Goal: Task Accomplishment & Management: Manage account settings

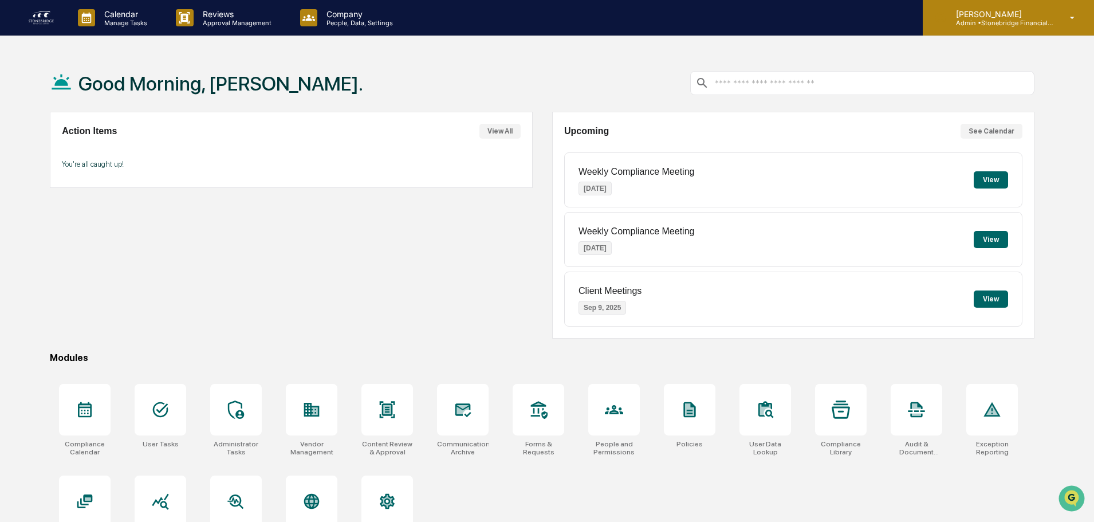
click at [1072, 26] on div "[PERSON_NAME] Admin • Stonebridge Financial Group" at bounding box center [1008, 18] width 171 height 36
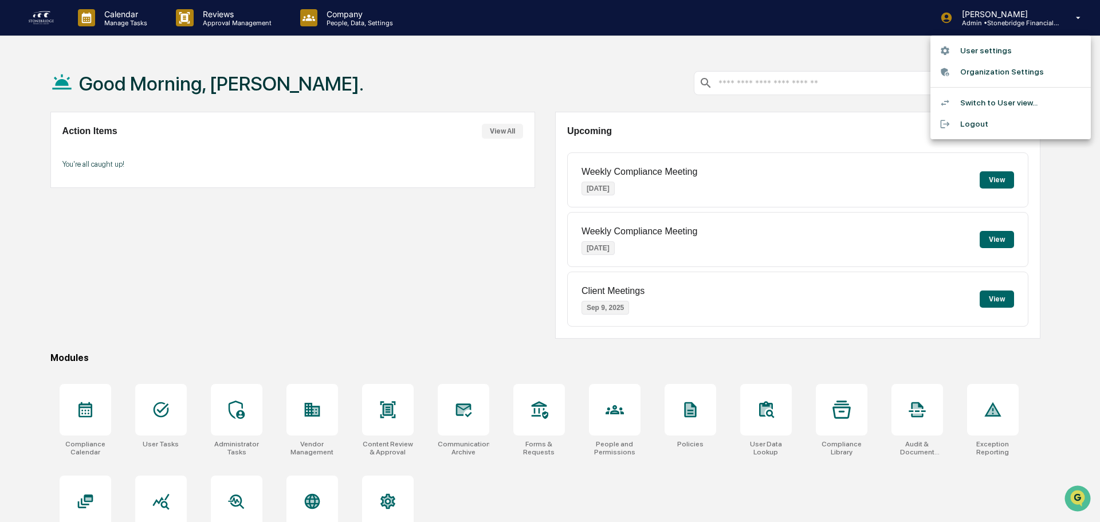
click at [1041, 65] on li "Organization Settings" at bounding box center [1011, 71] width 160 height 21
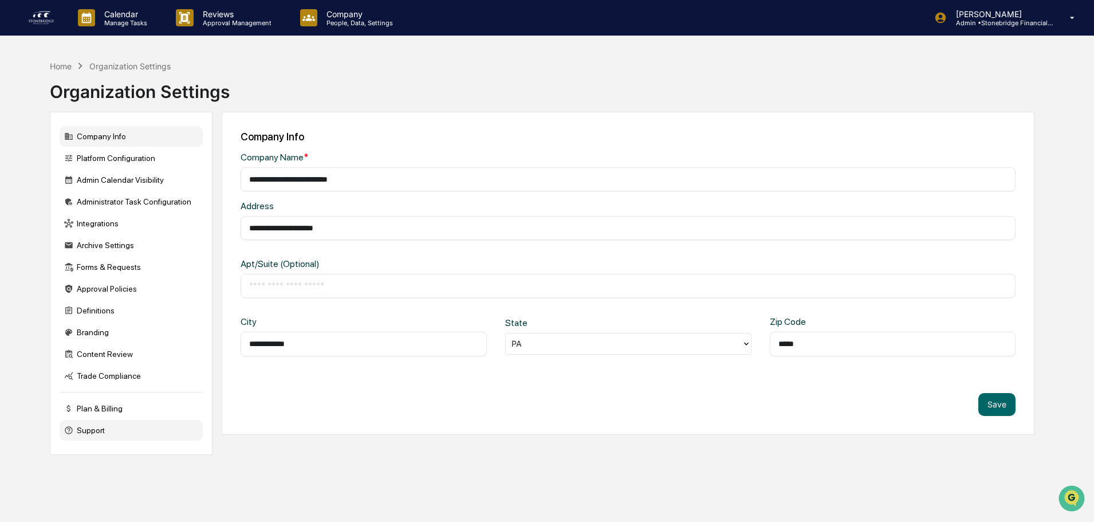
click at [119, 422] on div "Support" at bounding box center [131, 430] width 143 height 21
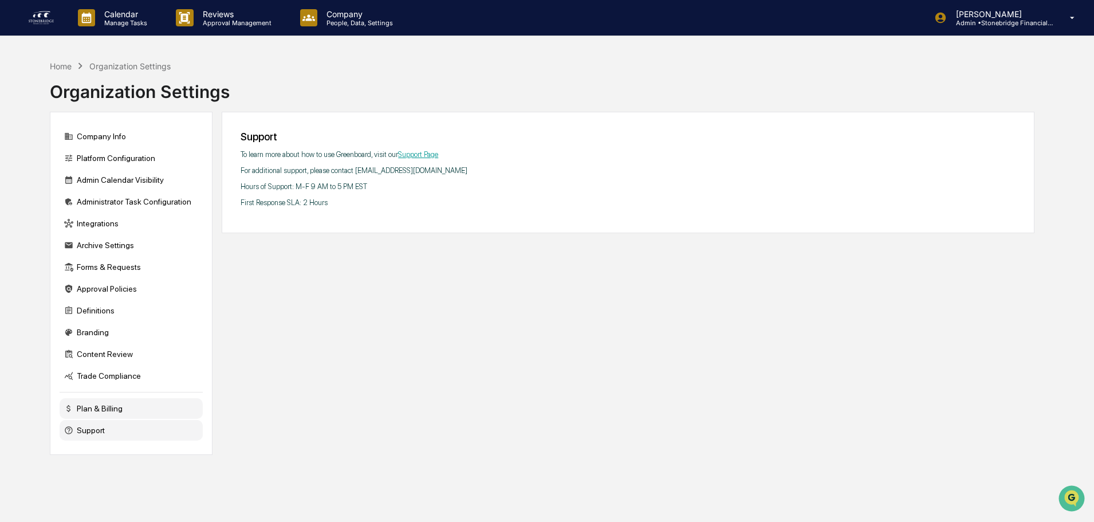
click at [127, 409] on div "Plan & Billing" at bounding box center [131, 408] width 143 height 21
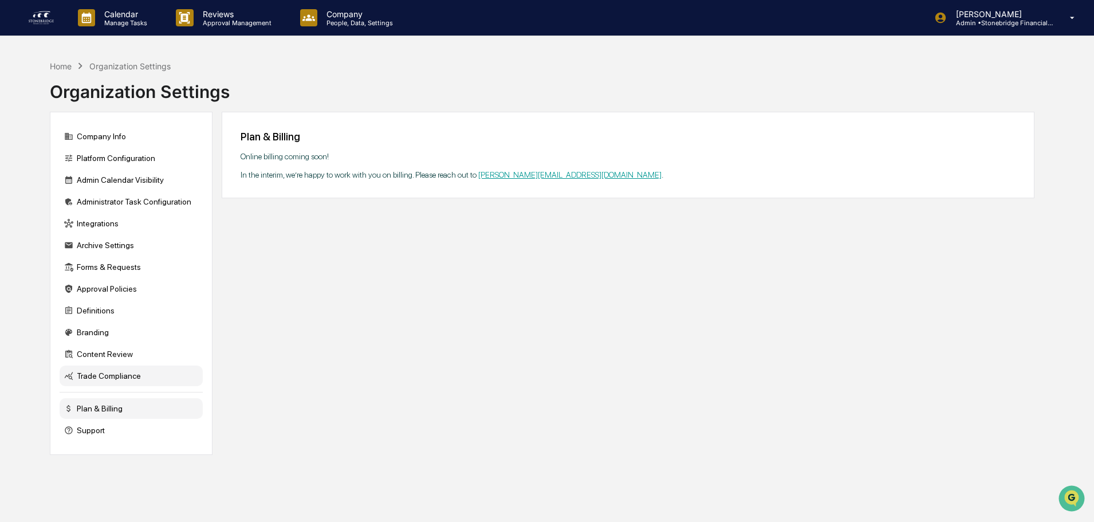
click at [124, 379] on div "Trade Compliance" at bounding box center [131, 376] width 143 height 21
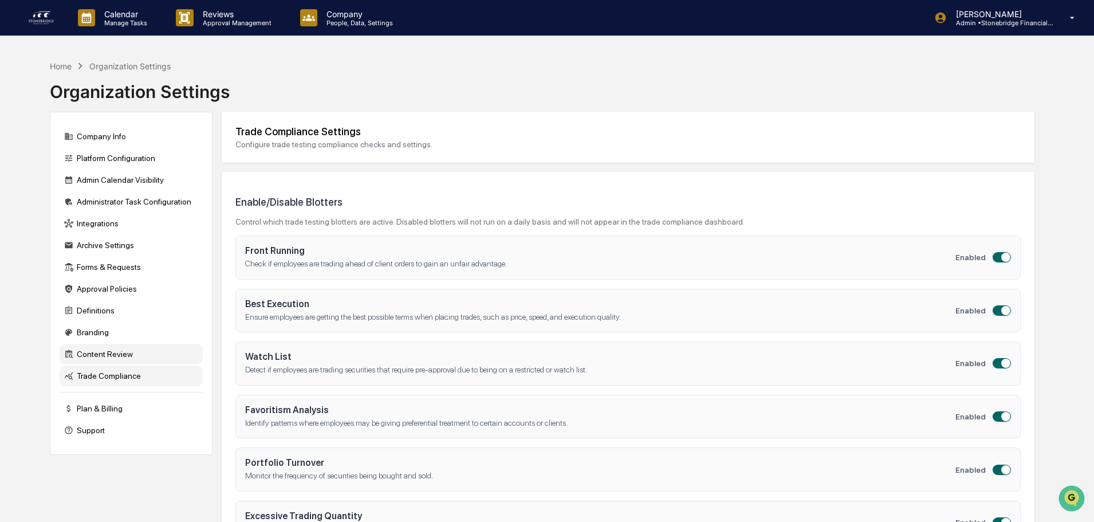
click at [124, 353] on div "Content Review" at bounding box center [131, 354] width 143 height 21
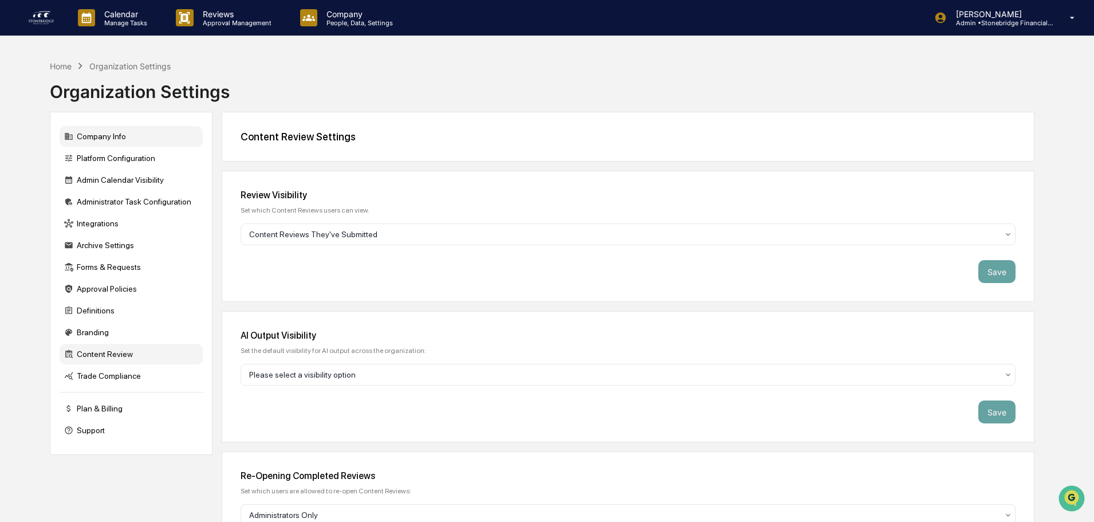
click at [109, 128] on div "Company Info" at bounding box center [131, 136] width 143 height 21
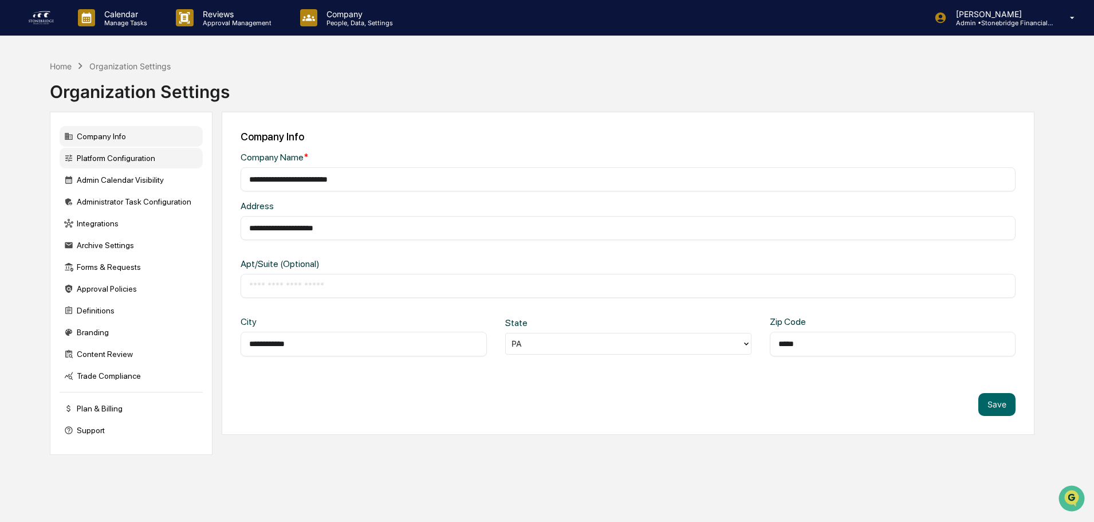
click at [116, 164] on div "Platform Configuration" at bounding box center [131, 158] width 143 height 21
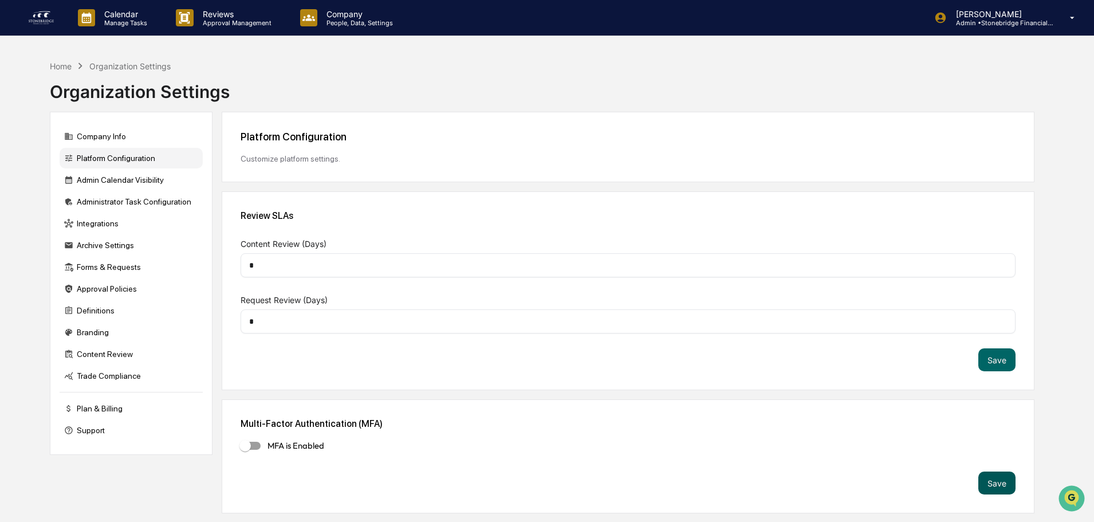
click at [983, 485] on button "Save" at bounding box center [997, 483] width 37 height 23
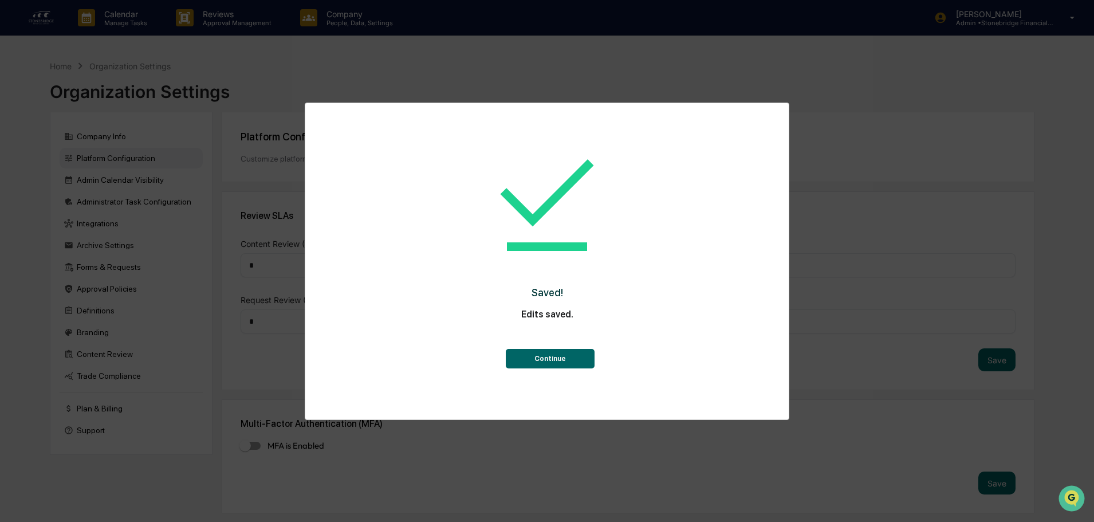
click at [576, 350] on button "Continue" at bounding box center [550, 358] width 89 height 19
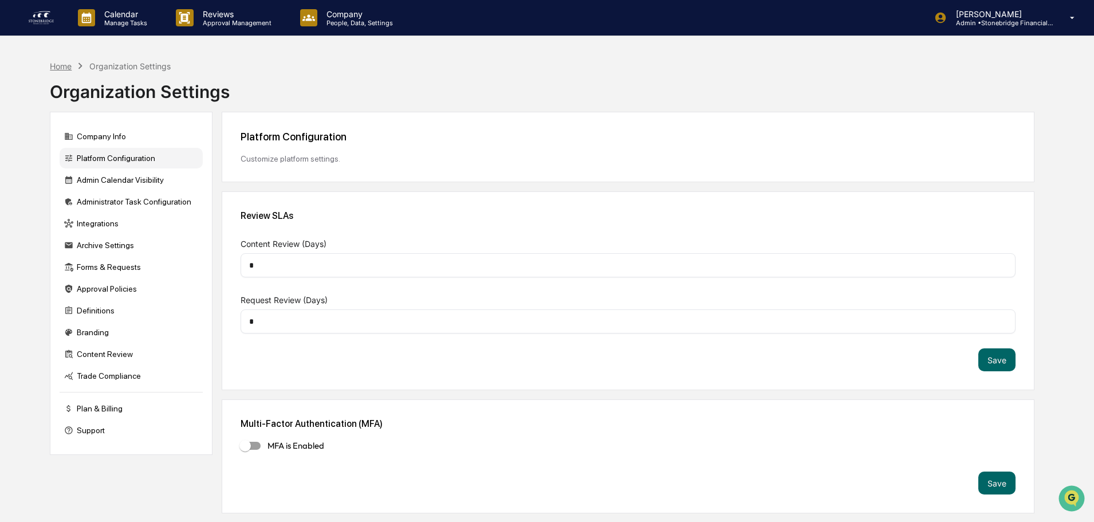
click at [63, 68] on div "Home" at bounding box center [61, 66] width 22 height 10
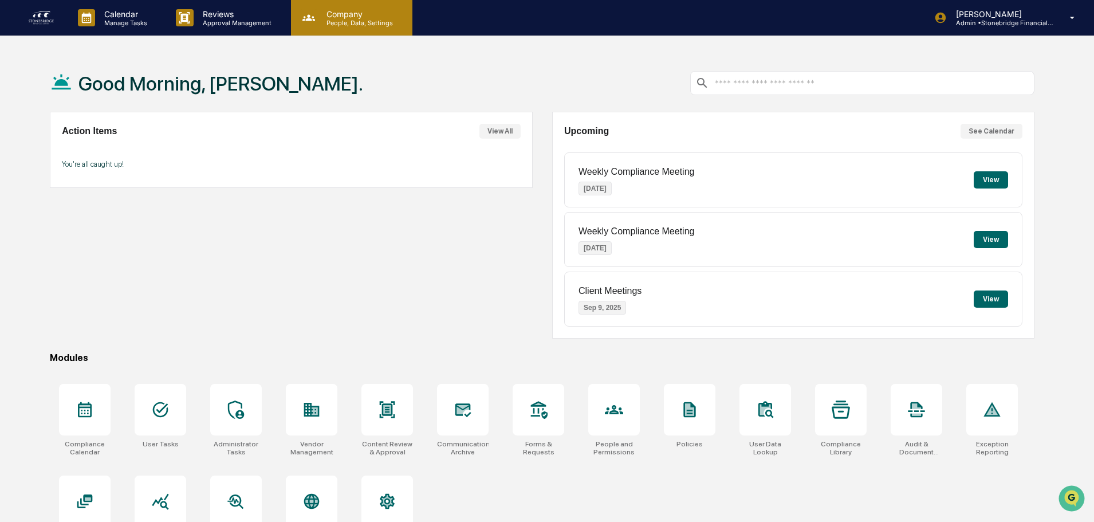
click at [315, 18] on icon at bounding box center [308, 17] width 17 height 17
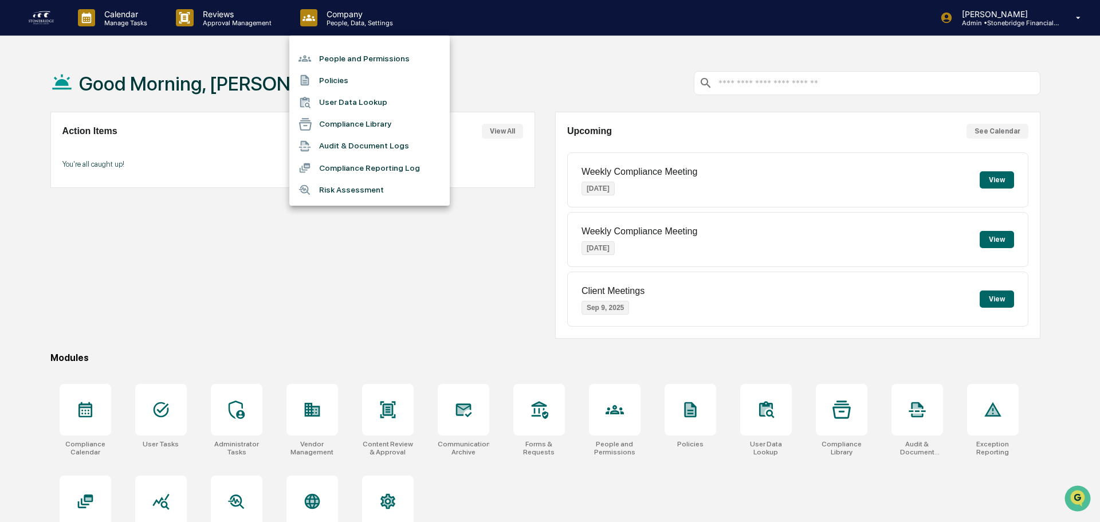
click at [334, 56] on li "People and Permissions" at bounding box center [369, 59] width 160 height 22
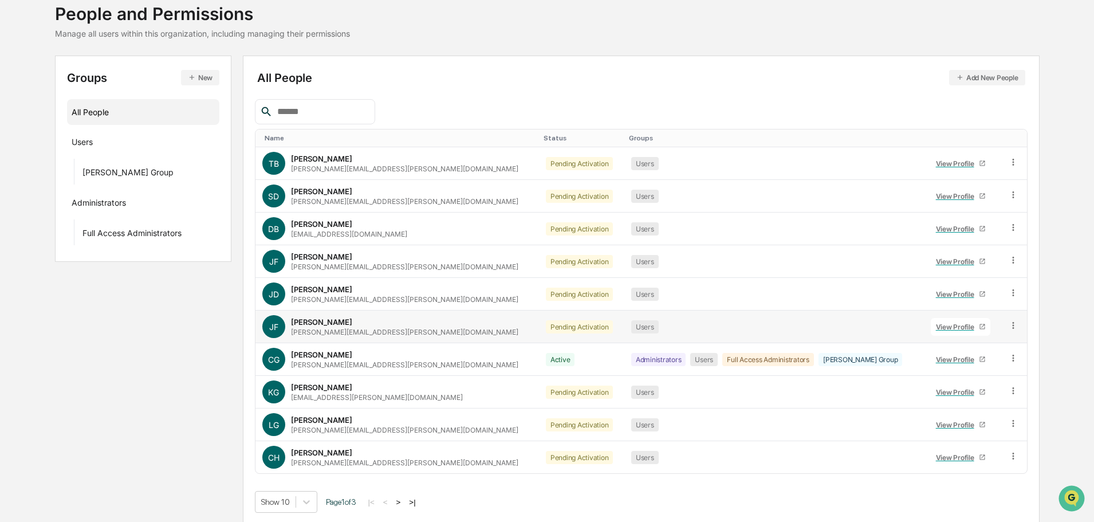
scroll to position [76, 0]
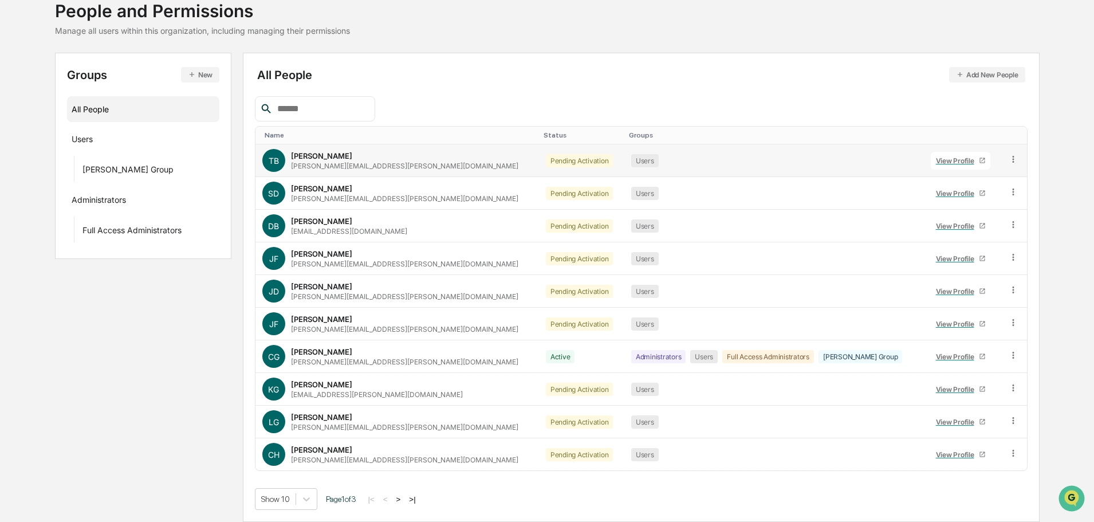
click at [317, 160] on div "[PERSON_NAME] [PERSON_NAME][EMAIL_ADDRESS][PERSON_NAME][DOMAIN_NAME]" at bounding box center [404, 160] width 227 height 19
click at [936, 160] on div "View Profile" at bounding box center [957, 160] width 43 height 9
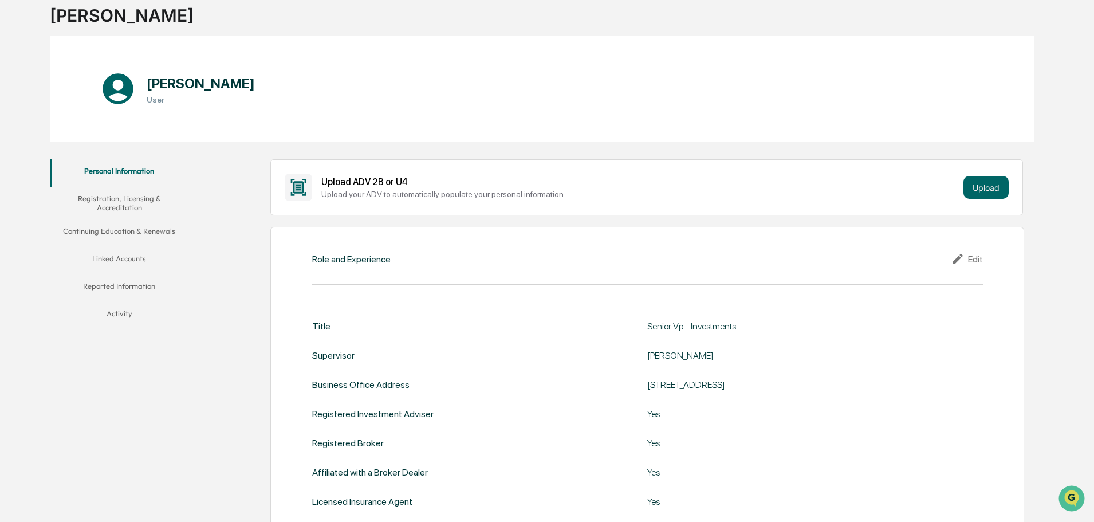
click at [160, 235] on button "Continuing Education & Renewals" at bounding box center [119, 233] width 138 height 28
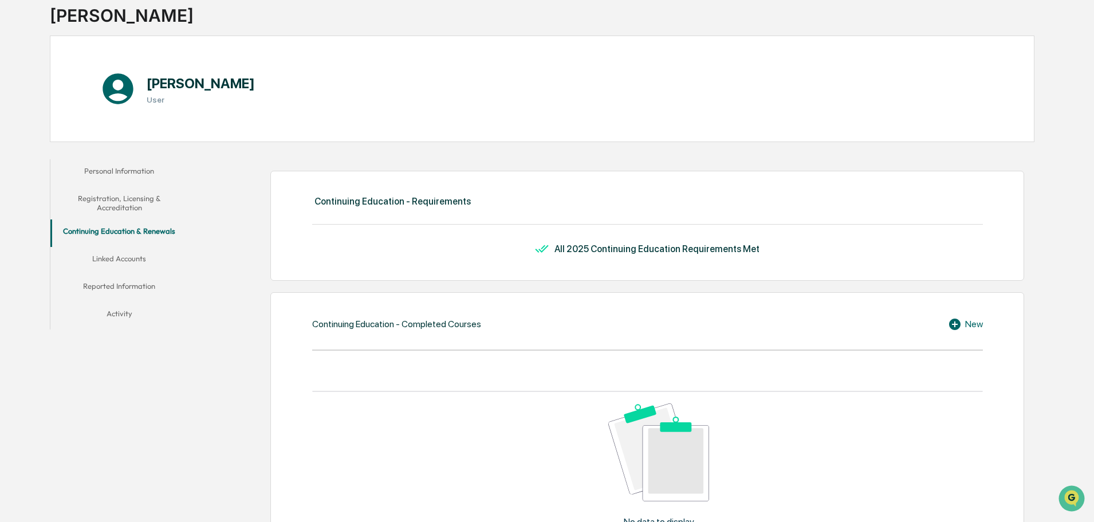
click at [135, 288] on button "Reported Information" at bounding box center [119, 288] width 138 height 28
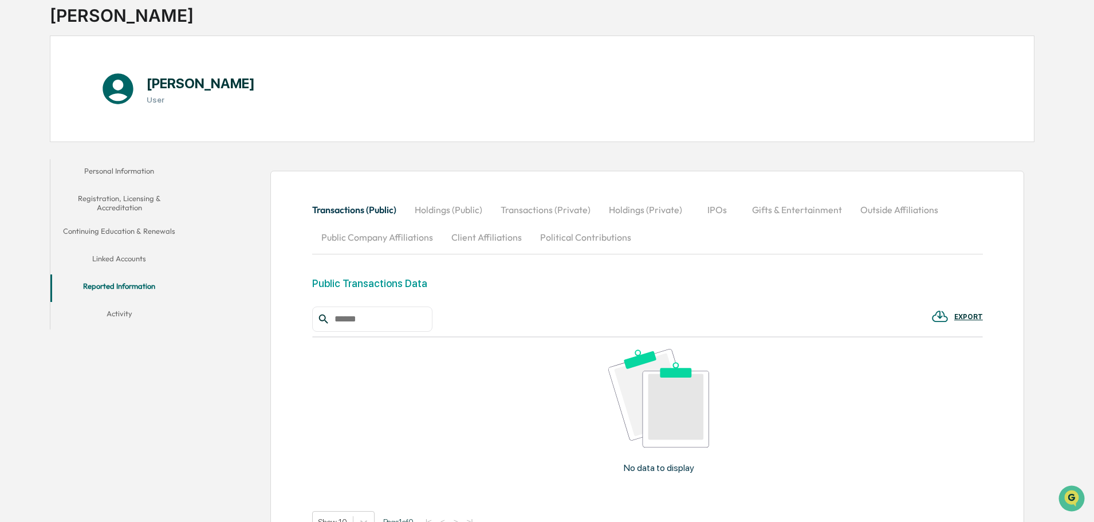
click at [134, 331] on div "Personal Information Registration, Licensing & Accreditation Continuing Educati…" at bounding box center [542, 392] width 985 height 477
click at [127, 320] on button "Activity" at bounding box center [119, 316] width 138 height 28
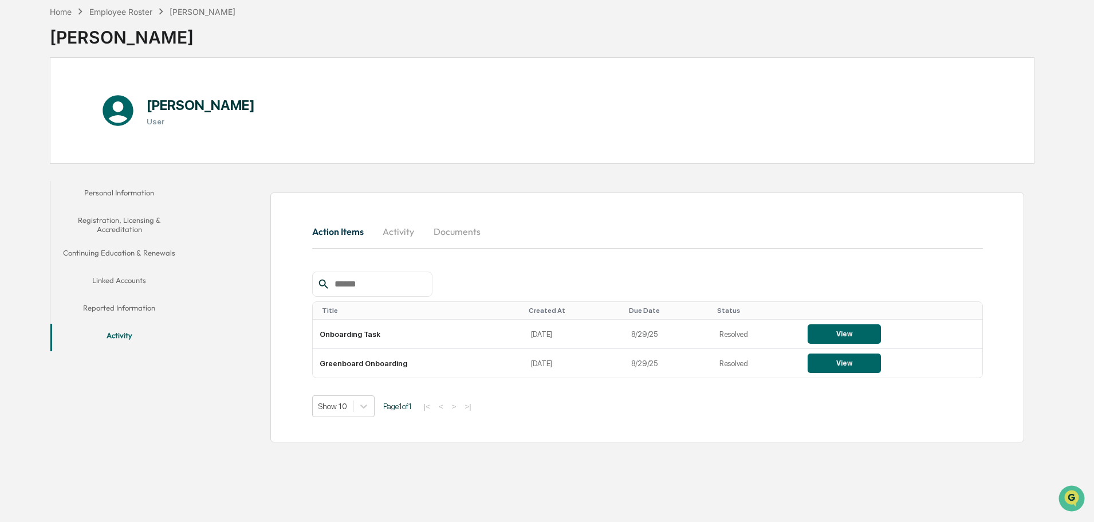
click at [119, 228] on button "Registration, Licensing & Accreditation" at bounding box center [119, 225] width 138 height 33
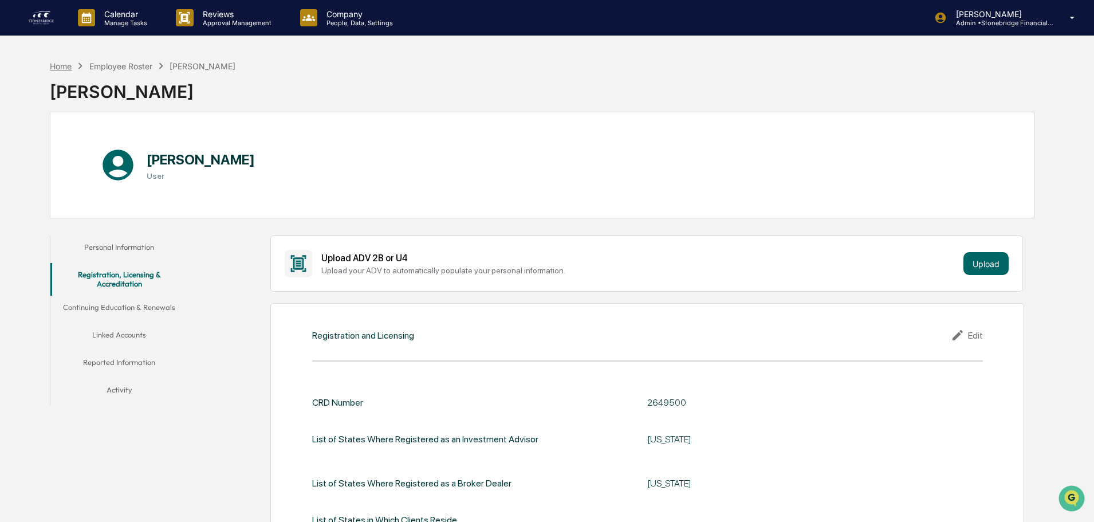
click at [64, 68] on div "Home" at bounding box center [61, 66] width 22 height 10
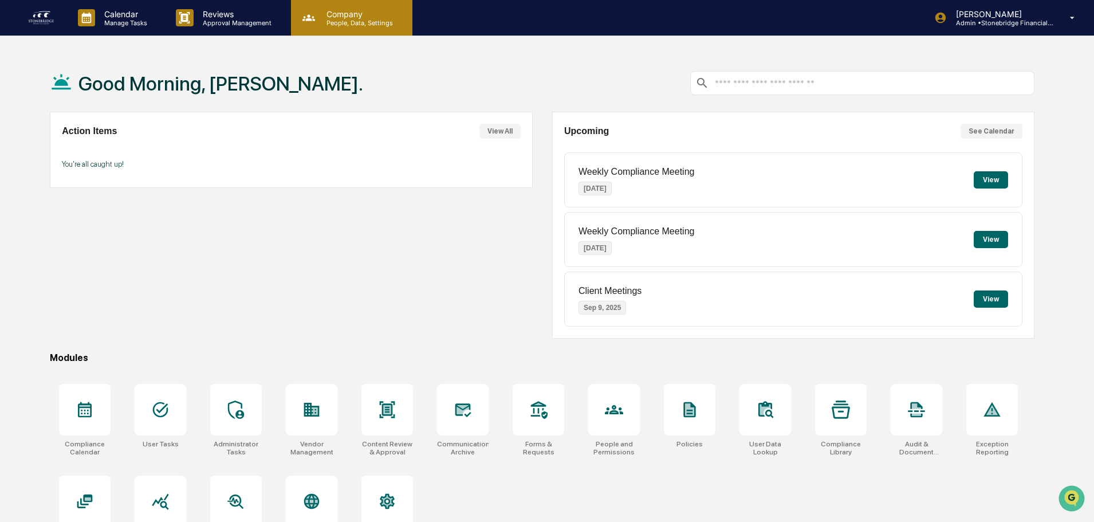
click at [338, 16] on p "Company" at bounding box center [357, 14] width 81 height 10
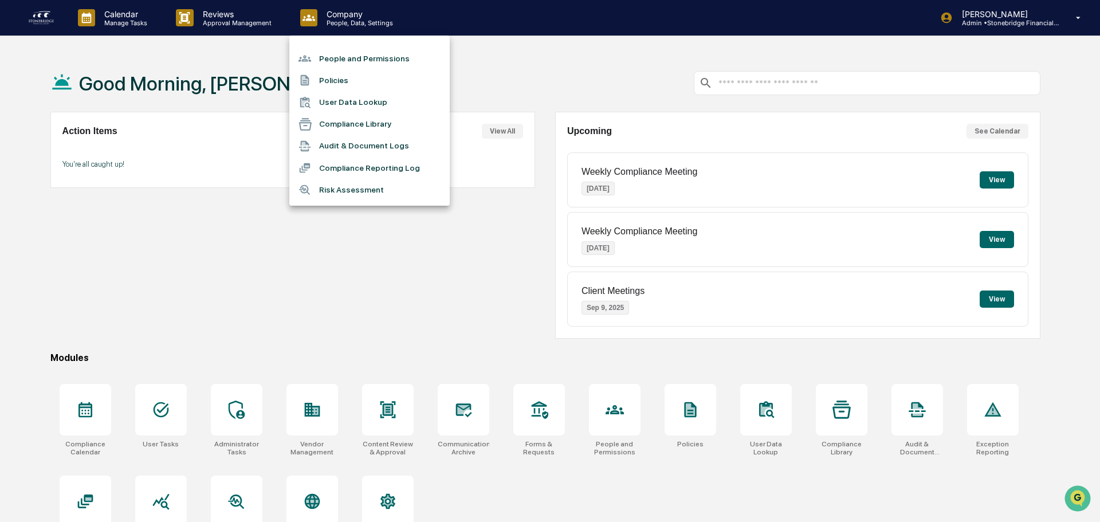
click at [341, 56] on li "People and Permissions" at bounding box center [369, 59] width 160 height 22
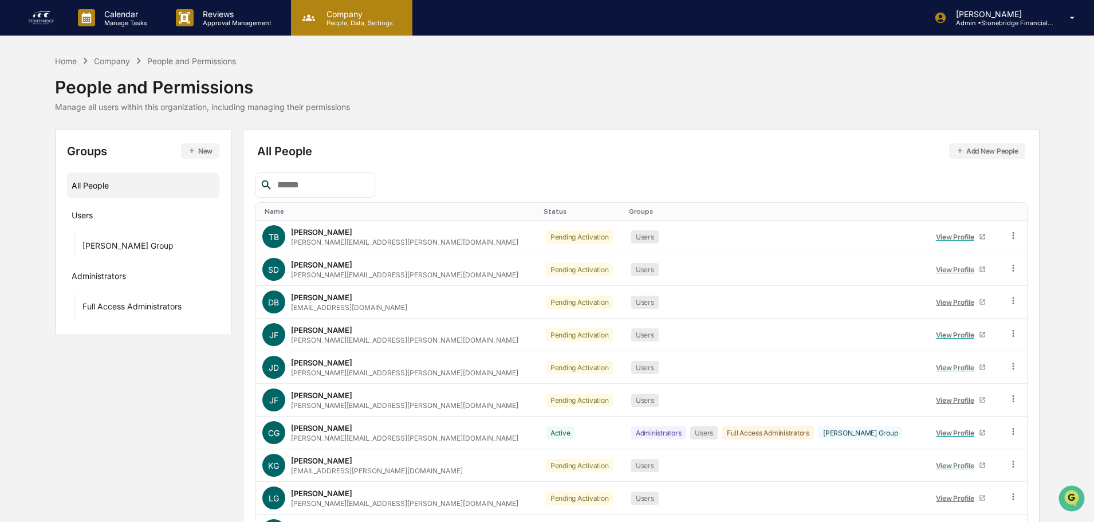
click at [380, 24] on p "People, Data, Settings" at bounding box center [357, 23] width 81 height 8
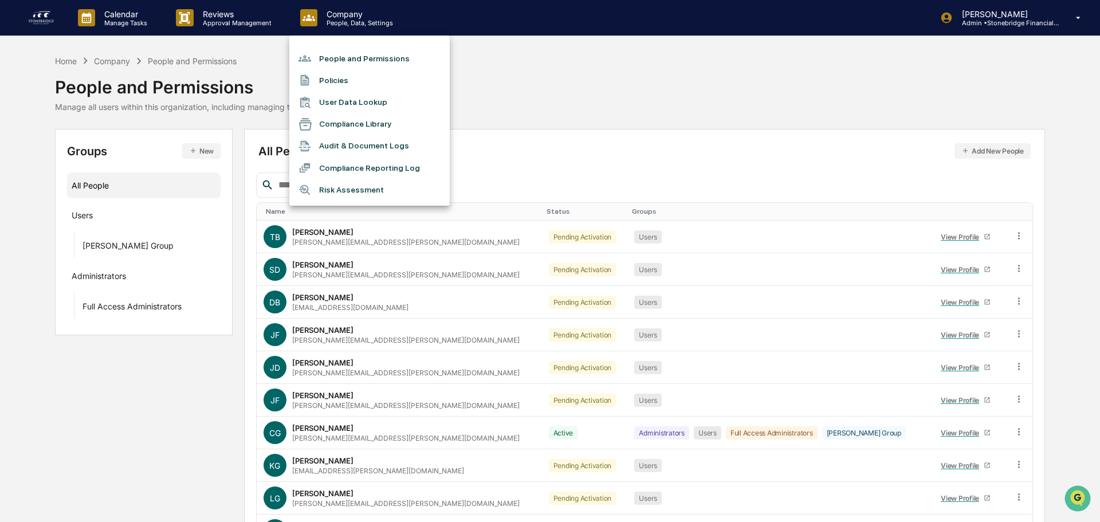
click at [127, 24] on div at bounding box center [550, 261] width 1100 height 522
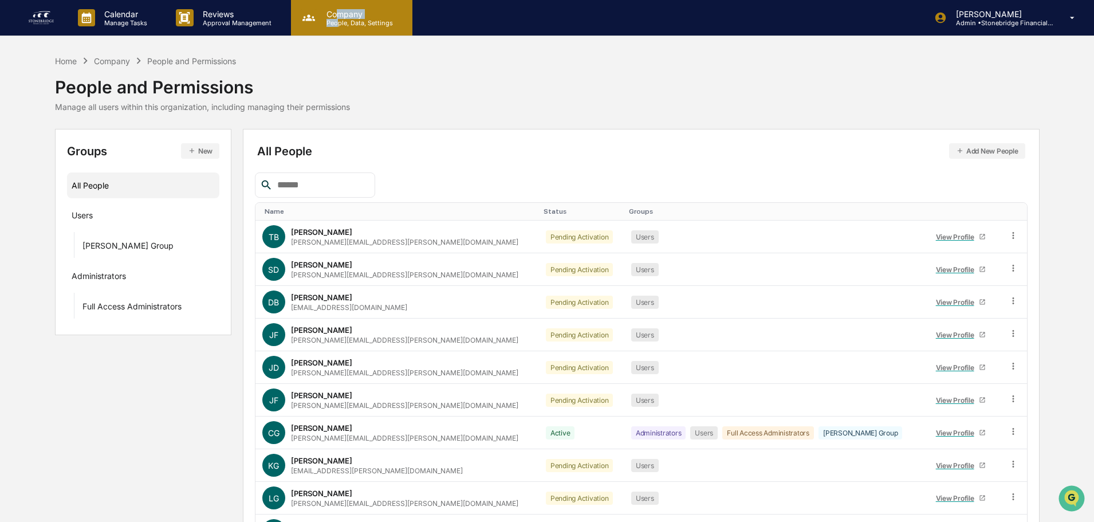
click at [337, 19] on div "Company People, Data, Settings" at bounding box center [357, 18] width 81 height 18
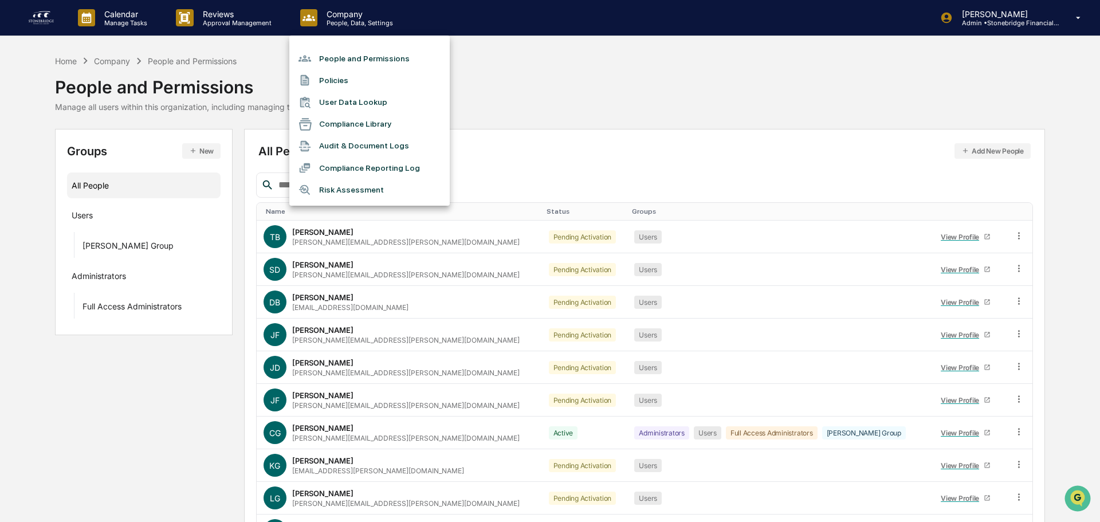
click at [243, 21] on div at bounding box center [550, 261] width 1100 height 522
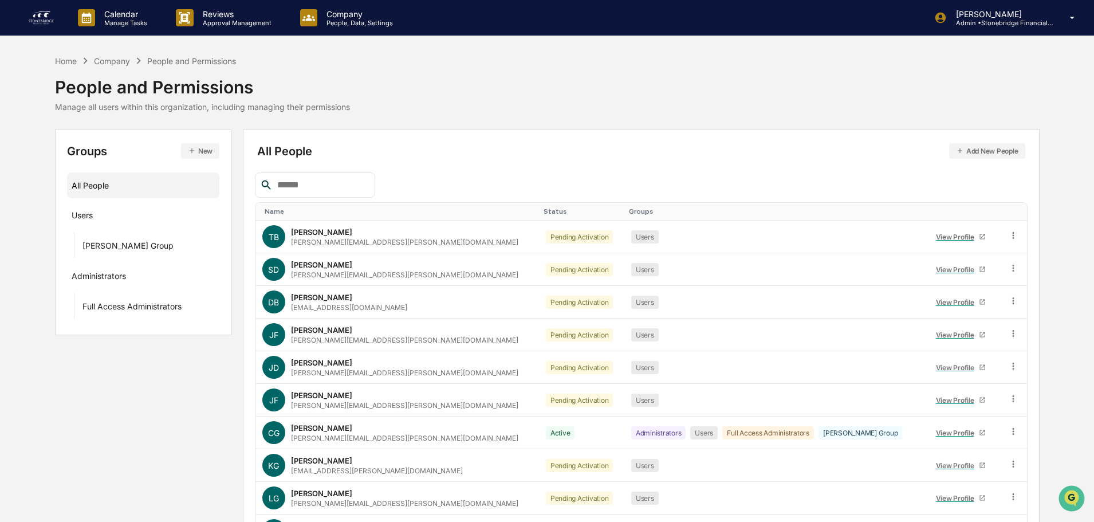
click at [232, 19] on p "Approval Management" at bounding box center [236, 23] width 84 height 8
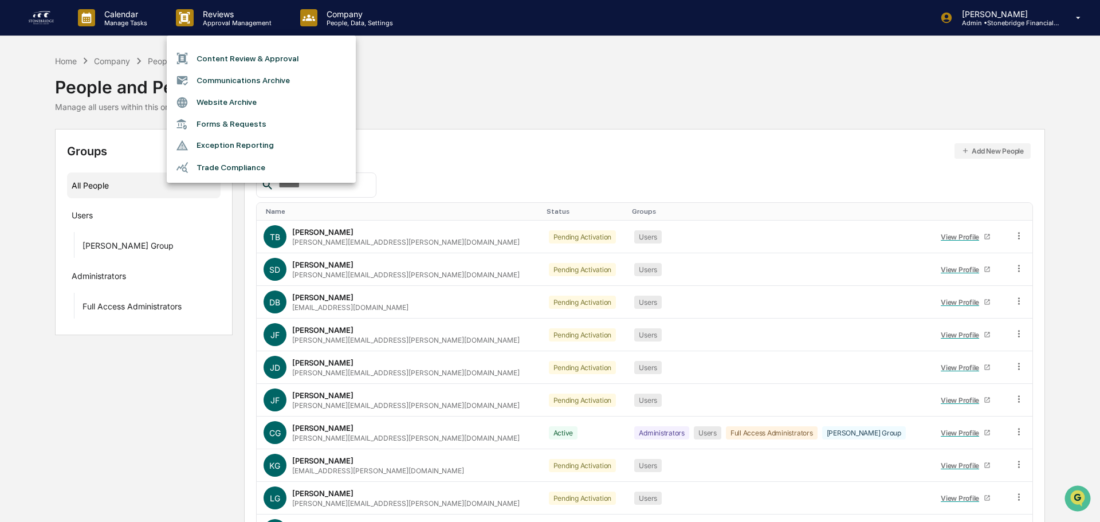
click at [139, 19] on div at bounding box center [550, 261] width 1100 height 522
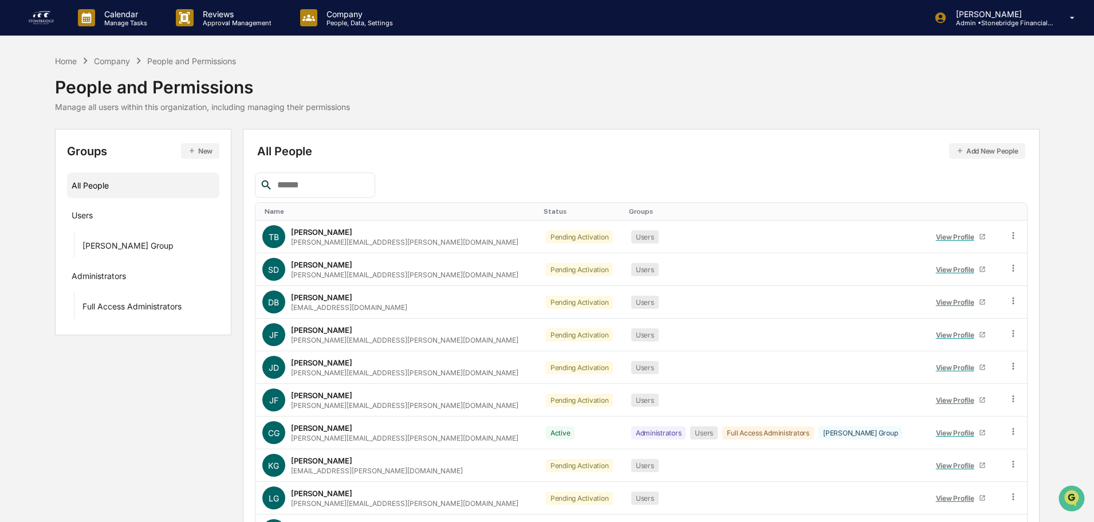
click at [132, 19] on p "Manage Tasks" at bounding box center [124, 23] width 58 height 8
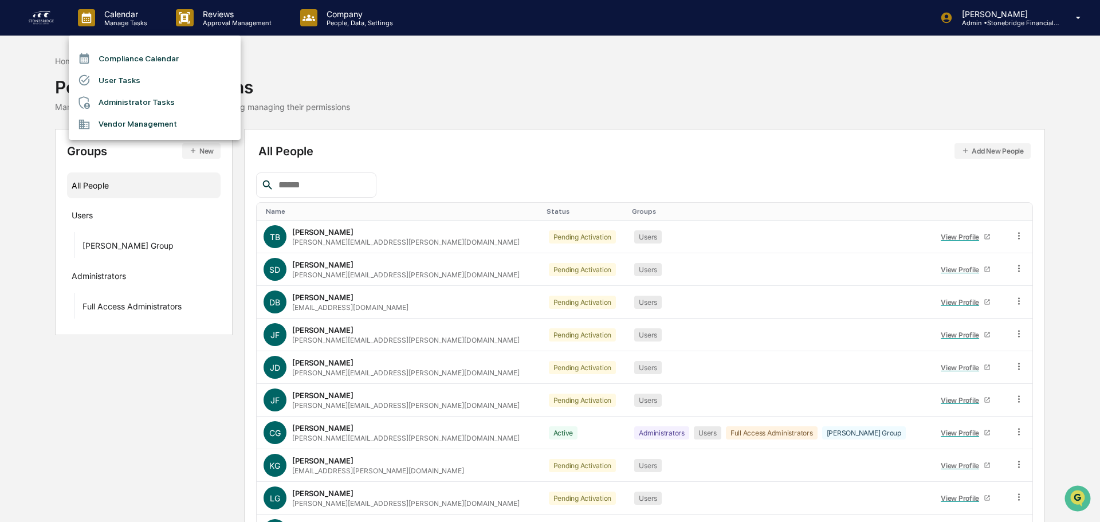
click at [93, 80] on div at bounding box center [88, 80] width 21 height 13
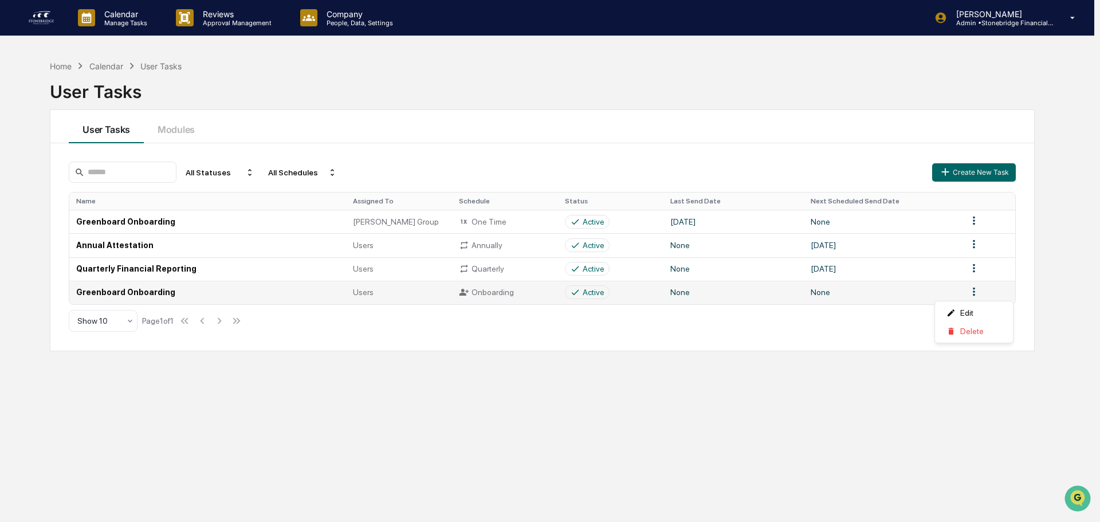
click at [980, 298] on html "Calendar Manage Tasks Reviews Approval Management Company People, Data, Setting…" at bounding box center [550, 261] width 1100 height 522
click at [967, 313] on div "Edit" at bounding box center [973, 313] width 73 height 18
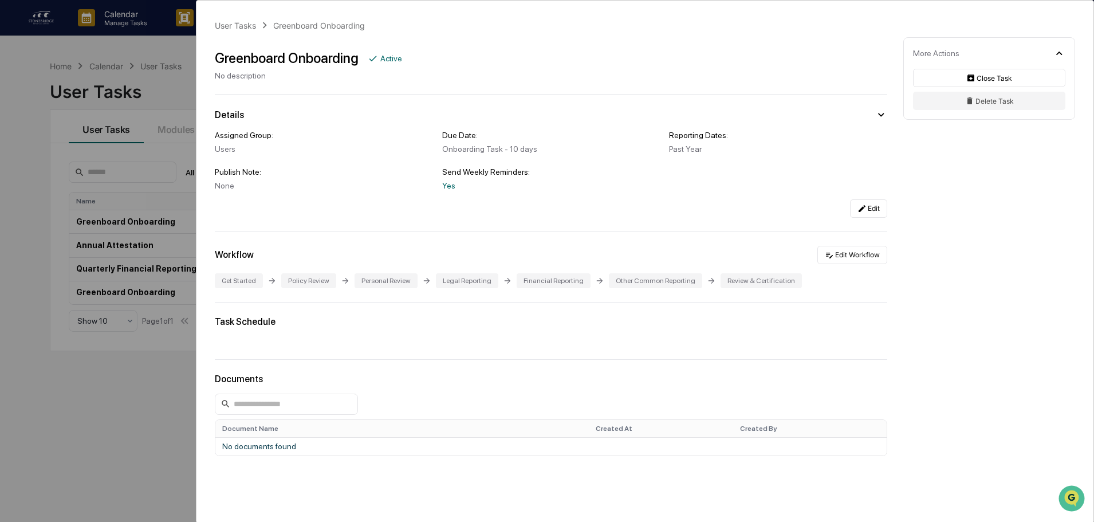
drag, startPoint x: 642, startPoint y: 131, endPoint x: 746, endPoint y: 159, distance: 108.0
click at [746, 159] on div "Assigned Group: Users Due Date: Onboarding Task - 10 days Reporting Dates: Past…" at bounding box center [551, 161] width 673 height 60
click at [745, 159] on div "Assigned Group: Users Due Date: Onboarding Task - 10 days Reporting Dates: Past…" at bounding box center [551, 161] width 673 height 60
drag, startPoint x: 745, startPoint y: 159, endPoint x: 586, endPoint y: 126, distance: 162.7
click at [586, 126] on div "Assigned Group: Users Due Date: Onboarding Task - 10 days Reporting Dates: Past…" at bounding box center [551, 169] width 673 height 96
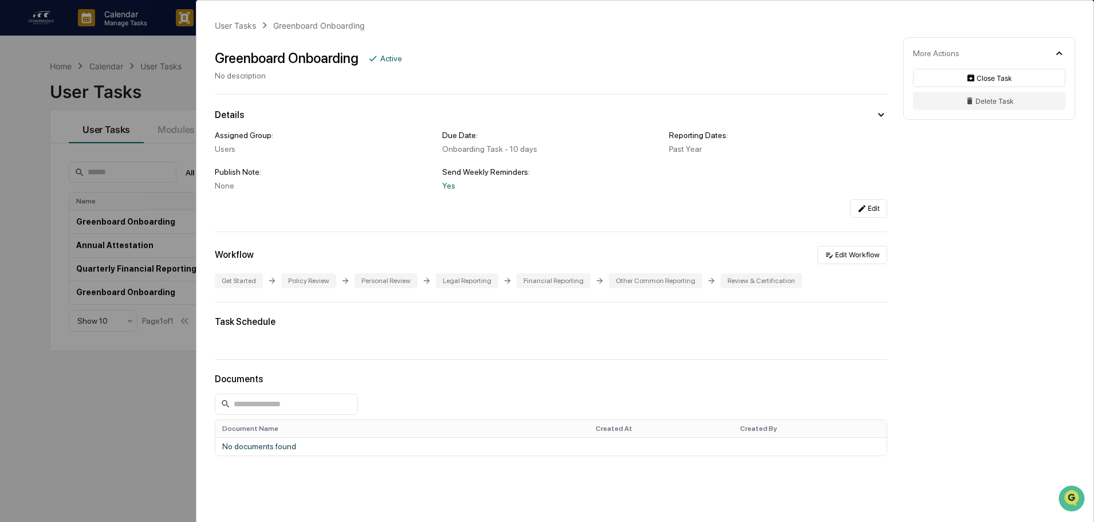
click at [586, 126] on div "Assigned Group: Users Due Date: Onboarding Task - 10 days Reporting Dates: Past…" at bounding box center [551, 169] width 673 height 96
drag, startPoint x: 442, startPoint y: 126, endPoint x: 606, endPoint y: 173, distance: 169.9
click at [606, 173] on div "Assigned Group: Users Due Date: Onboarding Task - 10 days Reporting Dates: Past…" at bounding box center [551, 169] width 673 height 96
click at [606, 174] on div "Send Weekly Reminders:" at bounding box center [551, 171] width 218 height 9
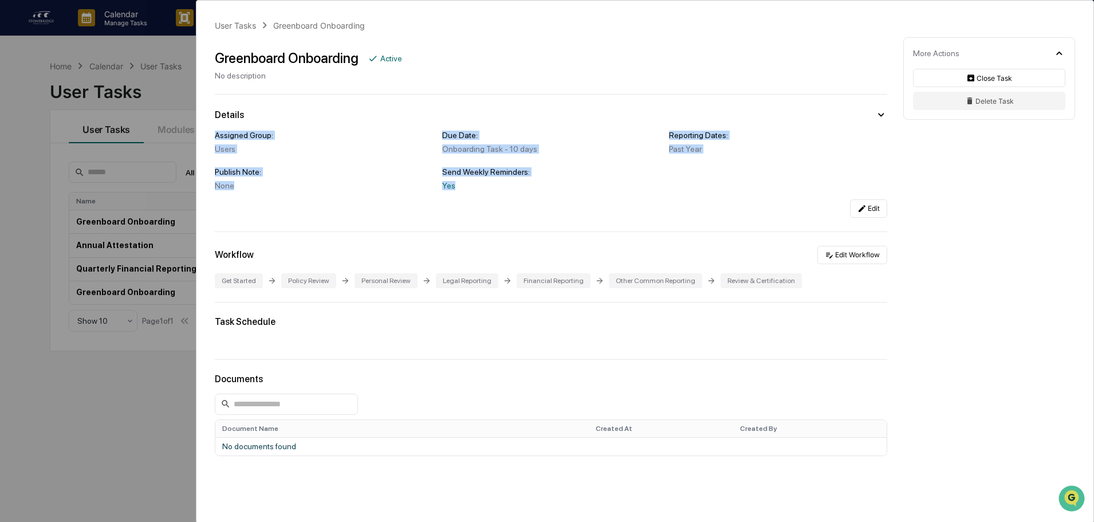
drag, startPoint x: 609, startPoint y: 184, endPoint x: 484, endPoint y: 102, distance: 149.4
click at [484, 102] on div "User Tasks Greenboard Onboarding Greenboard Onboarding Active No description De…" at bounding box center [645, 288] width 897 height 575
click at [493, 116] on div "Details" at bounding box center [551, 114] width 673 height 13
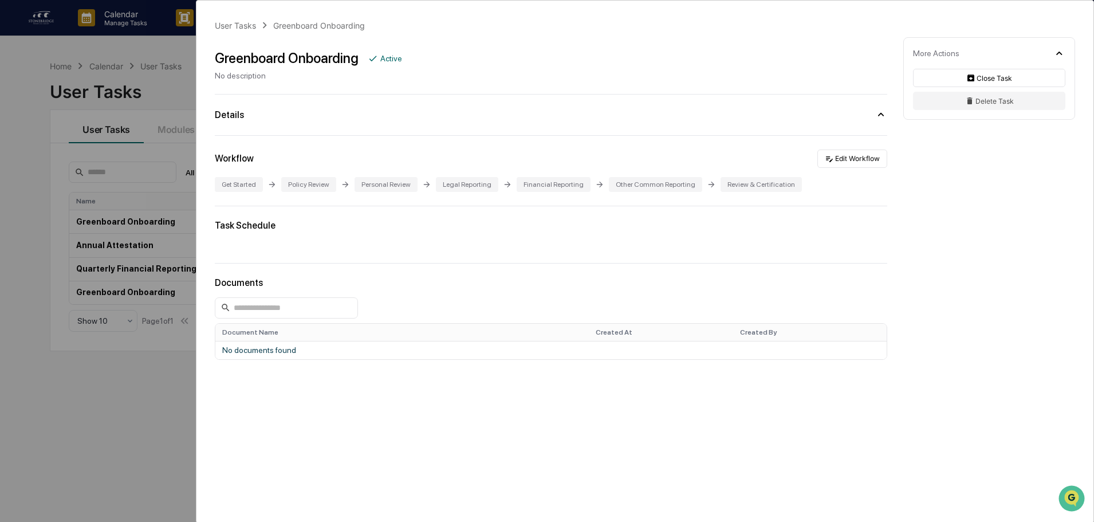
drag, startPoint x: 482, startPoint y: 112, endPoint x: 708, endPoint y: 121, distance: 225.9
click at [708, 121] on div "Details" at bounding box center [551, 114] width 673 height 13
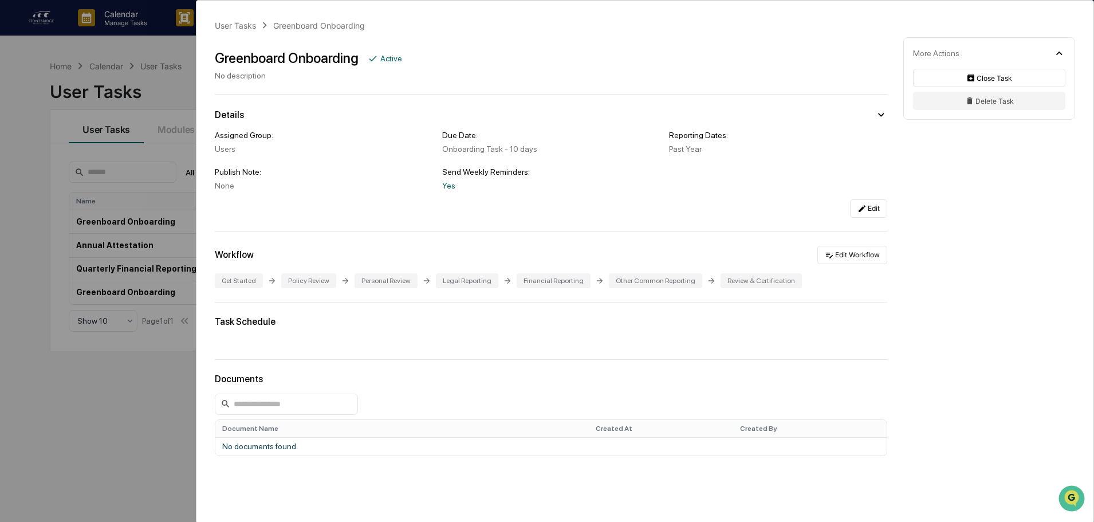
click at [708, 121] on div "Assigned Group: Users Due Date: Onboarding Task - 10 days Reporting Dates: Past…" at bounding box center [551, 169] width 673 height 96
click at [242, 26] on div "User Tasks" at bounding box center [235, 26] width 41 height 10
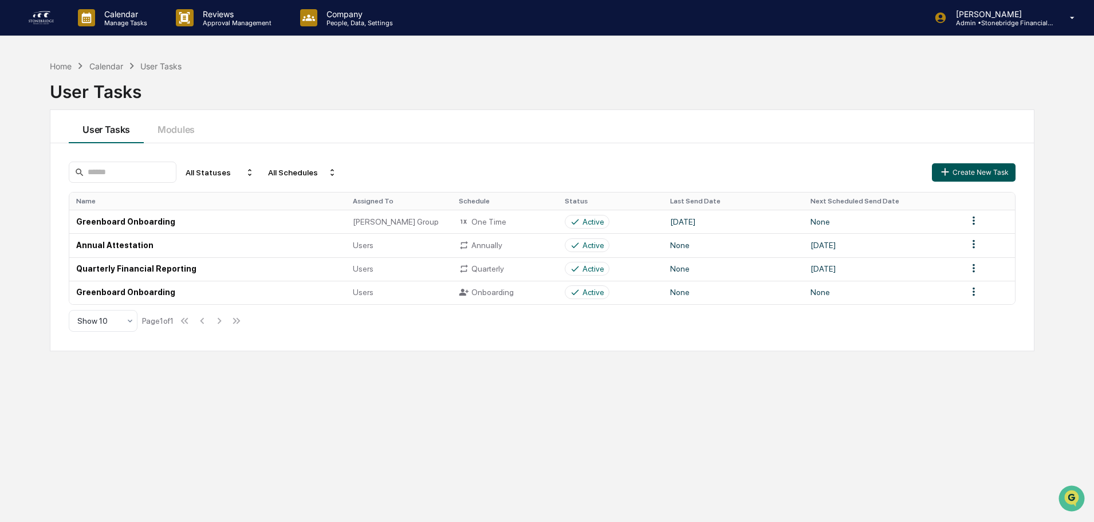
click at [959, 170] on button "Create New Task" at bounding box center [974, 172] width 84 height 18
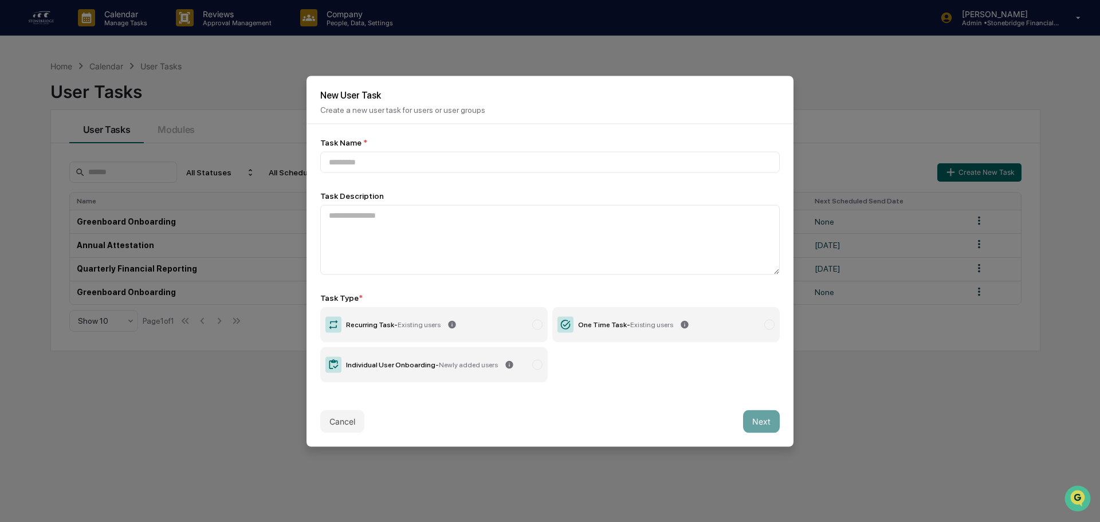
drag, startPoint x: 629, startPoint y: 329, endPoint x: 629, endPoint y: 358, distance: 28.1
click at [631, 329] on label "One Time Task - Existing users" at bounding box center [665, 325] width 227 height 36
click at [383, 159] on input at bounding box center [550, 161] width 460 height 21
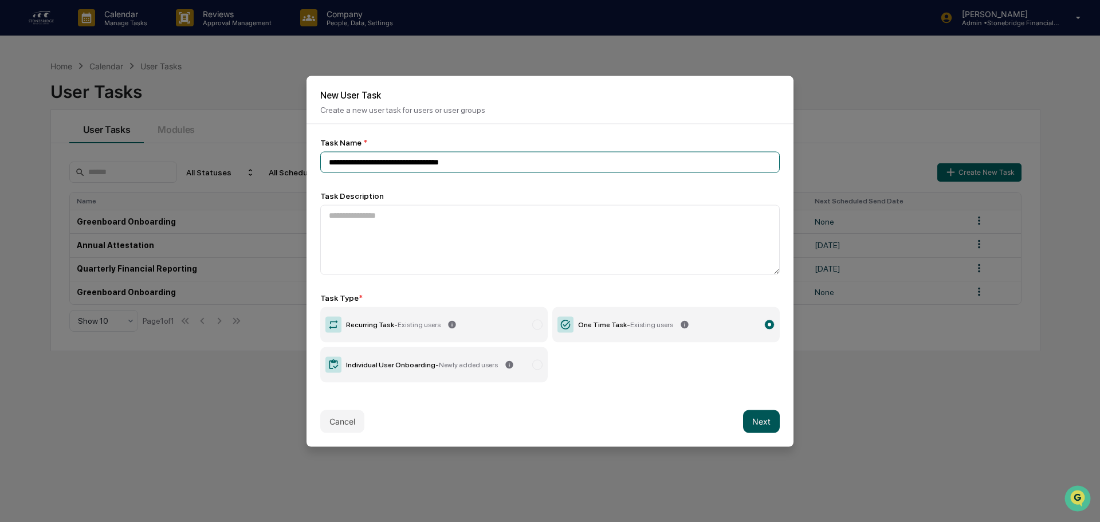
type input "**********"
click at [759, 424] on button "Next" at bounding box center [761, 421] width 37 height 23
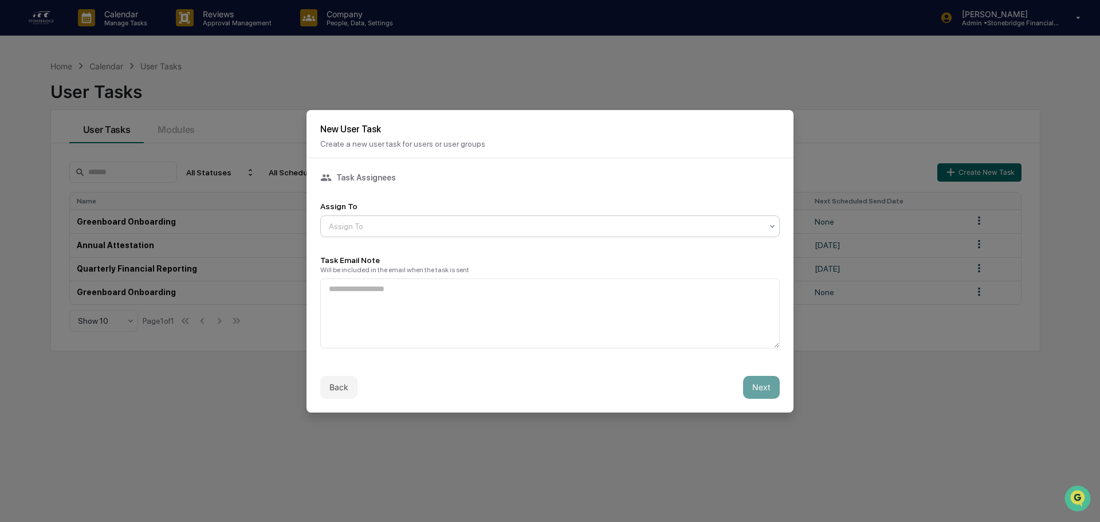
click at [387, 230] on div at bounding box center [545, 226] width 433 height 11
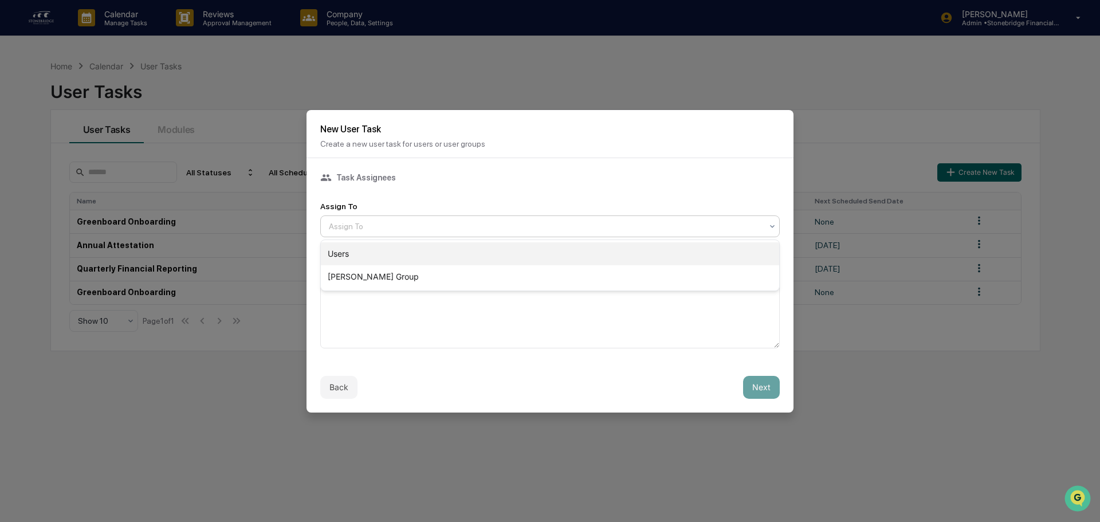
drag, startPoint x: 383, startPoint y: 244, endPoint x: 382, endPoint y: 256, distance: 11.5
click at [383, 256] on div "Users" at bounding box center [550, 253] width 458 height 23
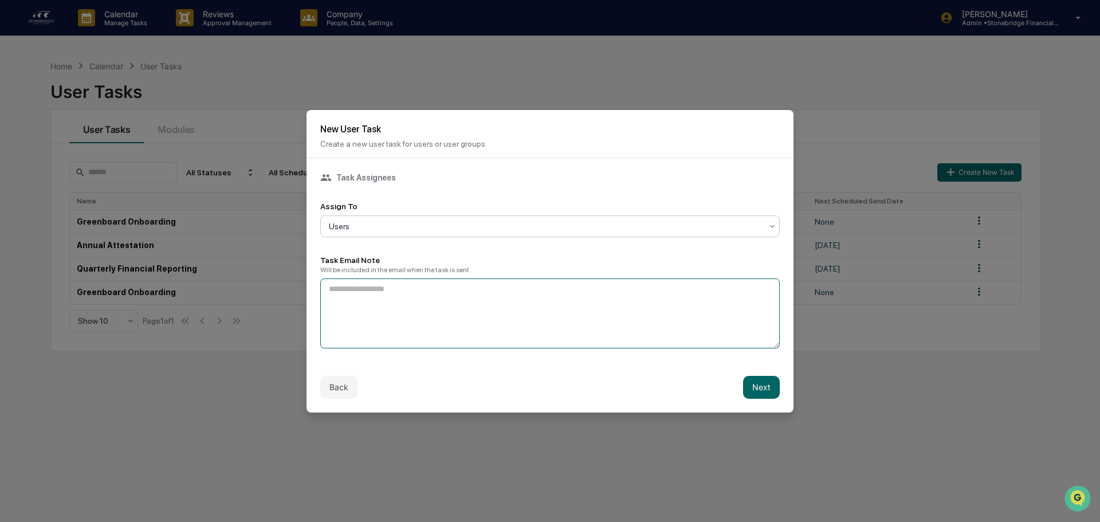
click at [490, 309] on textarea at bounding box center [550, 313] width 460 height 70
click at [768, 388] on button "Next" at bounding box center [761, 387] width 37 height 23
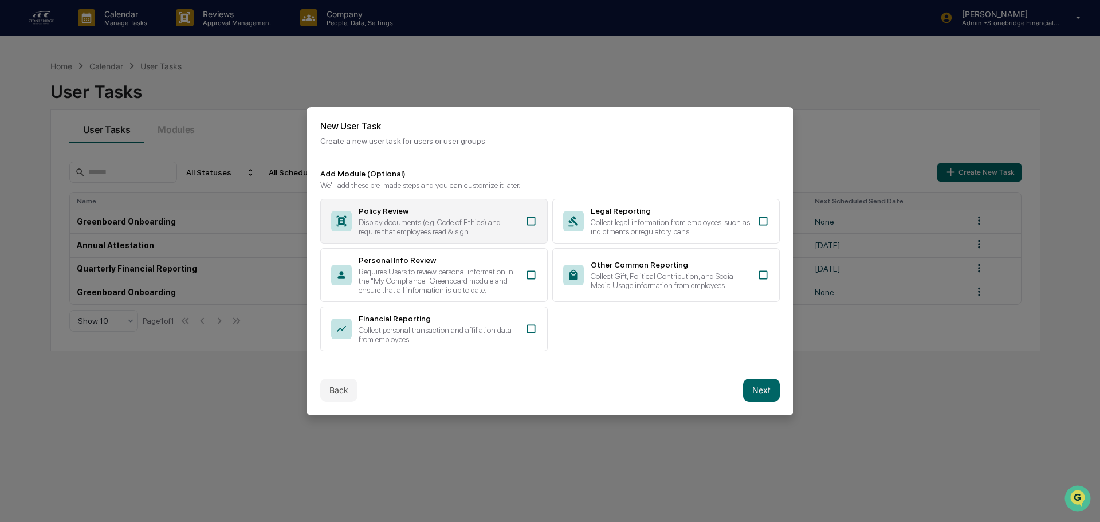
click at [531, 227] on div "Policy Review Display documents (e.g. Code of Ethics) and require that employee…" at bounding box center [433, 221] width 227 height 45
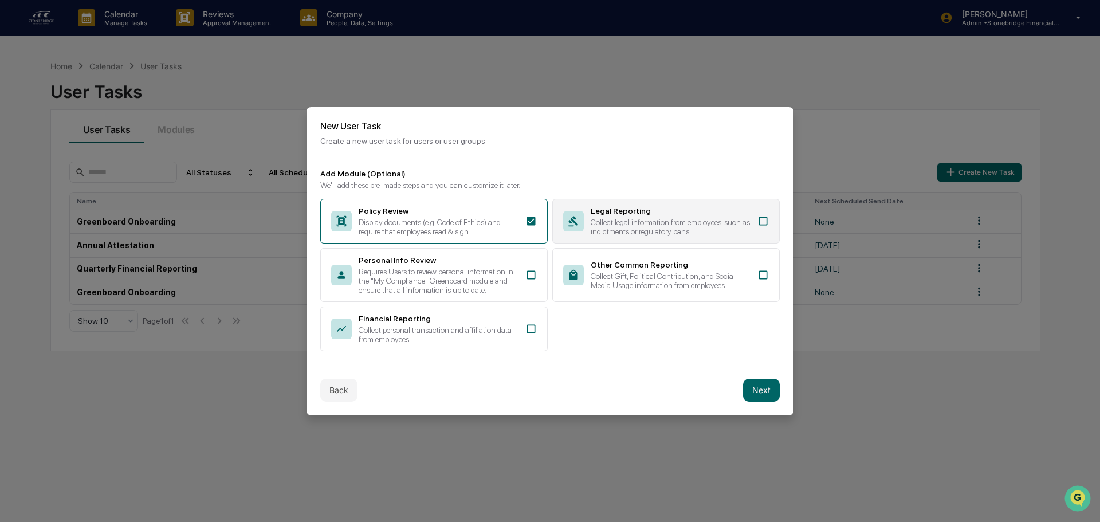
drag, startPoint x: 759, startPoint y: 215, endPoint x: 745, endPoint y: 227, distance: 17.5
click at [760, 215] on icon at bounding box center [762, 220] width 11 height 11
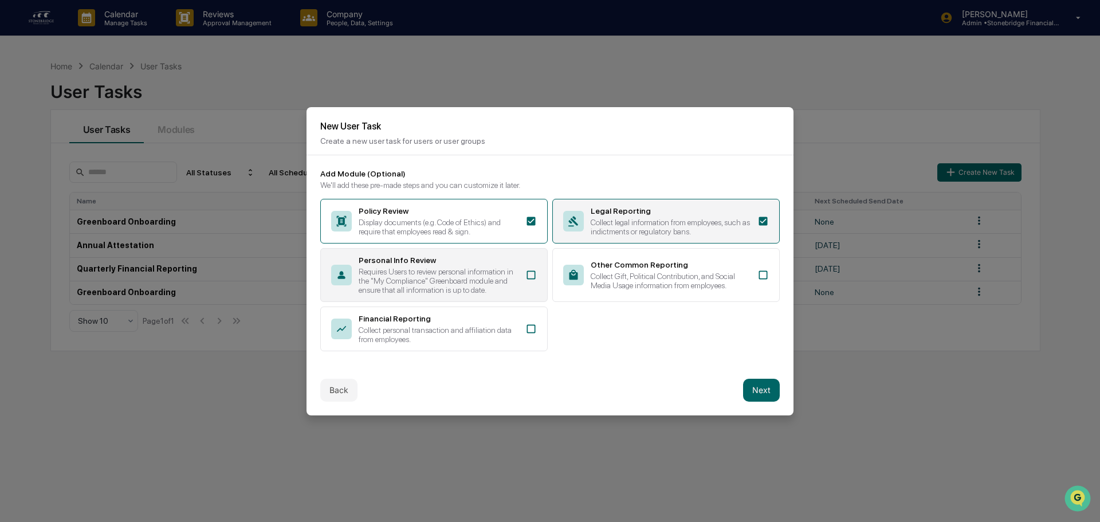
click at [515, 274] on div "Requires Users to review personal information in the "My Compliance" Greenboard…" at bounding box center [439, 281] width 160 height 28
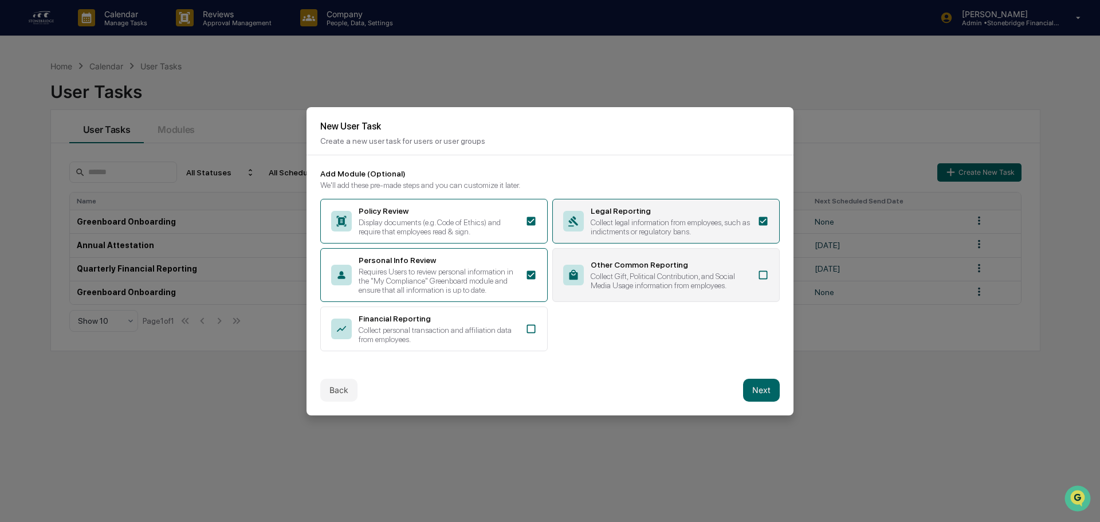
click at [764, 277] on icon at bounding box center [762, 274] width 11 height 11
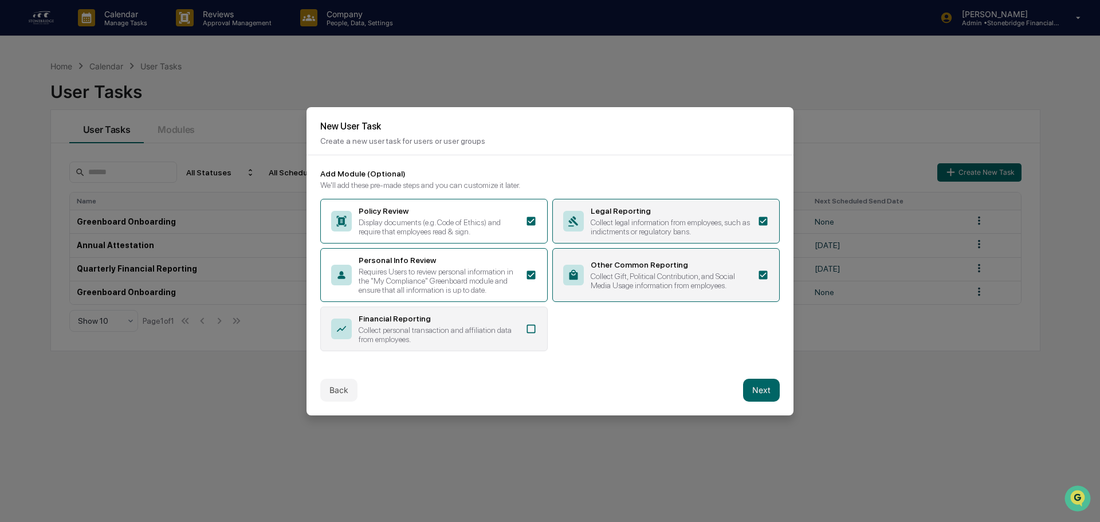
click at [540, 331] on div "Financial Reporting Collect personal transaction and affiliation data from empl…" at bounding box center [433, 329] width 227 height 45
click at [770, 393] on button "Next" at bounding box center [761, 390] width 37 height 23
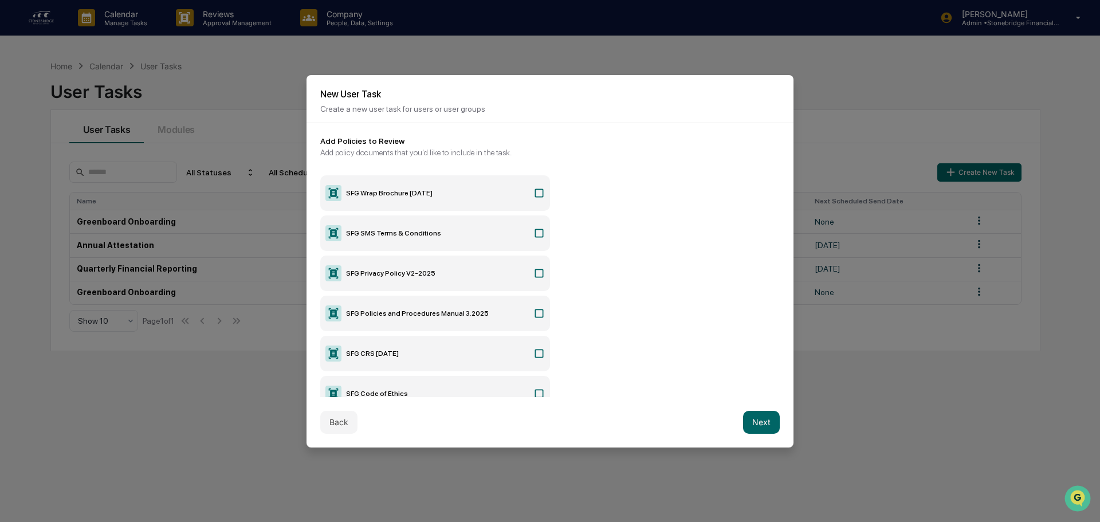
scroll to position [57, 0]
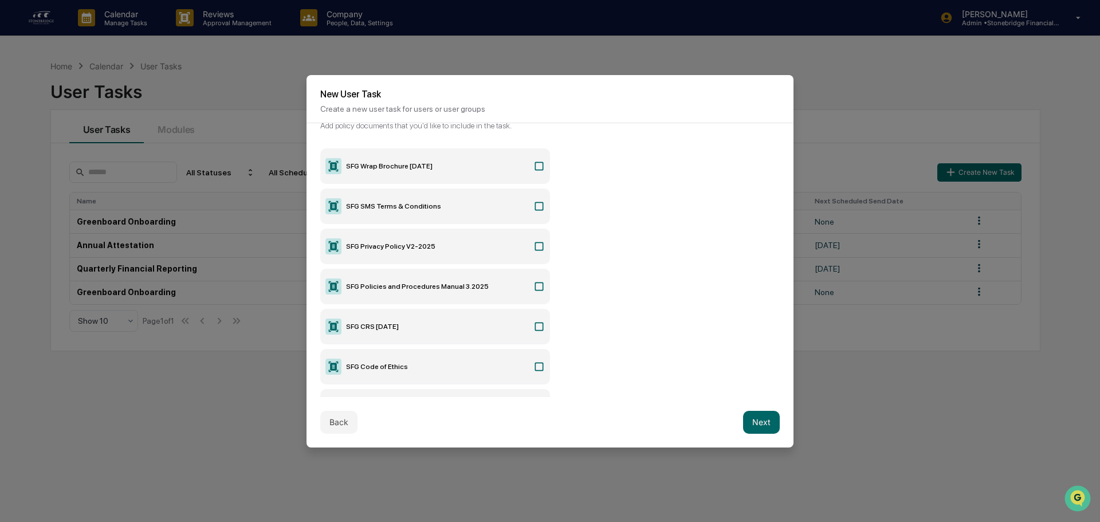
click at [537, 285] on icon at bounding box center [538, 286] width 11 height 11
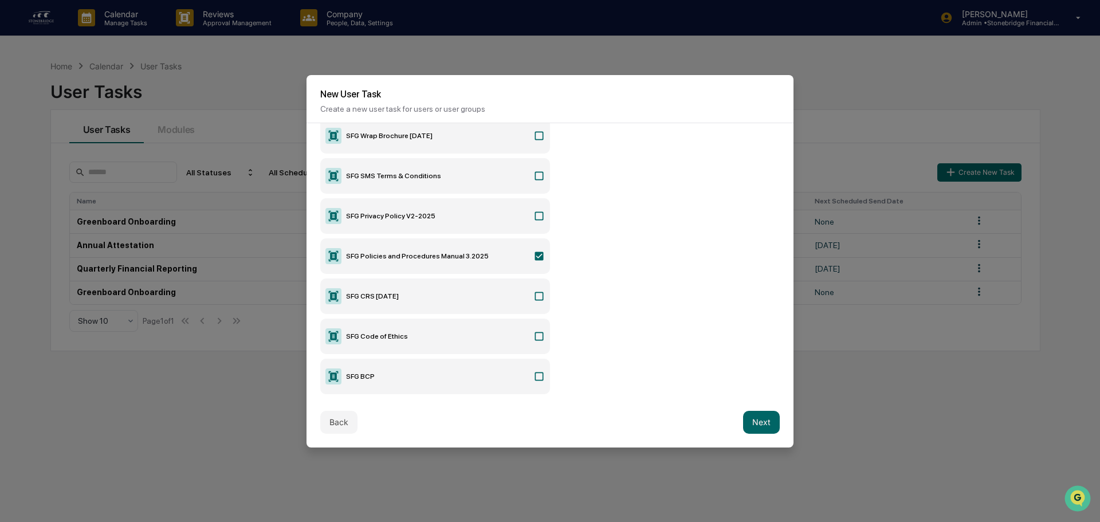
scroll to position [115, 0]
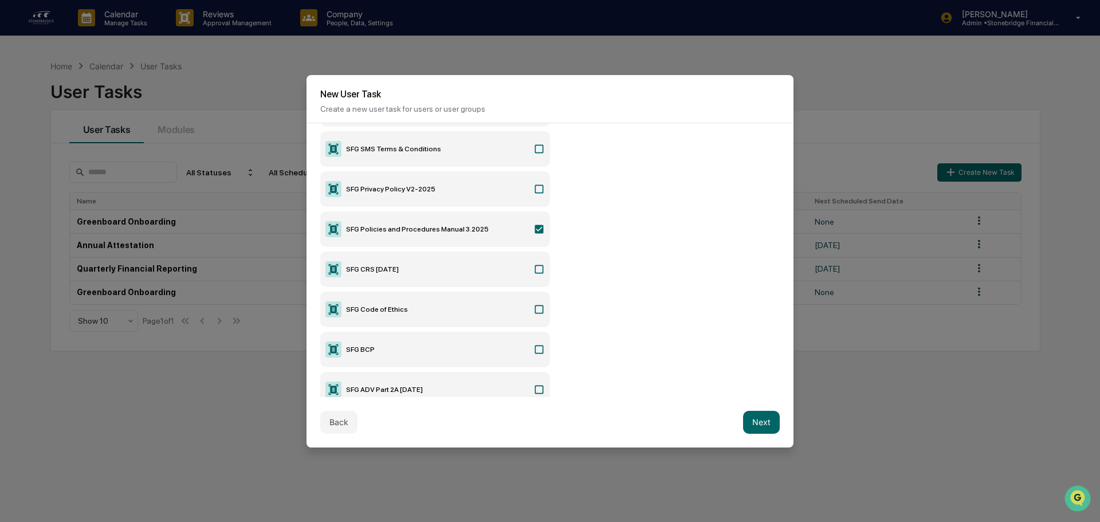
click at [550, 320] on div "SFG Wrap Brochure [DATE] SFG SMS Terms & Conditions SFG Privacy Policy V2-2025 …" at bounding box center [550, 249] width 460 height 316
click at [539, 314] on icon at bounding box center [538, 309] width 11 height 11
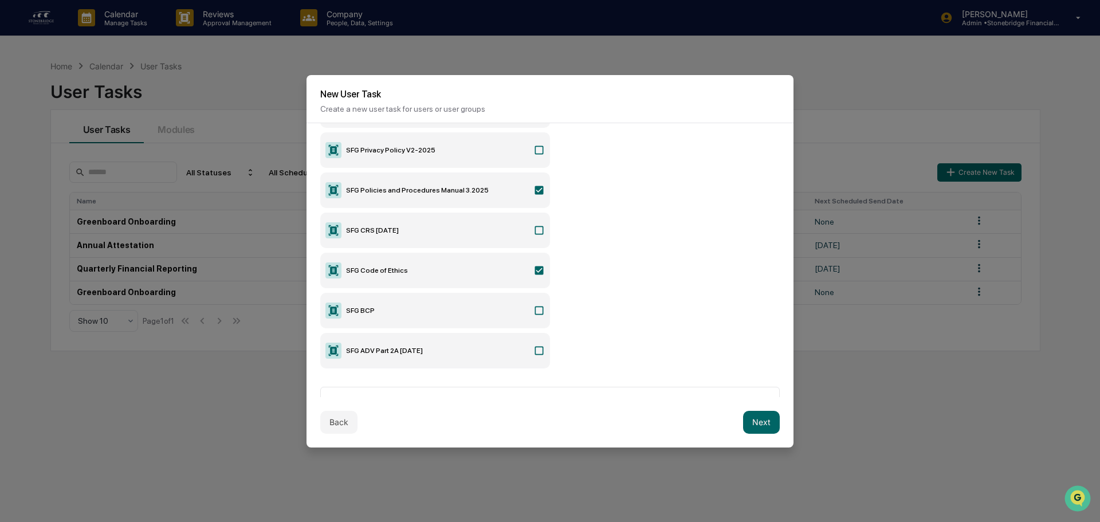
scroll to position [195, 0]
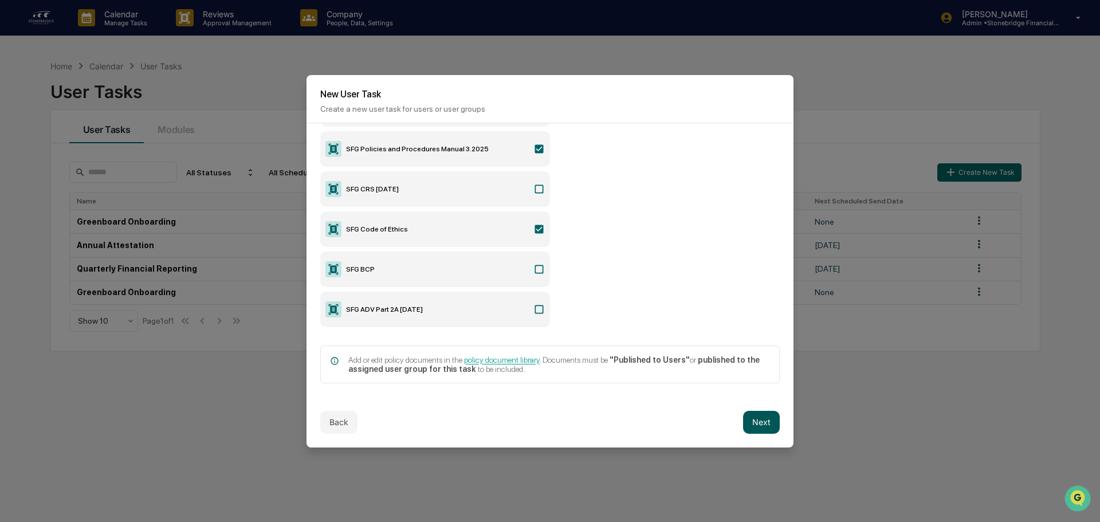
click at [756, 418] on button "Next" at bounding box center [761, 422] width 37 height 23
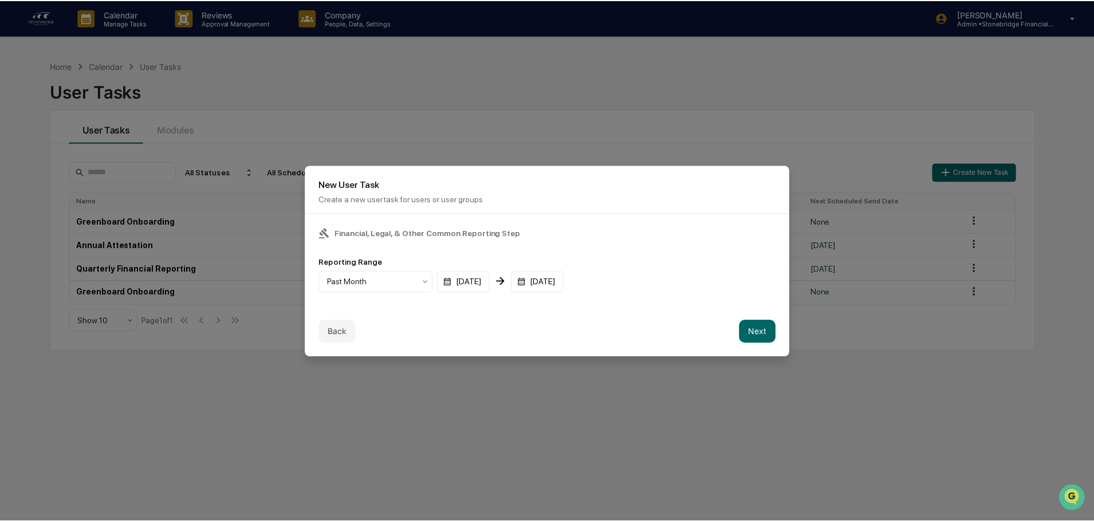
scroll to position [0, 0]
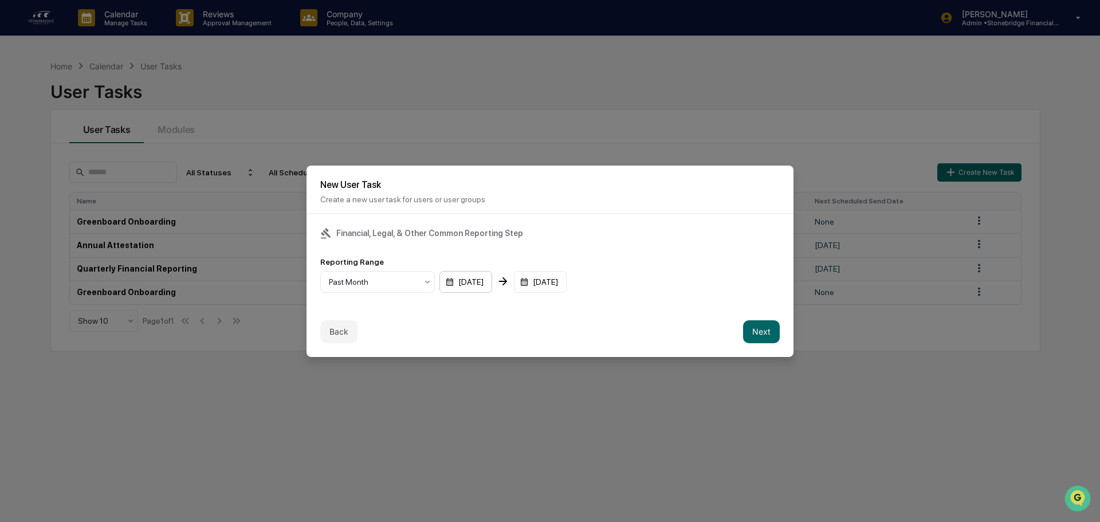
click at [454, 282] on div "[DATE]" at bounding box center [465, 282] width 53 height 22
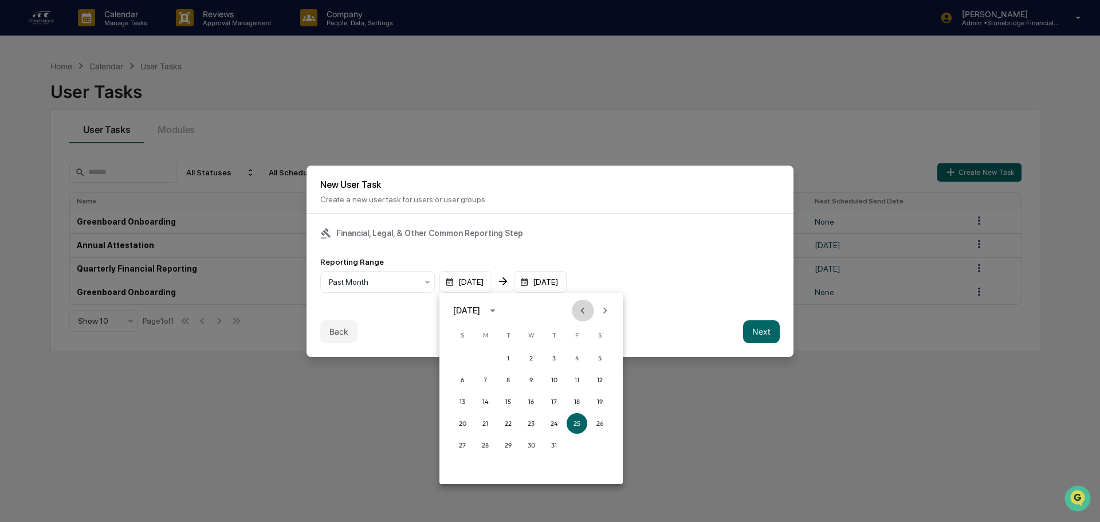
click at [581, 313] on icon "Previous month" at bounding box center [582, 310] width 13 height 13
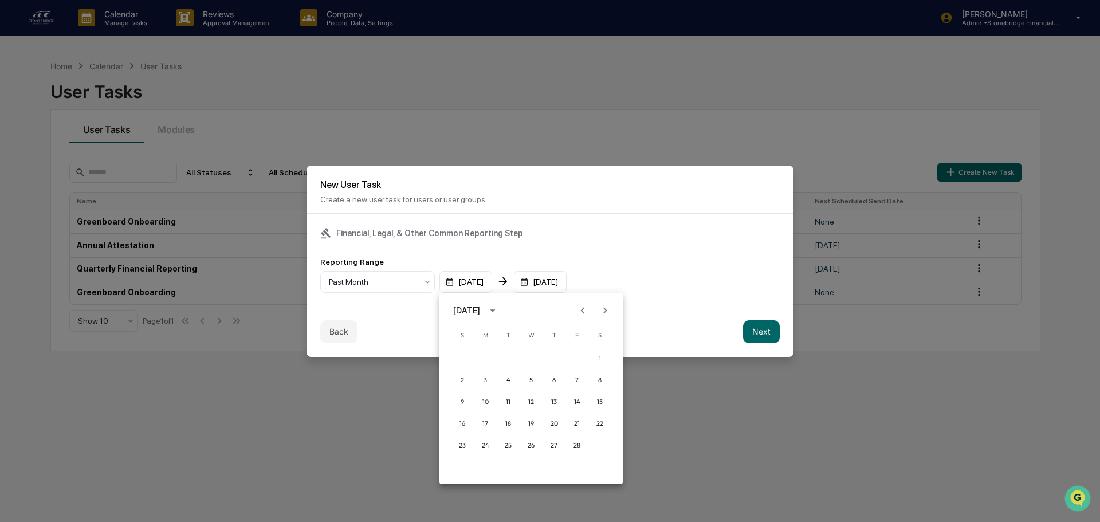
click at [581, 313] on icon "Previous month" at bounding box center [582, 310] width 13 height 13
click at [530, 360] on button "1" at bounding box center [531, 358] width 21 height 21
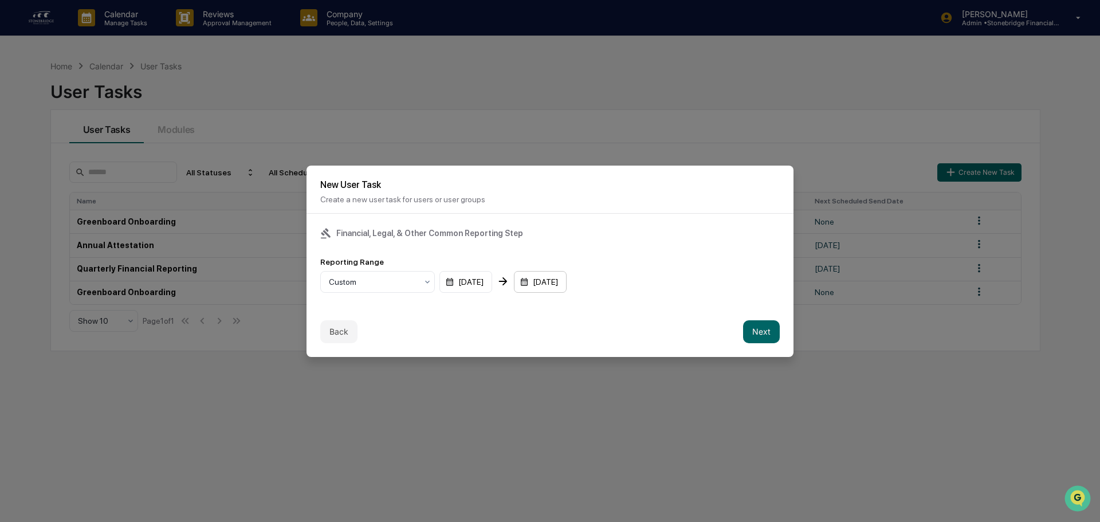
click at [492, 282] on div "[DATE]" at bounding box center [465, 282] width 53 height 22
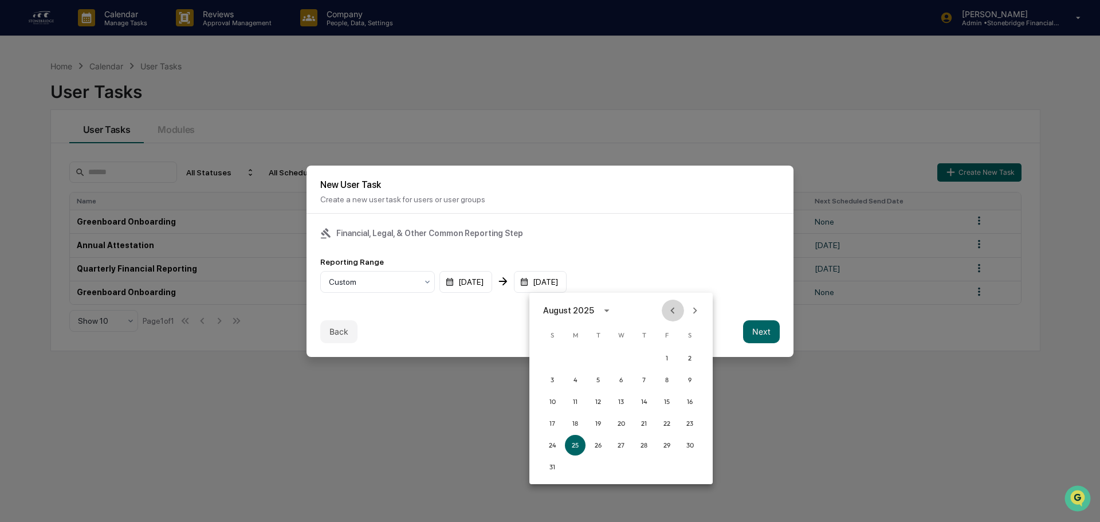
click at [670, 309] on icon "Previous month" at bounding box center [672, 310] width 13 height 13
click at [576, 444] on button "30" at bounding box center [575, 445] width 21 height 21
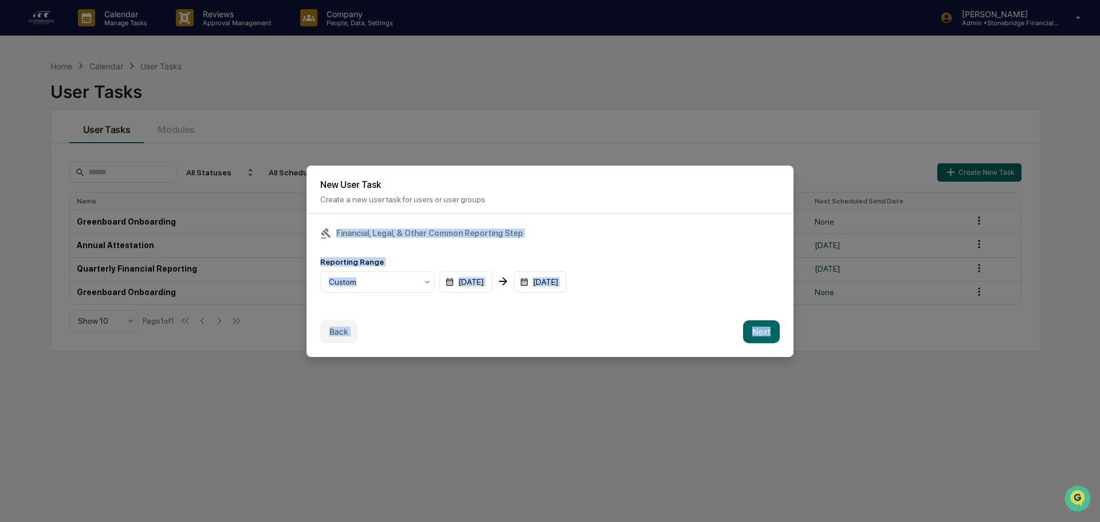
click at [704, 288] on div "Reporting Range Custom [DATE] [DATE]" at bounding box center [550, 275] width 460 height 36
click at [756, 328] on button "Next" at bounding box center [761, 331] width 37 height 23
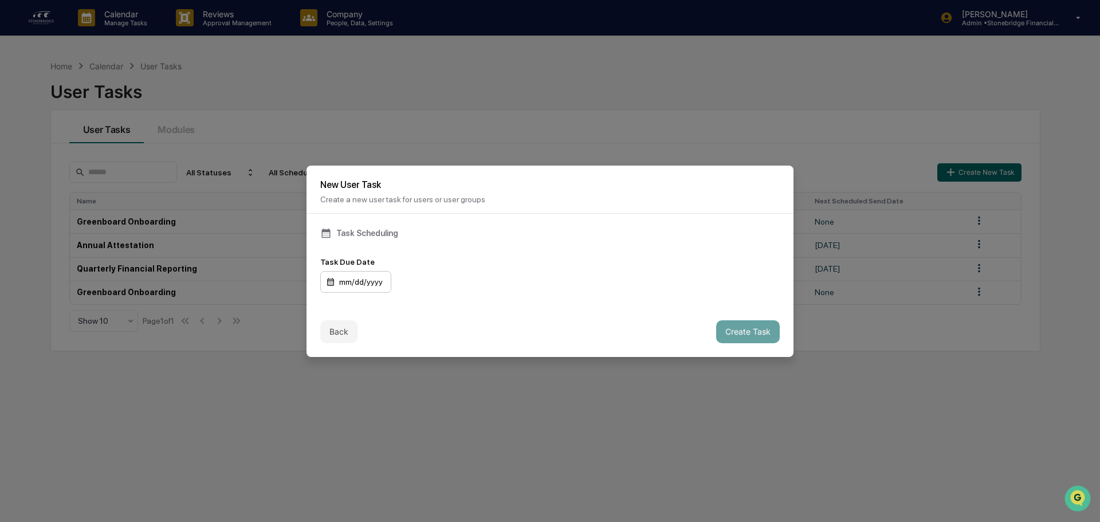
click at [331, 284] on div "mm/dd/yyyy" at bounding box center [355, 282] width 71 height 22
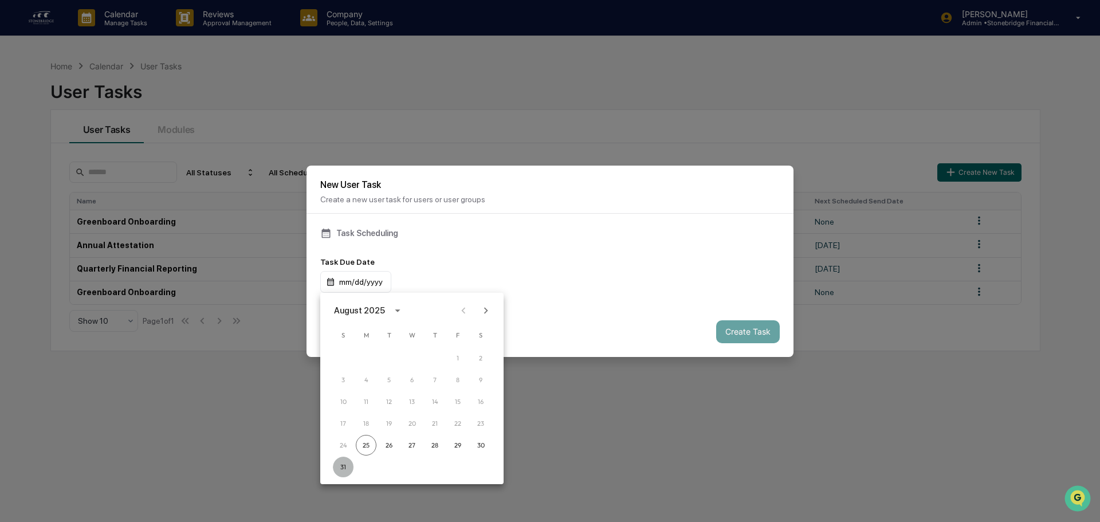
click at [342, 469] on button "31" at bounding box center [343, 467] width 21 height 21
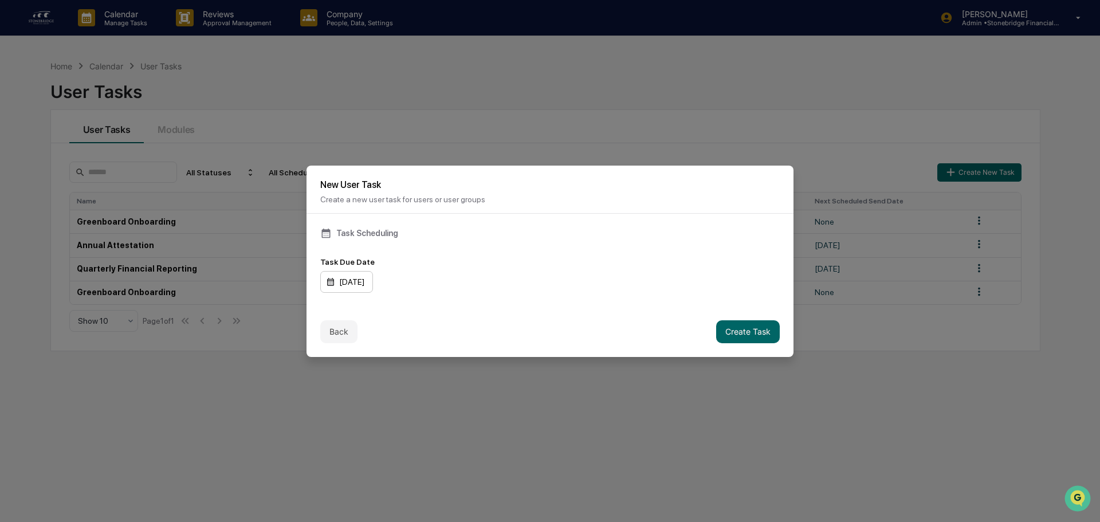
click at [333, 284] on div "[DATE]" at bounding box center [346, 282] width 53 height 22
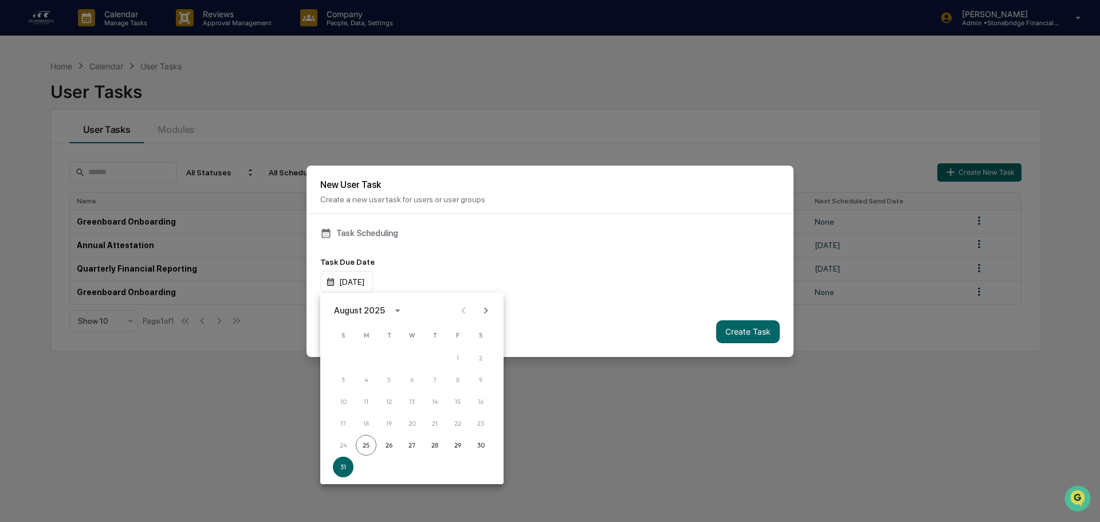
click at [676, 256] on div at bounding box center [550, 261] width 1100 height 522
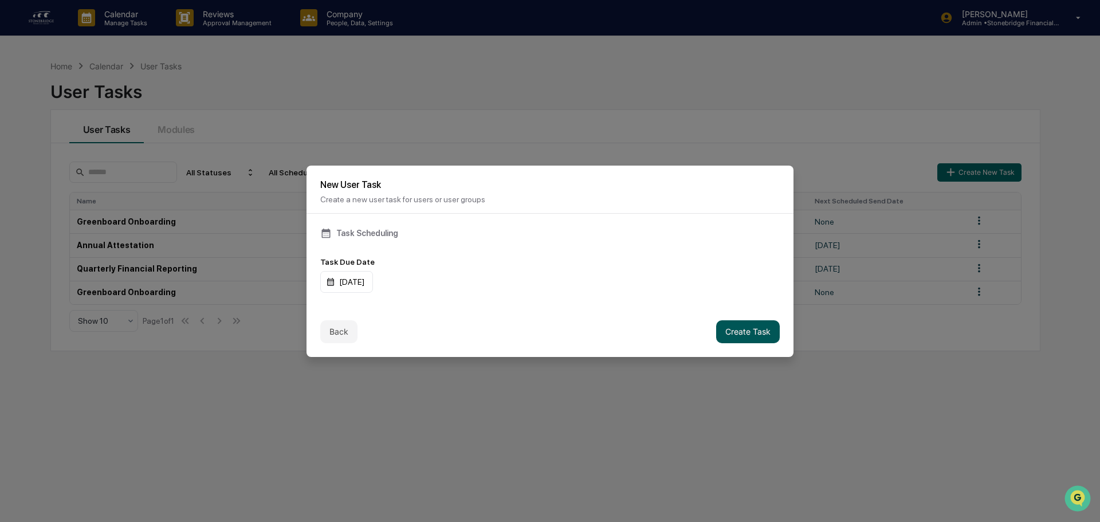
click at [762, 338] on button "Create Task" at bounding box center [748, 331] width 64 height 23
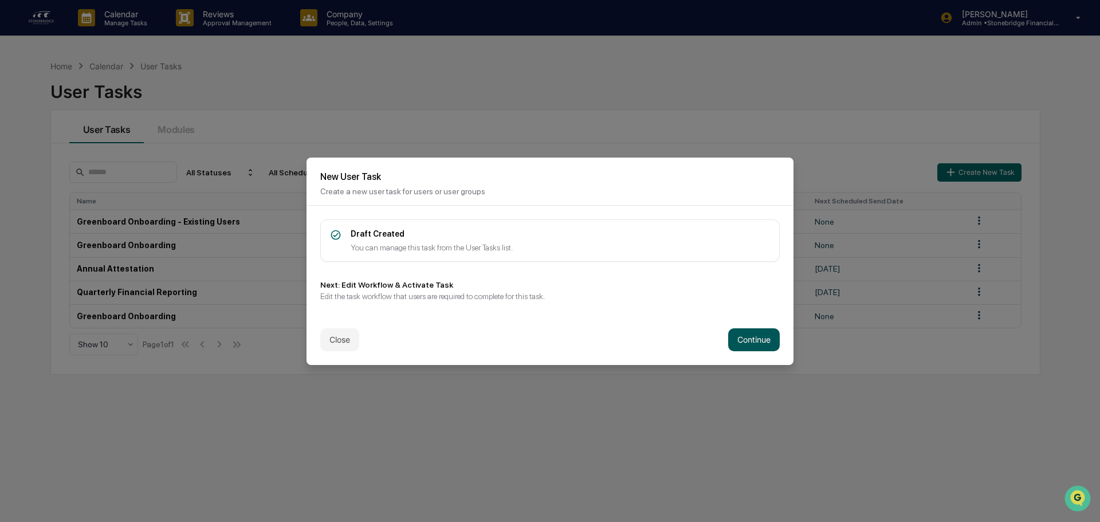
click at [751, 343] on button "Continue" at bounding box center [754, 339] width 52 height 23
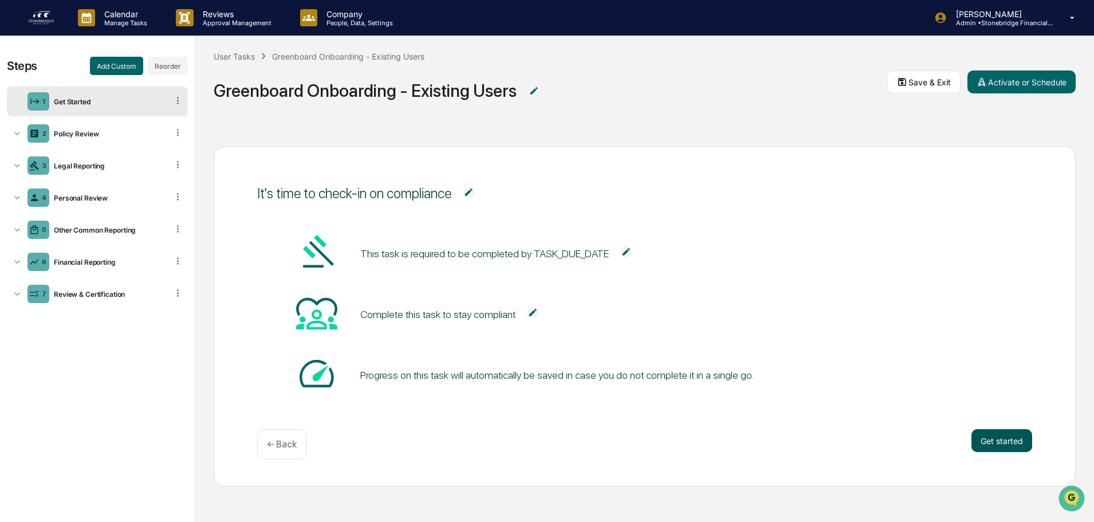
click at [999, 443] on button "Get started" at bounding box center [1002, 440] width 61 height 23
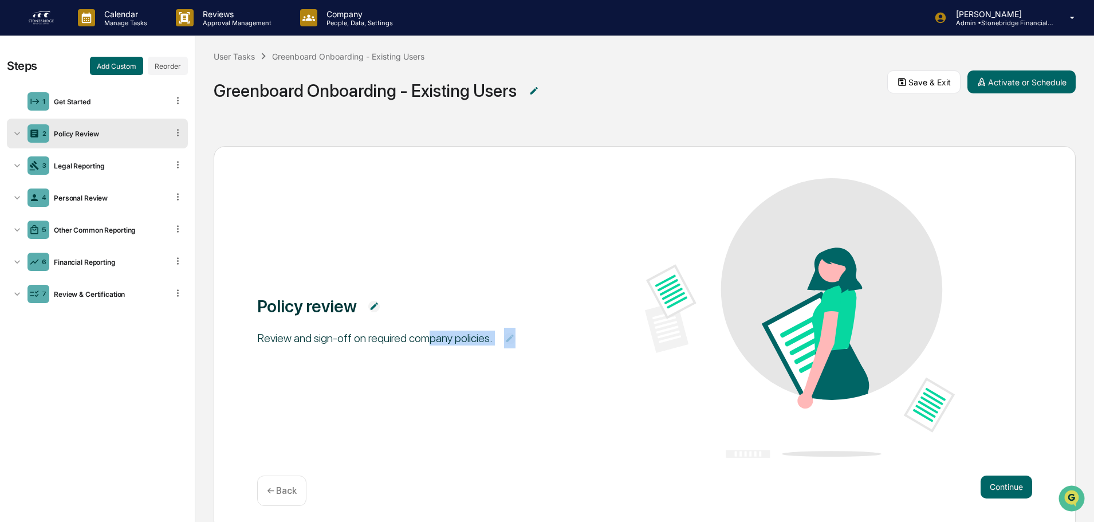
drag, startPoint x: 428, startPoint y: 343, endPoint x: 509, endPoint y: 345, distance: 81.4
click at [509, 345] on span "Review and sign-off on required company policies." at bounding box center [412, 338] width 310 height 26
click at [529, 379] on div "Policy review Review and sign-off on required company policies." at bounding box center [644, 318] width 775 height 281
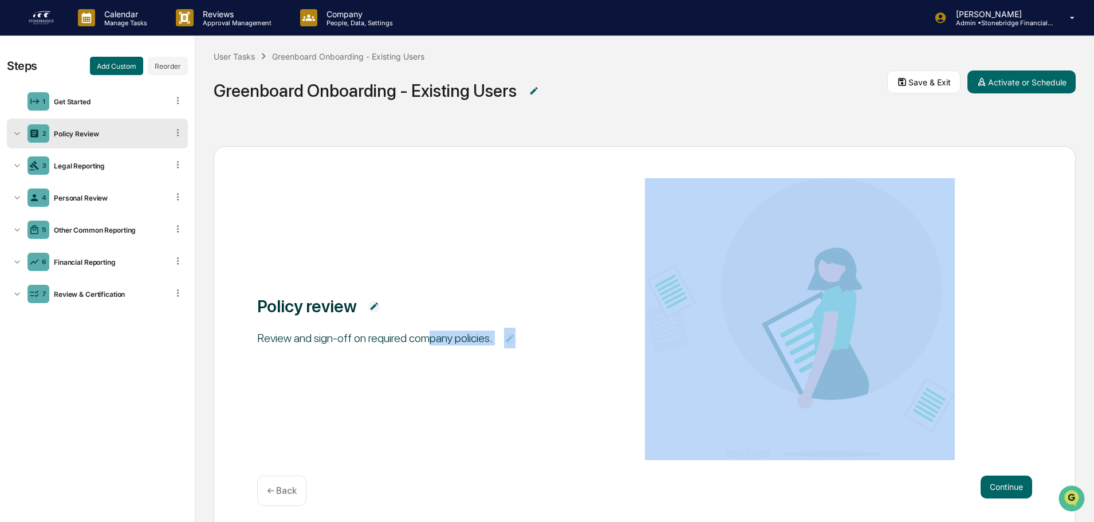
drag, startPoint x: 539, startPoint y: 378, endPoint x: 582, endPoint y: 426, distance: 64.6
click at [582, 426] on div "Policy review Review and sign-off on required company policies." at bounding box center [644, 318] width 775 height 281
click at [582, 427] on div "Policy review Review and sign-off on required company policies." at bounding box center [644, 318] width 775 height 281
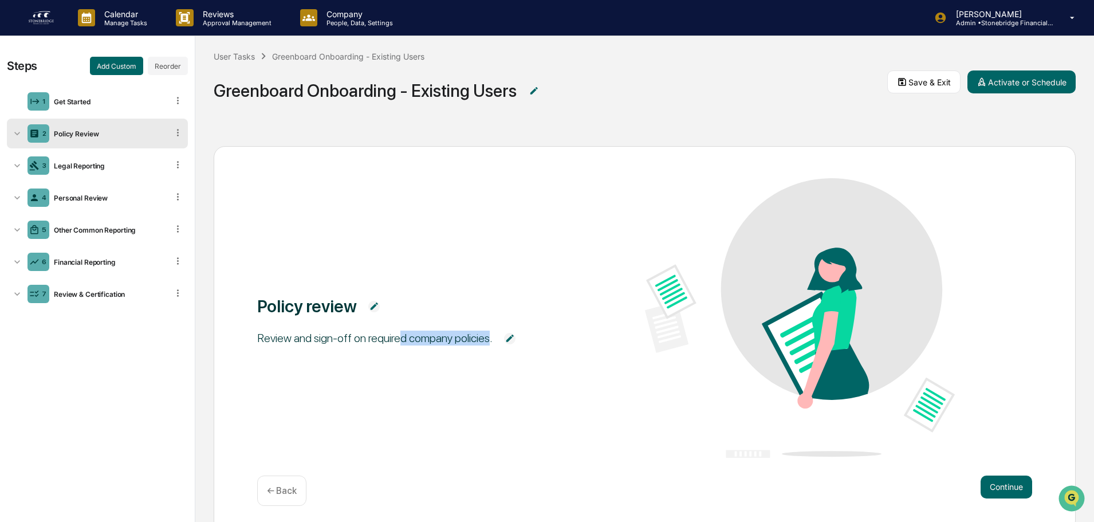
drag, startPoint x: 405, startPoint y: 339, endPoint x: 488, endPoint y: 391, distance: 98.4
click at [488, 391] on div "Policy review Review and sign-off on required company policies." at bounding box center [644, 318] width 775 height 281
click at [1006, 485] on button "Continue" at bounding box center [1007, 487] width 52 height 23
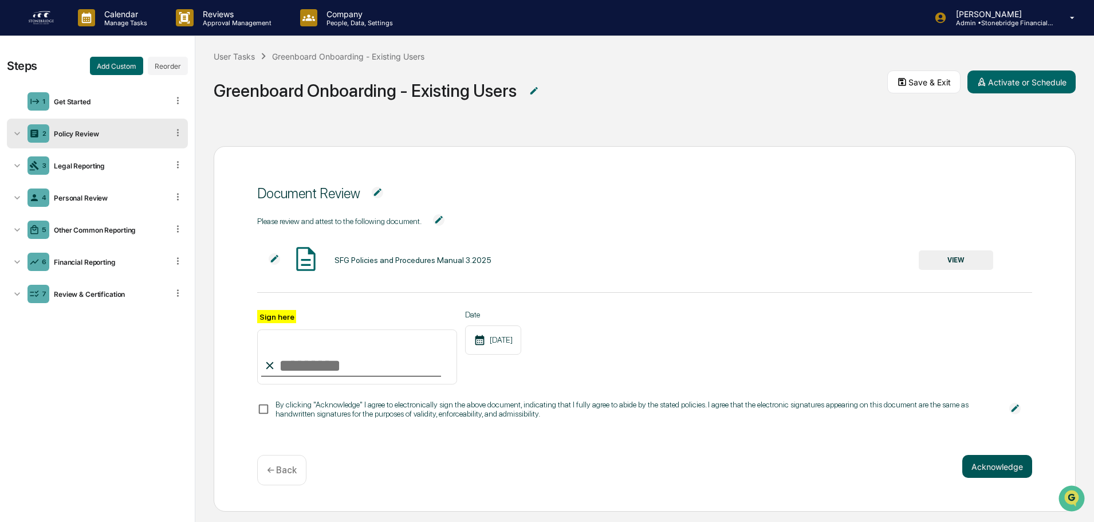
click at [995, 475] on button "Acknowledge" at bounding box center [998, 466] width 70 height 23
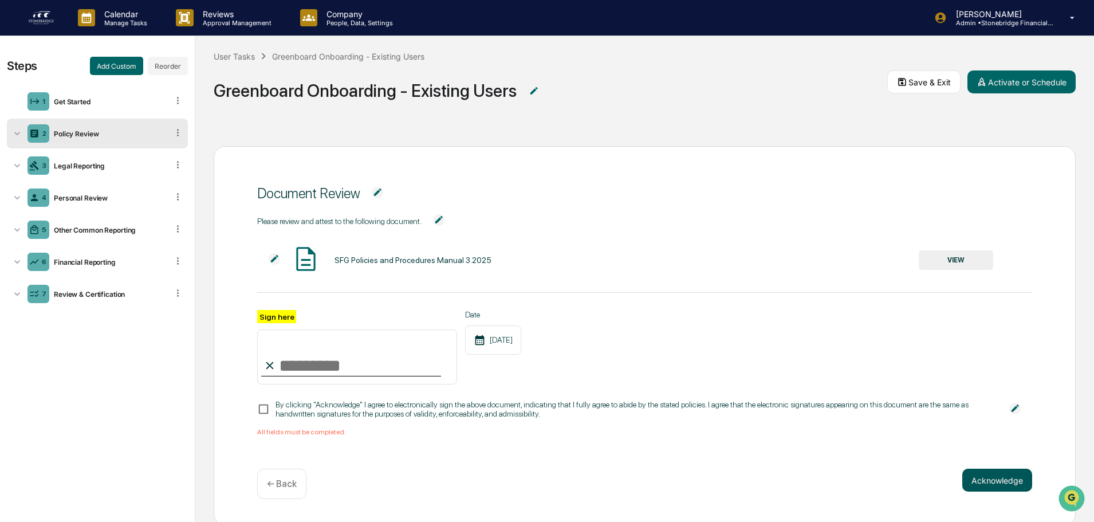
click at [994, 486] on button "Acknowledge" at bounding box center [998, 480] width 70 height 23
click at [974, 483] on button "Acknowledge" at bounding box center [998, 480] width 70 height 23
click at [974, 484] on button "Acknowledge" at bounding box center [998, 480] width 70 height 23
click at [74, 159] on div "3 Legal Reporting" at bounding box center [97, 166] width 181 height 30
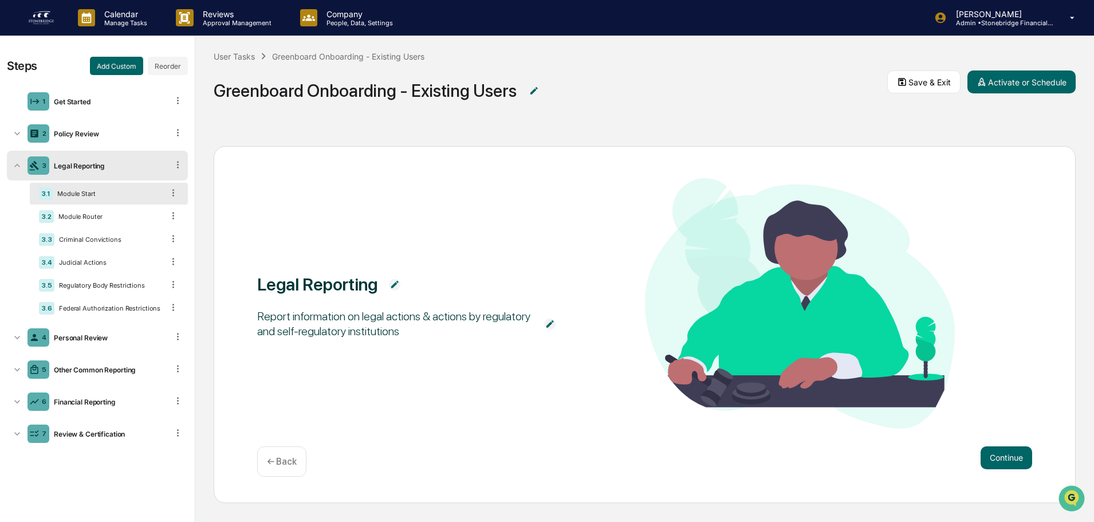
click at [1018, 462] on button "Continue" at bounding box center [1007, 457] width 52 height 23
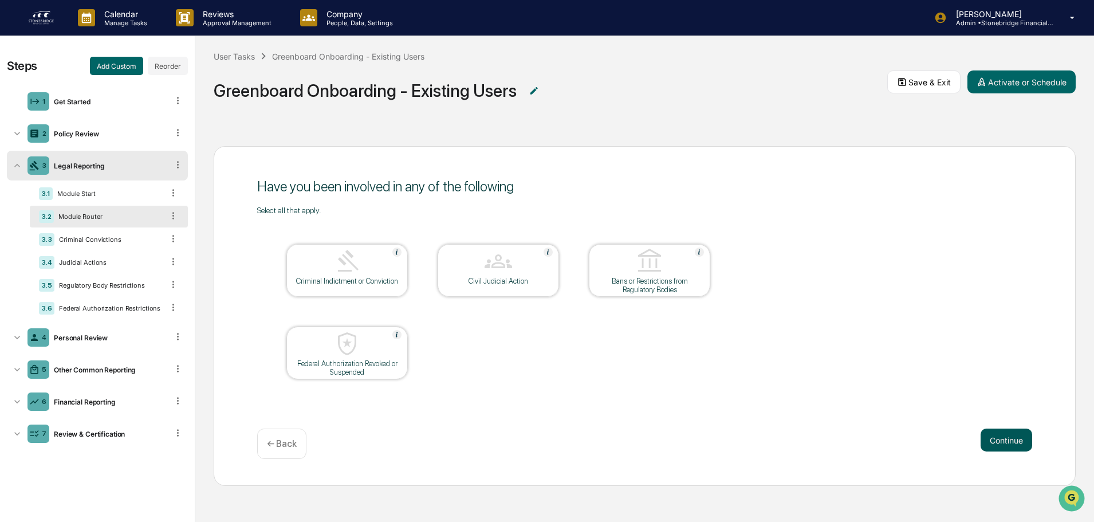
click at [995, 440] on button "Continue" at bounding box center [1007, 440] width 52 height 23
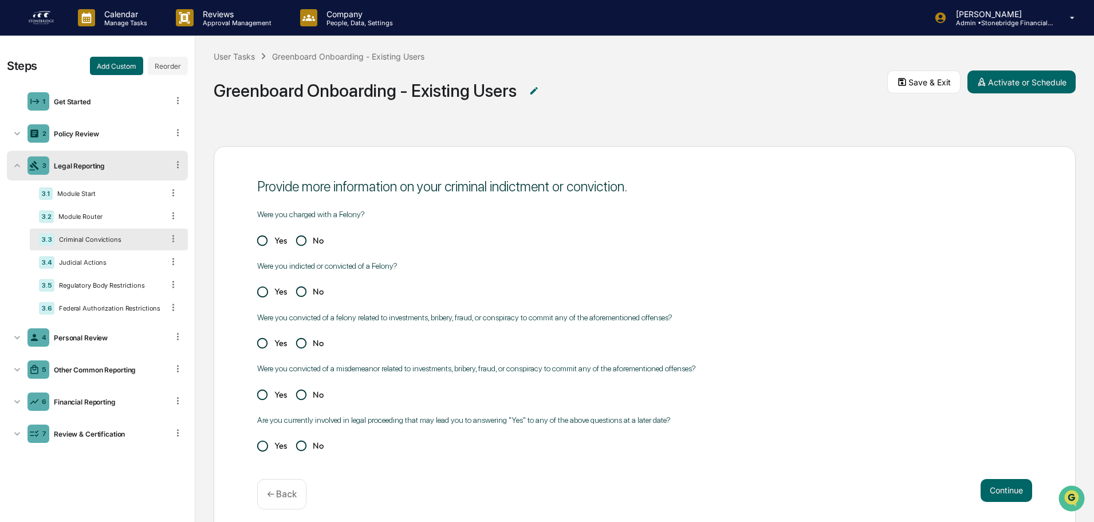
click at [995, 440] on div "Yes No" at bounding box center [644, 445] width 775 height 23
click at [1008, 488] on button "Continue" at bounding box center [1007, 490] width 52 height 23
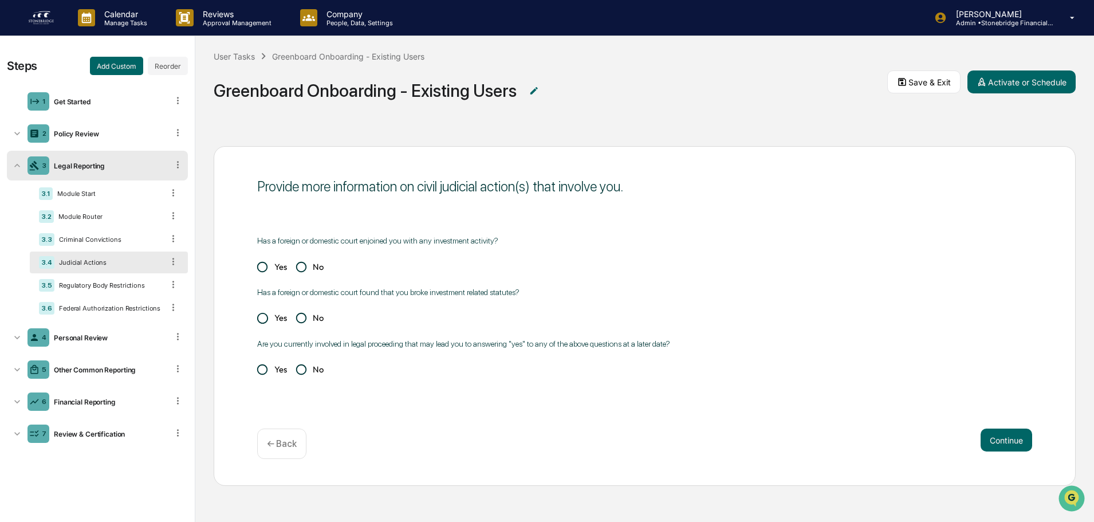
click at [1007, 488] on div "Provide more information on civil judicial action(s) that involve you. Has a fo…" at bounding box center [644, 325] width 899 height 395
click at [1000, 477] on div "Provide more information on civil judicial action(s) that involve you. Has a fo…" at bounding box center [645, 315] width 862 height 339
click at [107, 286] on div "Regulatory Body Restrictions" at bounding box center [108, 285] width 109 height 8
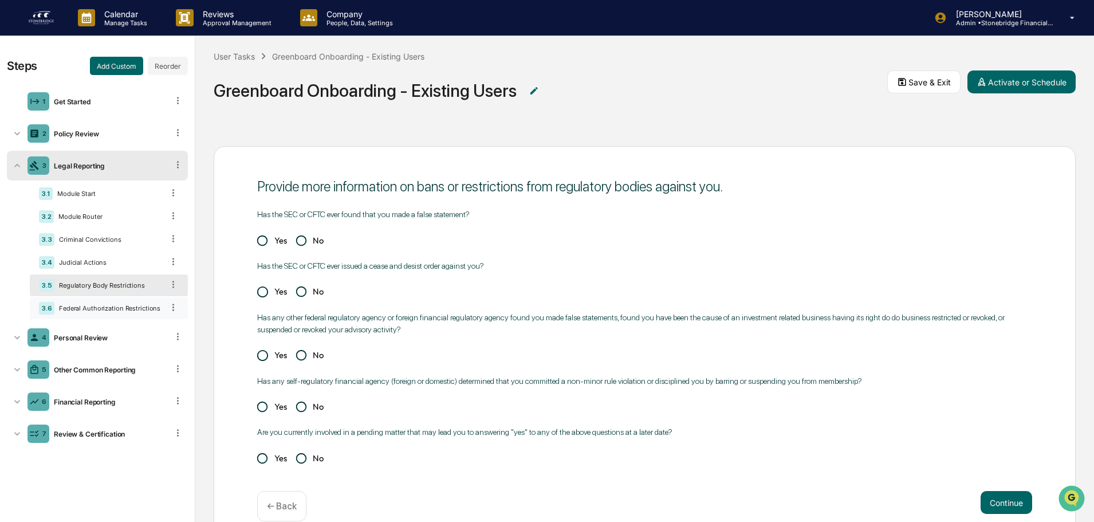
click at [112, 315] on div "3.6 Federal Authorization Restrictions" at bounding box center [109, 308] width 158 height 22
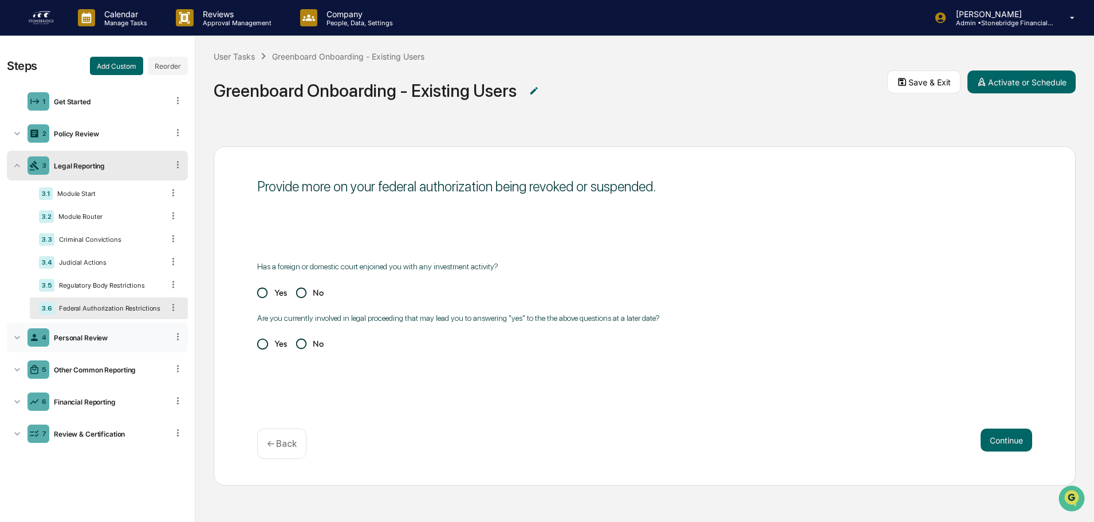
click at [113, 335] on div "Personal Review" at bounding box center [108, 337] width 119 height 9
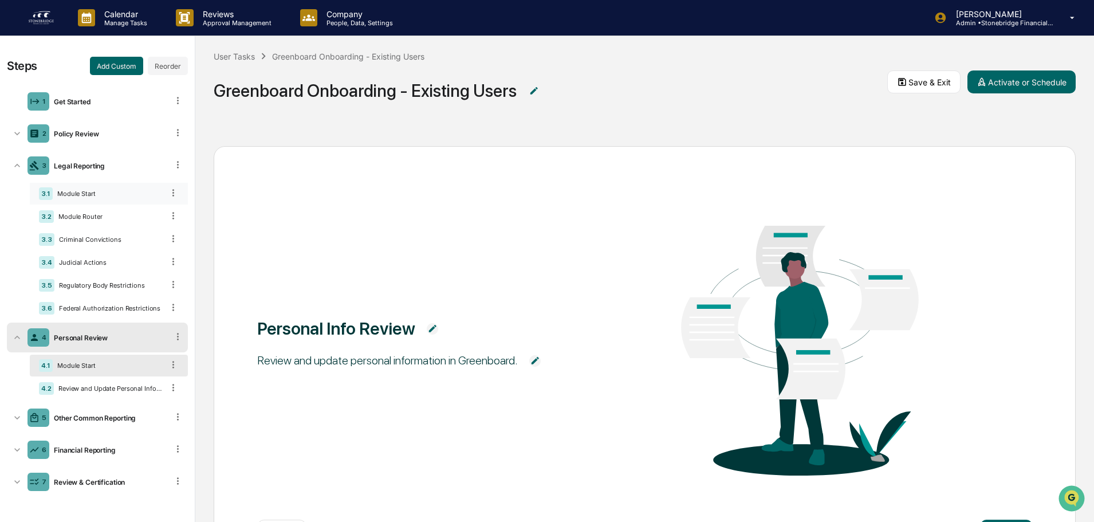
click at [73, 198] on div "3.1 Module Start" at bounding box center [109, 194] width 158 height 22
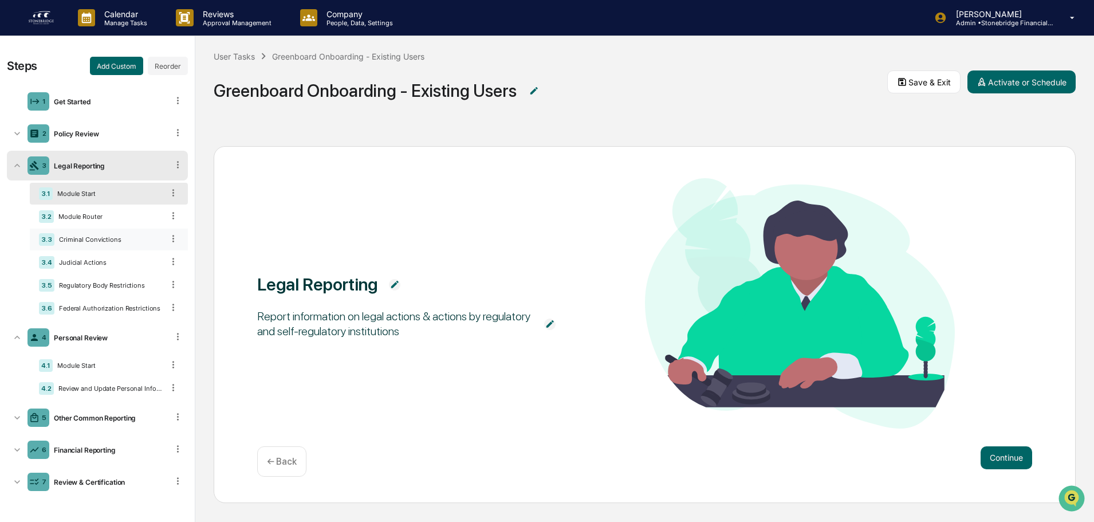
drag, startPoint x: 76, startPoint y: 213, endPoint x: 108, endPoint y: 249, distance: 47.9
click at [76, 213] on div "Module Router" at bounding box center [108, 217] width 109 height 8
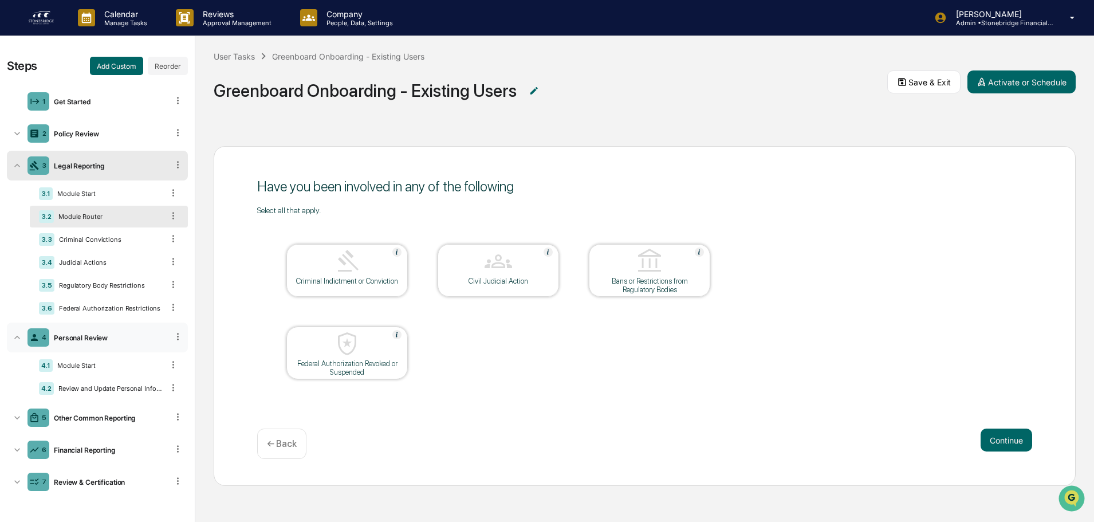
click at [107, 328] on div "4 Personal Review" at bounding box center [97, 338] width 181 height 30
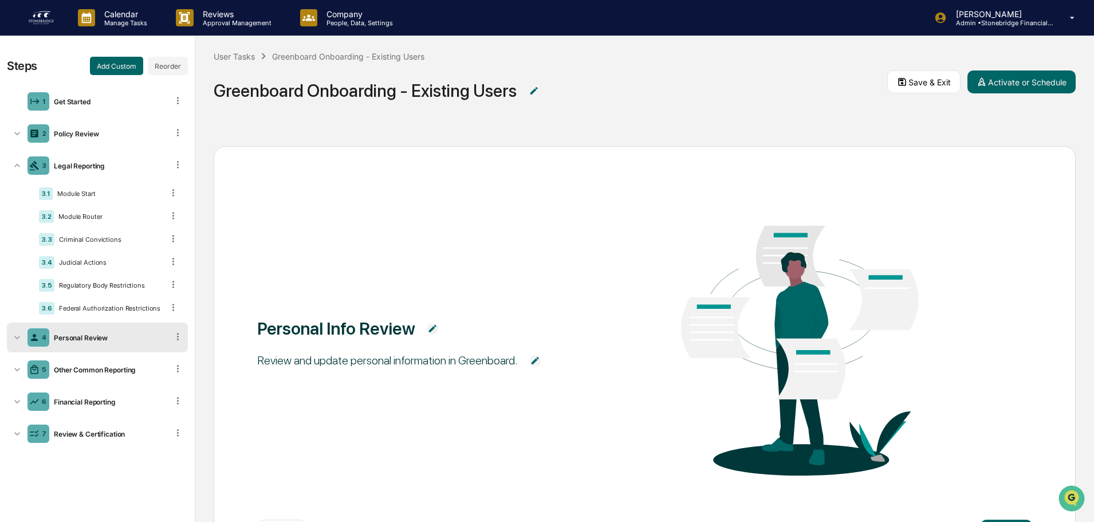
click at [111, 340] on div "Personal Review" at bounding box center [108, 337] width 119 height 9
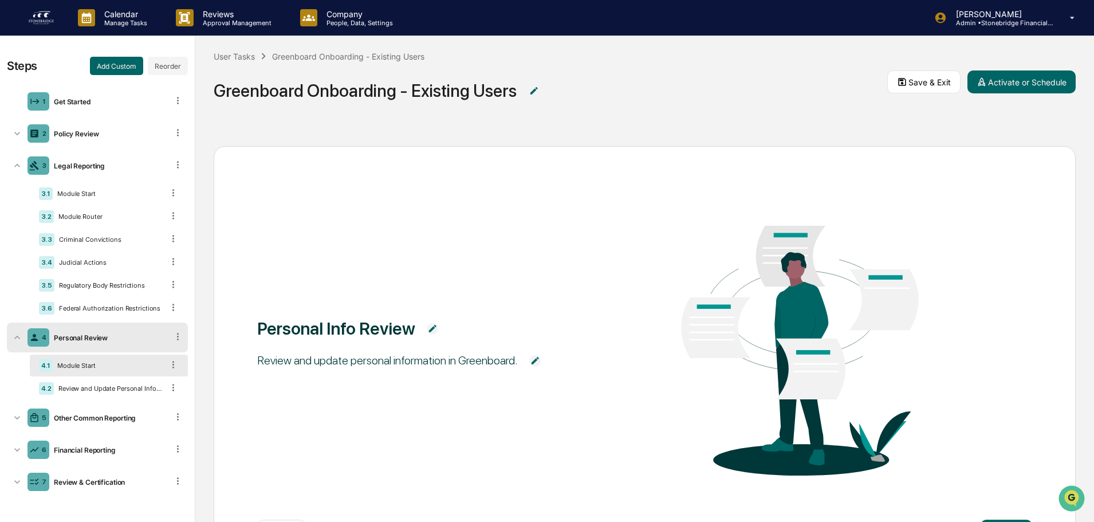
click at [117, 363] on div "Module Start" at bounding box center [108, 366] width 111 height 8
click at [134, 391] on div "Review and Update Personal Information" at bounding box center [108, 388] width 109 height 8
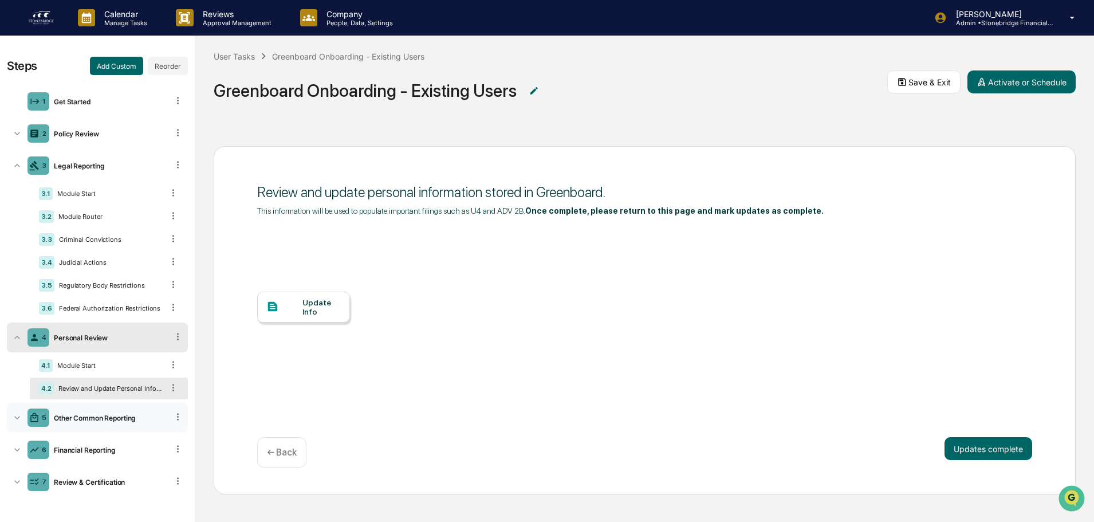
click at [120, 411] on div "5 Other Common Reporting" at bounding box center [97, 418] width 181 height 30
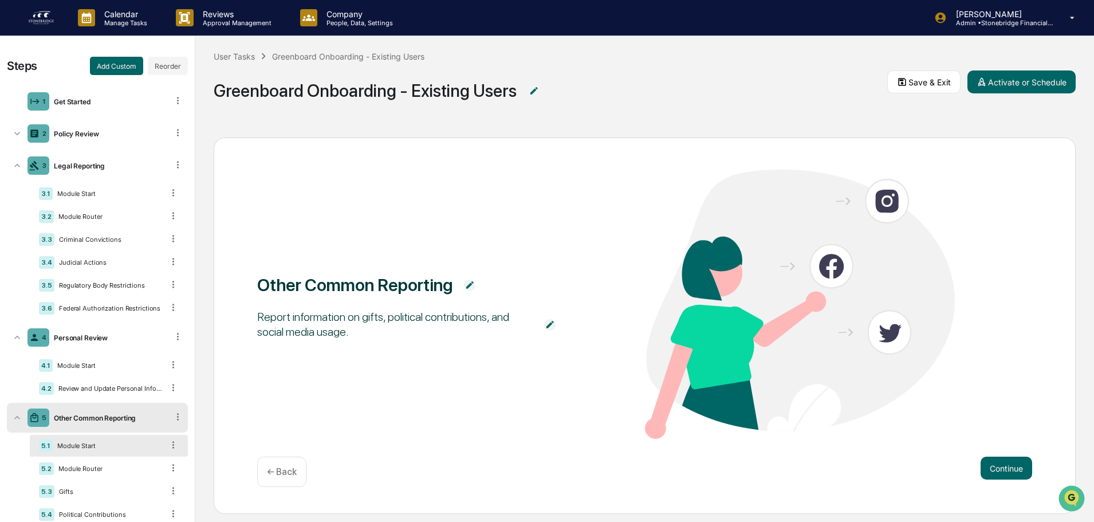
scroll to position [15, 0]
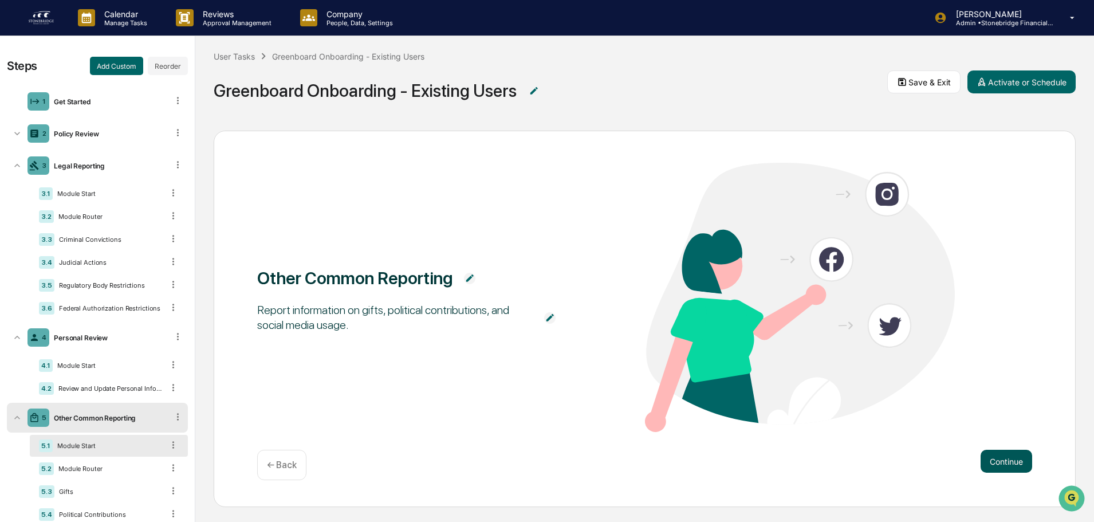
click at [1014, 456] on button "Continue" at bounding box center [1007, 461] width 52 height 23
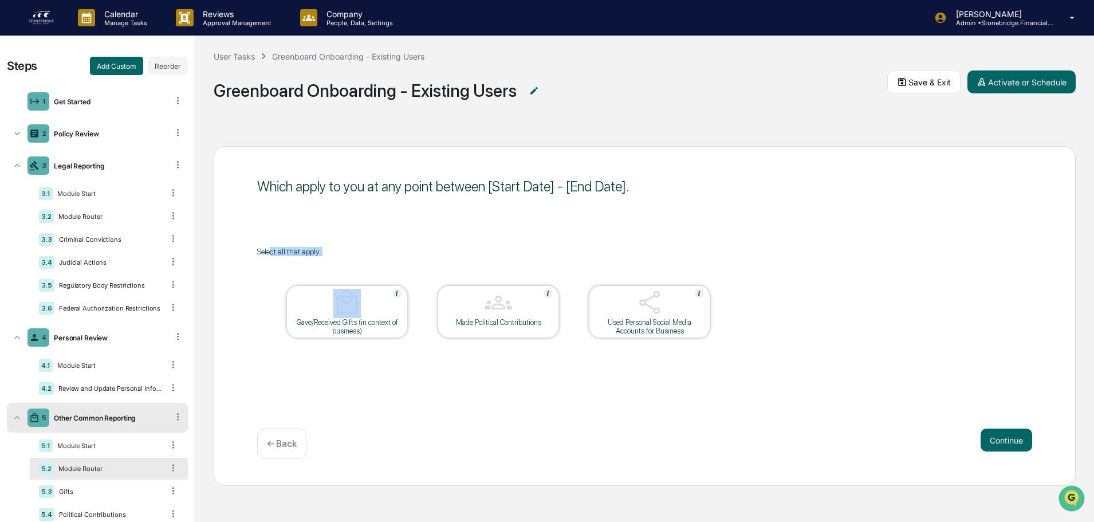
drag, startPoint x: 310, startPoint y: 260, endPoint x: 273, endPoint y: 250, distance: 38.1
click at [273, 250] on div "Select all that apply. Gave/Received Gifts (in context of business) Made Politi…" at bounding box center [644, 307] width 775 height 120
click at [273, 250] on div "Select all that apply." at bounding box center [644, 251] width 775 height 9
drag, startPoint x: 291, startPoint y: 249, endPoint x: 423, endPoint y: 260, distance: 132.8
click at [423, 260] on div "Select all that apply. Gave/Received Gifts (in context of business) Made Politi…" at bounding box center [644, 307] width 775 height 120
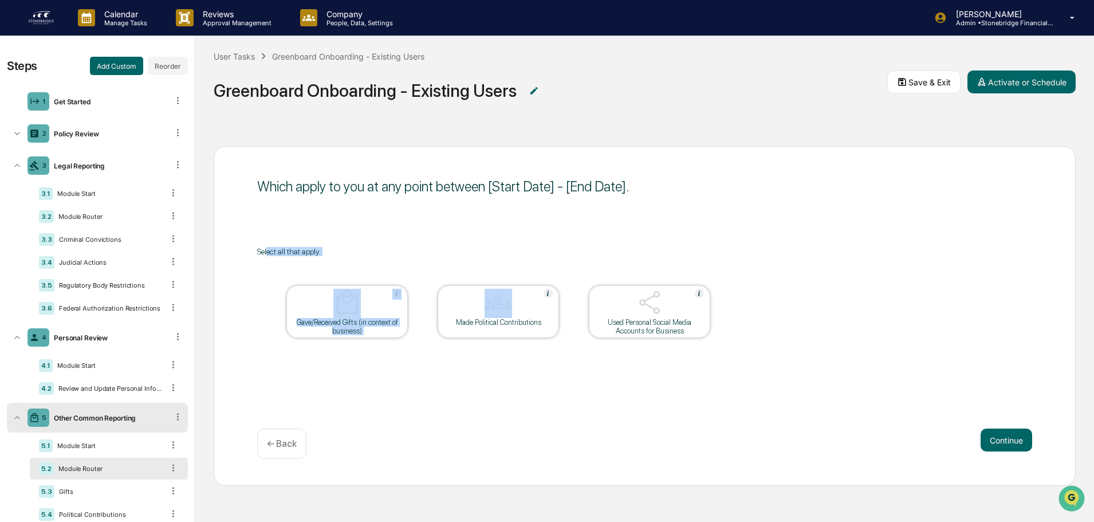
click at [423, 260] on table "Gave/Received Gifts (in context of business) Made Political Contributions Used …" at bounding box center [498, 311] width 482 height 111
click at [997, 443] on button "Continue" at bounding box center [1007, 440] width 52 height 23
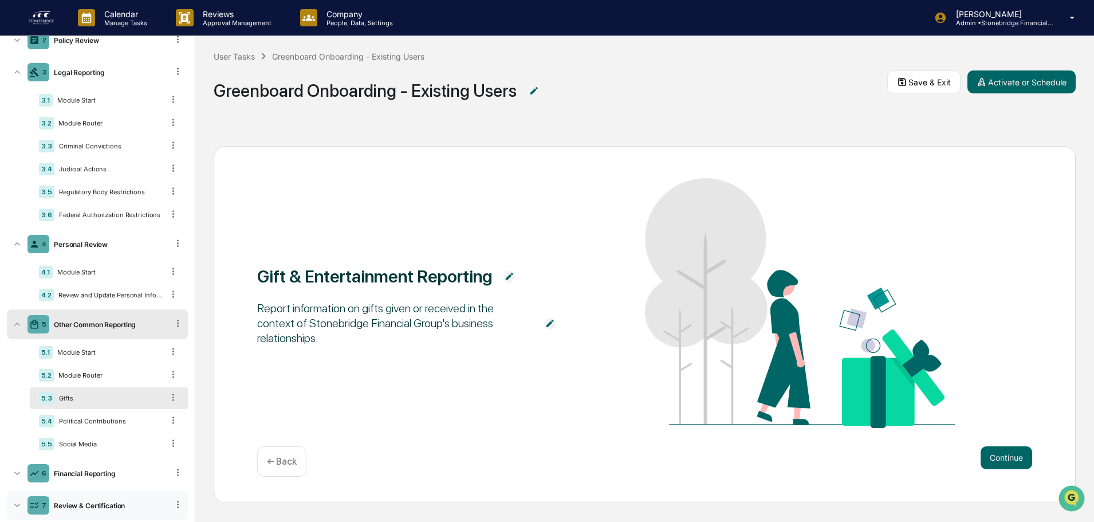
scroll to position [114, 0]
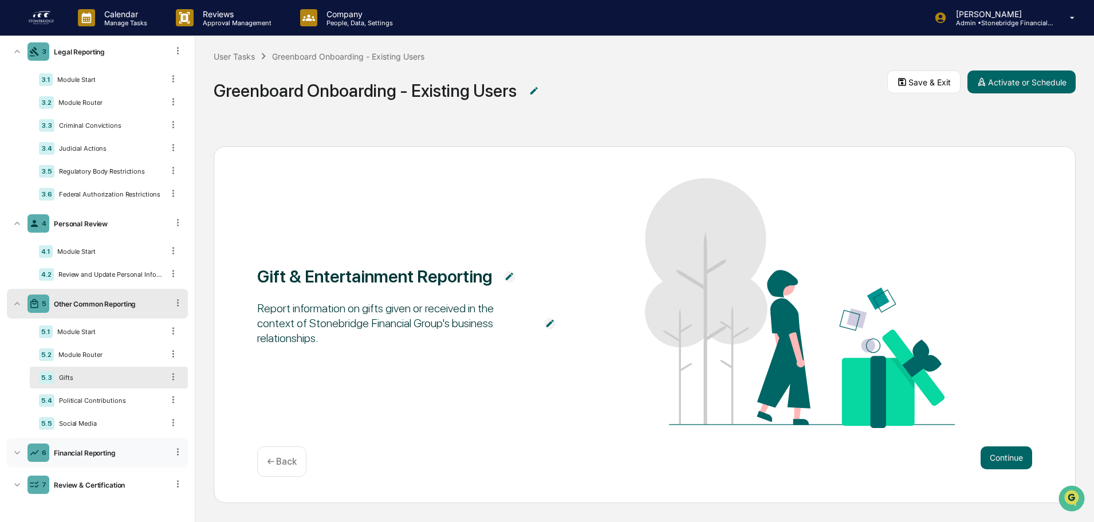
click at [124, 462] on div "6 Financial Reporting" at bounding box center [97, 453] width 181 height 30
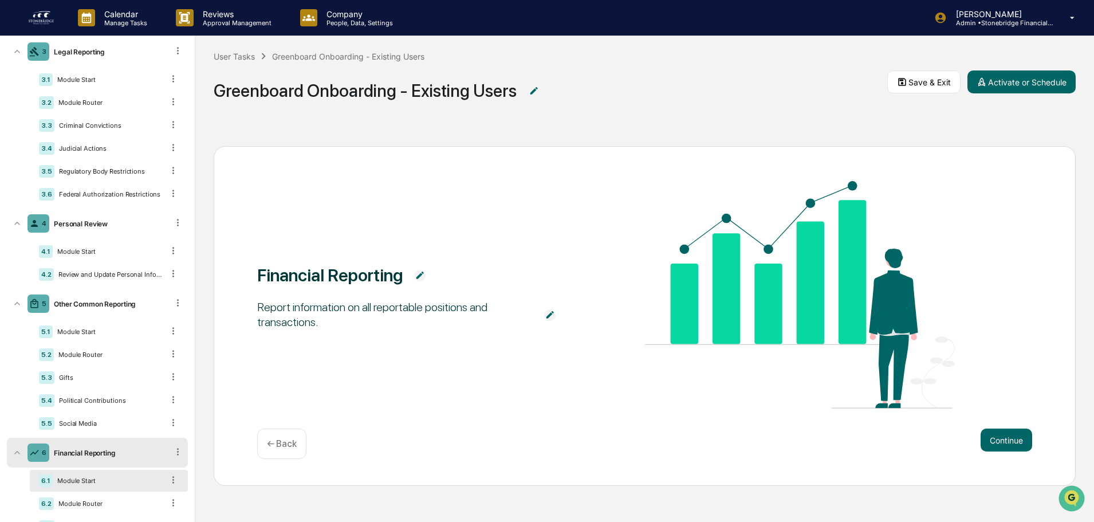
scroll to position [1, 0]
click at [1000, 440] on button "Continue" at bounding box center [1007, 439] width 52 height 23
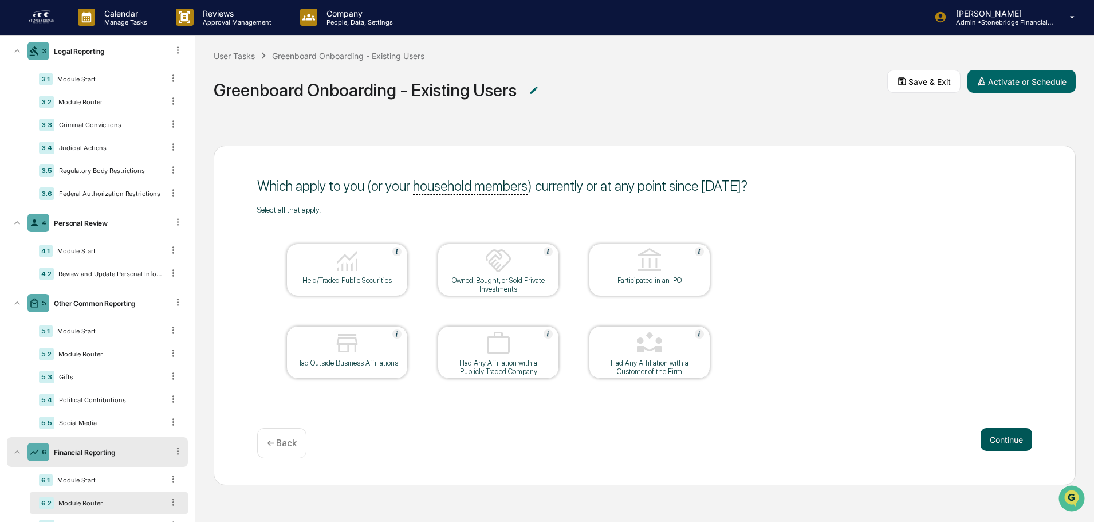
click at [1007, 440] on button "Continue" at bounding box center [1007, 439] width 52 height 23
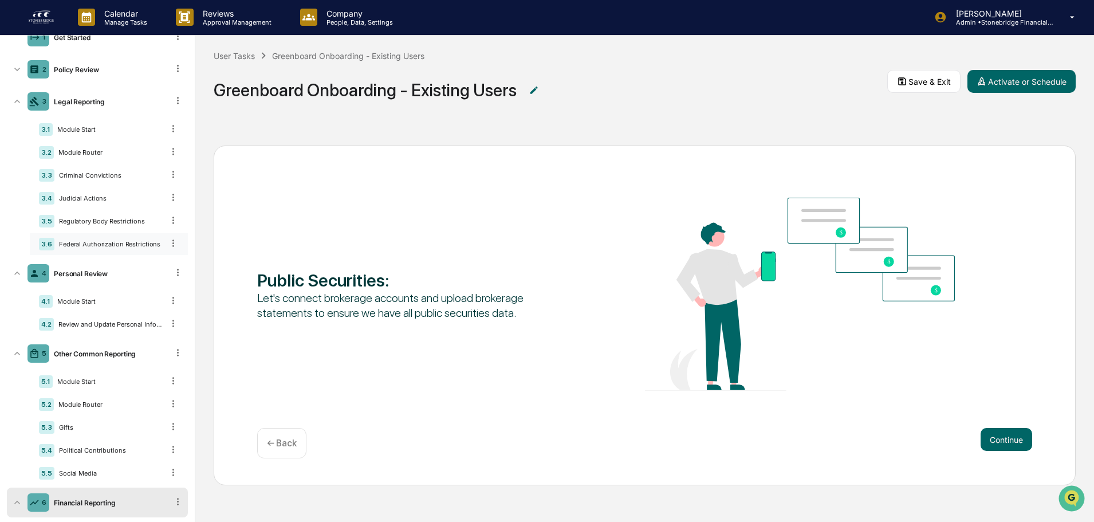
scroll to position [0, 0]
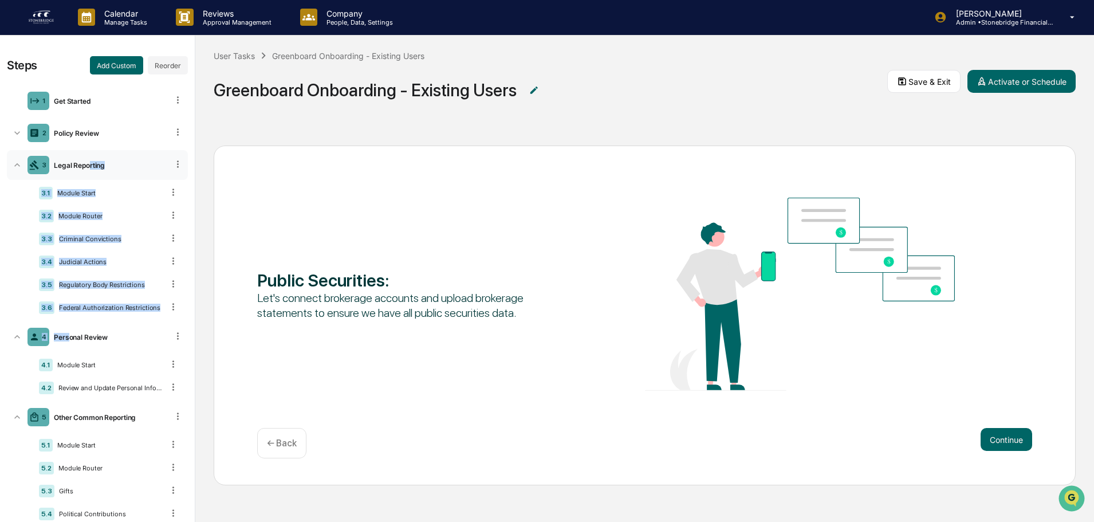
drag, startPoint x: 70, startPoint y: 334, endPoint x: 91, endPoint y: 162, distance: 173.8
click at [91, 162] on ul "1 Get Started 2 Policy Review 3 Legal Reporting 3.1 Module Start 3.2 Module Rou…" at bounding box center [97, 465] width 181 height 763
click at [168, 69] on button "Reorder" at bounding box center [168, 65] width 40 height 18
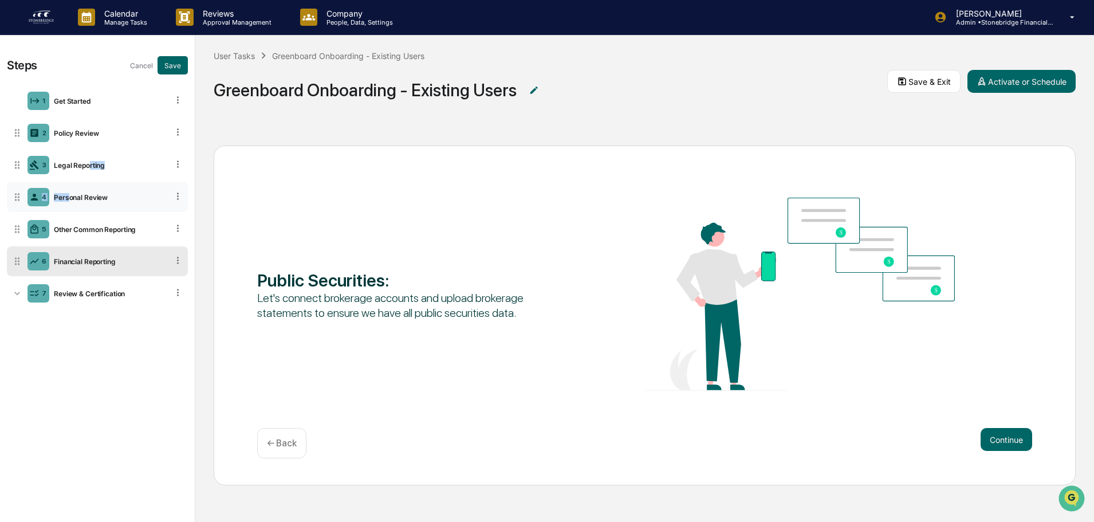
click at [178, 197] on icon at bounding box center [178, 196] width 2 height 7
click at [179, 197] on icon at bounding box center [178, 196] width 2 height 7
drag, startPoint x: 112, startPoint y: 202, endPoint x: 152, endPoint y: 186, distance: 42.7
click at [121, 144] on ul "1 Get Started 2 Policy Review 3 Legal Reporting 4 Personal Review 5 Other Commo…" at bounding box center [97, 197] width 181 height 227
click at [309, 141] on div "Public Securities : Let's connect brokerage accounts and upload brokerage state…" at bounding box center [644, 324] width 899 height 395
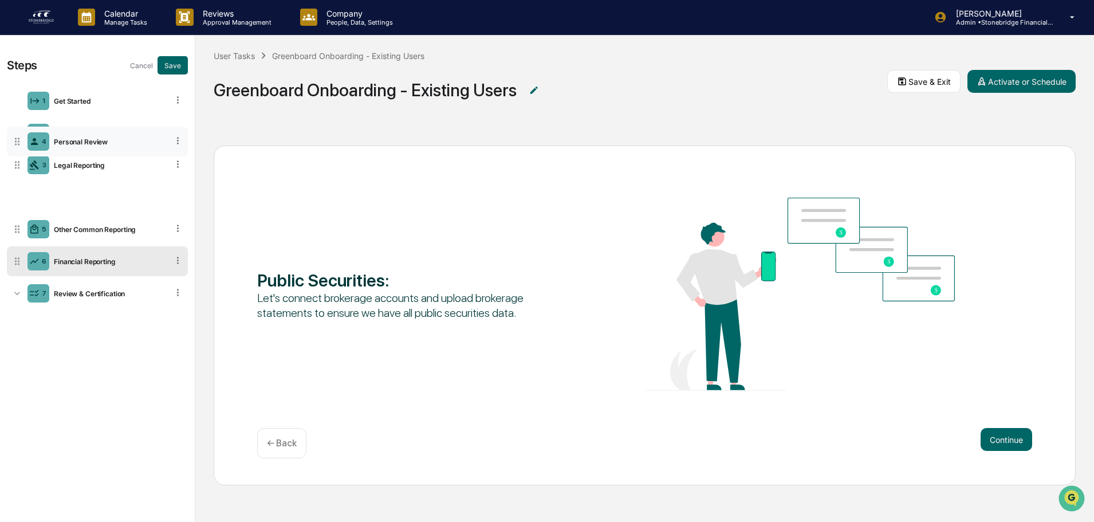
drag, startPoint x: 19, startPoint y: 202, endPoint x: 17, endPoint y: 145, distance: 56.8
click at [15, 146] on icon at bounding box center [16, 141] width 11 height 11
drag, startPoint x: 11, startPoint y: 128, endPoint x: 21, endPoint y: 162, distance: 35.6
click at [21, 162] on icon at bounding box center [16, 165] width 11 height 11
drag, startPoint x: 13, startPoint y: 129, endPoint x: 25, endPoint y: 202, distance: 73.2
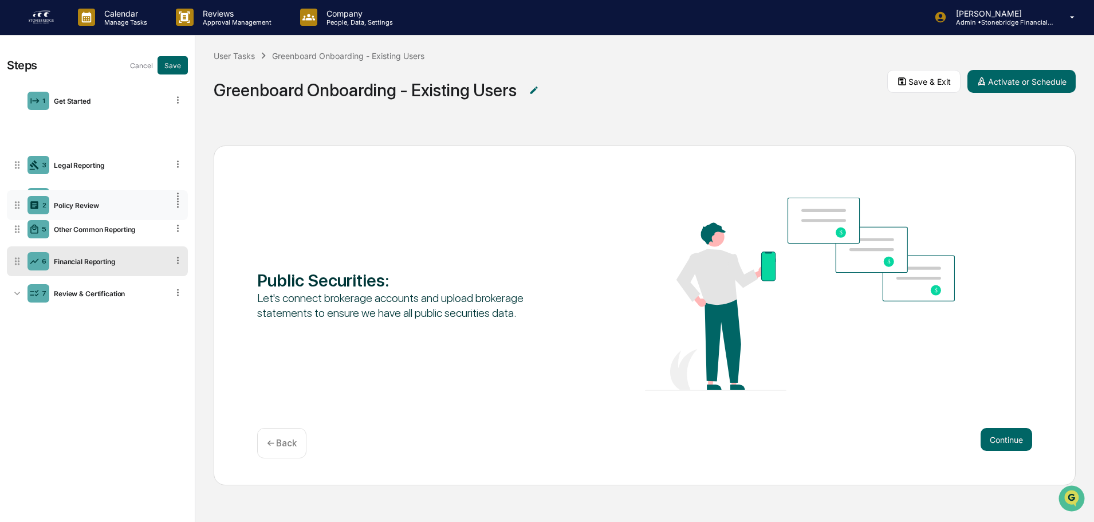
click at [25, 202] on div "2 Policy Review" at bounding box center [97, 205] width 181 height 30
click at [107, 327] on div "Steps Cancel Save 1 Get Started 2 Policy Review 3 Legal Reporting 4 Personal Re…" at bounding box center [97, 279] width 195 height 486
click at [104, 295] on div "Review & Certification" at bounding box center [108, 293] width 119 height 9
click at [103, 294] on div "Review & Certification" at bounding box center [108, 293] width 119 height 9
click at [998, 437] on button "Continue" at bounding box center [1007, 439] width 52 height 23
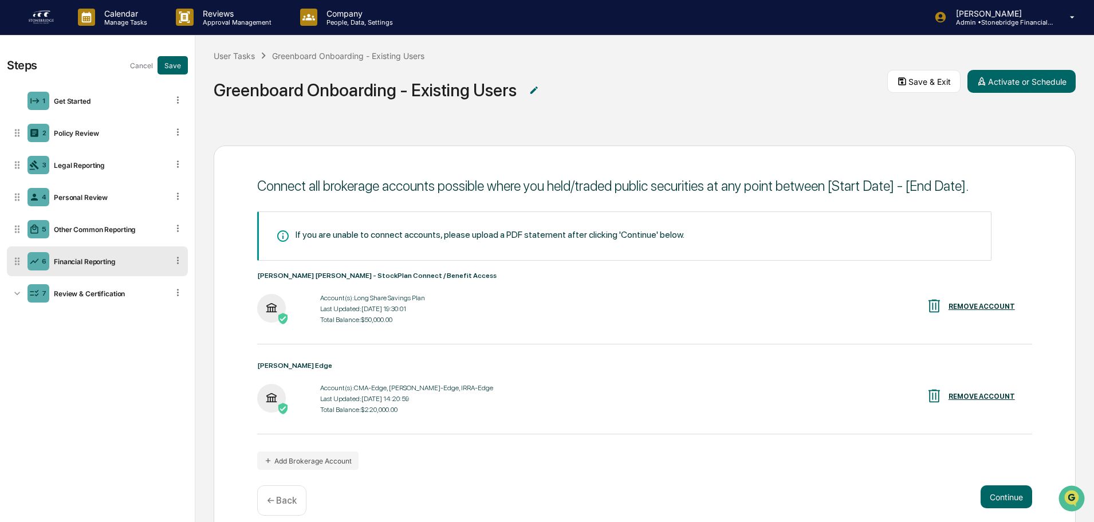
scroll to position [38, 0]
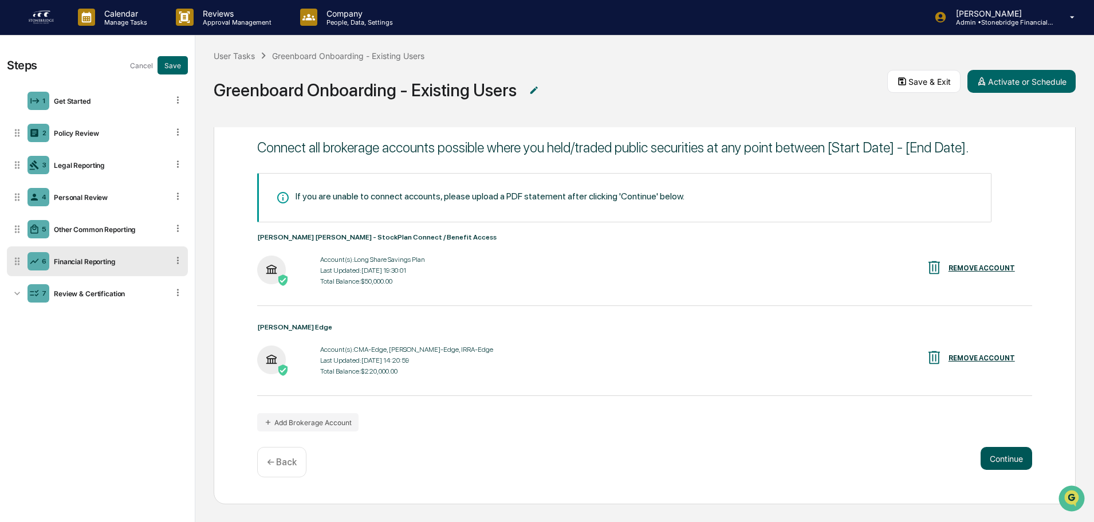
click at [998, 462] on button "Continue" at bounding box center [1007, 458] width 52 height 23
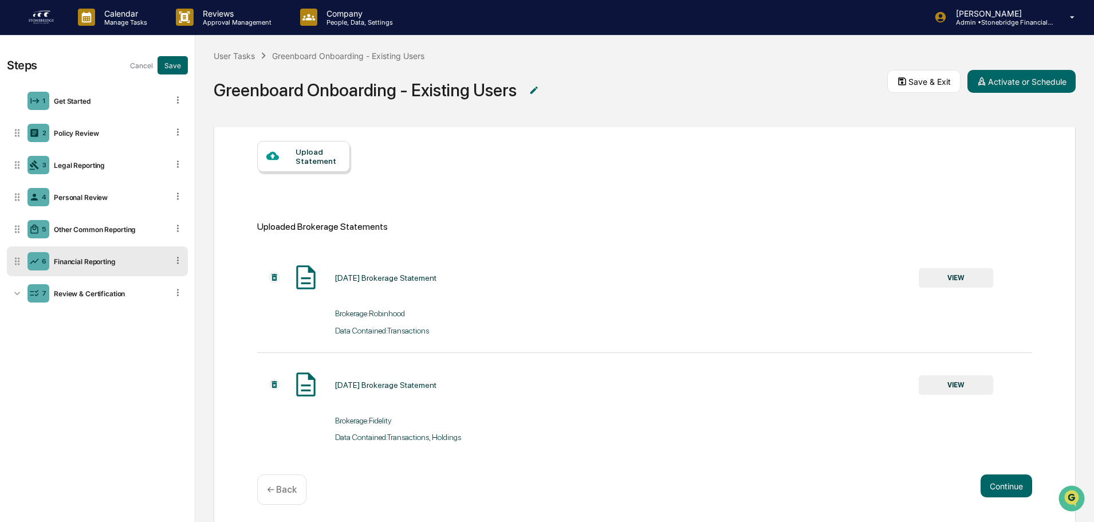
scroll to position [125, 0]
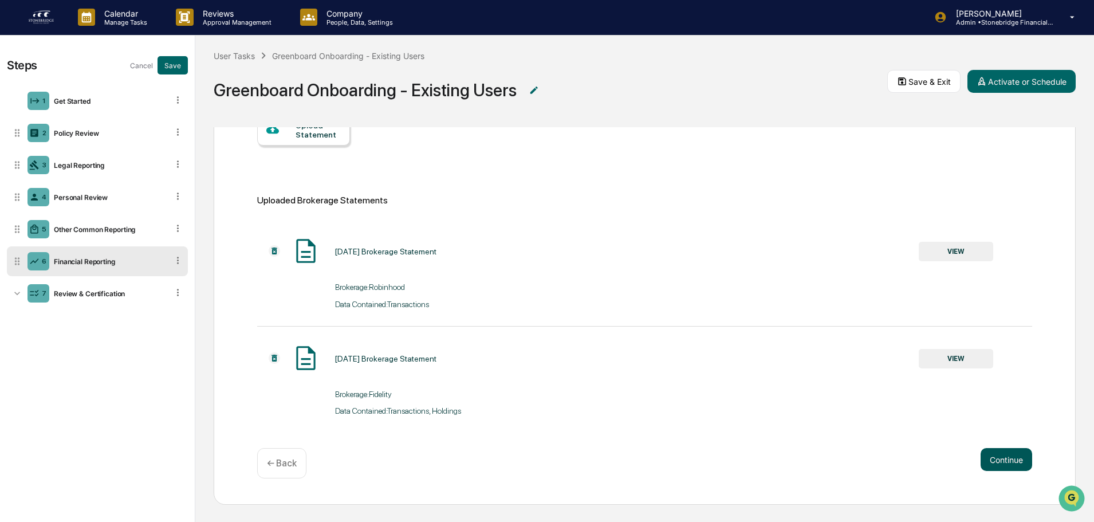
click at [1008, 457] on button "Continue" at bounding box center [1007, 459] width 52 height 23
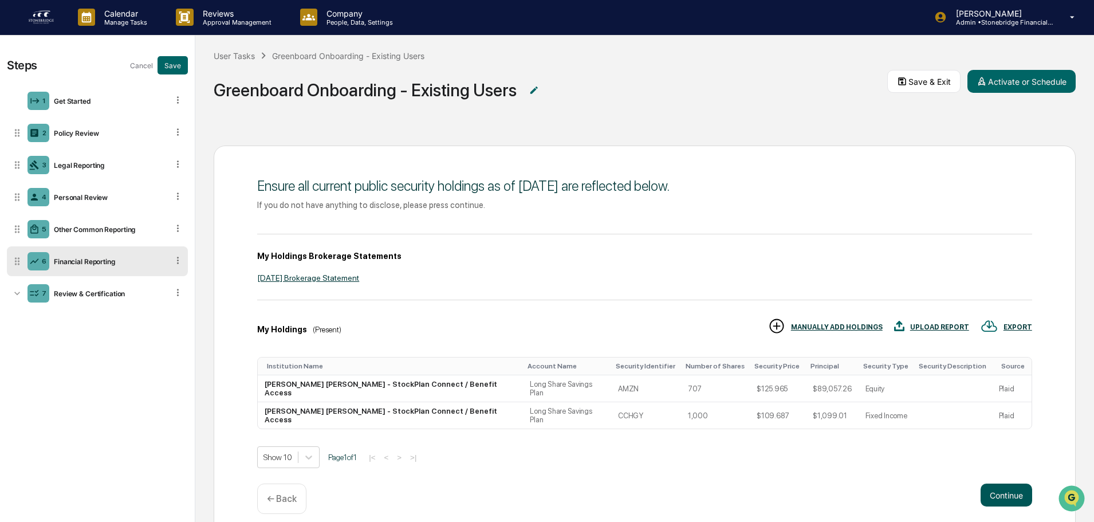
click at [1010, 484] on button "Continue" at bounding box center [1007, 495] width 52 height 23
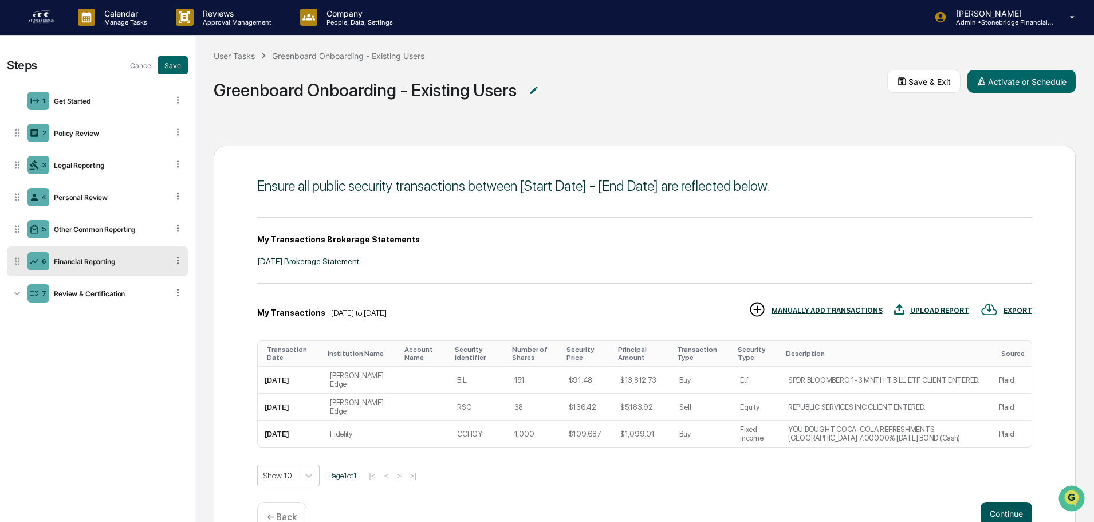
click at [1003, 502] on button "Continue" at bounding box center [1007, 513] width 52 height 23
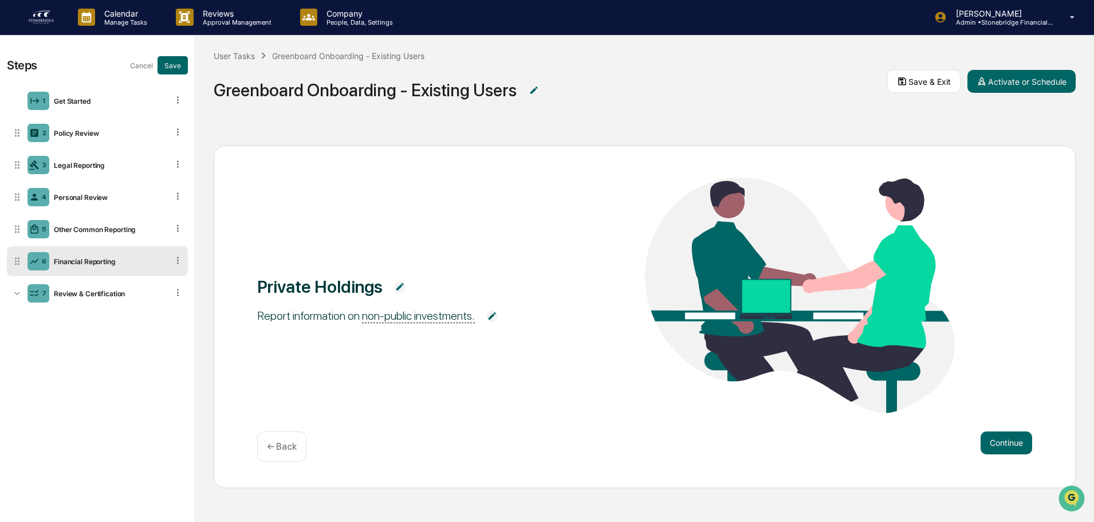
click at [1010, 458] on div "Continue ← Back" at bounding box center [644, 446] width 775 height 30
click at [1007, 450] on button "Continue" at bounding box center [1007, 442] width 52 height 23
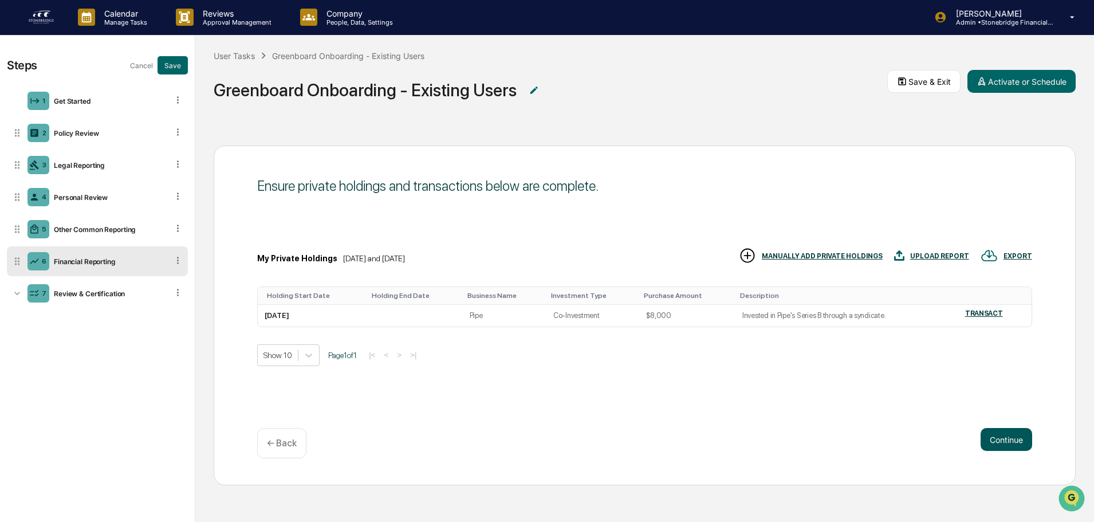
click at [1007, 450] on button "Continue" at bounding box center [1007, 439] width 52 height 23
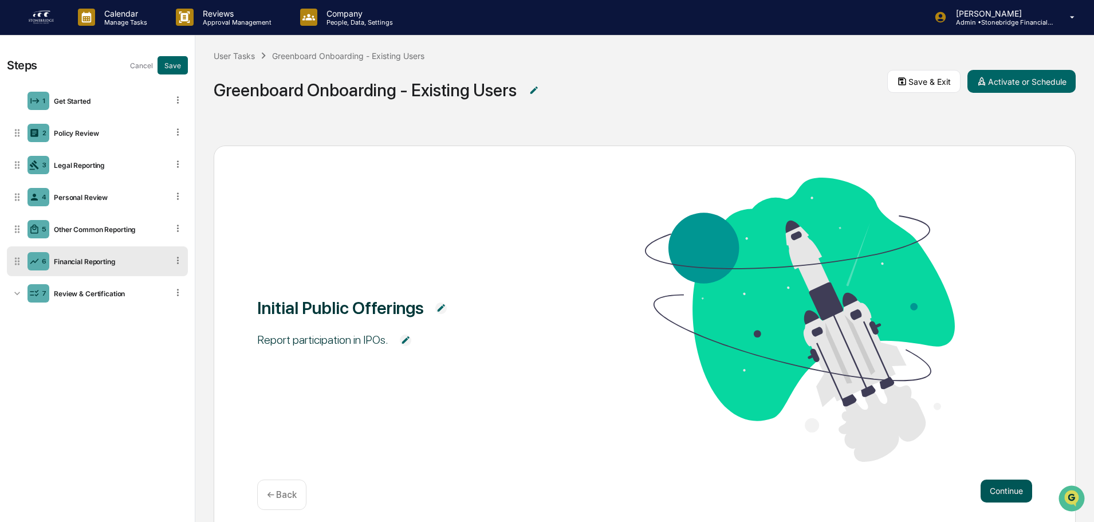
click at [1009, 482] on button "Continue" at bounding box center [1007, 491] width 52 height 23
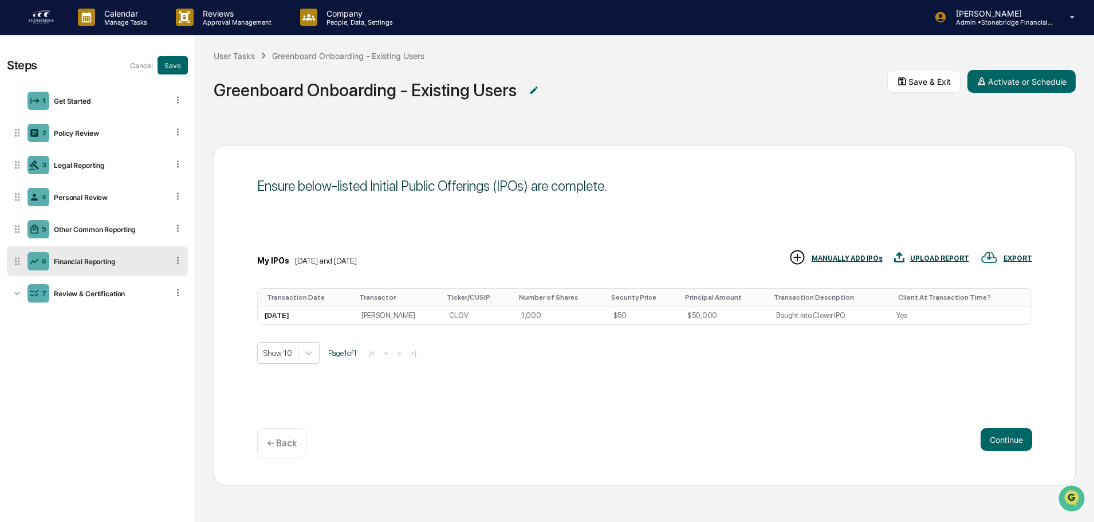
click at [1006, 486] on div "Ensure below-listed Initial Public Offerings (IPOs) are complete. My IPOs [DATE…" at bounding box center [644, 324] width 899 height 395
drag, startPoint x: 998, startPoint y: 472, endPoint x: 1003, endPoint y: 445, distance: 27.4
click at [998, 468] on div "Ensure below-listed Initial Public Offerings (IPOs) are complete. My IPOs [DATE…" at bounding box center [645, 315] width 862 height 339
click at [1003, 445] on button "Continue" at bounding box center [1007, 439] width 52 height 23
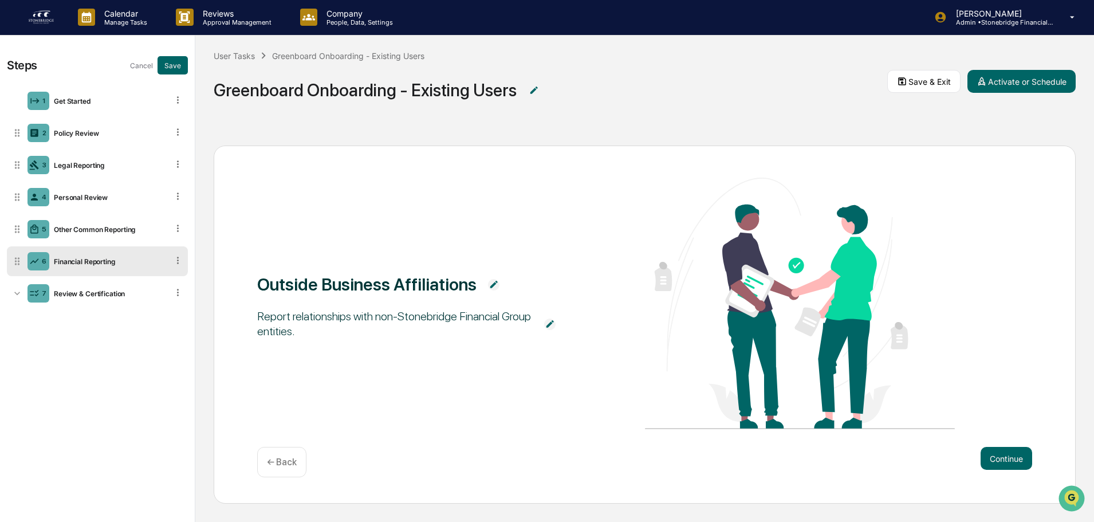
click at [1002, 472] on div "Continue ← Back" at bounding box center [644, 462] width 775 height 30
click at [1013, 461] on button "Continue" at bounding box center [1007, 458] width 52 height 23
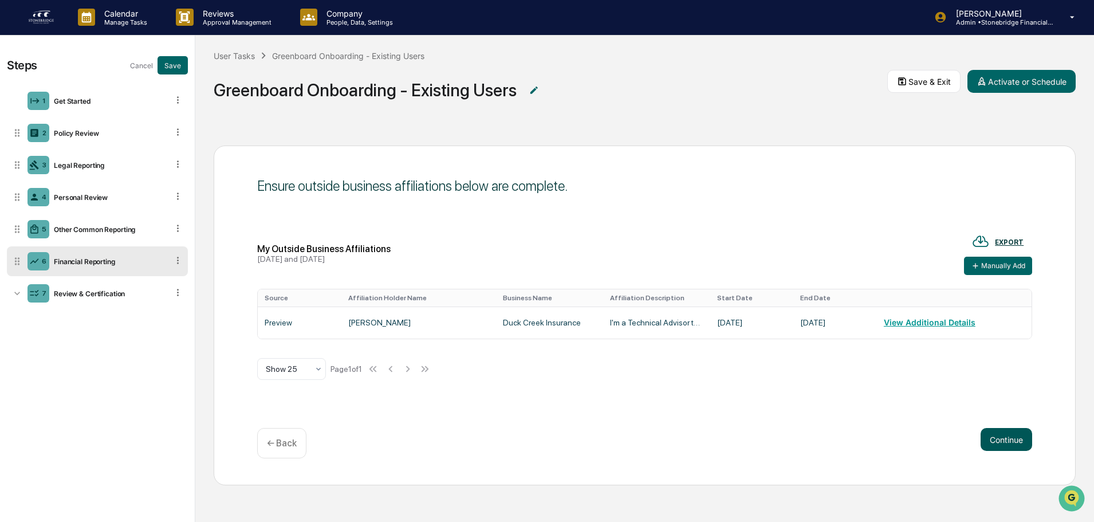
click at [1010, 448] on button "Continue" at bounding box center [1007, 439] width 52 height 23
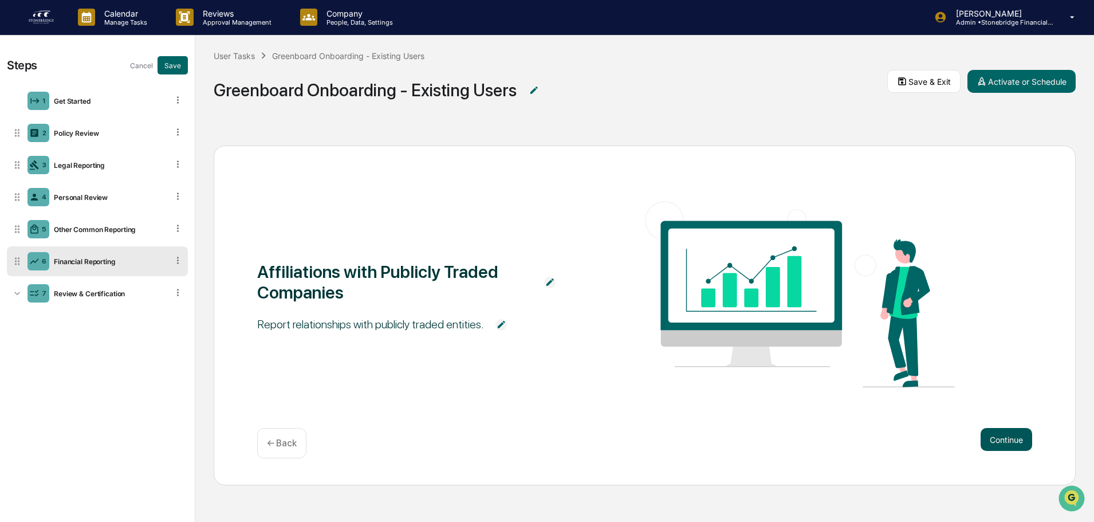
click at [1010, 448] on button "Continue" at bounding box center [1007, 439] width 52 height 23
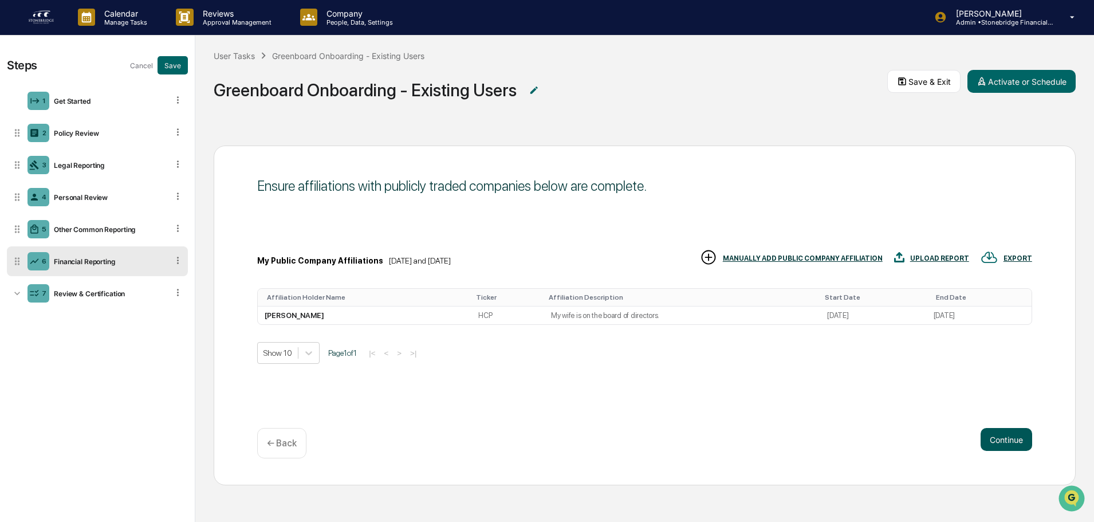
click at [1010, 448] on button "Continue" at bounding box center [1007, 439] width 52 height 23
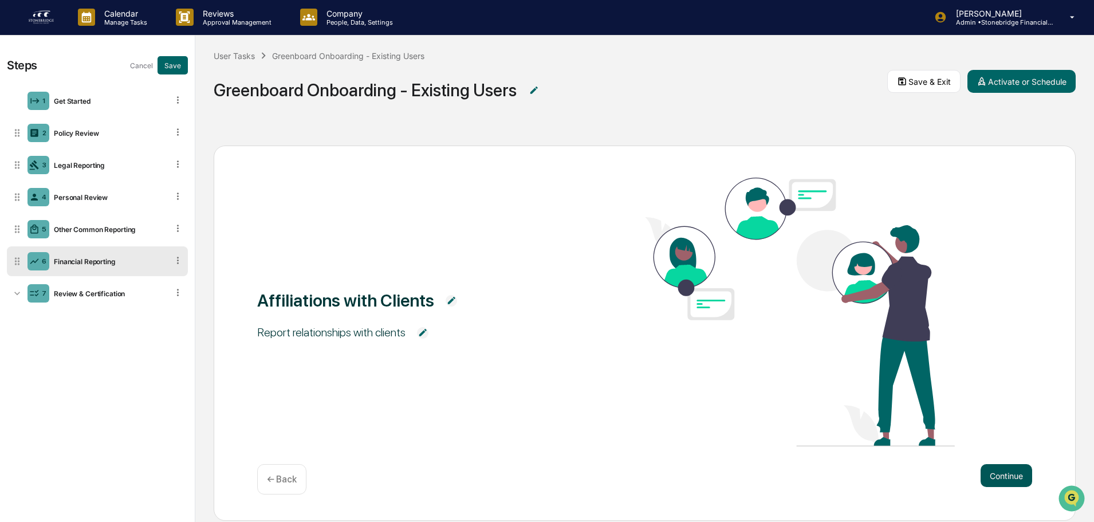
click at [1008, 473] on button "Continue" at bounding box center [1007, 475] width 52 height 23
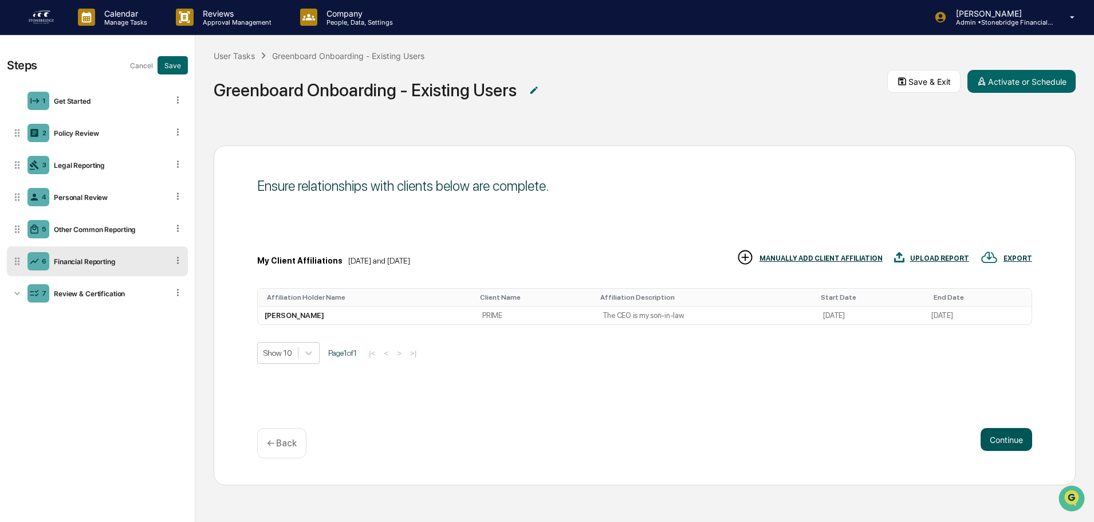
click at [1011, 448] on div "Continue ← Back" at bounding box center [644, 443] width 775 height 30
click at [1011, 442] on button "Continue" at bounding box center [1007, 439] width 52 height 23
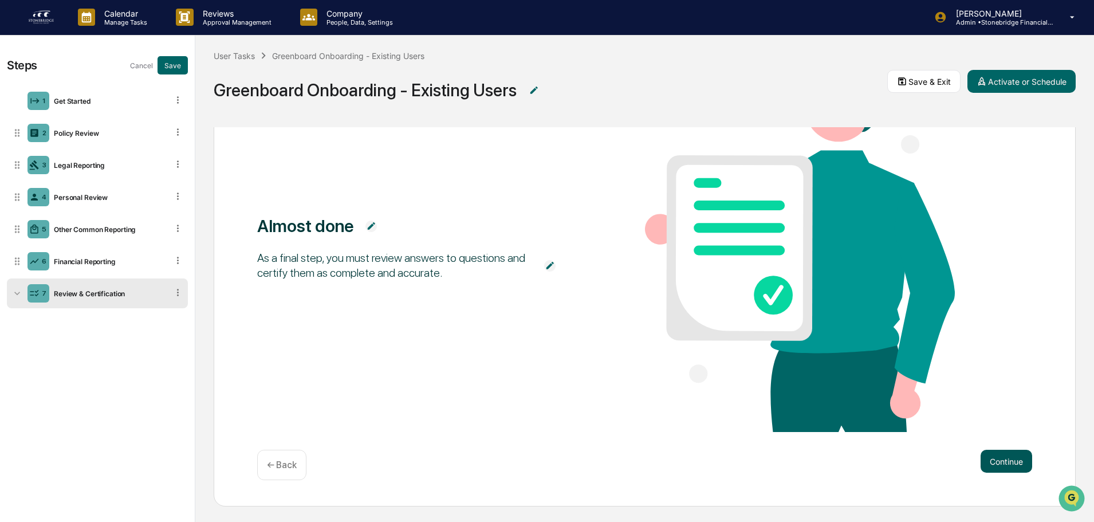
drag, startPoint x: 997, startPoint y: 457, endPoint x: 1003, endPoint y: 458, distance: 6.4
click at [998, 457] on button "Continue" at bounding box center [1007, 461] width 52 height 23
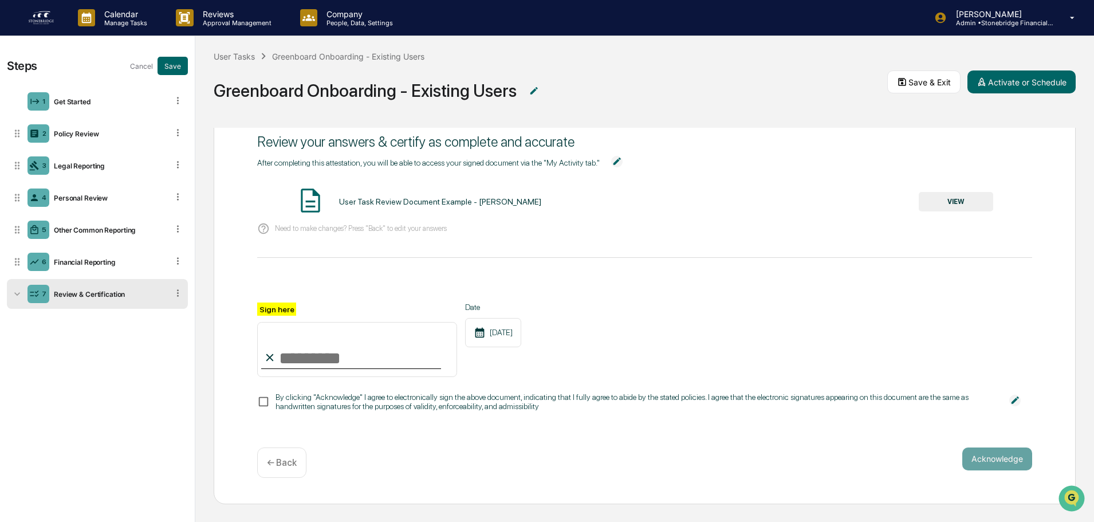
drag, startPoint x: 1007, startPoint y: 77, endPoint x: 236, endPoint y: 143, distance: 774.1
click at [343, 121] on div "User Tasks Greenboard Onboarding - Existing Users Greenboard Onboarding - Exist…" at bounding box center [644, 82] width 899 height 92
click at [107, 136] on div "Policy Review" at bounding box center [108, 133] width 119 height 9
click at [1010, 80] on button "Activate or Schedule" at bounding box center [1022, 81] width 108 height 23
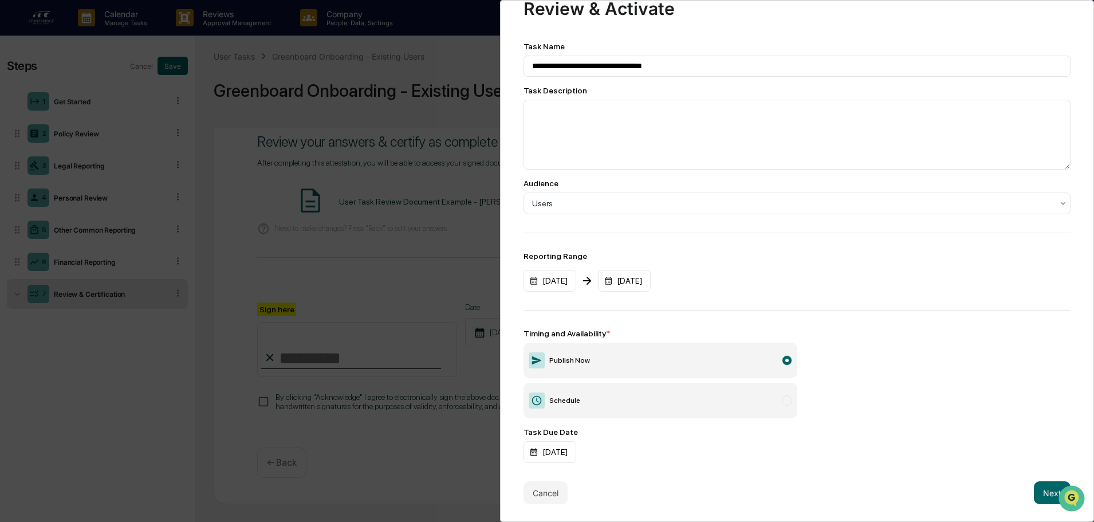
scroll to position [1, 0]
click at [1047, 486] on button "Next" at bounding box center [1052, 492] width 37 height 23
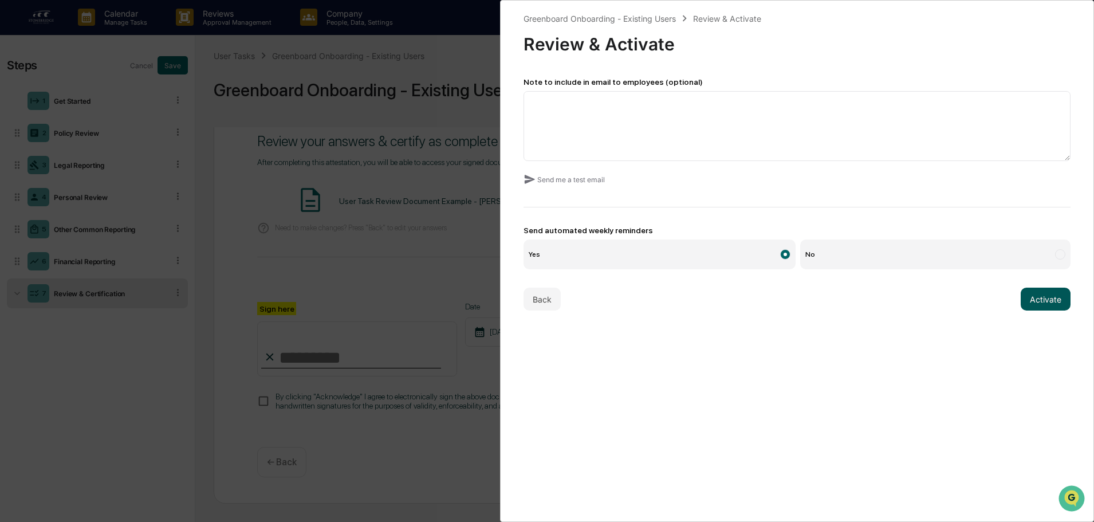
click at [1042, 301] on button "Activate" at bounding box center [1046, 299] width 50 height 23
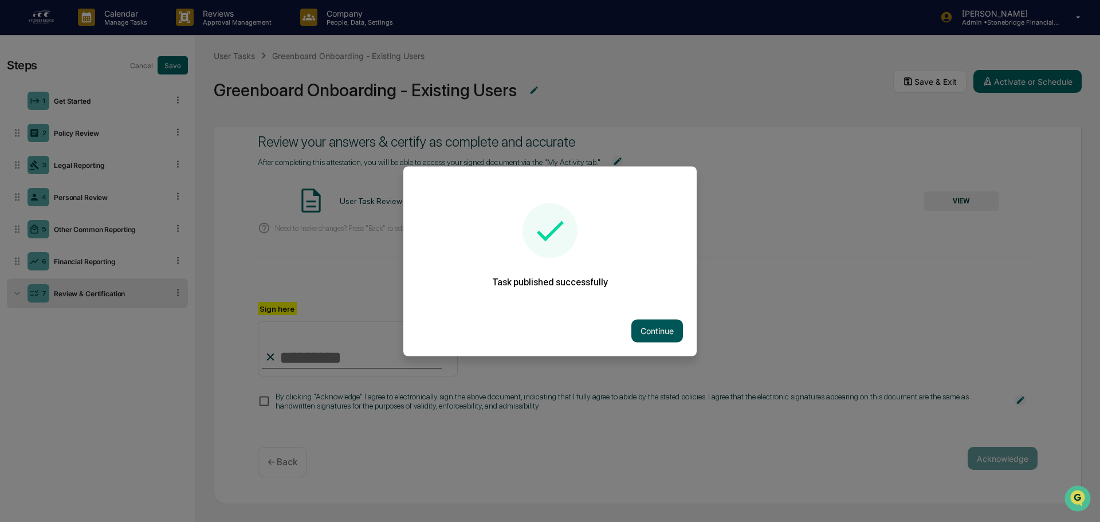
click at [680, 334] on button "Continue" at bounding box center [657, 330] width 52 height 23
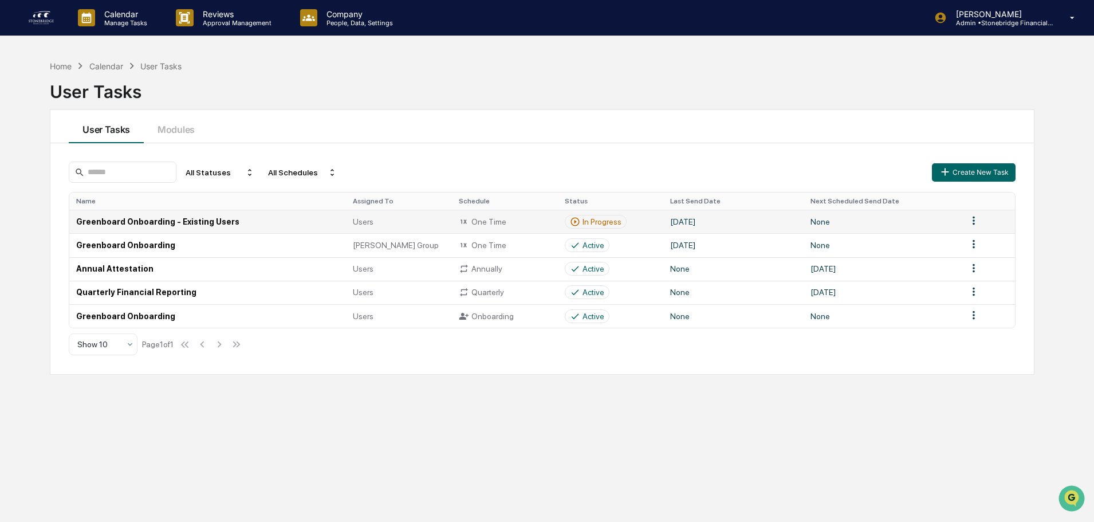
click at [595, 221] on div "In Progress" at bounding box center [602, 221] width 39 height 9
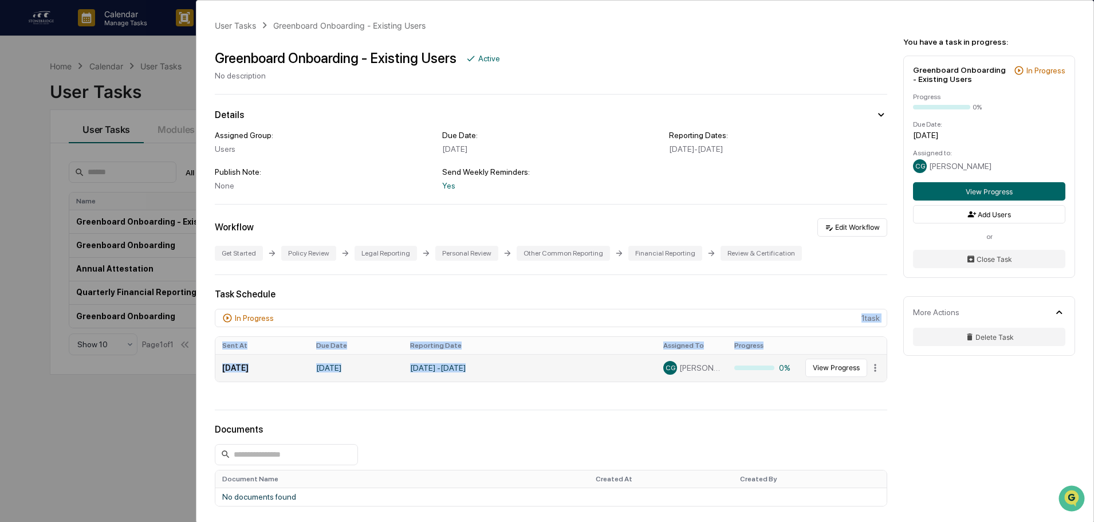
drag, startPoint x: 267, startPoint y: 324, endPoint x: 664, endPoint y: 372, distance: 400.1
click at [671, 371] on div "In Progress 1 task Sent At Due Date Reporting Date Assigned To Progress [DATE] …" at bounding box center [551, 348] width 673 height 78
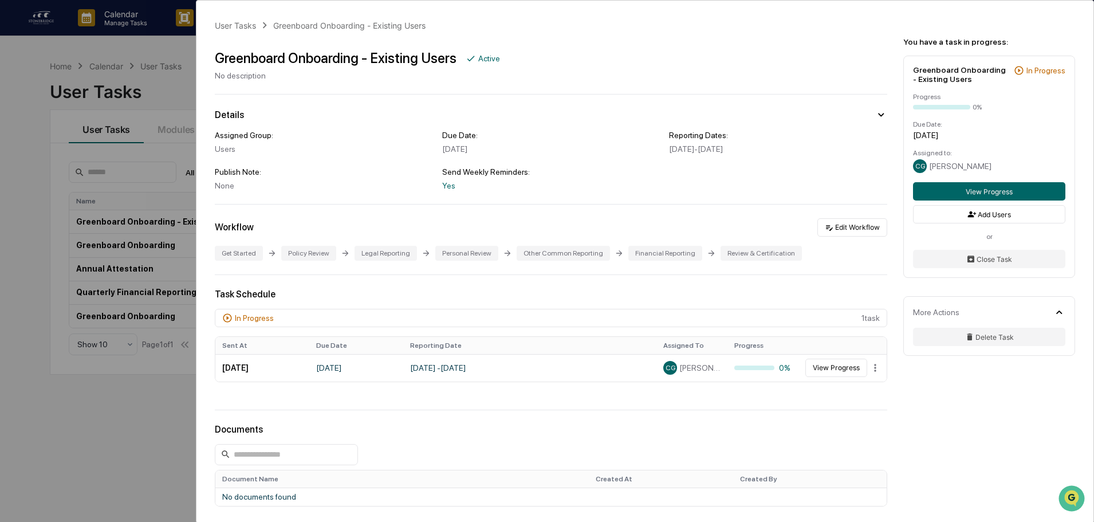
click at [613, 384] on div "Sent At Due Date Reporting Date Assigned To Progress [DATE] [DATE] January 1, 2…" at bounding box center [551, 359] width 673 height 55
drag, startPoint x: 526, startPoint y: 405, endPoint x: 562, endPoint y: 380, distance: 43.2
click at [562, 380] on div "User Tasks Greenboard Onboarding - Existing Users Greenboard Onboarding - Exist…" at bounding box center [645, 313] width 897 height 625
click at [562, 380] on td "[DATE] - [DATE]" at bounding box center [529, 368] width 253 height 28
drag, startPoint x: 551, startPoint y: 401, endPoint x: 541, endPoint y: 377, distance: 25.7
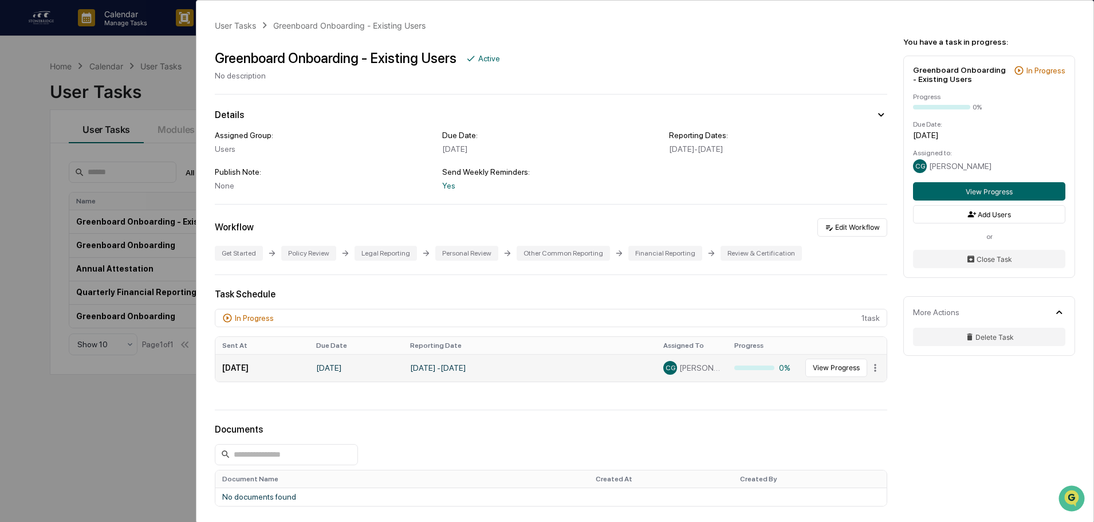
click at [541, 377] on div "User Tasks Greenboard Onboarding - Existing Users Greenboard Onboarding - Exist…" at bounding box center [645, 313] width 897 height 625
click at [541, 377] on td "[DATE] - [DATE]" at bounding box center [529, 368] width 253 height 28
click at [1003, 217] on button "Add Users" at bounding box center [989, 214] width 152 height 18
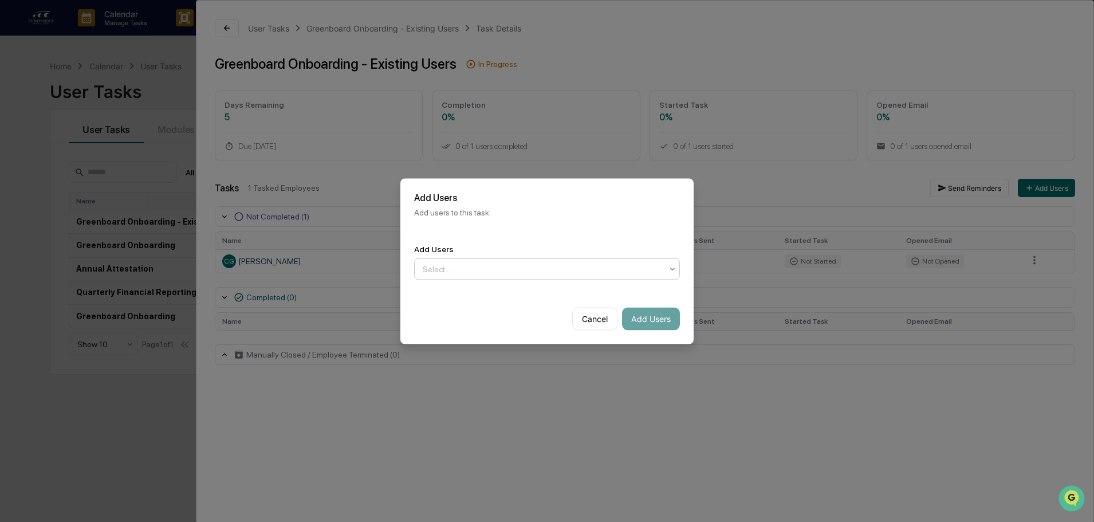
click at [582, 270] on div at bounding box center [543, 268] width 240 height 11
click at [604, 320] on button "Cancel" at bounding box center [594, 318] width 45 height 23
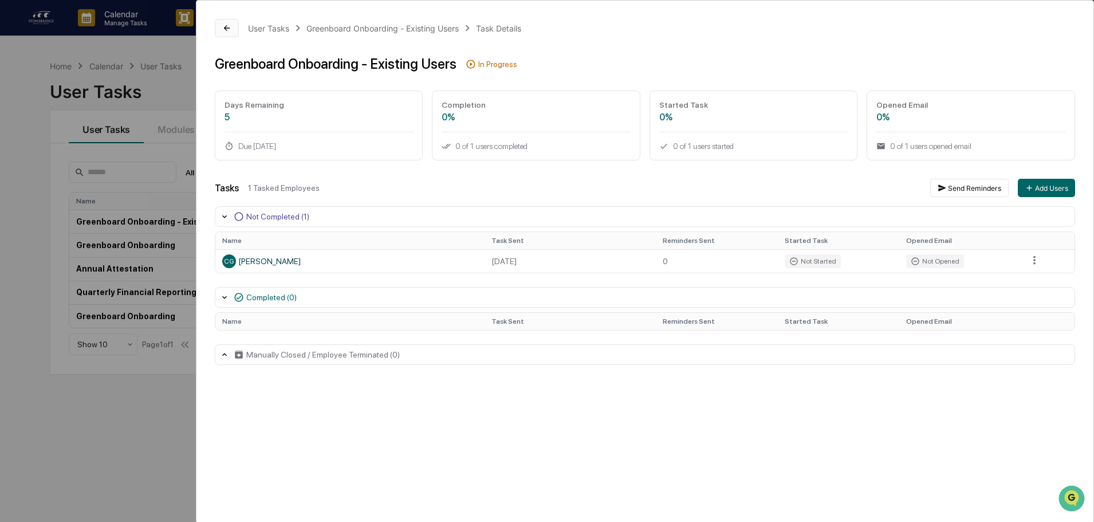
click at [229, 28] on icon at bounding box center [227, 28] width 6 height 6
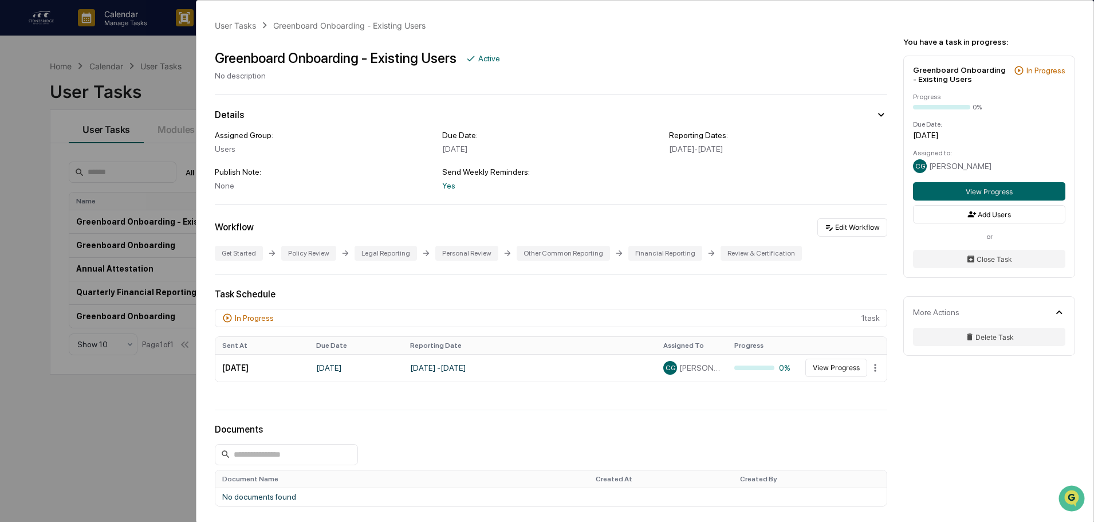
click at [148, 78] on div "User Tasks Greenboard Onboarding - Existing Users Greenboard Onboarding - Exist…" at bounding box center [547, 261] width 1094 height 522
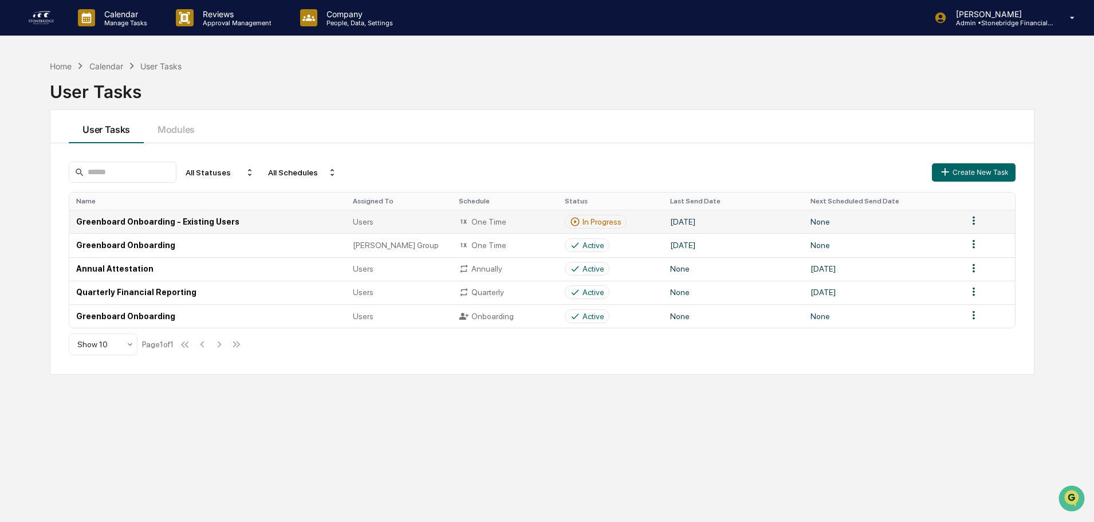
click at [978, 217] on html "Calendar Manage Tasks Reviews Approval Management Company People, Data, Setting…" at bounding box center [547, 261] width 1094 height 522
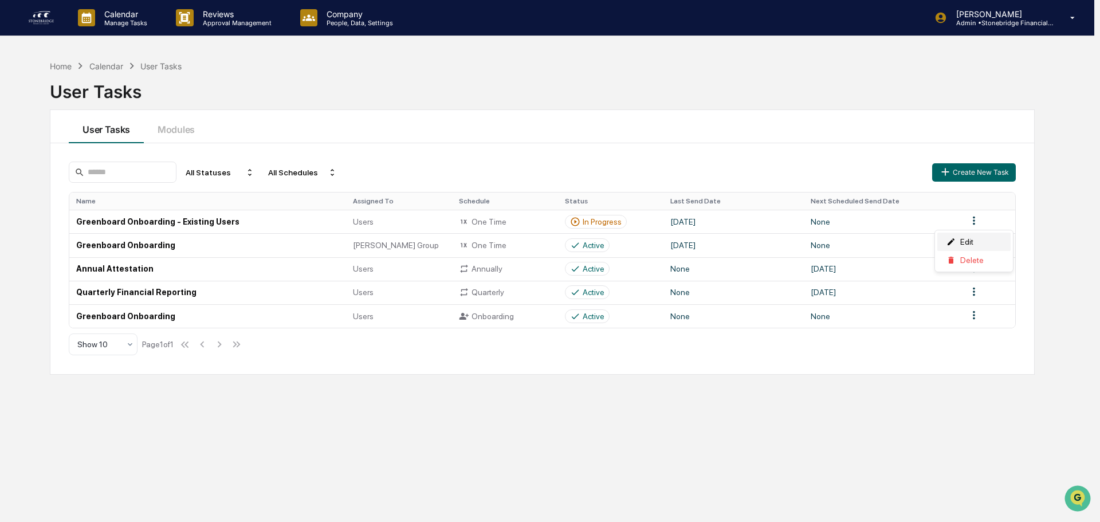
click at [972, 238] on div "Edit" at bounding box center [973, 242] width 73 height 18
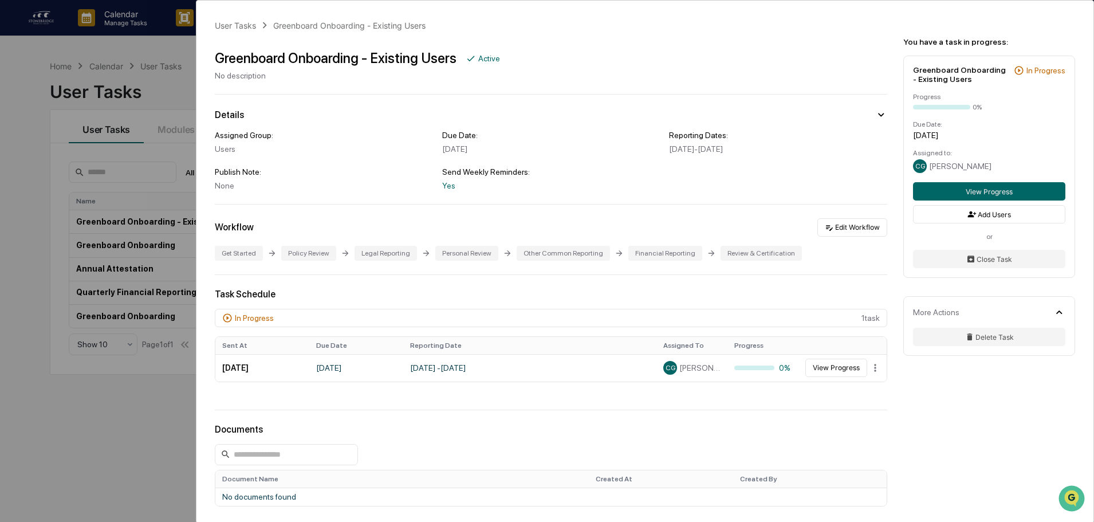
click at [1038, 65] on div "Greenboard Onboarding - Existing Users In Progress Progress 0% Due Date: [DATE]…" at bounding box center [990, 167] width 172 height 222
click at [830, 233] on button "Edit Workflow" at bounding box center [853, 227] width 70 height 18
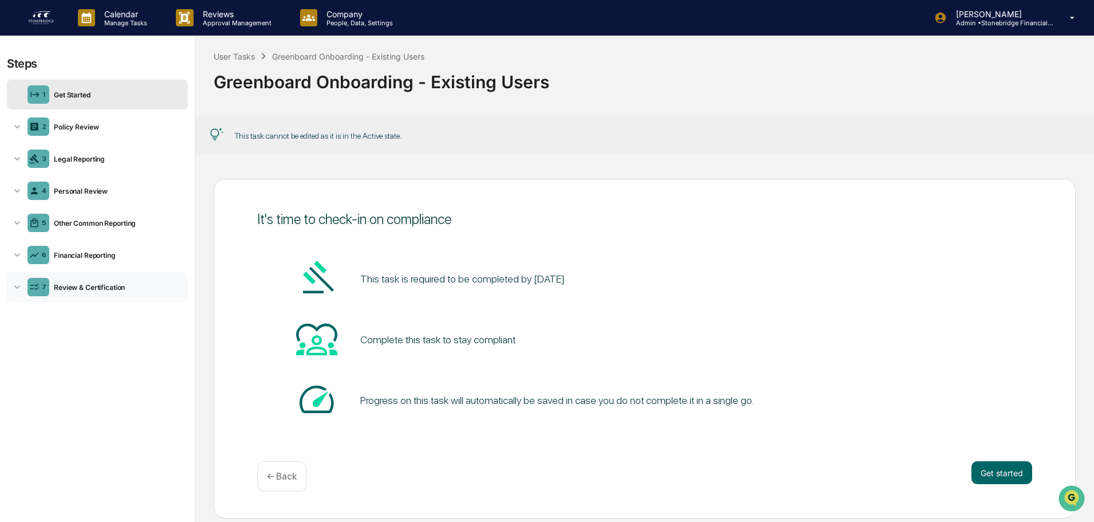
click at [148, 287] on div "Review & Certification" at bounding box center [116, 287] width 134 height 9
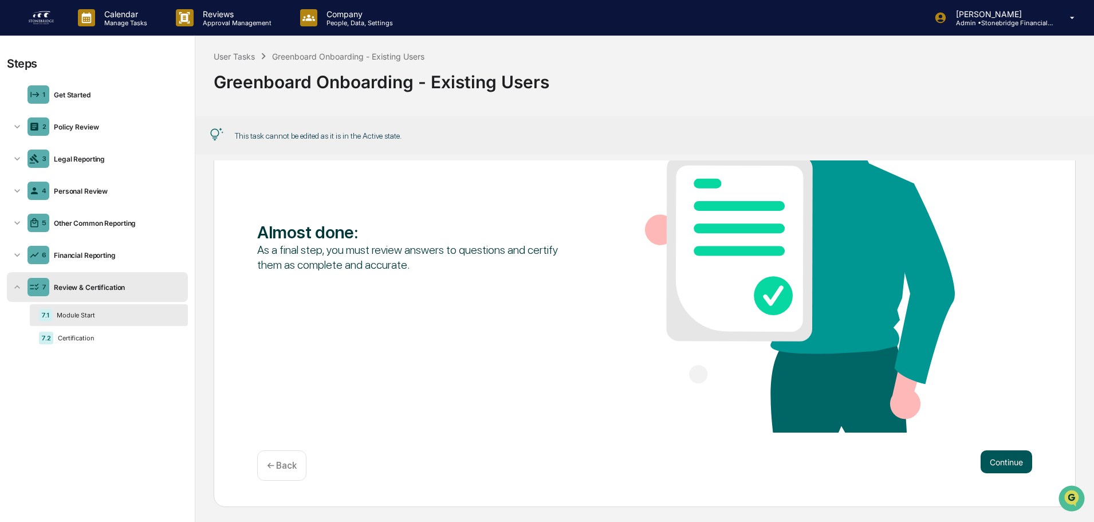
scroll to position [1, 0]
click at [992, 454] on button "Continue" at bounding box center [1007, 461] width 52 height 23
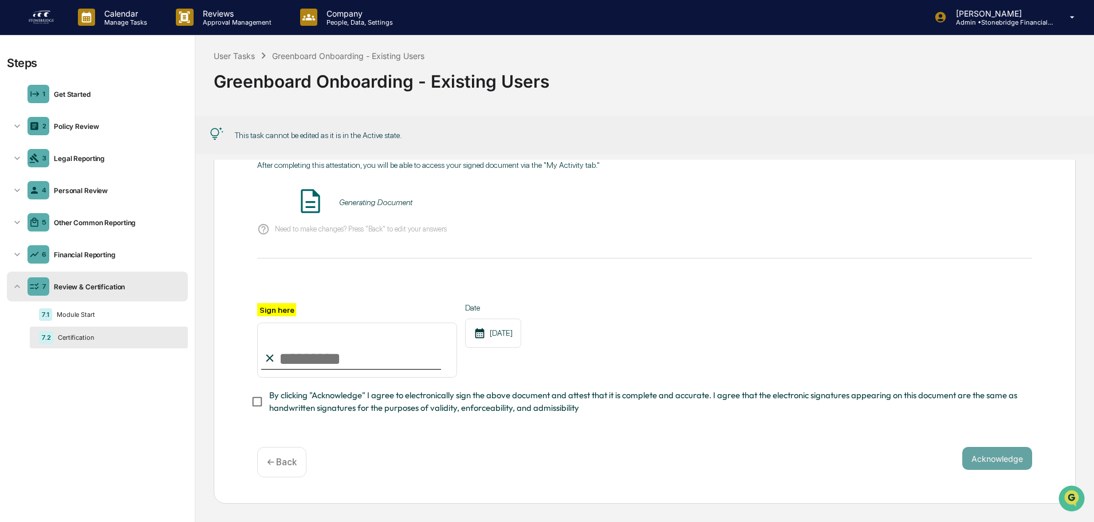
scroll to position [75, 0]
click at [100, 315] on div "Module Start" at bounding box center [115, 315] width 127 height 8
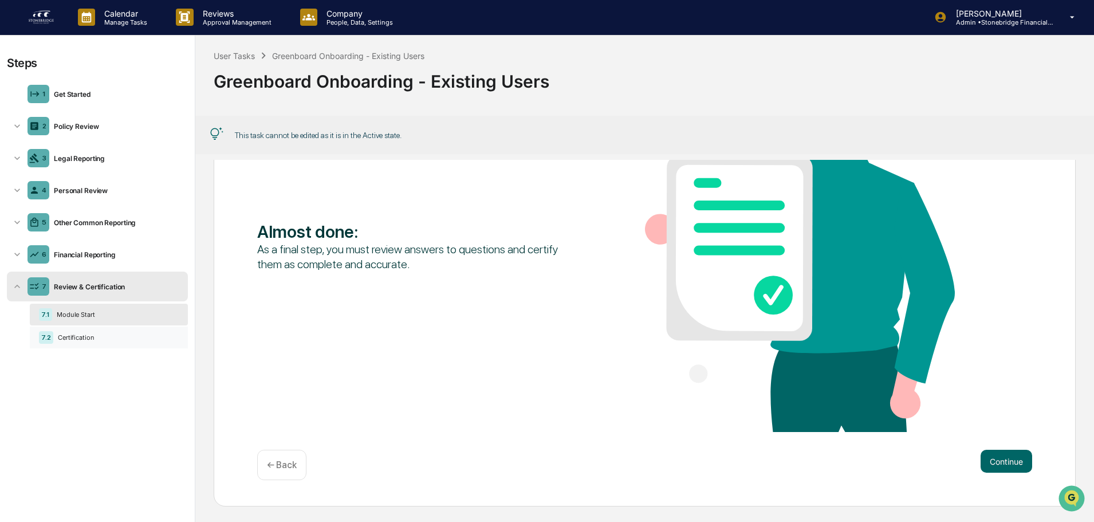
click at [110, 341] on div "7.2 Certification" at bounding box center [109, 338] width 158 height 22
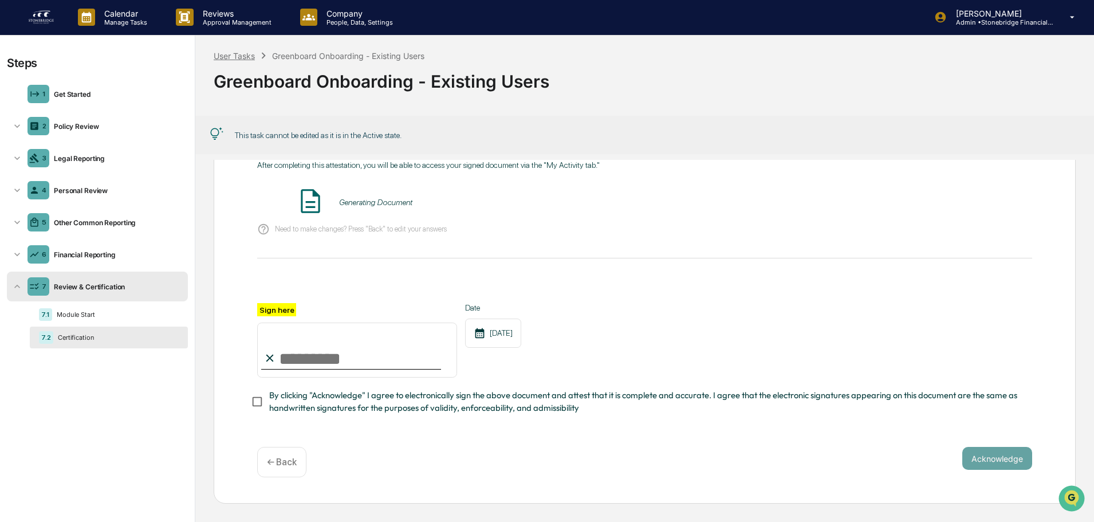
click at [247, 57] on div "User Tasks" at bounding box center [234, 56] width 41 height 10
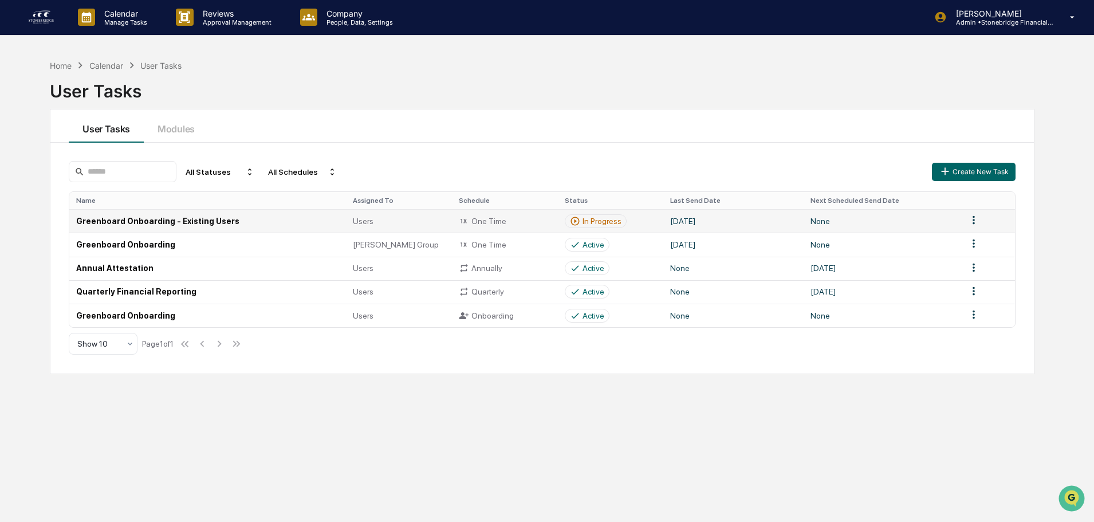
click at [897, 221] on td "None" at bounding box center [882, 220] width 157 height 23
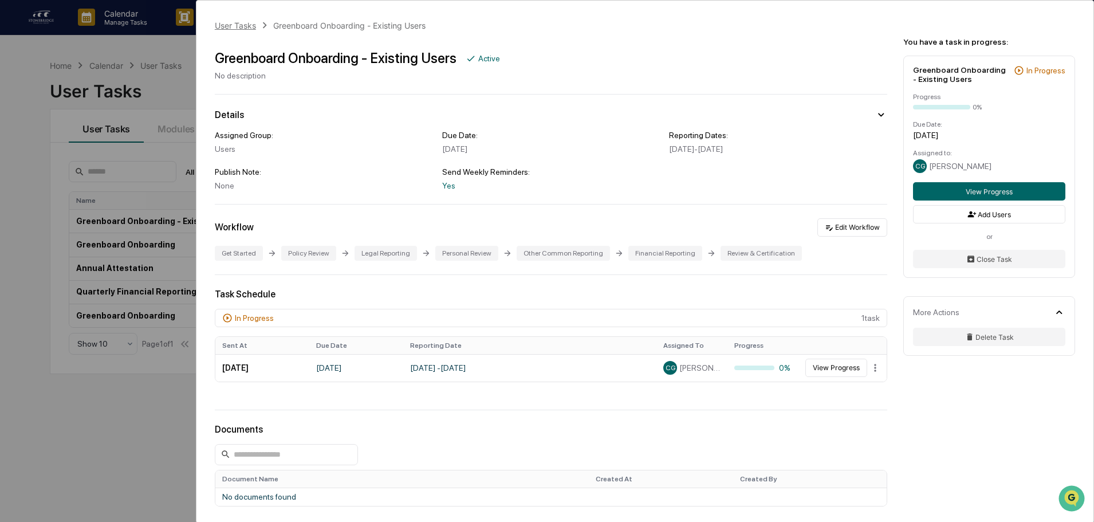
click at [245, 22] on div "User Tasks" at bounding box center [235, 26] width 41 height 10
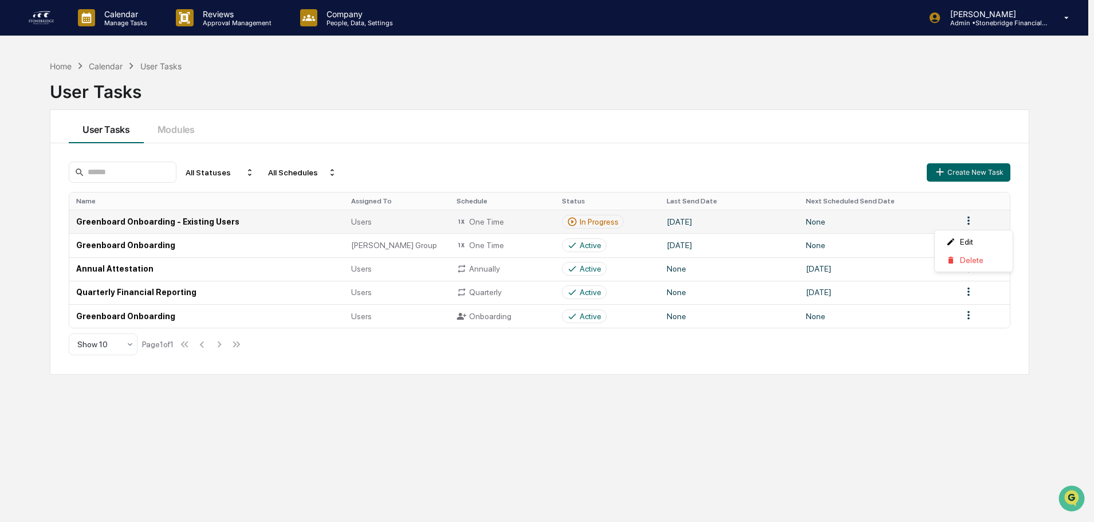
click at [973, 224] on html "Calendar Manage Tasks Reviews Approval Management Company People, Data, Setting…" at bounding box center [547, 261] width 1094 height 522
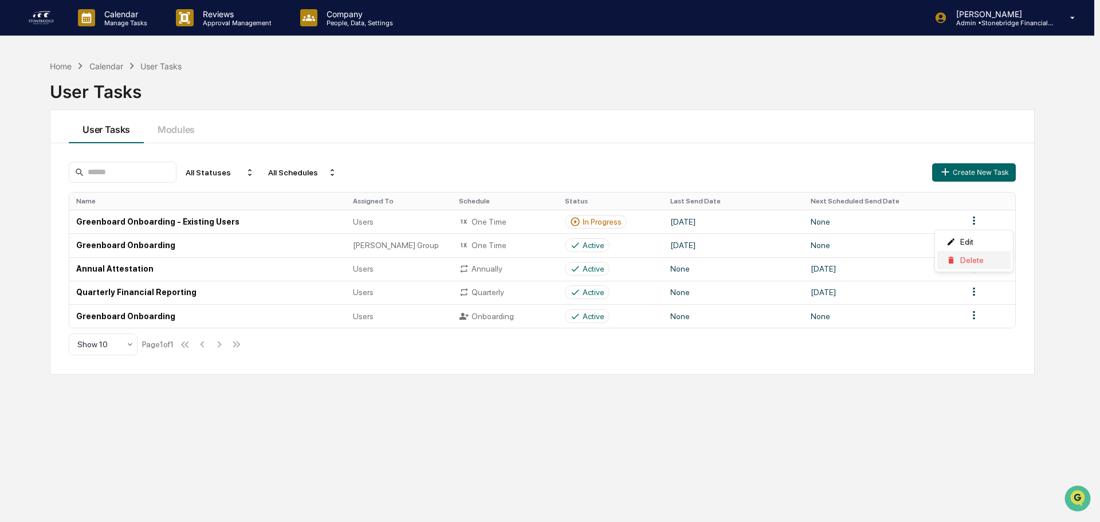
click at [965, 265] on div "Delete" at bounding box center [973, 260] width 73 height 18
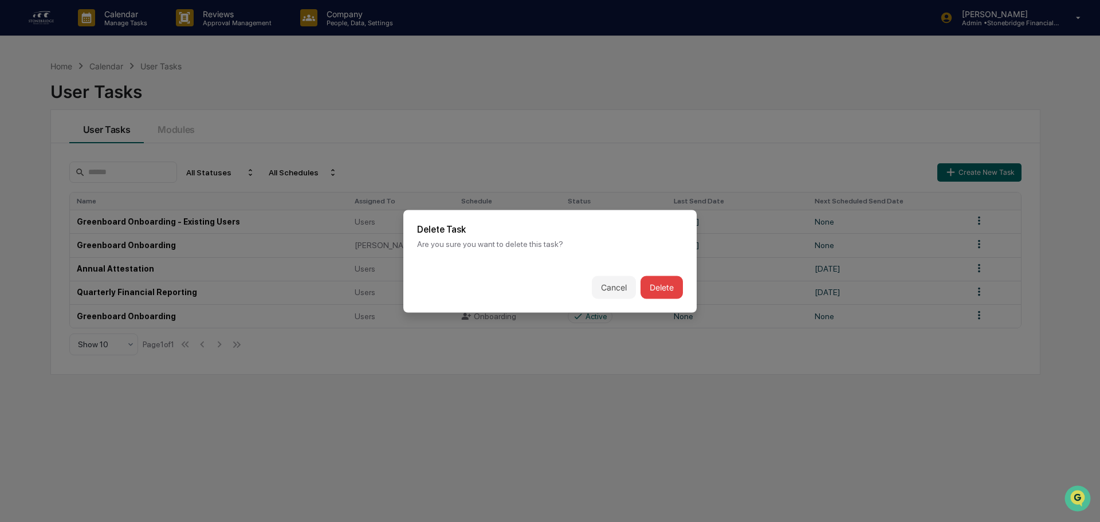
click at [650, 292] on button "Delete" at bounding box center [662, 287] width 42 height 23
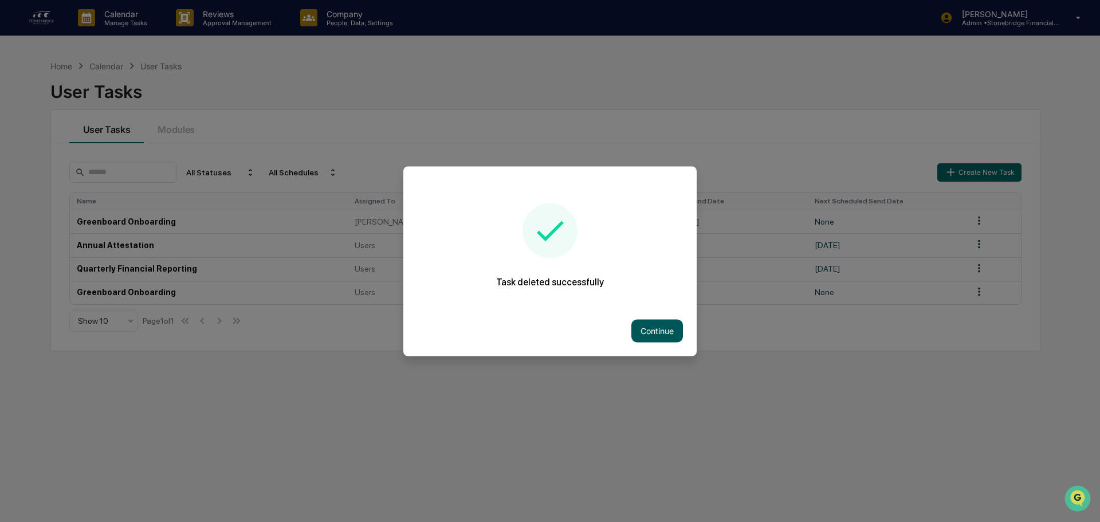
click at [645, 331] on button "Continue" at bounding box center [657, 330] width 52 height 23
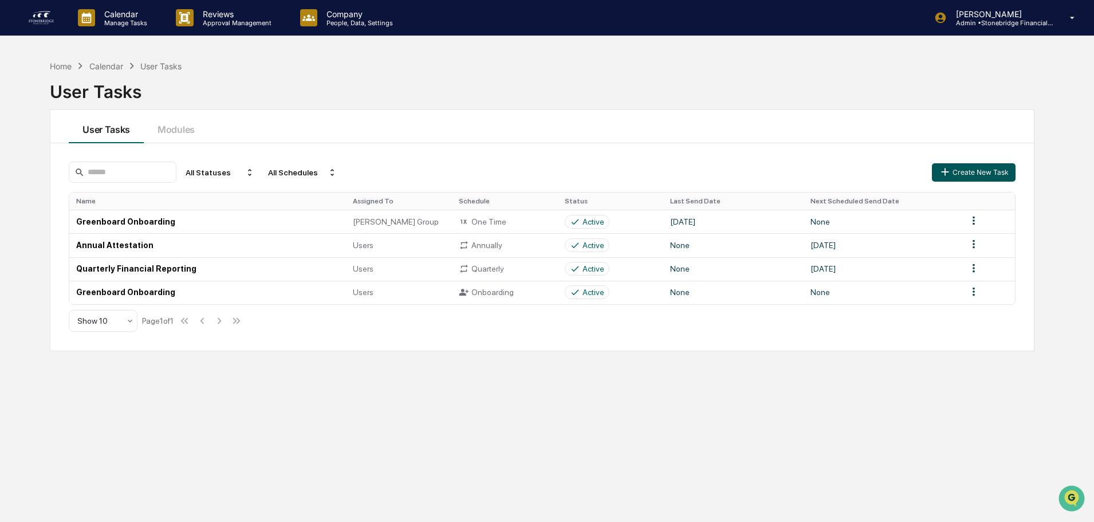
click at [947, 173] on icon "button" at bounding box center [945, 172] width 13 height 13
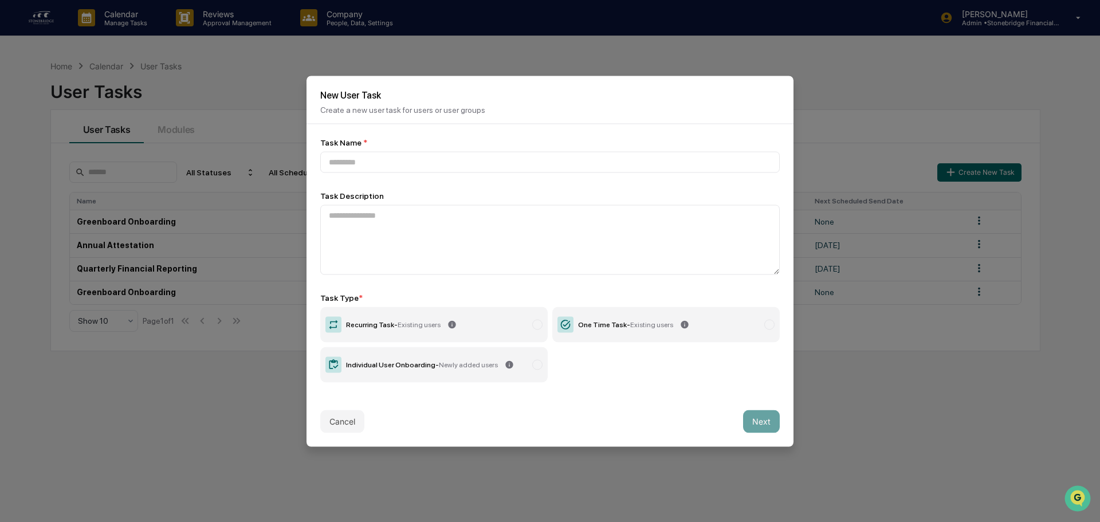
click at [579, 334] on label "One Time Task - Existing users" at bounding box center [665, 325] width 227 height 36
click at [441, 160] on input at bounding box center [550, 161] width 460 height 21
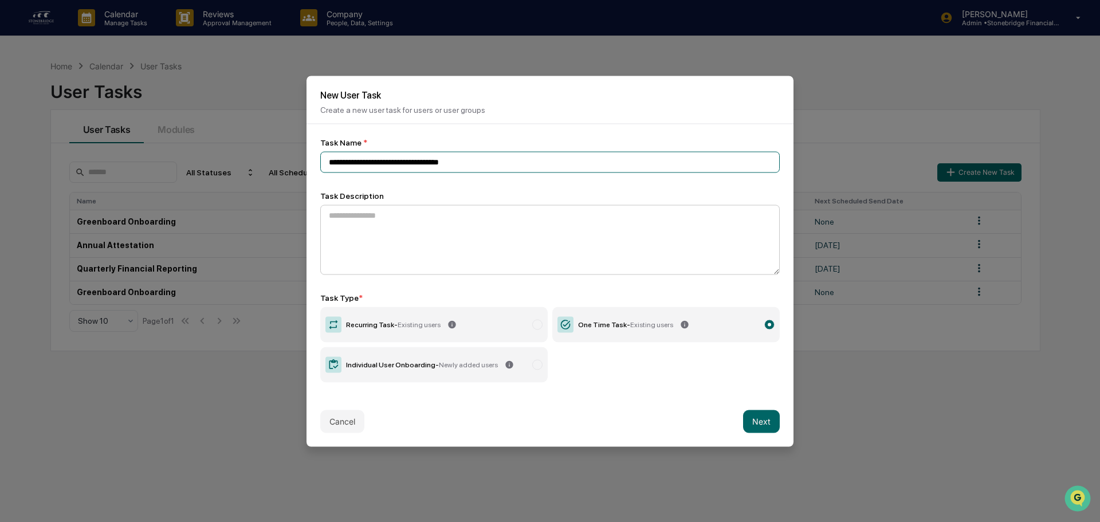
type input "**********"
click at [485, 244] on textarea at bounding box center [550, 240] width 460 height 70
click at [659, 331] on label "One Time Task - Existing users" at bounding box center [665, 325] width 227 height 36
click at [773, 428] on button "Next" at bounding box center [761, 421] width 37 height 23
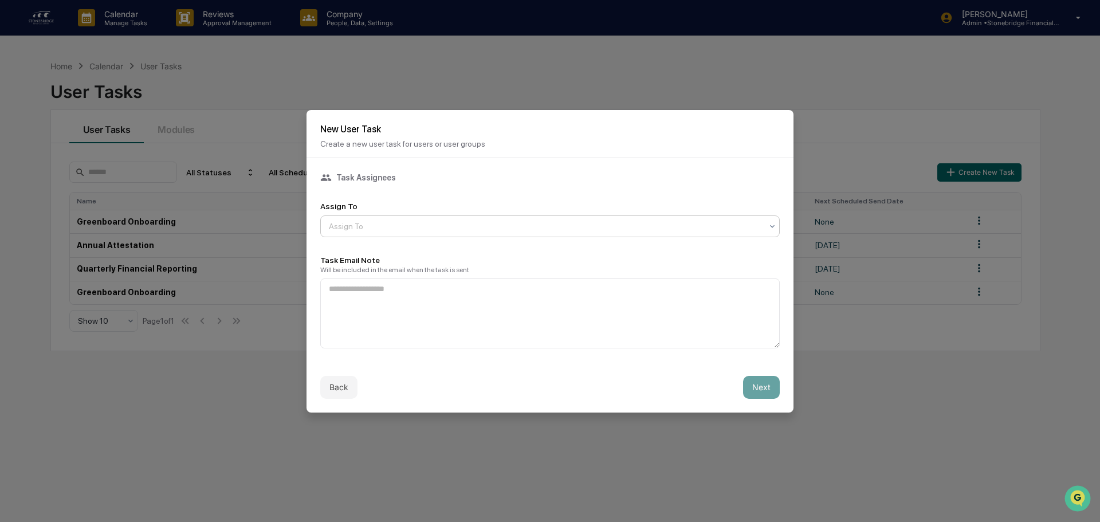
click at [421, 226] on div at bounding box center [545, 226] width 433 height 11
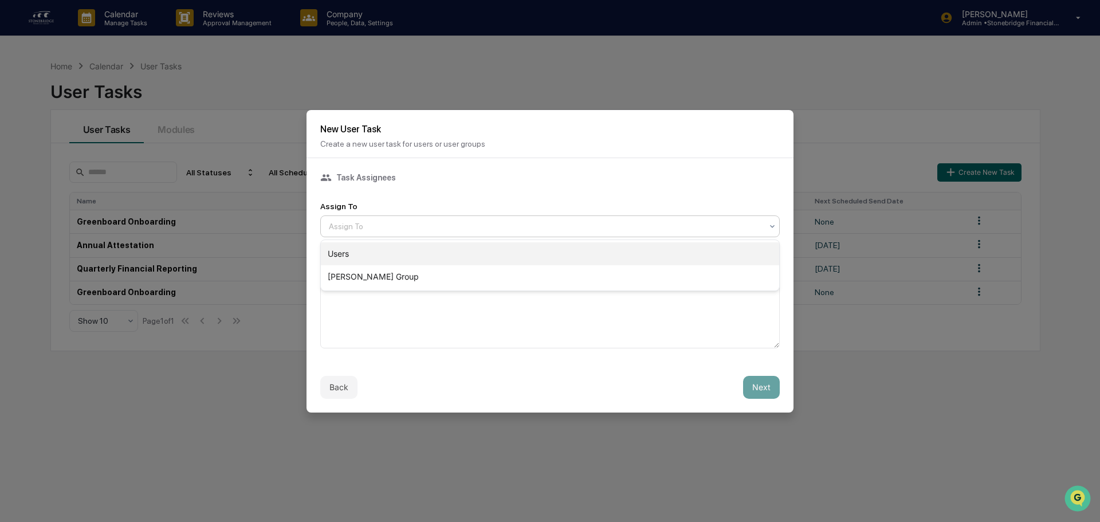
click at [401, 254] on div "Users" at bounding box center [550, 253] width 458 height 23
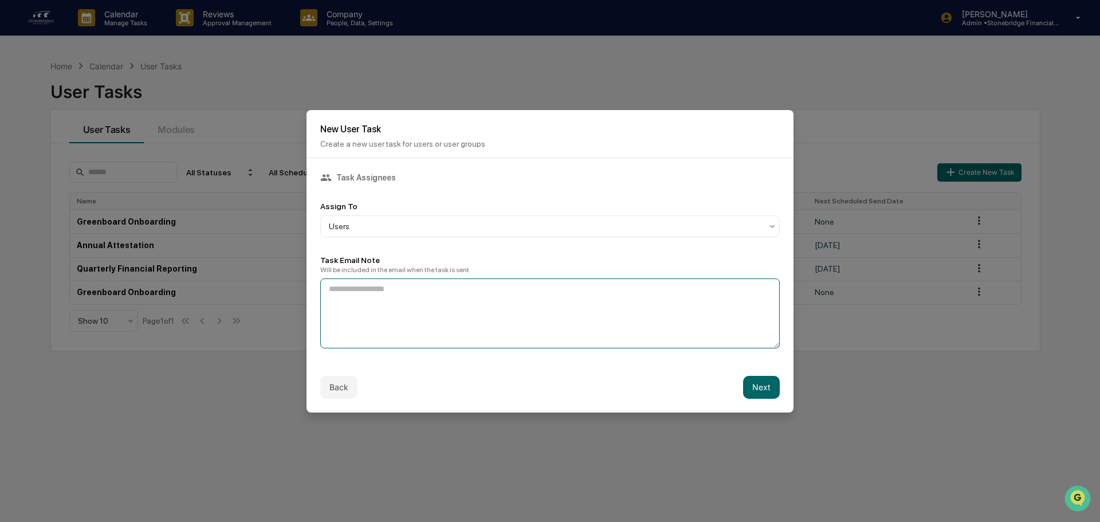
click at [482, 320] on textarea at bounding box center [550, 313] width 460 height 70
click at [769, 383] on button "Next" at bounding box center [761, 387] width 37 height 23
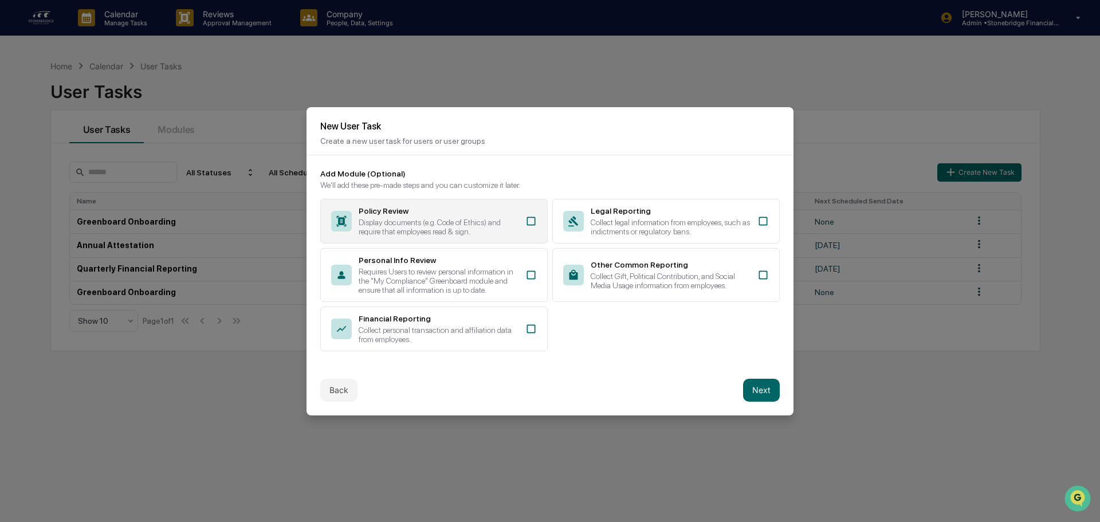
click at [520, 219] on div "Policy Review Display documents (e.g. Code of Ethics) and require that employee…" at bounding box center [433, 221] width 227 height 45
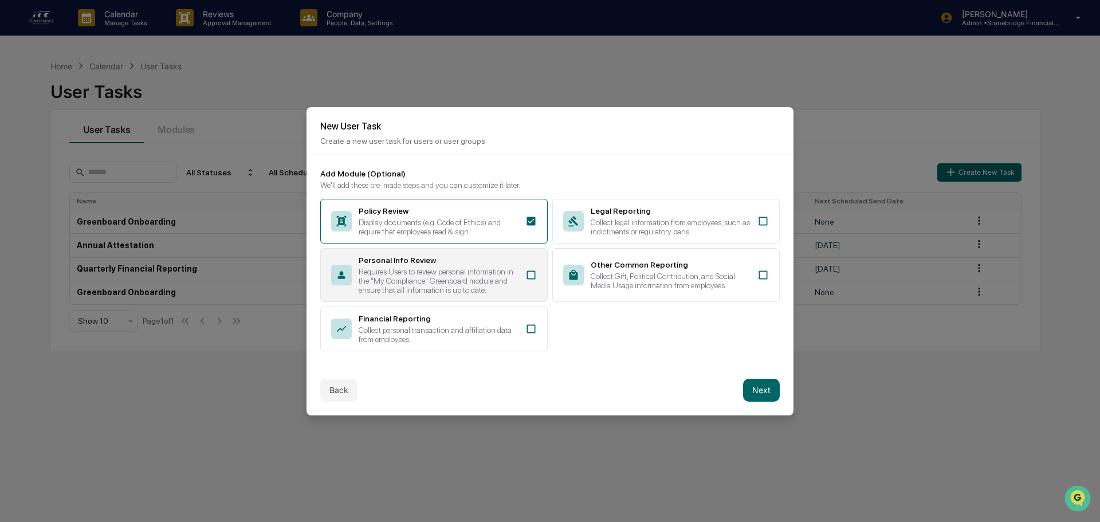
click at [525, 270] on div "Personal Info Review Requires Users to review personal information in the "My C…" at bounding box center [433, 275] width 227 height 54
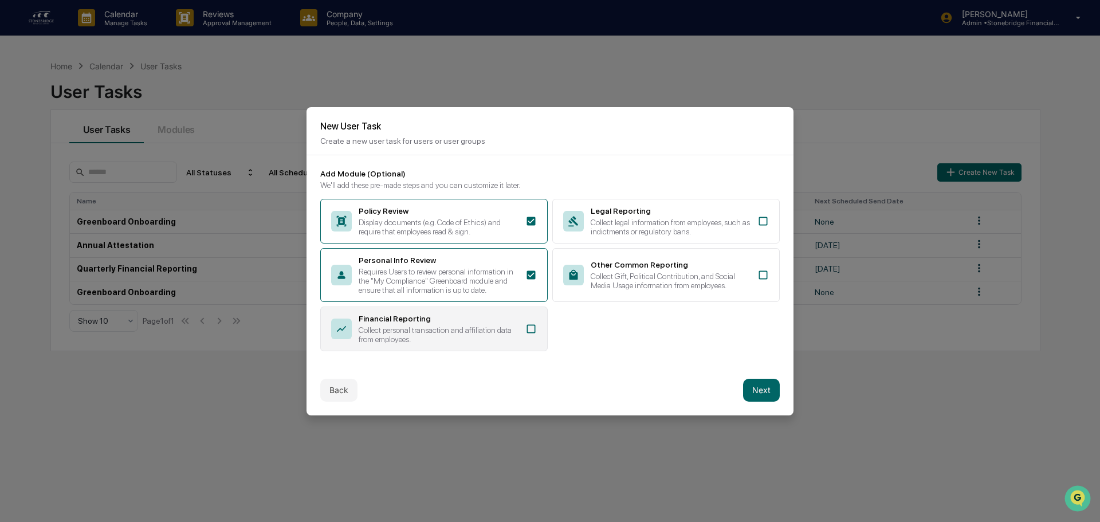
click at [520, 324] on div "Financial Reporting Collect personal transaction and affiliation data from empl…" at bounding box center [433, 329] width 227 height 45
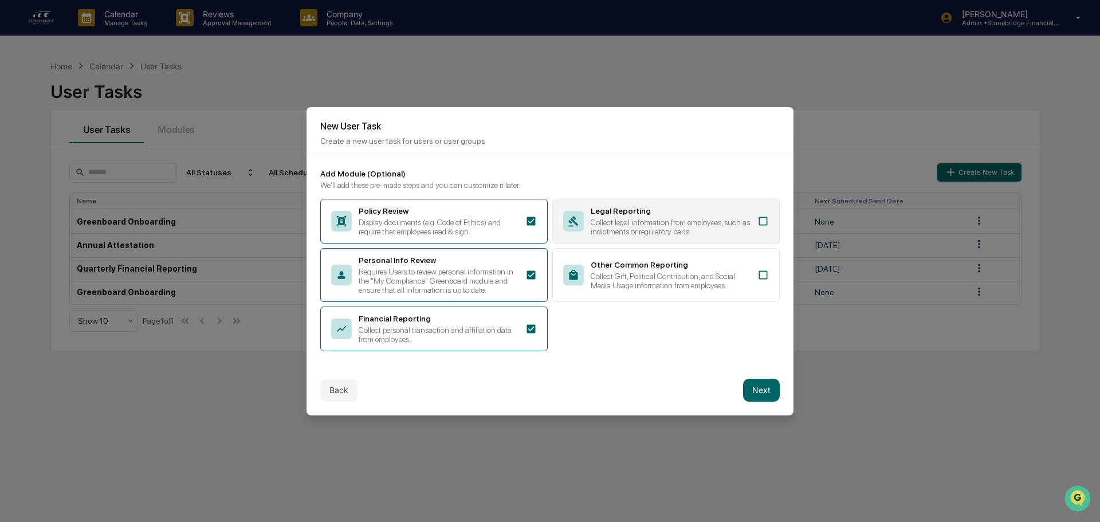
click at [751, 210] on div "Legal Reporting Collect legal information from employees, such as indictments o…" at bounding box center [665, 221] width 227 height 45
drag, startPoint x: 769, startPoint y: 285, endPoint x: 763, endPoint y: 343, distance: 58.8
click at [768, 285] on div "Other Common Reporting Collect Gift, Political Contribution, and Social Media U…" at bounding box center [665, 275] width 227 height 54
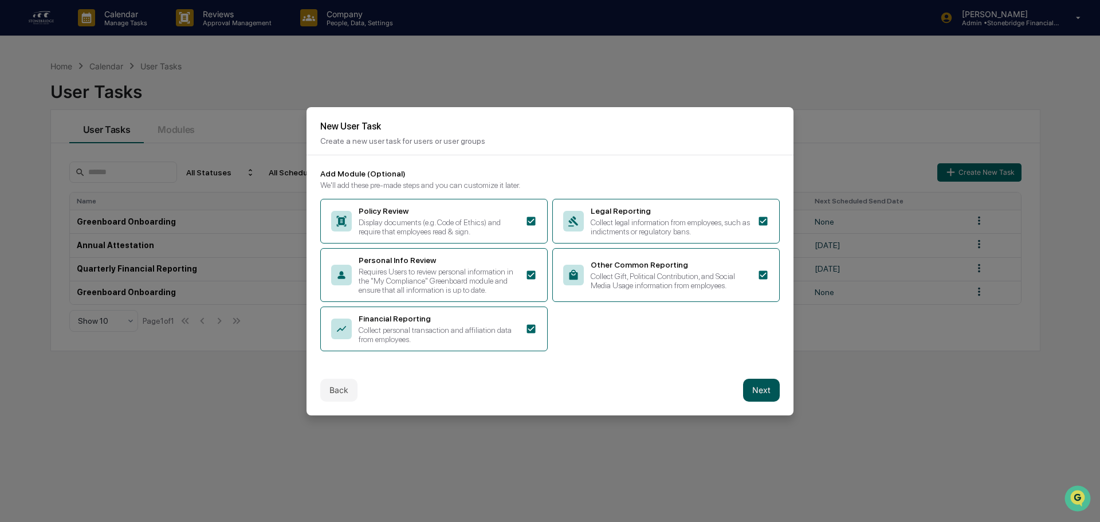
click at [752, 387] on button "Next" at bounding box center [761, 390] width 37 height 23
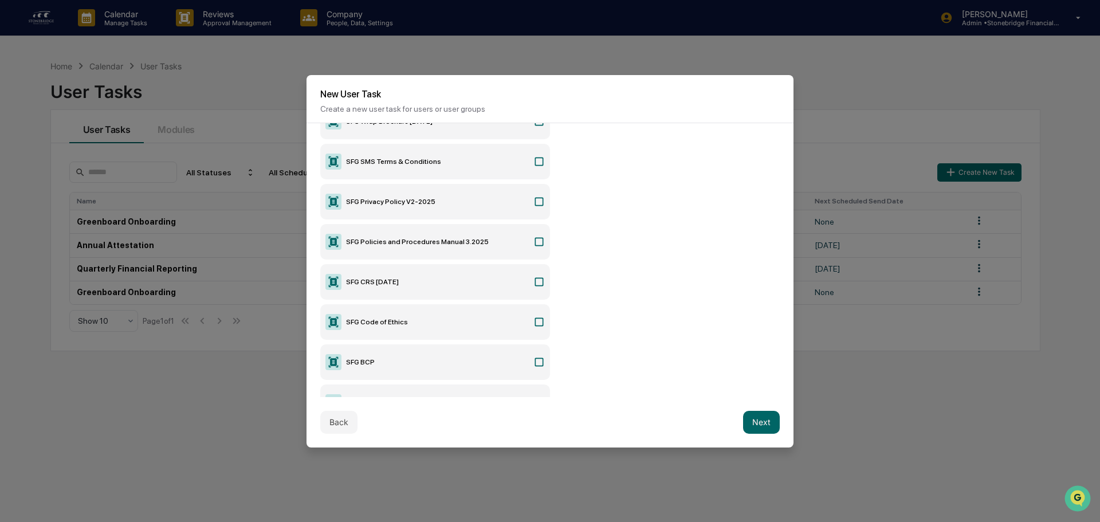
scroll to position [115, 0]
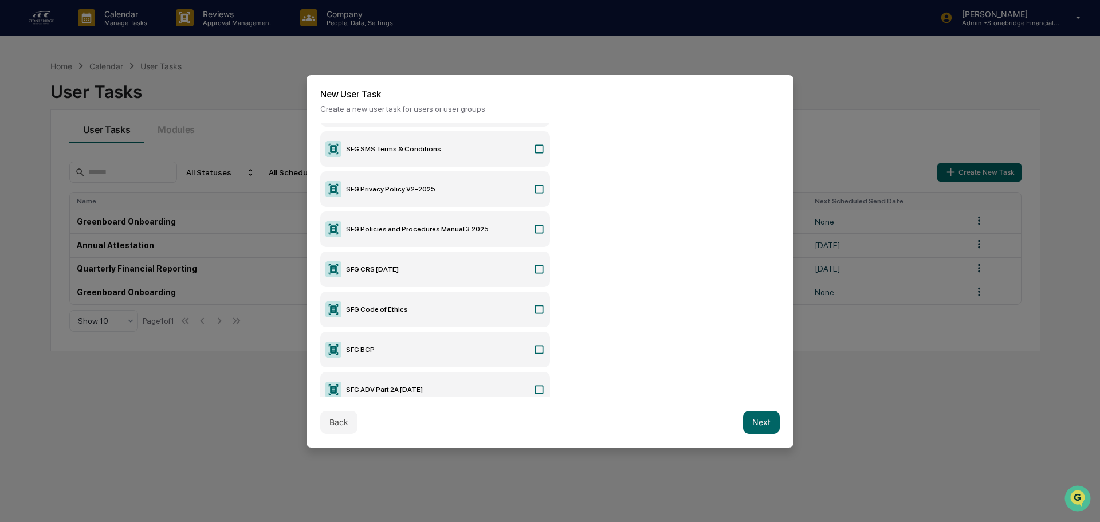
click at [541, 233] on icon at bounding box center [538, 228] width 11 height 11
click at [535, 313] on icon at bounding box center [539, 309] width 9 height 9
click at [758, 414] on button "Next" at bounding box center [761, 422] width 37 height 23
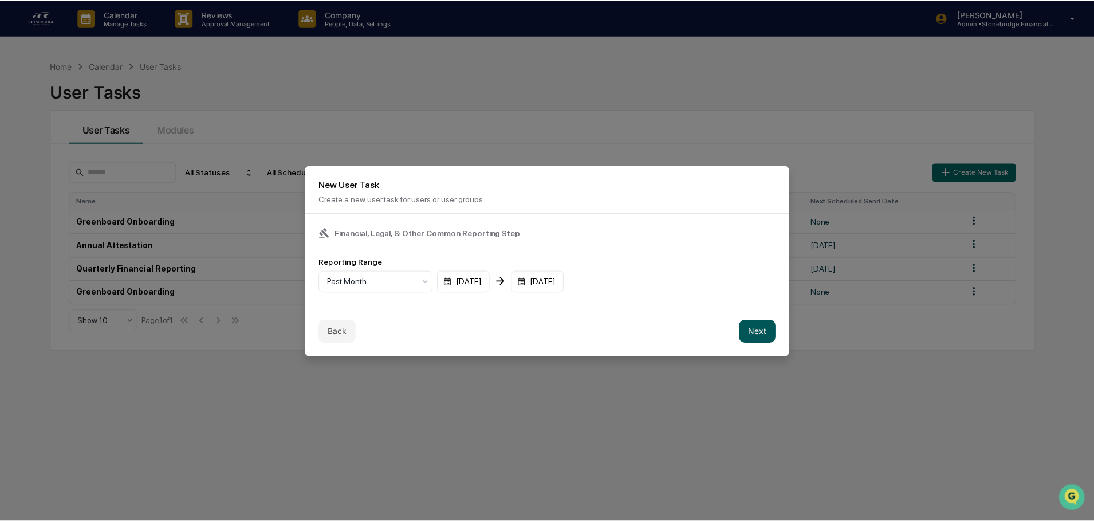
scroll to position [0, 0]
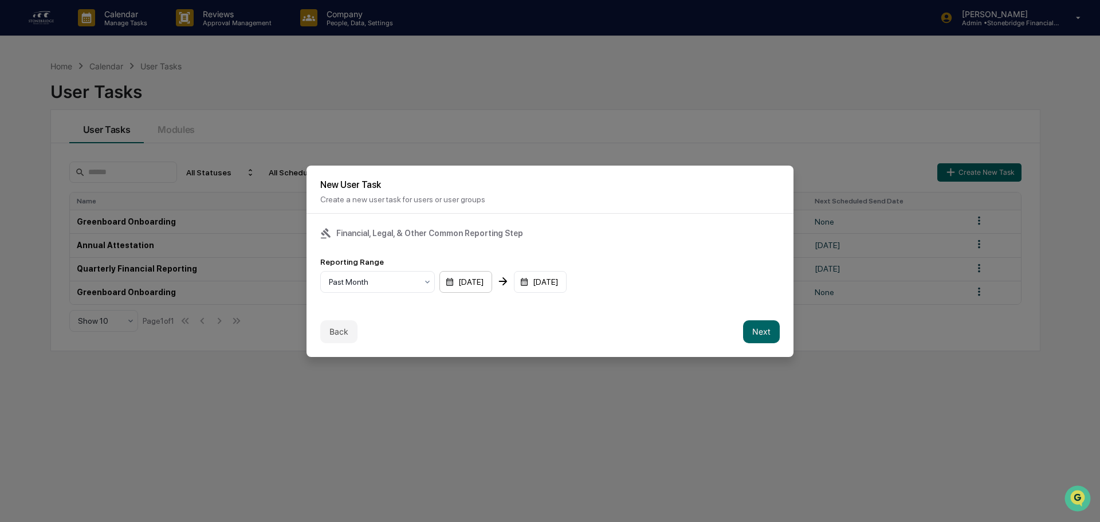
click at [450, 282] on div "[DATE]" at bounding box center [465, 282] width 53 height 22
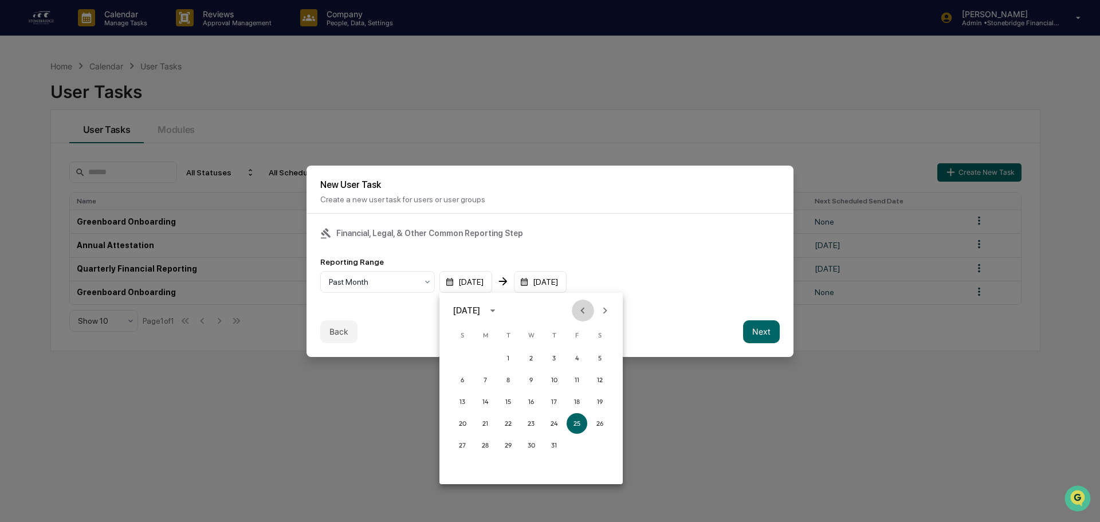
click at [583, 310] on icon "Previous month" at bounding box center [582, 310] width 13 height 13
click at [581, 310] on icon "Previous month" at bounding box center [582, 310] width 13 height 13
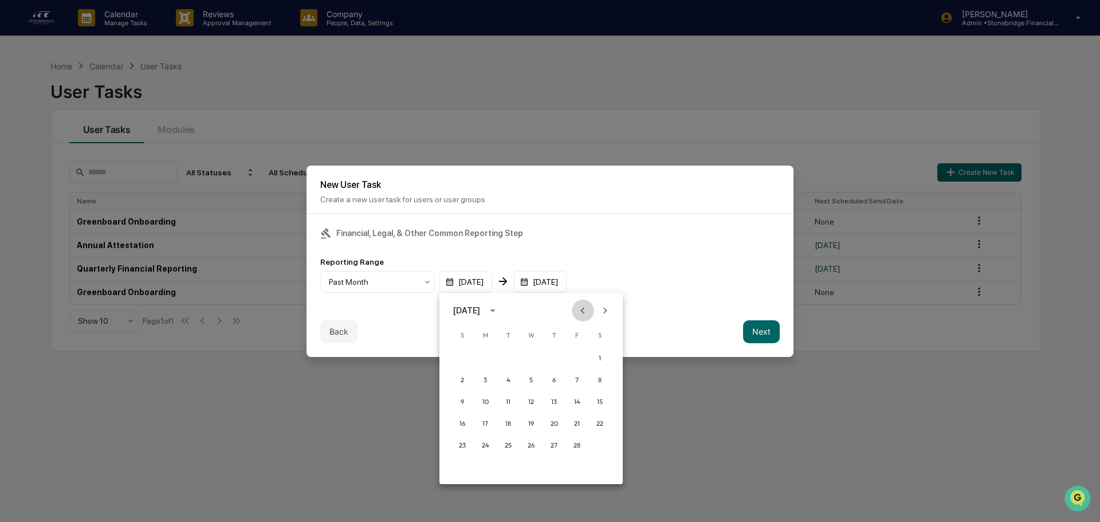
click at [581, 310] on icon "Previous month" at bounding box center [582, 310] width 13 height 13
click at [580, 309] on icon "Previous month" at bounding box center [582, 310] width 13 height 13
click at [579, 309] on icon "Previous month" at bounding box center [582, 310] width 13 height 13
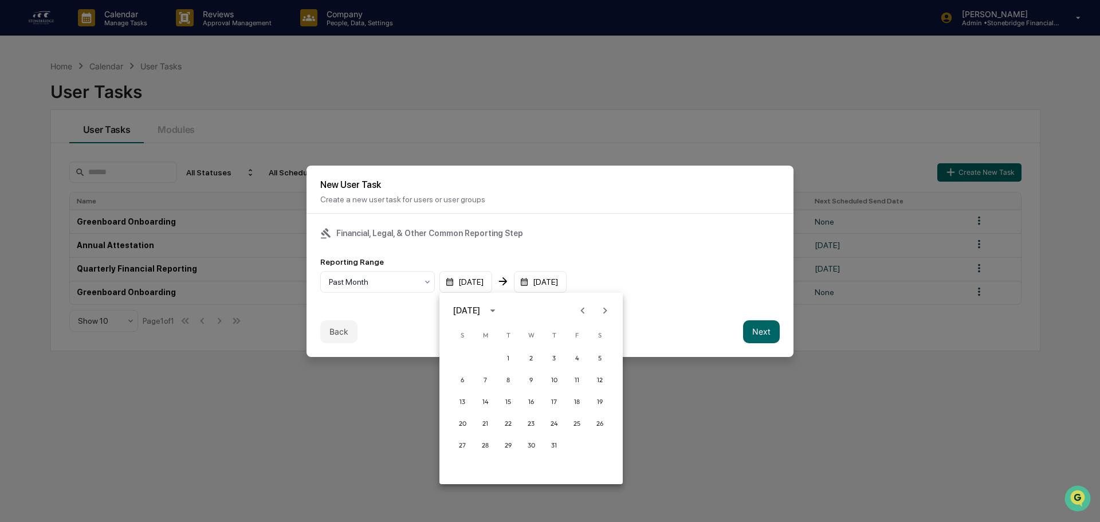
click at [579, 309] on icon "Previous month" at bounding box center [582, 310] width 13 height 13
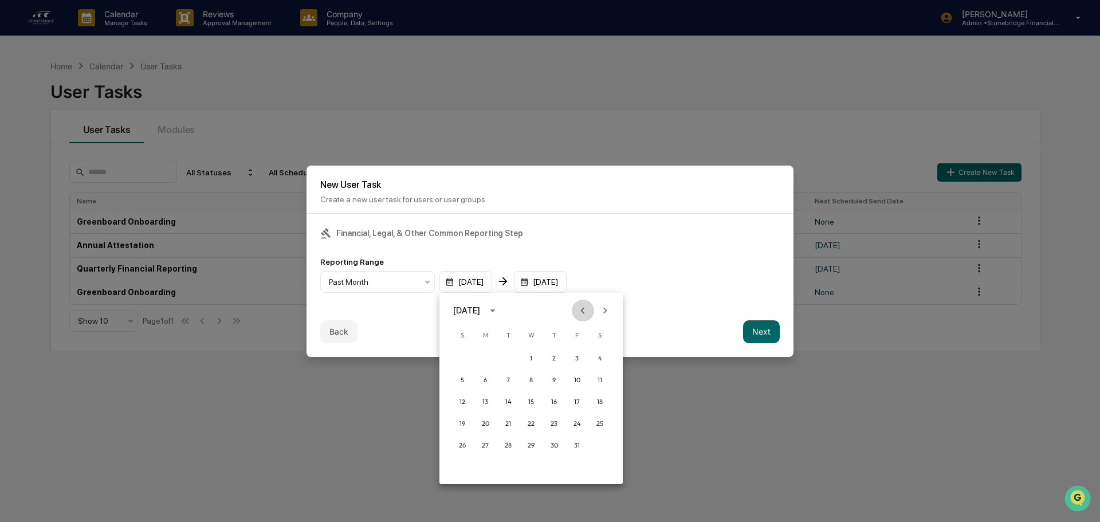
click at [579, 308] on icon "Previous month" at bounding box center [582, 310] width 13 height 13
click at [578, 308] on icon "Previous month" at bounding box center [582, 310] width 13 height 13
click at [578, 307] on icon "Previous month" at bounding box center [582, 310] width 13 height 13
click at [596, 309] on button "Next month" at bounding box center [605, 311] width 22 height 22
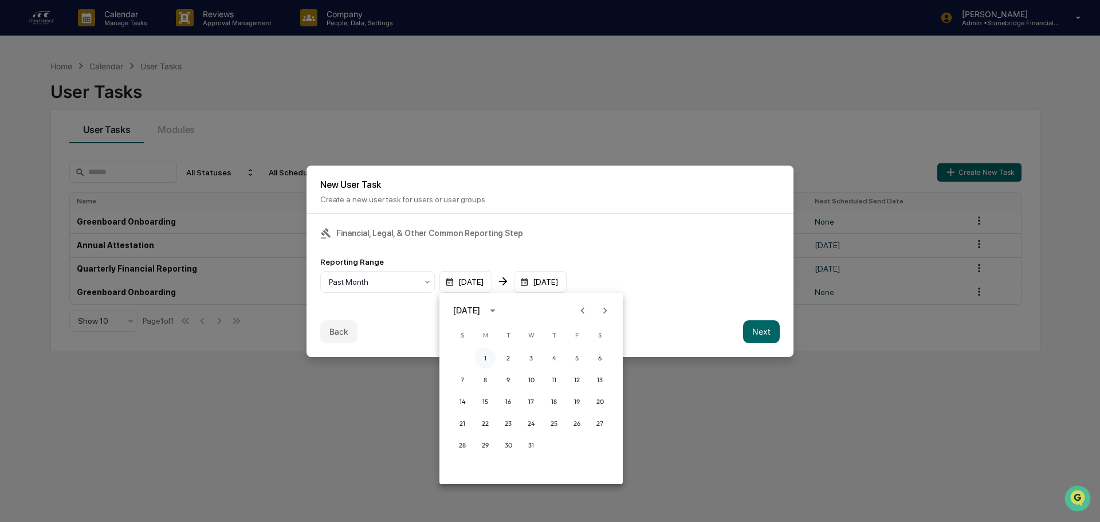
click at [484, 355] on button "1" at bounding box center [485, 358] width 21 height 21
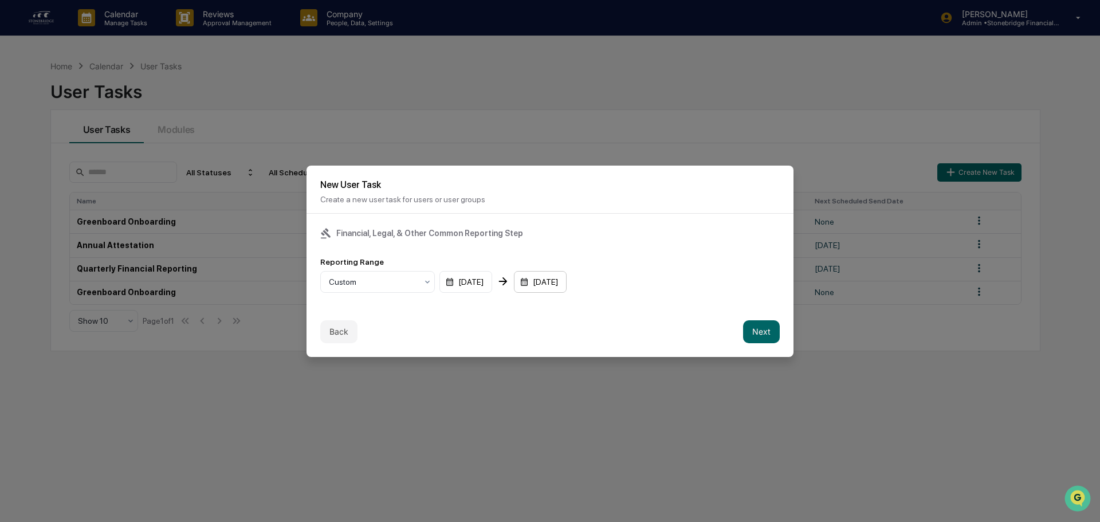
click at [492, 273] on div "[DATE]" at bounding box center [465, 282] width 53 height 22
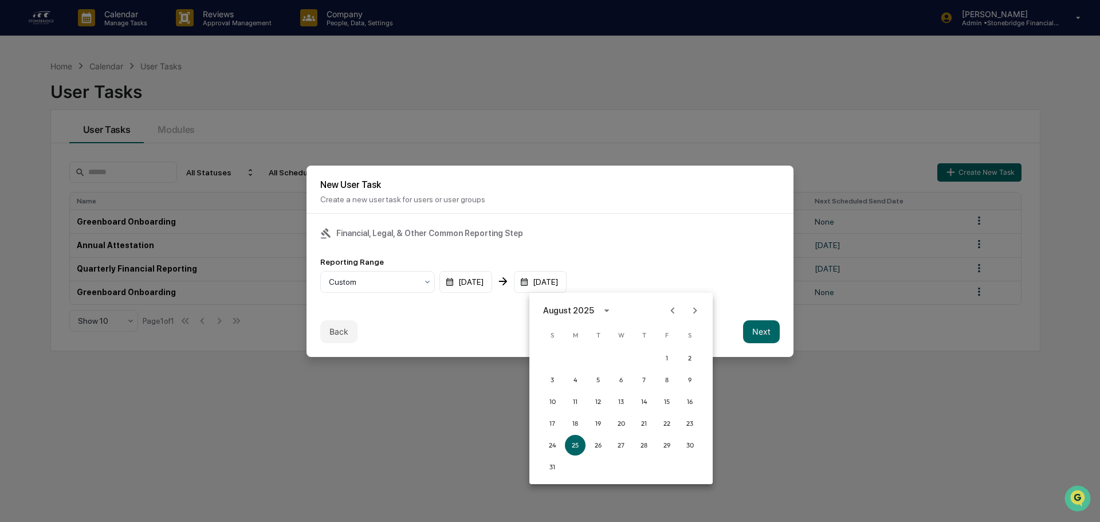
click at [670, 311] on icon "Previous month" at bounding box center [672, 310] width 13 height 13
click at [575, 448] on button "30" at bounding box center [575, 445] width 21 height 21
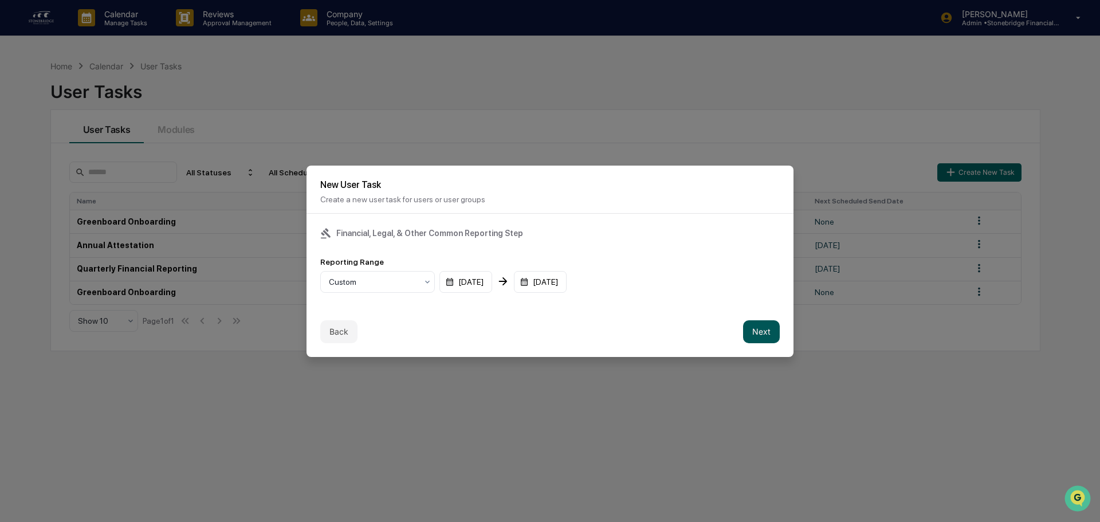
click at [754, 333] on button "Next" at bounding box center [761, 331] width 37 height 23
click at [332, 280] on div "mm/dd/yyyy" at bounding box center [355, 282] width 71 height 22
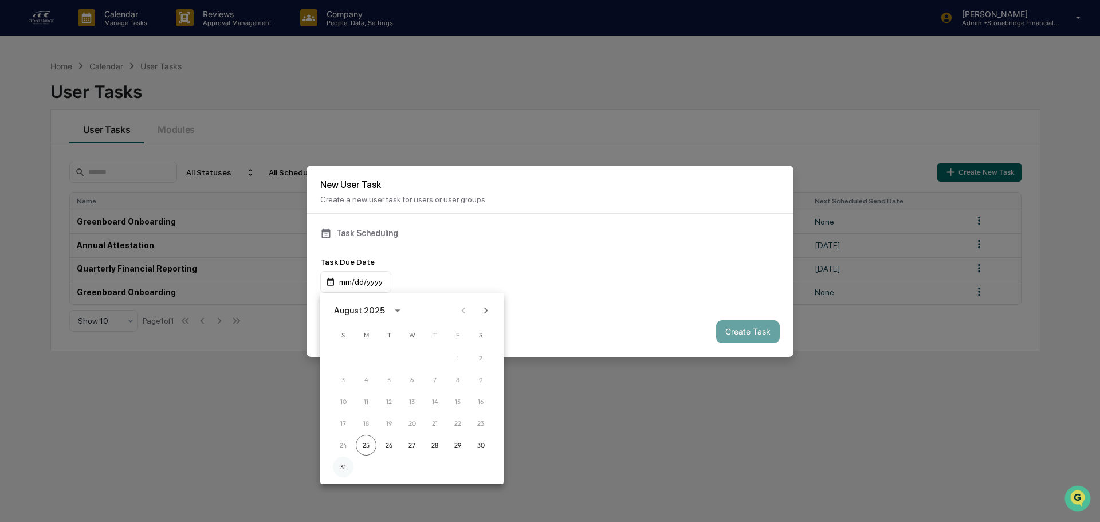
click at [351, 463] on button "31" at bounding box center [343, 467] width 21 height 21
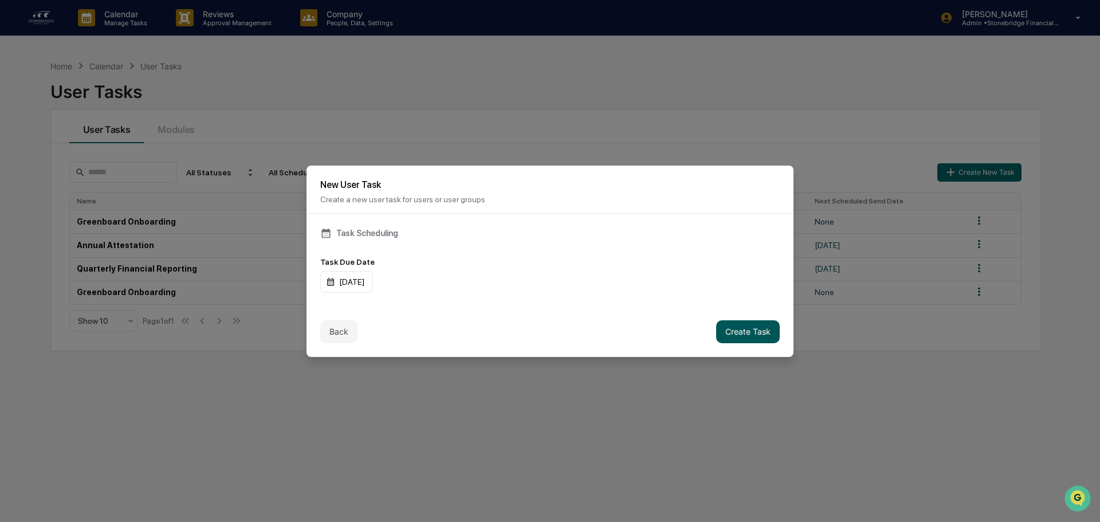
click at [752, 331] on button "Create Task" at bounding box center [748, 331] width 64 height 23
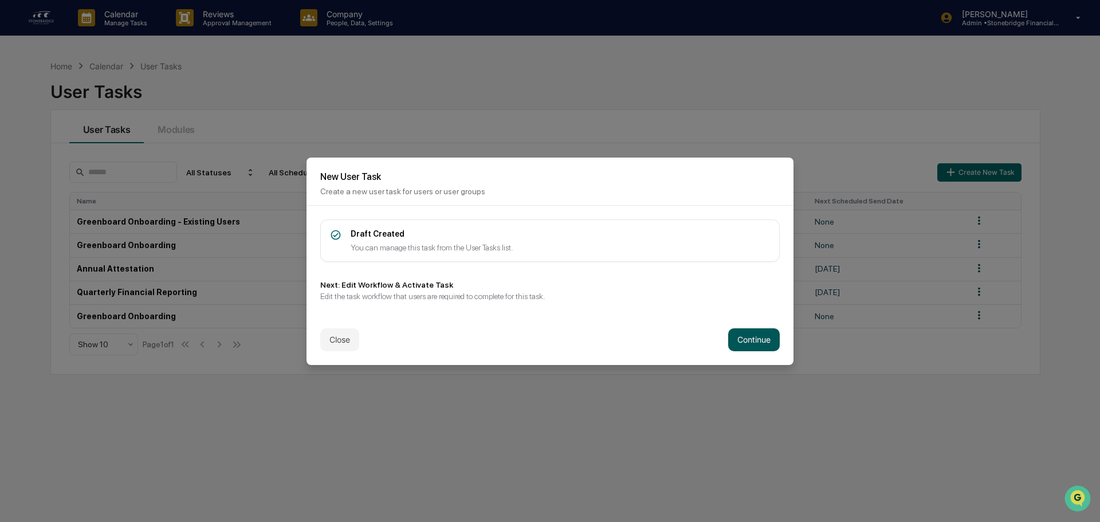
click at [744, 340] on button "Continue" at bounding box center [754, 339] width 52 height 23
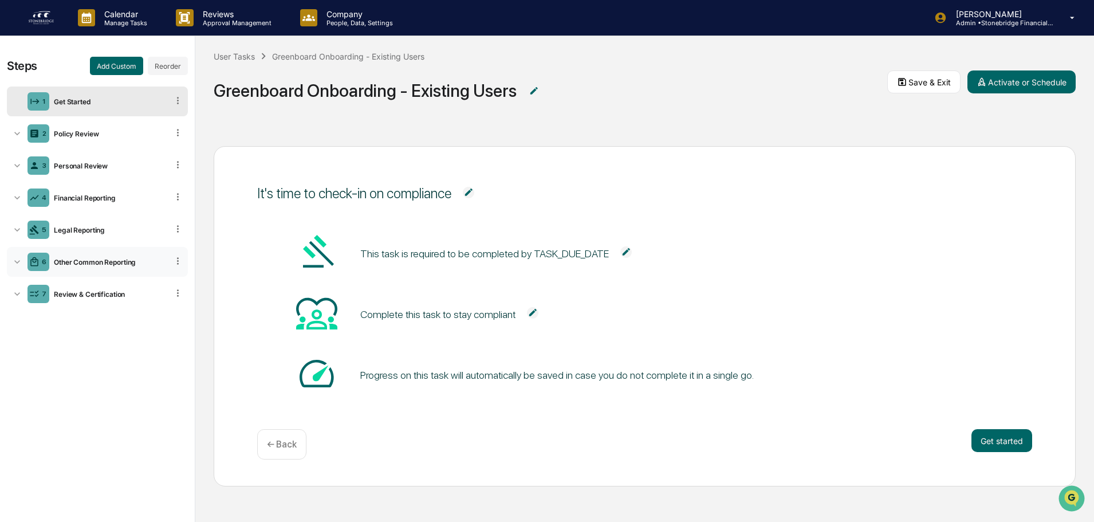
click at [109, 259] on div "Other Common Reporting" at bounding box center [108, 262] width 119 height 9
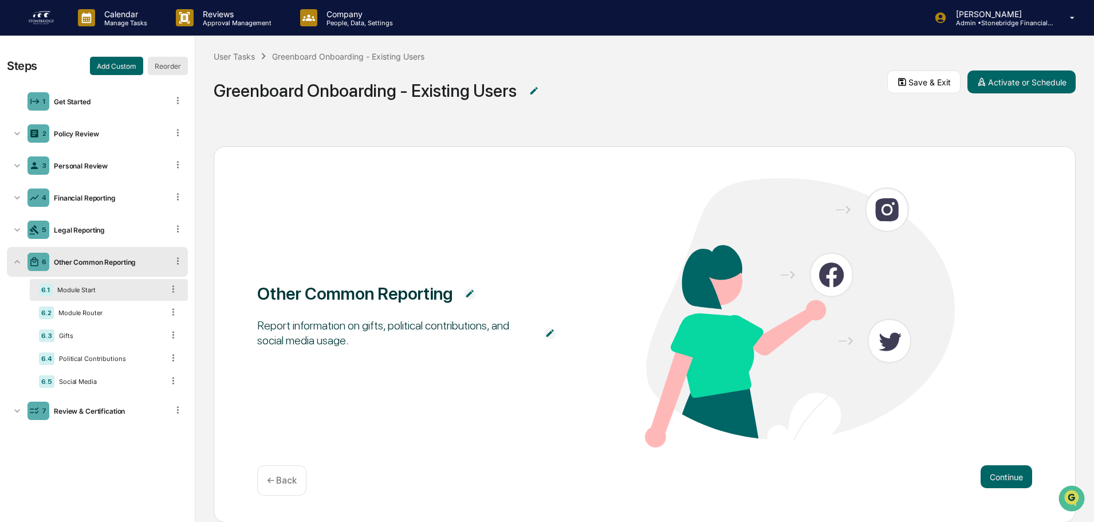
click at [169, 62] on button "Reorder" at bounding box center [168, 66] width 40 height 18
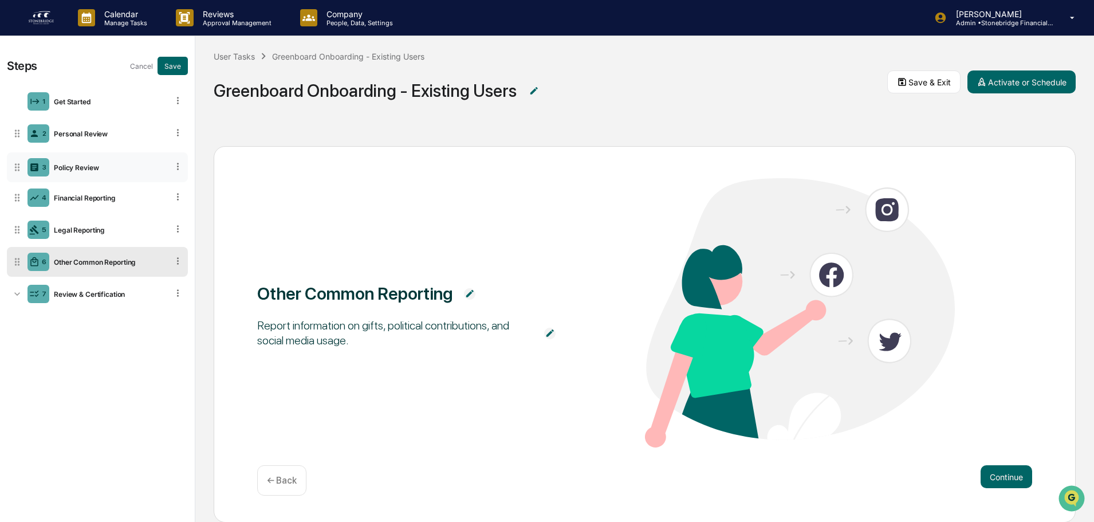
drag, startPoint x: 16, startPoint y: 139, endPoint x: 17, endPoint y: 172, distance: 33.3
drag, startPoint x: 14, startPoint y: 134, endPoint x: 13, endPoint y: 174, distance: 40.7
click at [83, 222] on div "5 Legal Reporting" at bounding box center [97, 230] width 181 height 30
click at [78, 195] on div "Financial Reporting" at bounding box center [108, 198] width 119 height 9
click at [92, 130] on div "Policy Review" at bounding box center [108, 133] width 119 height 9
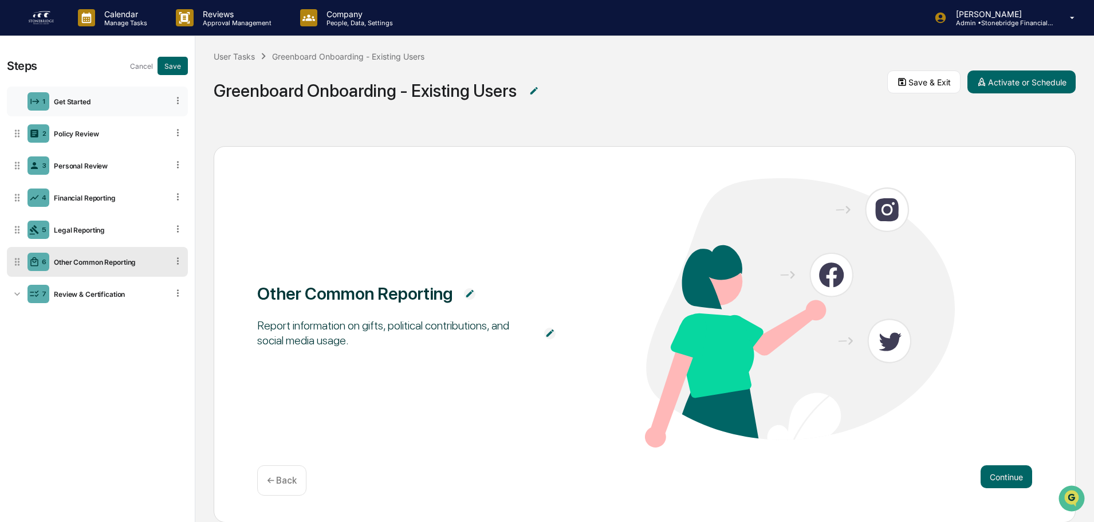
click at [104, 101] on div "Get Started" at bounding box center [108, 101] width 119 height 9
click at [177, 69] on button "Save" at bounding box center [173, 66] width 30 height 18
click at [927, 88] on button "Save & Exit" at bounding box center [924, 81] width 73 height 23
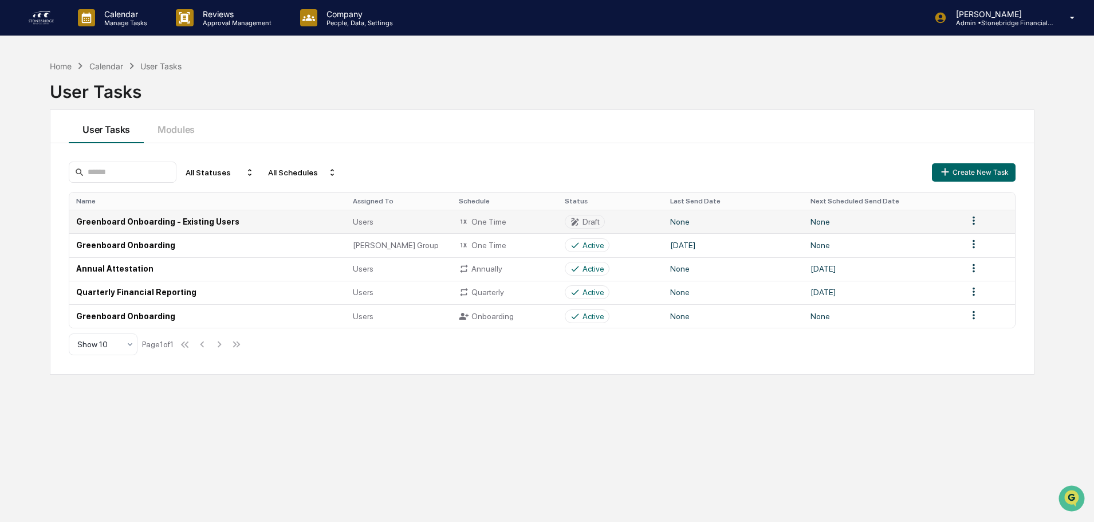
click at [532, 227] on div "One Time" at bounding box center [505, 222] width 92 height 10
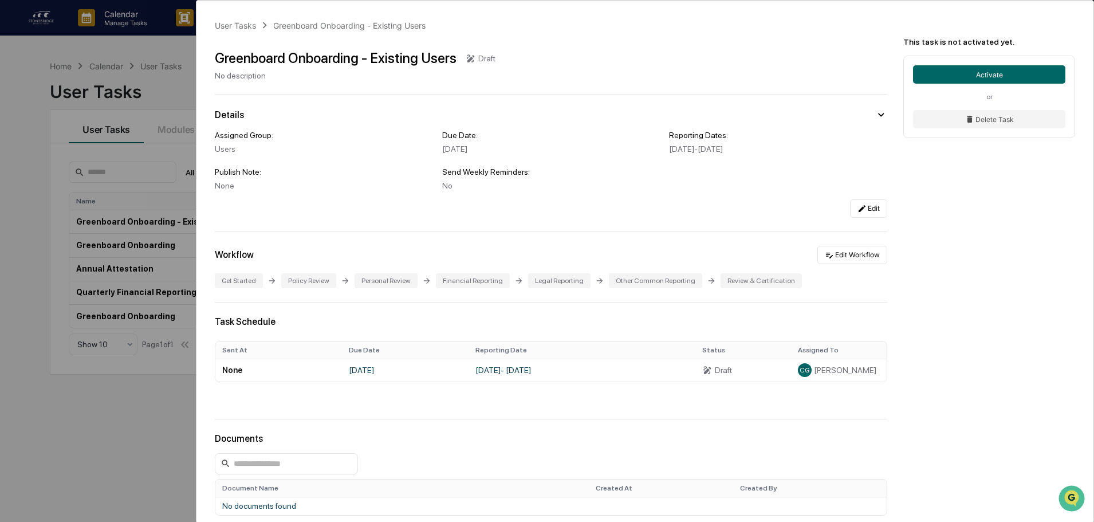
click at [153, 65] on div "User Tasks Greenboard Onboarding - Existing Users Greenboard Onboarding - Exist…" at bounding box center [547, 261] width 1094 height 522
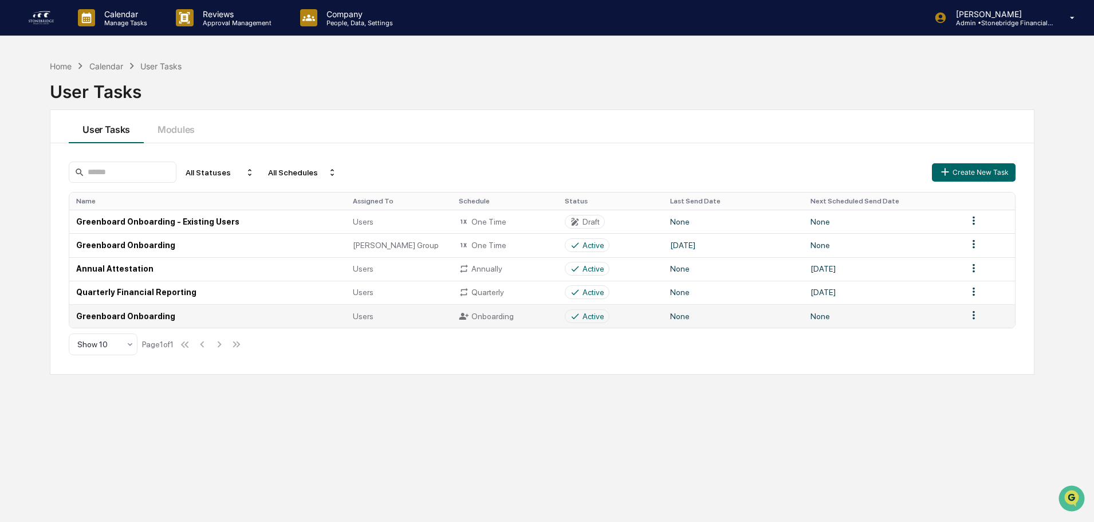
click at [606, 317] on div "Active" at bounding box center [587, 316] width 45 height 14
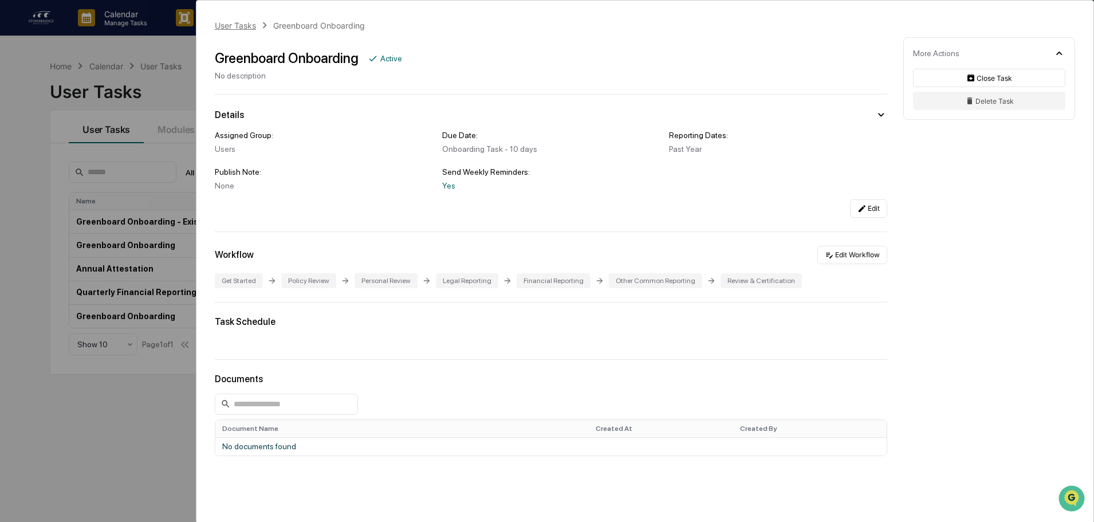
click at [242, 25] on div "User Tasks" at bounding box center [235, 26] width 41 height 10
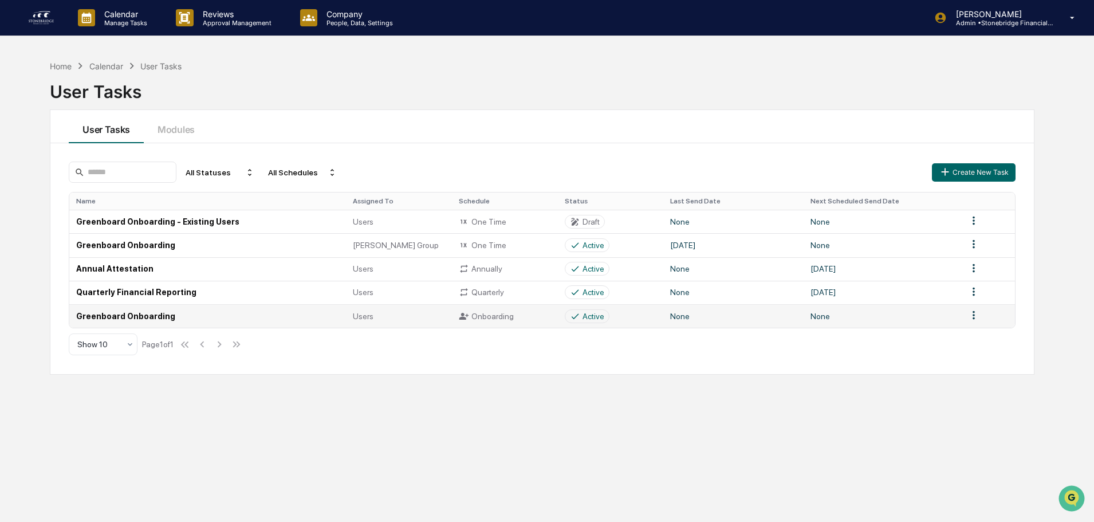
click at [349, 314] on td "Users" at bounding box center [399, 315] width 106 height 23
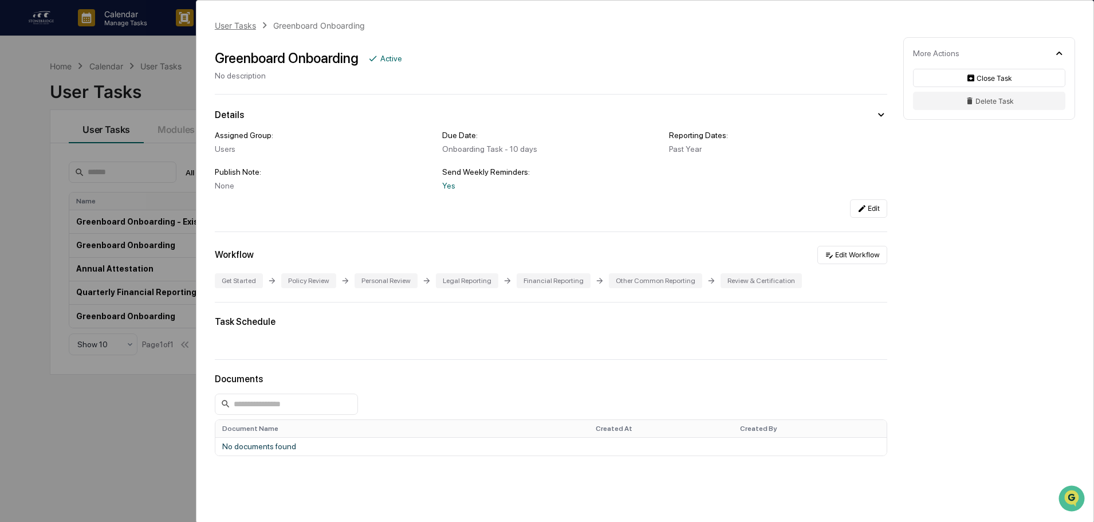
click at [230, 26] on div "User Tasks" at bounding box center [235, 26] width 41 height 10
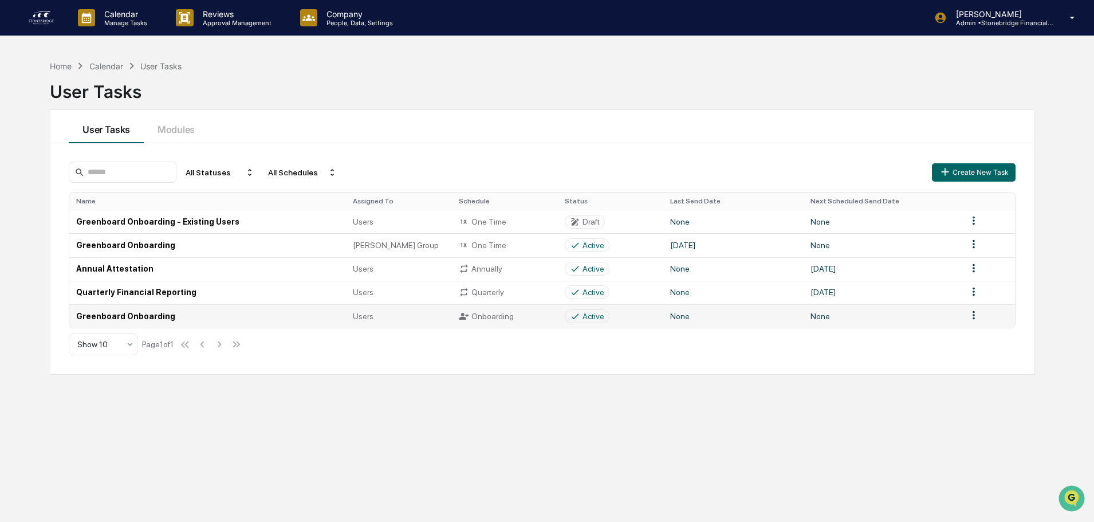
click at [301, 325] on td "Greenboard Onboarding" at bounding box center [207, 315] width 277 height 23
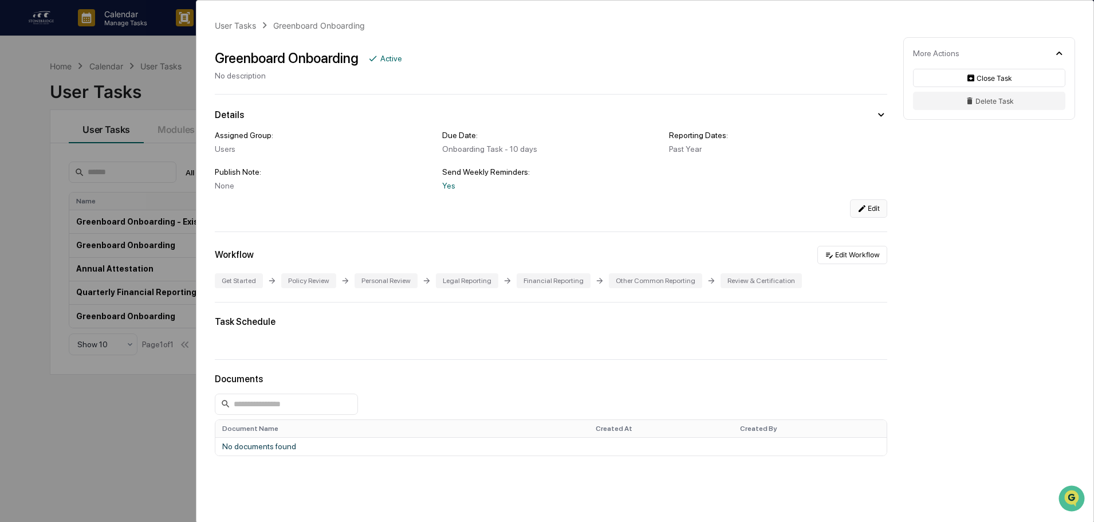
click at [866, 209] on button "Edit" at bounding box center [868, 208] width 37 height 18
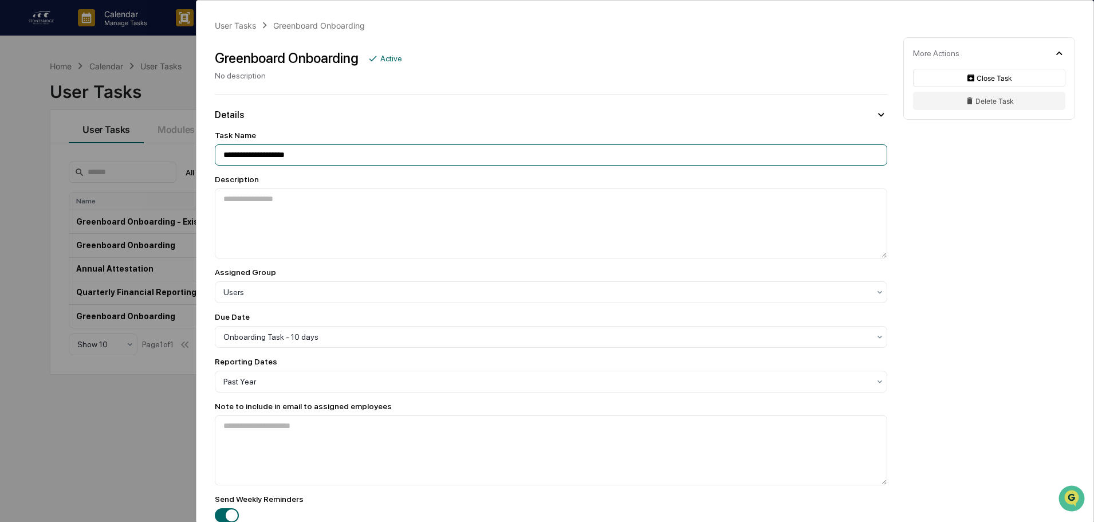
click at [341, 156] on input "**********" at bounding box center [551, 154] width 673 height 21
type input "**********"
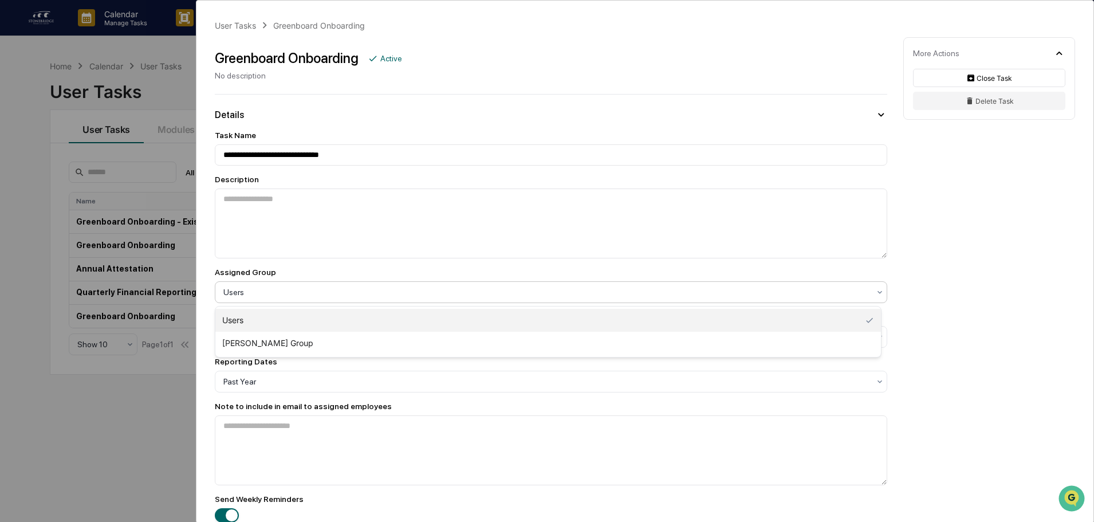
click at [417, 291] on div at bounding box center [546, 291] width 646 height 11
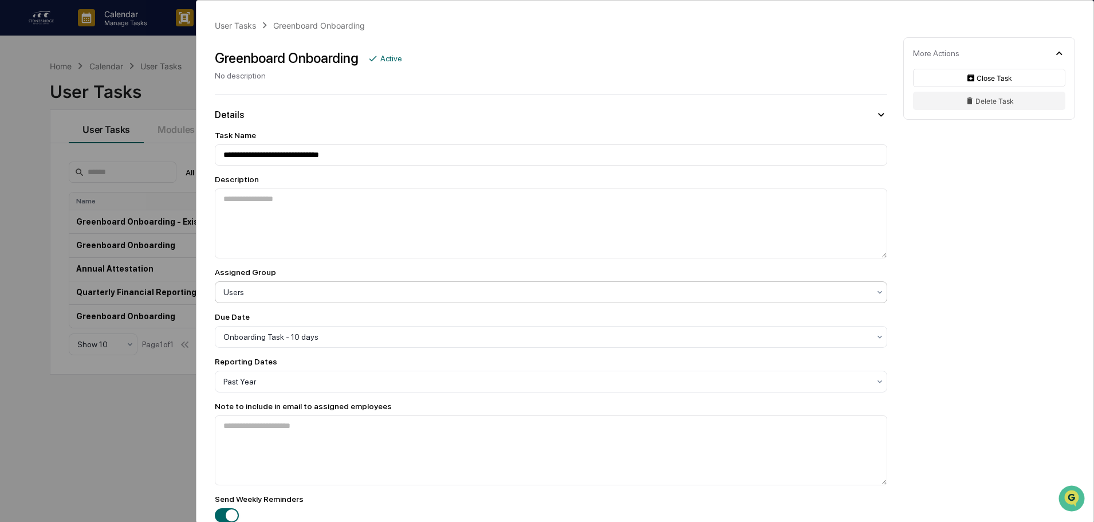
click at [414, 291] on div at bounding box center [546, 291] width 646 height 11
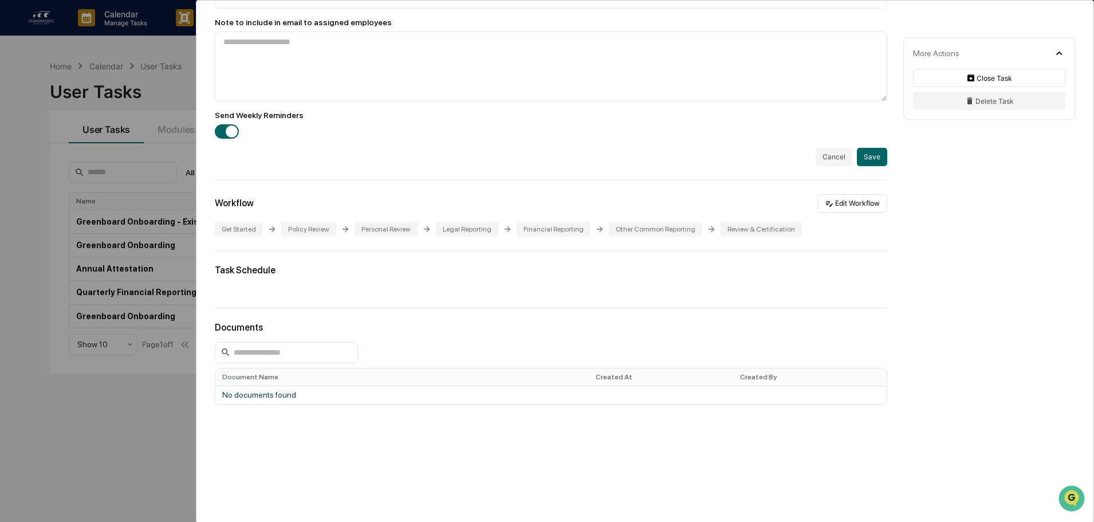
scroll to position [386, 0]
click at [862, 156] on button "Save" at bounding box center [872, 156] width 30 height 18
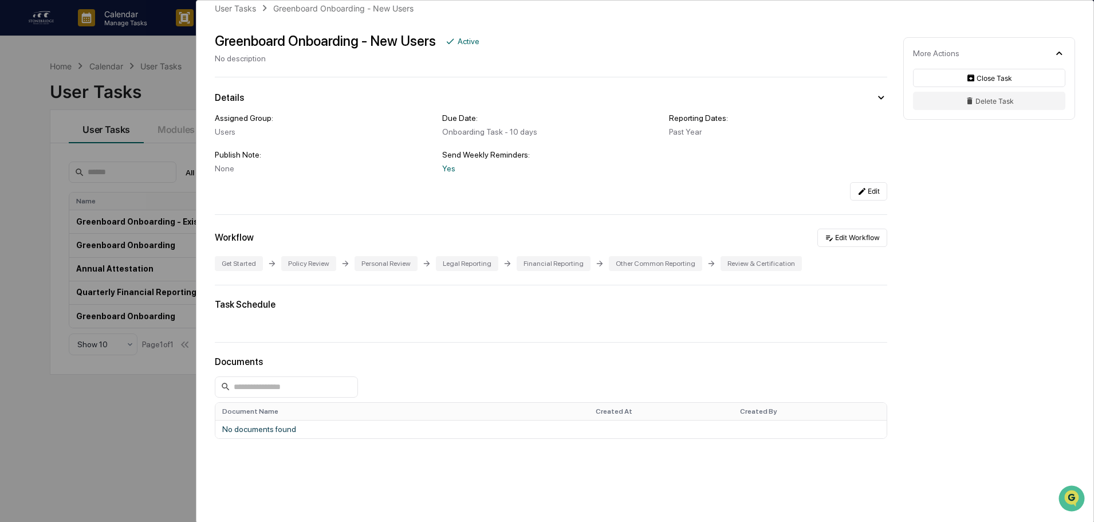
scroll to position [0, 0]
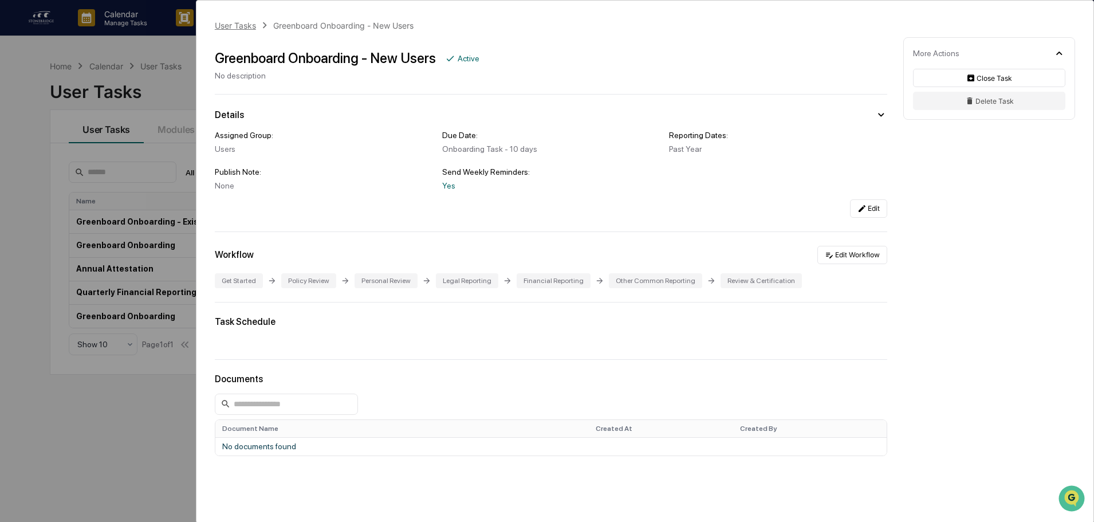
click at [238, 25] on div "User Tasks" at bounding box center [235, 26] width 41 height 10
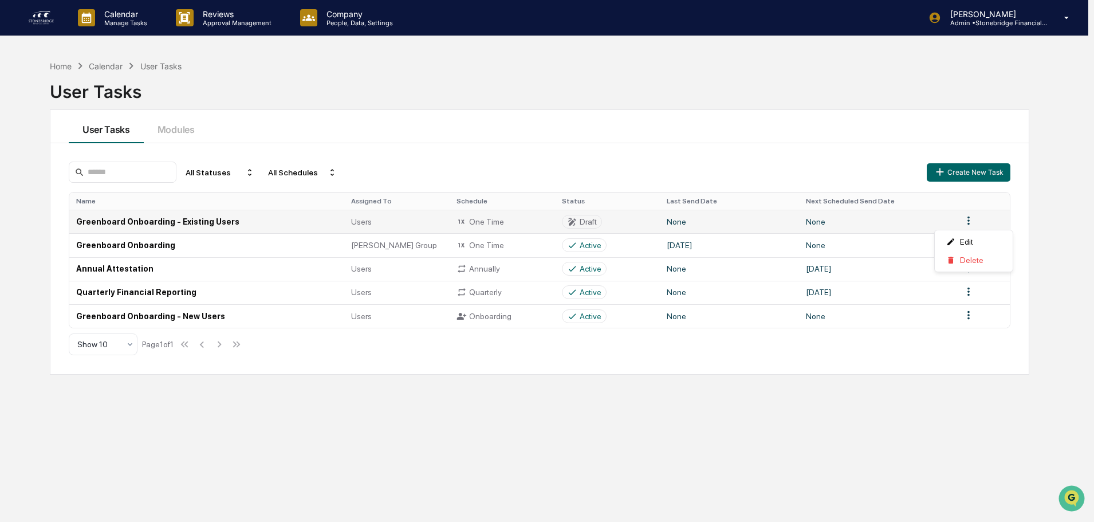
click at [971, 217] on html "Calendar Manage Tasks Reviews Approval Management Company People, Data, Setting…" at bounding box center [547, 261] width 1094 height 522
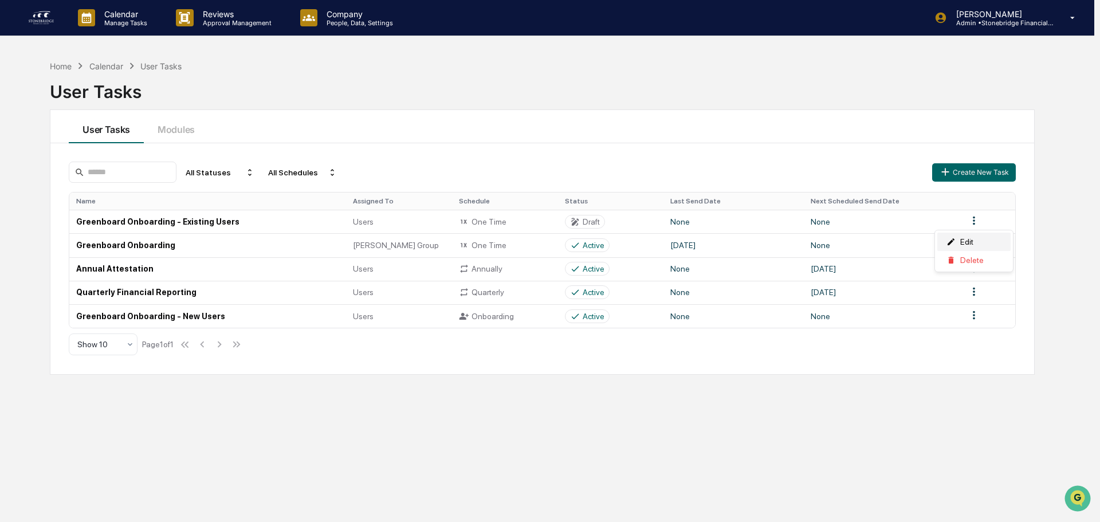
click at [961, 245] on div "Edit" at bounding box center [973, 242] width 73 height 18
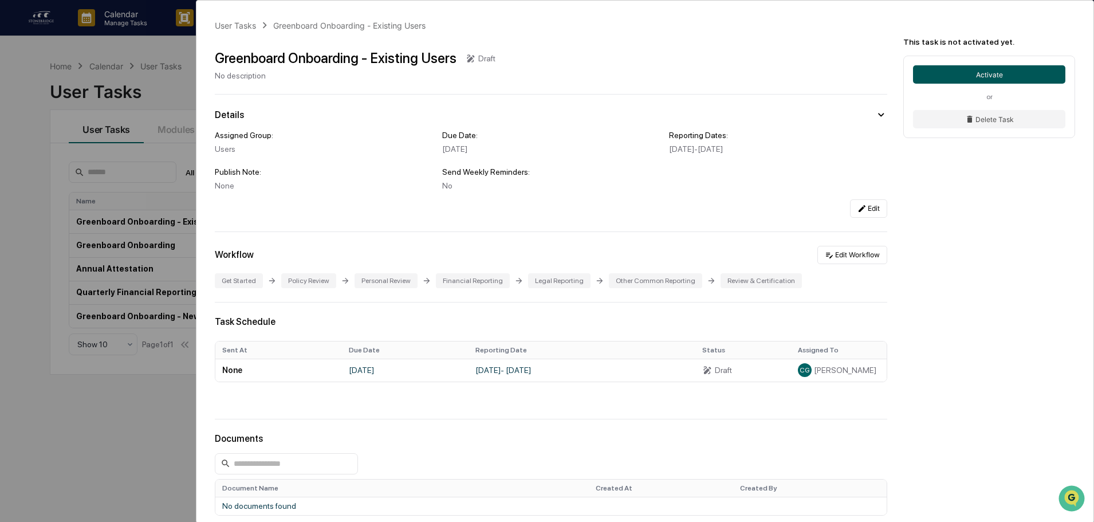
click at [965, 73] on button "Activate" at bounding box center [989, 74] width 152 height 18
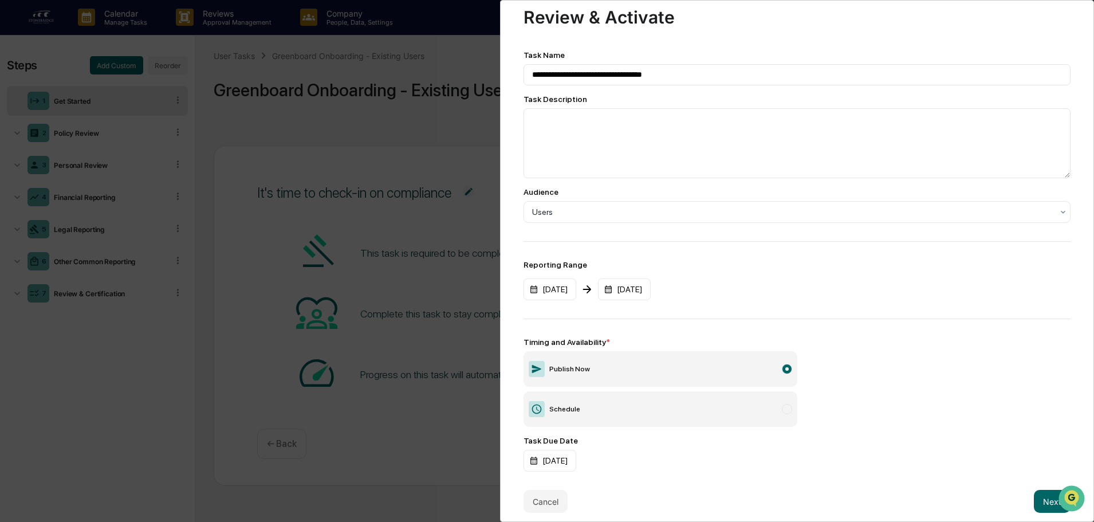
scroll to position [42, 0]
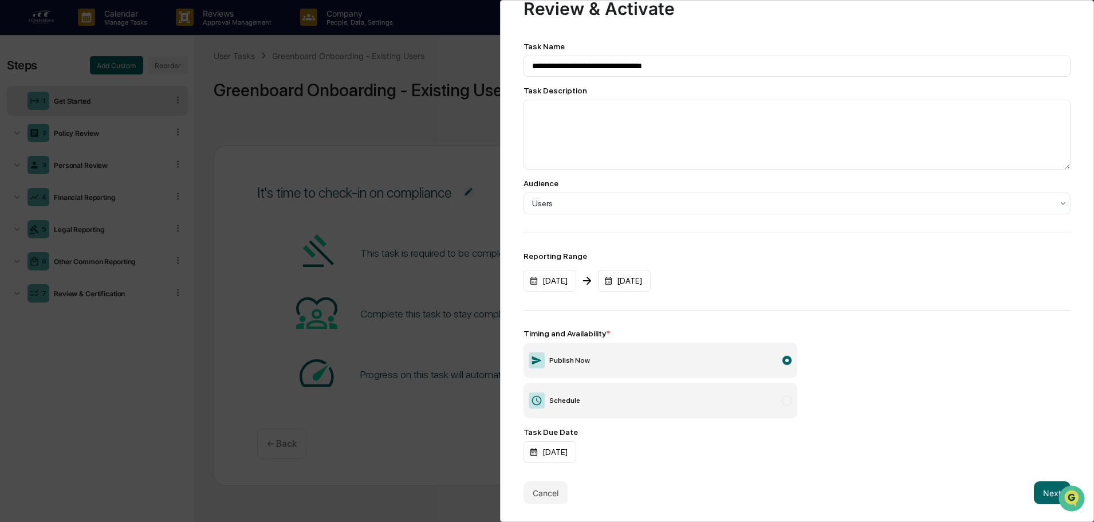
click at [604, 387] on label "Schedule" at bounding box center [661, 401] width 274 height 36
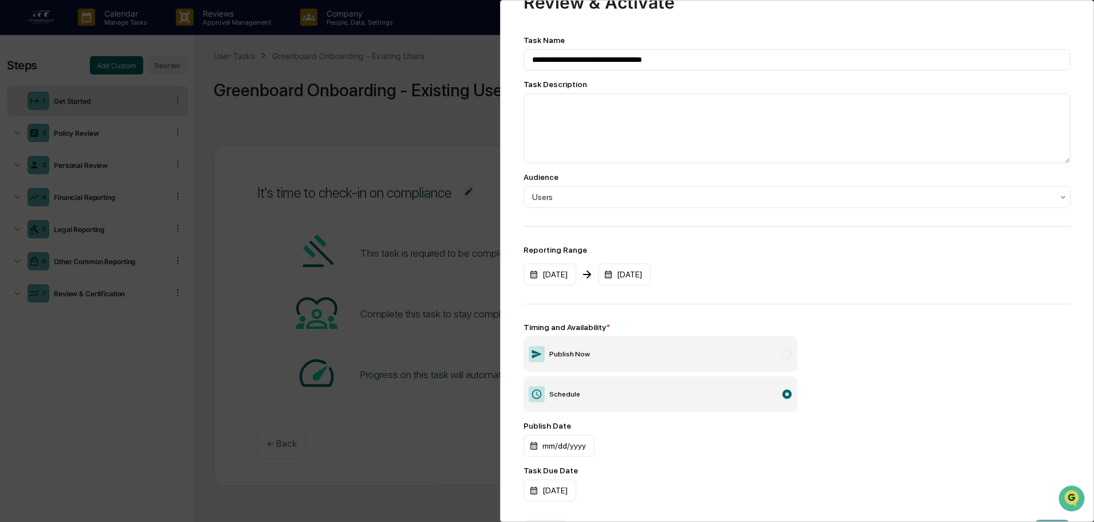
click at [601, 365] on label "Publish Now" at bounding box center [661, 354] width 274 height 36
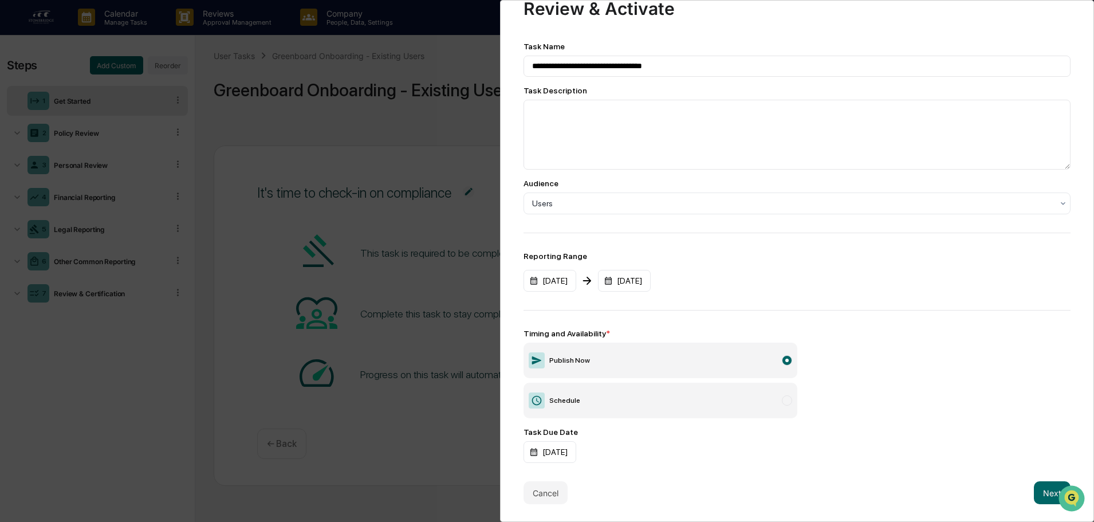
click at [607, 387] on label "Schedule" at bounding box center [661, 401] width 274 height 36
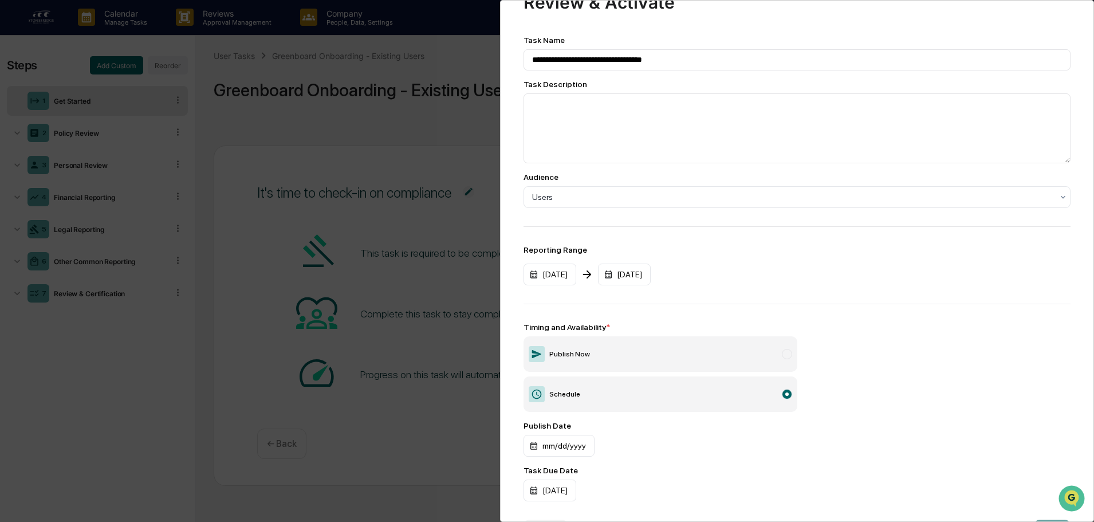
click at [596, 361] on label "Publish Now" at bounding box center [661, 354] width 274 height 36
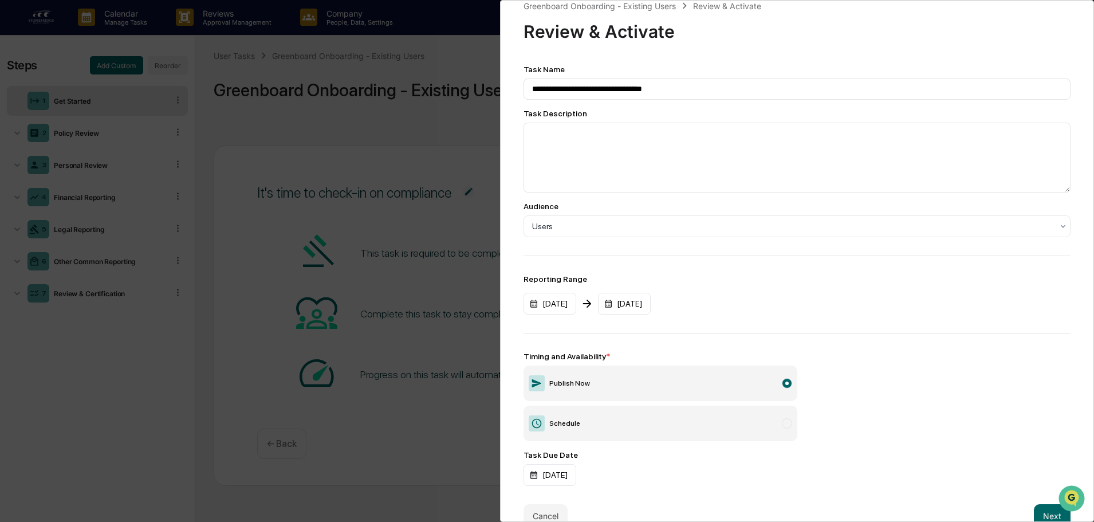
scroll to position [0, 0]
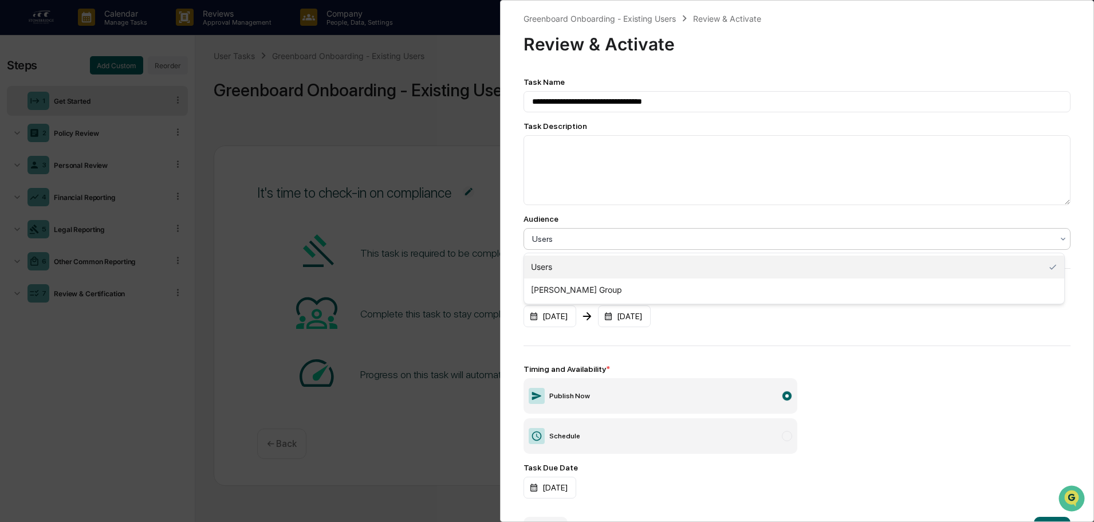
click at [674, 240] on div at bounding box center [792, 238] width 521 height 11
click at [668, 242] on div at bounding box center [792, 238] width 521 height 11
click at [663, 246] on div "Users" at bounding box center [793, 239] width 532 height 16
click at [661, 246] on div "Users" at bounding box center [793, 239] width 532 height 16
click at [590, 21] on div "Greenboard Onboarding - Existing Users" at bounding box center [600, 19] width 152 height 10
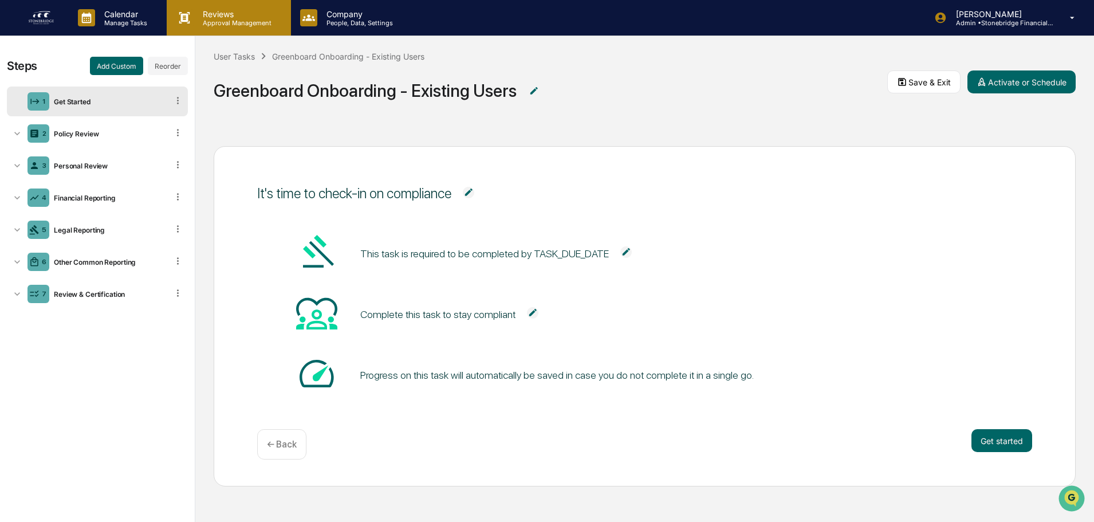
click at [253, 22] on p "Approval Management" at bounding box center [236, 23] width 84 height 8
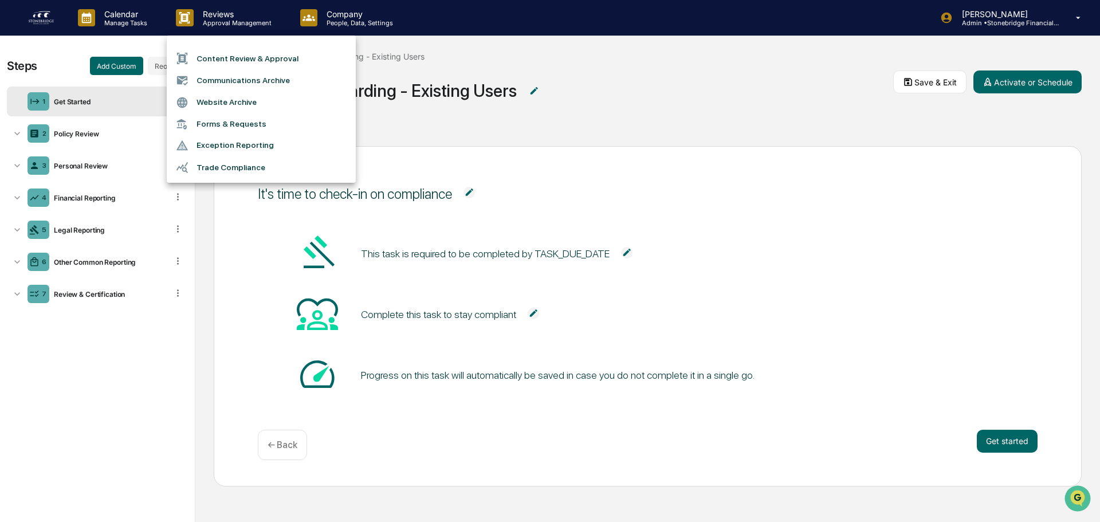
click at [334, 34] on div at bounding box center [550, 261] width 1100 height 522
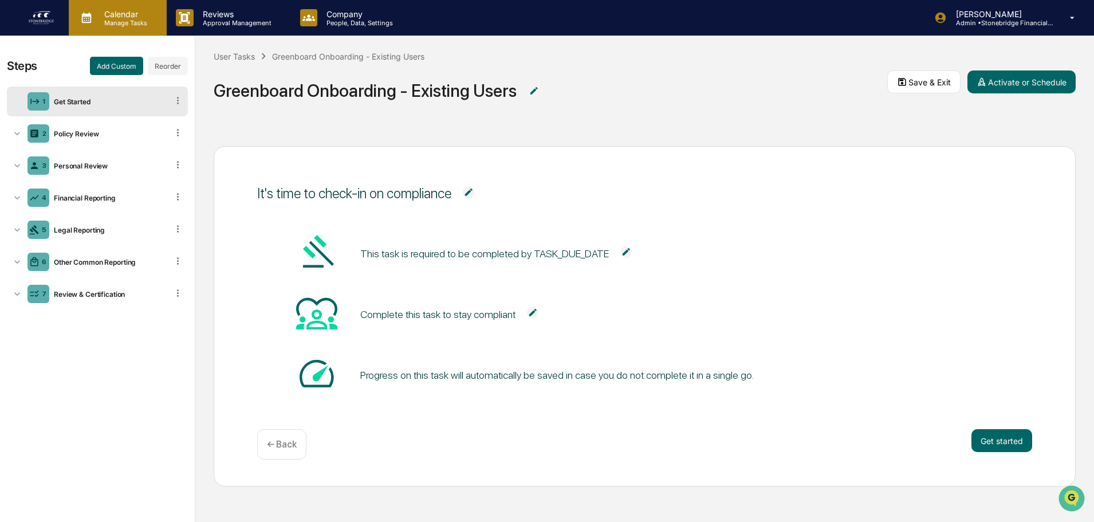
click at [101, 14] on p "Calendar" at bounding box center [124, 14] width 58 height 10
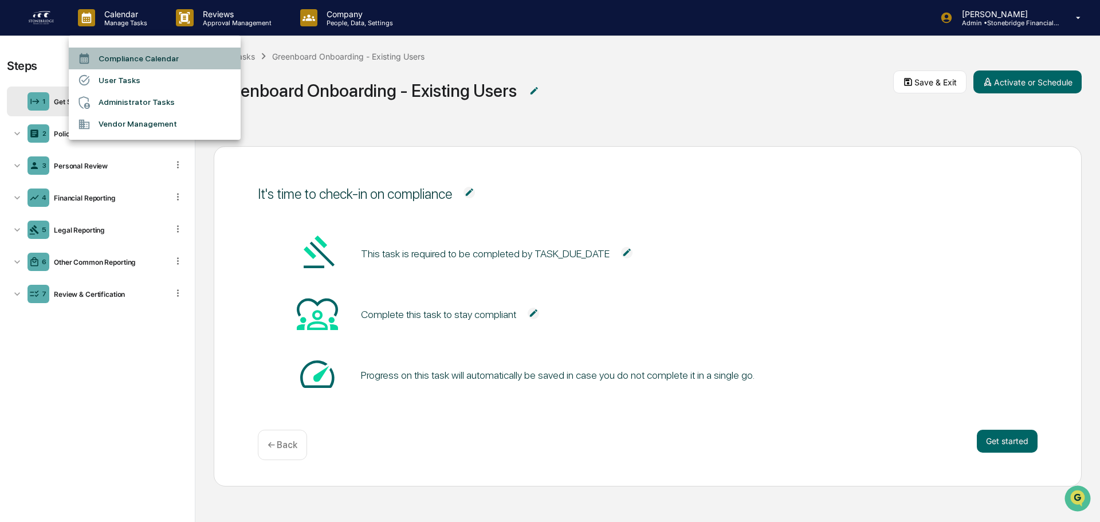
click at [144, 53] on li "Compliance Calendar" at bounding box center [155, 59] width 172 height 22
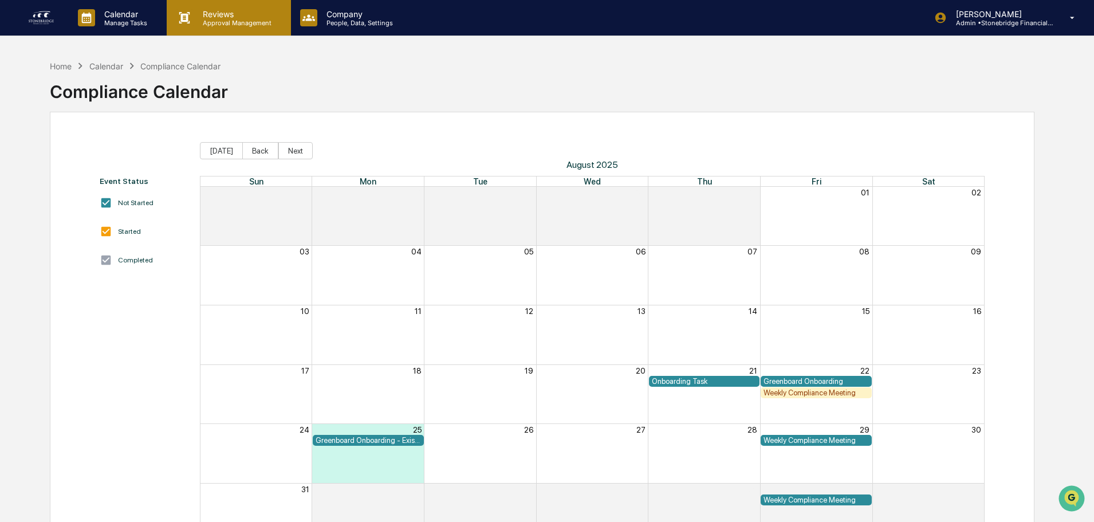
click at [258, 26] on p "Approval Management" at bounding box center [236, 23] width 84 height 8
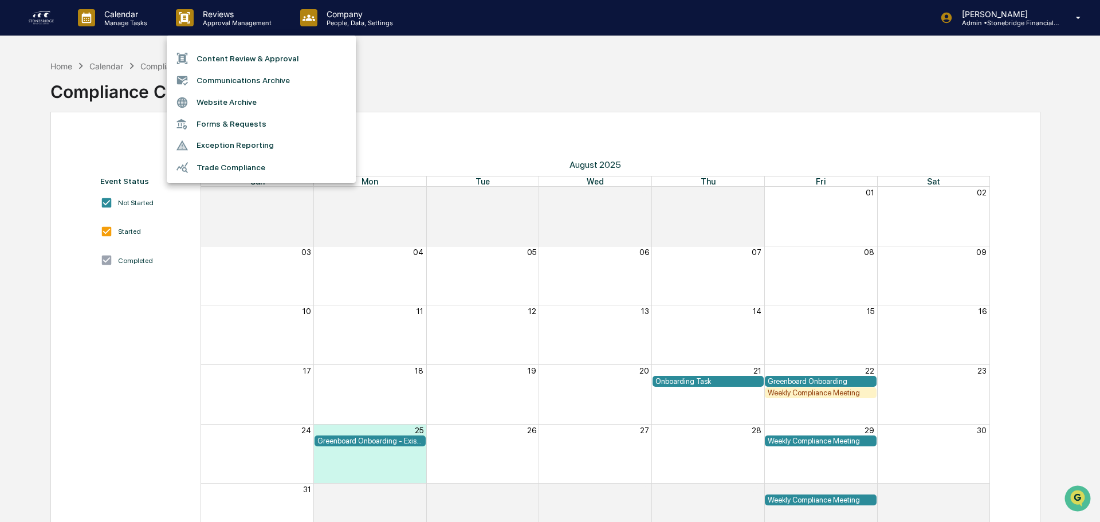
click at [335, 19] on div at bounding box center [550, 261] width 1100 height 522
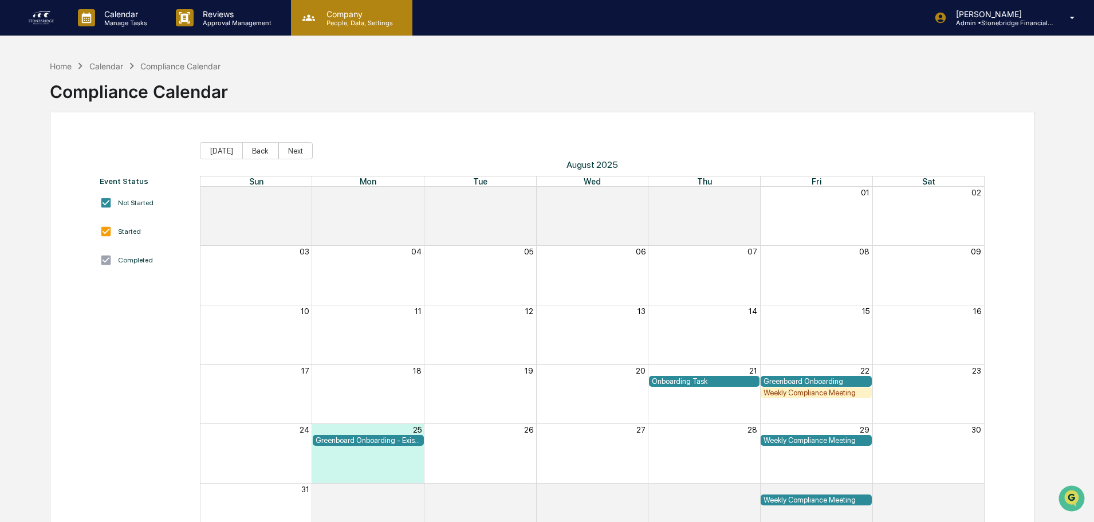
click at [352, 23] on p "People, Data, Settings" at bounding box center [357, 23] width 81 height 8
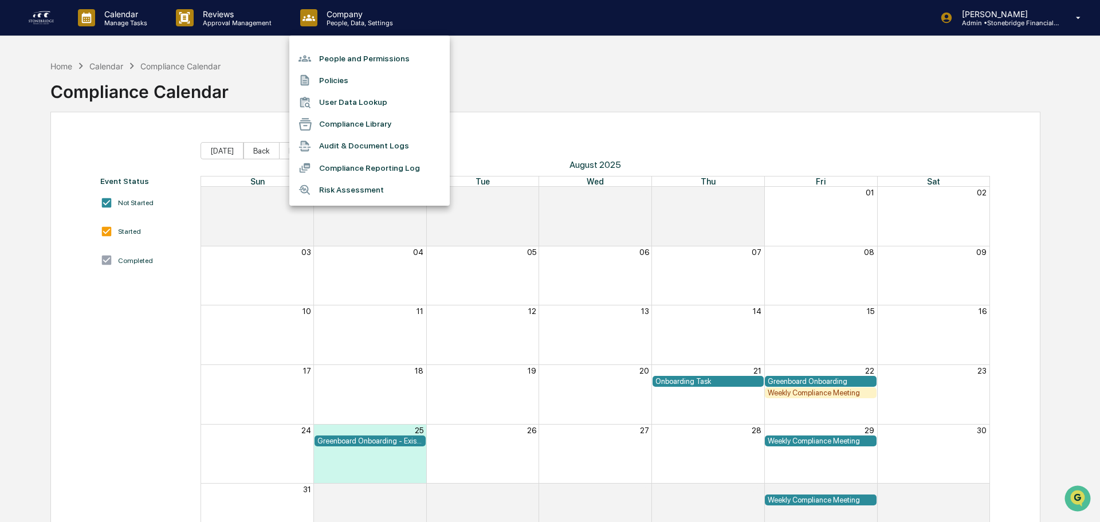
click at [225, 19] on div at bounding box center [550, 261] width 1100 height 522
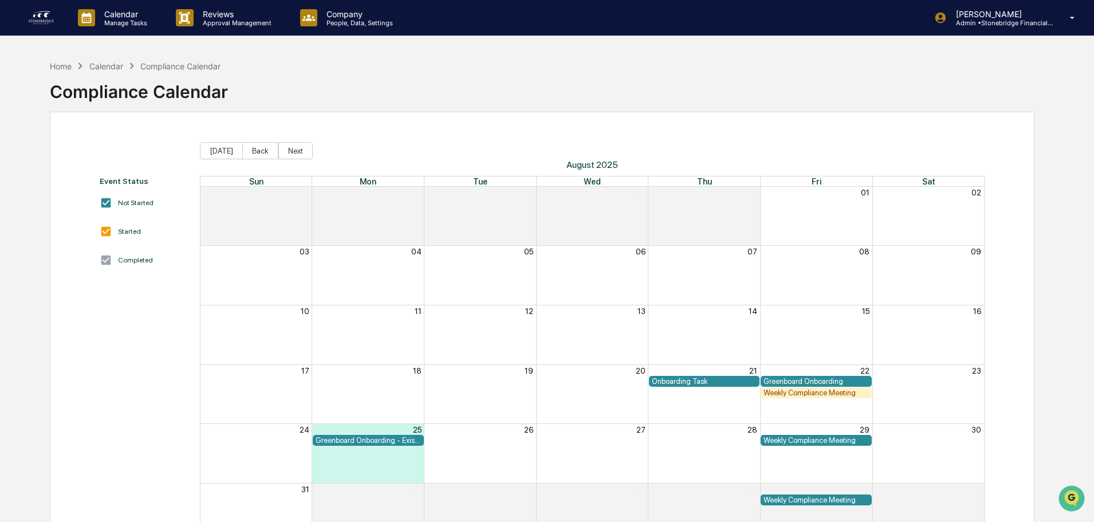
click at [219, 21] on div "People and Permissions Policies User Data Lookup Compliance Library Audit & Doc…" at bounding box center [547, 261] width 1094 height 522
click at [213, 22] on p "Approval Management" at bounding box center [236, 23] width 84 height 8
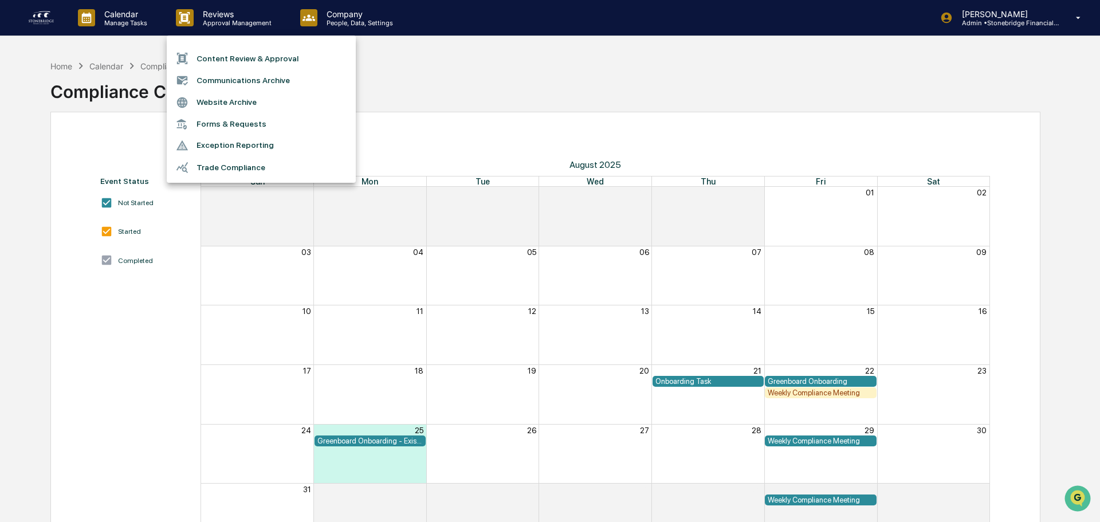
click at [104, 23] on div at bounding box center [550, 261] width 1100 height 522
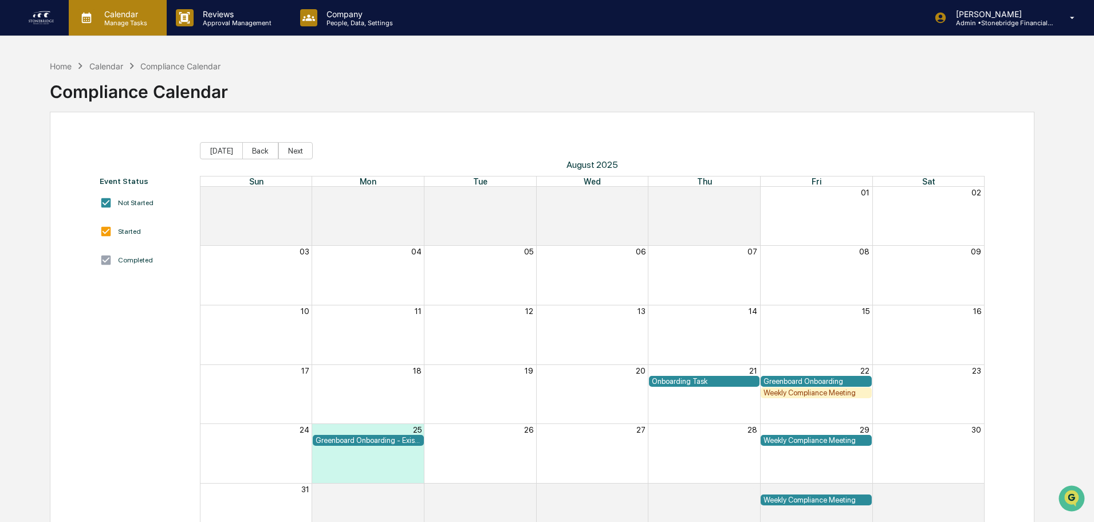
click at [124, 25] on p "Manage Tasks" at bounding box center [124, 23] width 58 height 8
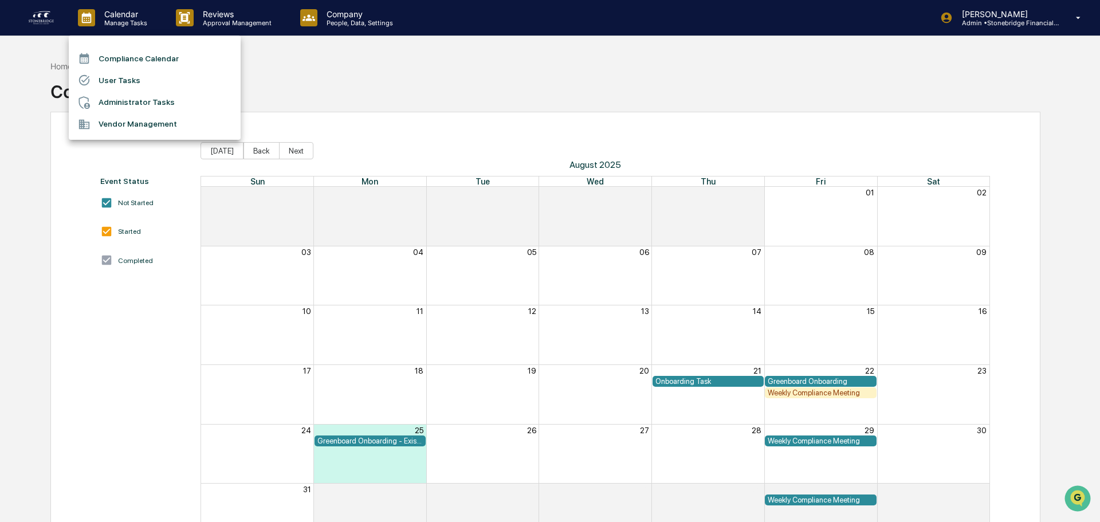
click at [135, 75] on li "User Tasks" at bounding box center [155, 80] width 172 height 22
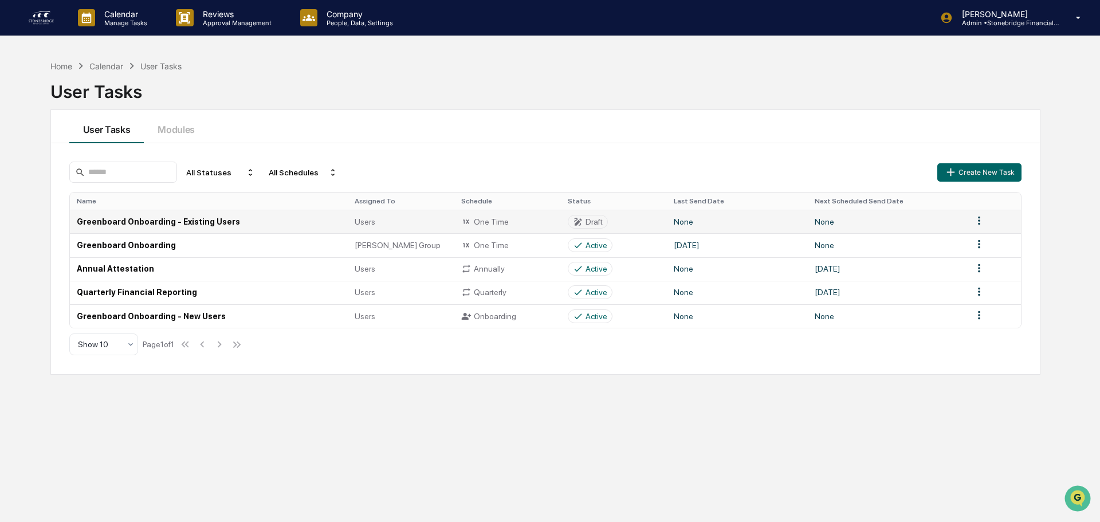
click at [970, 223] on html "Calendar Manage Tasks Reviews Approval Management Company People, Data, Setting…" at bounding box center [550, 261] width 1100 height 522
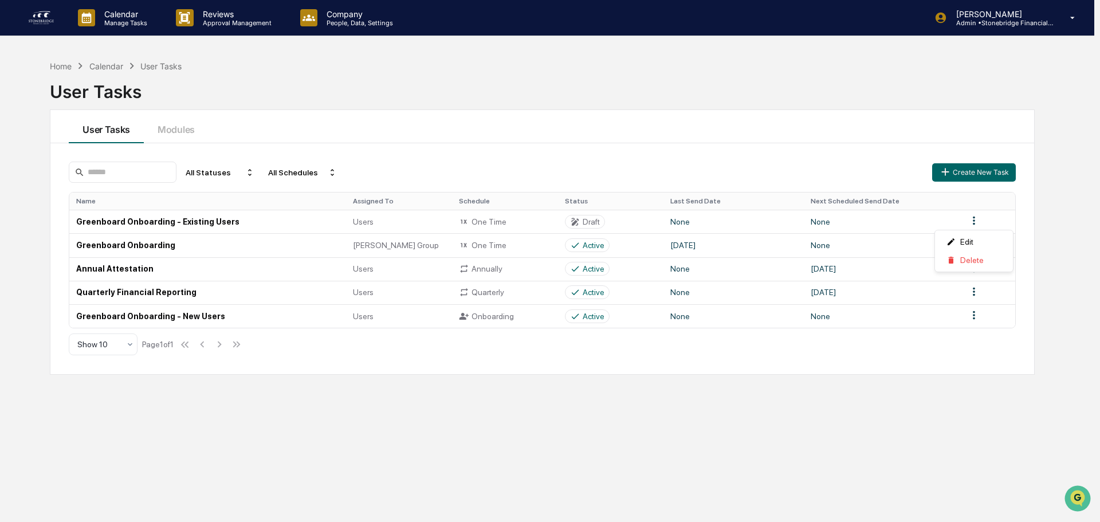
click at [730, 328] on html "Calendar Manage Tasks Reviews Approval Management Company People, Data, Setting…" at bounding box center [550, 261] width 1100 height 522
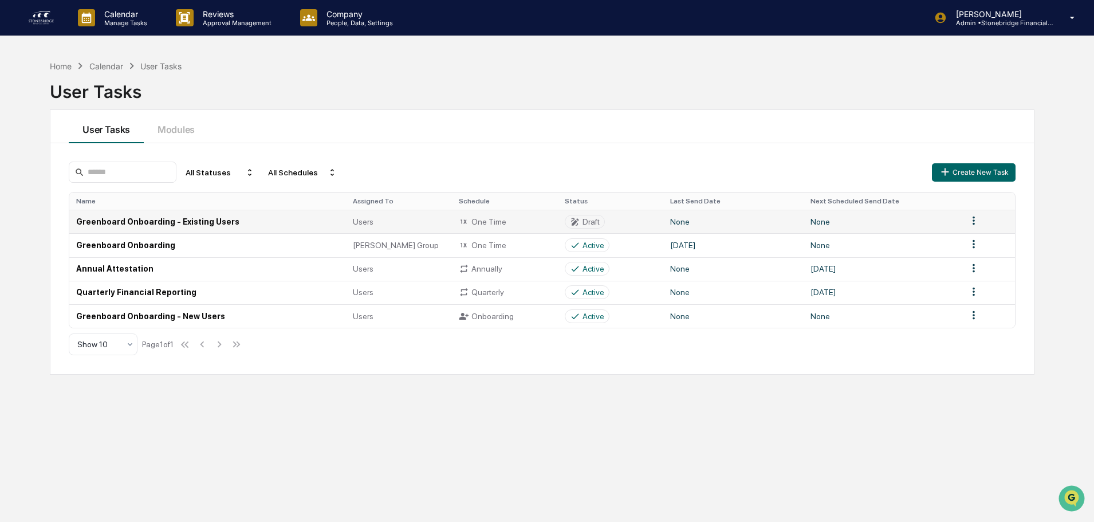
click at [618, 219] on td "Draft" at bounding box center [611, 221] width 106 height 23
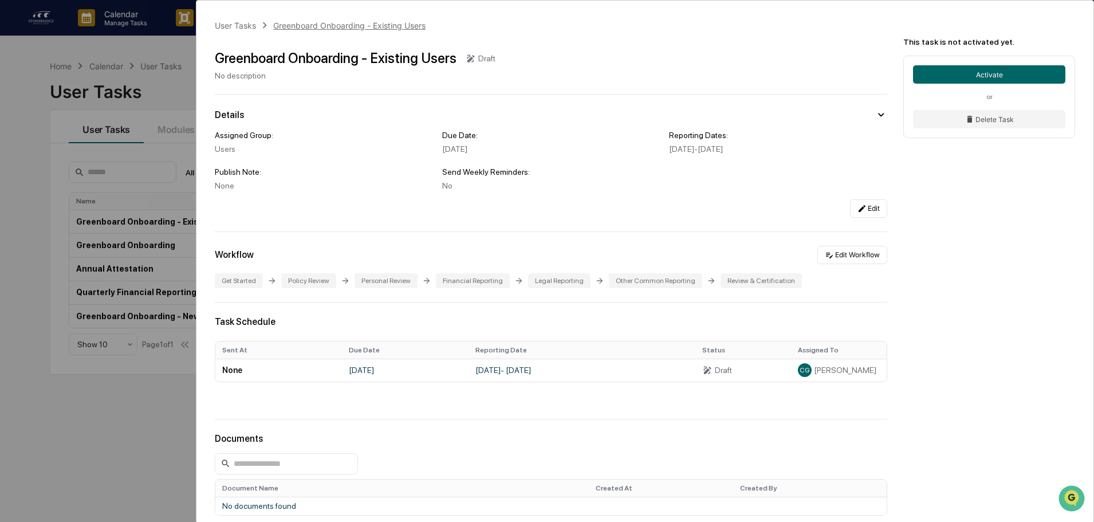
click at [318, 28] on div "Greenboard Onboarding - Existing Users" at bounding box center [349, 26] width 152 height 10
click at [101, 438] on div "User Tasks Greenboard Onboarding - Existing Users Greenboard Onboarding - Exist…" at bounding box center [547, 261] width 1094 height 522
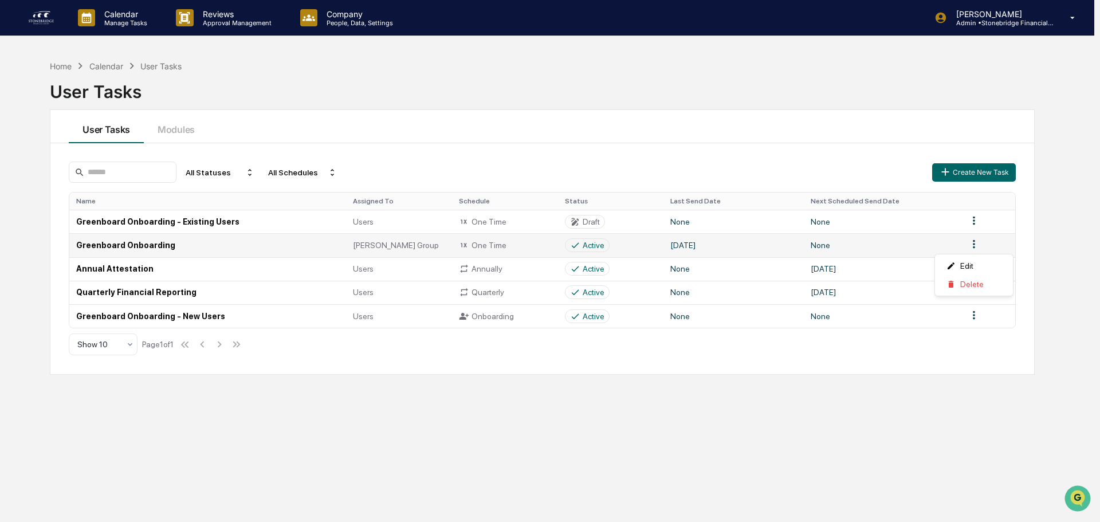
click at [975, 244] on html "Calendar Manage Tasks Reviews Approval Management Company People, Data, Setting…" at bounding box center [550, 261] width 1100 height 522
click at [961, 285] on div "Delete" at bounding box center [973, 284] width 73 height 18
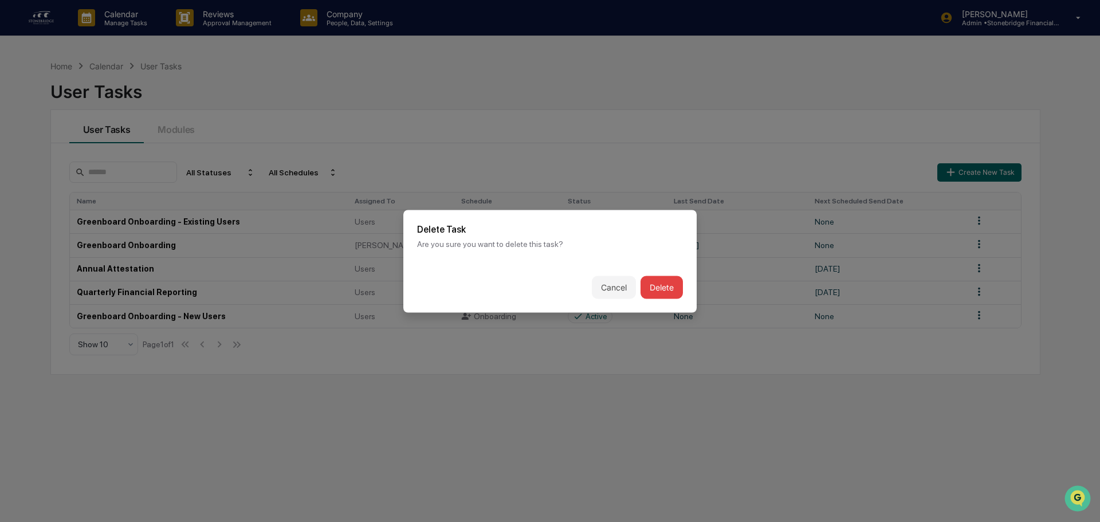
click at [670, 292] on button "Delete" at bounding box center [662, 287] width 42 height 23
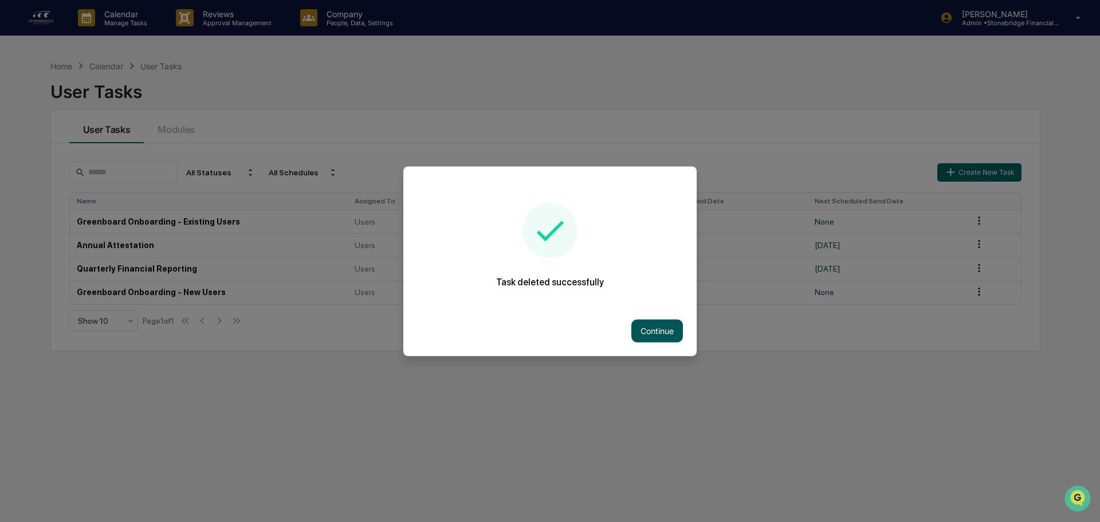
click at [651, 328] on button "Continue" at bounding box center [657, 330] width 52 height 23
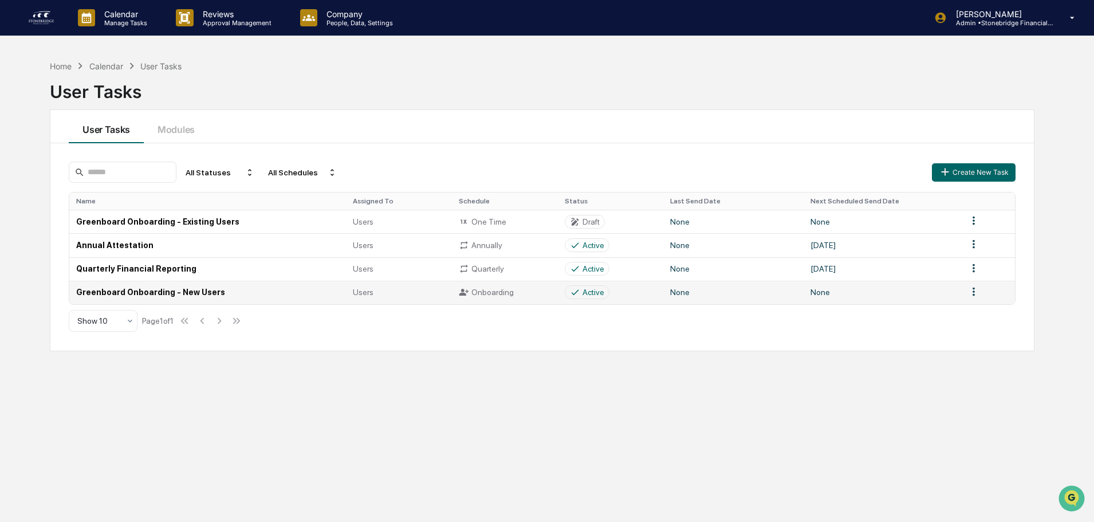
click at [991, 304] on td at bounding box center [988, 292] width 54 height 23
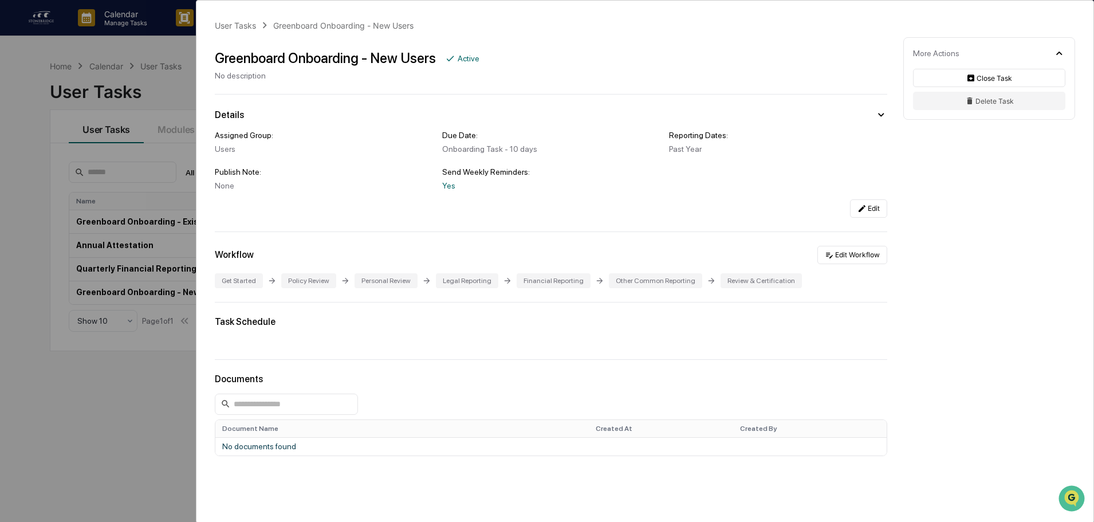
click at [247, 32] on div "User Tasks Greenboard Onboarding - New Users Greenboard Onboarding - New Users …" at bounding box center [645, 288] width 897 height 575
click at [311, 23] on div "Greenboard Onboarding - New Users" at bounding box center [343, 26] width 140 height 10
click at [121, 355] on div "User Tasks Greenboard Onboarding - New Users Greenboard Onboarding - New Users …" at bounding box center [547, 261] width 1094 height 522
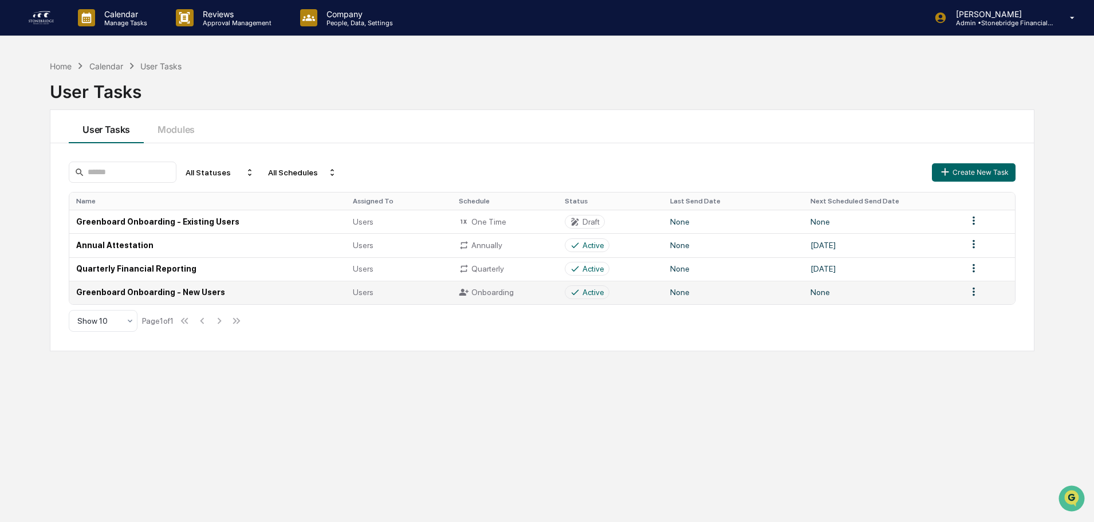
click at [974, 295] on html "Calendar Manage Tasks Reviews Approval Management Company People, Data, Setting…" at bounding box center [547, 261] width 1094 height 522
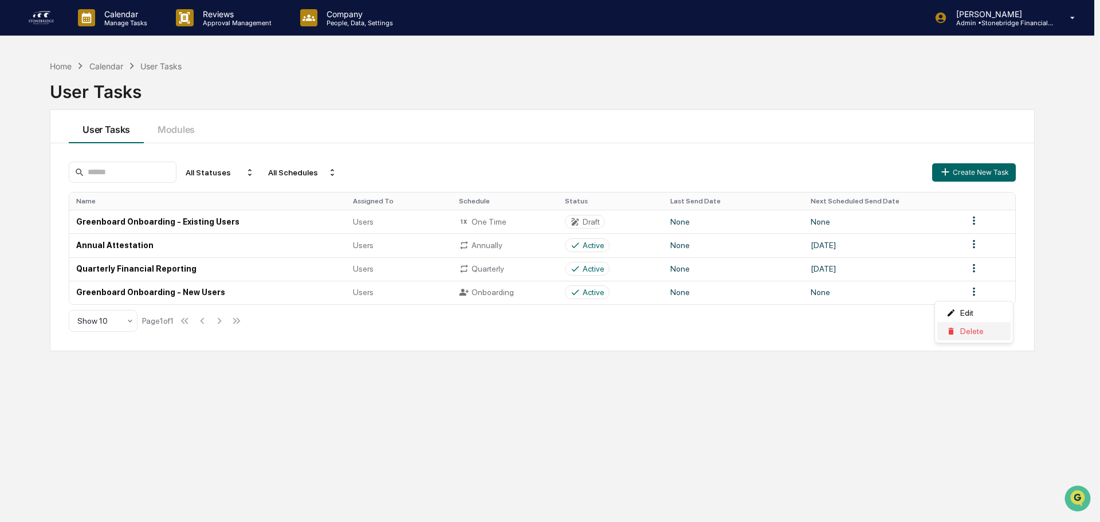
click at [972, 333] on div "Delete" at bounding box center [973, 331] width 73 height 18
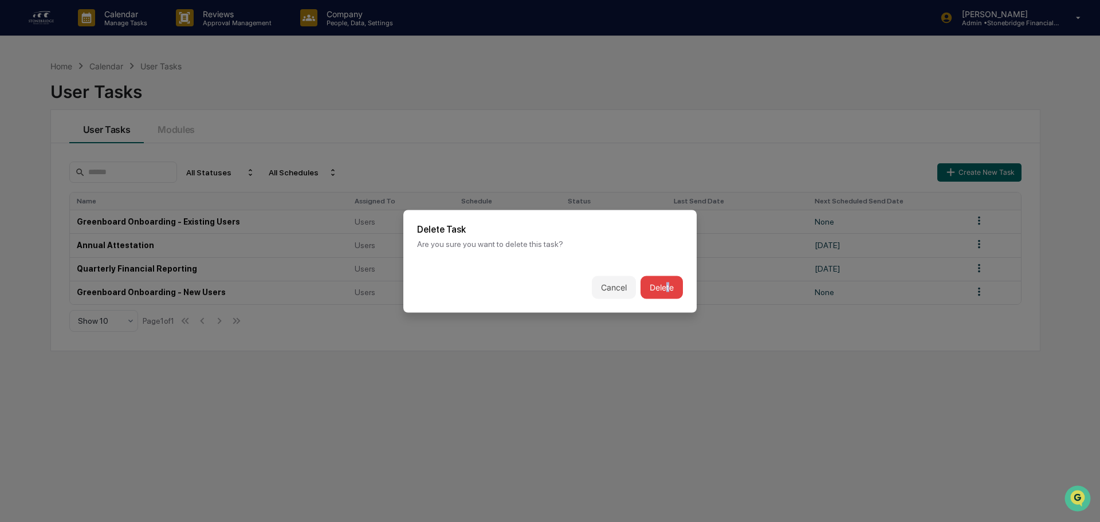
click at [668, 298] on div "Cancel Delete" at bounding box center [549, 287] width 293 height 50
click at [664, 293] on button "Delete" at bounding box center [662, 287] width 42 height 23
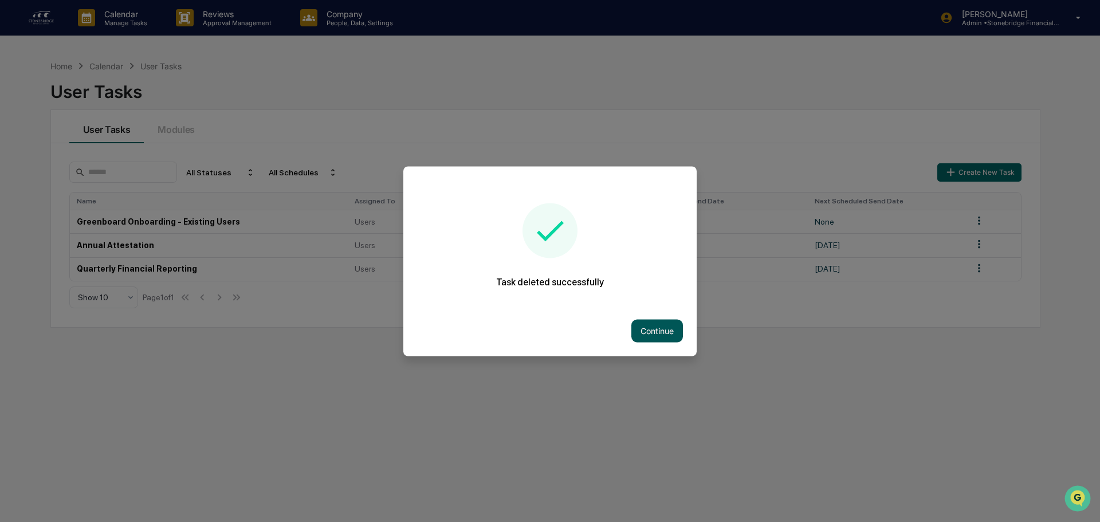
click at [673, 322] on button "Continue" at bounding box center [657, 330] width 52 height 23
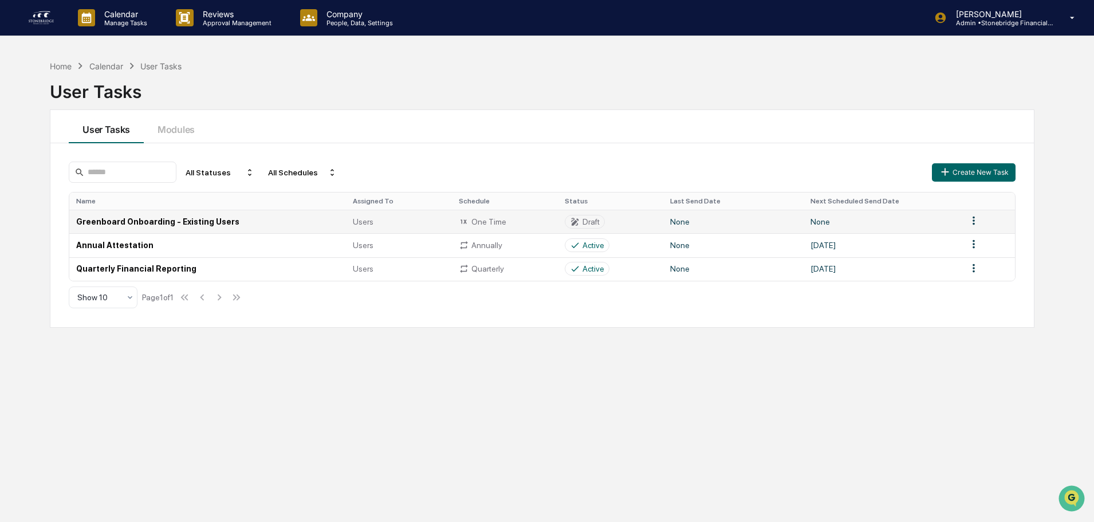
click at [971, 219] on html "Calendar Manage Tasks Reviews Approval Management Company People, Data, Setting…" at bounding box center [547, 261] width 1094 height 522
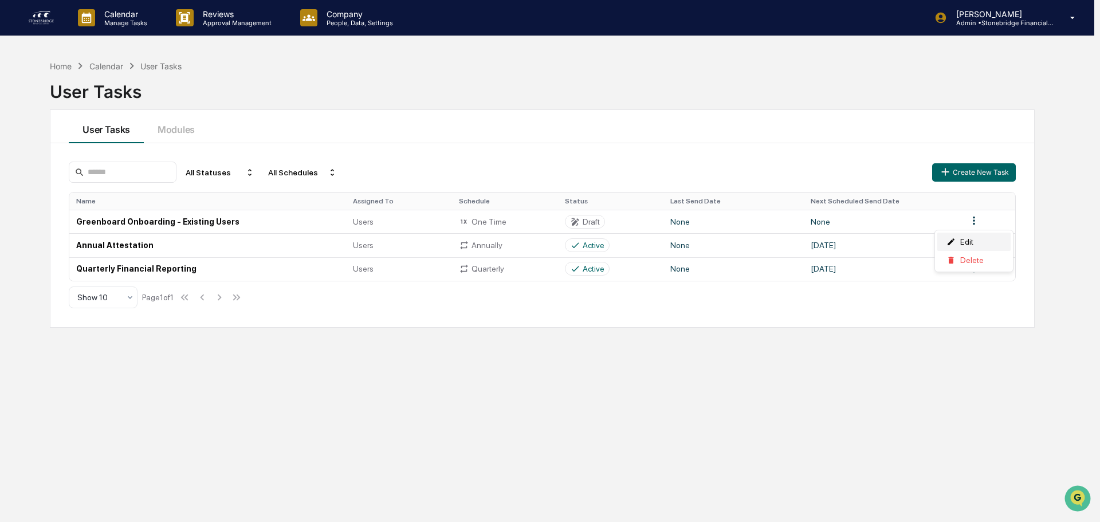
click at [961, 238] on div "Edit" at bounding box center [973, 242] width 73 height 18
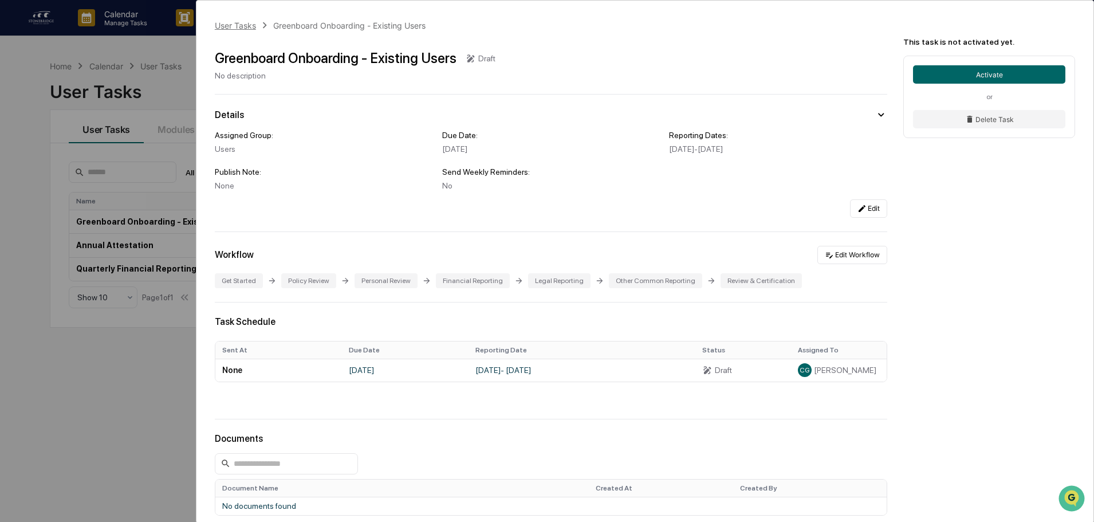
click at [236, 29] on div "User Tasks" at bounding box center [235, 26] width 41 height 10
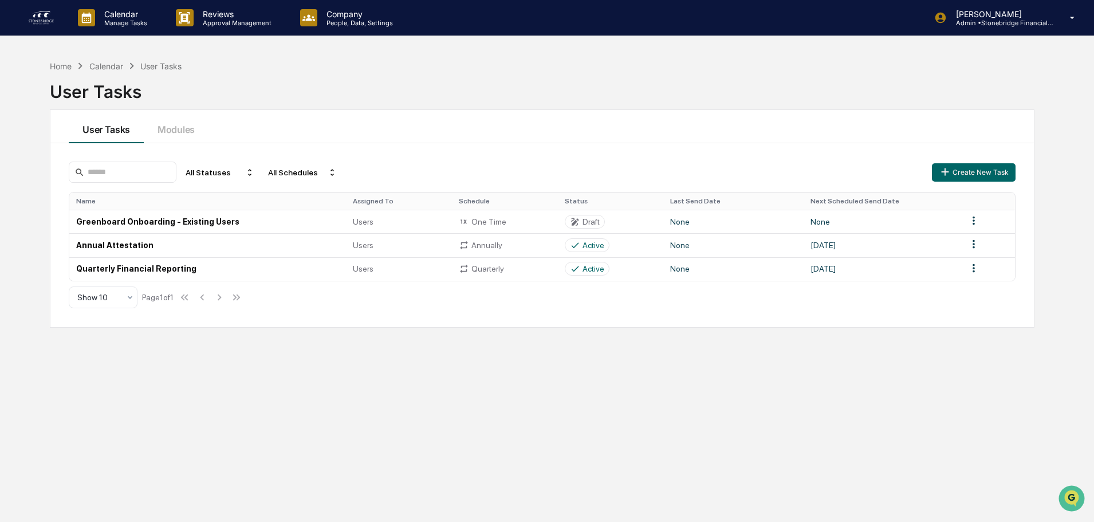
click at [433, 401] on div "Home Calendar User Tasks User Tasks User Tasks Modules All Statuses All Schedul…" at bounding box center [542, 315] width 1019 height 522
click at [1056, 20] on div "[PERSON_NAME] Admin • Stonebridge Financial Group" at bounding box center [1008, 18] width 171 height 36
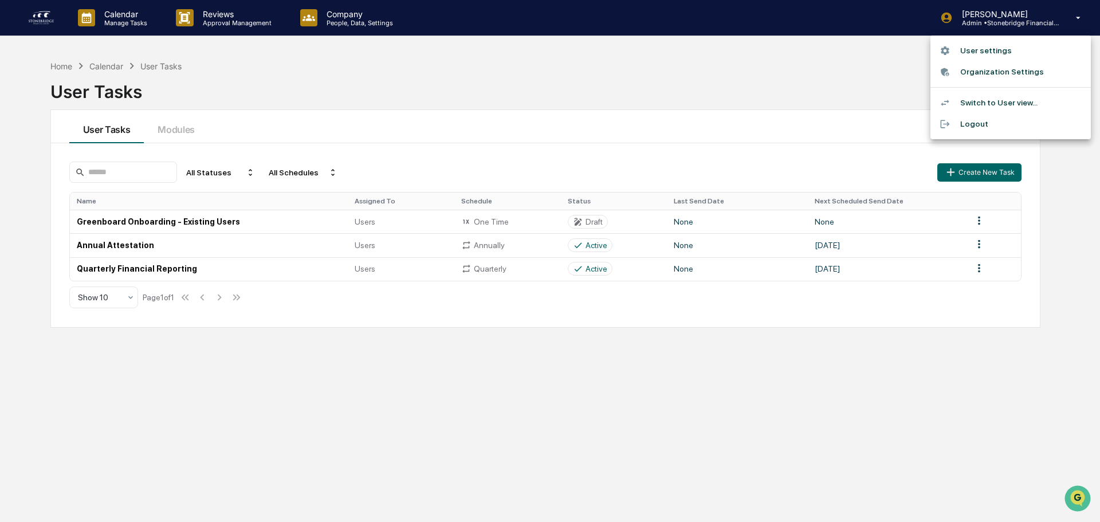
drag, startPoint x: 494, startPoint y: 456, endPoint x: 481, endPoint y: 456, distance: 13.2
click at [492, 456] on div at bounding box center [550, 261] width 1100 height 522
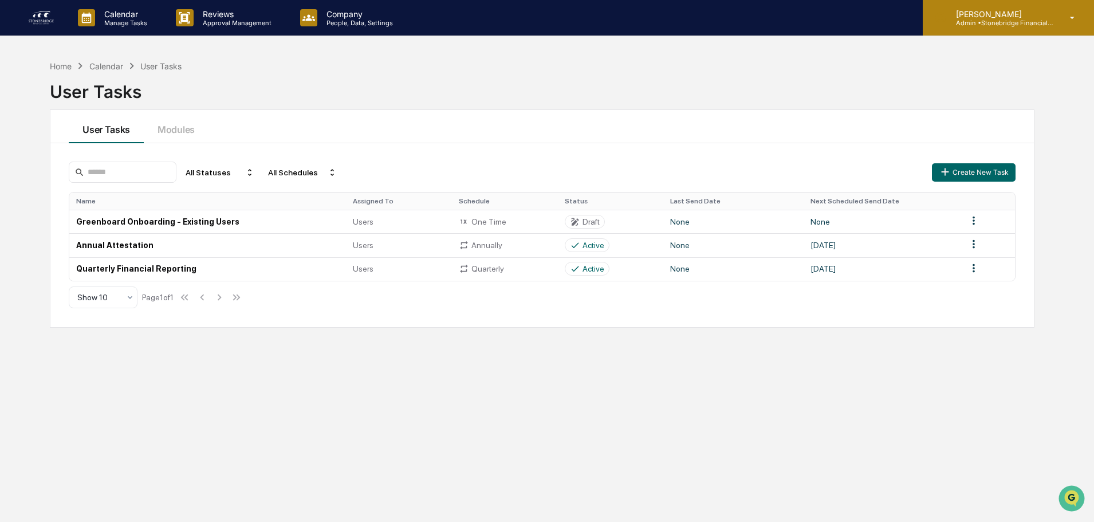
click at [1070, 26] on div "[PERSON_NAME] Admin • Stonebridge Financial Group" at bounding box center [1008, 18] width 171 height 36
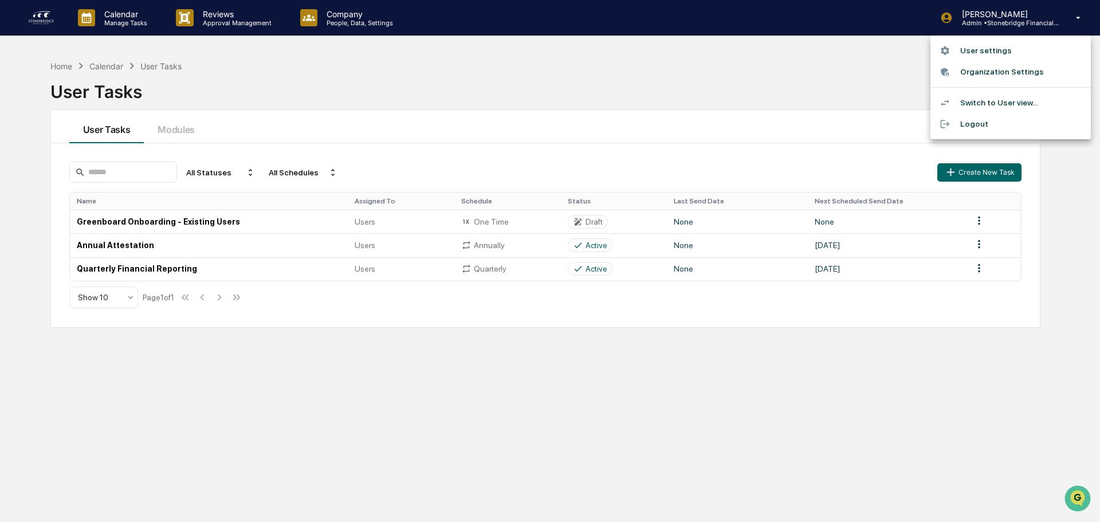
click at [1002, 53] on li "User settings" at bounding box center [1011, 50] width 160 height 21
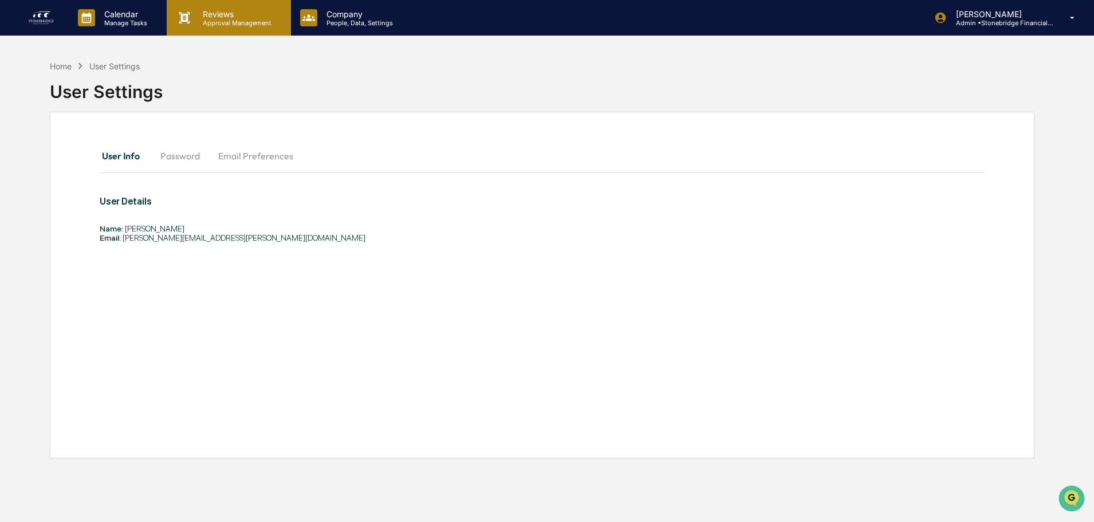
click at [267, 16] on p "Reviews" at bounding box center [236, 14] width 84 height 10
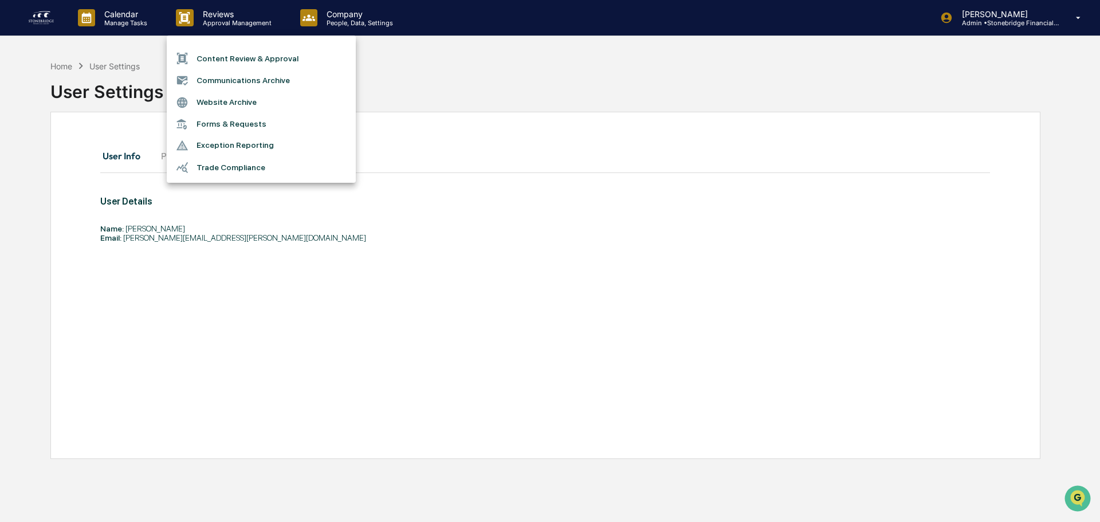
click at [328, 22] on div at bounding box center [550, 261] width 1100 height 522
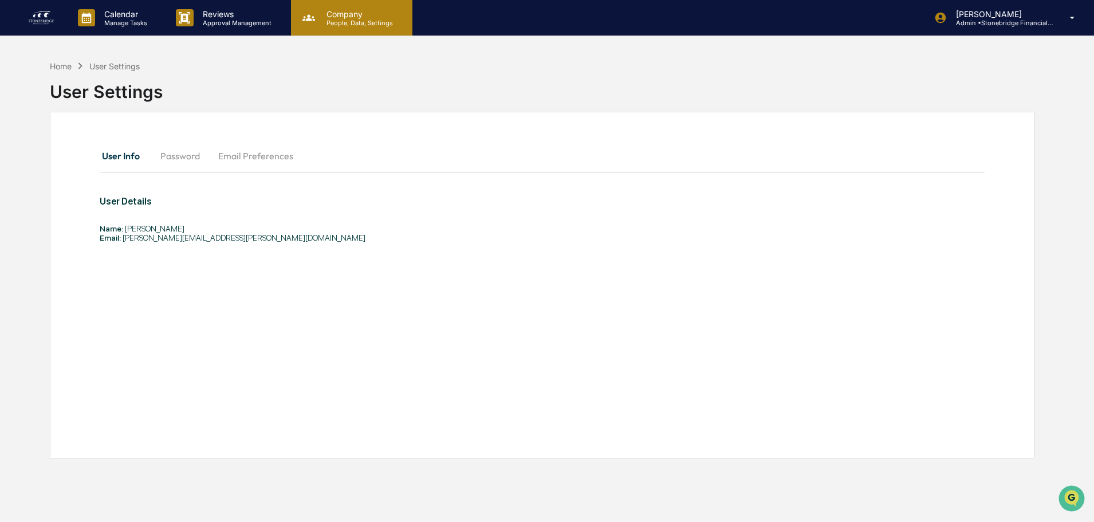
click at [347, 20] on p "People, Data, Settings" at bounding box center [357, 23] width 81 height 8
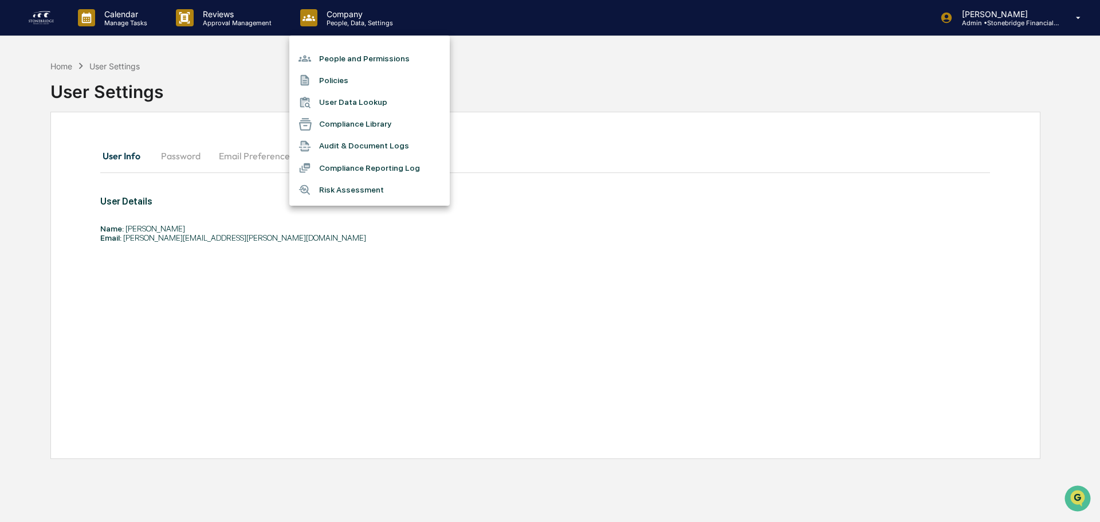
click at [336, 60] on li "People and Permissions" at bounding box center [369, 59] width 160 height 22
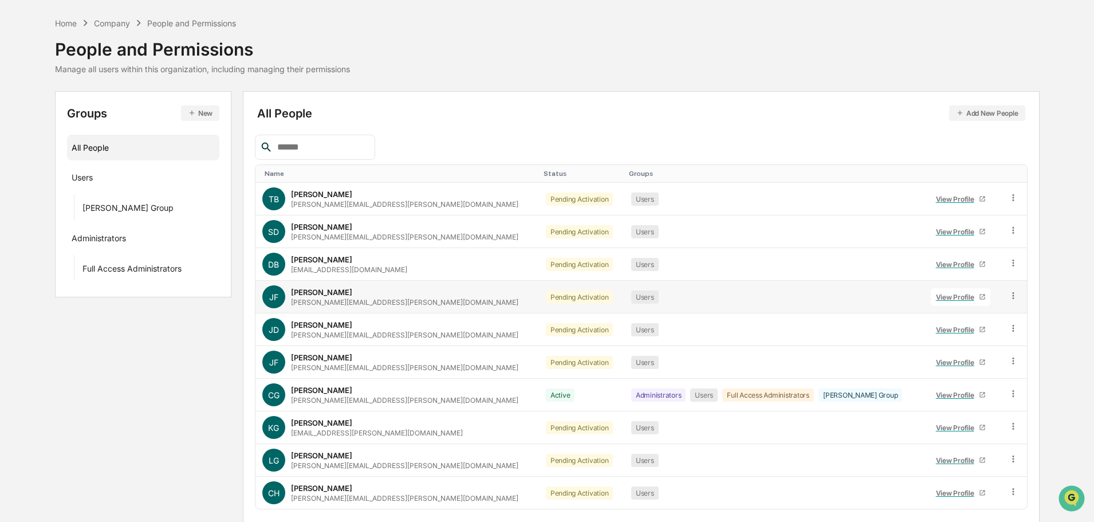
scroll to position [76, 0]
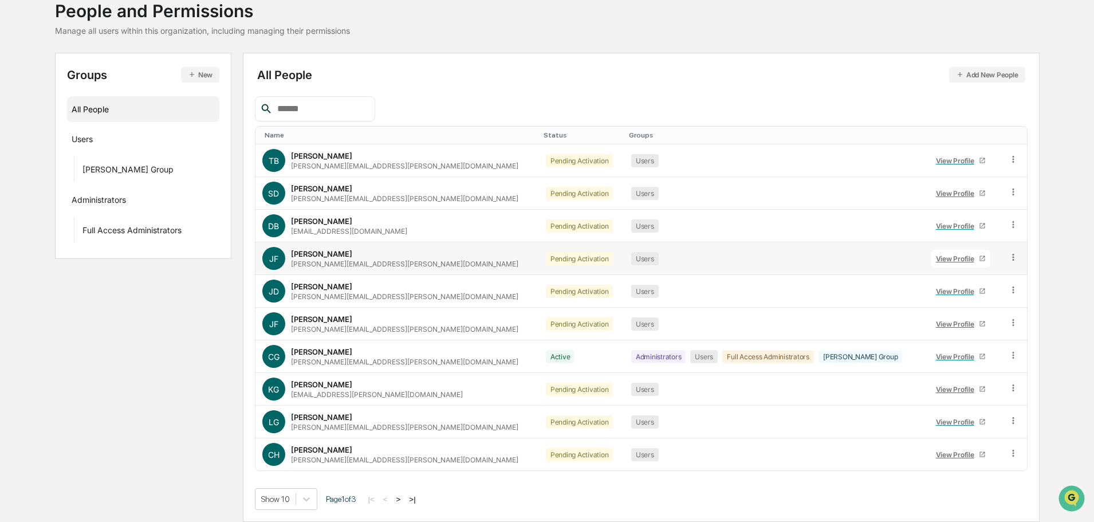
click at [334, 260] on div "[PERSON_NAME][EMAIL_ADDRESS][PERSON_NAME][DOMAIN_NAME]" at bounding box center [404, 264] width 227 height 9
click at [936, 288] on div "View Profile" at bounding box center [957, 291] width 43 height 9
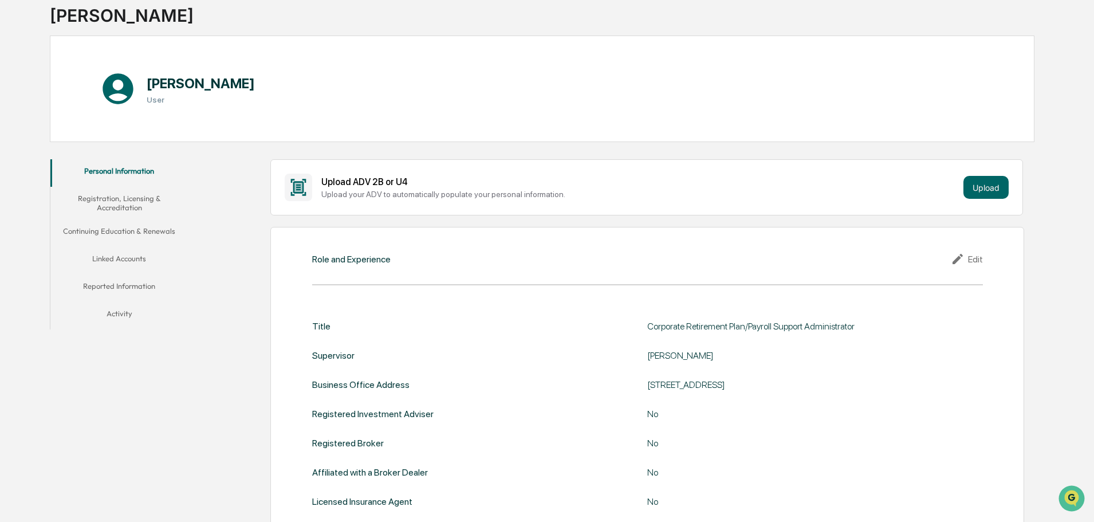
click at [105, 193] on button "Registration, Licensing & Accreditation" at bounding box center [119, 203] width 138 height 33
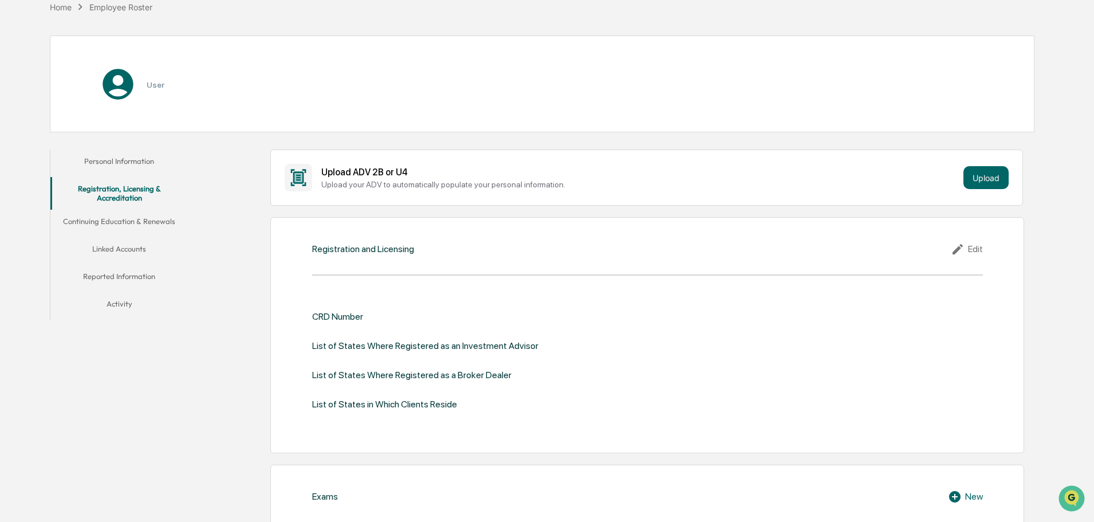
click at [119, 165] on button "Personal Information" at bounding box center [119, 164] width 138 height 28
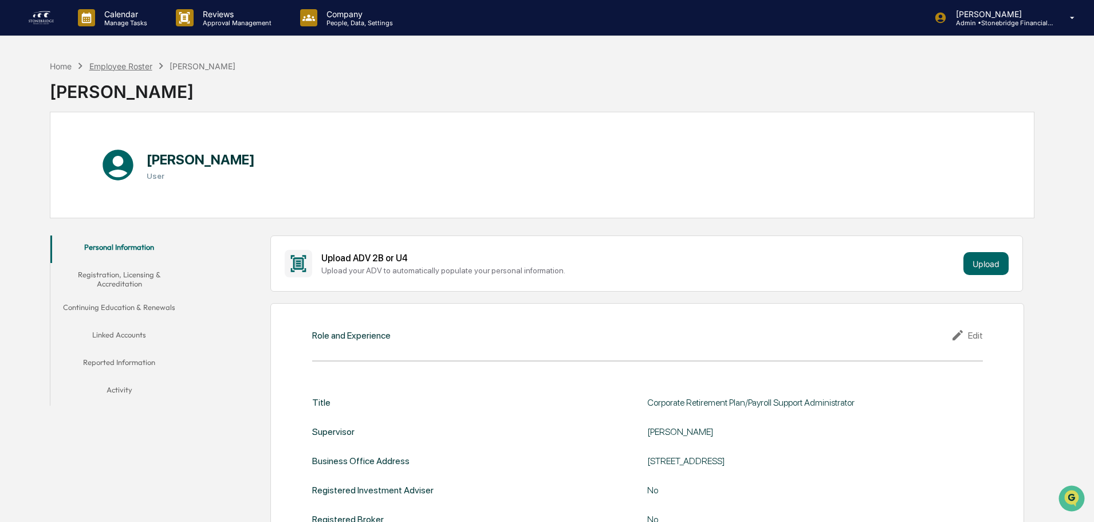
click at [146, 68] on div "Employee Roster" at bounding box center [120, 66] width 63 height 10
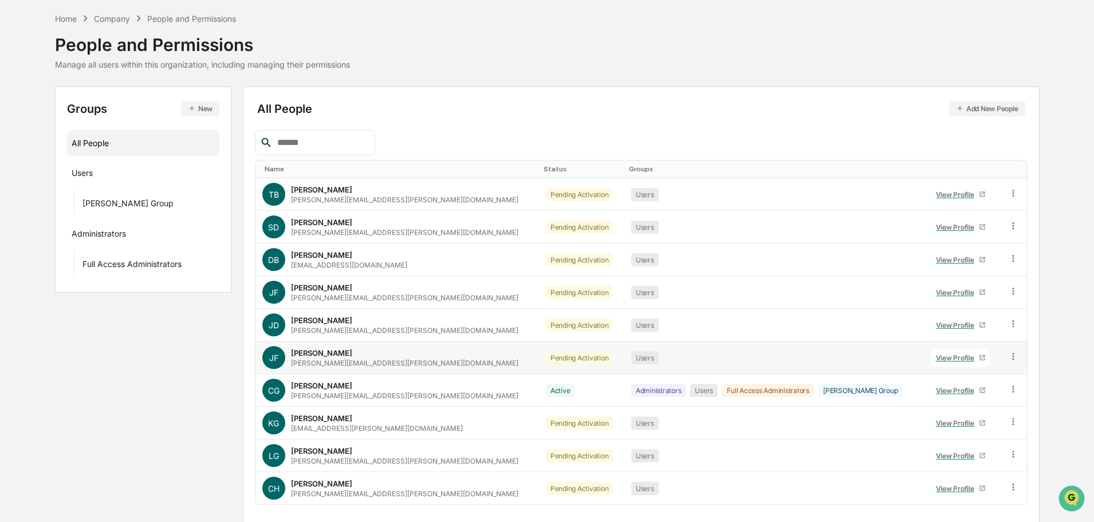
scroll to position [76, 0]
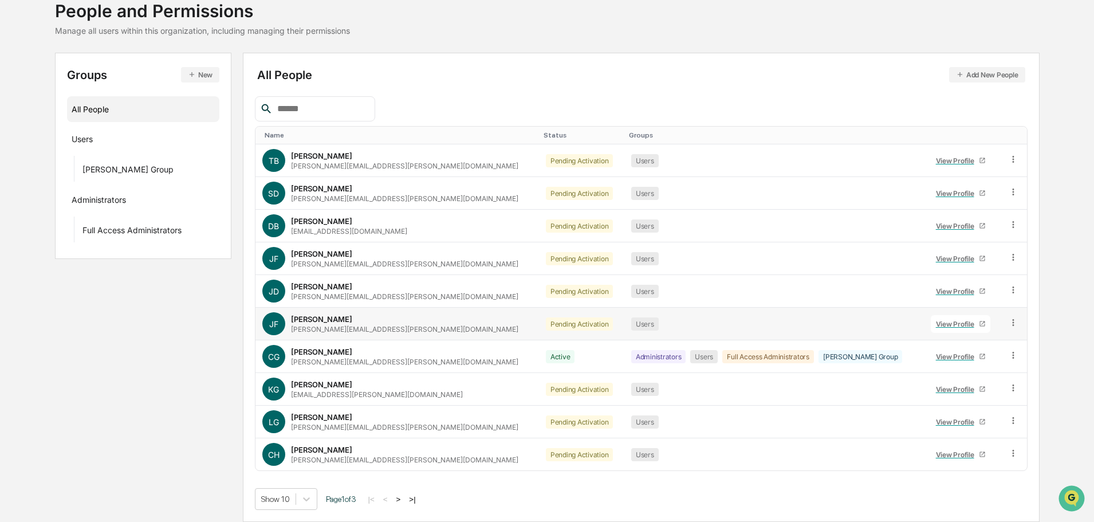
click at [946, 323] on div "View Profile" at bounding box center [957, 324] width 43 height 9
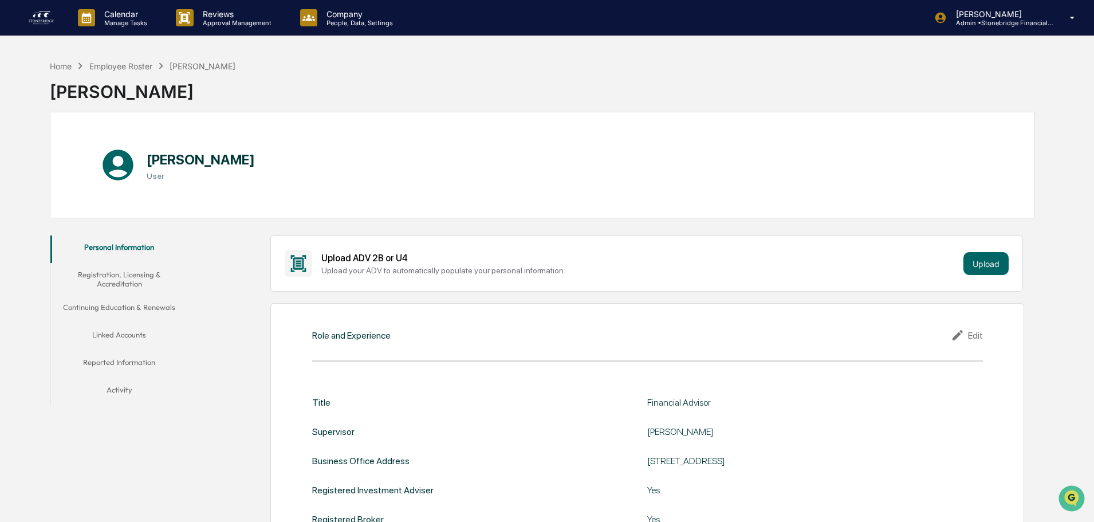
click at [136, 293] on button "Registration, Licensing & Accreditation" at bounding box center [119, 279] width 138 height 33
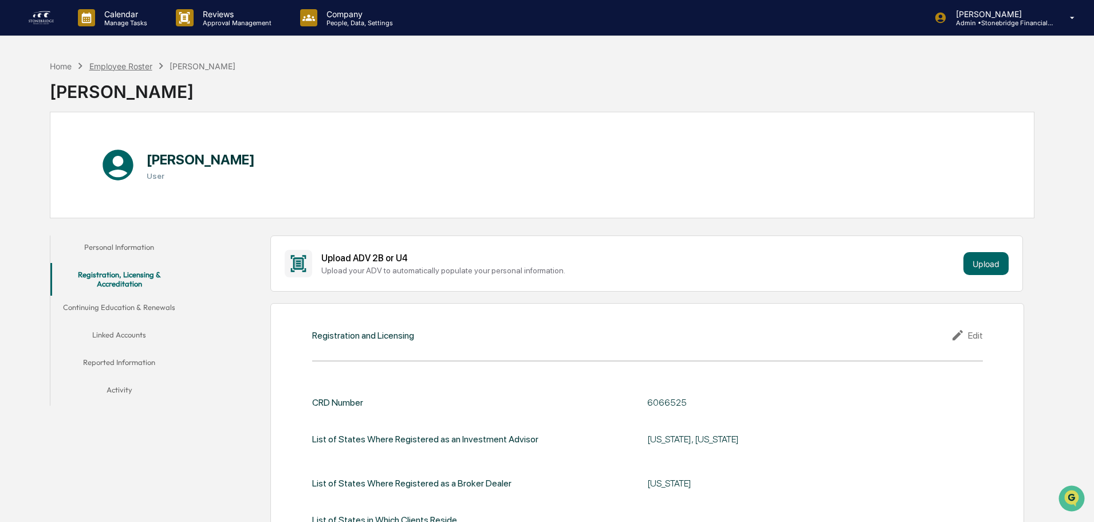
click at [135, 70] on div "Employee Roster" at bounding box center [120, 66] width 63 height 10
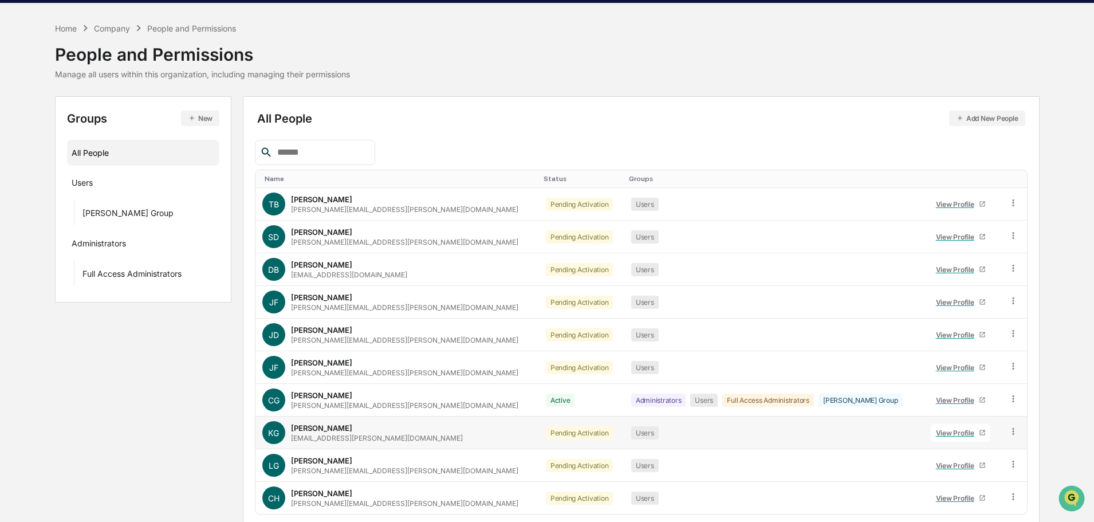
scroll to position [76, 0]
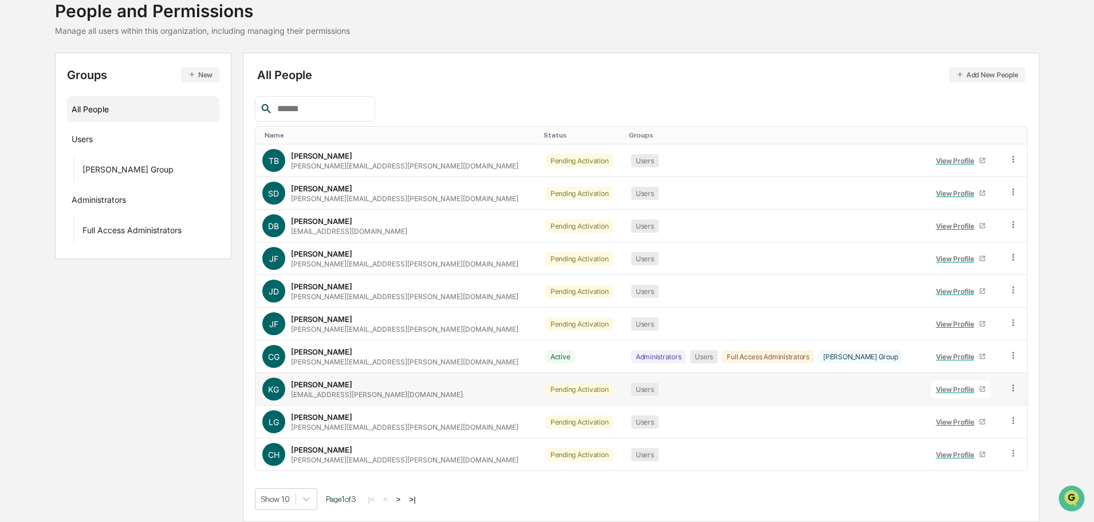
click at [936, 390] on div "View Profile" at bounding box center [957, 389] width 43 height 9
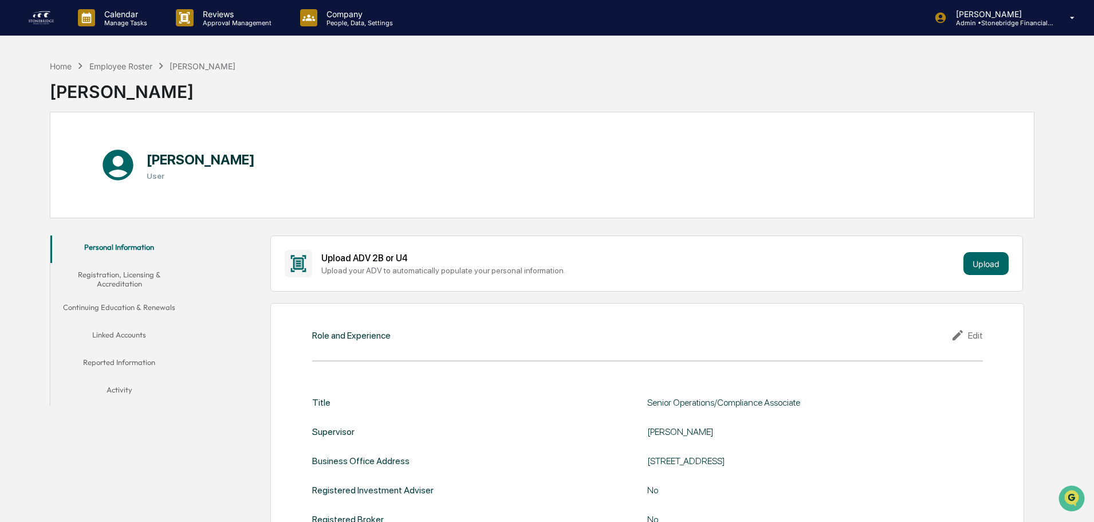
click at [138, 282] on button "Registration, Licensing & Accreditation" at bounding box center [119, 279] width 138 height 33
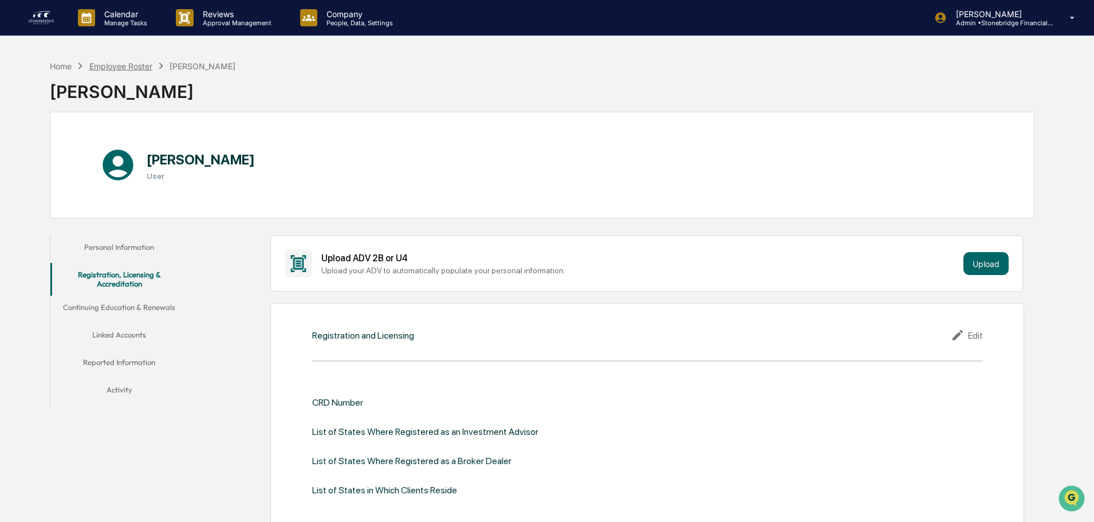
click at [140, 66] on div "Employee Roster" at bounding box center [120, 66] width 63 height 10
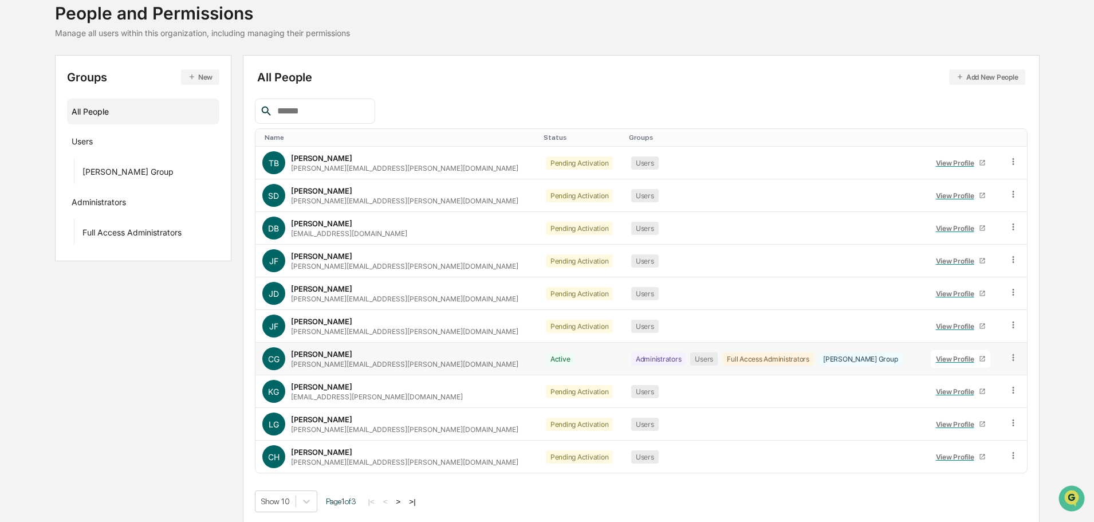
scroll to position [76, 0]
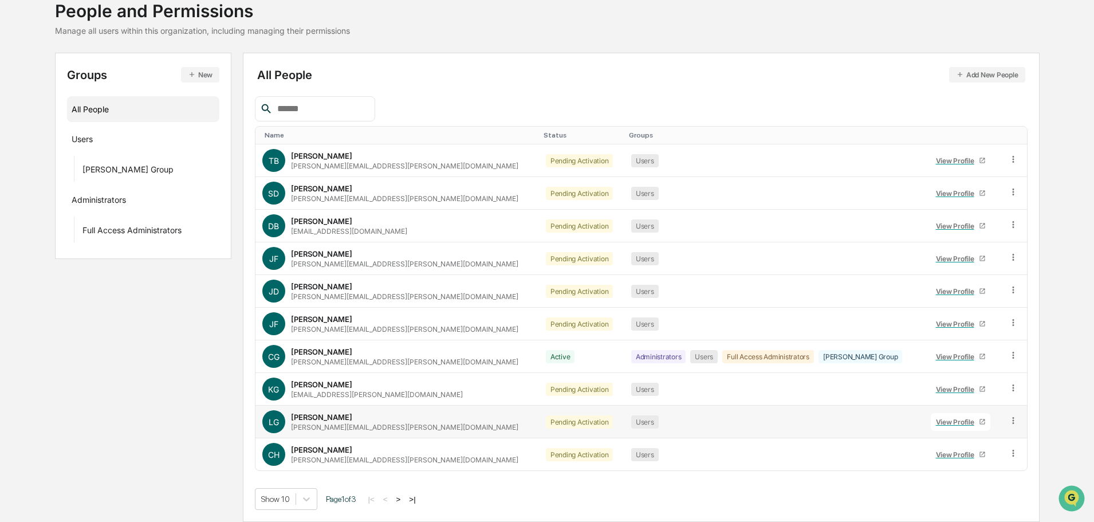
click at [972, 414] on link "View Profile" at bounding box center [961, 422] width 60 height 18
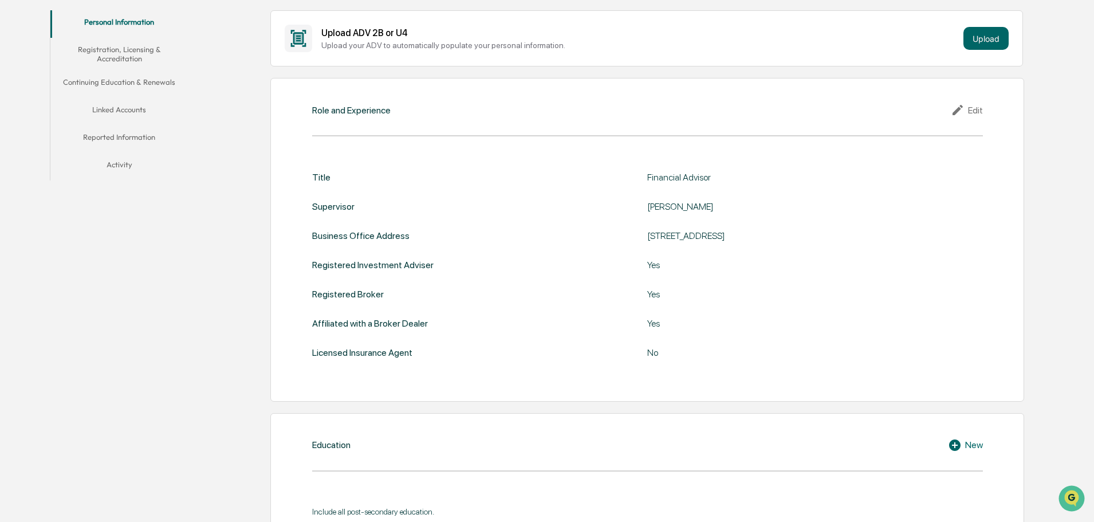
scroll to position [172, 0]
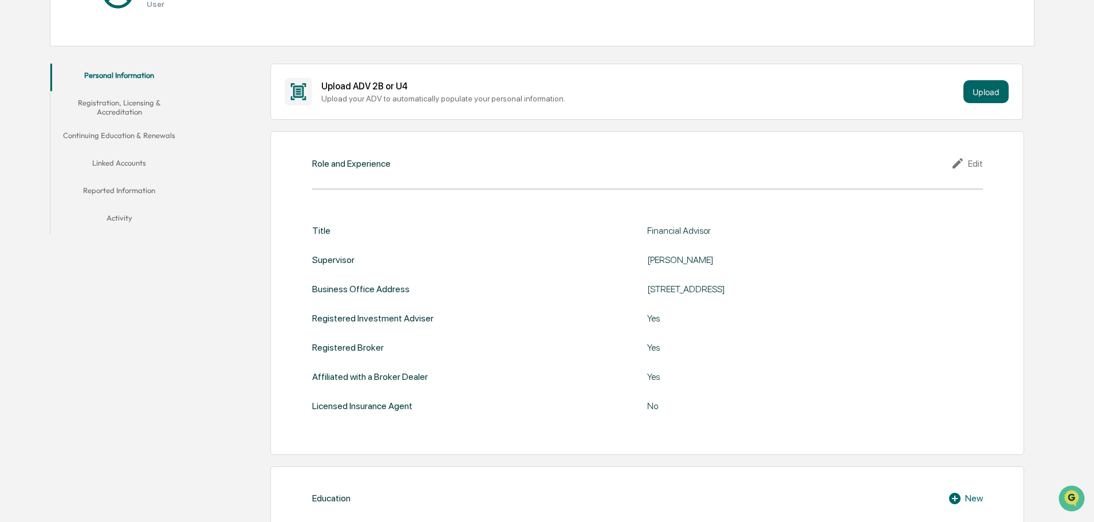
click at [972, 160] on div "Edit" at bounding box center [967, 163] width 32 height 14
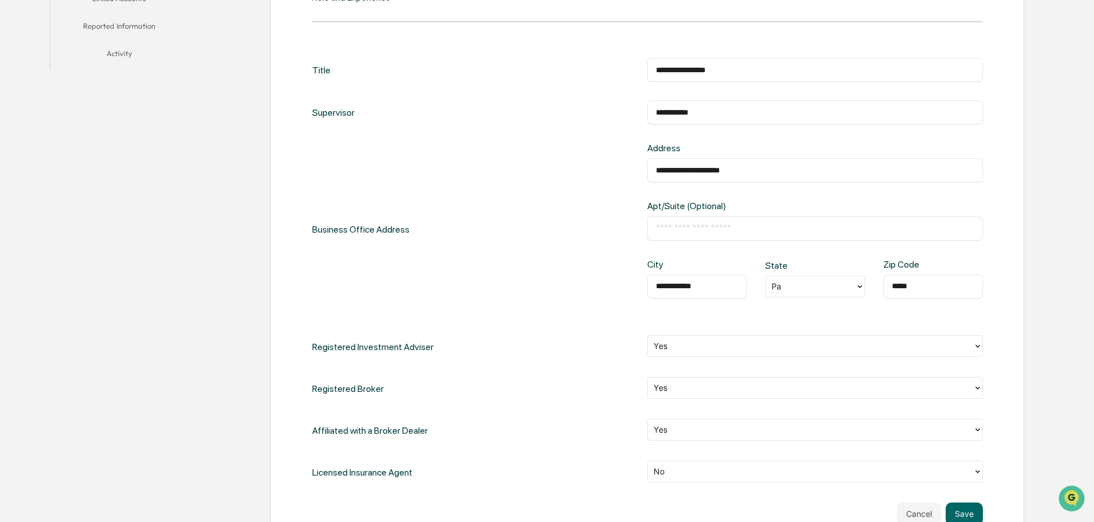
scroll to position [458, 0]
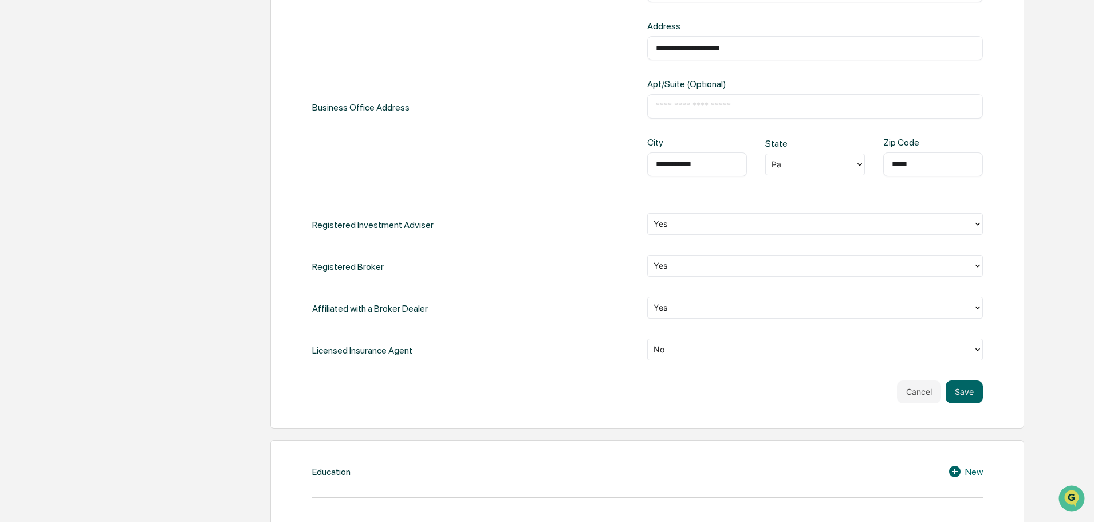
drag, startPoint x: 679, startPoint y: 343, endPoint x: 680, endPoint y: 350, distance: 7.0
click at [679, 344] on div at bounding box center [811, 349] width 314 height 13
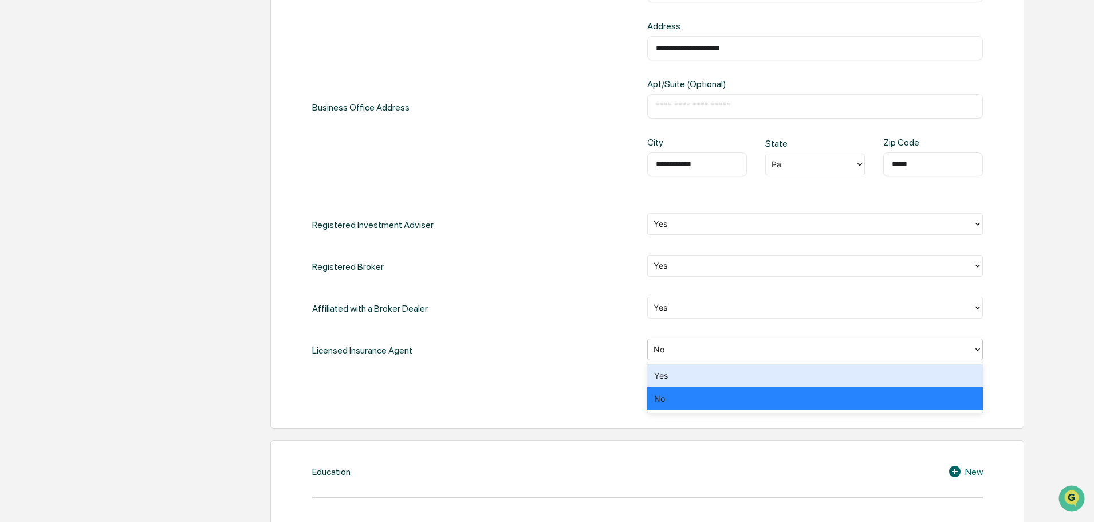
click at [681, 377] on div "Yes" at bounding box center [815, 375] width 336 height 23
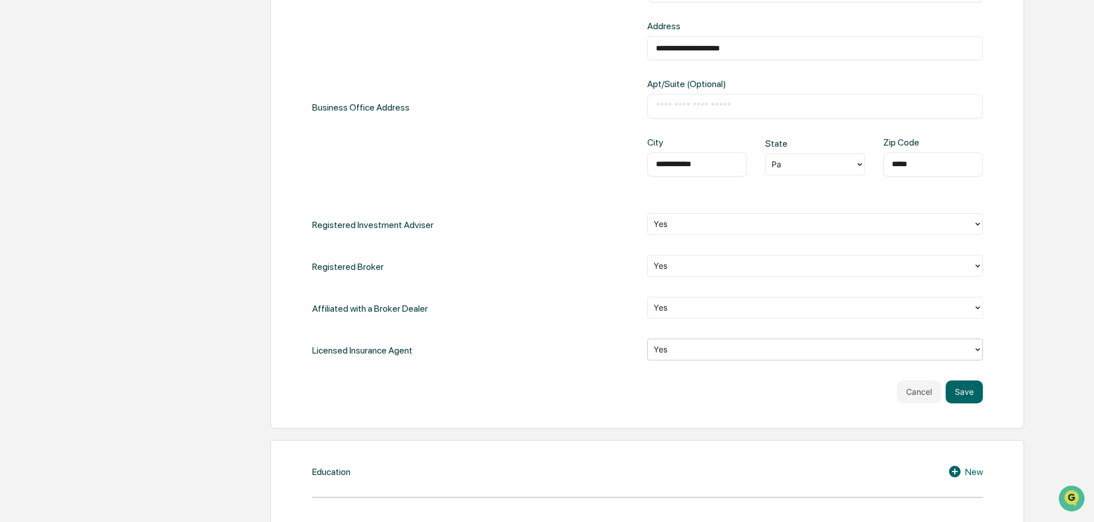
drag, startPoint x: 864, startPoint y: 414, endPoint x: 931, endPoint y: 414, distance: 67.0
click at [865, 414] on div "**********" at bounding box center [647, 136] width 754 height 583
click at [972, 391] on button "Save" at bounding box center [964, 391] width 37 height 23
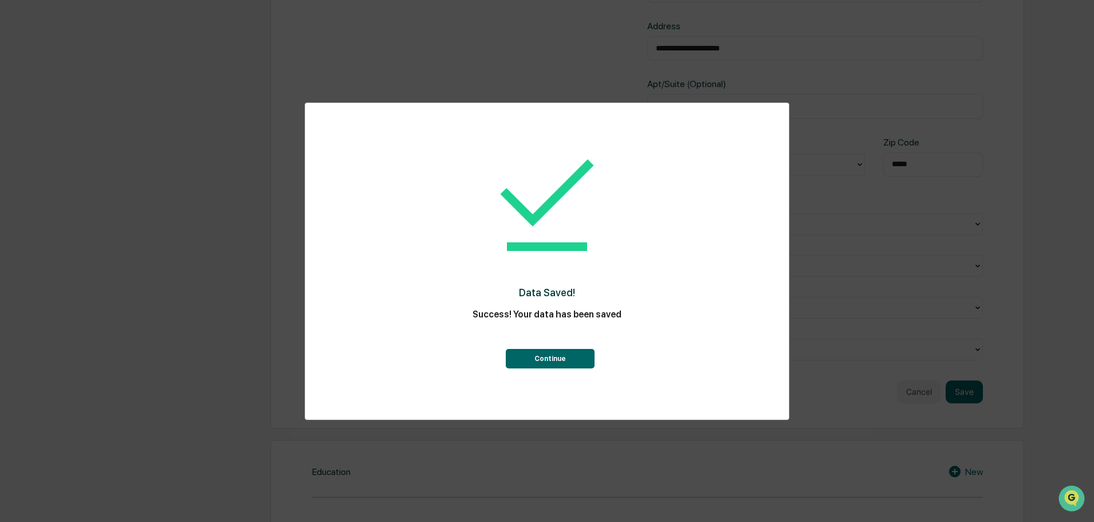
click at [551, 360] on button "Continue" at bounding box center [550, 358] width 89 height 19
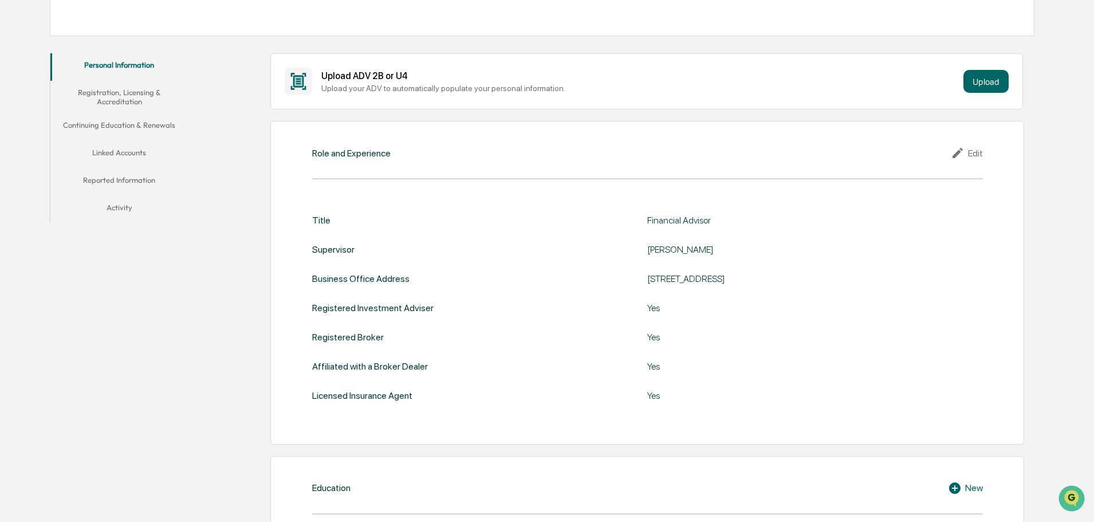
scroll to position [162, 0]
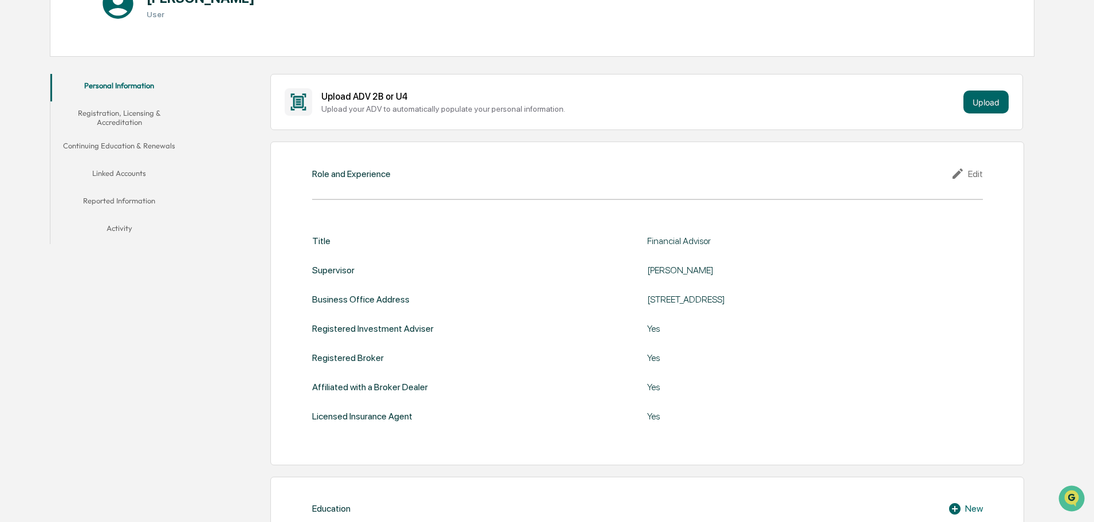
click at [965, 180] on icon at bounding box center [959, 174] width 17 height 14
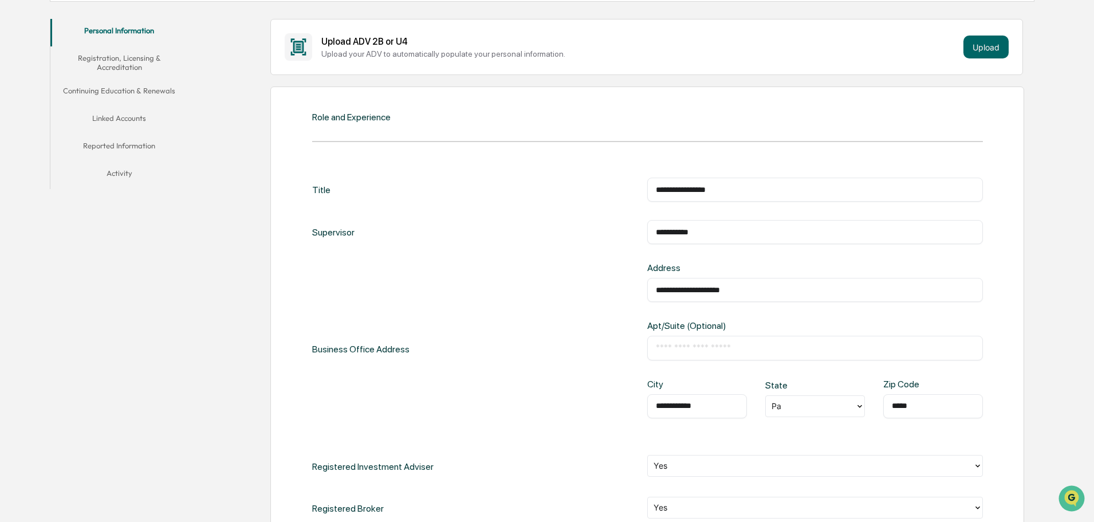
scroll to position [276, 0]
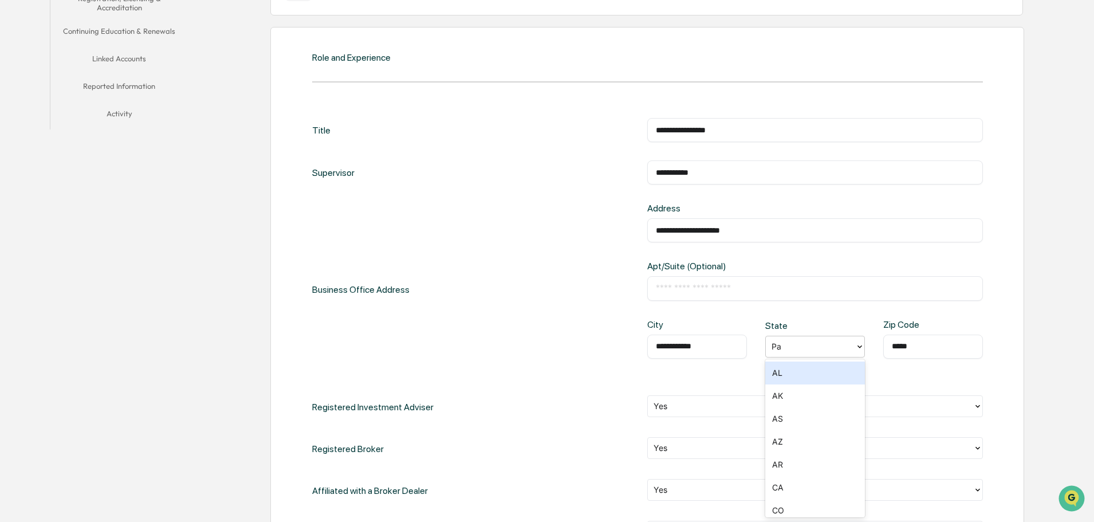
click at [794, 343] on div at bounding box center [811, 346] width 78 height 13
click at [804, 462] on div "PA" at bounding box center [816, 464] width 100 height 23
click at [948, 371] on div "**********" at bounding box center [815, 348] width 336 height 58
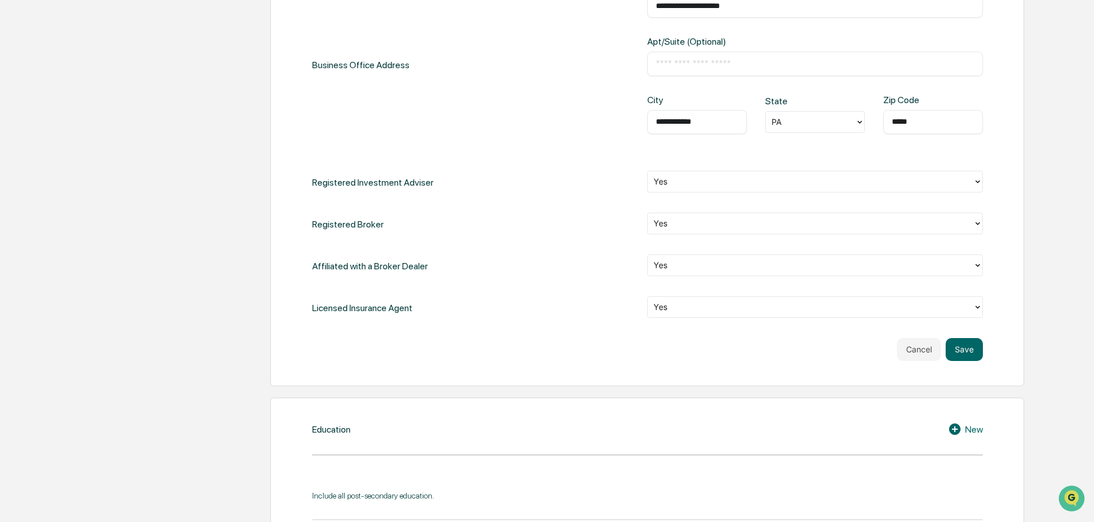
scroll to position [620, 0]
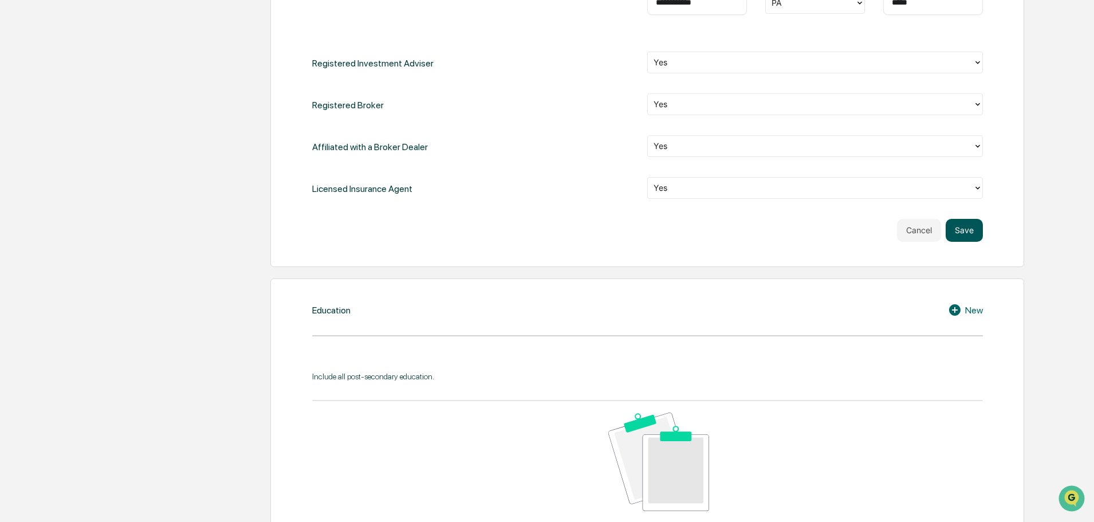
click at [968, 233] on button "Save" at bounding box center [964, 230] width 37 height 23
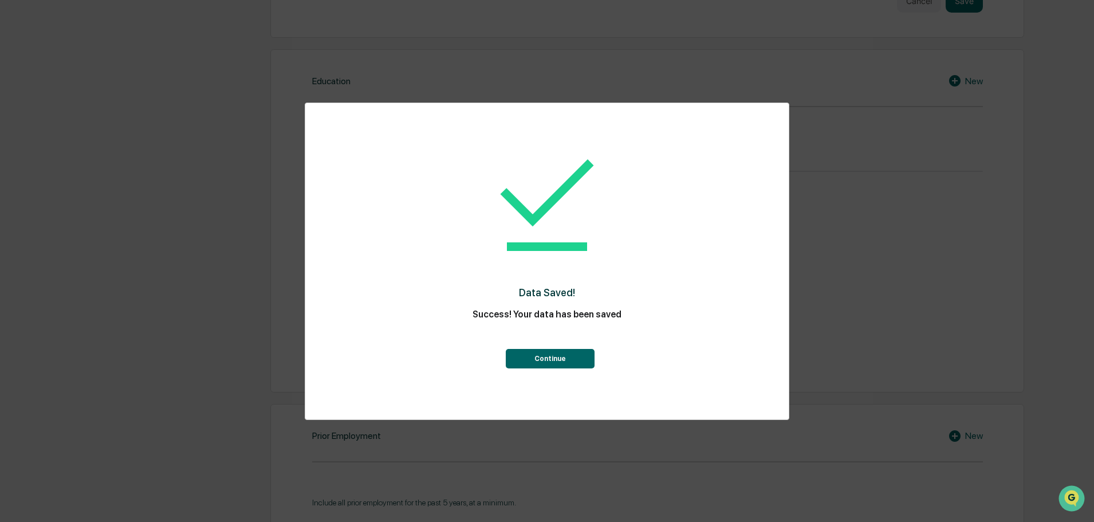
click at [568, 358] on button "Continue" at bounding box center [550, 358] width 89 height 19
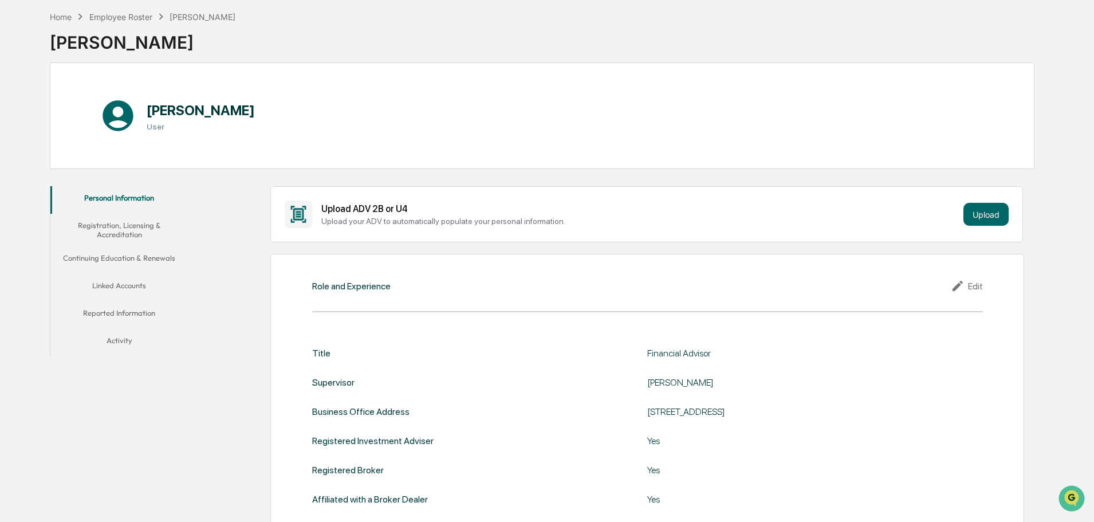
scroll to position [0, 0]
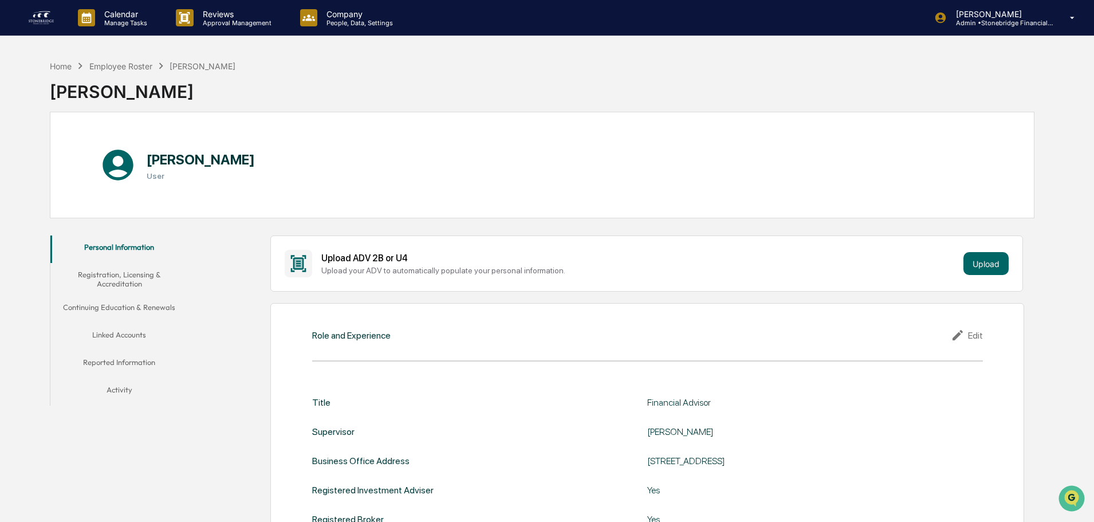
click at [130, 279] on button "Registration, Licensing & Accreditation" at bounding box center [119, 279] width 138 height 33
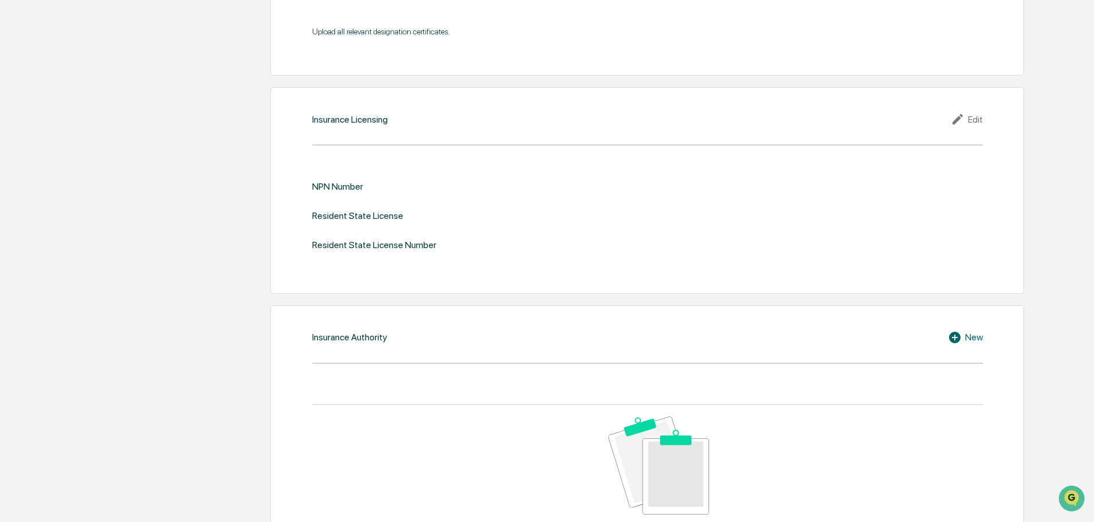
scroll to position [1318, 0]
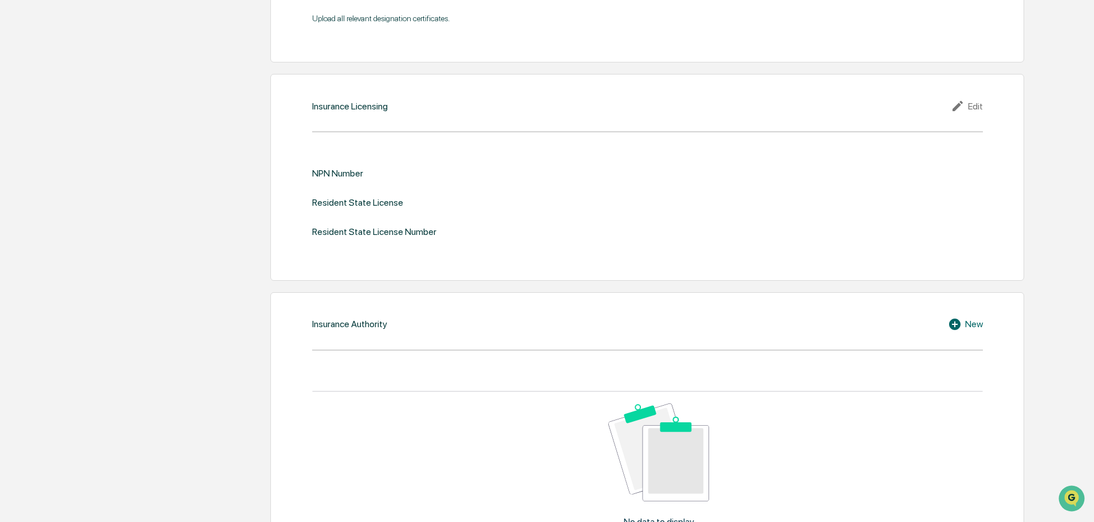
click at [969, 112] on div "Edit" at bounding box center [967, 106] width 32 height 14
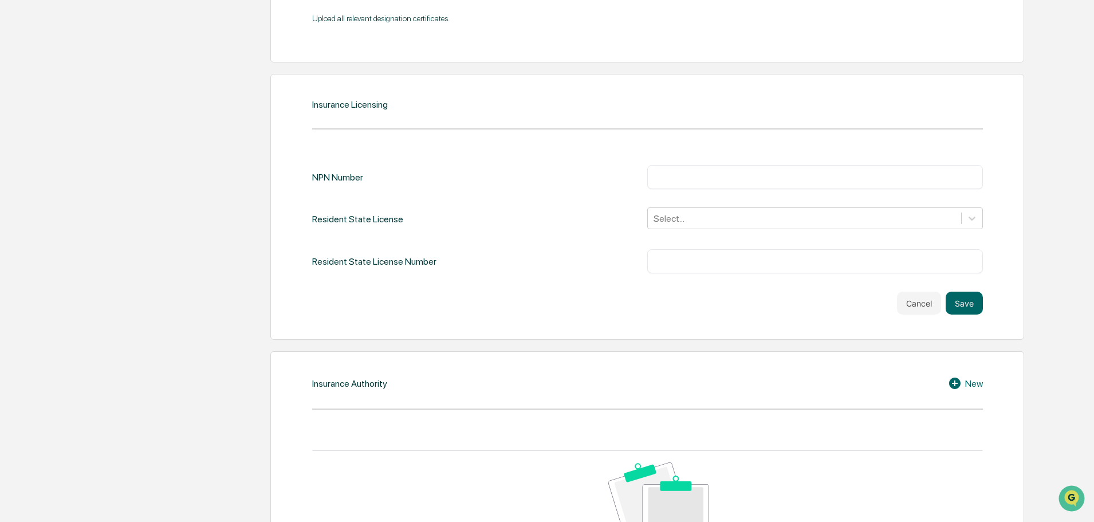
click at [720, 172] on input "text" at bounding box center [815, 176] width 319 height 11
click at [682, 187] on div "​" at bounding box center [815, 177] width 336 height 24
click at [671, 167] on div "​" at bounding box center [815, 177] width 336 height 24
click at [673, 178] on input "text" at bounding box center [815, 176] width 319 height 11
paste input "********"
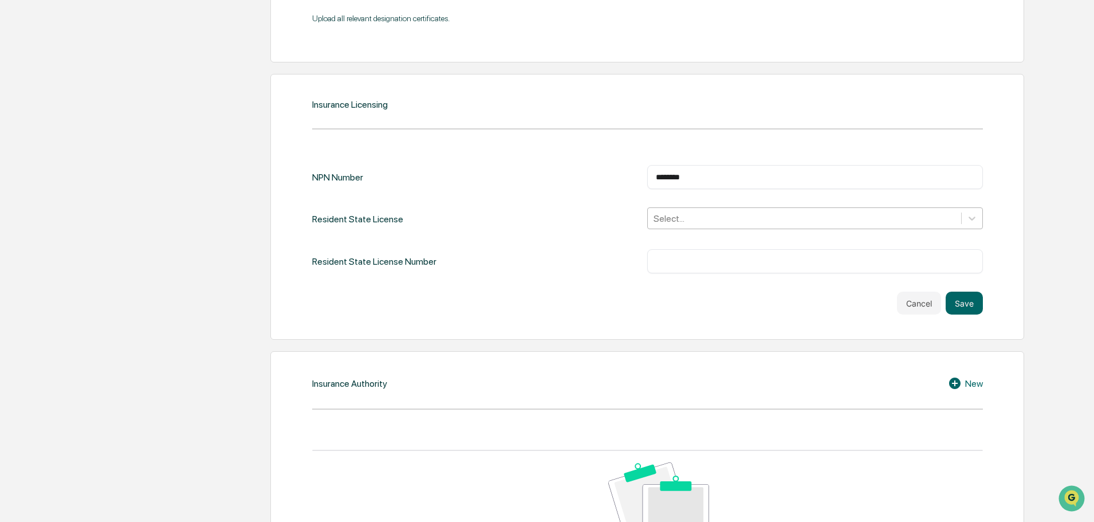
type input "********"
click at [688, 212] on div at bounding box center [805, 218] width 302 height 13
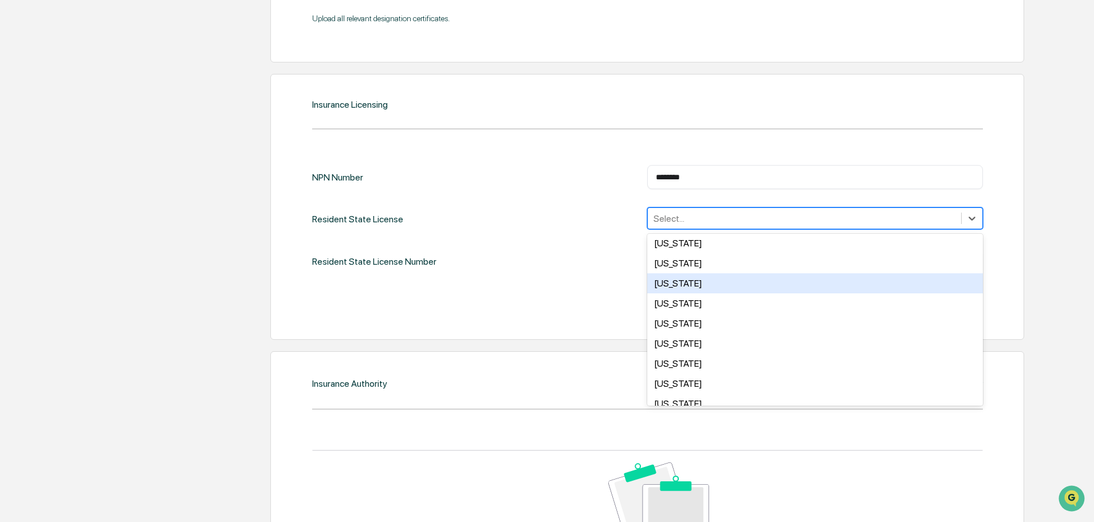
scroll to position [688, 0]
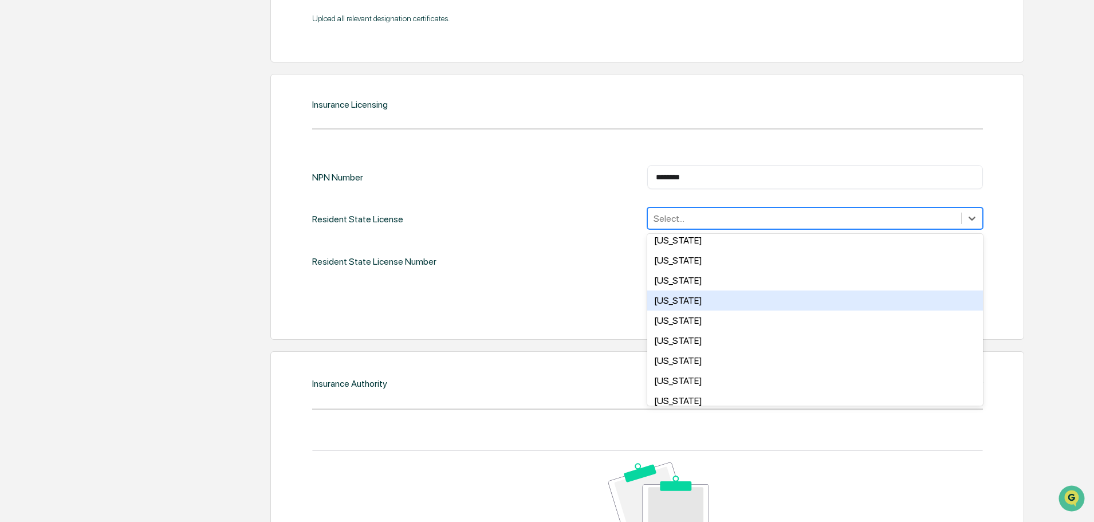
click at [704, 300] on div "[US_STATE]" at bounding box center [815, 301] width 336 height 20
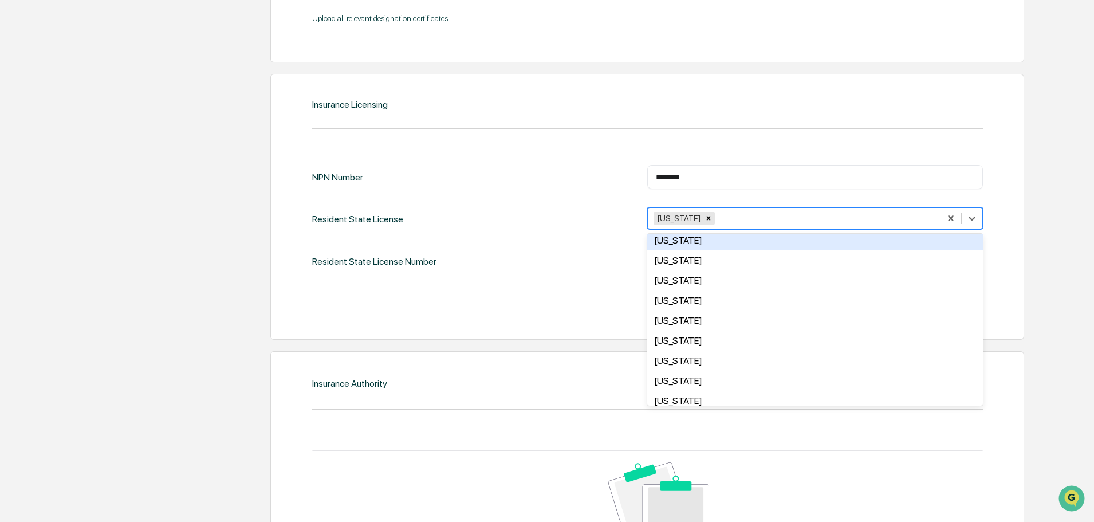
click at [459, 258] on div "Resident State License Number ​" at bounding box center [647, 261] width 671 height 24
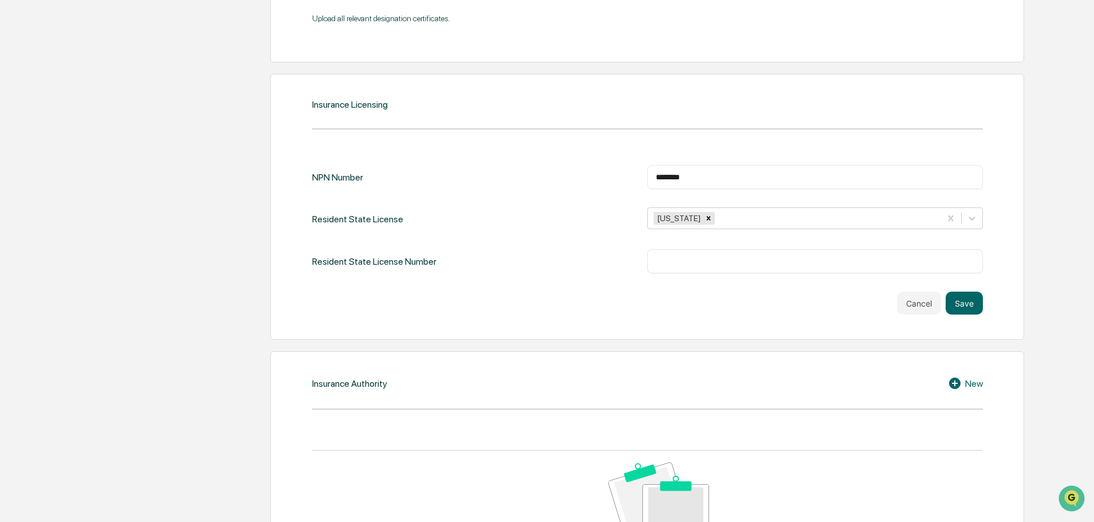
click at [734, 265] on input "text" at bounding box center [815, 261] width 319 height 11
click at [654, 262] on div "​" at bounding box center [815, 261] width 336 height 24
click at [670, 264] on input "text" at bounding box center [815, 261] width 319 height 11
paste input "******"
click at [671, 258] on input "******" at bounding box center [815, 261] width 319 height 11
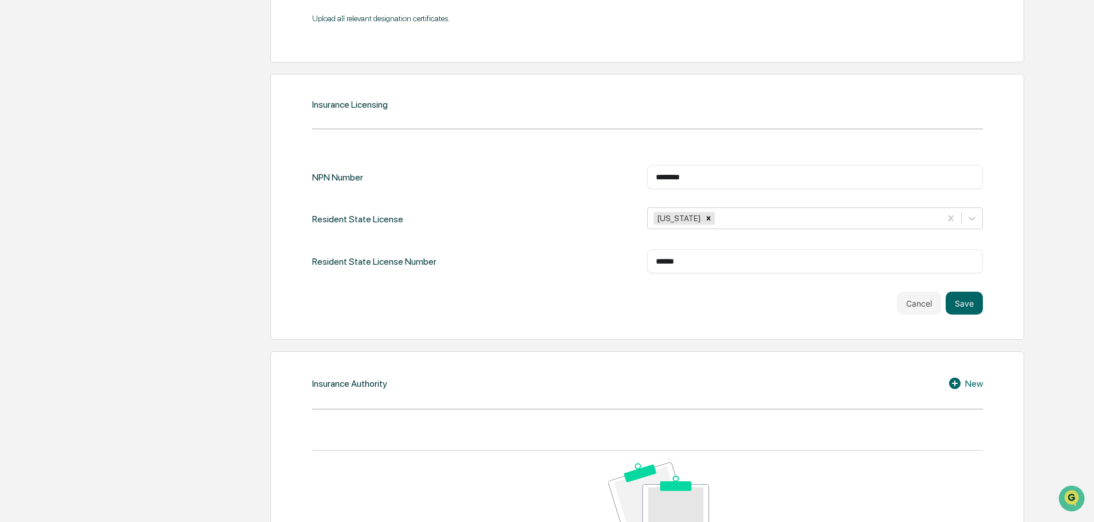
type input "******"
click at [708, 284] on div "NPN Number ******** ​ Resident State License [US_STATE] Resident State License …" at bounding box center [647, 240] width 671 height 150
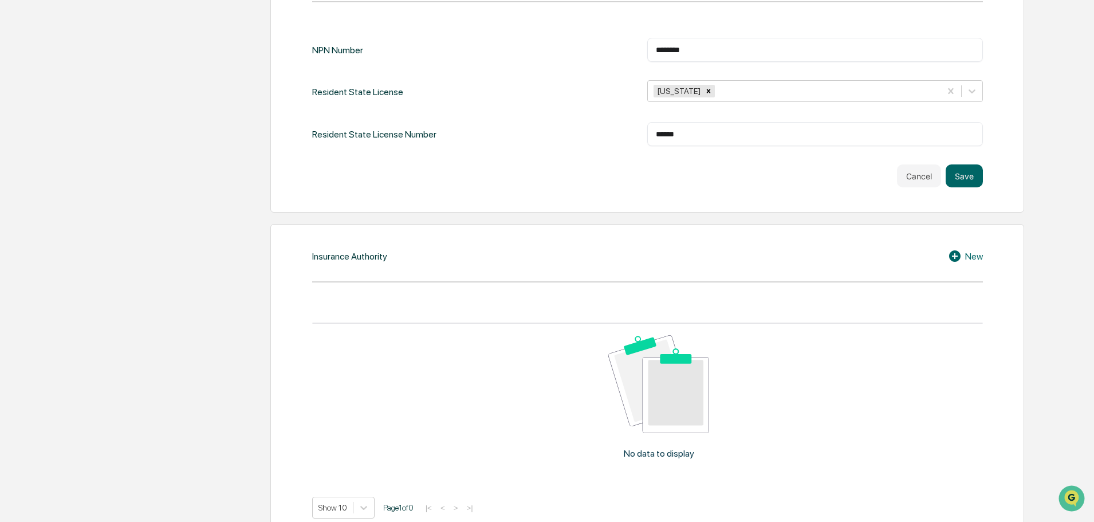
scroll to position [1473, 0]
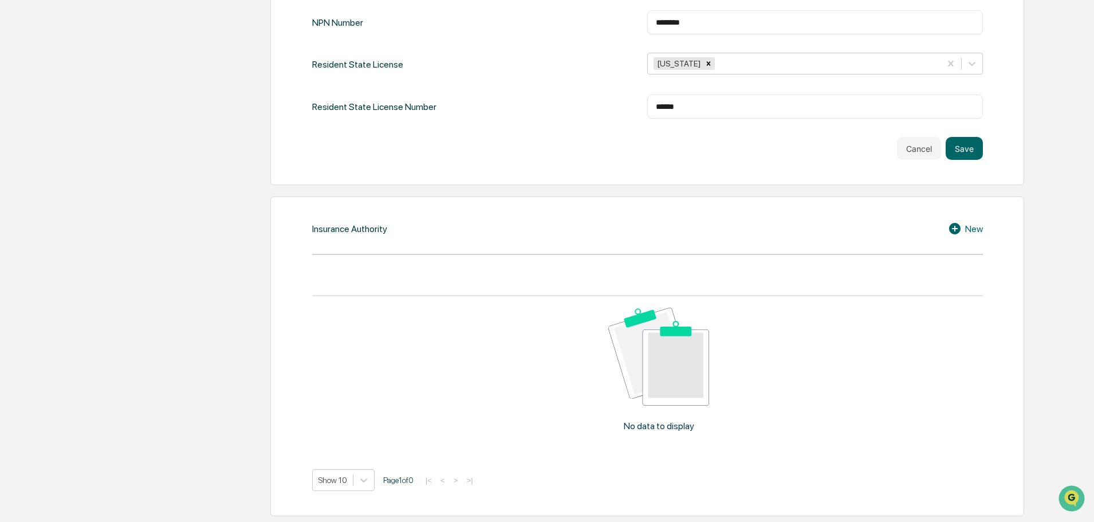
click at [738, 107] on input "******" at bounding box center [815, 106] width 319 height 11
click at [964, 140] on button "Save" at bounding box center [964, 148] width 37 height 23
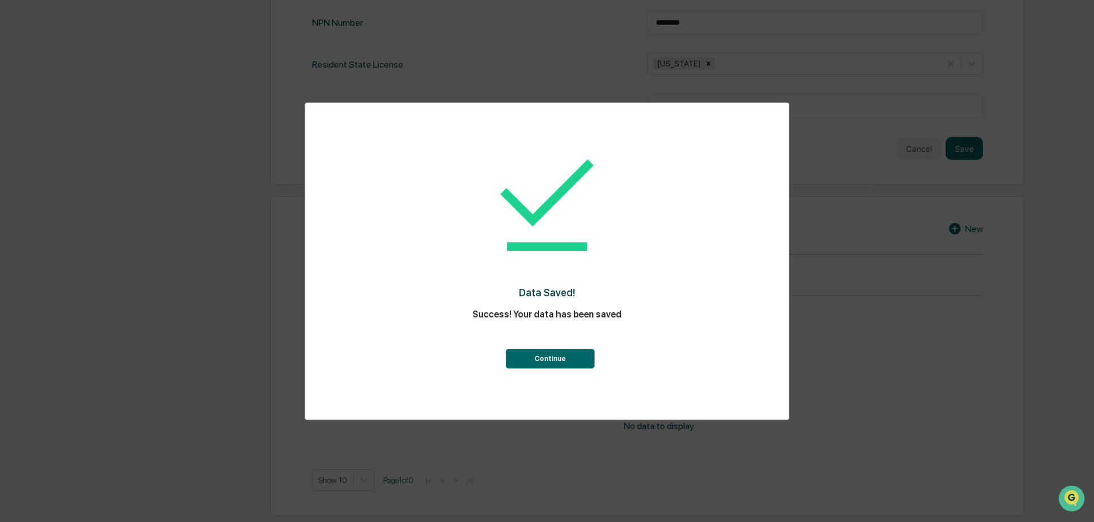
click at [582, 353] on button "Continue" at bounding box center [550, 358] width 89 height 19
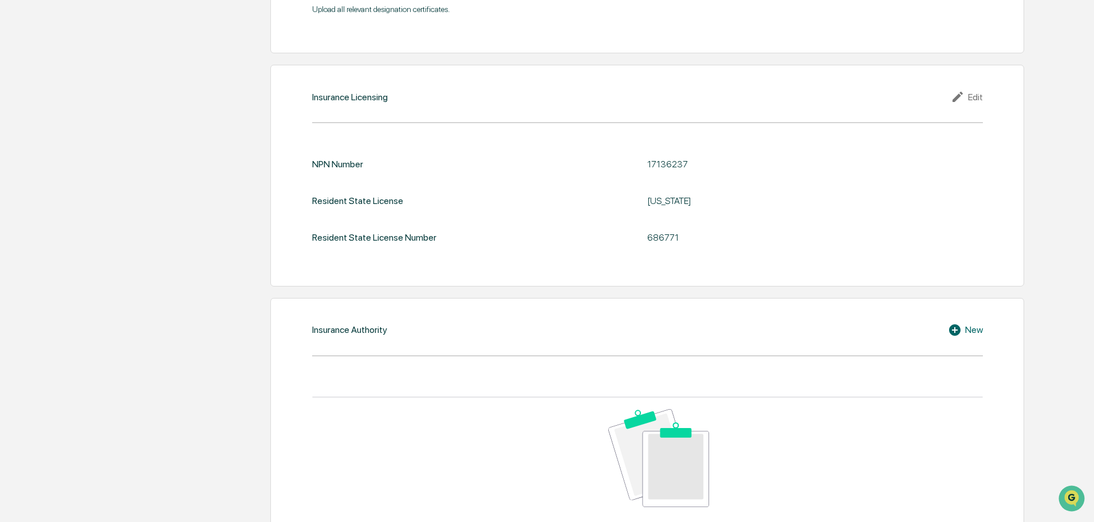
scroll to position [1371, 0]
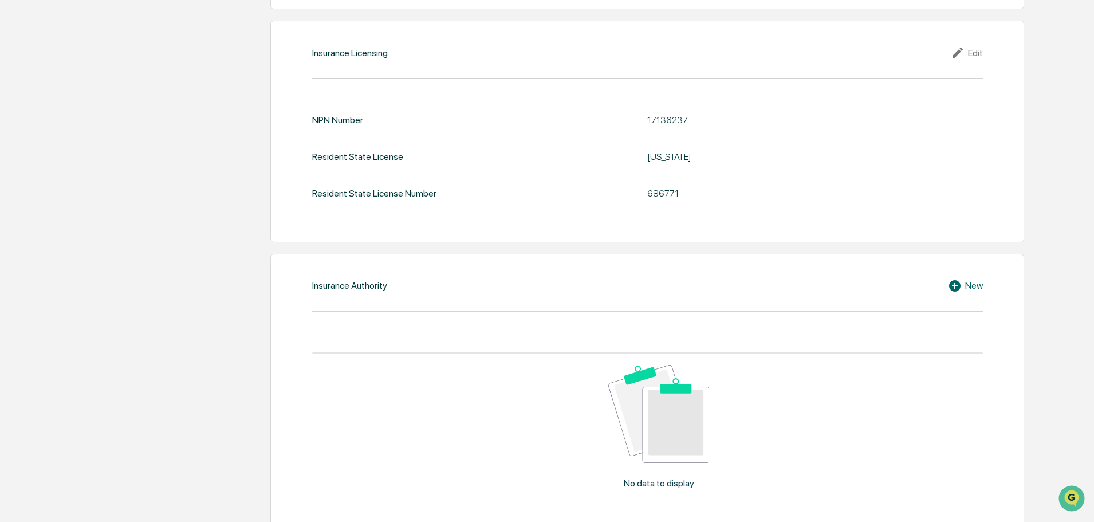
click at [960, 272] on div "Insurance Authority New No data to display Show 10 Page 1 of 0 |< < > >|" at bounding box center [647, 414] width 754 height 320
click at [968, 285] on div "New" at bounding box center [965, 286] width 35 height 14
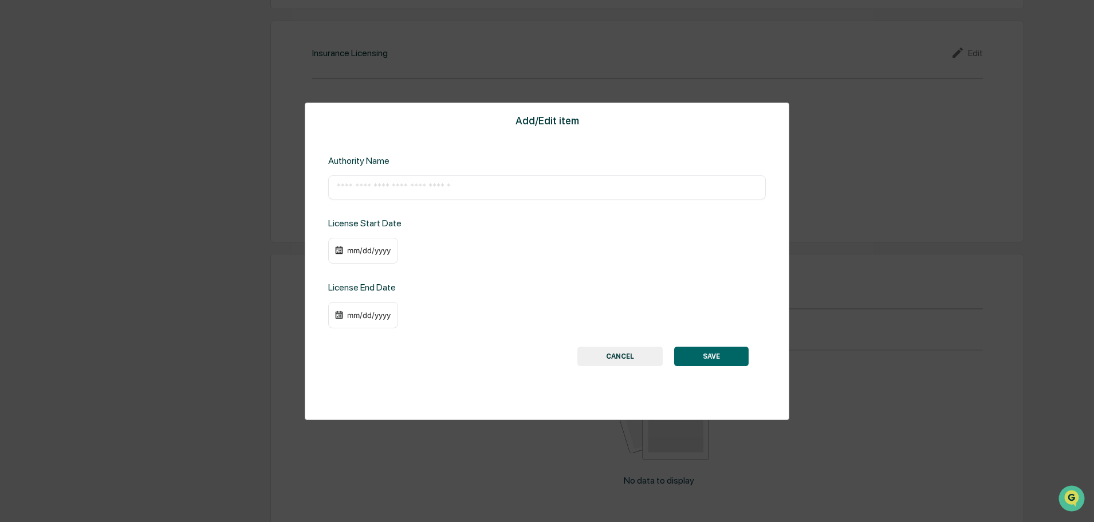
click at [371, 191] on input "text" at bounding box center [547, 187] width 421 height 11
paste input "**********"
type input "**********"
click at [340, 258] on div "mm/dd/yyyy" at bounding box center [363, 251] width 70 height 26
click at [339, 254] on img at bounding box center [339, 250] width 9 height 9
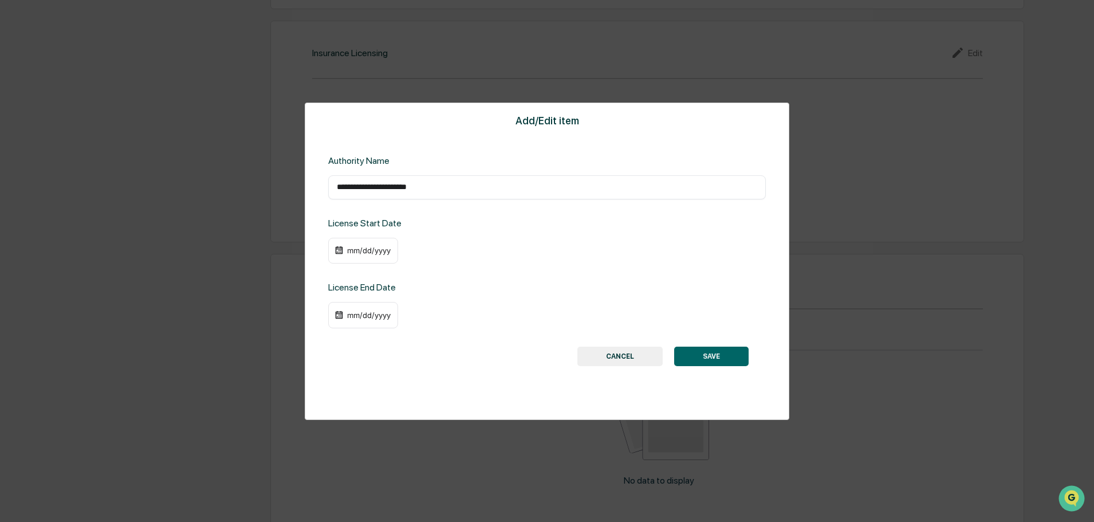
click at [339, 248] on img at bounding box center [339, 250] width 9 height 9
drag, startPoint x: 607, startPoint y: 206, endPoint x: 593, endPoint y: 251, distance: 46.8
click at [609, 211] on div "**********" at bounding box center [547, 261] width 485 height 317
click at [380, 249] on div "mm/dd/yyyy" at bounding box center [369, 250] width 46 height 9
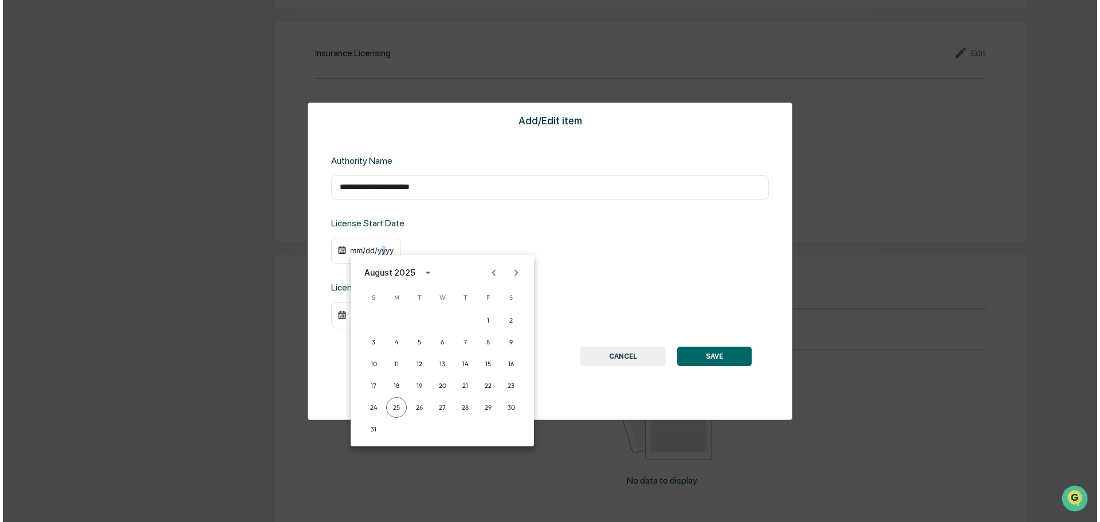
scroll to position [1372, 0]
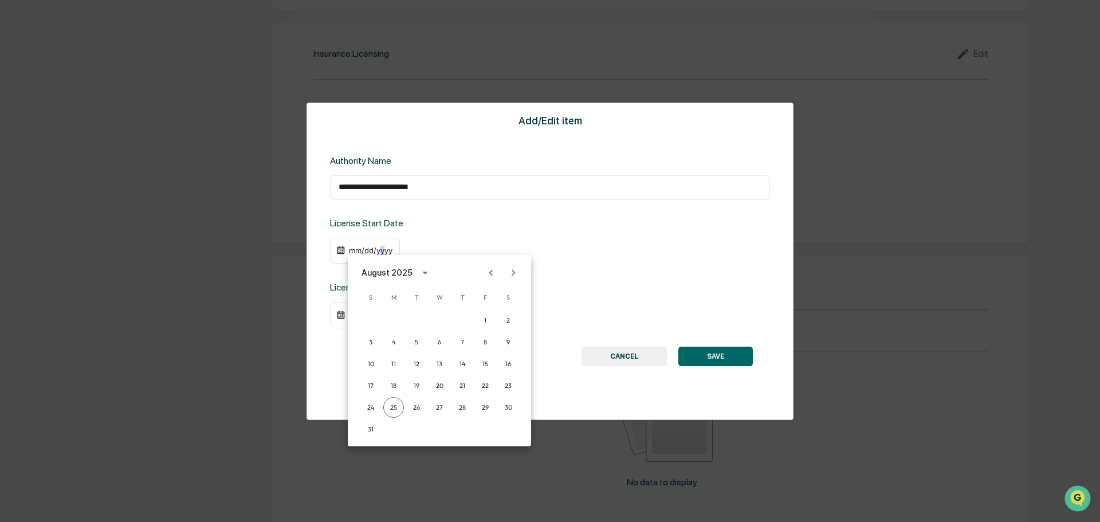
click at [419, 269] on icon "calendar view is open, switch to year view" at bounding box center [425, 272] width 13 height 13
click at [374, 347] on button "2014" at bounding box center [379, 341] width 41 height 21
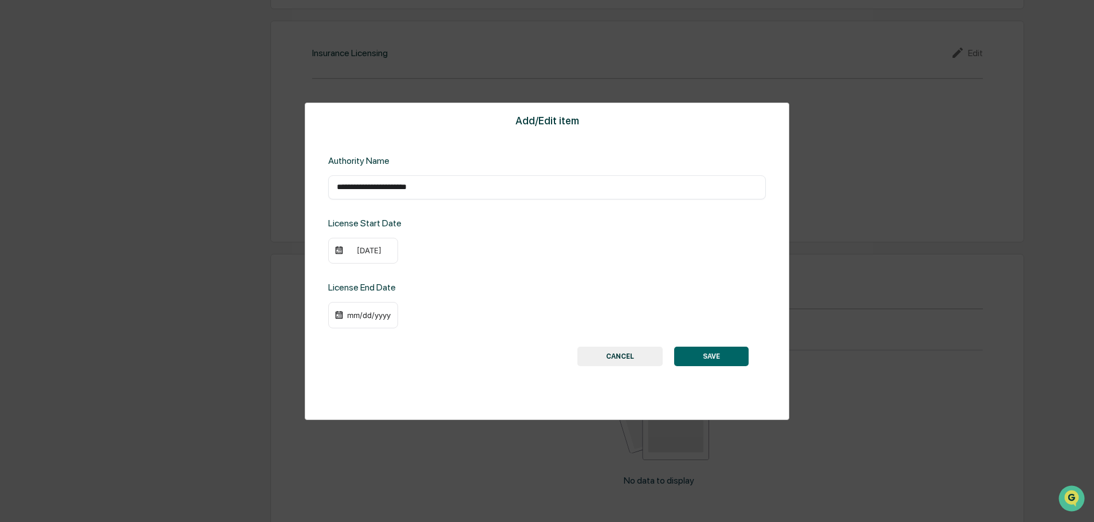
click at [375, 254] on div "[DATE]" at bounding box center [369, 250] width 46 height 9
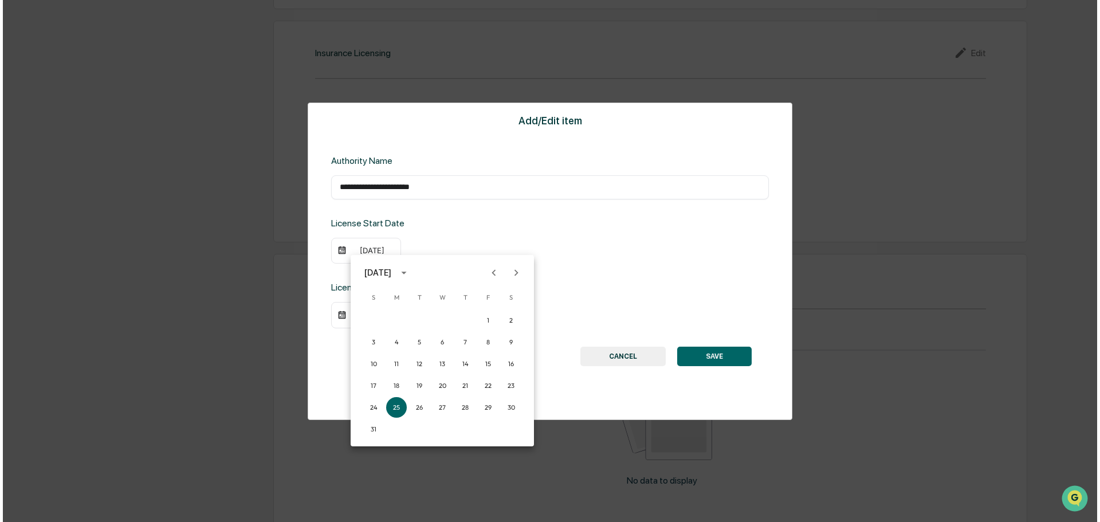
scroll to position [1372, 0]
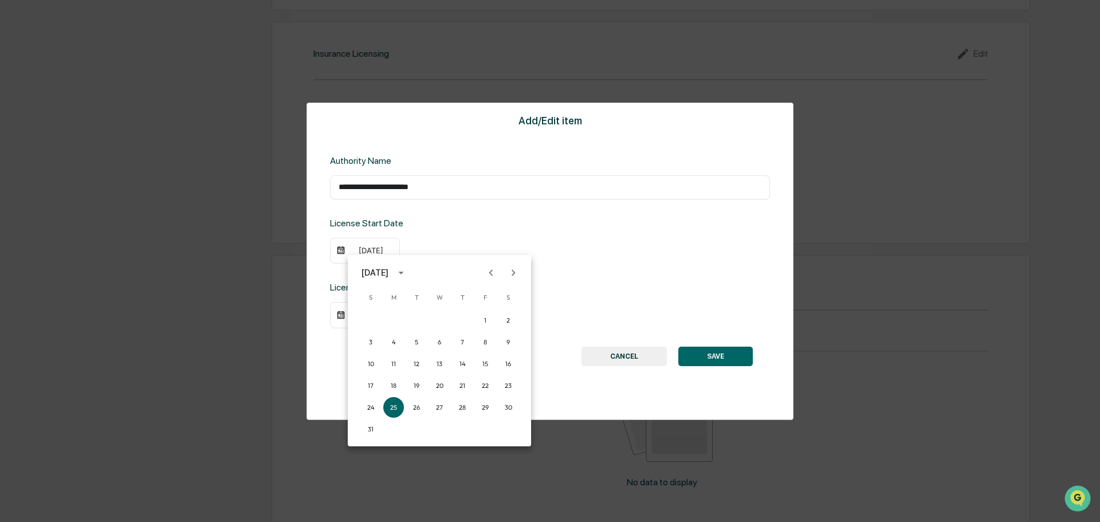
click at [489, 270] on icon "Previous month" at bounding box center [491, 272] width 13 height 13
click at [489, 272] on icon "Previous month" at bounding box center [491, 272] width 13 height 13
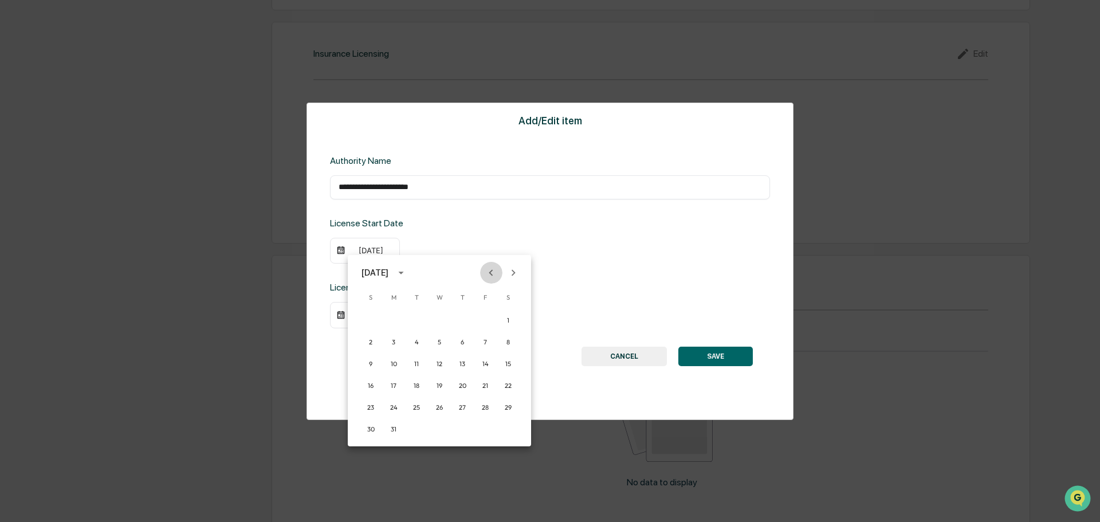
click at [489, 272] on icon "Previous month" at bounding box center [491, 272] width 13 height 13
click at [421, 385] on button "18" at bounding box center [416, 385] width 21 height 21
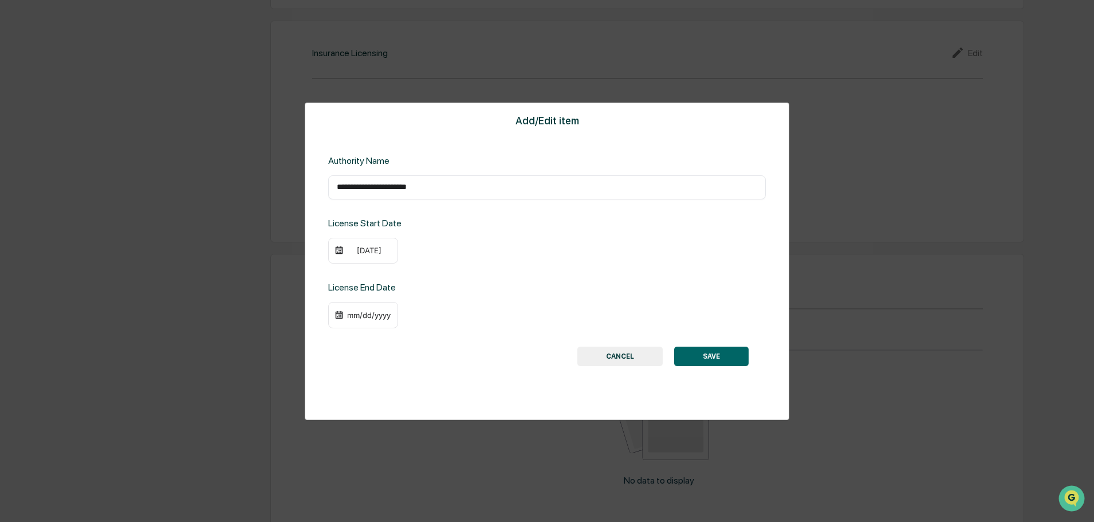
click at [576, 248] on div "[DATE]" at bounding box center [547, 251] width 438 height 26
click at [717, 359] on button "SAVE" at bounding box center [711, 356] width 74 height 19
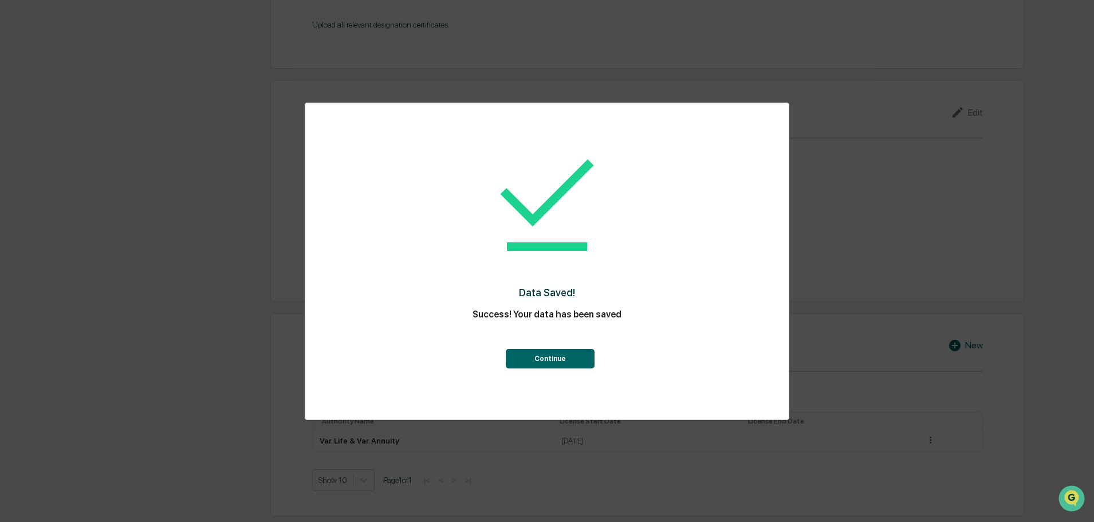
click at [545, 362] on button "Continue" at bounding box center [550, 358] width 89 height 19
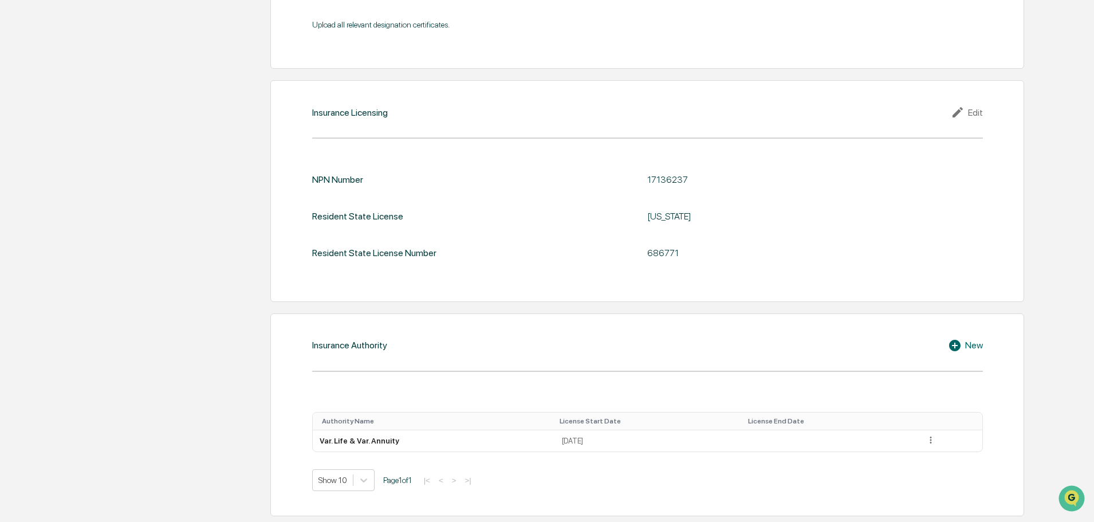
click at [977, 346] on div "New" at bounding box center [965, 346] width 35 height 14
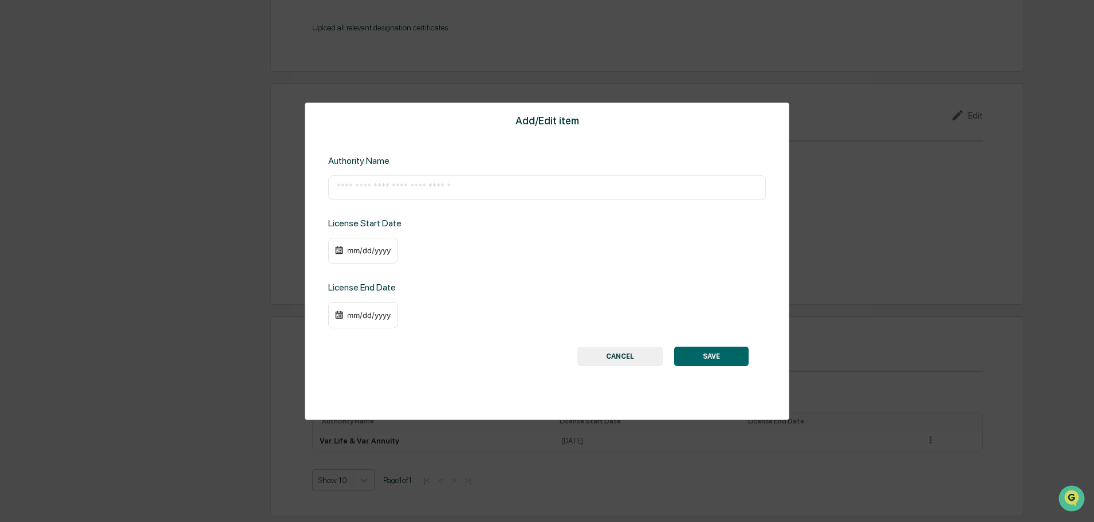
scroll to position [1309, 0]
click at [498, 186] on input "text" at bounding box center [547, 187] width 421 height 11
paste input "**********"
type input "**********"
click at [363, 261] on div "mm/dd/yyyy" at bounding box center [363, 251] width 70 height 26
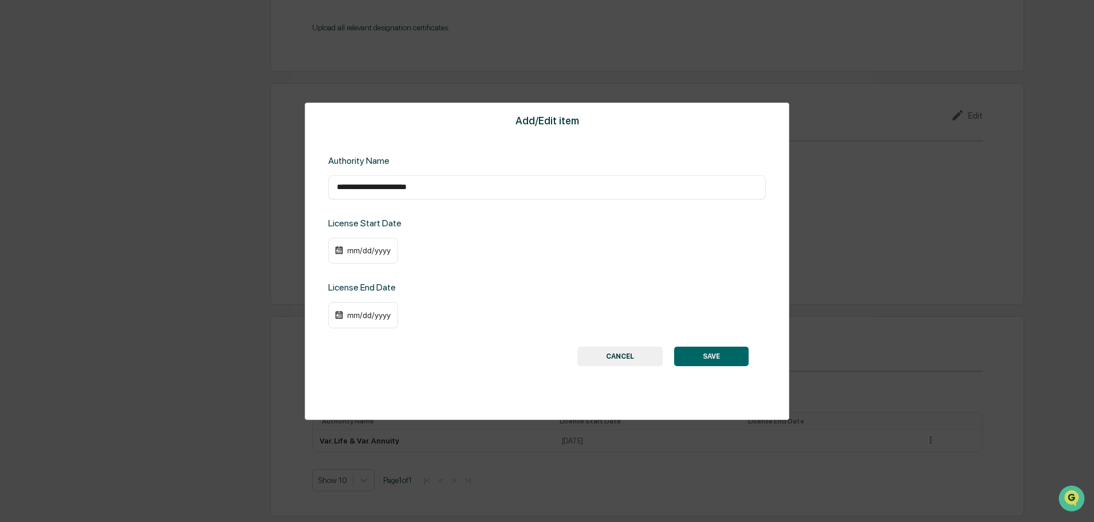
click at [365, 248] on div "mm/dd/yyyy" at bounding box center [369, 250] width 46 height 9
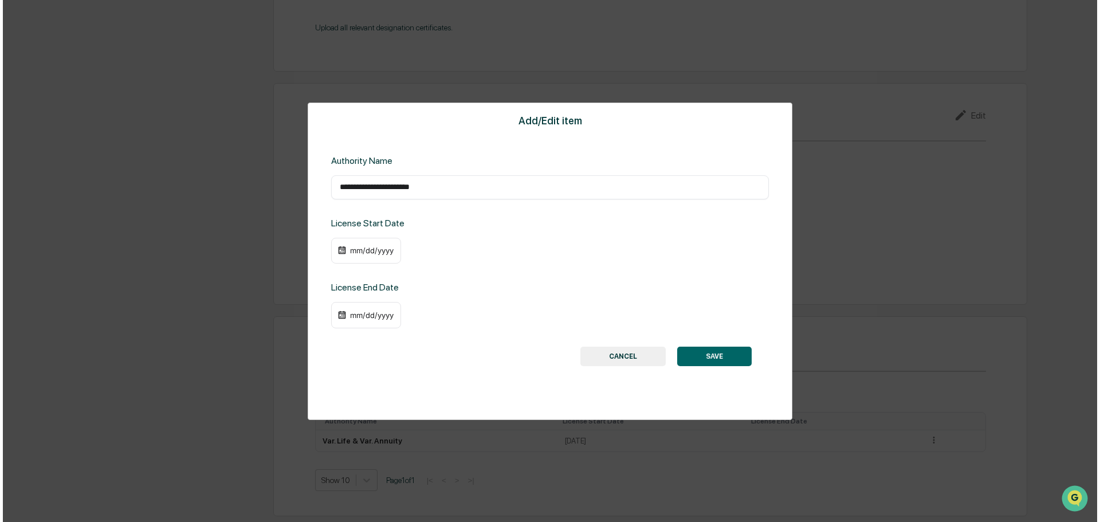
scroll to position [1311, 0]
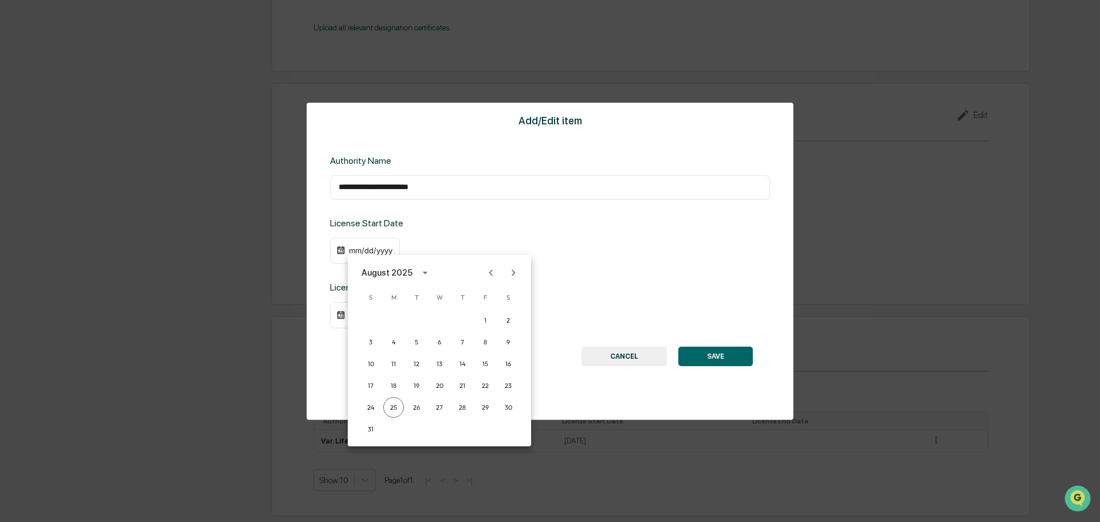
click at [419, 274] on icon "calendar view is open, switch to year view" at bounding box center [425, 272] width 13 height 13
click at [507, 375] on button "2013" at bounding box center [498, 370] width 41 height 21
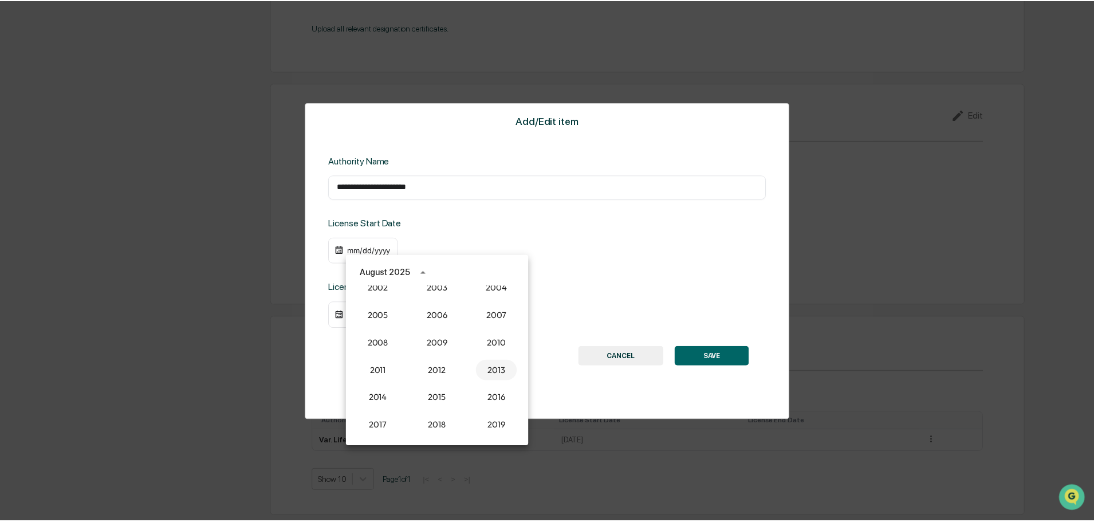
scroll to position [1309, 0]
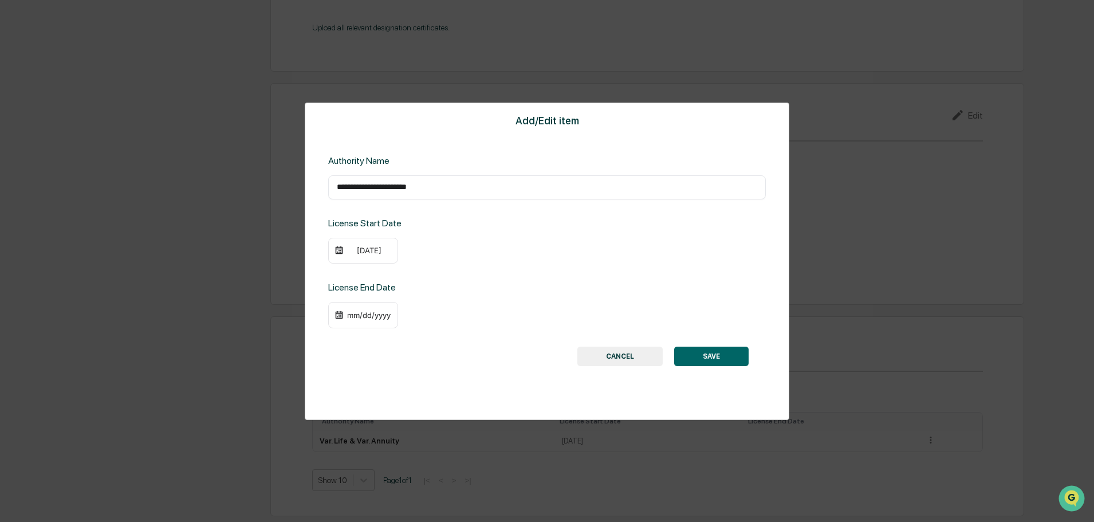
click at [360, 261] on div "[DATE]" at bounding box center [363, 251] width 70 height 26
click at [360, 250] on div "[DATE]" at bounding box center [369, 250] width 46 height 9
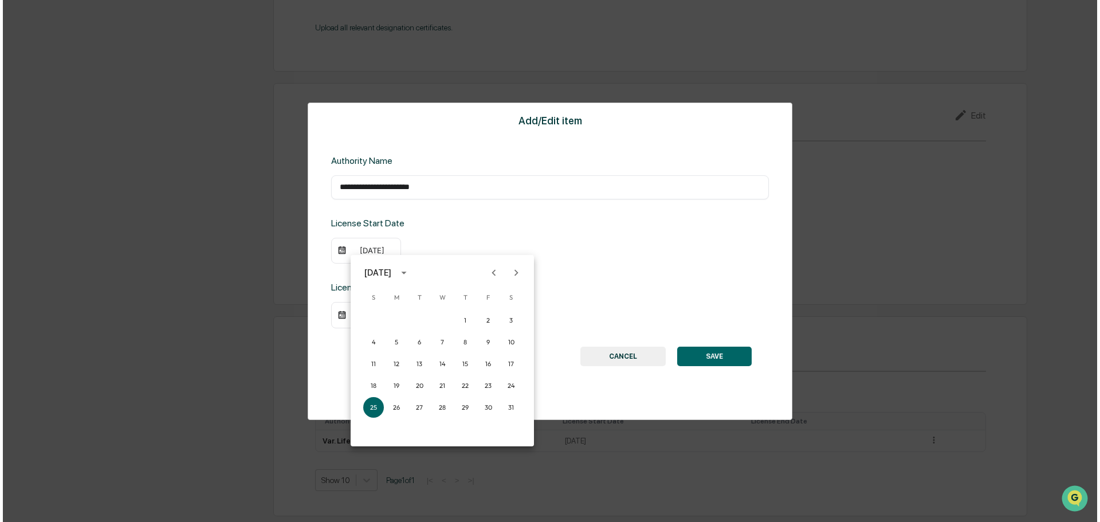
scroll to position [1311, 0]
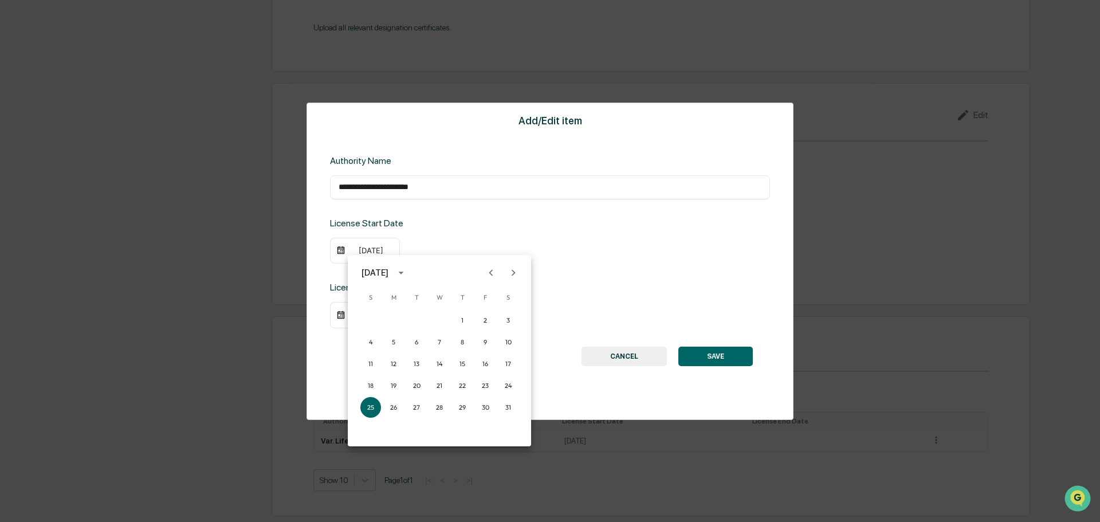
click at [516, 272] on button "Next month" at bounding box center [514, 273] width 22 height 22
click at [515, 272] on icon "Next month" at bounding box center [513, 272] width 13 height 13
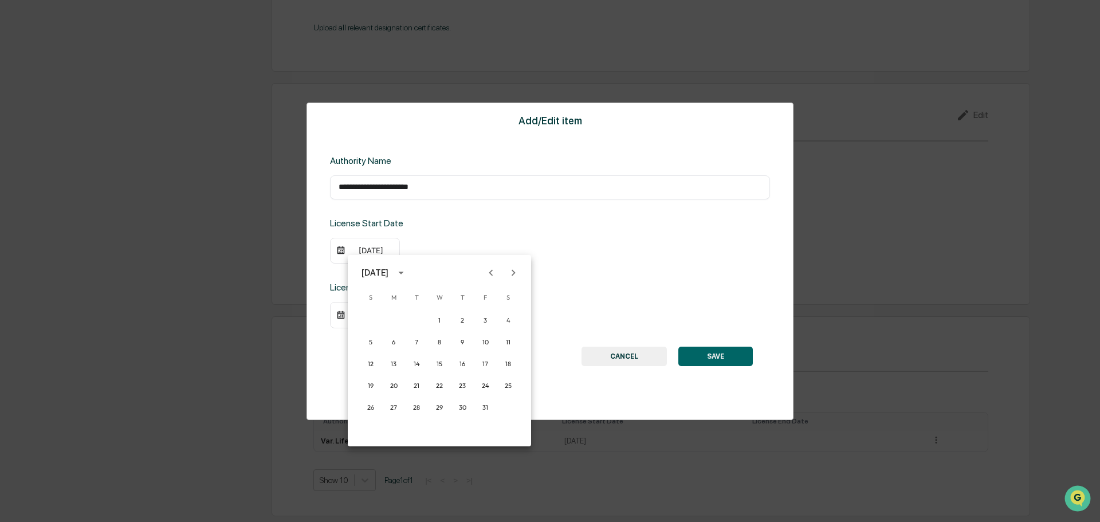
click at [493, 274] on icon "Previous month" at bounding box center [491, 272] width 13 height 13
click at [441, 343] on button "11" at bounding box center [439, 342] width 21 height 21
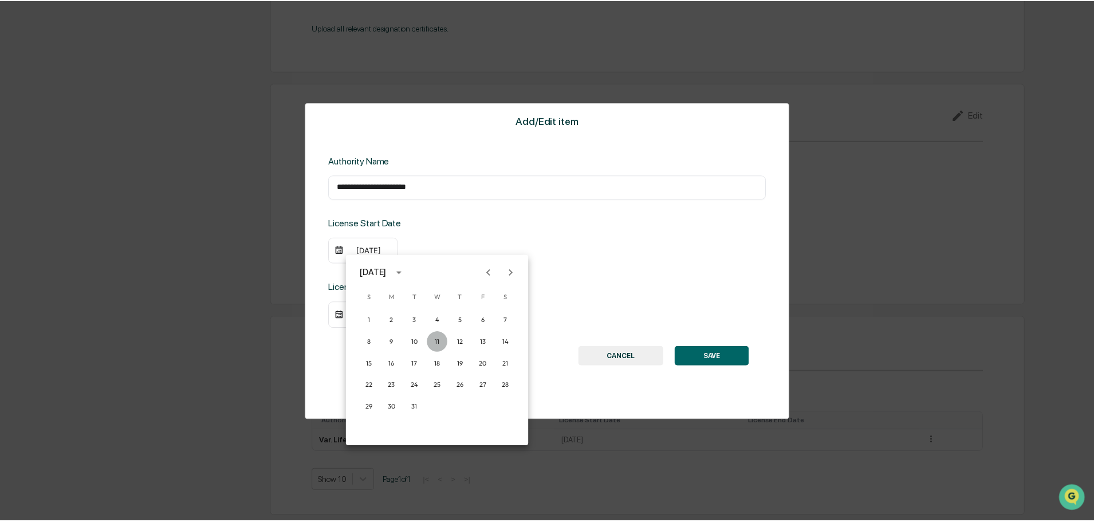
scroll to position [1309, 0]
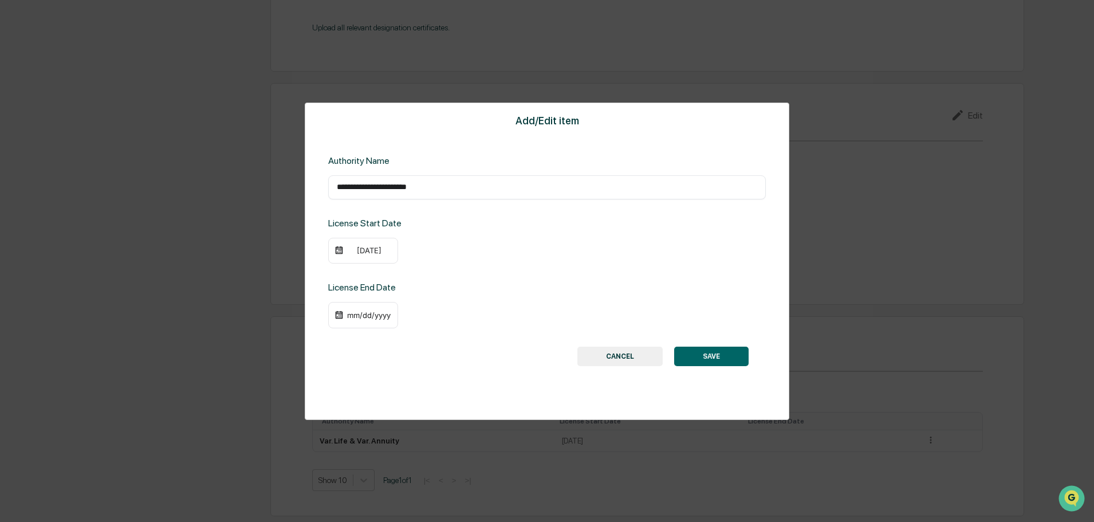
click at [570, 259] on div "[DATE]" at bounding box center [547, 251] width 438 height 26
click at [744, 366] on div "**********" at bounding box center [547, 261] width 485 height 317
click at [708, 354] on button "SAVE" at bounding box center [711, 356] width 74 height 19
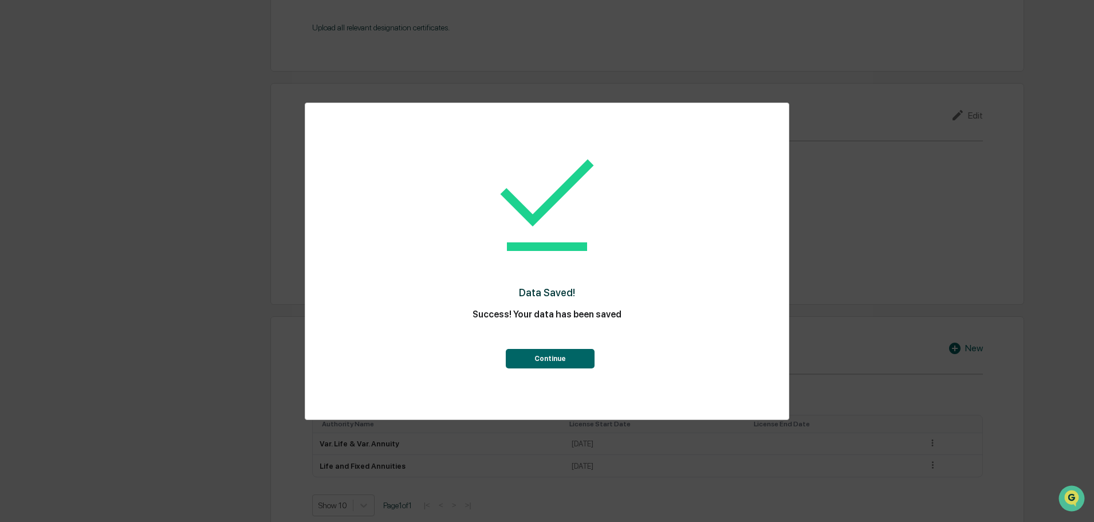
click at [580, 360] on button "Continue" at bounding box center [550, 358] width 89 height 19
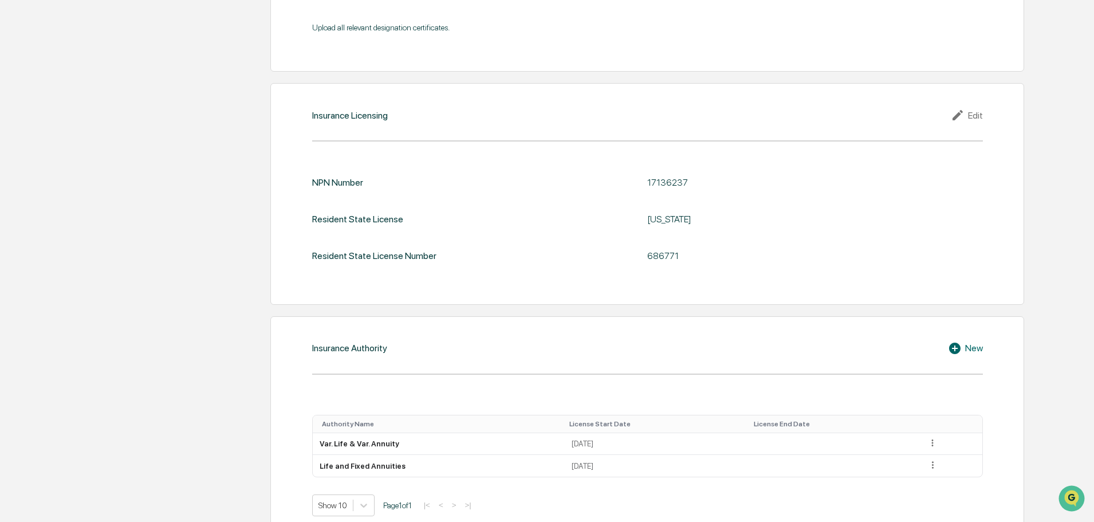
click at [958, 346] on icon at bounding box center [954, 348] width 11 height 11
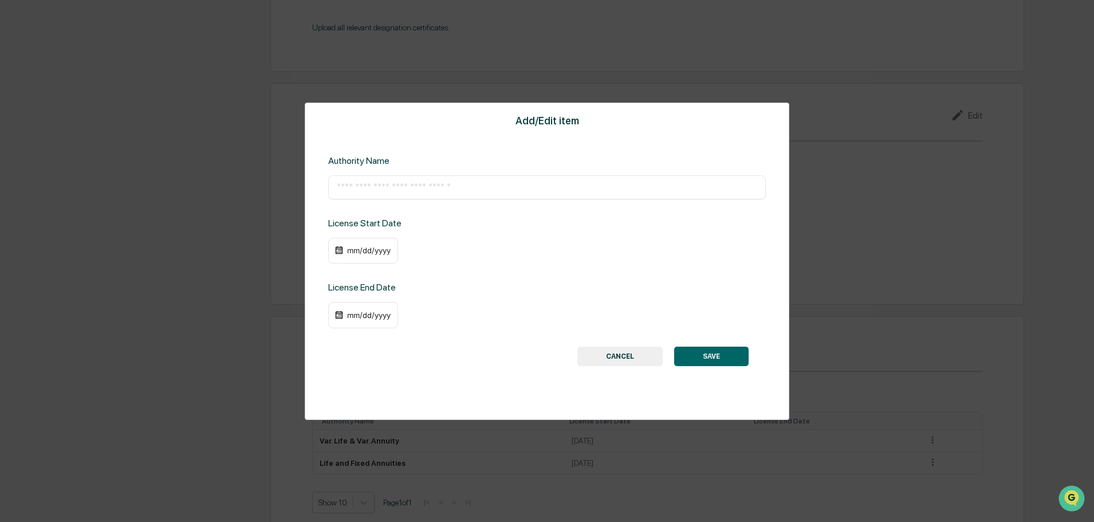
click at [375, 187] on input "text" at bounding box center [547, 187] width 421 height 11
paste input "**********"
type input "**********"
click at [359, 253] on div "mm/dd/yyyy" at bounding box center [369, 250] width 46 height 9
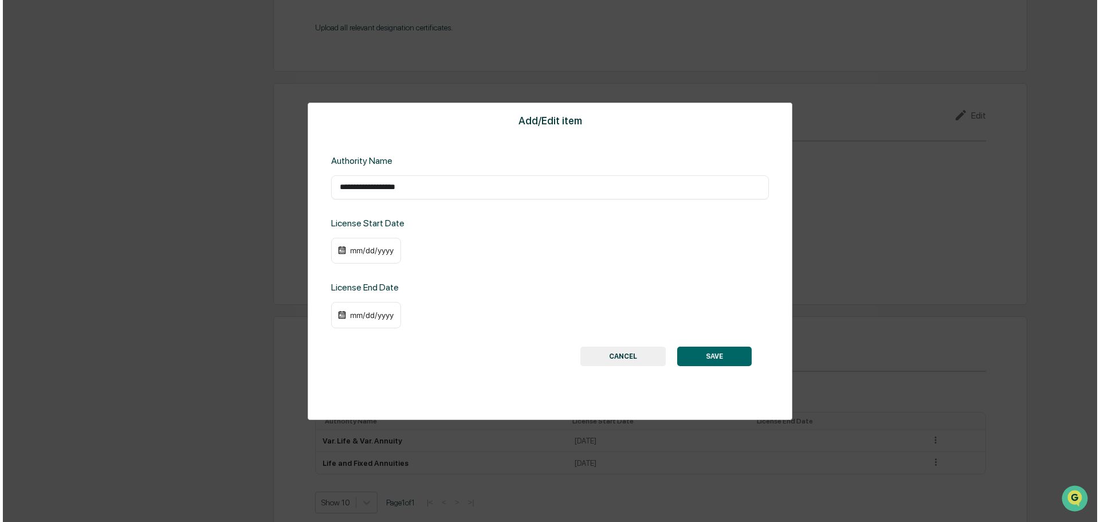
scroll to position [1311, 0]
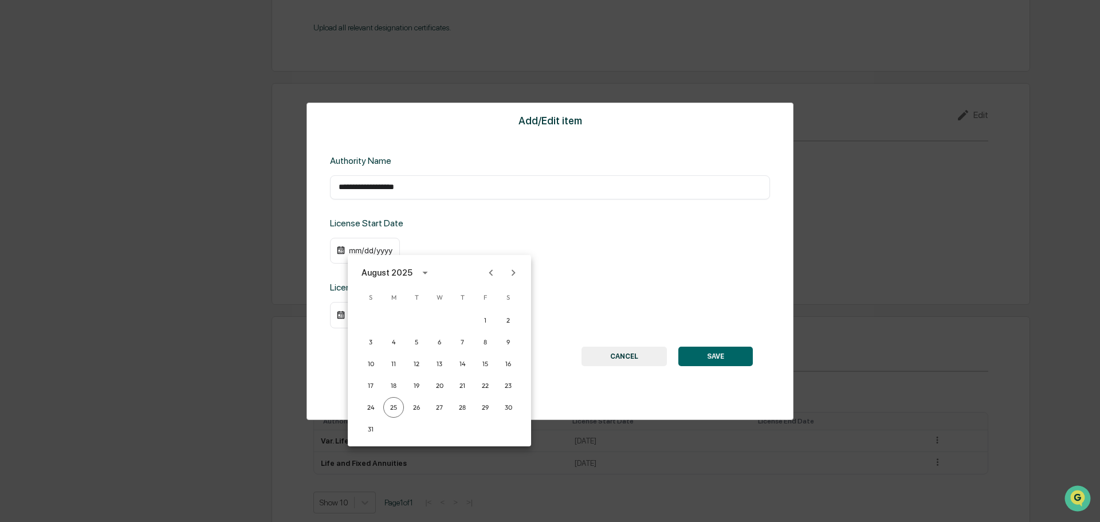
click at [419, 272] on icon "calendar view is open, switch to year view" at bounding box center [425, 272] width 13 height 13
click at [436, 395] on button "2015" at bounding box center [439, 398] width 41 height 21
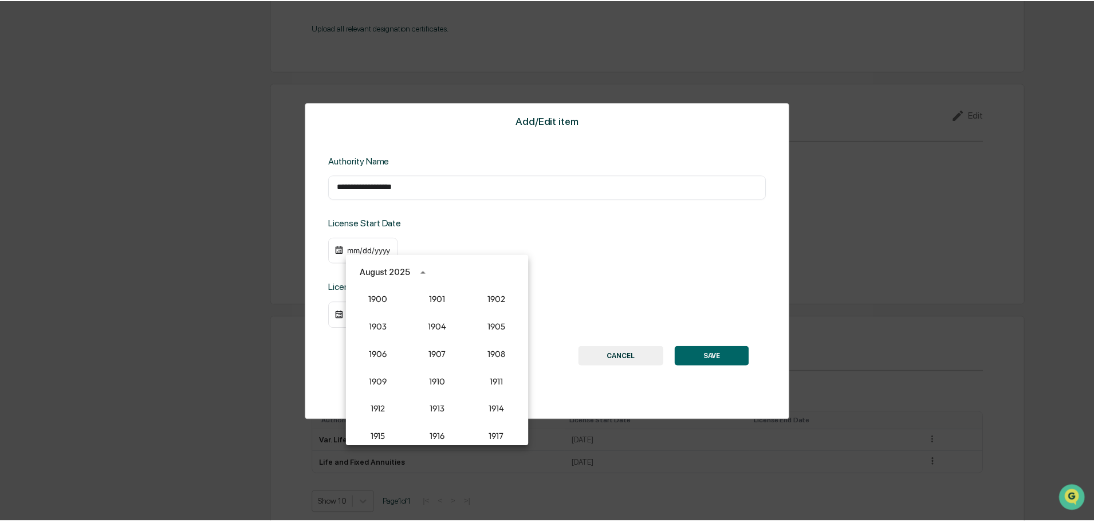
scroll to position [1309, 0]
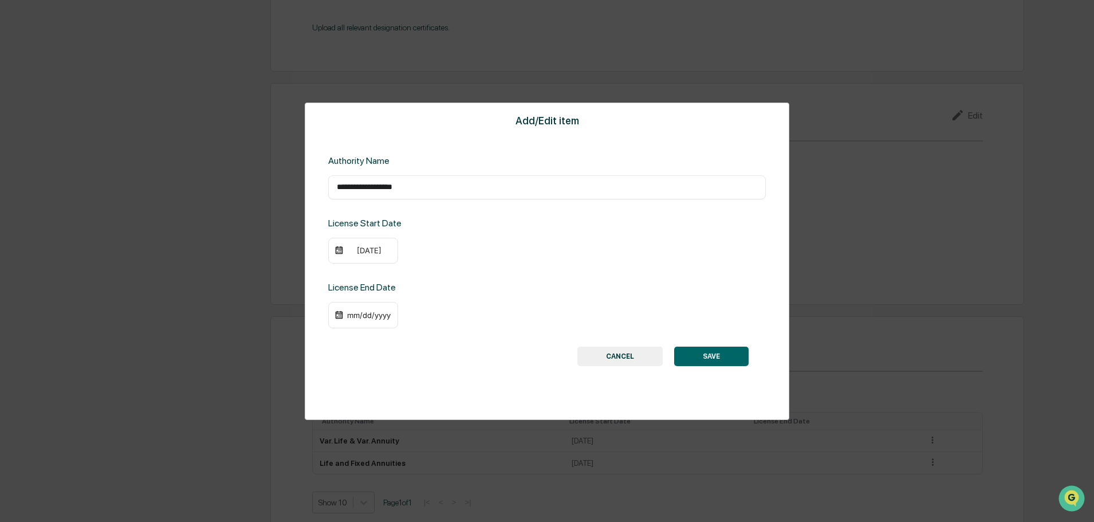
click at [371, 250] on div "[DATE]" at bounding box center [369, 250] width 46 height 9
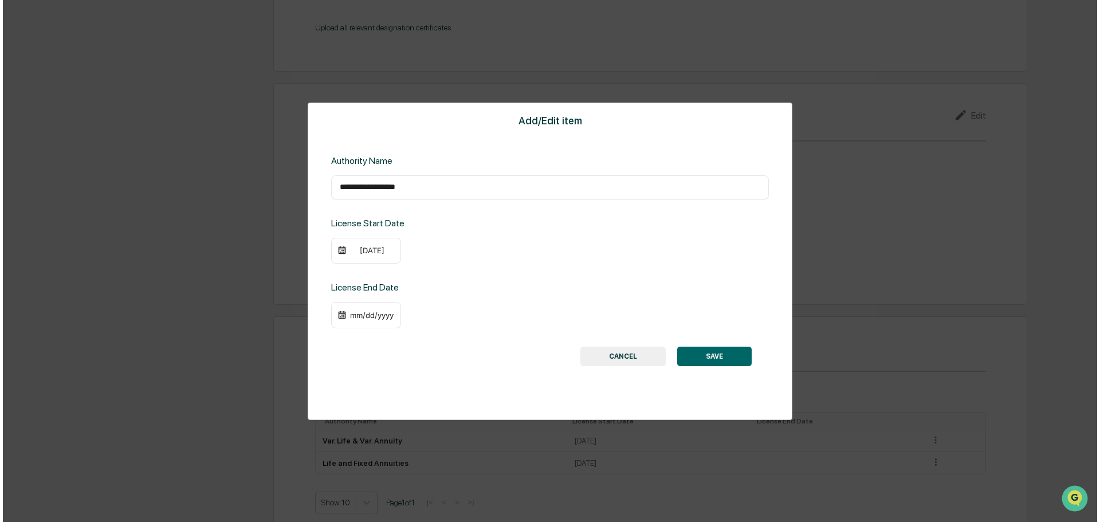
scroll to position [1311, 0]
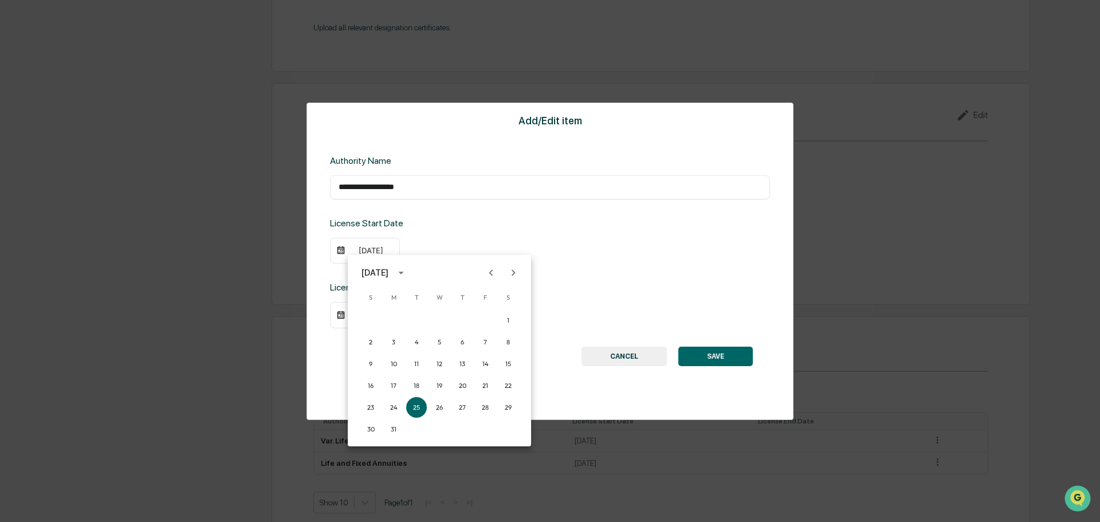
click at [489, 274] on icon "Previous month" at bounding box center [491, 272] width 13 height 13
click at [488, 275] on icon "Previous month" at bounding box center [491, 272] width 13 height 13
click at [488, 276] on icon "Previous month" at bounding box center [491, 272] width 13 height 13
click at [488, 277] on icon "Previous month" at bounding box center [491, 272] width 13 height 13
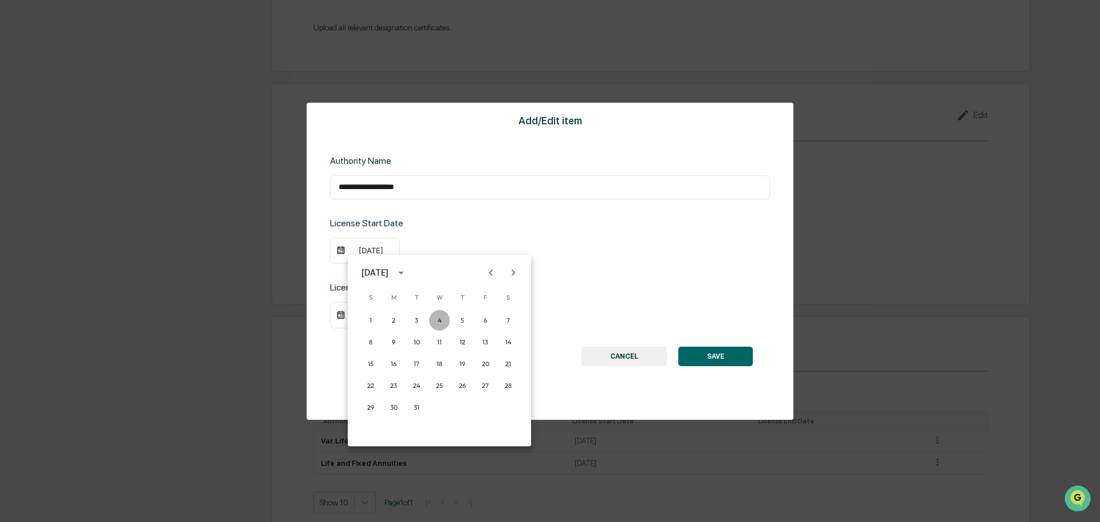
click at [438, 323] on button "4" at bounding box center [439, 320] width 21 height 21
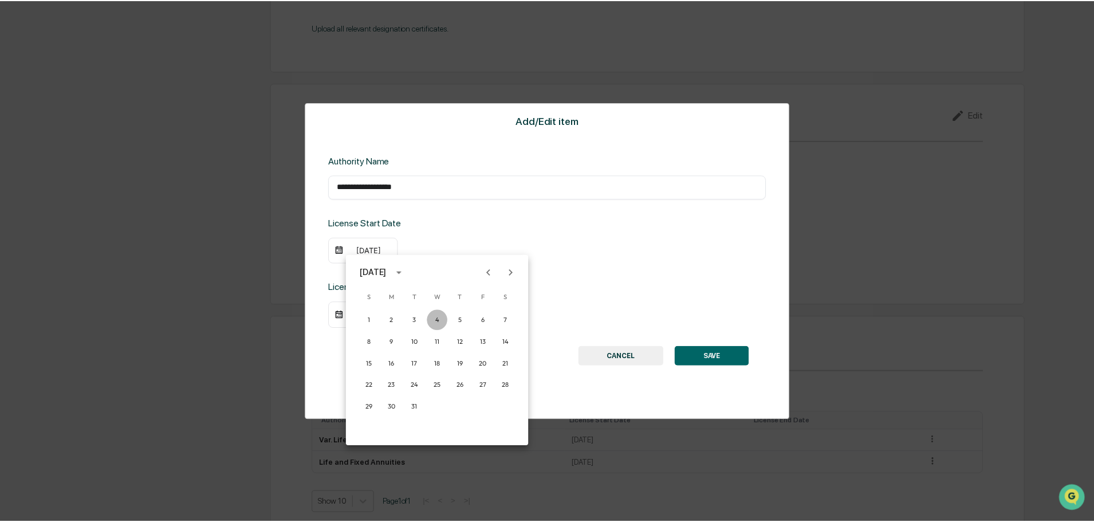
scroll to position [1309, 0]
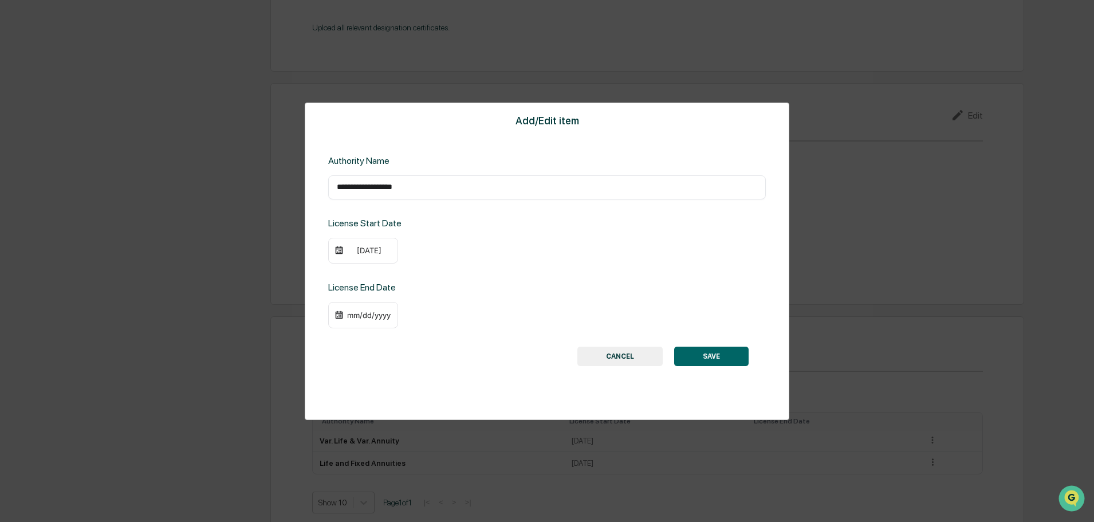
click at [714, 355] on button "SAVE" at bounding box center [711, 356] width 74 height 19
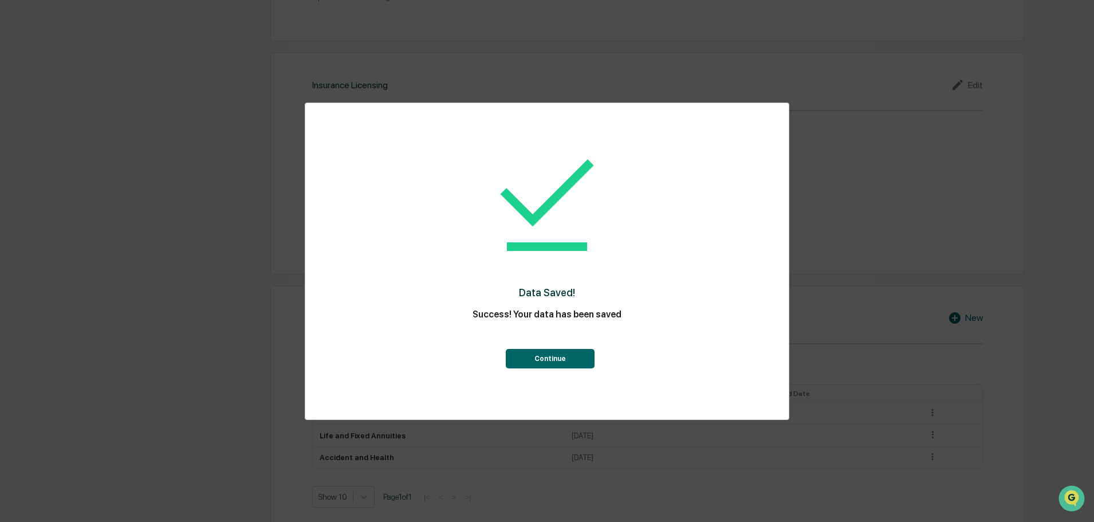
scroll to position [1356, 0]
click at [564, 358] on button "Continue" at bounding box center [550, 358] width 89 height 19
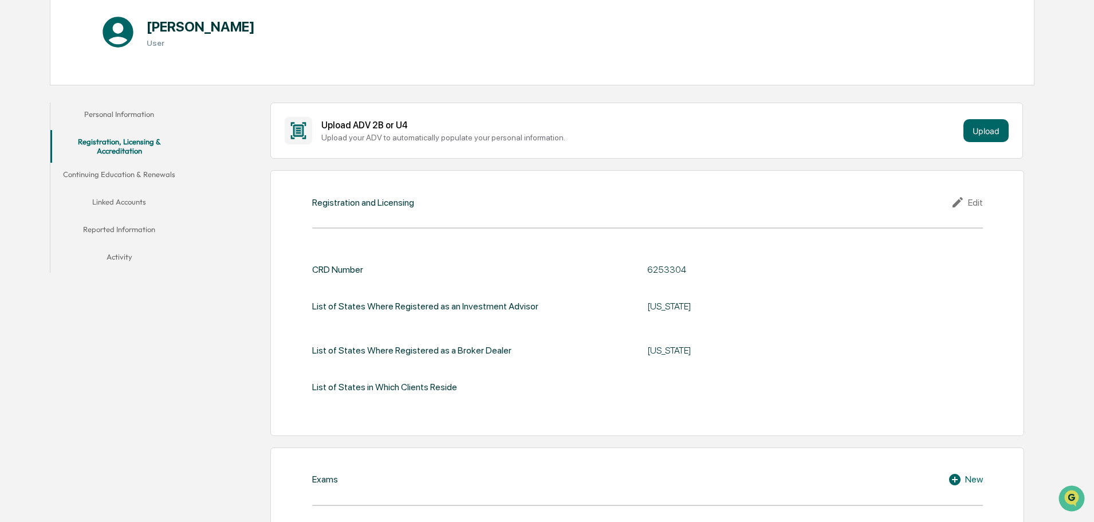
scroll to position [0, 0]
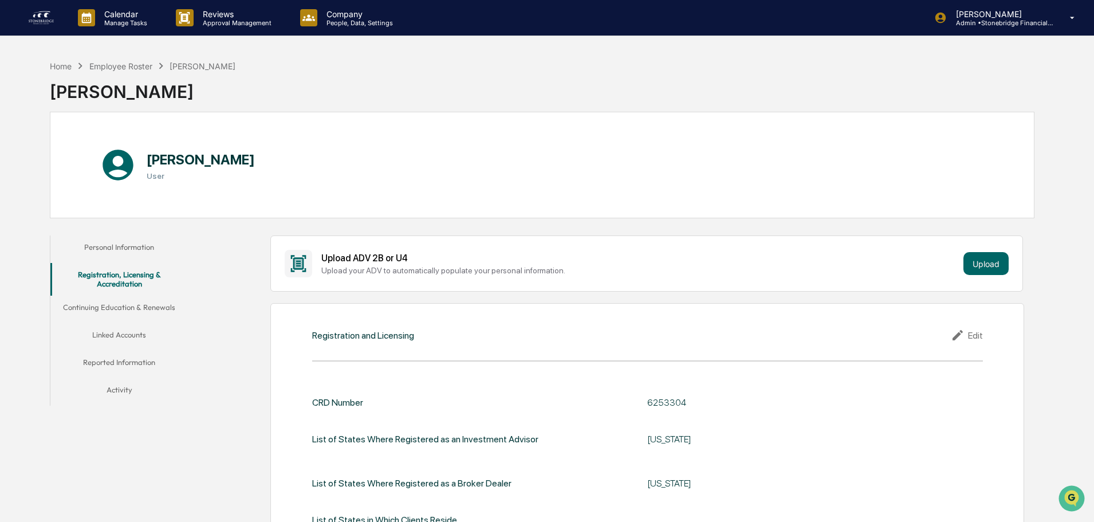
click at [727, 323] on div "Registration and Licensing Edit CRD Number 6253304 List of States Where Registe…" at bounding box center [647, 436] width 754 height 266
click at [151, 246] on button "Personal Information" at bounding box center [119, 249] width 138 height 28
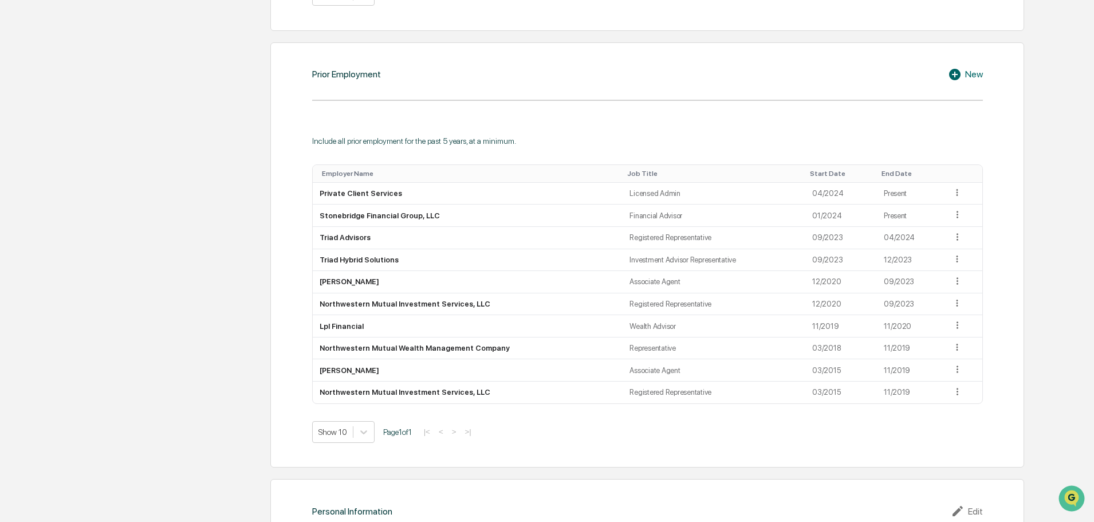
scroll to position [1120, 0]
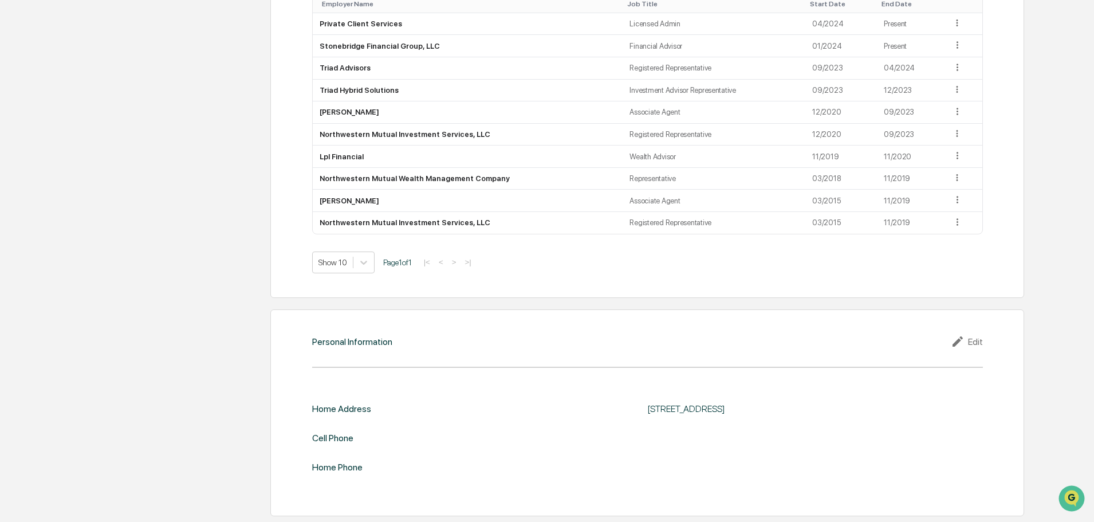
click at [979, 347] on div "Edit" at bounding box center [967, 342] width 32 height 14
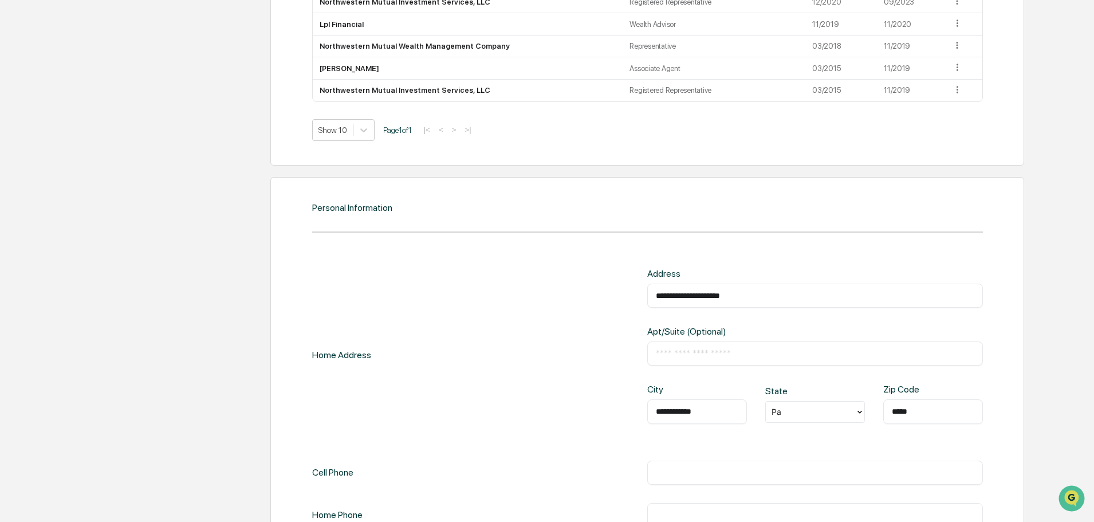
scroll to position [1330, 0]
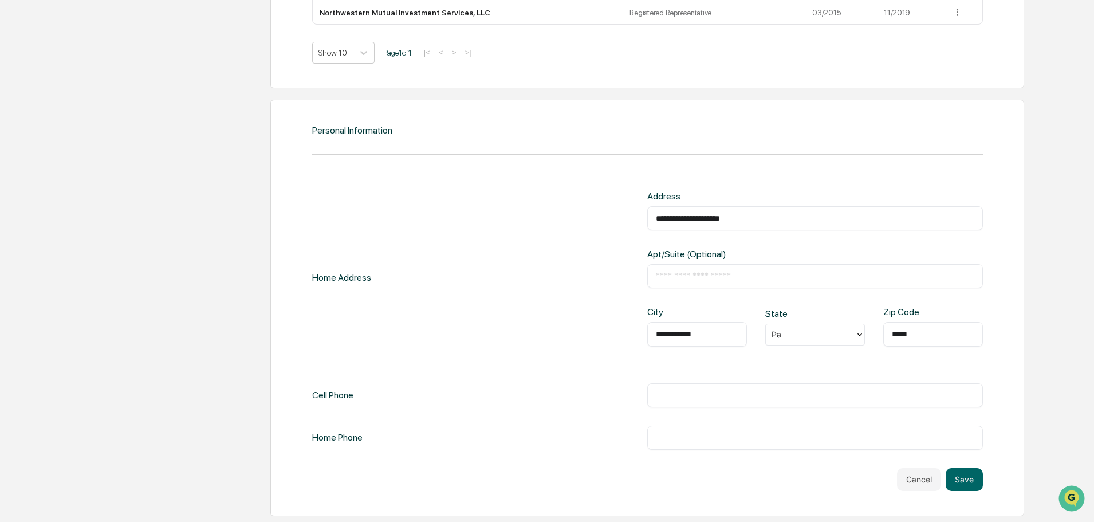
drag, startPoint x: 764, startPoint y: 226, endPoint x: 534, endPoint y: 224, distance: 230.3
click at [535, 224] on div "**********" at bounding box center [647, 278] width 671 height 174
drag, startPoint x: 752, startPoint y: 217, endPoint x: 498, endPoint y: 198, distance: 254.5
click at [503, 199] on div "**********" at bounding box center [647, 278] width 671 height 174
paste input "text"
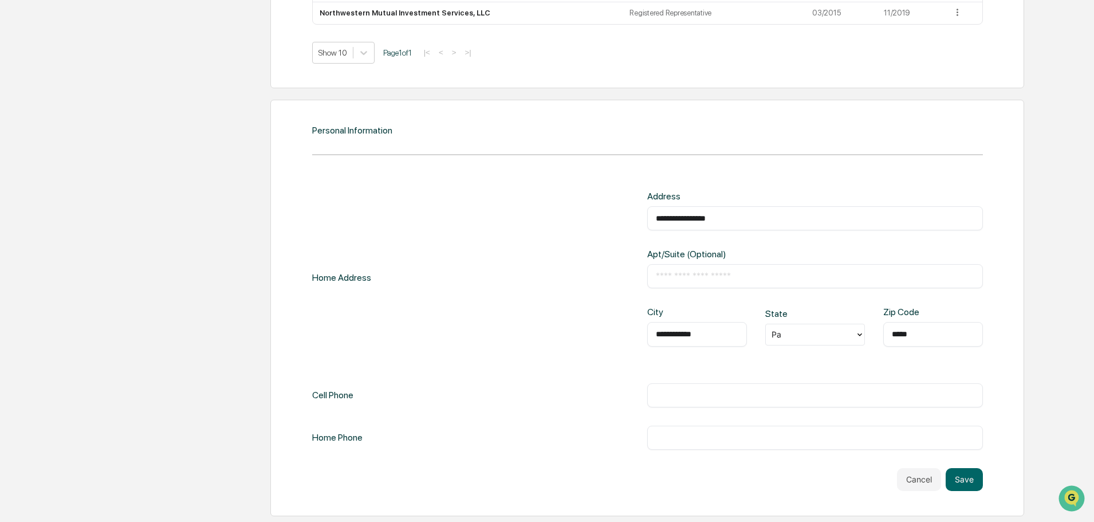
type input "**********"
type input "*****"
click at [751, 393] on input "text" at bounding box center [815, 395] width 319 height 11
paste input "**********"
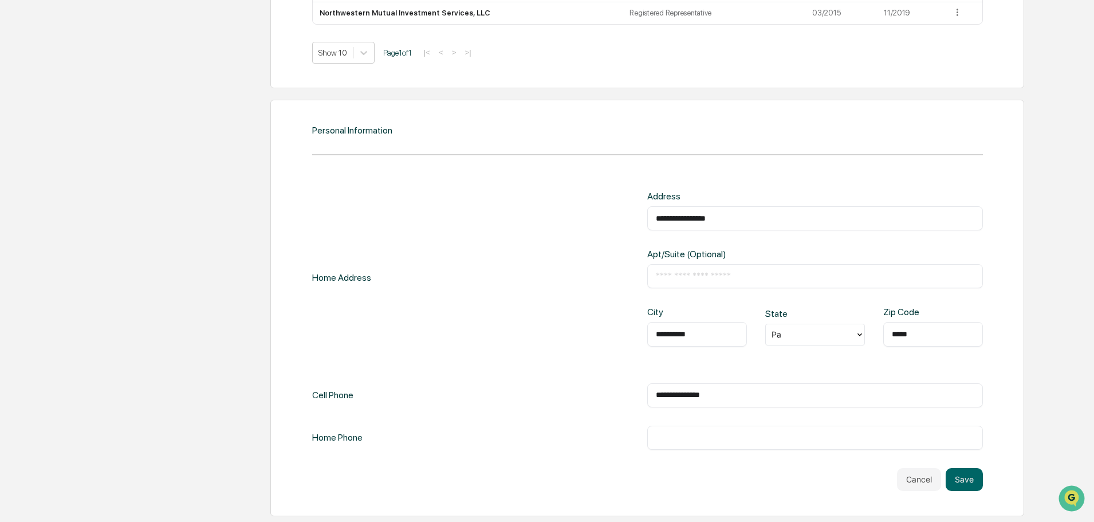
type input "**********"
click at [719, 438] on input "text" at bounding box center [815, 437] width 319 height 11
paste input "**********"
type input "**********"
click at [973, 477] on button "Save" at bounding box center [964, 479] width 37 height 23
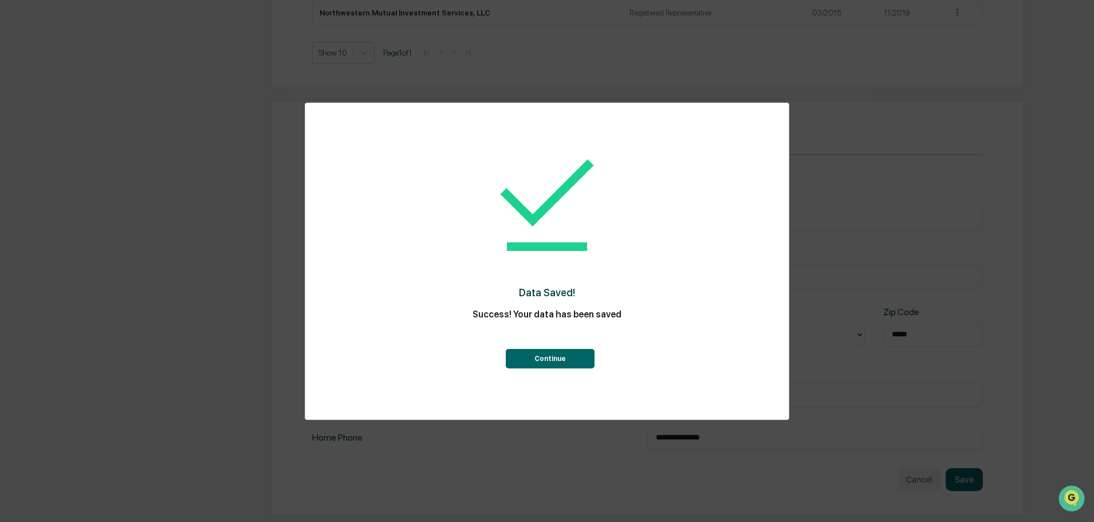
click at [512, 344] on div "Continue" at bounding box center [547, 347] width 438 height 41
click at [525, 354] on button "Continue" at bounding box center [550, 358] width 89 height 19
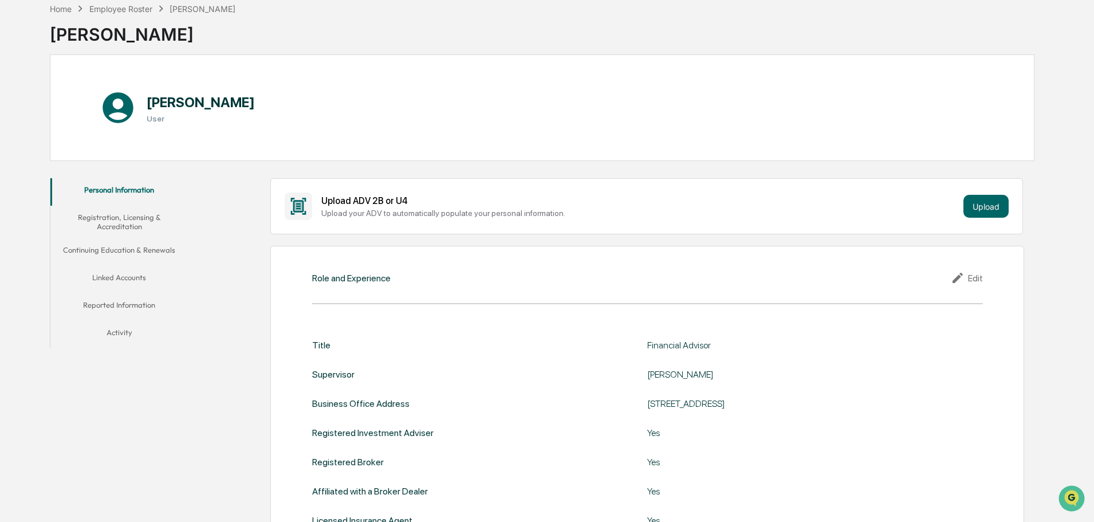
scroll to position [0, 0]
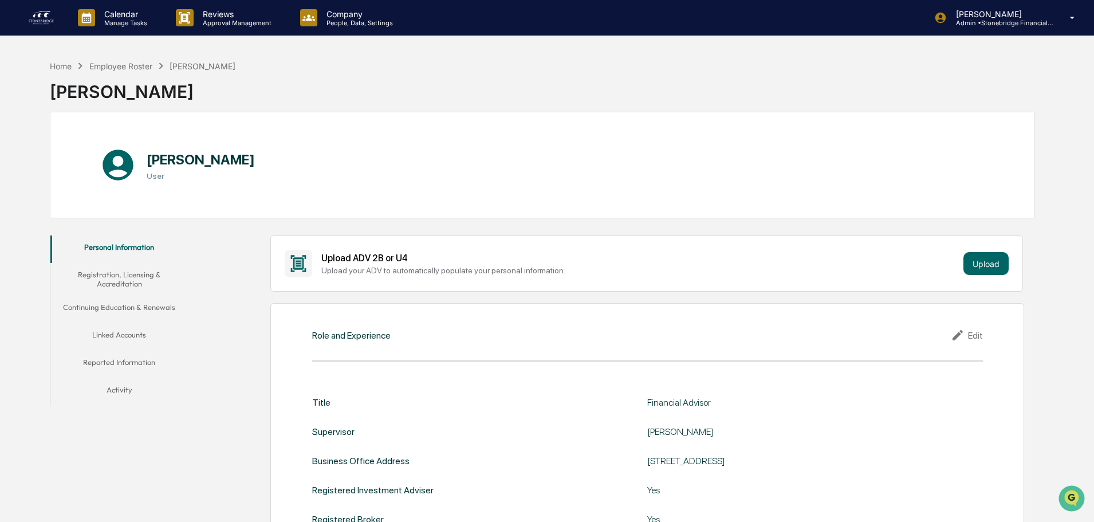
click at [142, 290] on button "Registration, Licensing & Accreditation" at bounding box center [119, 279] width 138 height 33
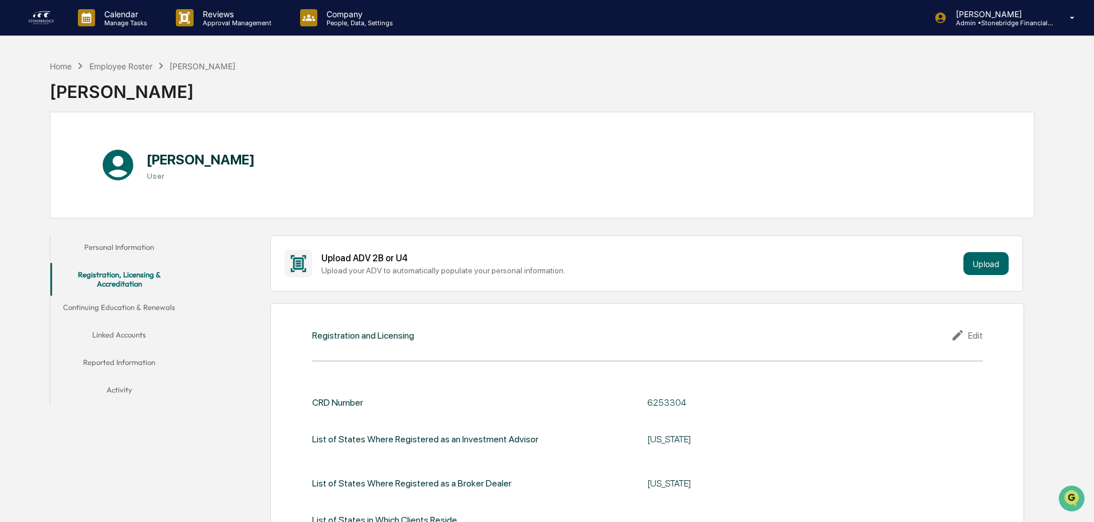
click at [165, 301] on button "Continuing Education & Renewals" at bounding box center [119, 310] width 138 height 28
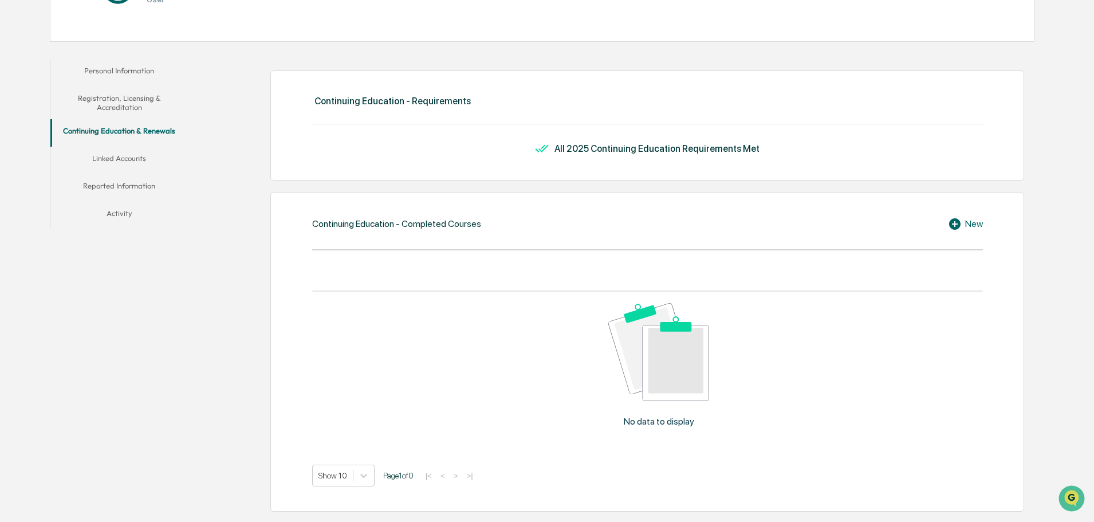
drag, startPoint x: 171, startPoint y: 266, endPoint x: 163, endPoint y: 257, distance: 12.2
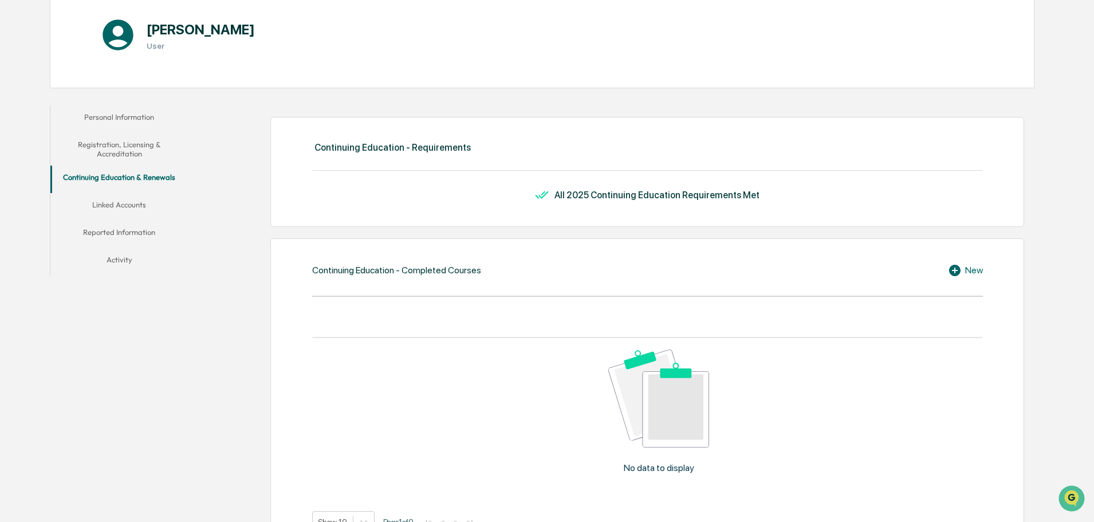
drag, startPoint x: 163, startPoint y: 257, endPoint x: 137, endPoint y: 209, distance: 54.4
click at [137, 209] on button "Linked Accounts" at bounding box center [119, 207] width 138 height 28
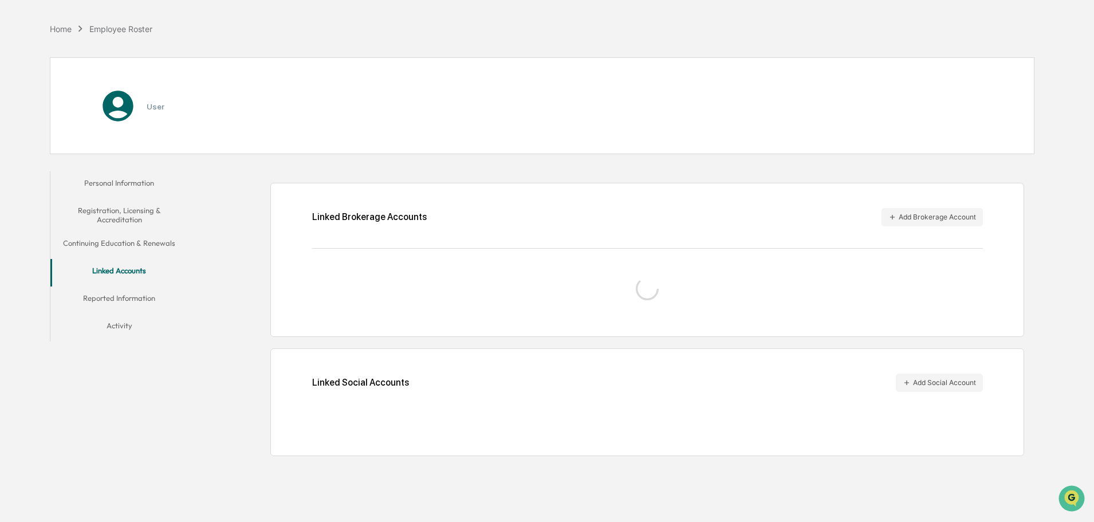
scroll to position [54, 0]
click at [137, 209] on button "Registration, Licensing & Accreditation" at bounding box center [119, 215] width 138 height 33
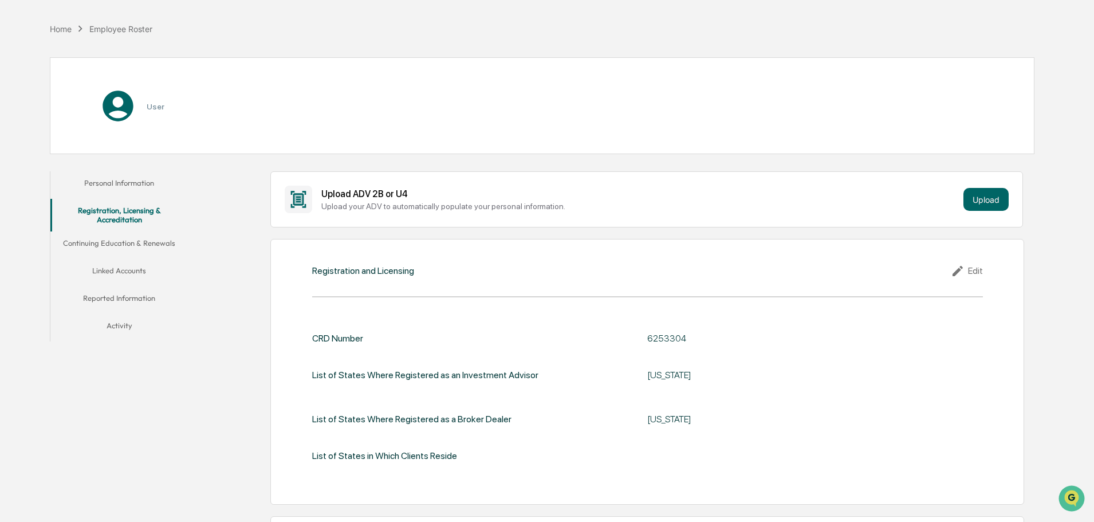
click at [150, 286] on button "Linked Accounts" at bounding box center [119, 273] width 138 height 28
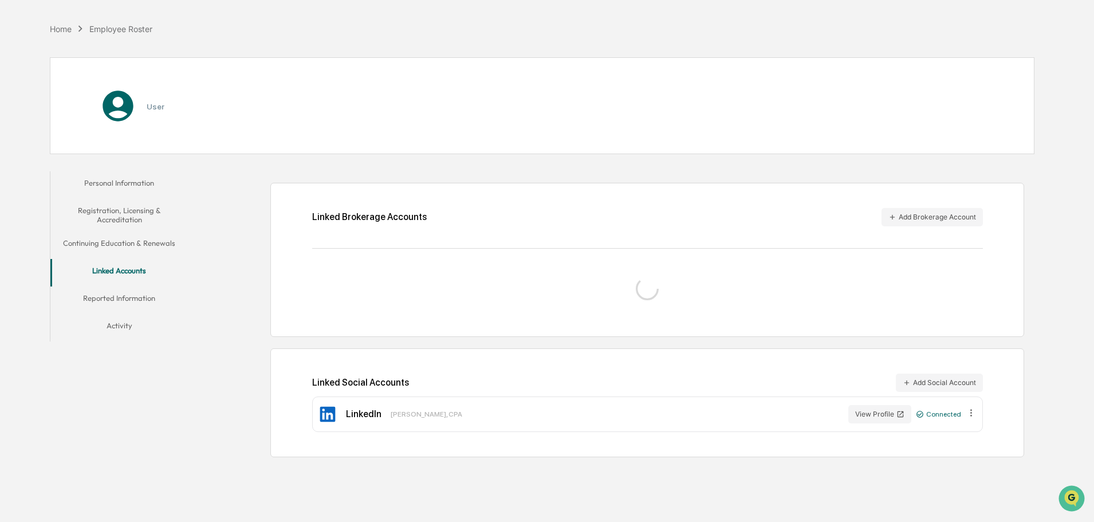
click at [156, 305] on button "Reported Information" at bounding box center [119, 300] width 138 height 28
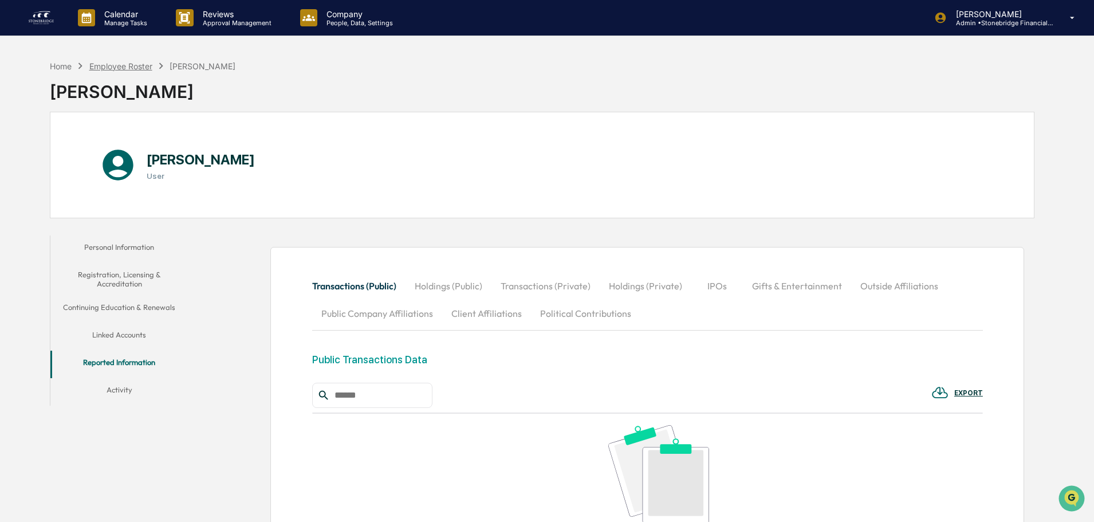
click at [132, 69] on div "Employee Roster" at bounding box center [120, 66] width 63 height 10
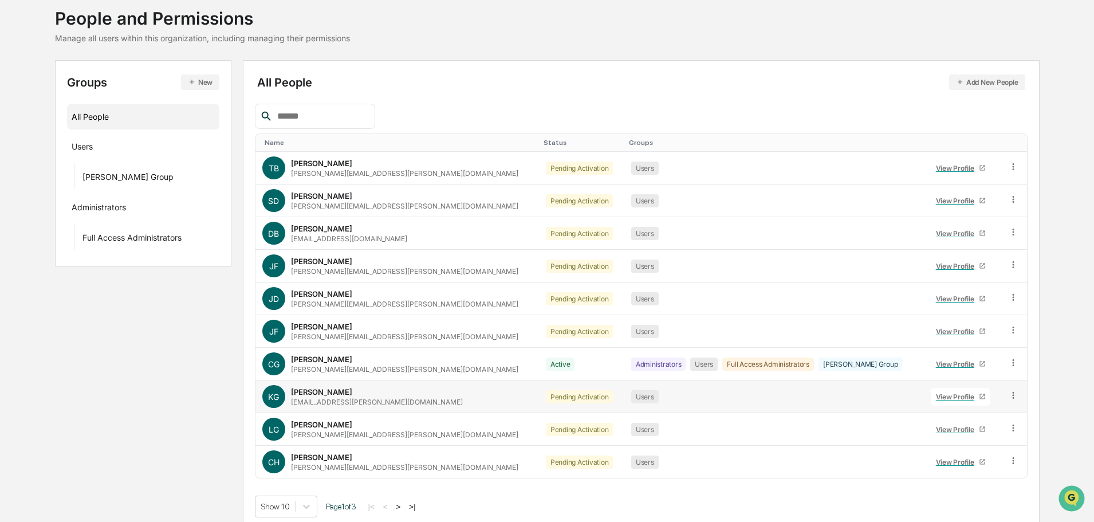
scroll to position [76, 0]
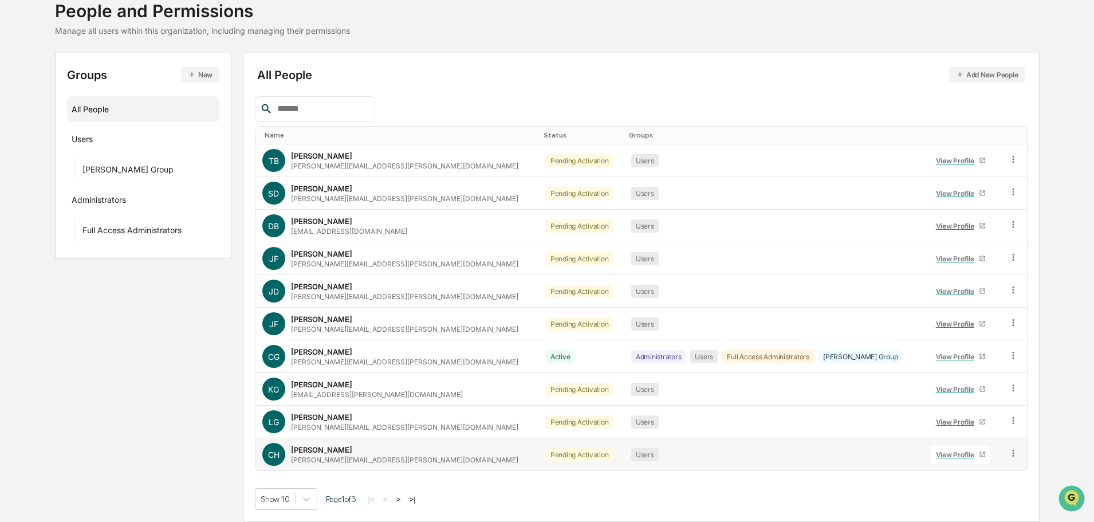
click at [947, 453] on div "View Profile" at bounding box center [957, 454] width 43 height 9
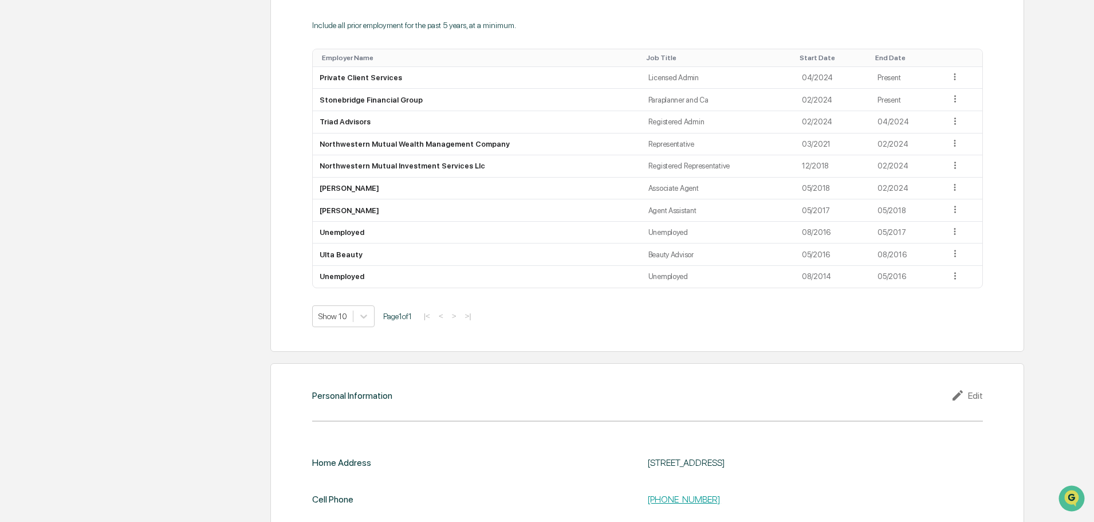
scroll to position [1135, 0]
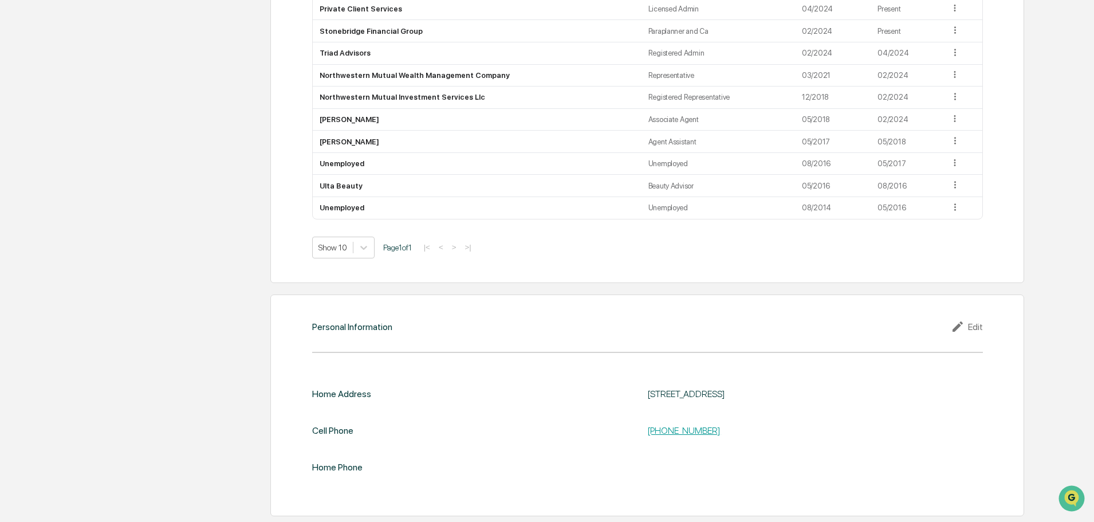
click at [965, 321] on icon at bounding box center [959, 327] width 17 height 14
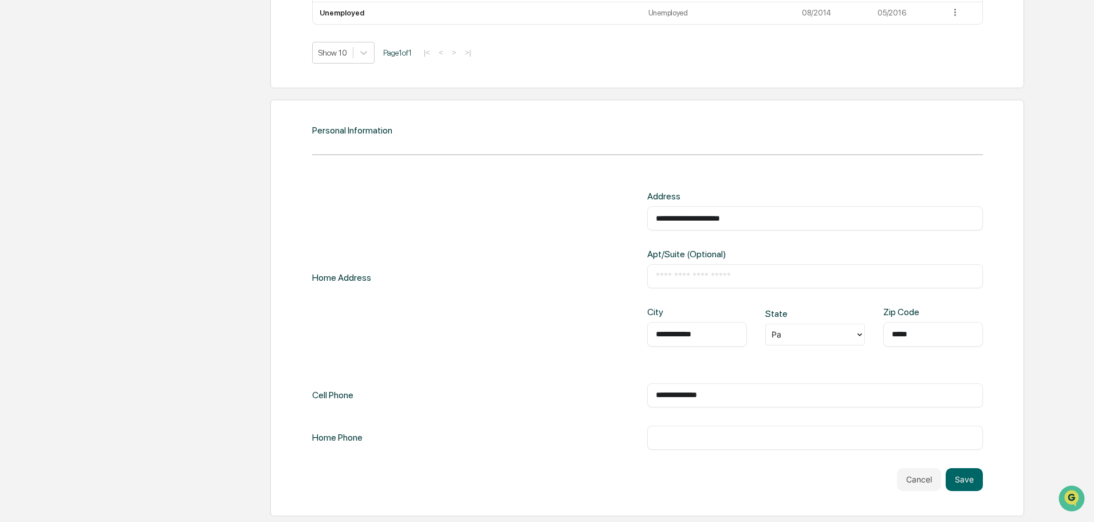
scroll to position [1215, 0]
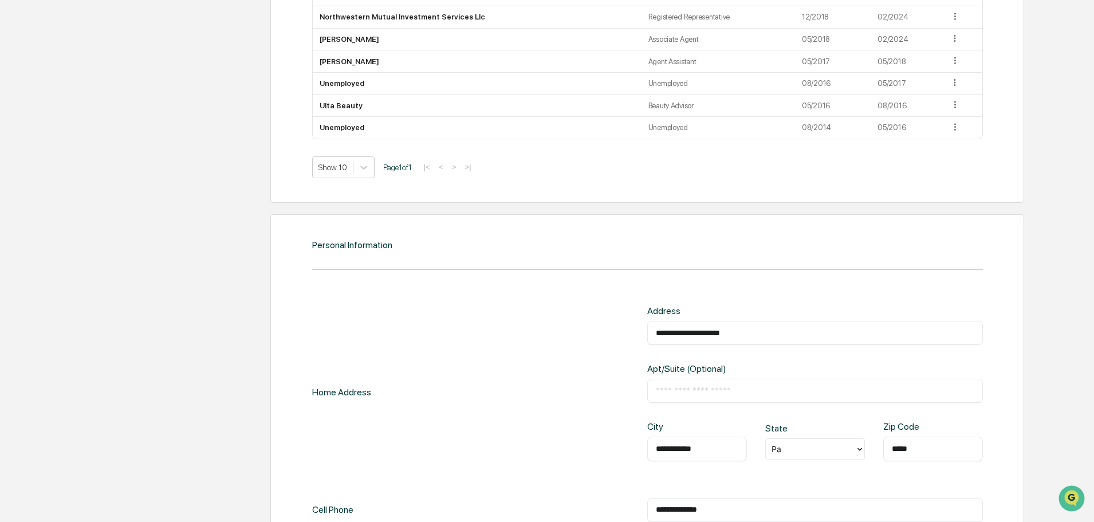
drag, startPoint x: 769, startPoint y: 332, endPoint x: 549, endPoint y: 335, distance: 219.5
click at [533, 332] on div "**********" at bounding box center [647, 392] width 671 height 174
paste input "text"
type input "**********"
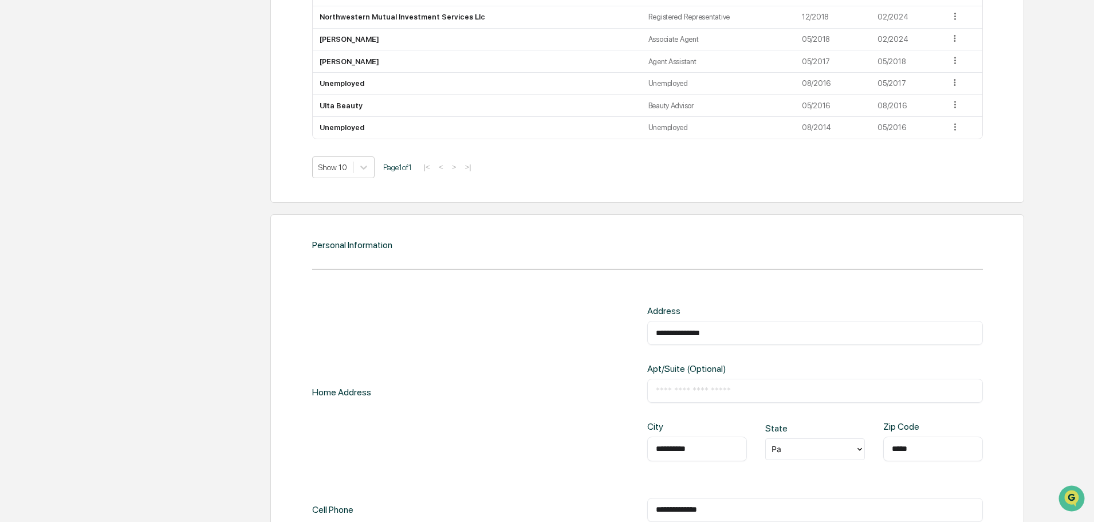
type input "*****"
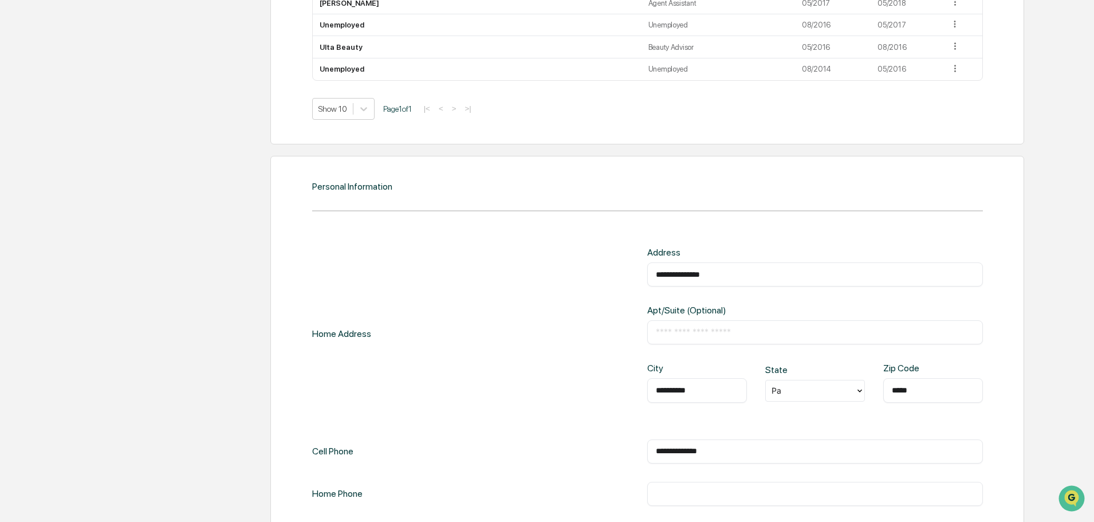
scroll to position [1330, 0]
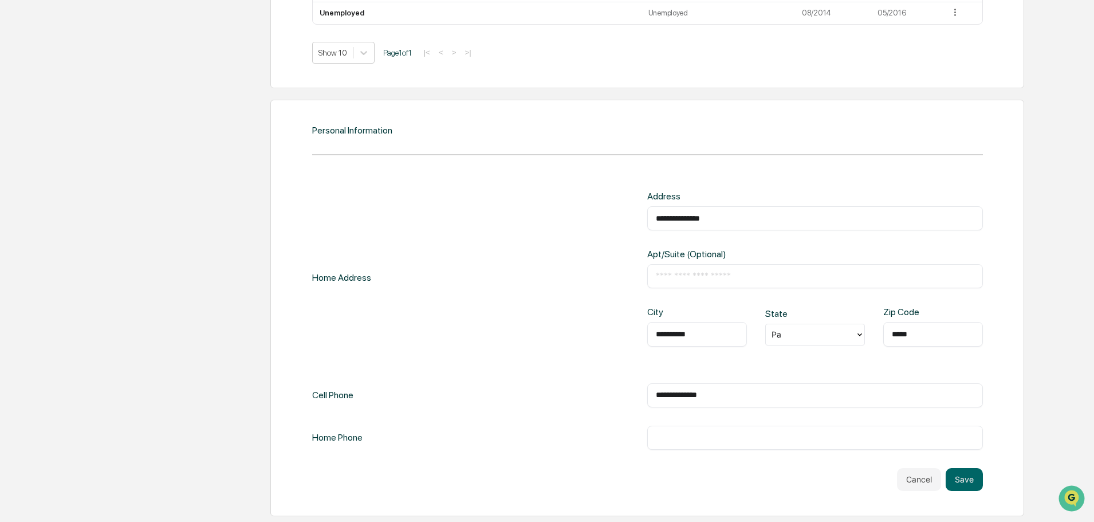
click at [727, 396] on input "**********" at bounding box center [815, 395] width 319 height 11
drag, startPoint x: 735, startPoint y: 392, endPoint x: 558, endPoint y: 394, distance: 177.1
click at [542, 392] on div "**********" at bounding box center [647, 395] width 671 height 24
paste input "text"
type input "**********"
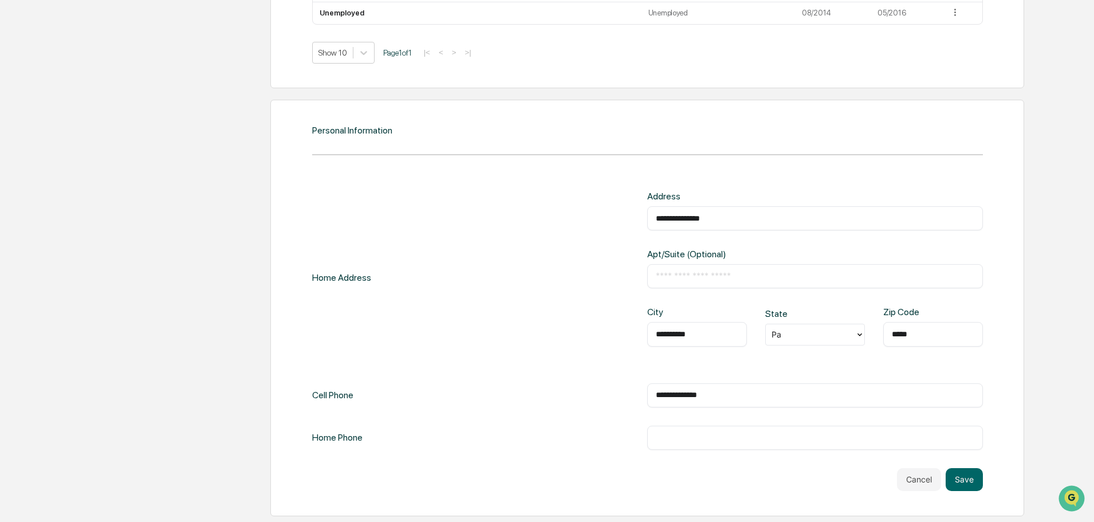
paste input "**********"
type input "**********"
click at [962, 481] on button "Save" at bounding box center [964, 479] width 37 height 23
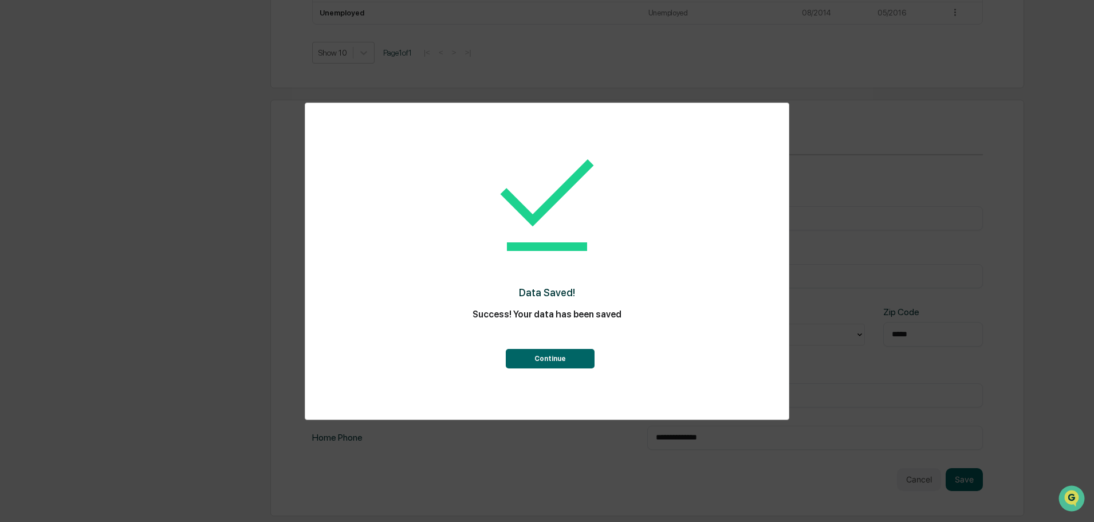
click at [542, 363] on button "Continue" at bounding box center [550, 358] width 89 height 19
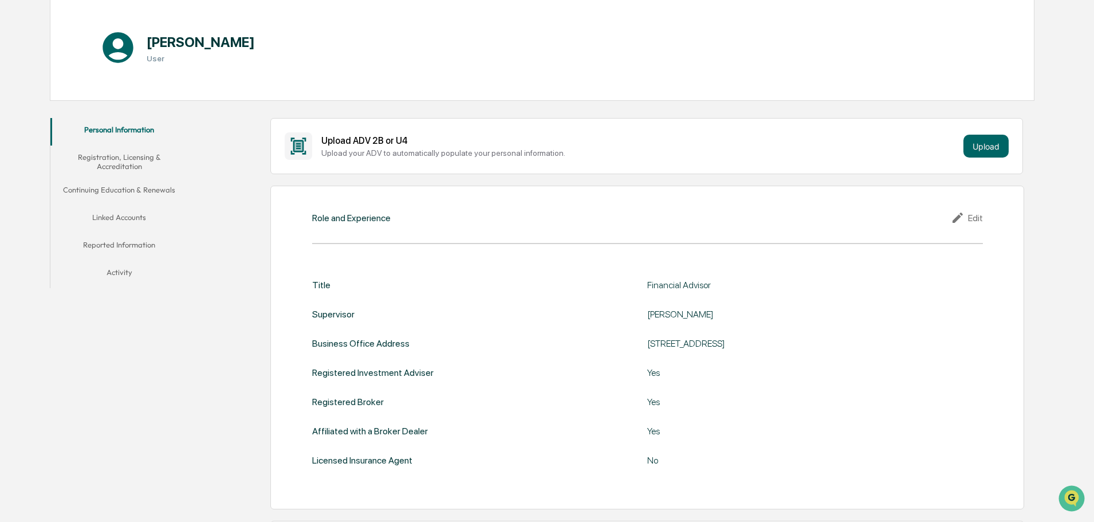
scroll to position [0, 0]
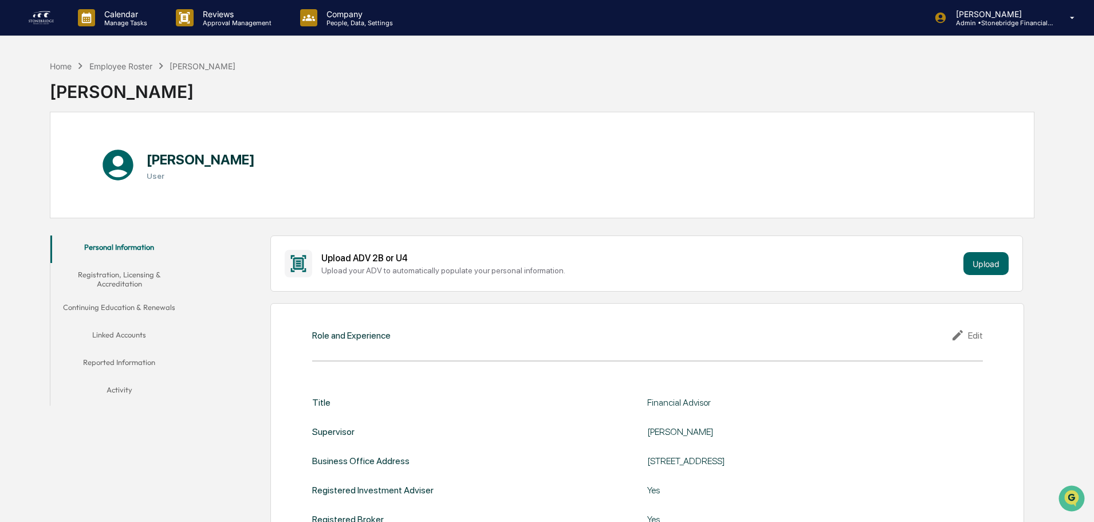
click at [122, 289] on button "Registration, Licensing & Accreditation" at bounding box center [119, 279] width 138 height 33
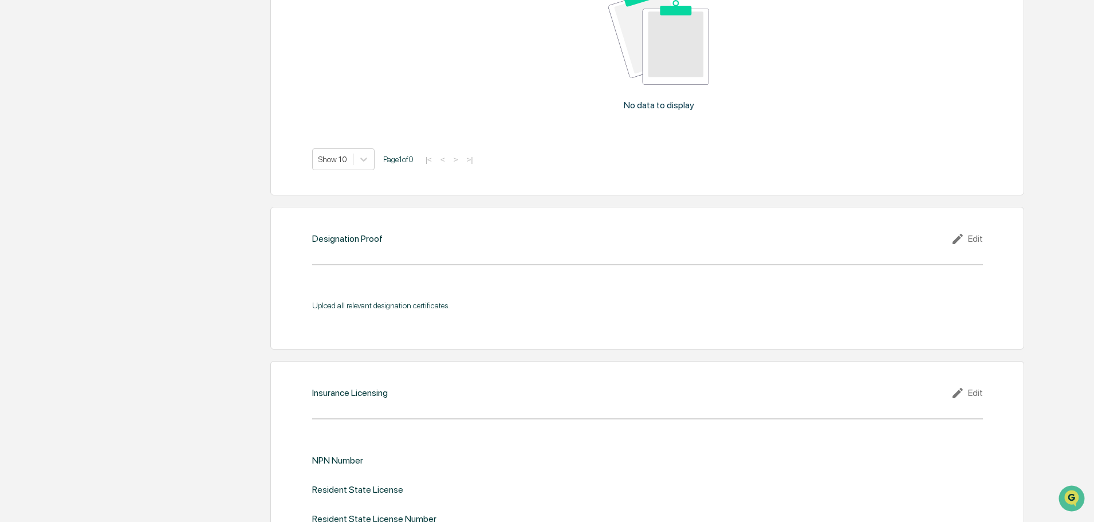
scroll to position [819, 0]
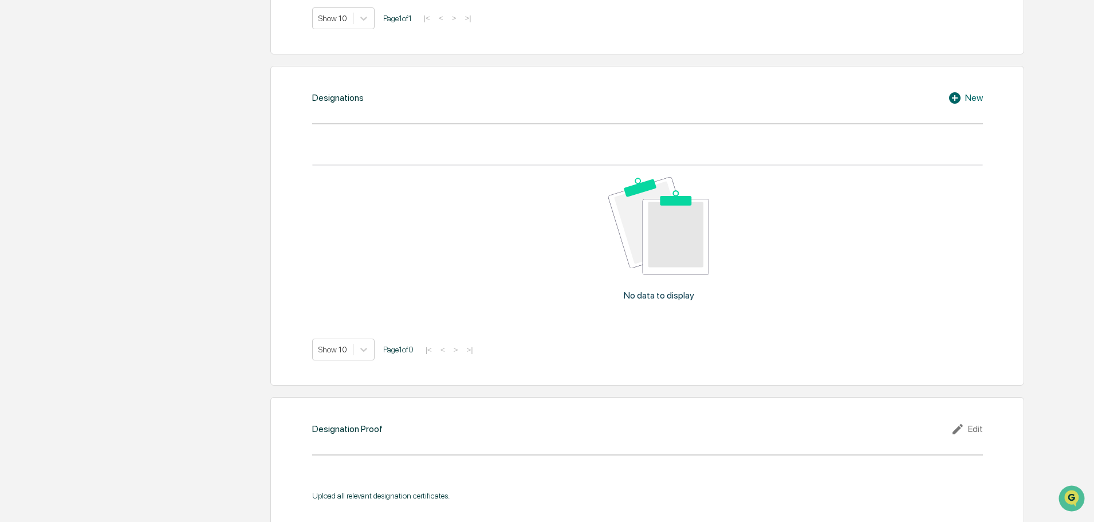
click at [955, 94] on icon at bounding box center [954, 97] width 11 height 11
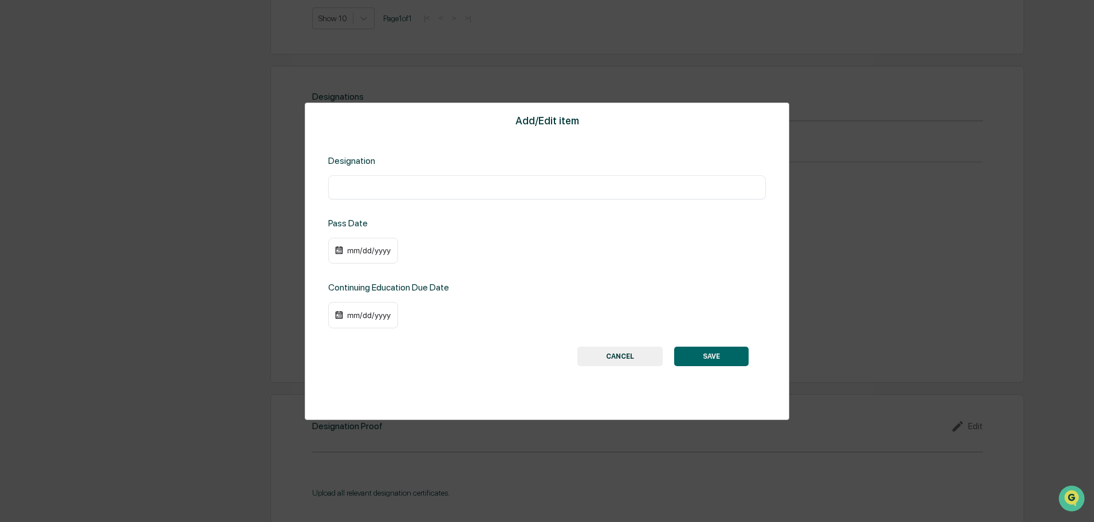
drag, startPoint x: 386, startPoint y: 217, endPoint x: 397, endPoint y: 213, distance: 11.3
click at [386, 216] on div "Add/Edit item Designation ​ Pass Date mm/dd/yyyy Continuing Education Due Date …" at bounding box center [547, 261] width 485 height 317
click at [465, 179] on div "​" at bounding box center [547, 187] width 438 height 24
click at [428, 185] on input "text" at bounding box center [547, 187] width 421 height 11
paste input "**********"
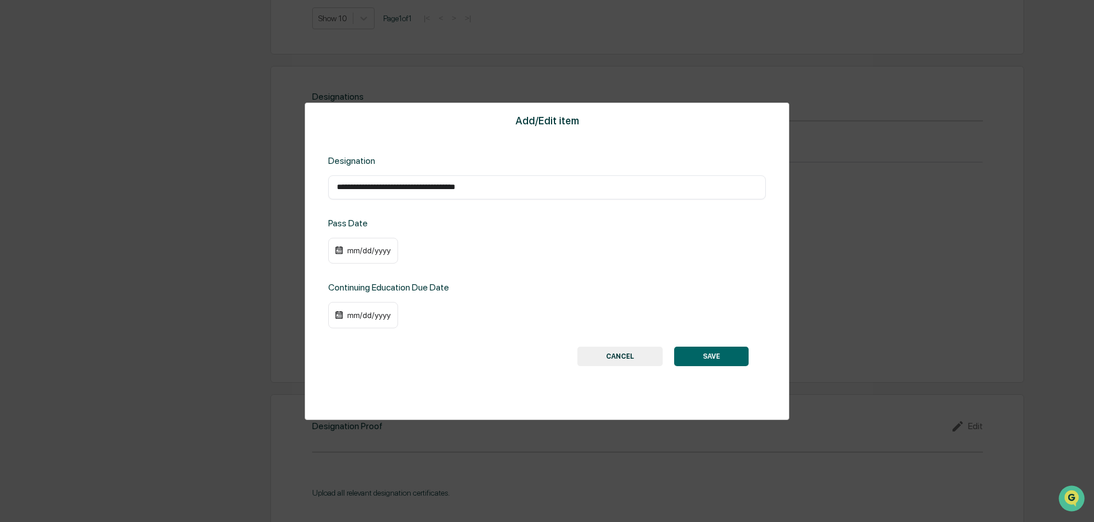
type input "**********"
drag, startPoint x: 594, startPoint y: 272, endPoint x: 574, endPoint y: 264, distance: 21.8
click at [593, 272] on div "**********" at bounding box center [547, 261] width 485 height 317
click at [524, 193] on div "**********" at bounding box center [547, 187] width 438 height 24
click at [716, 358] on button "SAVE" at bounding box center [711, 356] width 74 height 19
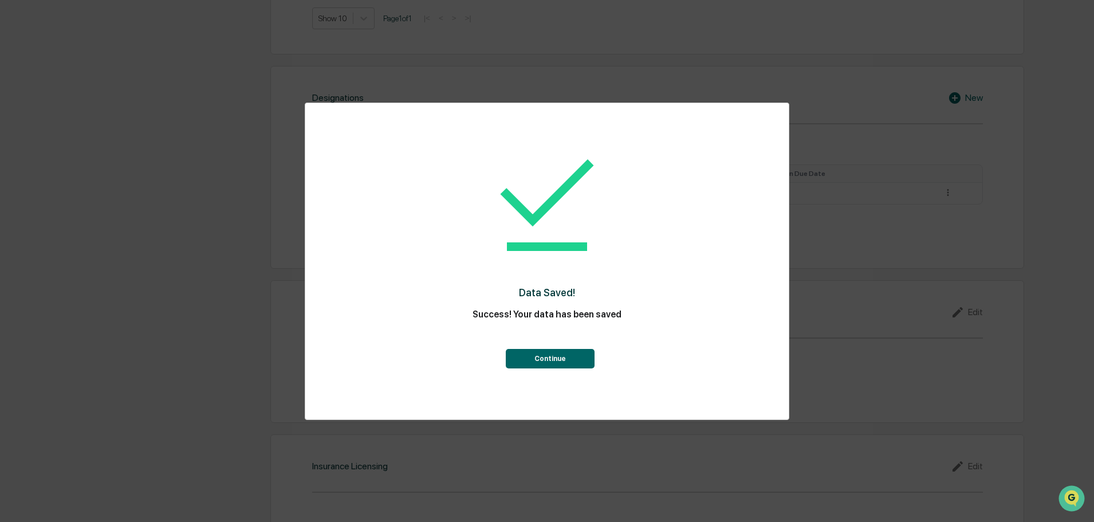
click at [544, 355] on button "Continue" at bounding box center [550, 358] width 89 height 19
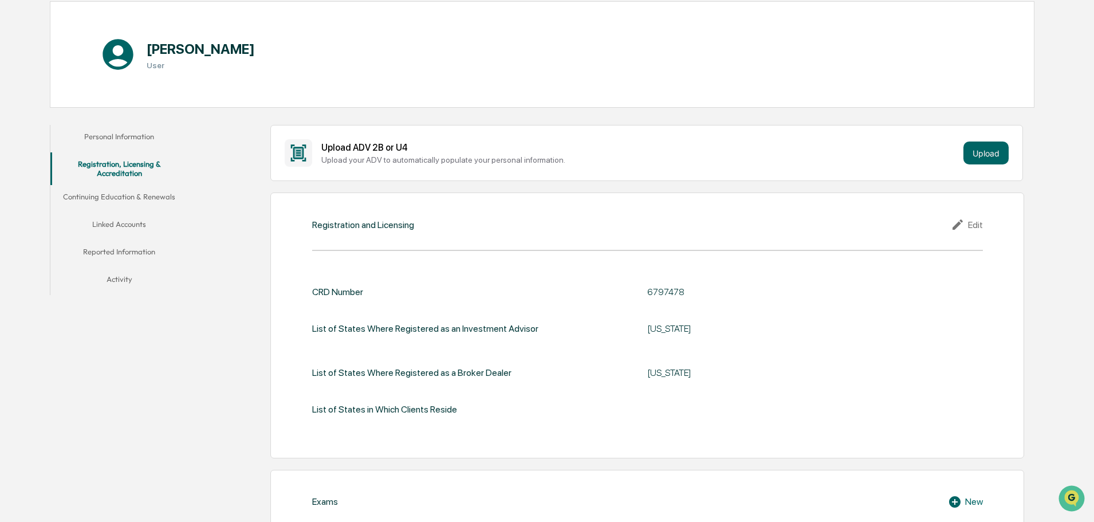
scroll to position [0, 0]
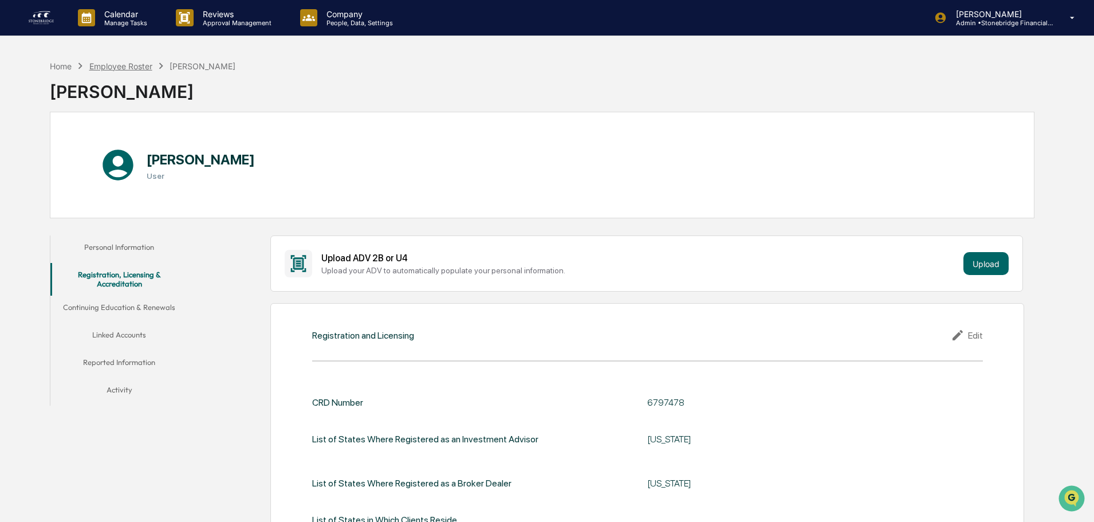
click at [125, 69] on div "Employee Roster" at bounding box center [120, 66] width 63 height 10
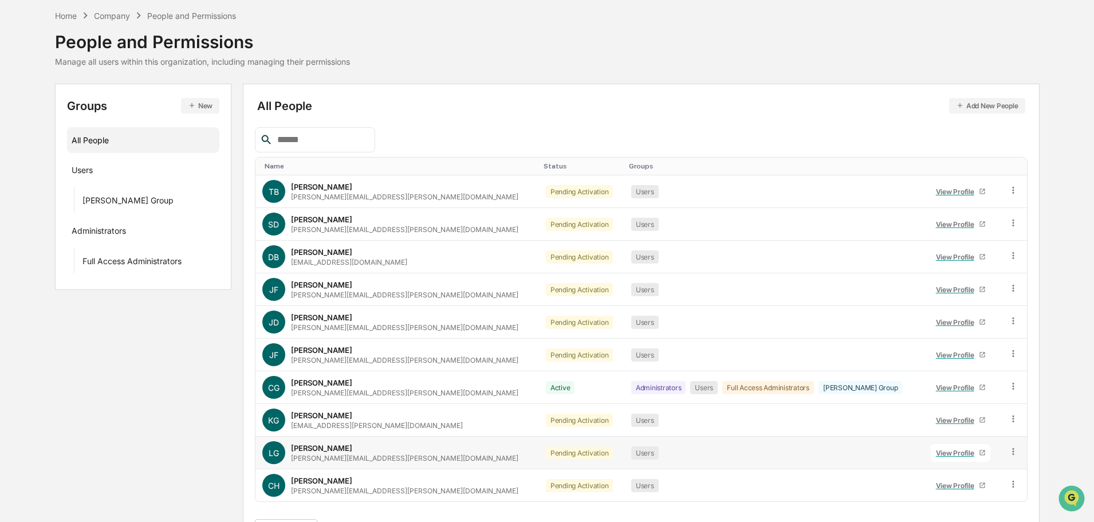
scroll to position [76, 0]
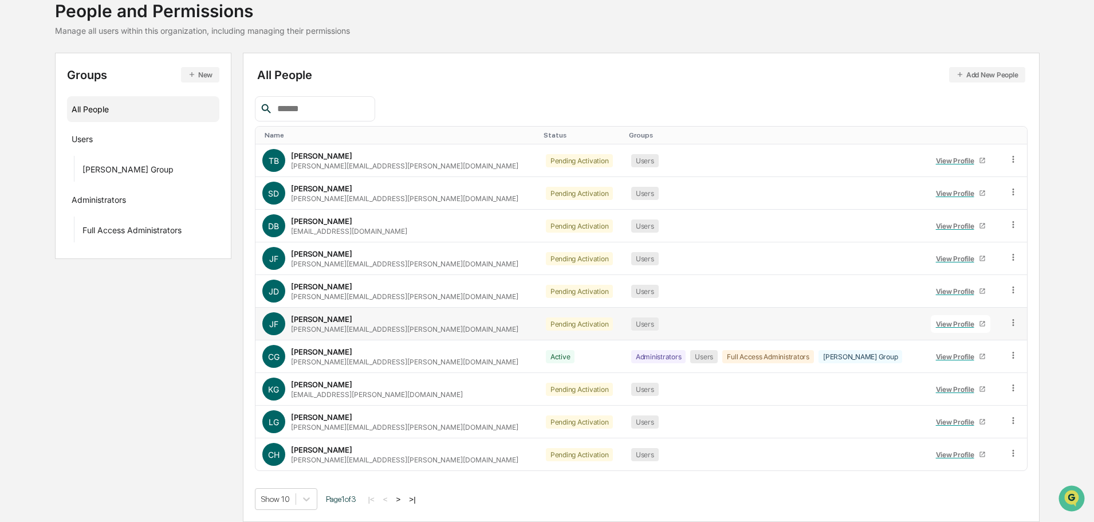
click at [936, 327] on div "View Profile" at bounding box center [957, 324] width 43 height 9
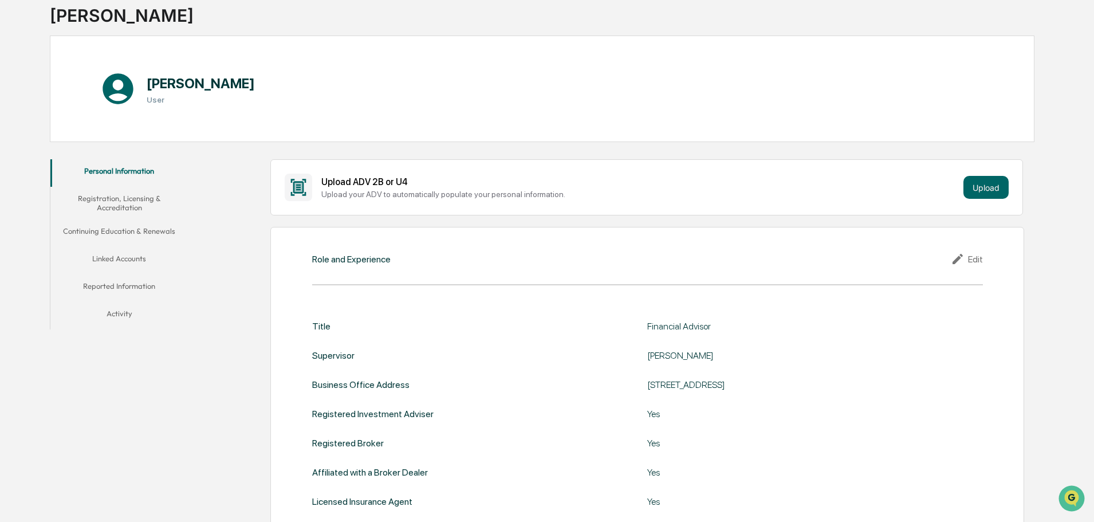
click at [117, 199] on button "Registration, Licensing & Accreditation" at bounding box center [119, 203] width 138 height 33
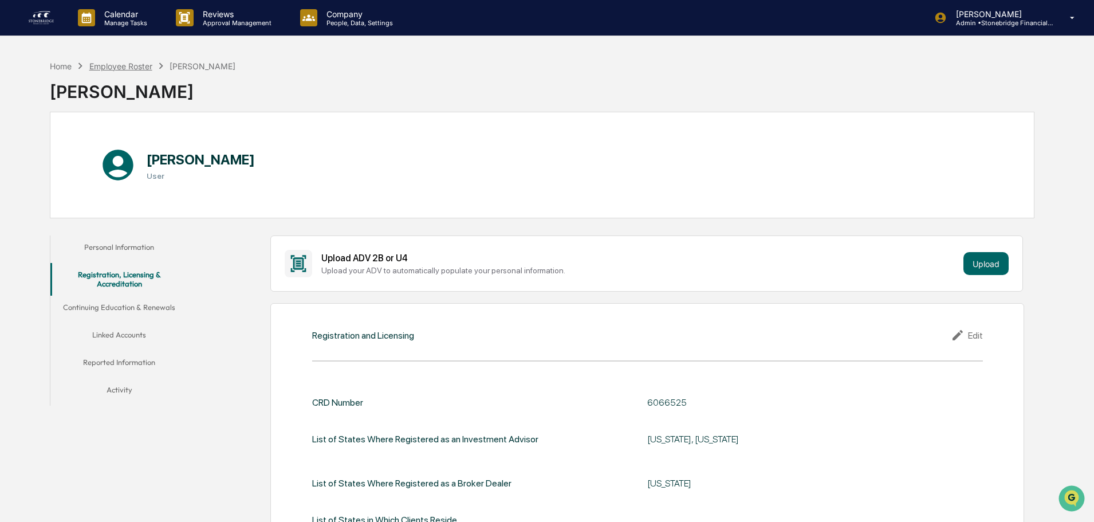
click at [146, 62] on div "Employee Roster" at bounding box center [120, 66] width 63 height 10
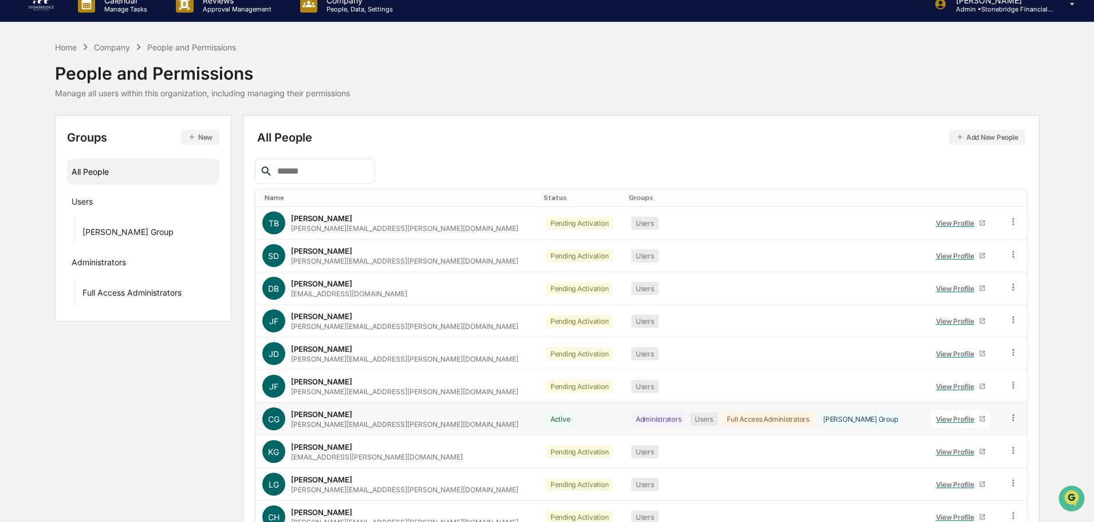
scroll to position [76, 0]
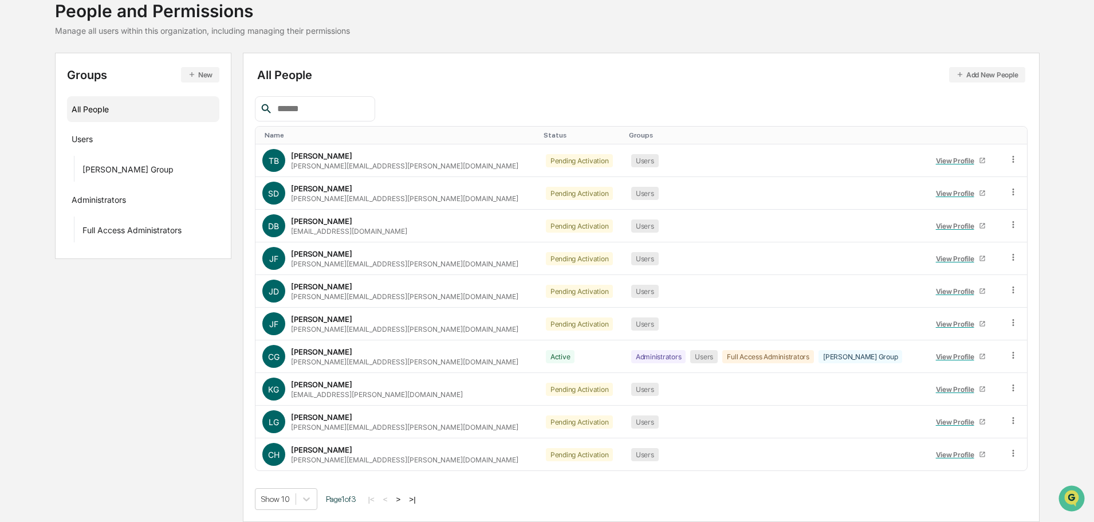
click at [402, 497] on button ">" at bounding box center [398, 499] width 11 height 10
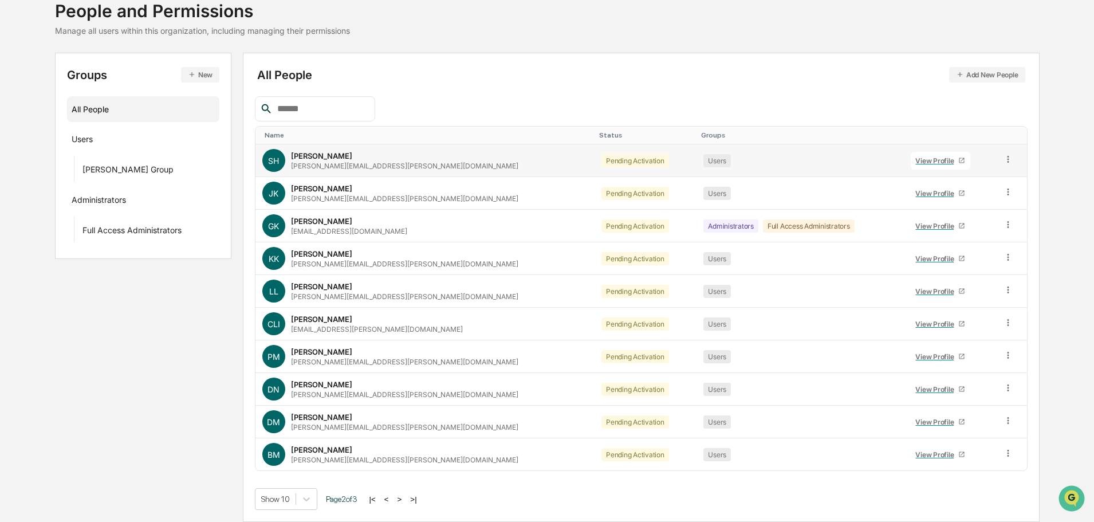
click at [917, 163] on div "View Profile" at bounding box center [937, 160] width 43 height 9
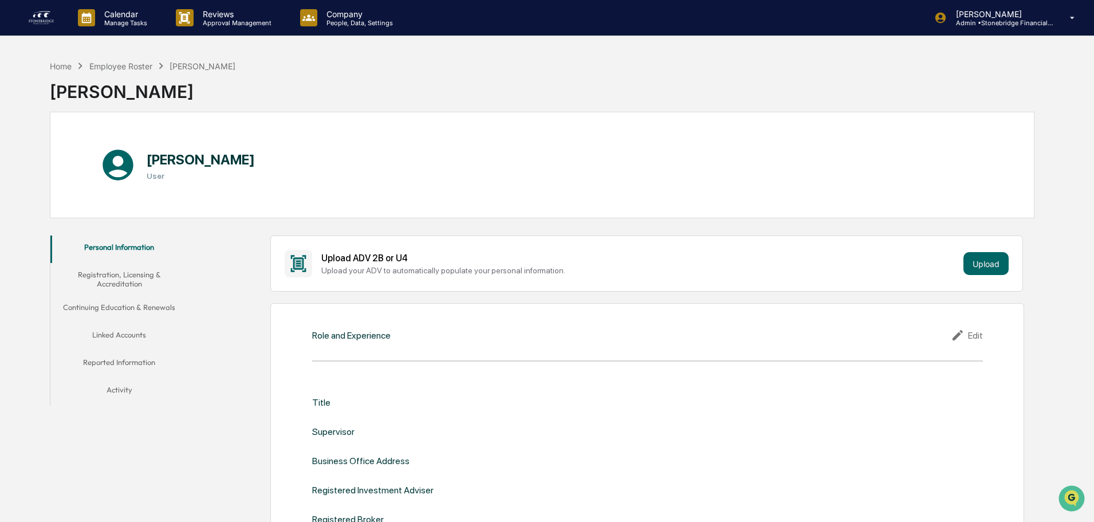
click at [958, 332] on icon at bounding box center [959, 335] width 17 height 14
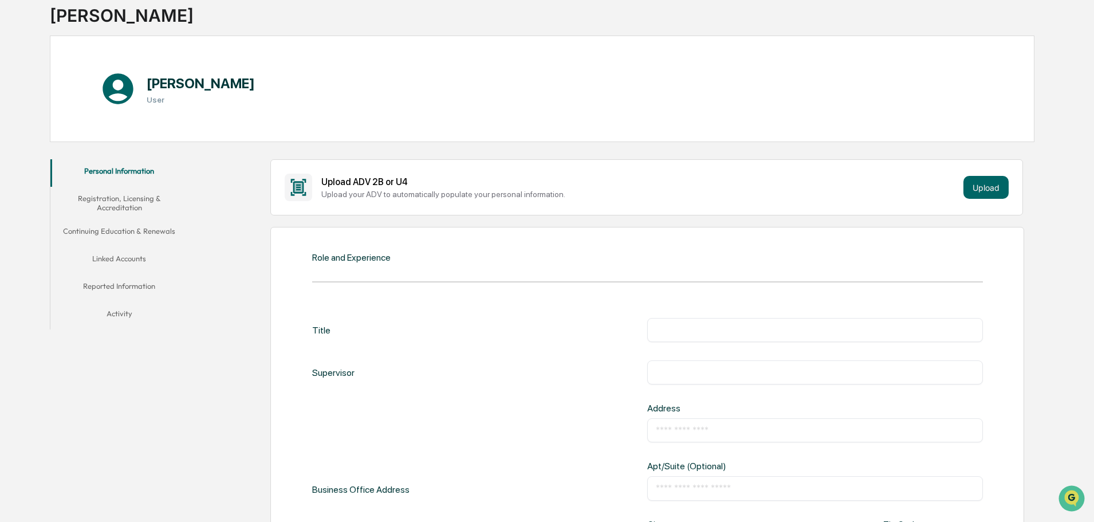
scroll to position [229, 0]
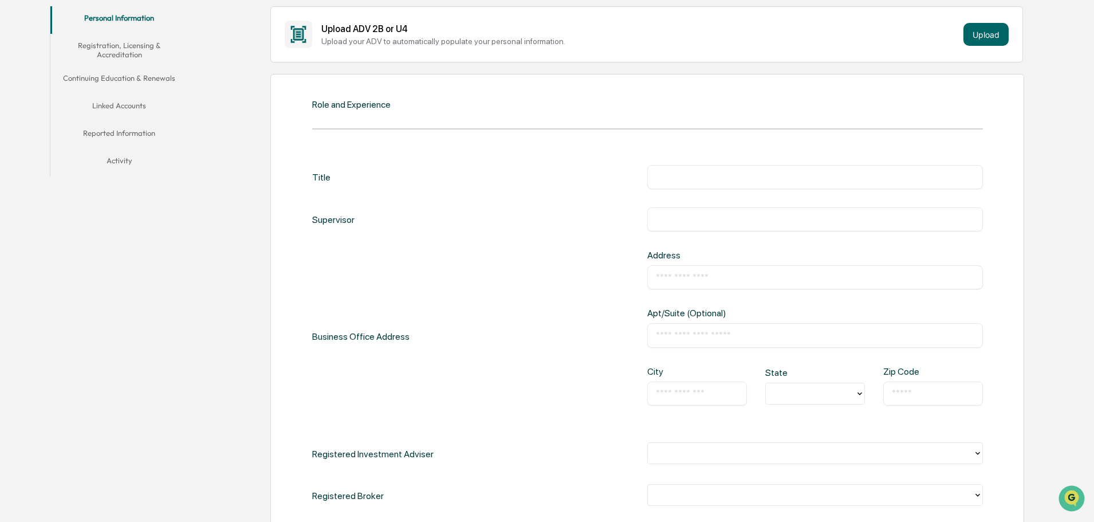
click at [682, 182] on input "text" at bounding box center [815, 176] width 319 height 11
click at [697, 168] on div "​" at bounding box center [815, 177] width 336 height 24
click at [672, 182] on input "text" at bounding box center [815, 176] width 319 height 11
paste input "**********"
type input "**********"
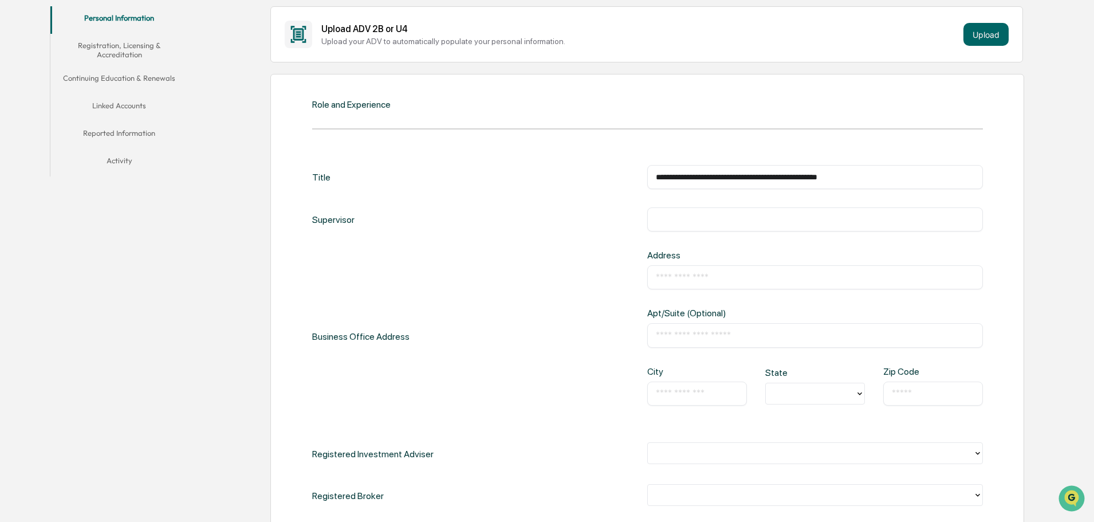
click at [706, 223] on input "text" at bounding box center [815, 219] width 319 height 11
type input "**********"
type input "*********"
type input "*"
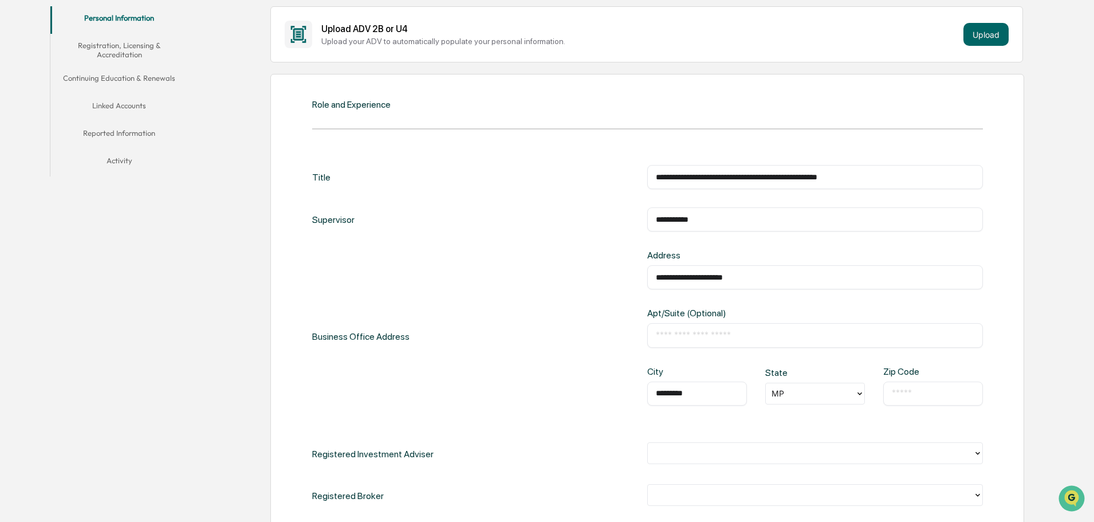
click at [830, 379] on div "State [US_STATE]" at bounding box center [816, 385] width 100 height 37
click at [831, 394] on div at bounding box center [811, 393] width 78 height 13
drag, startPoint x: 801, startPoint y: 457, endPoint x: 861, endPoint y: 421, distance: 70.5
click at [804, 456] on div "PA" at bounding box center [816, 454] width 100 height 23
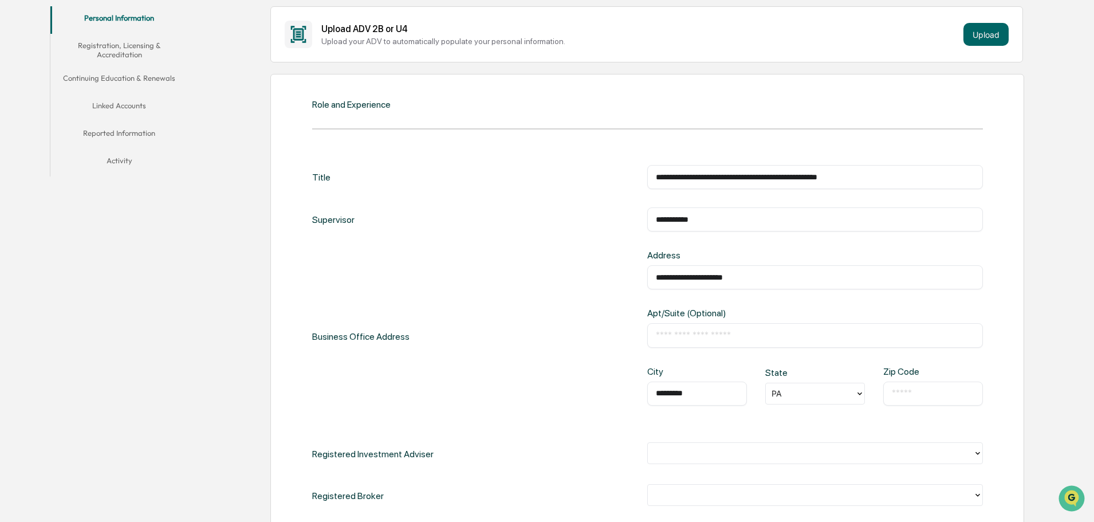
click at [900, 394] on input "text" at bounding box center [933, 393] width 83 height 11
type input "*****"
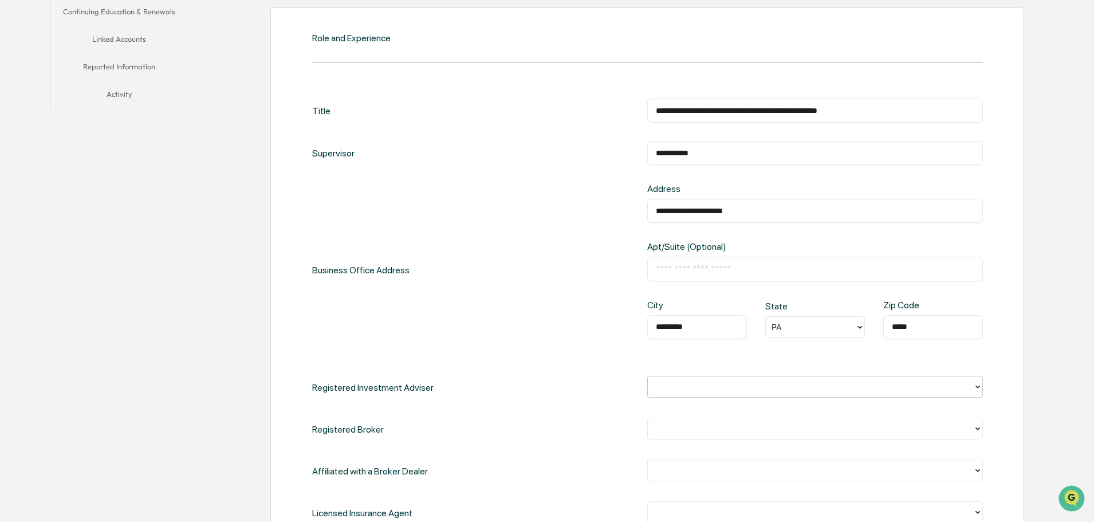
scroll to position [401, 0]
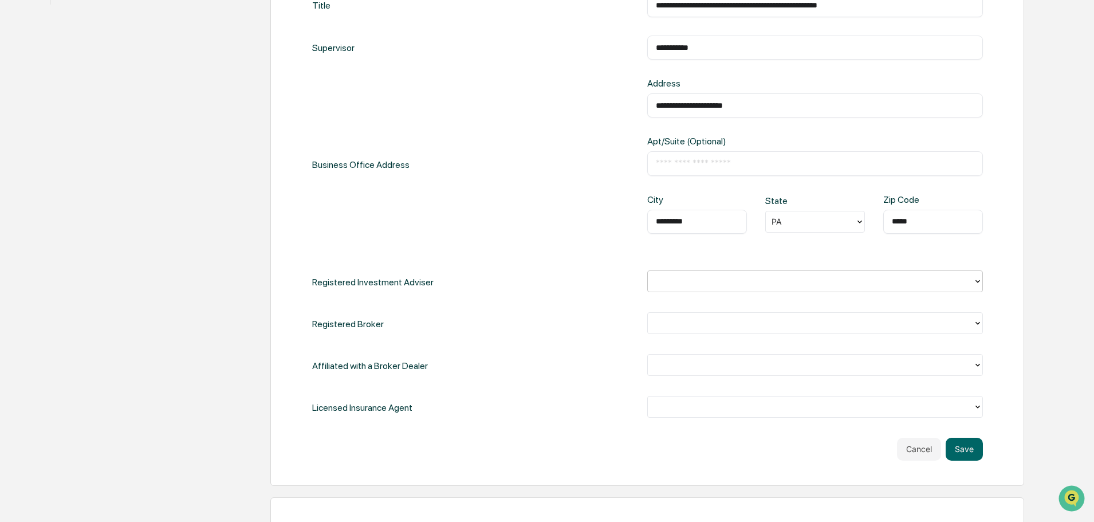
click at [719, 279] on div at bounding box center [811, 280] width 314 height 13
drag, startPoint x: 726, startPoint y: 313, endPoint x: 731, endPoint y: 307, distance: 8.1
click at [732, 307] on div "Yes" at bounding box center [815, 307] width 336 height 23
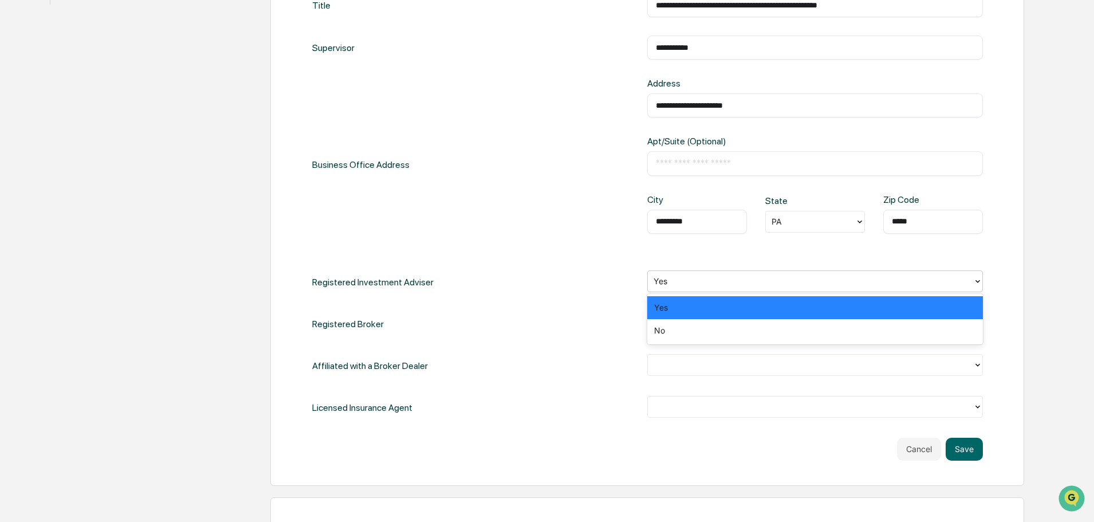
click at [709, 284] on div at bounding box center [811, 280] width 314 height 13
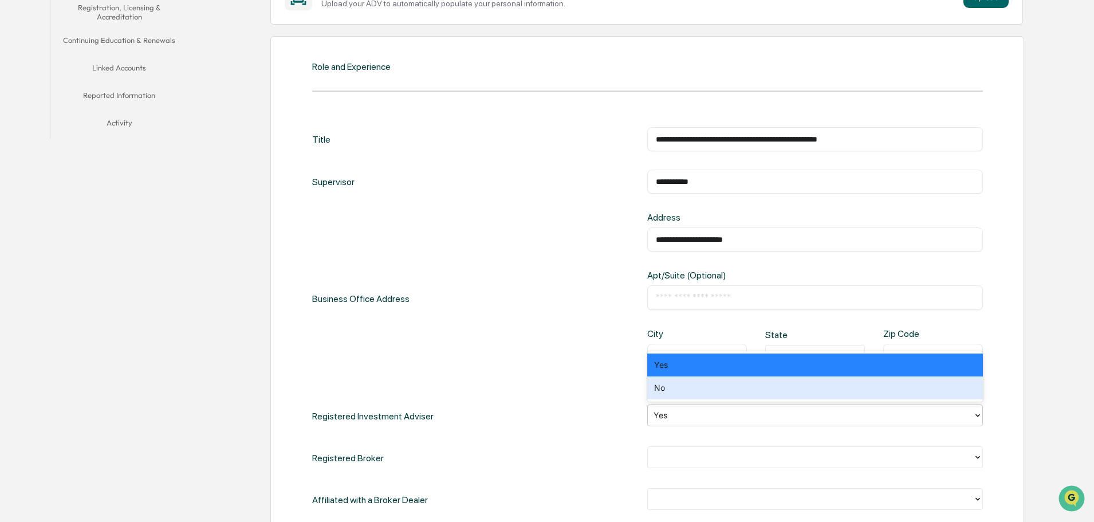
scroll to position [344, 0]
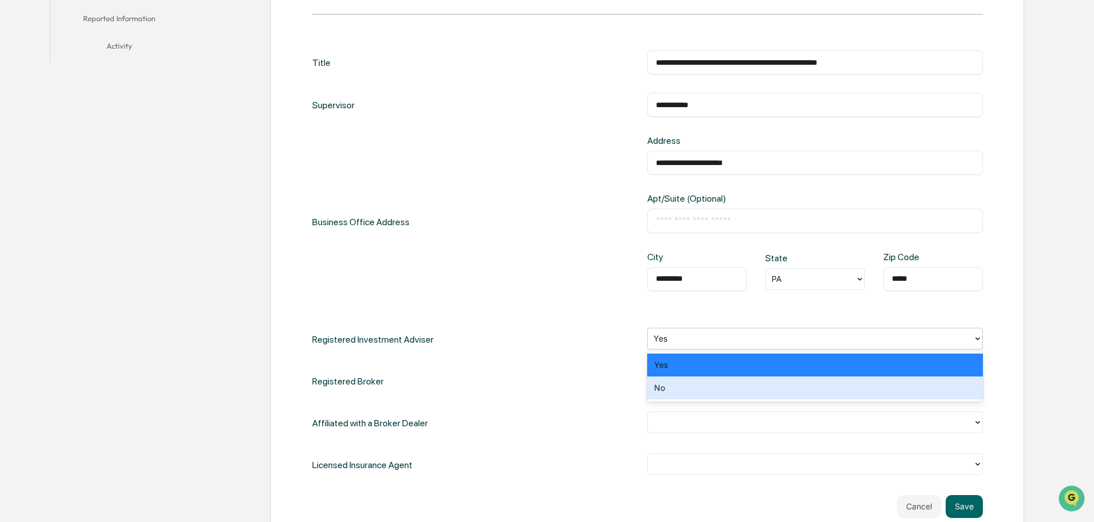
click at [720, 390] on div "No" at bounding box center [815, 387] width 336 height 23
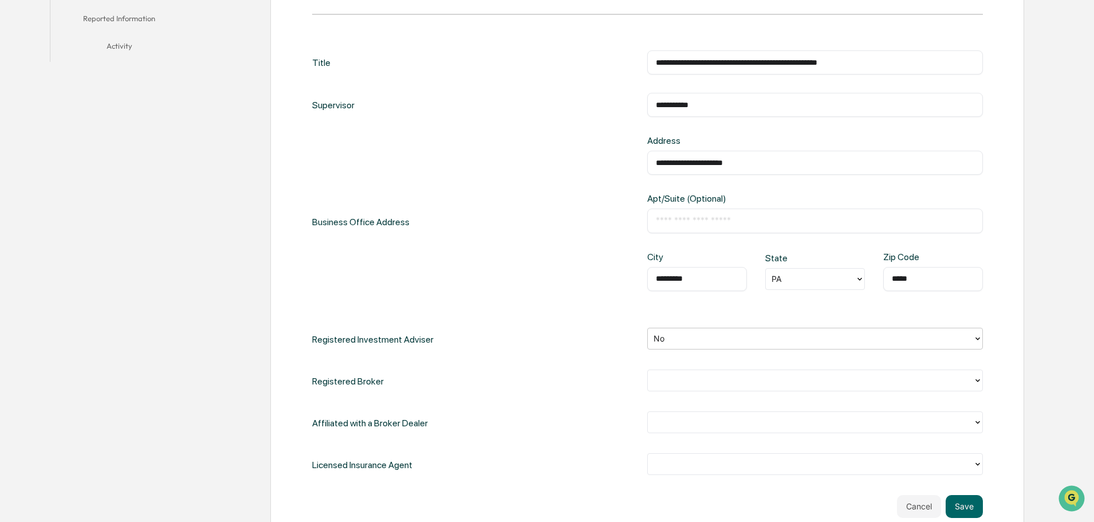
click at [701, 381] on div at bounding box center [811, 380] width 314 height 13
click at [715, 434] on div "No" at bounding box center [815, 429] width 336 height 23
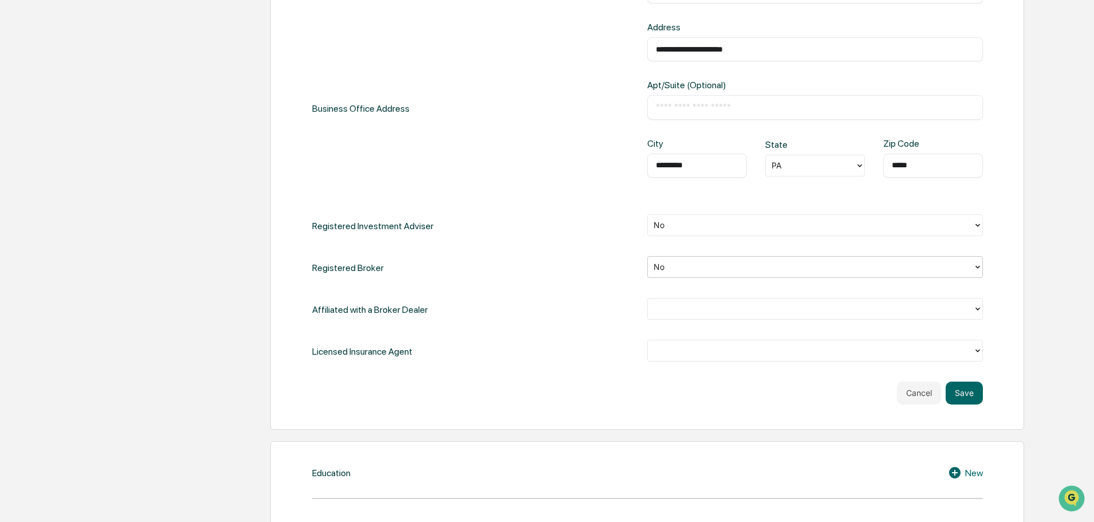
scroll to position [458, 0]
click at [643, 297] on div "Affiliated with a Broker Dealer" at bounding box center [647, 308] width 671 height 23
click at [673, 320] on div at bounding box center [815, 308] width 336 height 23
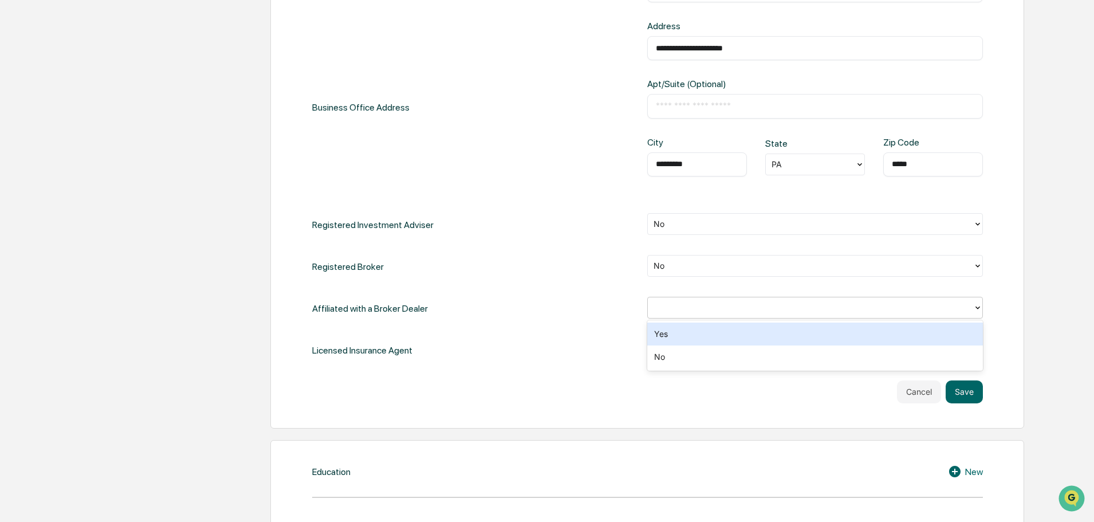
click at [670, 303] on div at bounding box center [811, 307] width 314 height 13
click at [663, 305] on div at bounding box center [811, 307] width 314 height 13
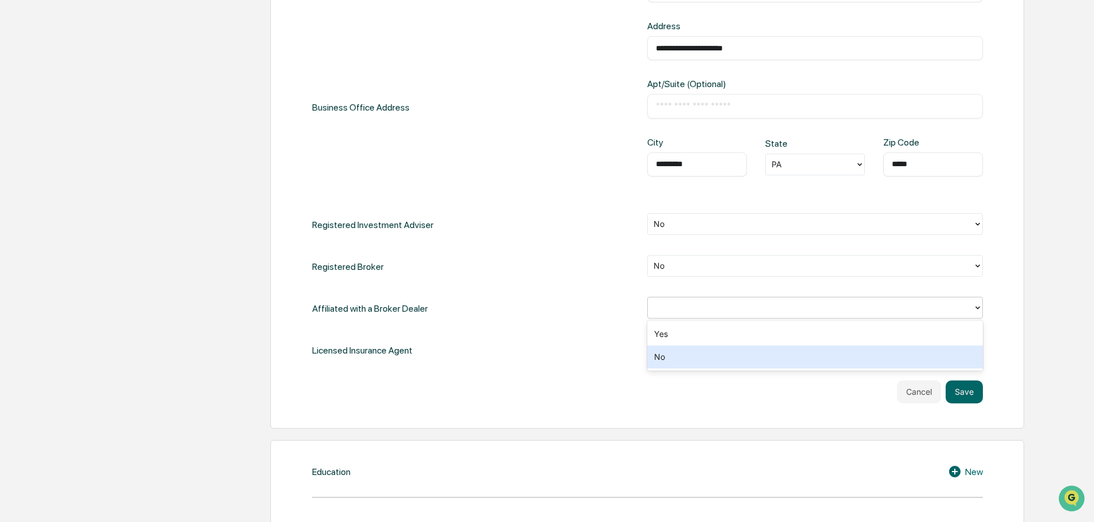
click at [676, 354] on div "No" at bounding box center [815, 357] width 336 height 23
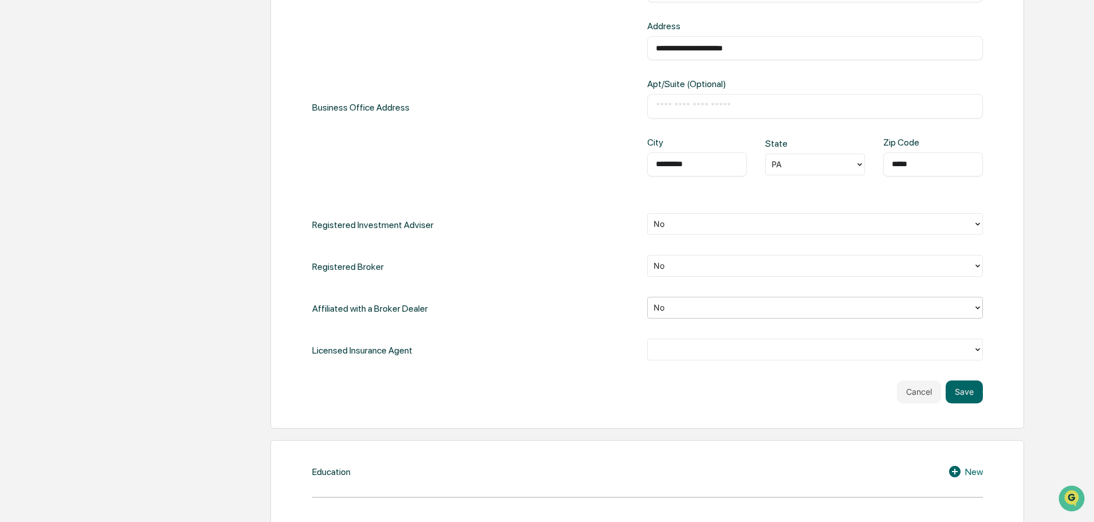
click at [669, 343] on div at bounding box center [811, 349] width 314 height 13
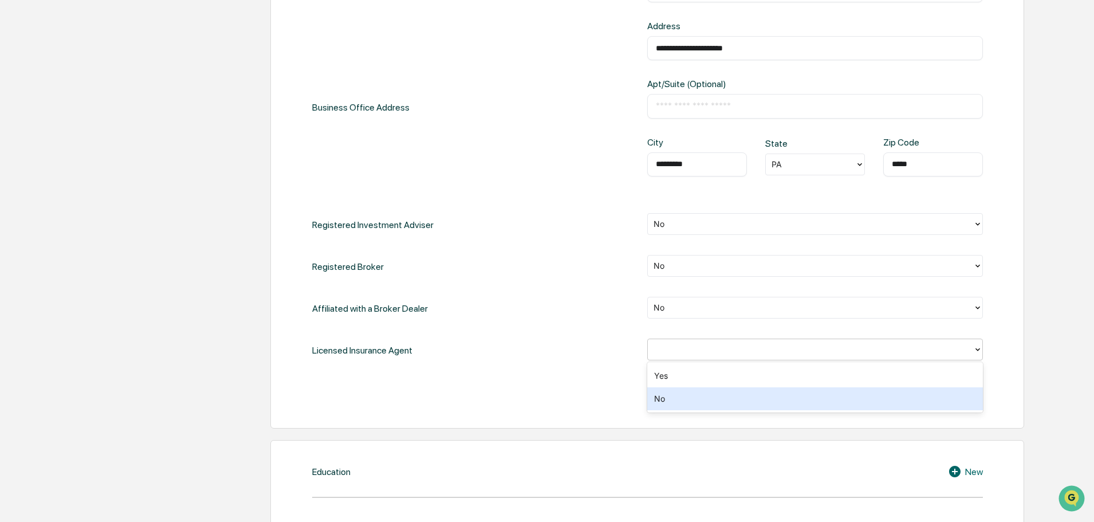
click at [669, 395] on div "No" at bounding box center [815, 398] width 336 height 23
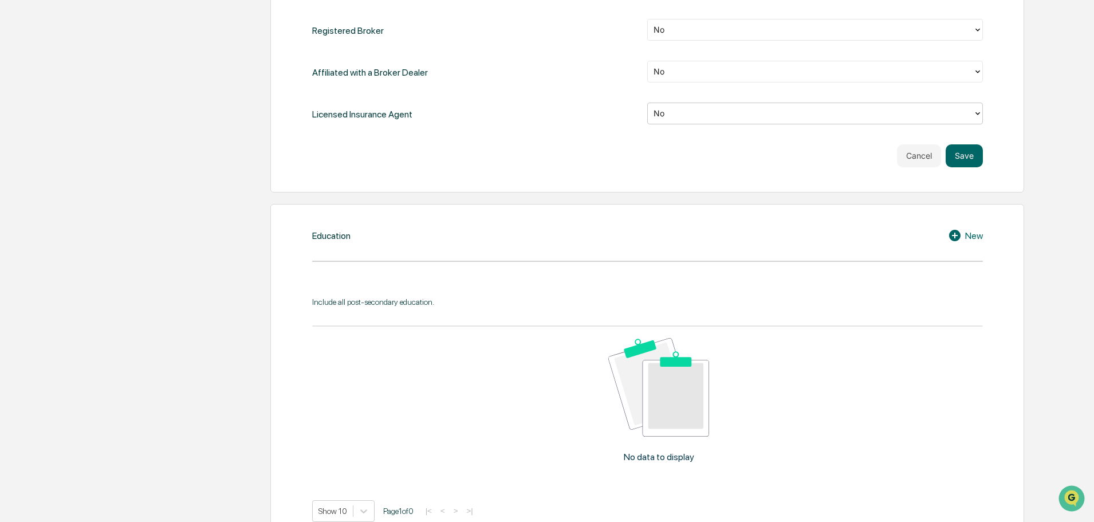
scroll to position [802, 0]
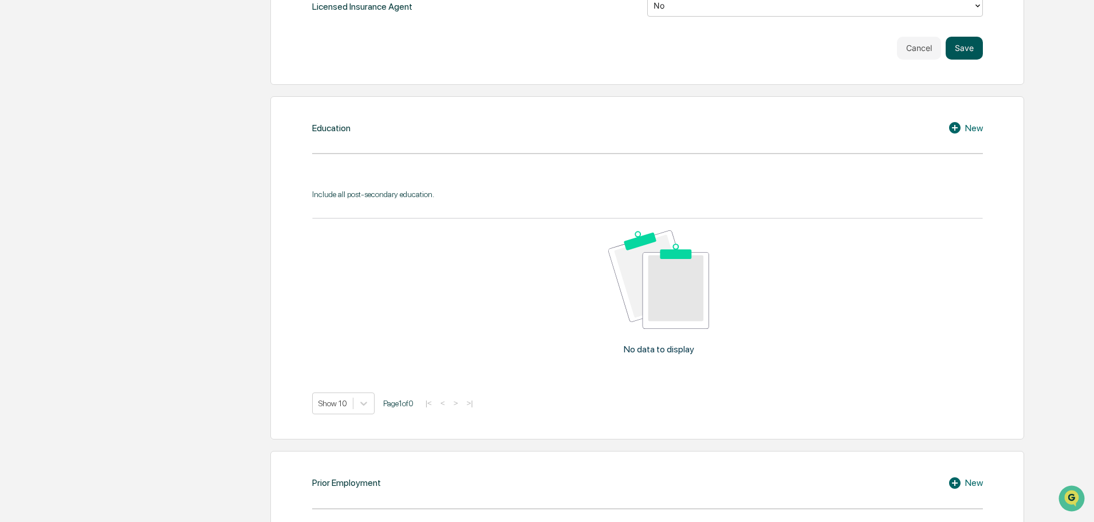
click at [967, 56] on button "Save" at bounding box center [964, 48] width 37 height 23
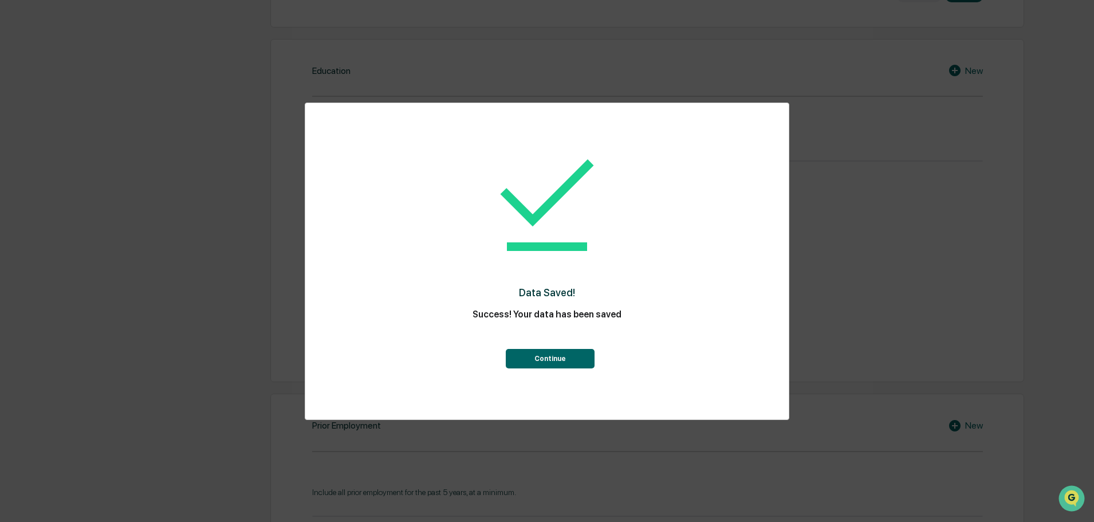
click at [514, 370] on div "Data Saved! Success! Your data has been saved Continue" at bounding box center [547, 253] width 438 height 276
drag, startPoint x: 519, startPoint y: 362, endPoint x: 526, endPoint y: 363, distance: 7.6
click at [519, 361] on button "Continue" at bounding box center [550, 358] width 89 height 19
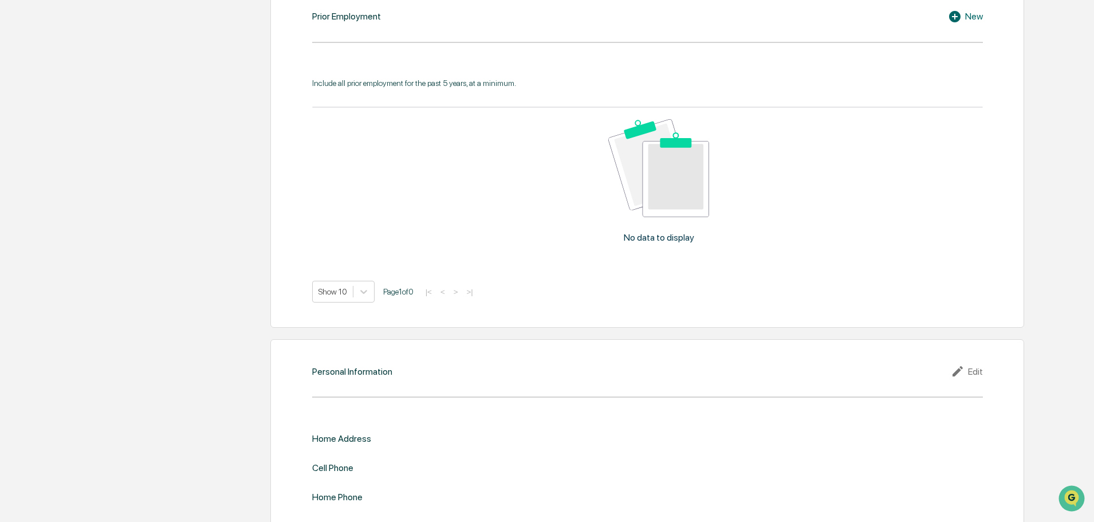
scroll to position [1038, 0]
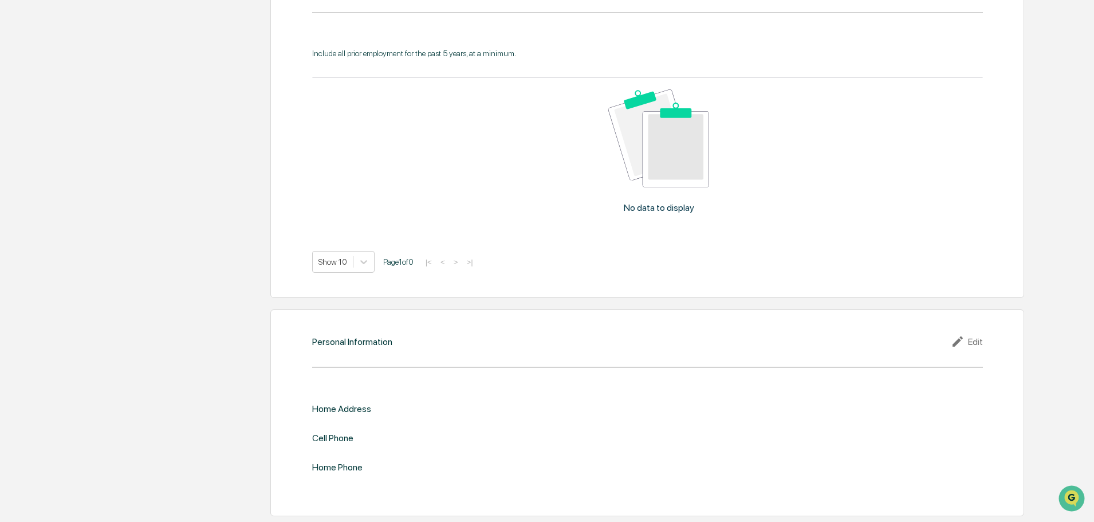
click at [980, 343] on div "Edit" at bounding box center [967, 342] width 32 height 14
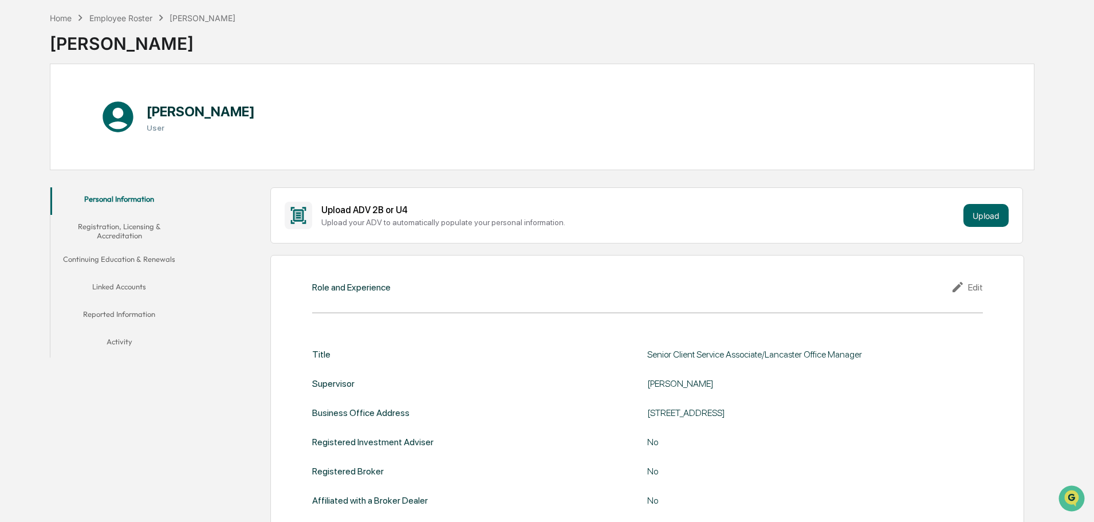
scroll to position [0, 0]
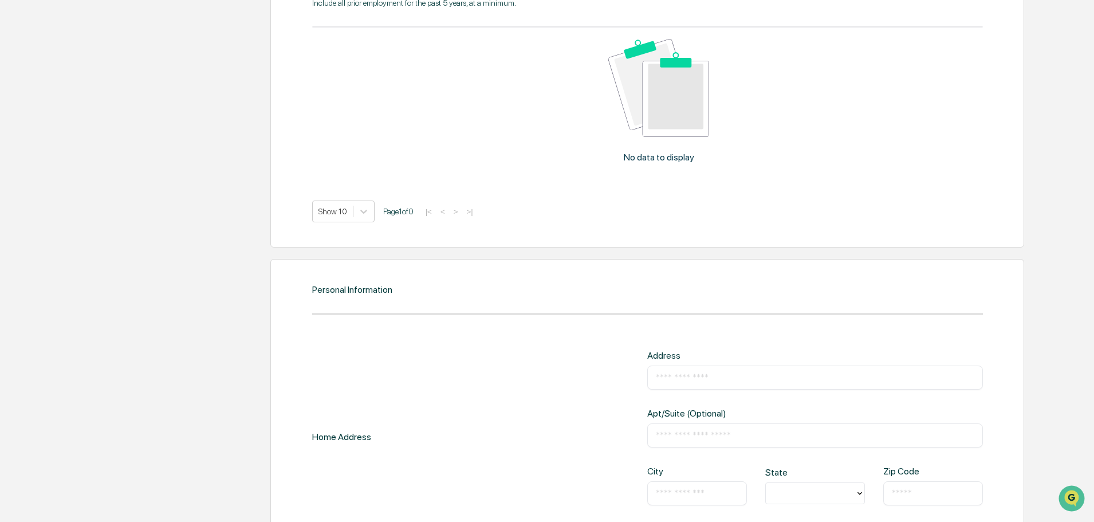
drag, startPoint x: 704, startPoint y: 311, endPoint x: 645, endPoint y: 331, distance: 61.6
click at [645, 331] on div "Personal Information Home Address Address ​ Apt/Suite (Optional) ​ City ​ State…" at bounding box center [647, 467] width 754 height 416
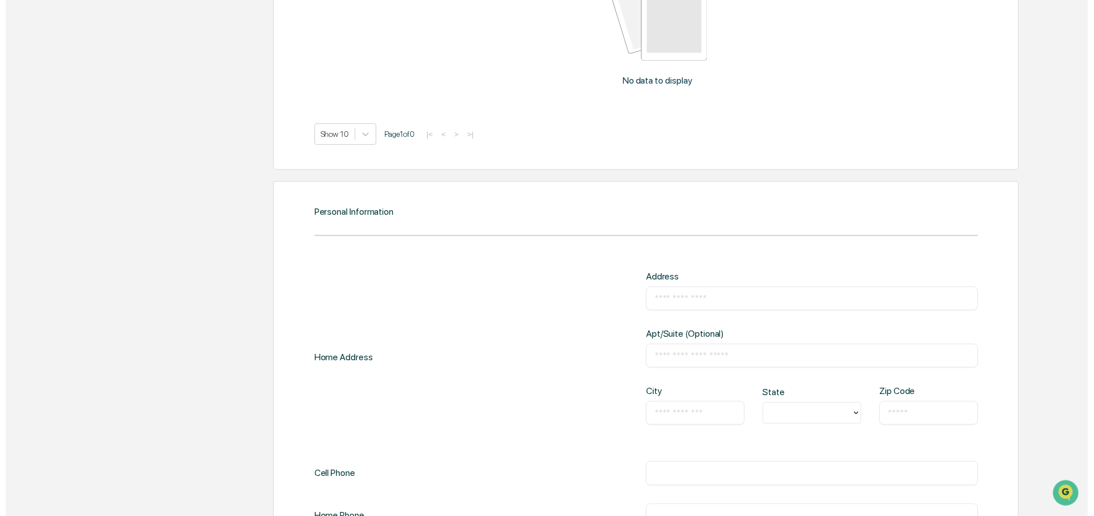
scroll to position [1248, 0]
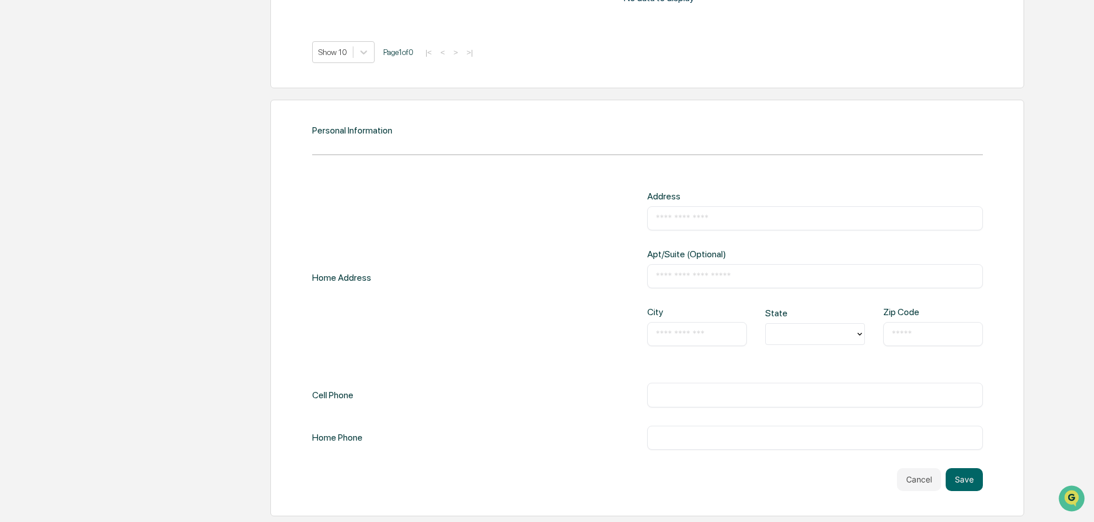
drag, startPoint x: 708, startPoint y: 227, endPoint x: 702, endPoint y: 226, distance: 5.8
click at [707, 227] on div "​" at bounding box center [815, 218] width 336 height 24
click at [709, 223] on input "text" at bounding box center [815, 218] width 319 height 11
paste input "**********"
type input "**********"
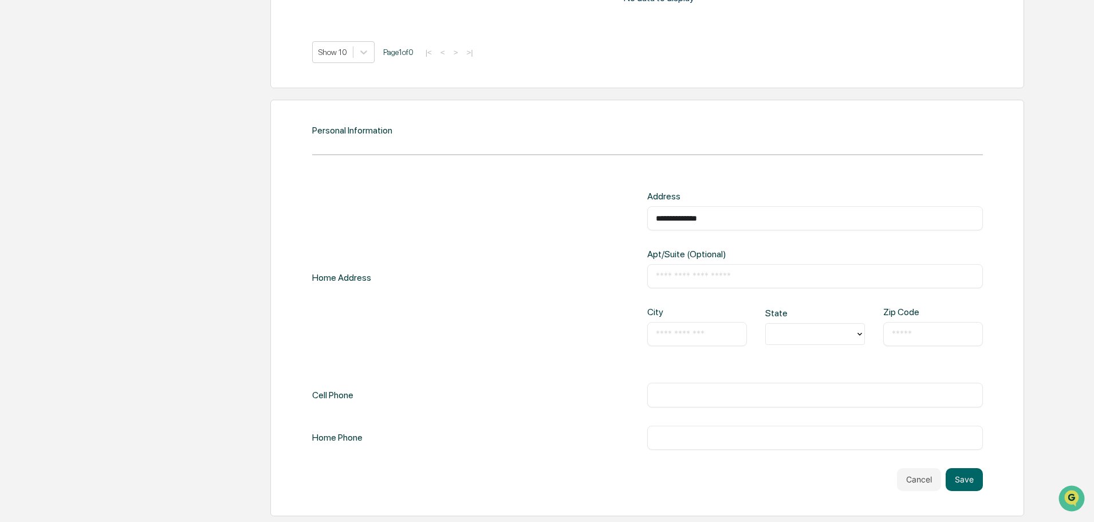
click at [655, 221] on div "**********" at bounding box center [815, 218] width 336 height 24
click at [747, 223] on input "**********" at bounding box center [815, 218] width 319 height 11
click at [697, 328] on div "​" at bounding box center [697, 334] width 100 height 24
click at [692, 327] on div "​" at bounding box center [697, 334] width 100 height 24
click at [671, 344] on div "* ​" at bounding box center [697, 334] width 100 height 24
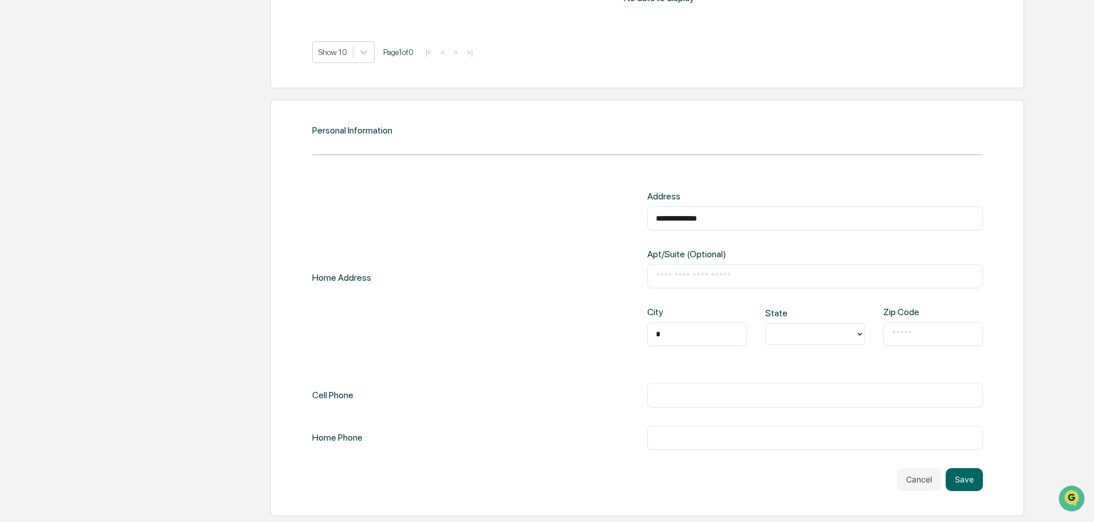
drag, startPoint x: 681, startPoint y: 331, endPoint x: 716, endPoint y: 457, distance: 130.4
click at [621, 322] on div "**********" at bounding box center [647, 278] width 671 height 174
type input "********"
type input "**"
type input "*****"
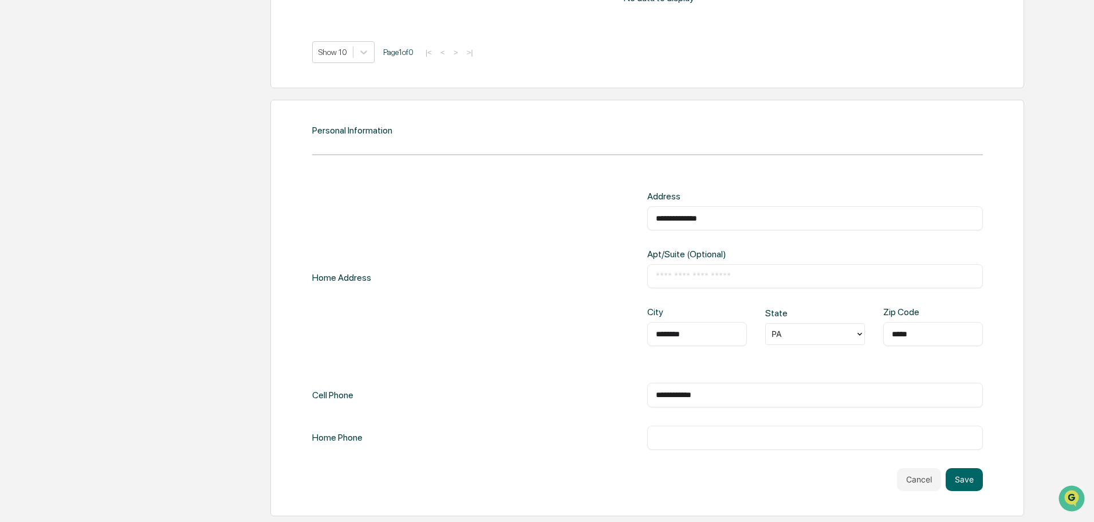
drag, startPoint x: 748, startPoint y: 391, endPoint x: 229, endPoint y: 390, distance: 518.6
type input "**********"
click at [689, 441] on input "text" at bounding box center [815, 437] width 319 height 11
paste input "**********"
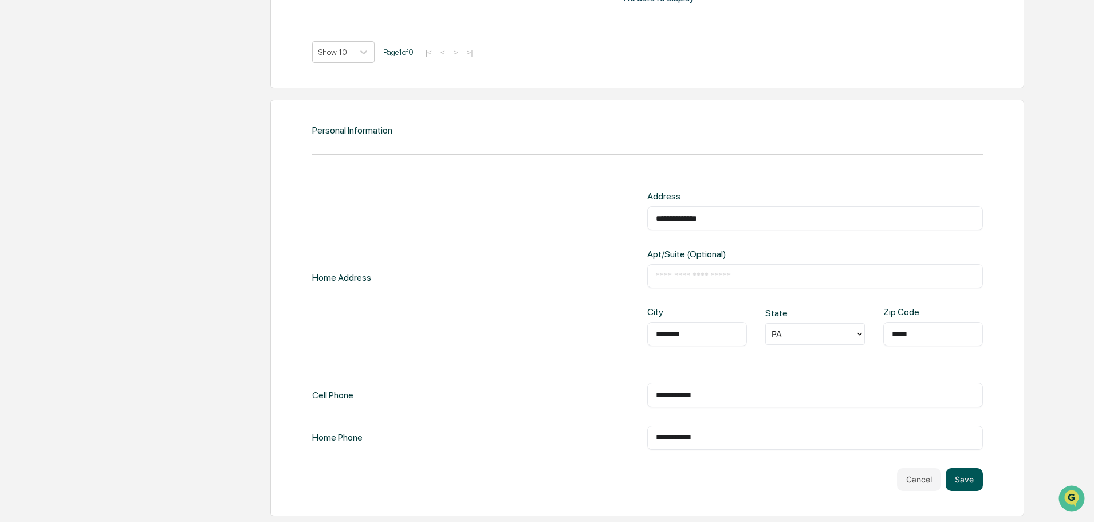
type input "**********"
click at [971, 472] on button "Save" at bounding box center [964, 479] width 37 height 23
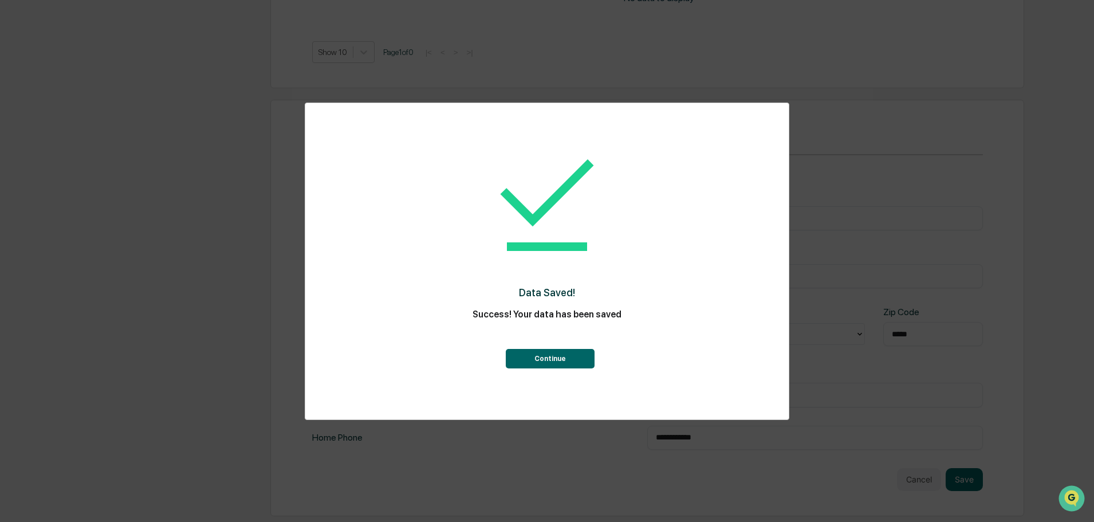
click at [560, 346] on div "Continue" at bounding box center [547, 347] width 438 height 41
click at [566, 355] on button "Continue" at bounding box center [550, 358] width 89 height 19
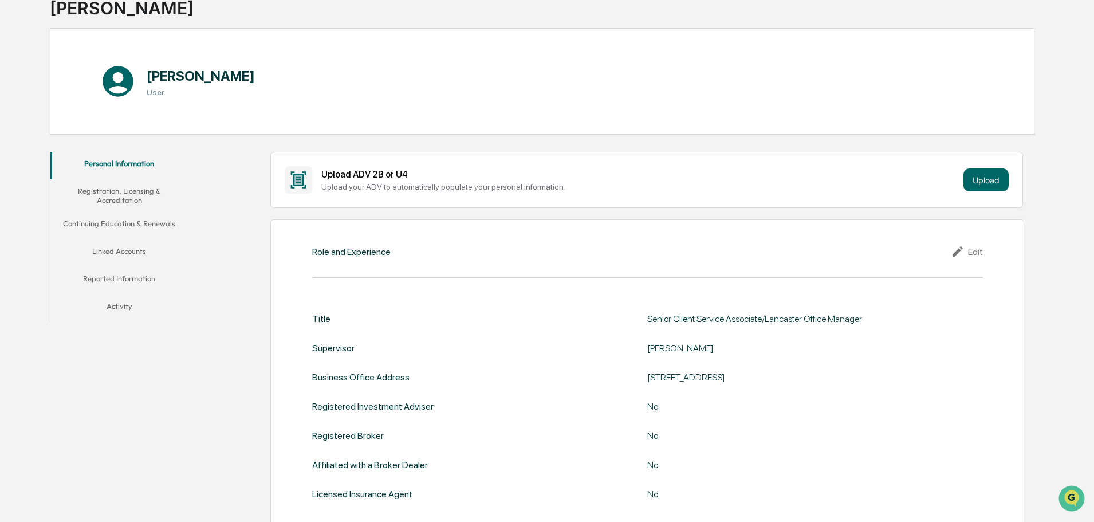
scroll to position [0, 0]
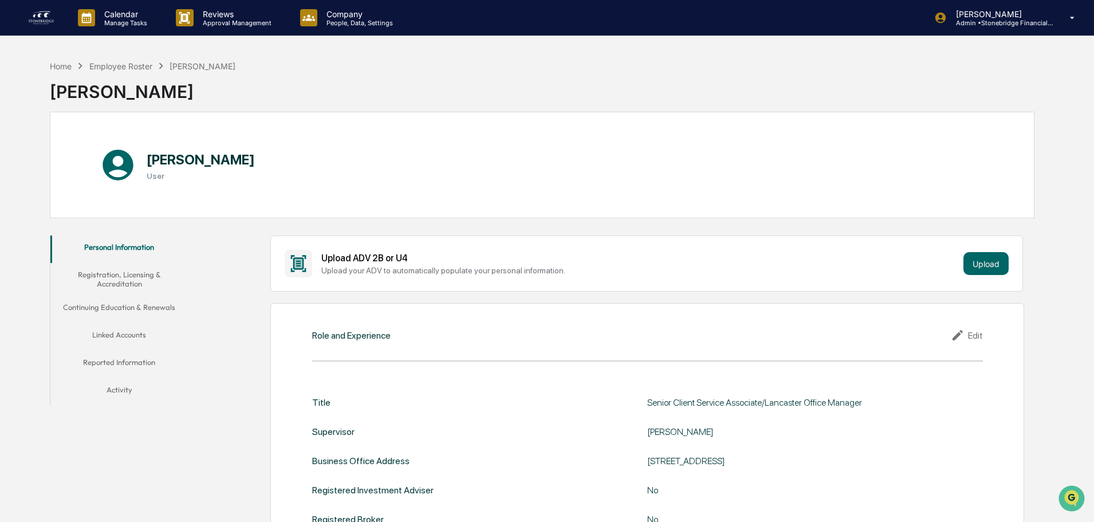
click at [148, 286] on button "Registration, Licensing & Accreditation" at bounding box center [119, 279] width 138 height 33
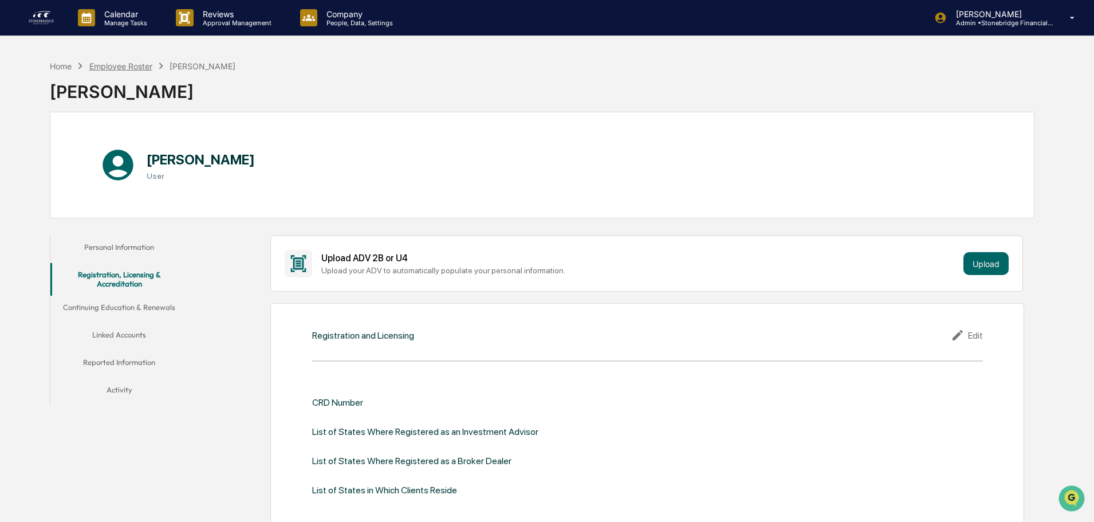
click at [143, 66] on div "Employee Roster" at bounding box center [120, 66] width 63 height 10
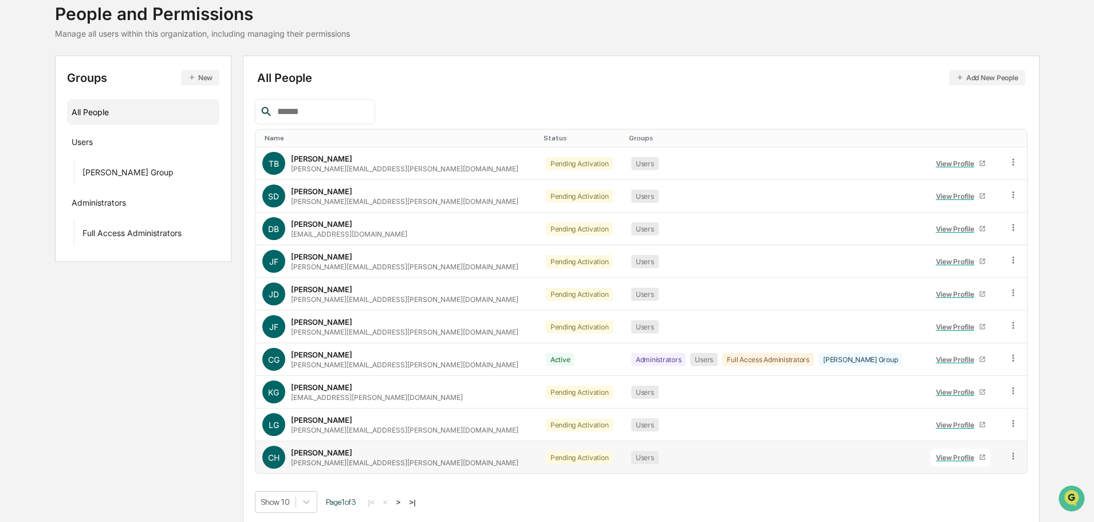
scroll to position [76, 0]
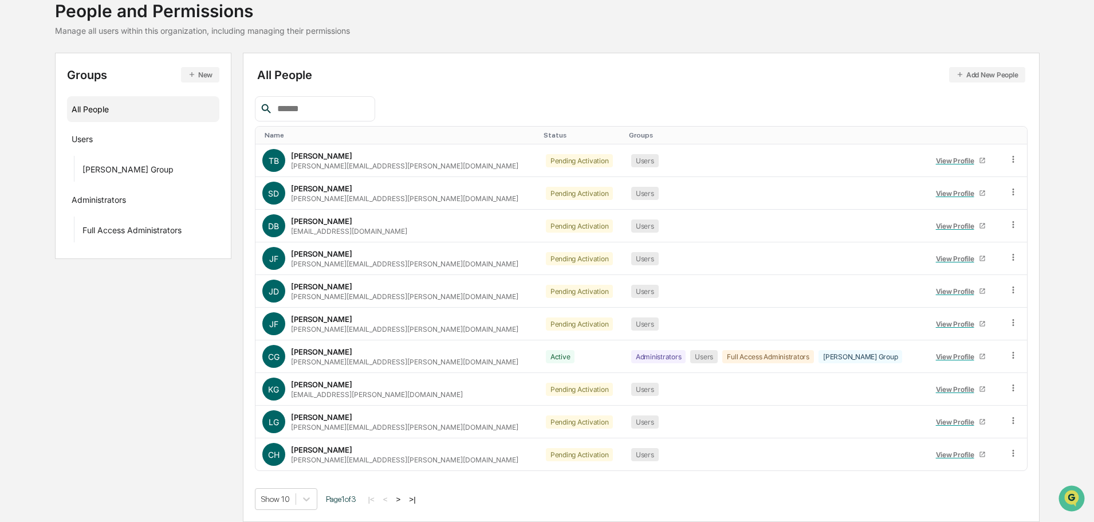
click at [402, 497] on button ">" at bounding box center [398, 499] width 11 height 10
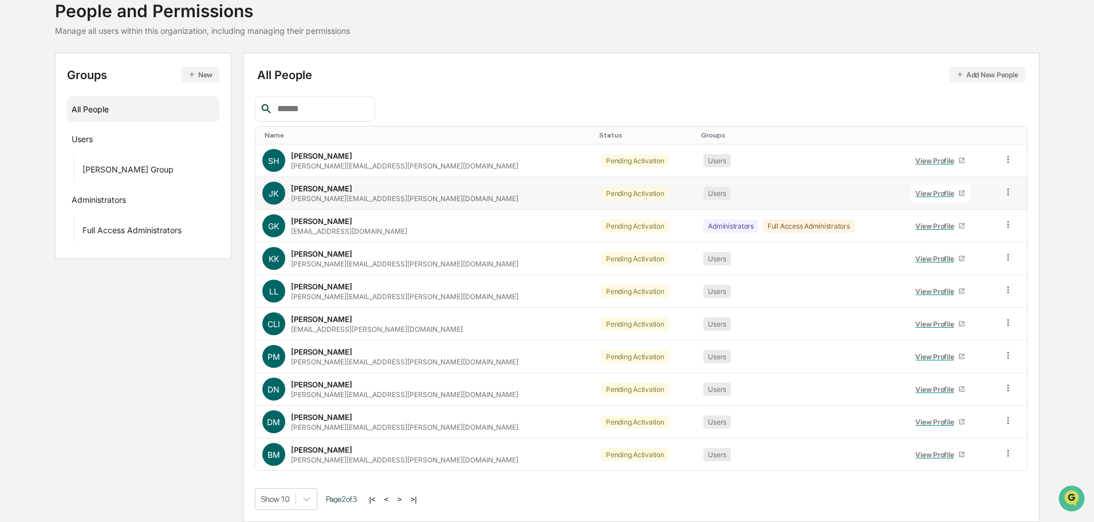
click at [916, 190] on div "View Profile" at bounding box center [937, 193] width 43 height 9
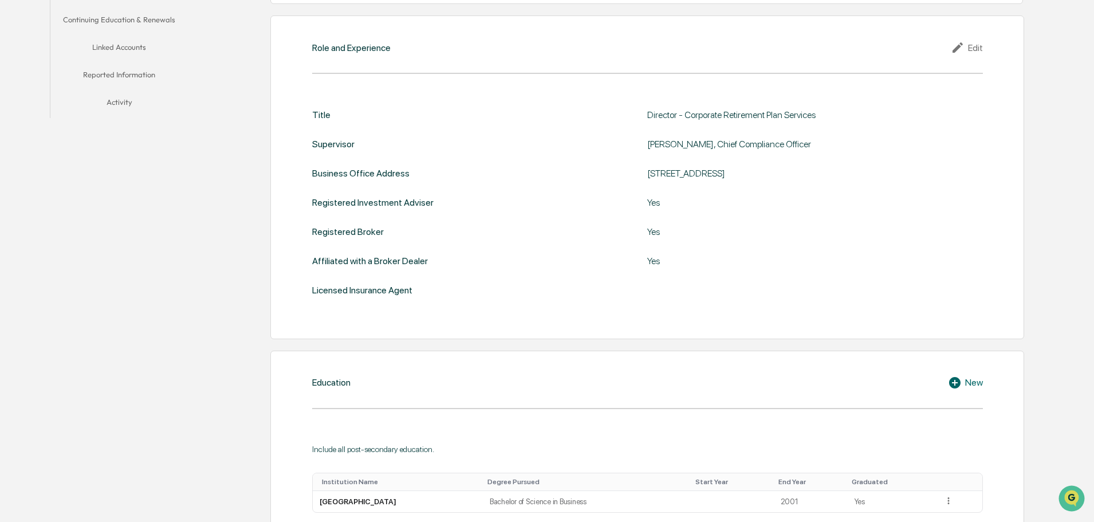
scroll to position [305, 0]
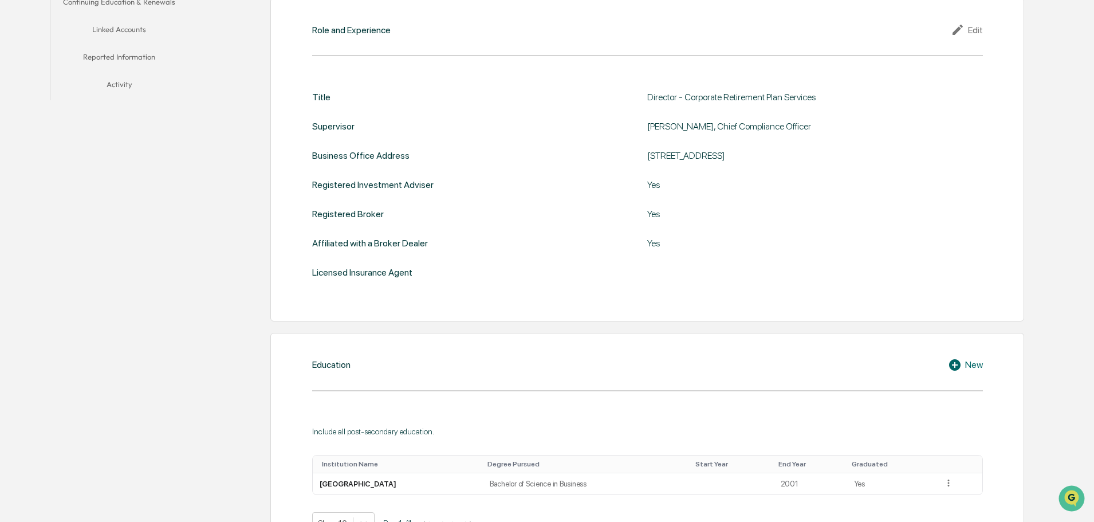
drag, startPoint x: 964, startPoint y: 33, endPoint x: 952, endPoint y: 51, distance: 21.5
click at [964, 33] on icon at bounding box center [959, 30] width 17 height 14
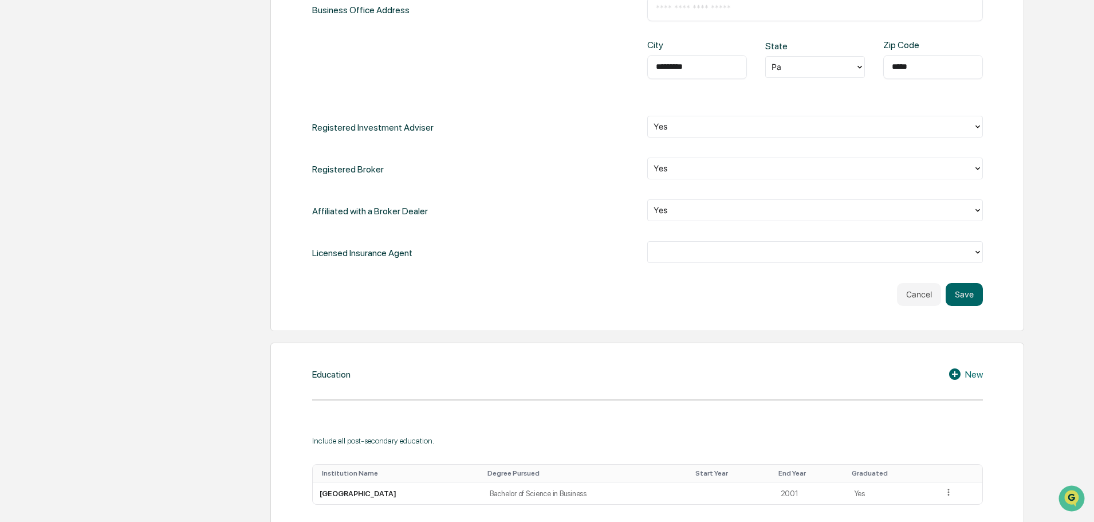
scroll to position [706, 0]
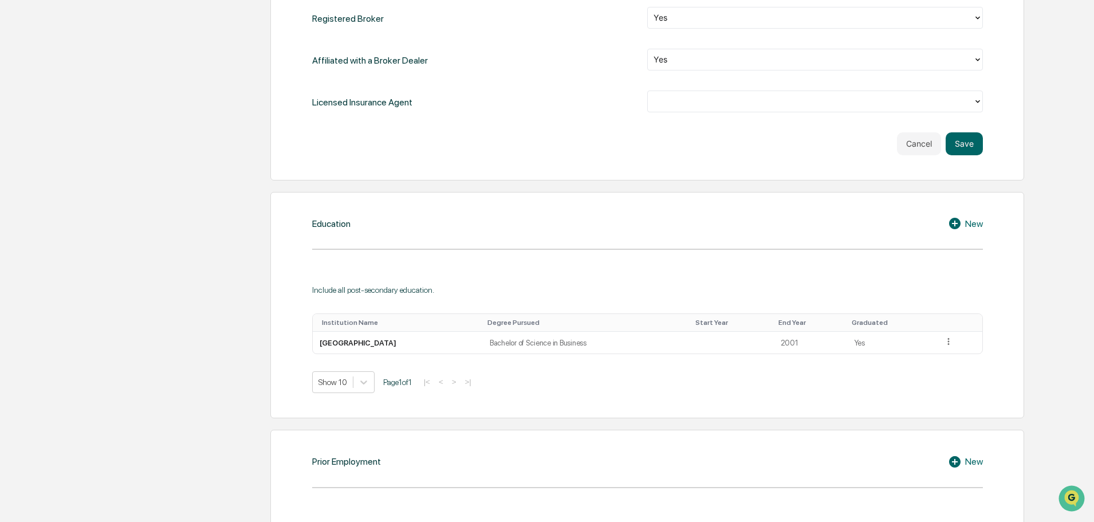
click at [669, 100] on div at bounding box center [811, 101] width 314 height 13
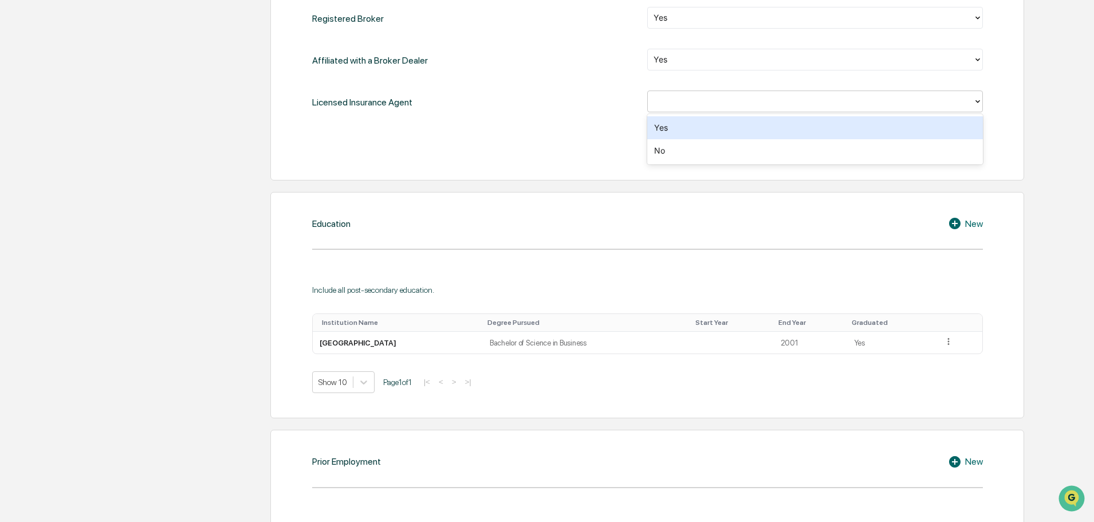
drag, startPoint x: 670, startPoint y: 125, endPoint x: 829, endPoint y: 147, distance: 160.2
click at [670, 125] on div "Yes" at bounding box center [815, 127] width 336 height 23
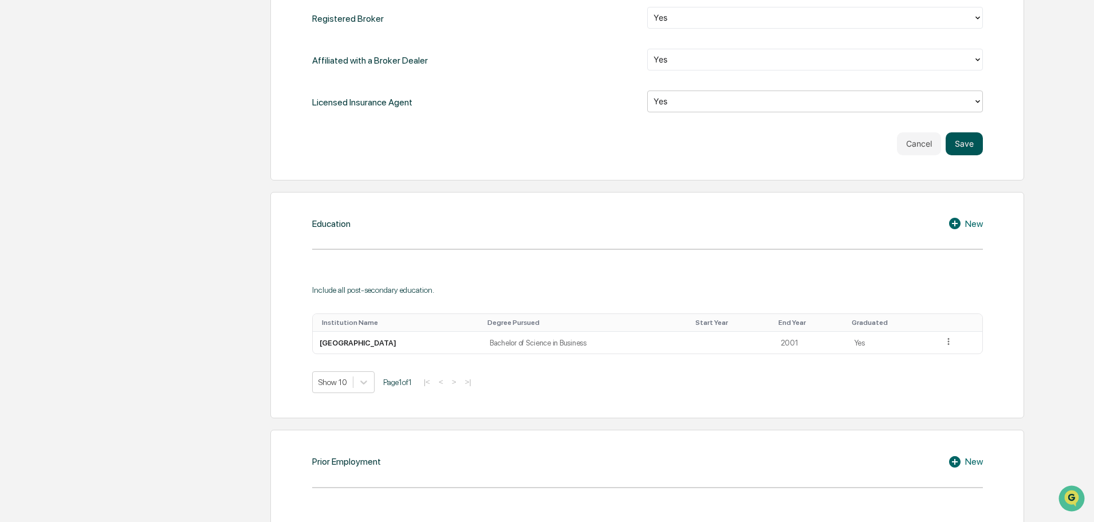
click at [971, 146] on button "Save" at bounding box center [964, 143] width 37 height 23
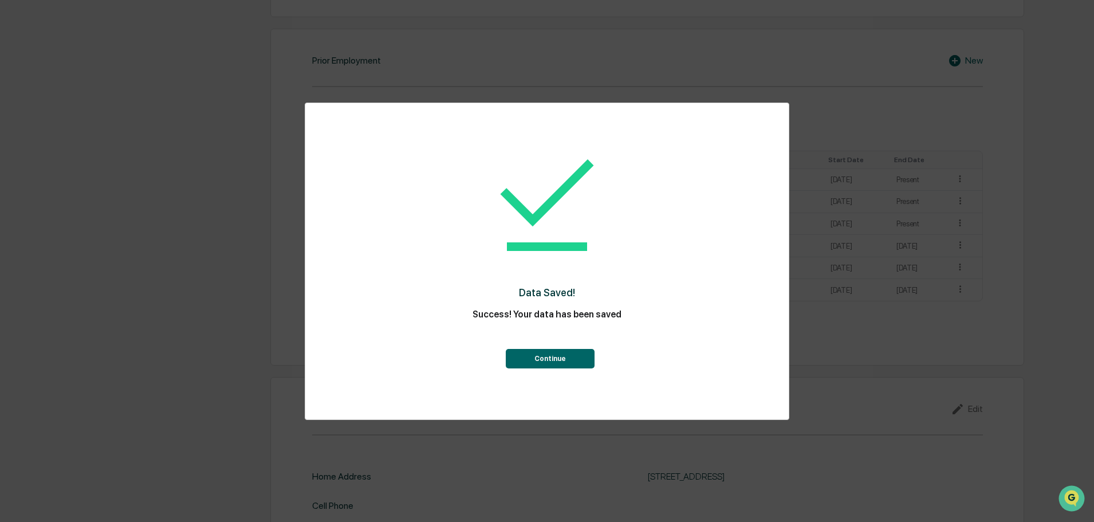
click at [533, 354] on button "Continue" at bounding box center [550, 358] width 89 height 19
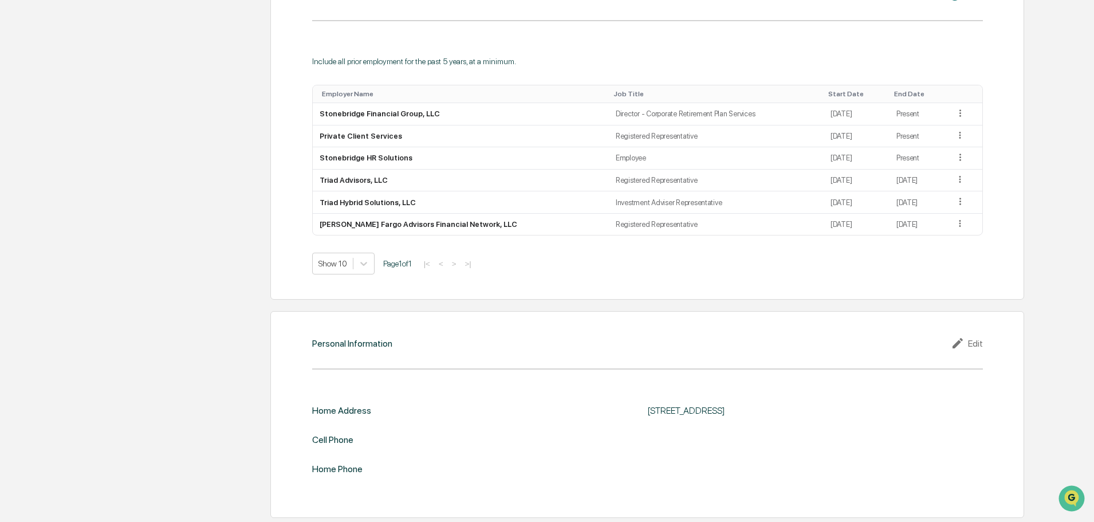
scroll to position [915, 0]
click at [961, 341] on icon at bounding box center [959, 342] width 17 height 14
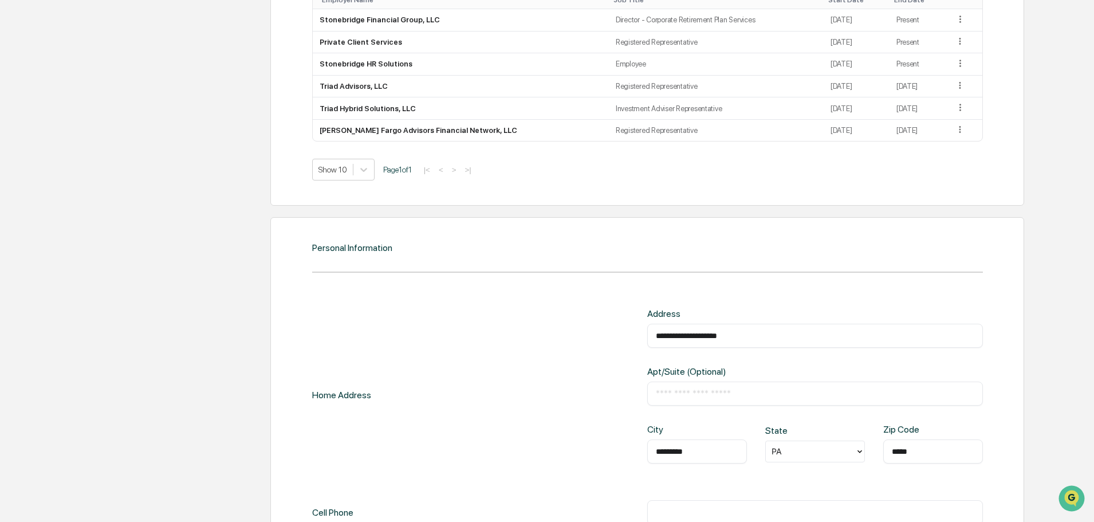
scroll to position [1125, 0]
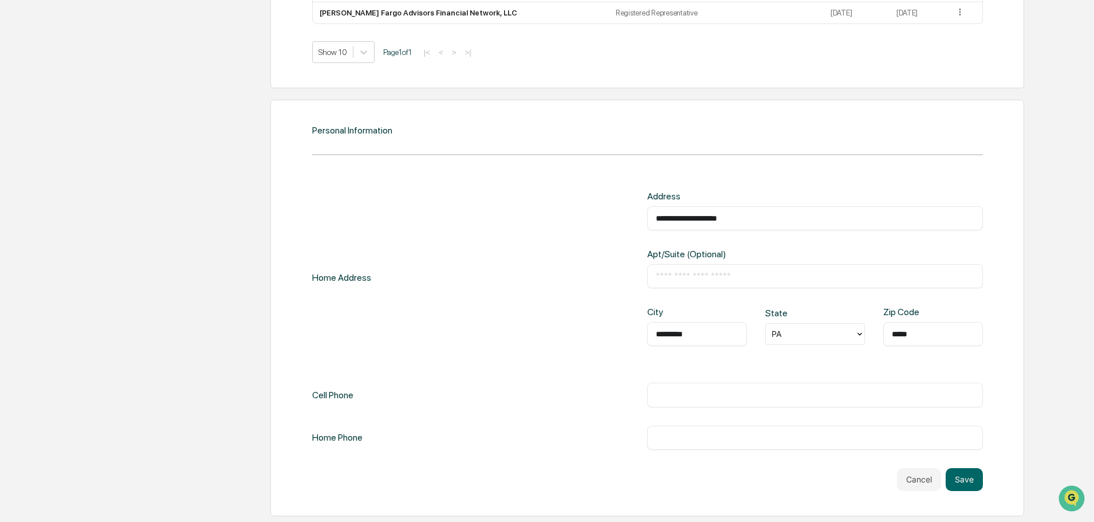
drag, startPoint x: 765, startPoint y: 217, endPoint x: 540, endPoint y: 192, distance: 226.5
click at [540, 192] on div "**********" at bounding box center [647, 278] width 671 height 174
paste input "text"
type input "**********"
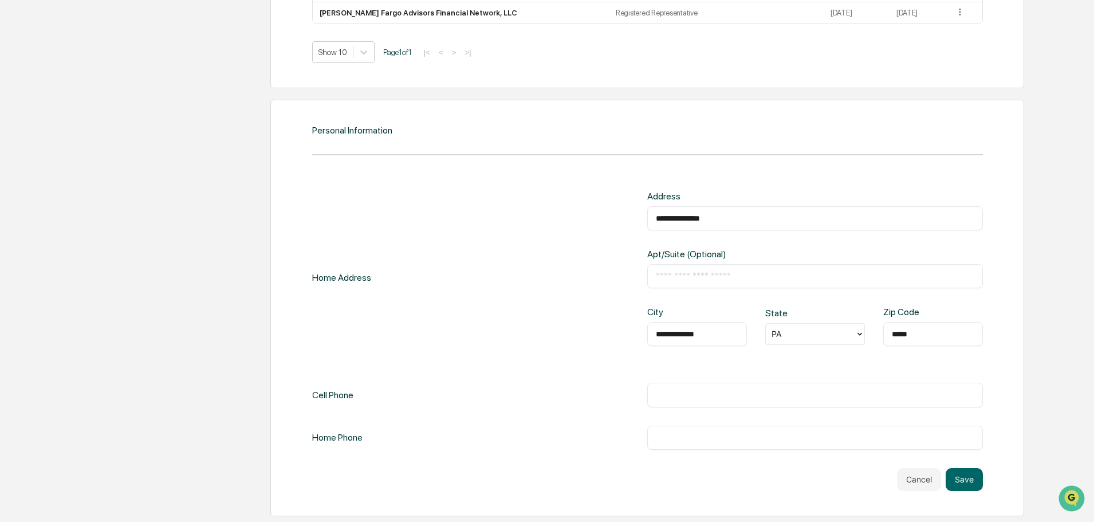
type input "*****"
drag, startPoint x: 572, startPoint y: 395, endPoint x: 535, endPoint y: 402, distance: 37.9
click at [550, 395] on div "**********" at bounding box center [647, 395] width 671 height 24
type input "**********"
click at [728, 444] on div "​" at bounding box center [815, 438] width 336 height 24
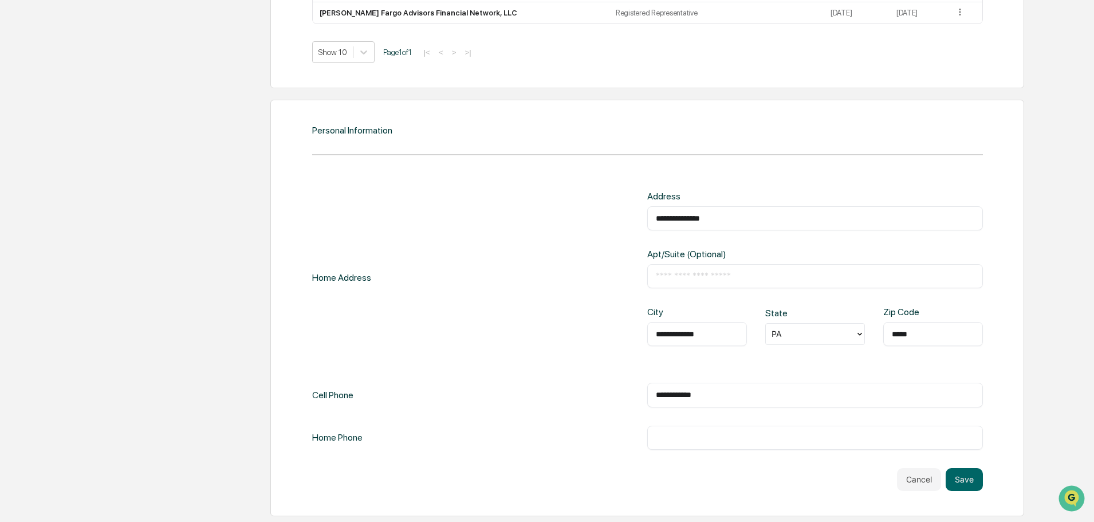
click at [720, 438] on input "text" at bounding box center [815, 437] width 319 height 11
paste input "**********"
type input "**********"
click at [974, 479] on button "Save" at bounding box center [964, 479] width 37 height 23
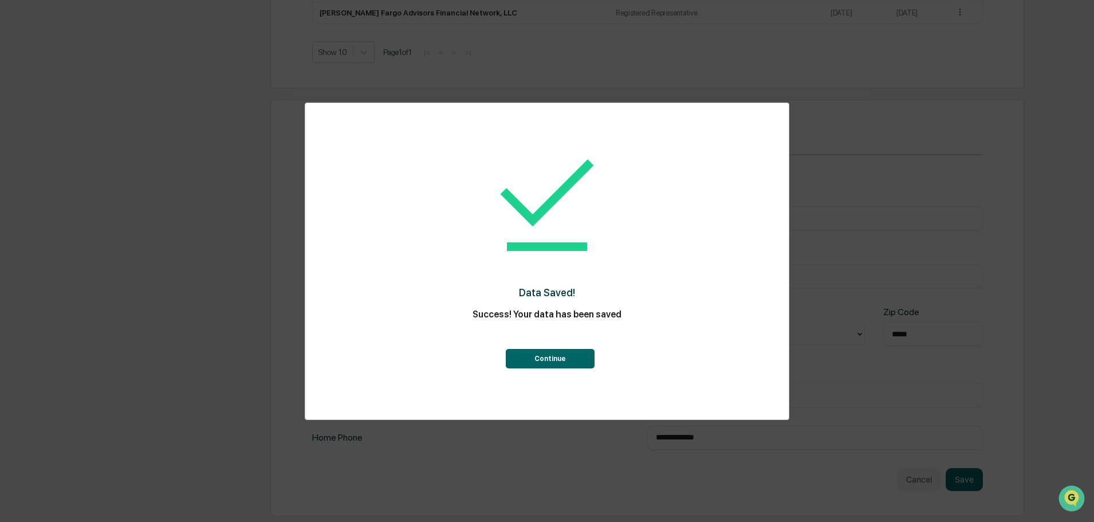
click at [570, 359] on button "Continue" at bounding box center [550, 358] width 89 height 19
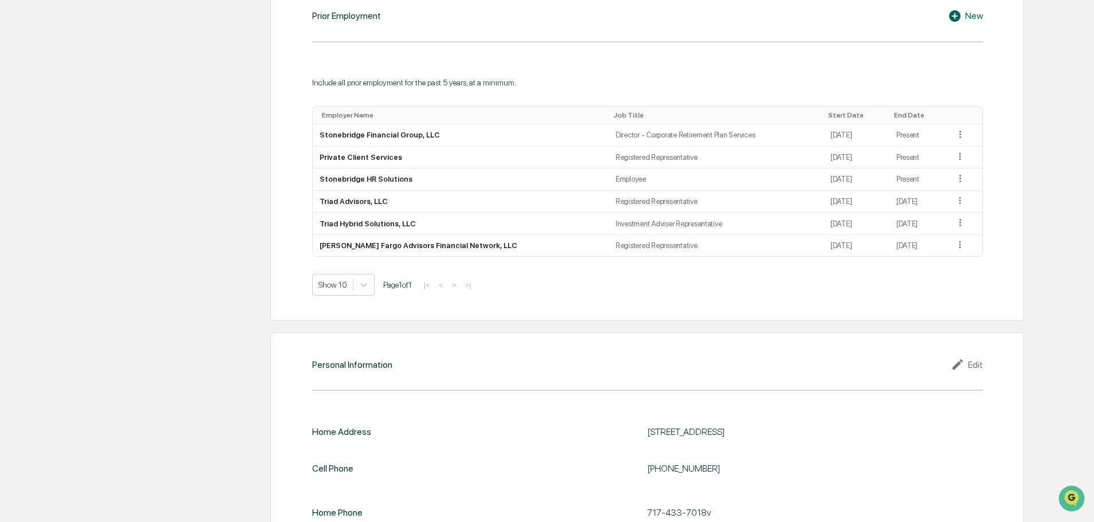
scroll to position [945, 0]
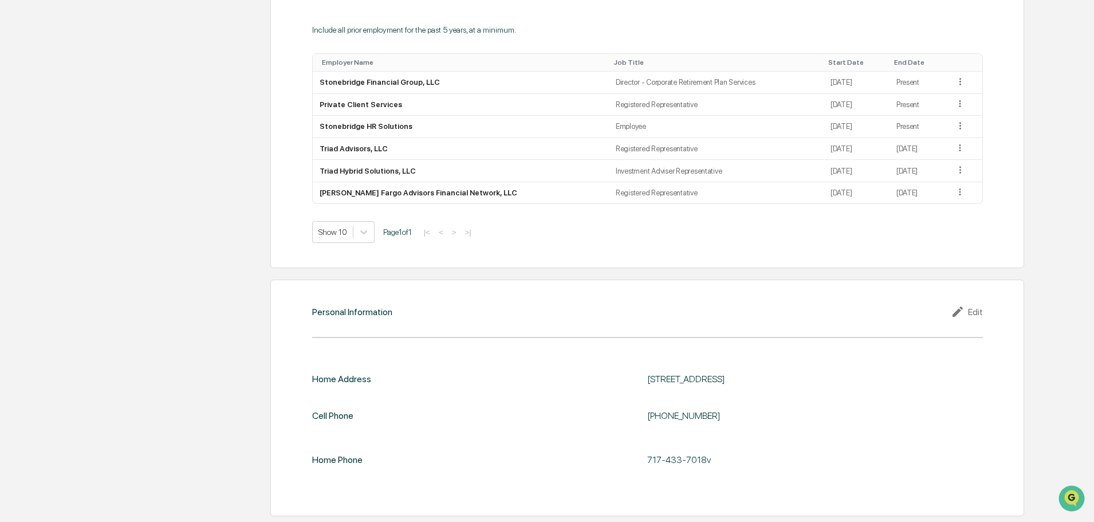
click at [967, 311] on icon at bounding box center [959, 312] width 17 height 14
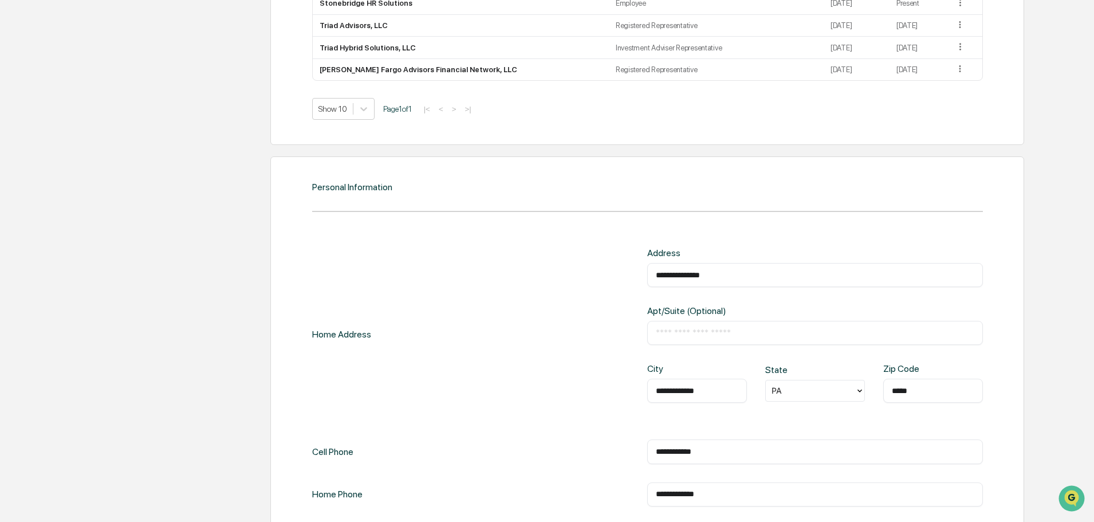
scroll to position [1125, 0]
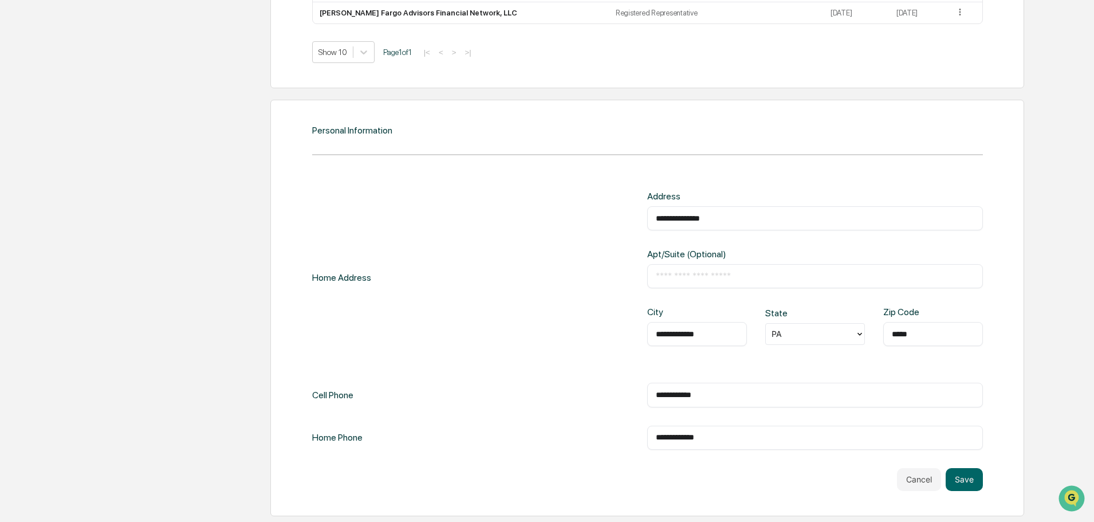
click at [729, 436] on input "**********" at bounding box center [815, 437] width 319 height 11
type input "**********"
click at [962, 481] on button "Save" at bounding box center [964, 479] width 37 height 23
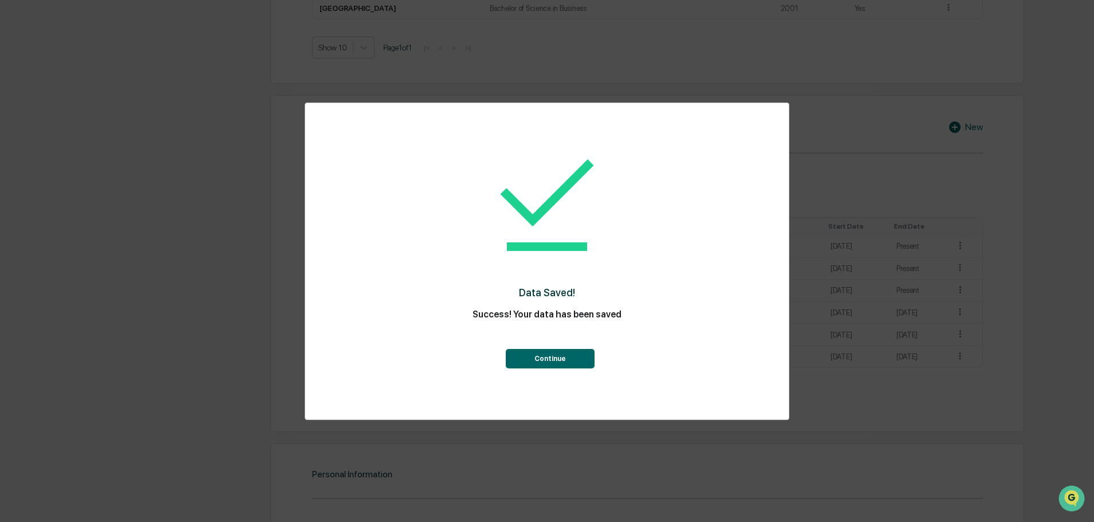
click at [520, 361] on button "Continue" at bounding box center [550, 358] width 89 height 19
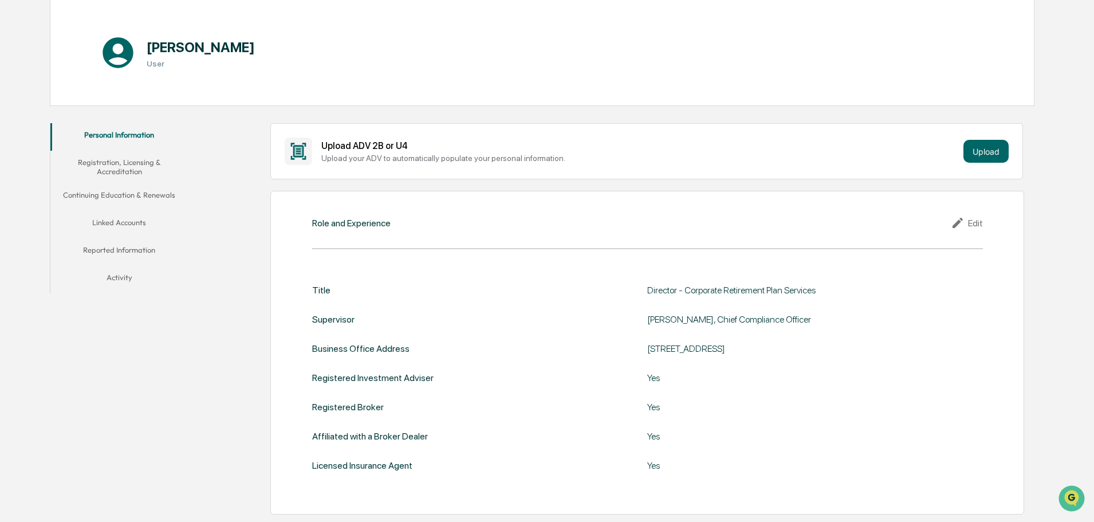
scroll to position [0, 0]
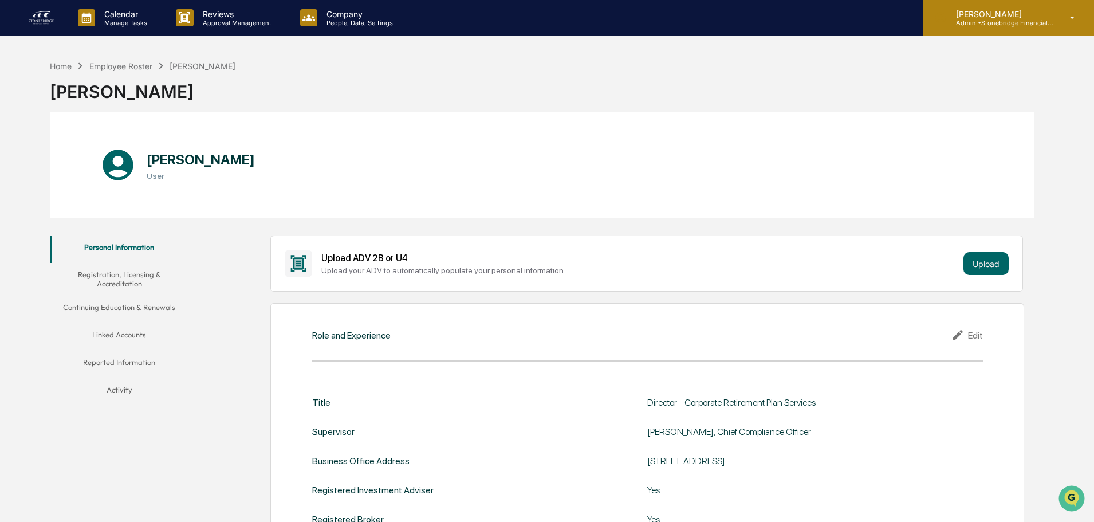
click at [1062, 25] on div "[PERSON_NAME] Admin • Stonebridge Financial Group" at bounding box center [1008, 18] width 171 height 36
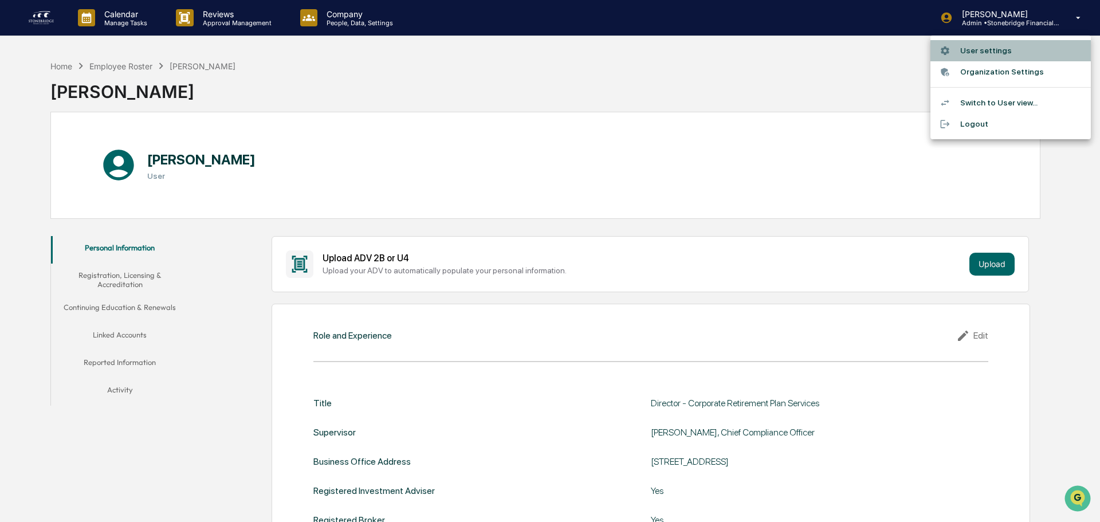
click at [990, 48] on li "User settings" at bounding box center [1011, 50] width 160 height 21
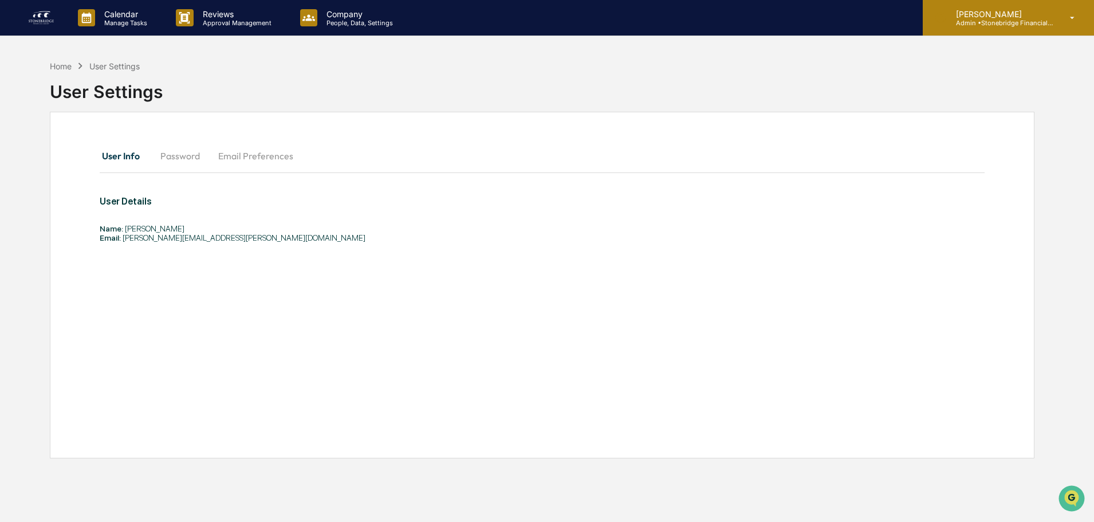
click at [994, 30] on div "[PERSON_NAME] Admin • Stonebridge Financial Group" at bounding box center [1008, 18] width 171 height 36
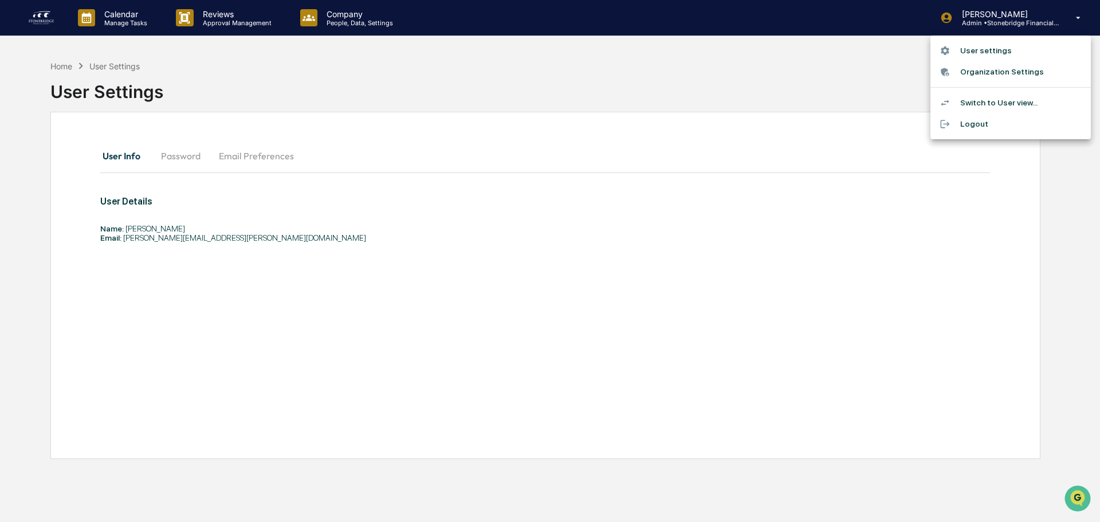
click at [85, 66] on div at bounding box center [550, 261] width 1100 height 522
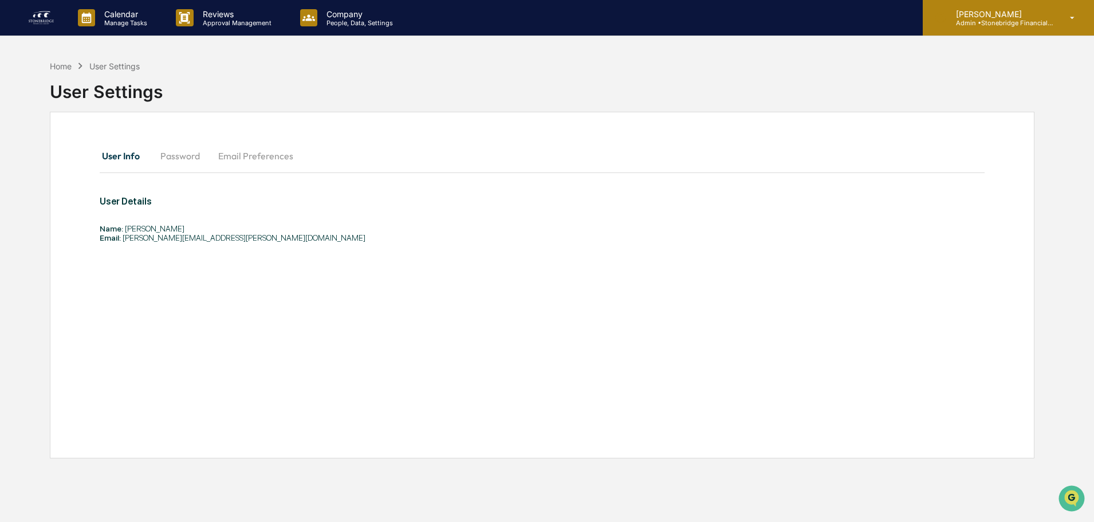
click at [998, 25] on p "Admin • Stonebridge Financial Group" at bounding box center [1000, 23] width 107 height 8
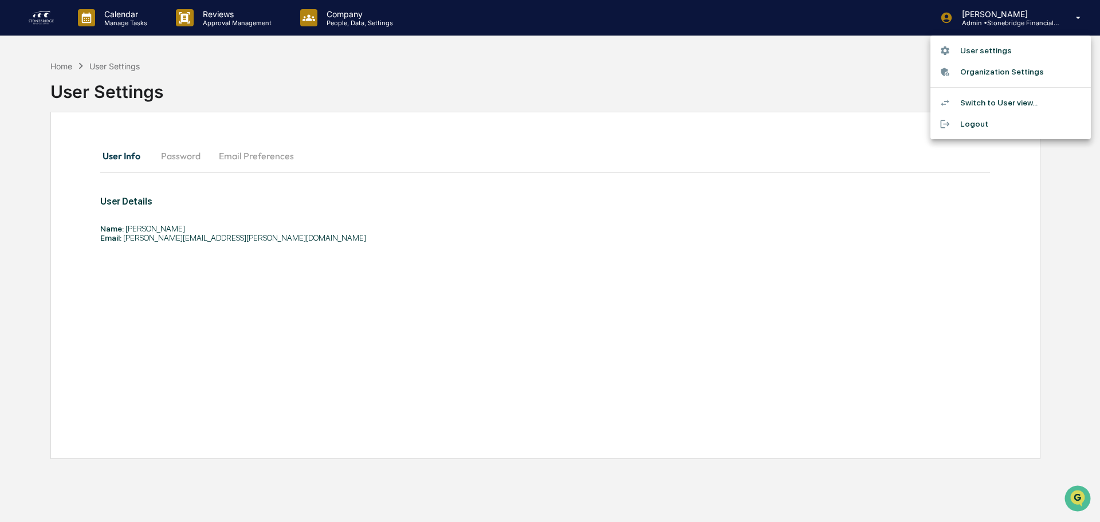
click at [337, 32] on div at bounding box center [550, 261] width 1100 height 522
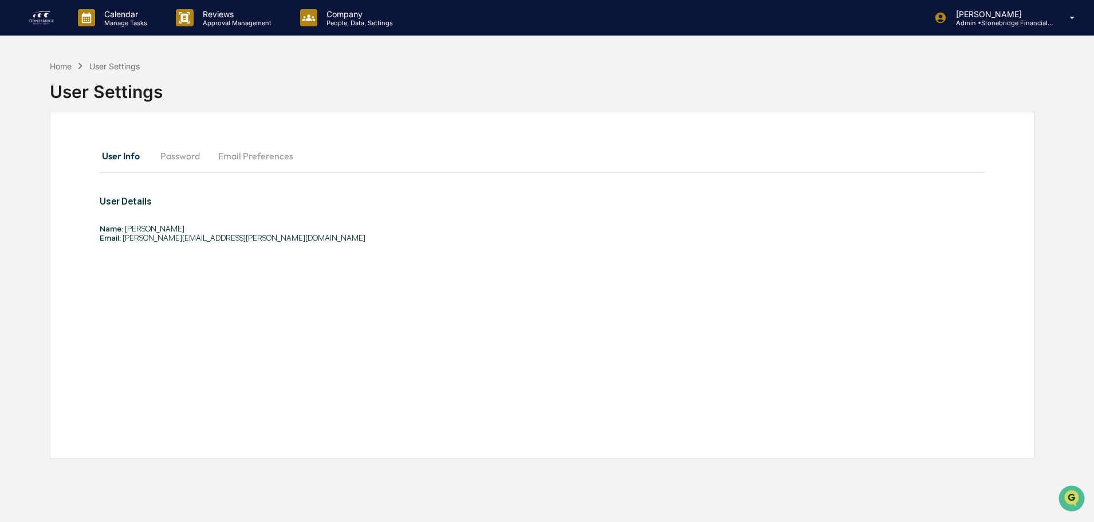
click at [335, 25] on div "User settings Organization Settings Switch to User view... Logout" at bounding box center [547, 261] width 1094 height 522
click at [345, 22] on p "People, Data, Settings" at bounding box center [357, 23] width 81 height 8
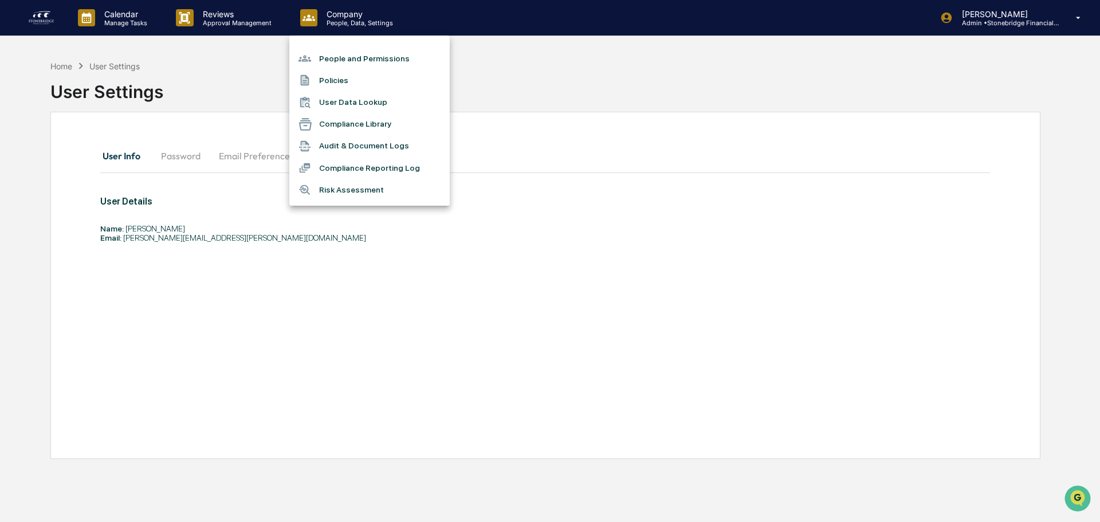
click at [361, 58] on li "People and Permissions" at bounding box center [369, 59] width 160 height 22
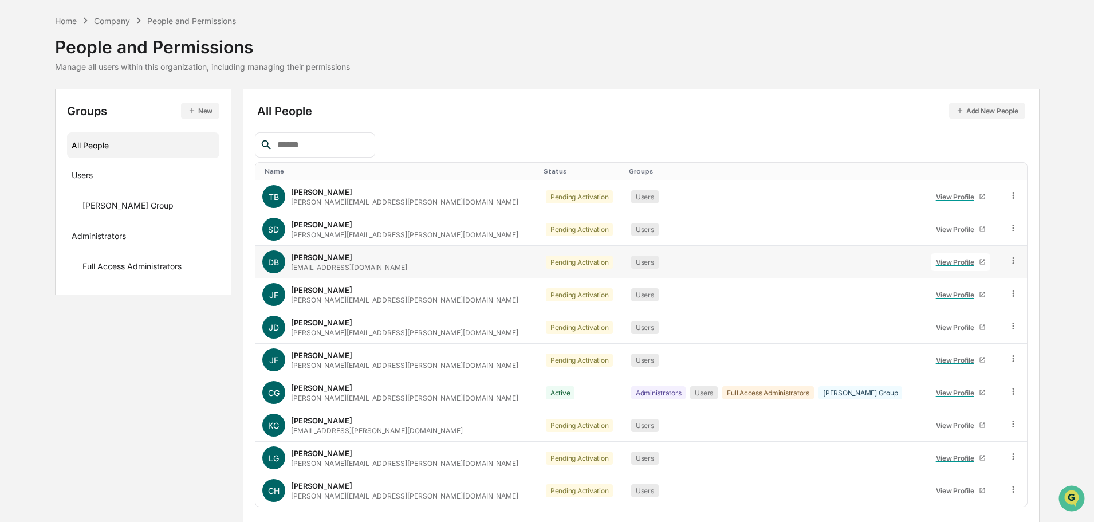
scroll to position [76, 0]
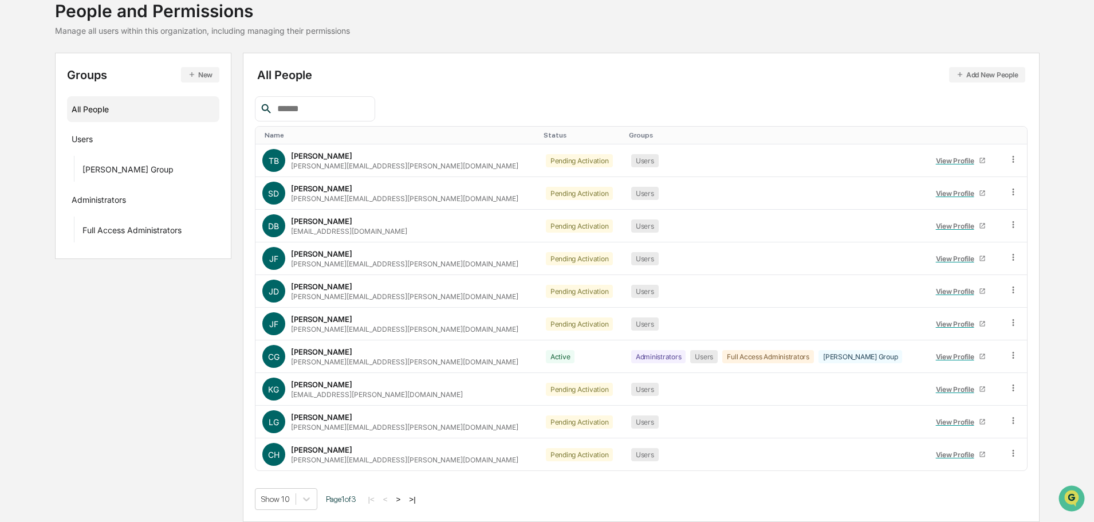
click at [402, 500] on button ">" at bounding box center [398, 499] width 11 height 10
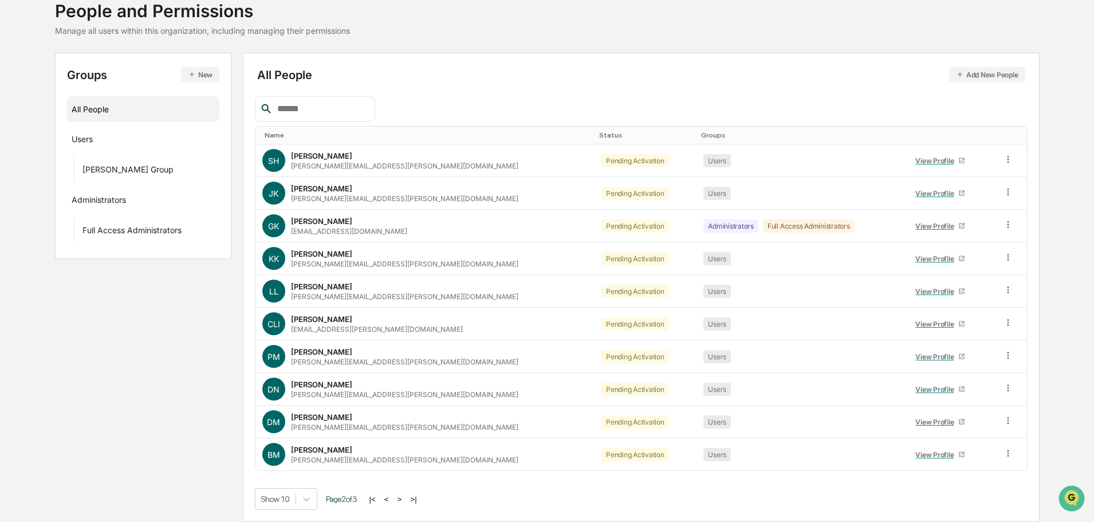
click at [391, 502] on button "<" at bounding box center [386, 499] width 11 height 10
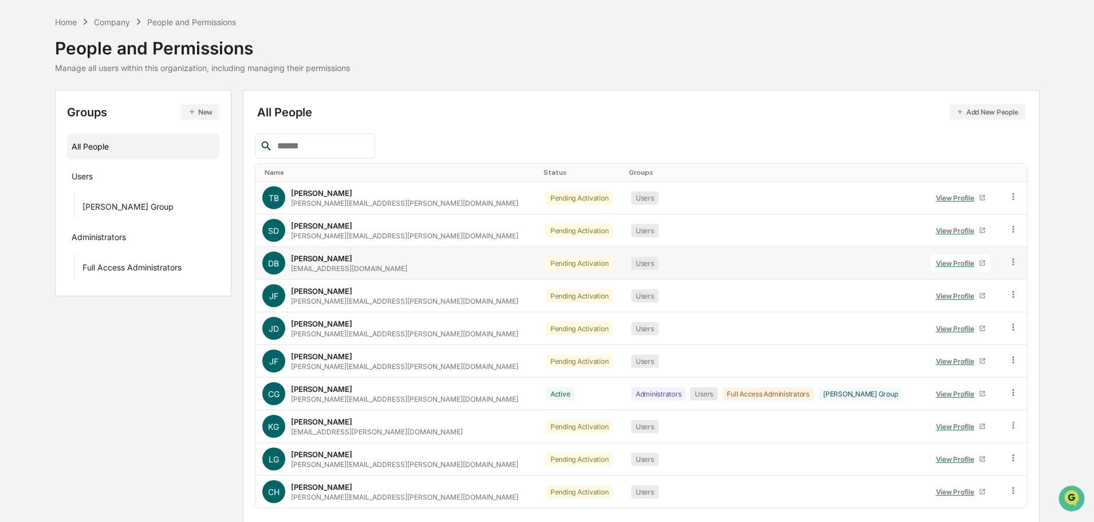
scroll to position [0, 0]
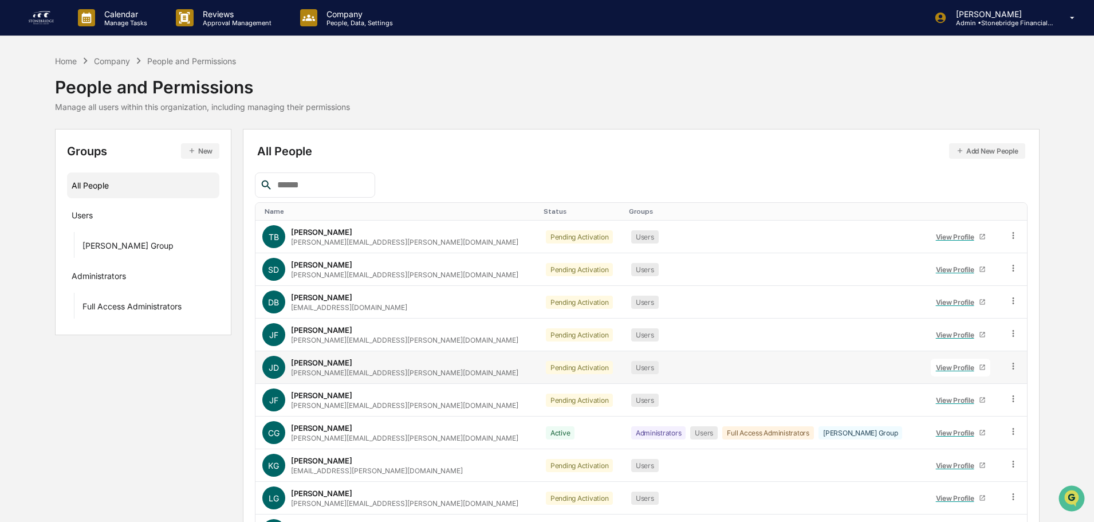
click at [1008, 366] on icon at bounding box center [1013, 366] width 11 height 11
click at [1041, 41] on div "Calendar Manage Tasks Reviews Approval Management Company People, Data, Setting…" at bounding box center [547, 299] width 1094 height 598
click at [1032, 30] on div "[PERSON_NAME] Admin • Stonebridge Financial Group" at bounding box center [1008, 18] width 171 height 36
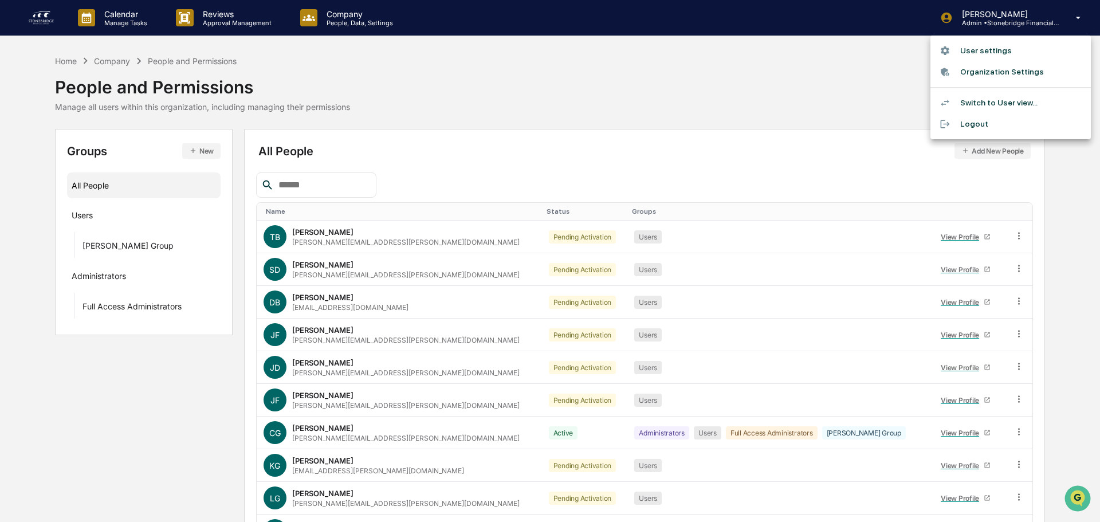
click at [998, 56] on li "User settings" at bounding box center [1011, 50] width 160 height 21
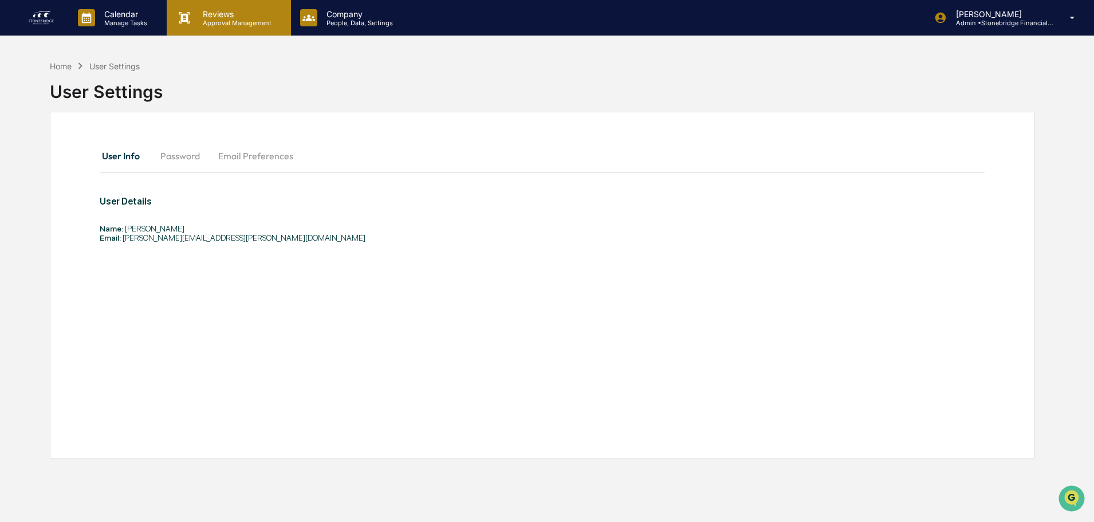
click at [197, 17] on p "Reviews" at bounding box center [236, 14] width 84 height 10
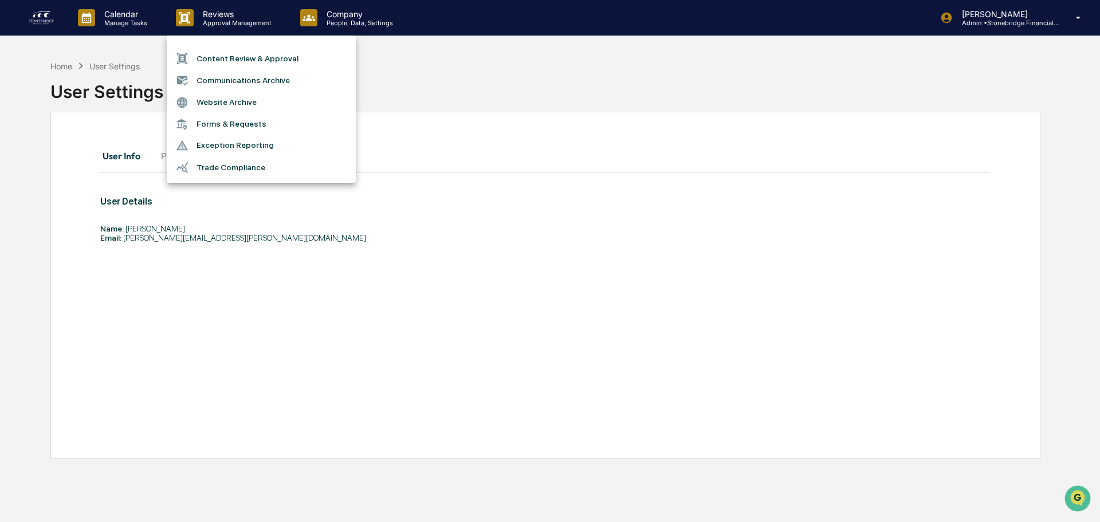
click at [131, 22] on div at bounding box center [550, 261] width 1100 height 522
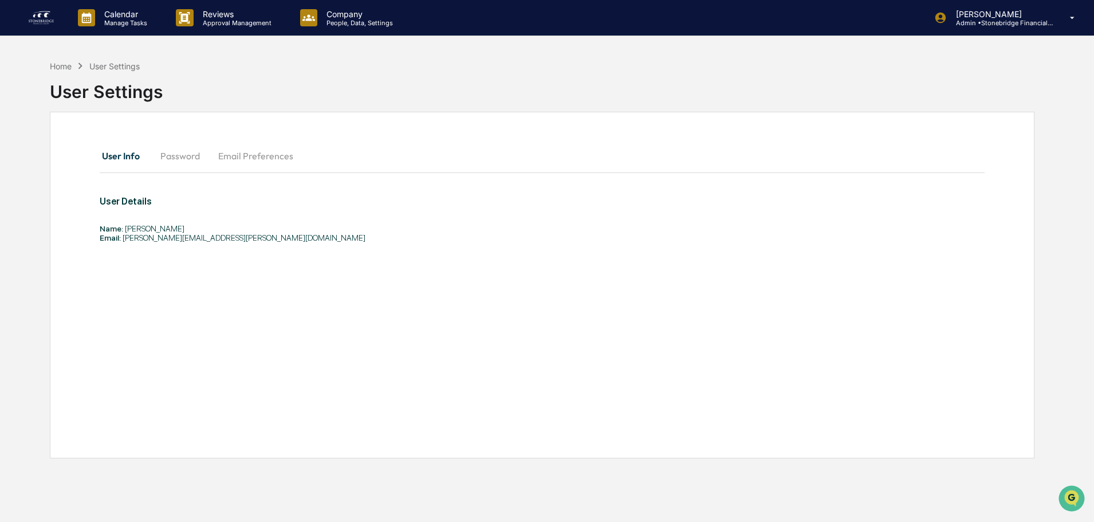
click at [110, 22] on div "Content Review & Approval Communications Archive Website Archive Forms & Reques…" at bounding box center [547, 261] width 1094 height 522
click at [105, 17] on p "Calendar" at bounding box center [124, 14] width 58 height 10
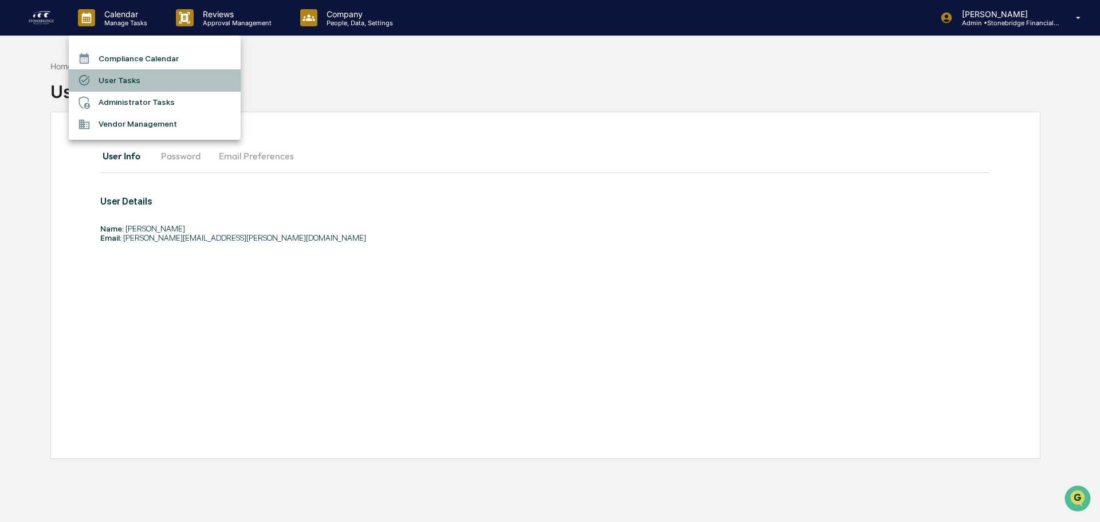
click at [130, 81] on li "User Tasks" at bounding box center [155, 80] width 172 height 22
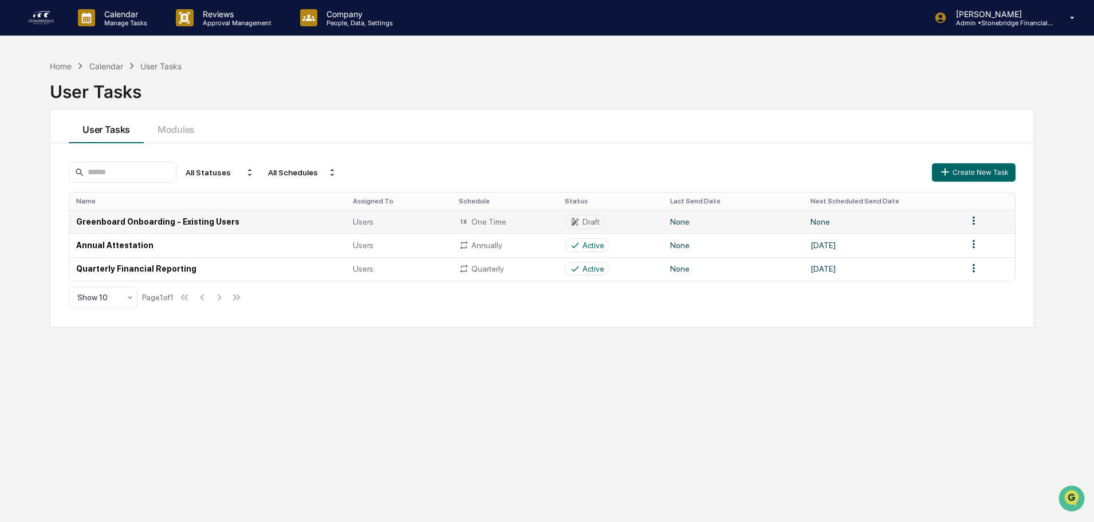
click at [975, 222] on html "Calendar Manage Tasks Reviews Approval Management Company People, Data, Setting…" at bounding box center [547, 261] width 1094 height 522
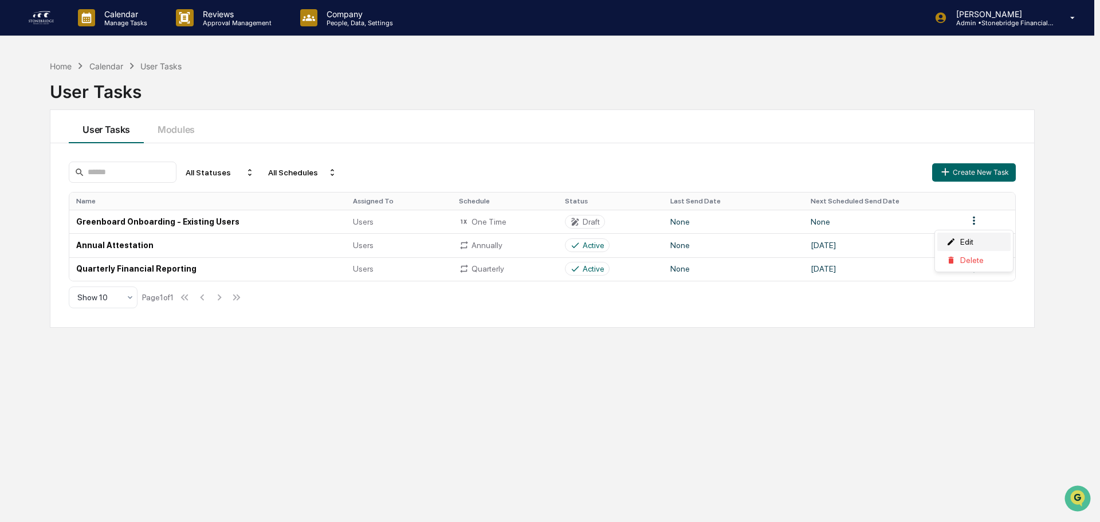
click at [964, 242] on div "Edit" at bounding box center [973, 242] width 73 height 18
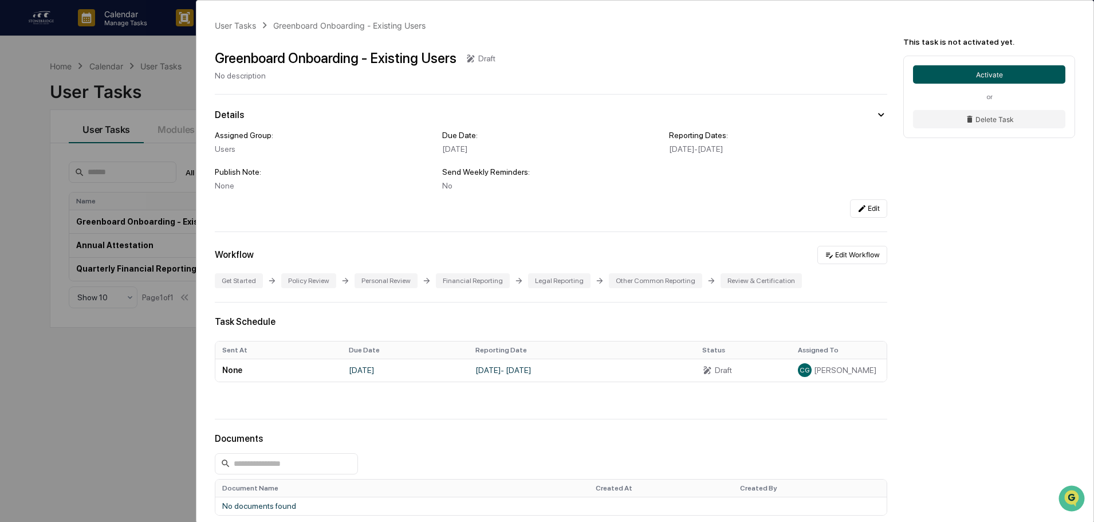
click at [923, 76] on button "Activate" at bounding box center [989, 74] width 152 height 18
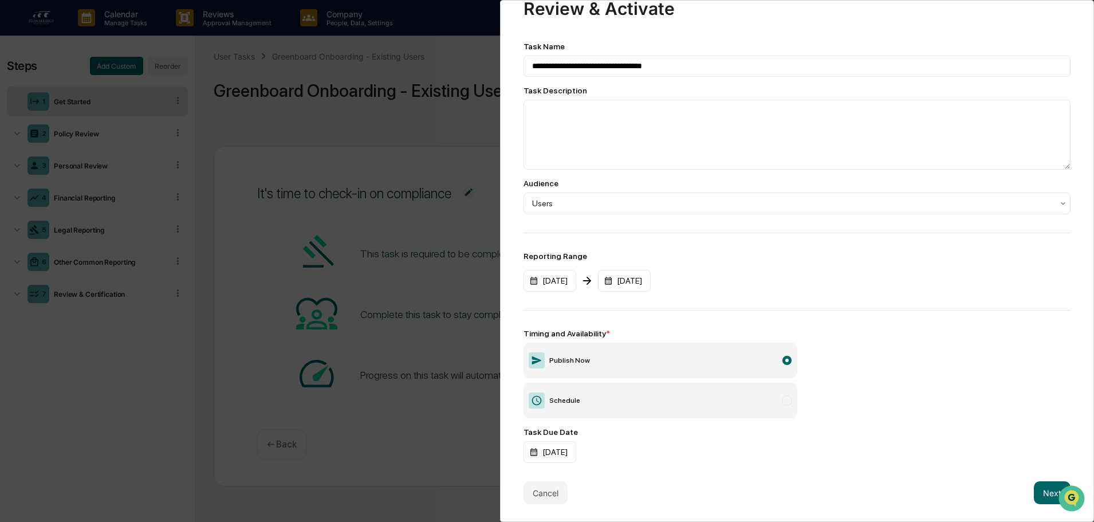
scroll to position [1, 0]
click at [1047, 489] on button "Next" at bounding box center [1052, 492] width 37 height 23
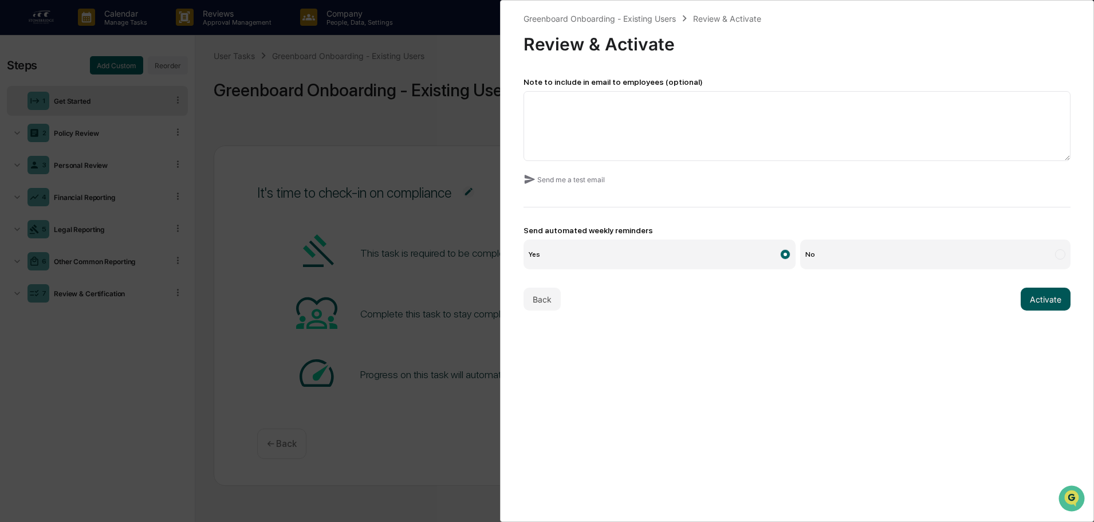
click at [1042, 302] on button "Activate" at bounding box center [1046, 299] width 50 height 23
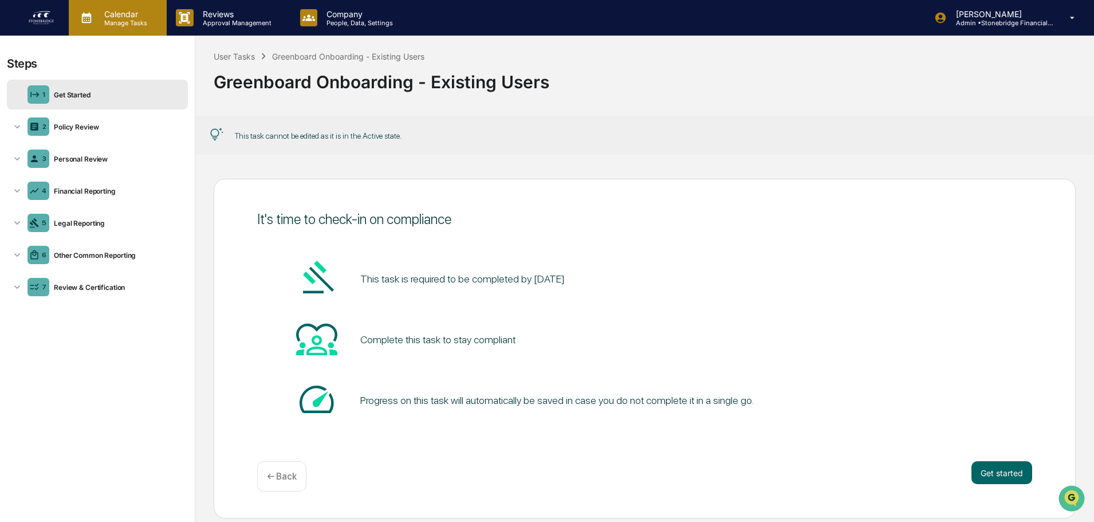
click at [112, 22] on p "Manage Tasks" at bounding box center [124, 23] width 58 height 8
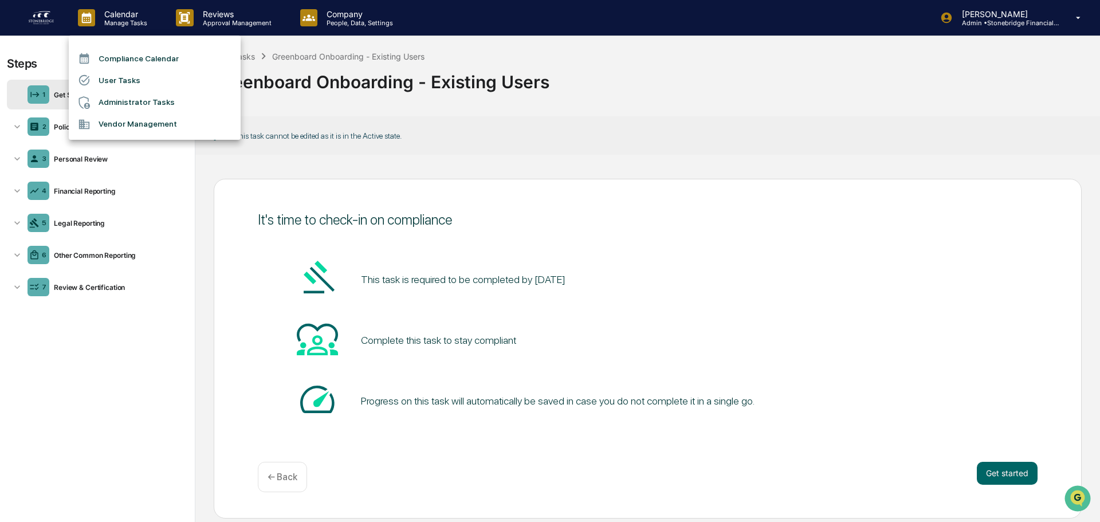
click at [1038, 29] on div at bounding box center [550, 261] width 1100 height 522
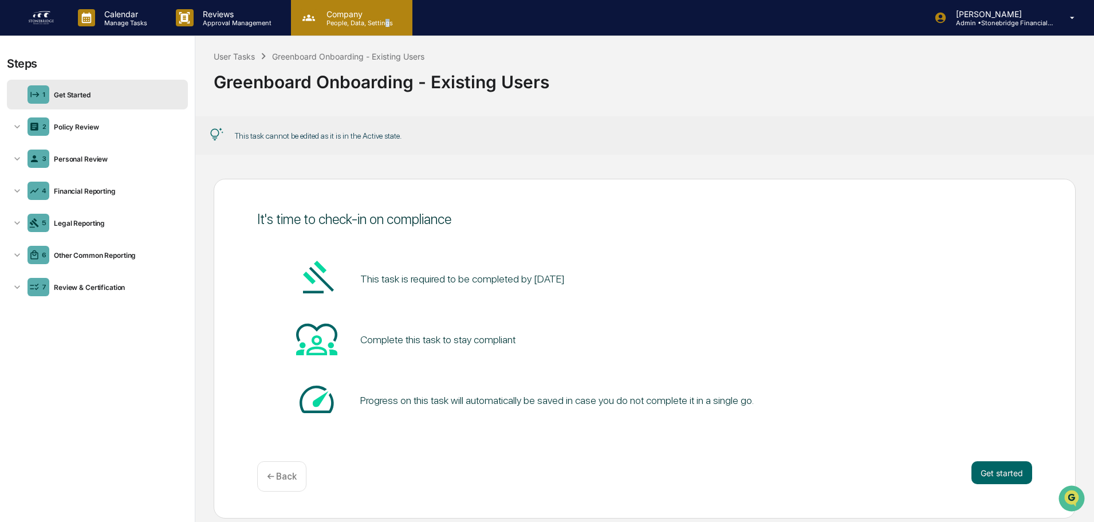
click at [385, 22] on p "People, Data, Settings" at bounding box center [357, 23] width 81 height 8
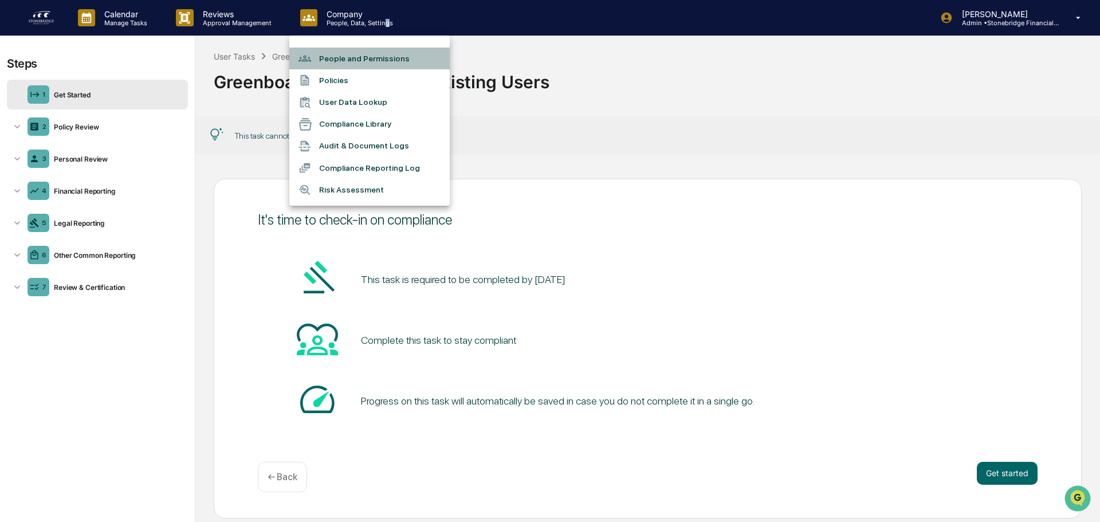
click at [378, 61] on li "People and Permissions" at bounding box center [369, 59] width 160 height 22
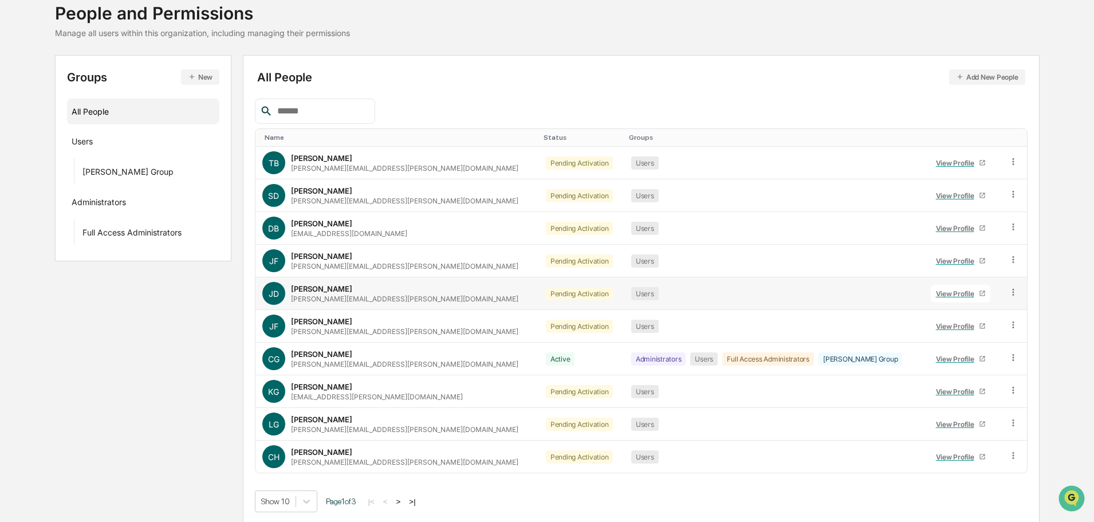
scroll to position [76, 0]
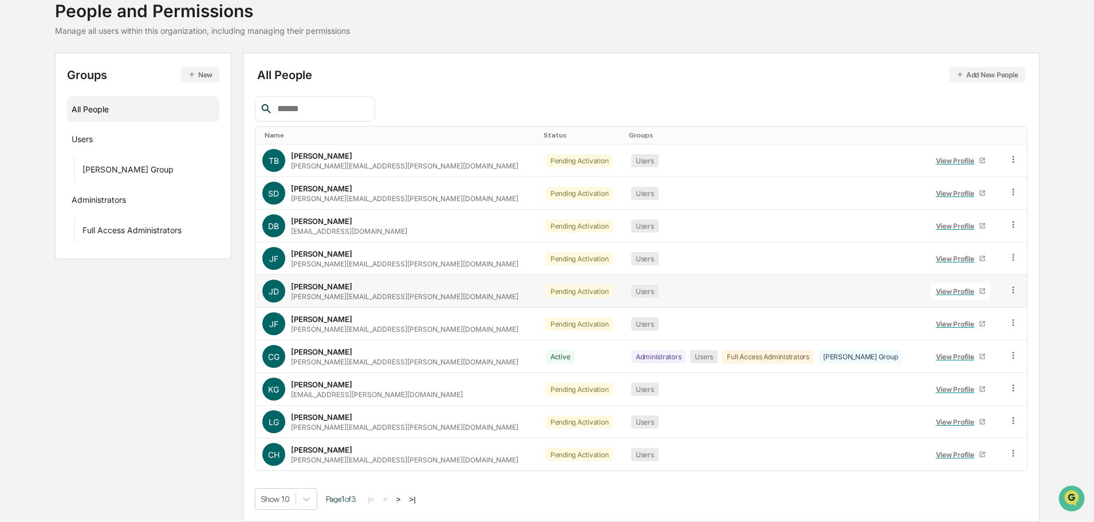
click at [1008, 293] on icon at bounding box center [1013, 290] width 11 height 11
click at [960, 332] on div "Change Status" at bounding box center [961, 332] width 95 height 14
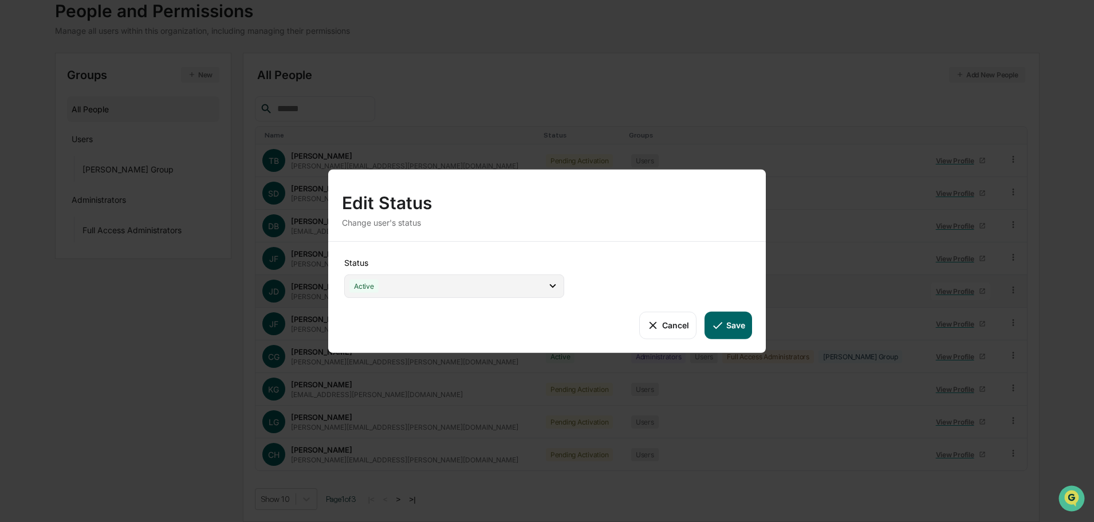
click at [492, 282] on div "Active" at bounding box center [454, 285] width 220 height 23
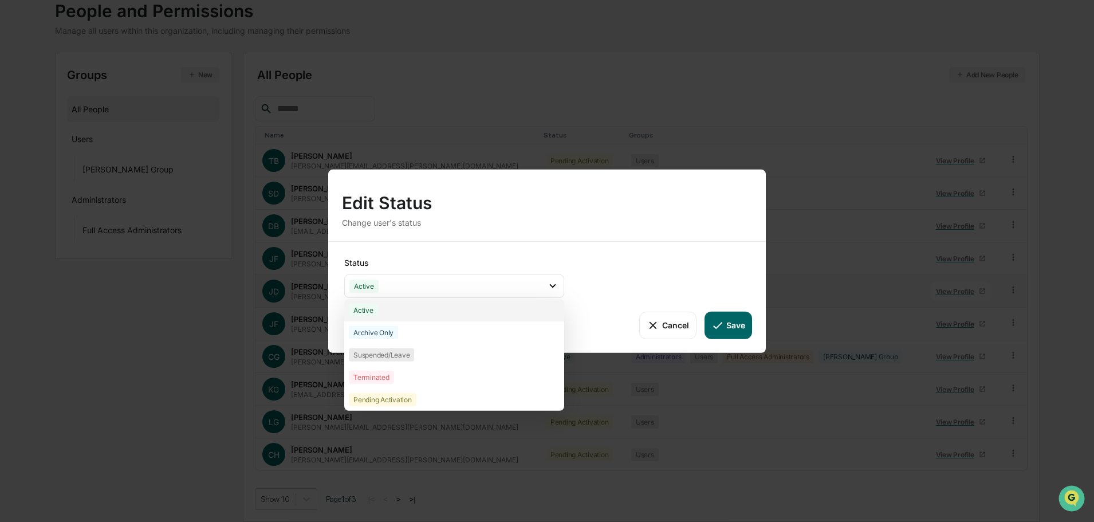
click at [472, 315] on div "Active" at bounding box center [454, 310] width 220 height 22
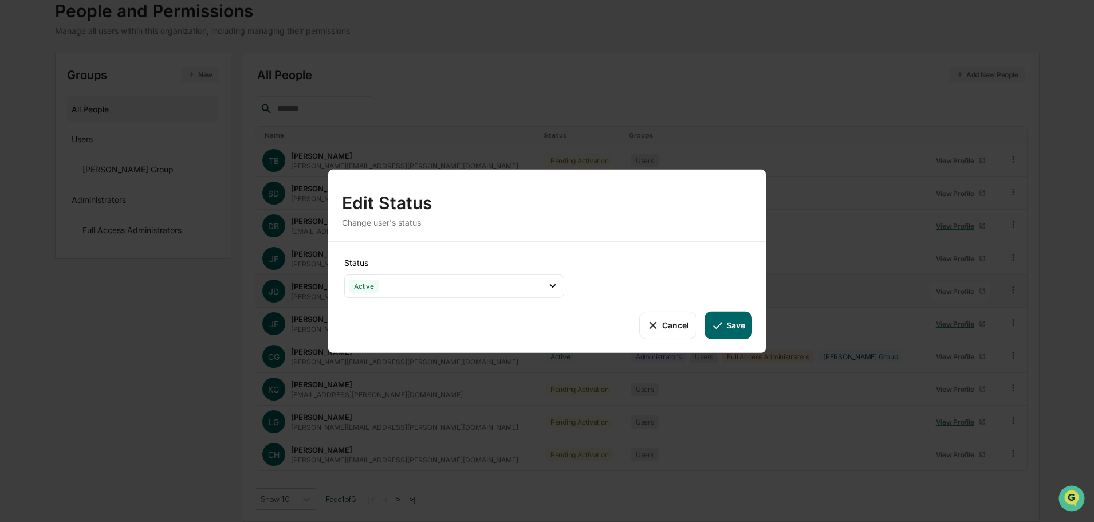
click at [738, 331] on button "Save" at bounding box center [729, 325] width 48 height 28
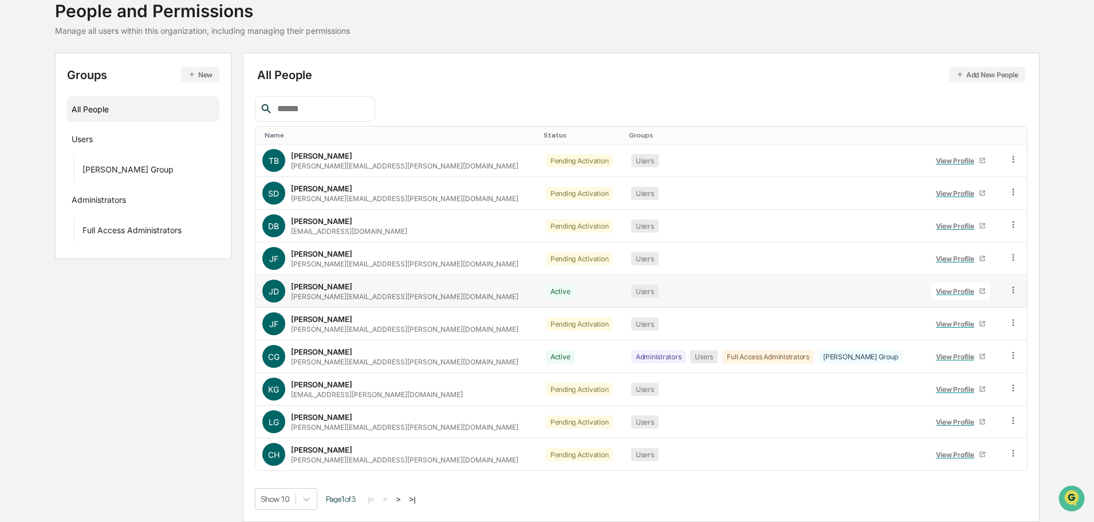
click at [1013, 289] on icon at bounding box center [1013, 290] width 11 height 11
click at [340, 288] on div "[PERSON_NAME]" at bounding box center [321, 286] width 61 height 9
click at [959, 289] on div "View Profile" at bounding box center [957, 291] width 43 height 9
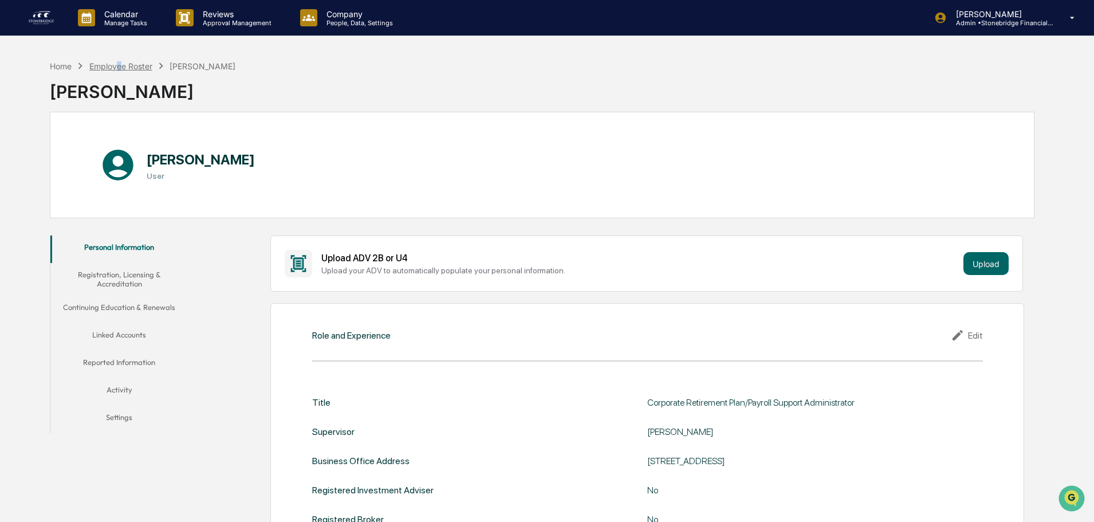
click at [120, 70] on div "Employee Roster" at bounding box center [120, 66] width 63 height 10
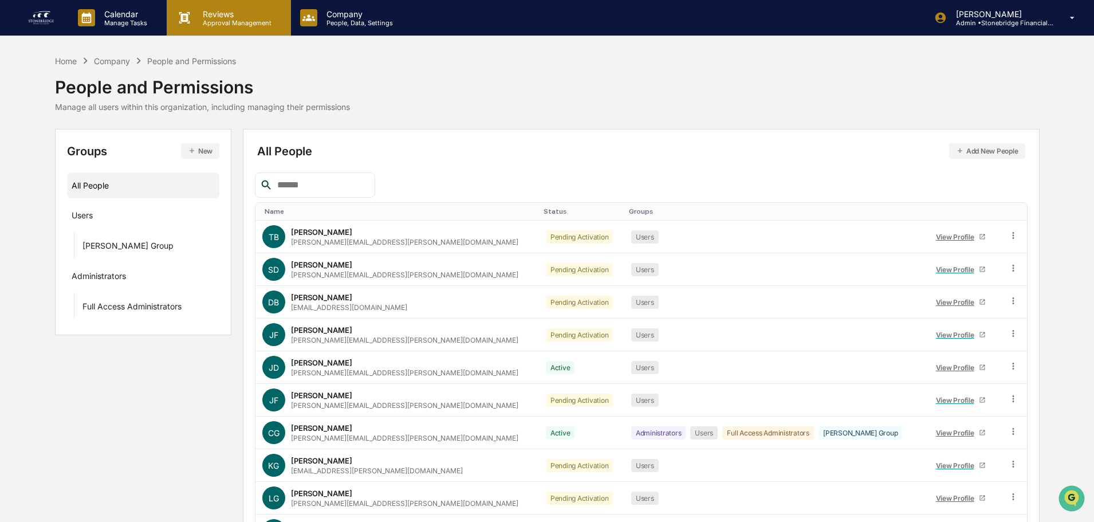
click at [228, 17] on p "Reviews" at bounding box center [236, 14] width 84 height 10
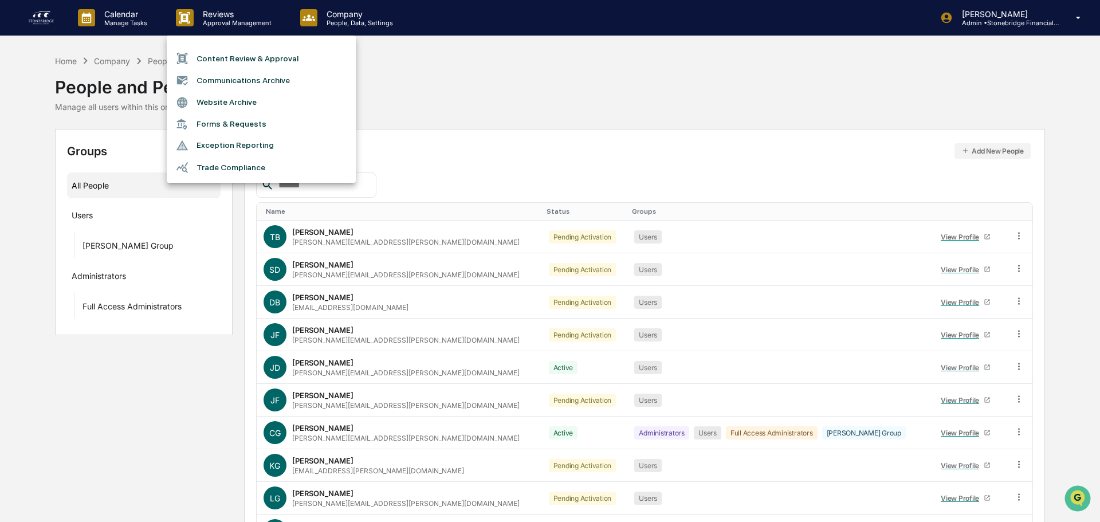
click at [136, 26] on div at bounding box center [550, 261] width 1100 height 522
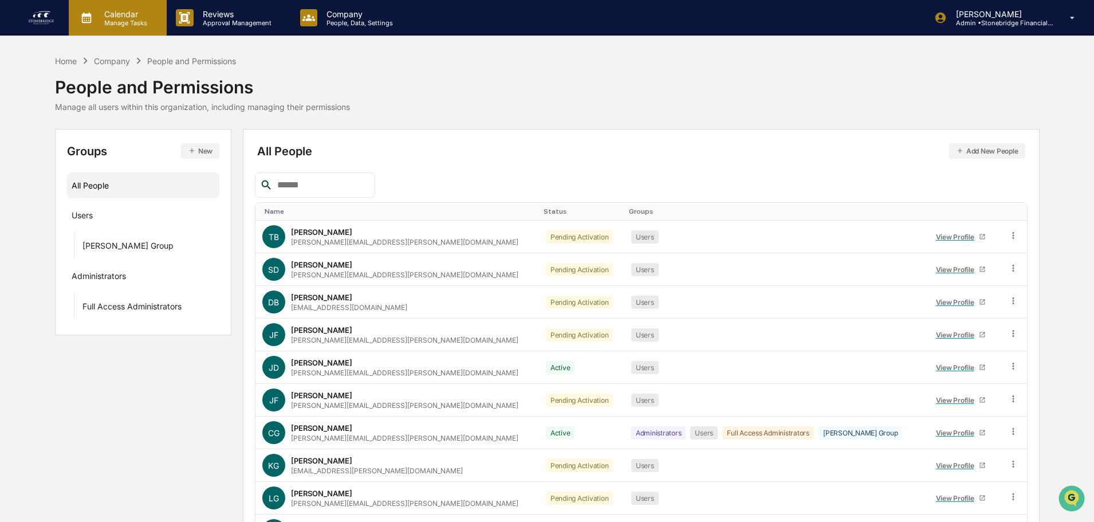
click at [125, 28] on div "Calendar Manage Tasks" at bounding box center [118, 18] width 98 height 36
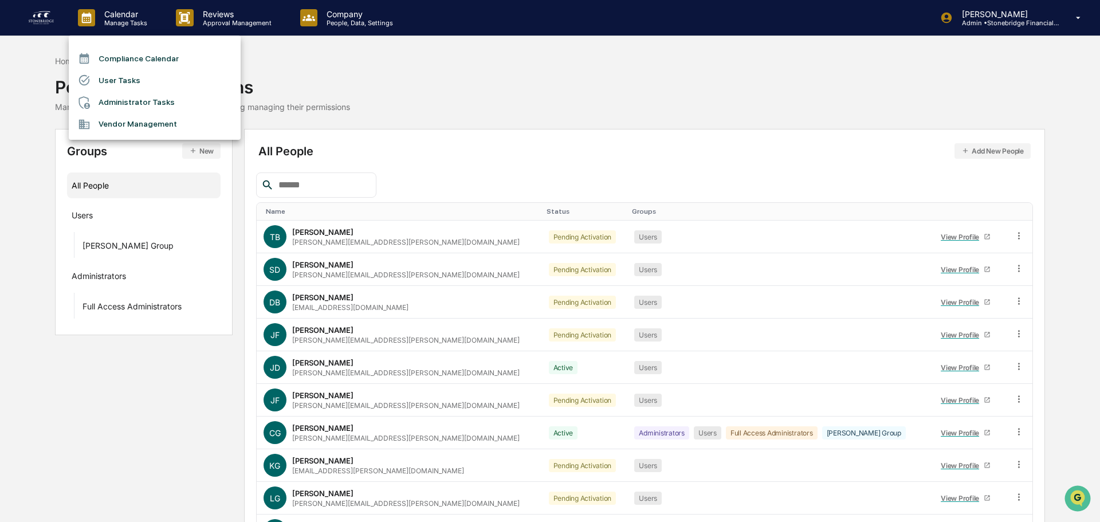
click at [136, 83] on li "User Tasks" at bounding box center [155, 80] width 172 height 22
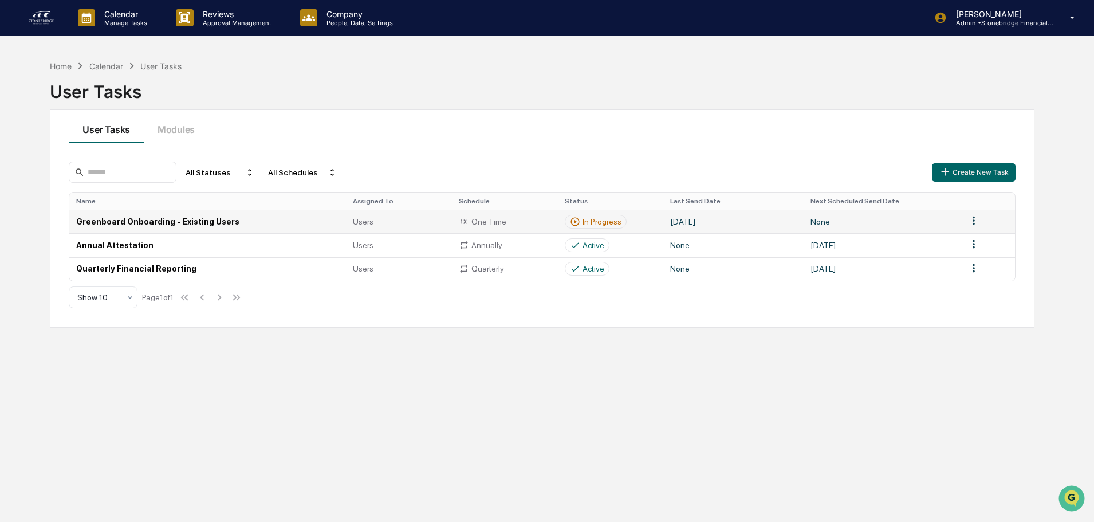
click at [613, 230] on td "In Progress" at bounding box center [611, 221] width 106 height 23
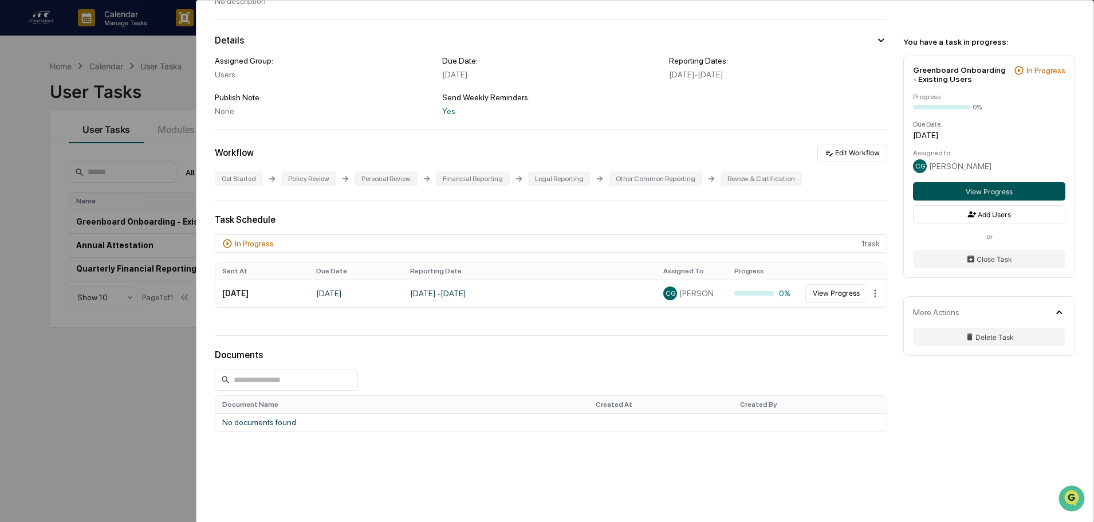
scroll to position [46, 0]
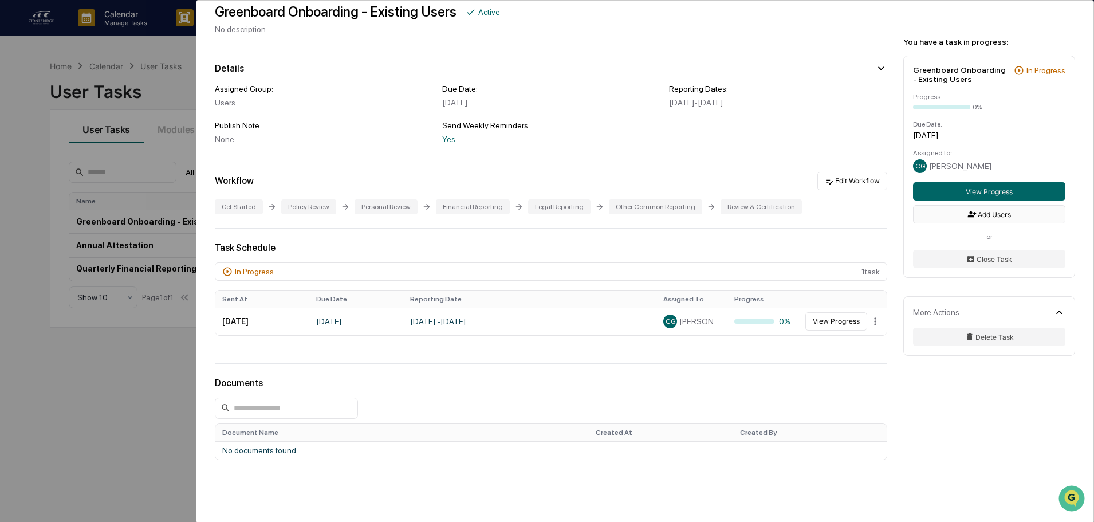
click at [1006, 216] on button "Add Users" at bounding box center [989, 214] width 152 height 18
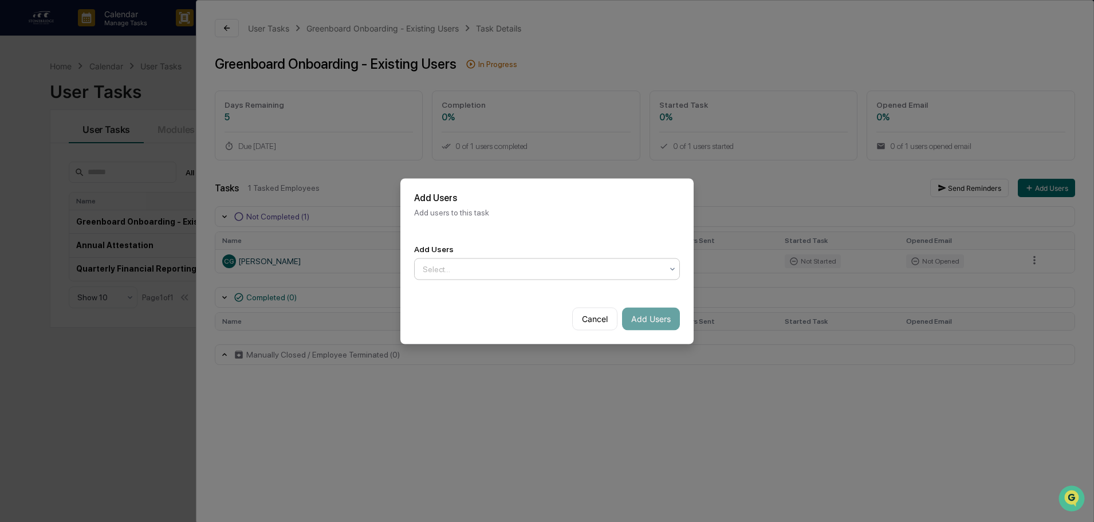
click at [468, 266] on div at bounding box center [543, 268] width 240 height 11
click at [470, 295] on div "[PERSON_NAME]" at bounding box center [547, 296] width 265 height 23
click at [643, 323] on button "Add Users" at bounding box center [651, 318] width 58 height 23
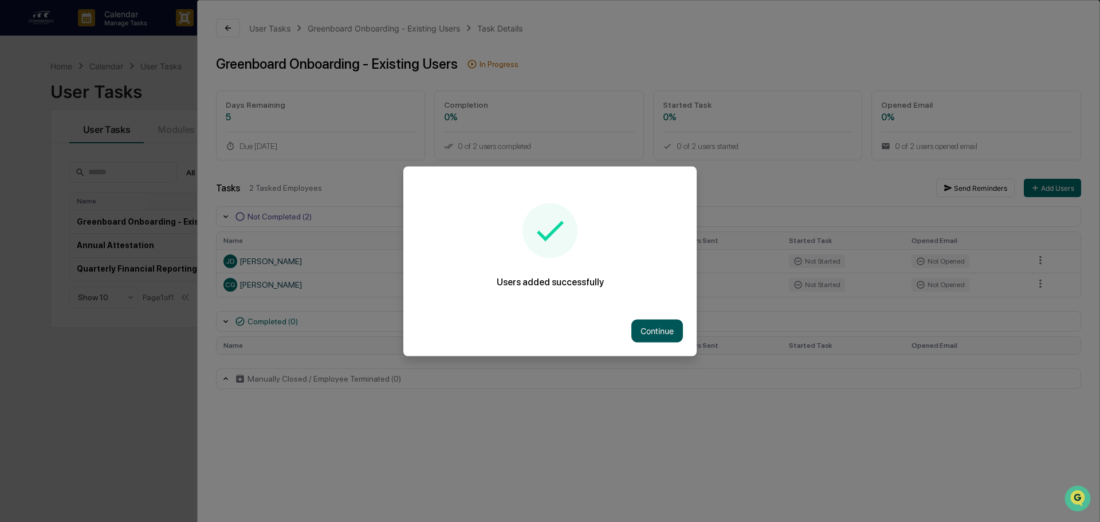
click at [649, 332] on button "Continue" at bounding box center [657, 330] width 52 height 23
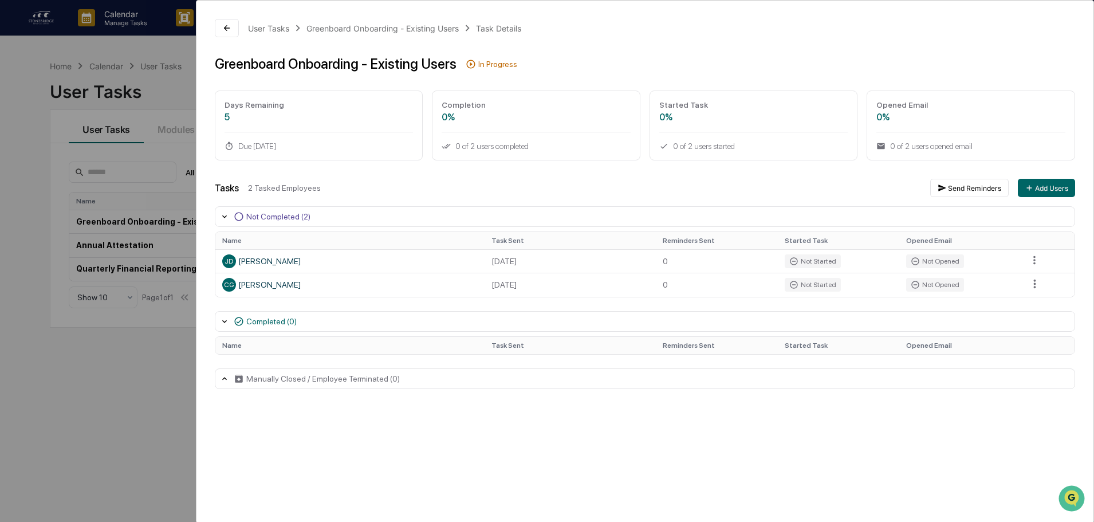
click at [123, 335] on div "User Tasks Greenboard Onboarding - Existing Users Task Details Greenboard Onboa…" at bounding box center [547, 261] width 1094 height 522
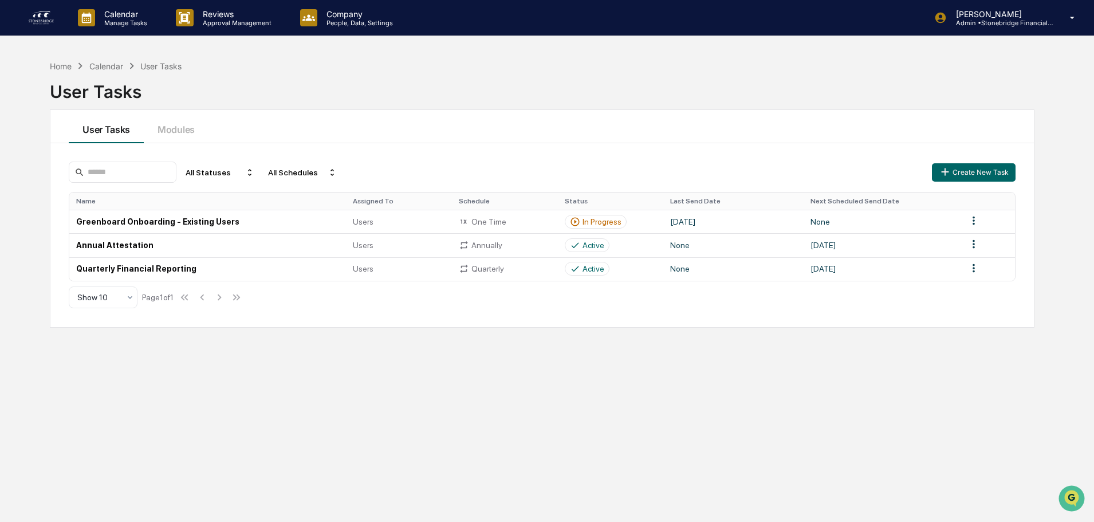
click at [653, 407] on div "Home Calendar User Tasks User Tasks User Tasks Modules All Statuses All Schedul…" at bounding box center [542, 315] width 1019 height 522
click at [1080, 20] on icon at bounding box center [1073, 18] width 20 height 11
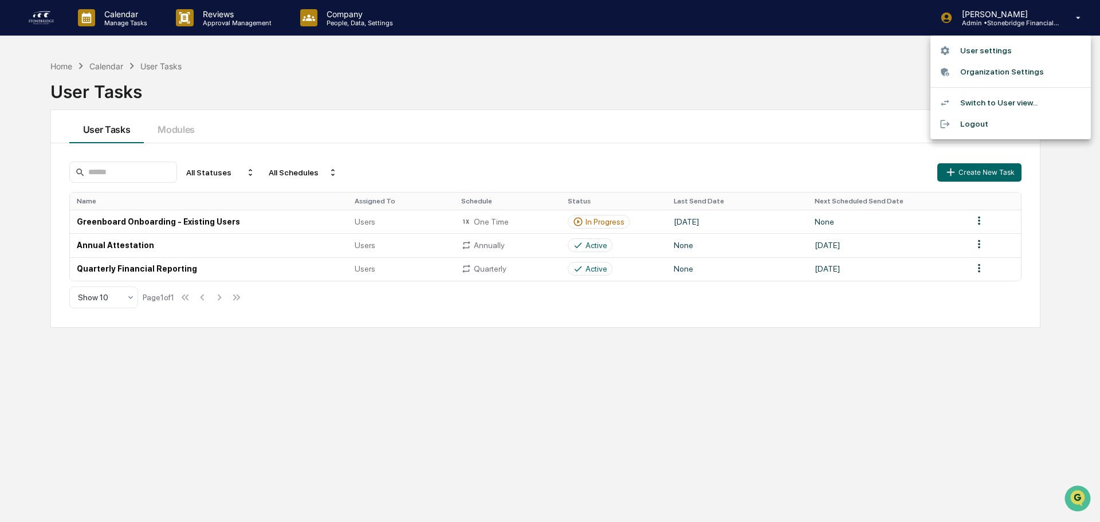
click at [754, 61] on div at bounding box center [550, 261] width 1100 height 522
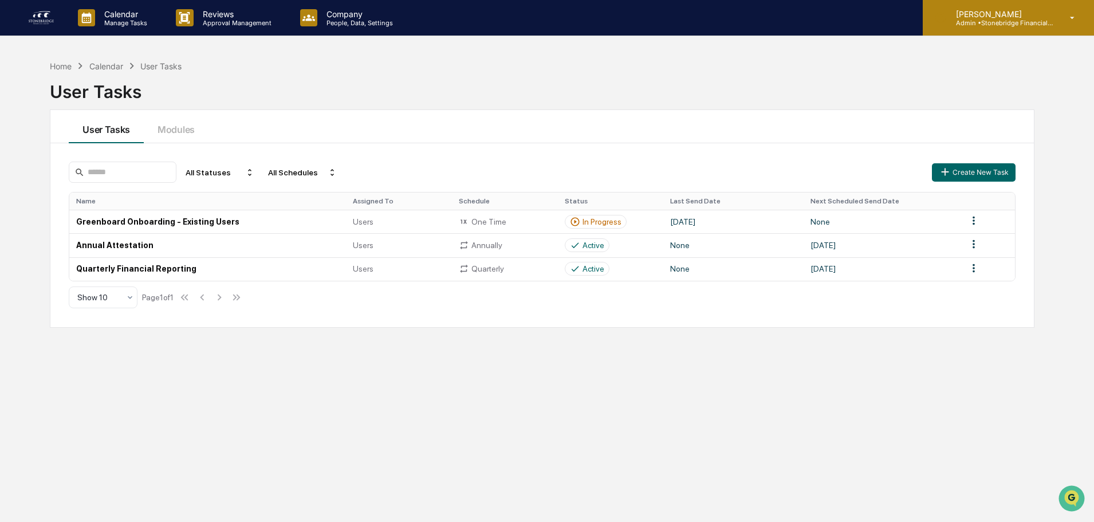
click at [1016, 18] on p "[PERSON_NAME]" at bounding box center [1000, 14] width 107 height 10
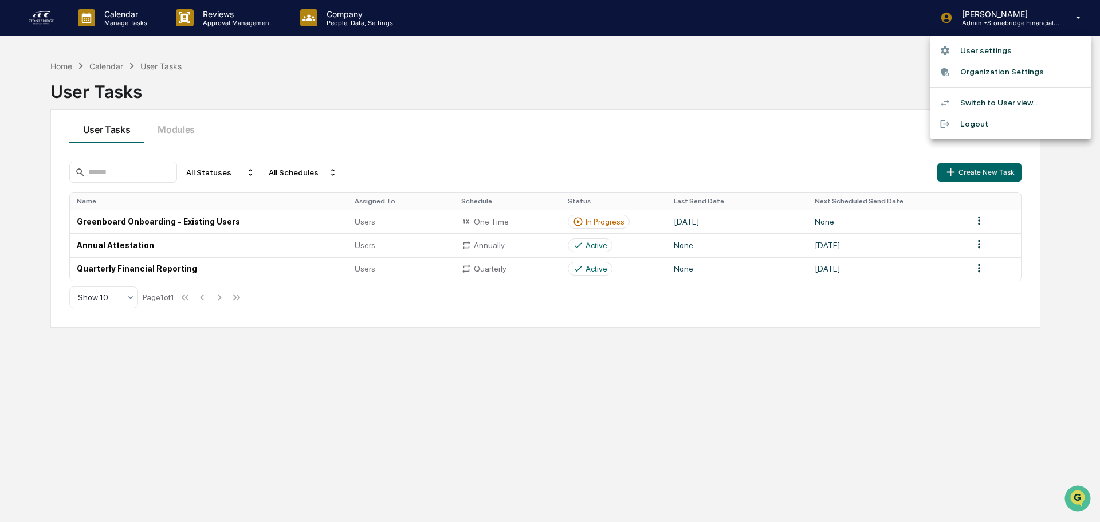
click at [328, 28] on div at bounding box center [550, 261] width 1100 height 522
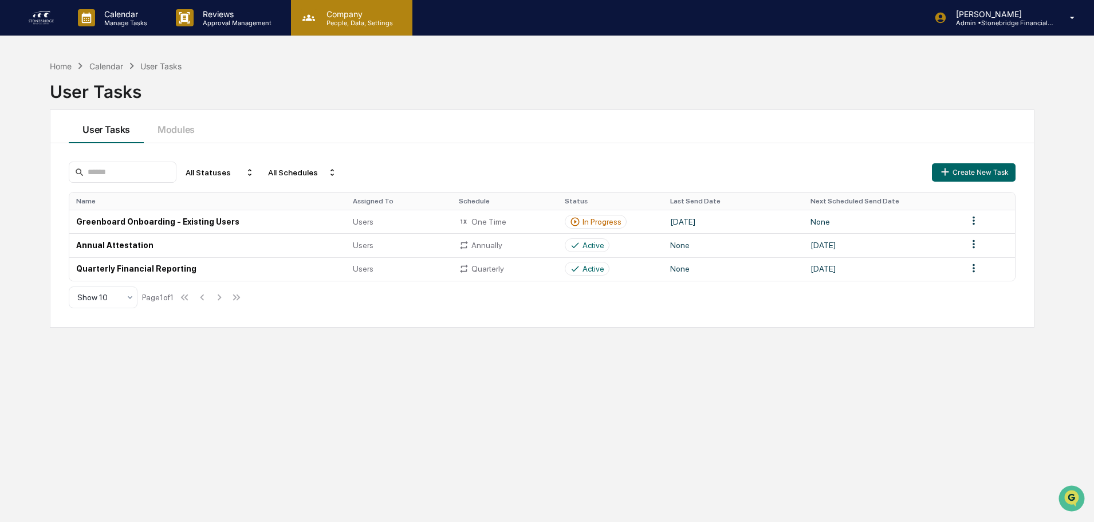
click at [374, 21] on p "People, Data, Settings" at bounding box center [357, 23] width 81 height 8
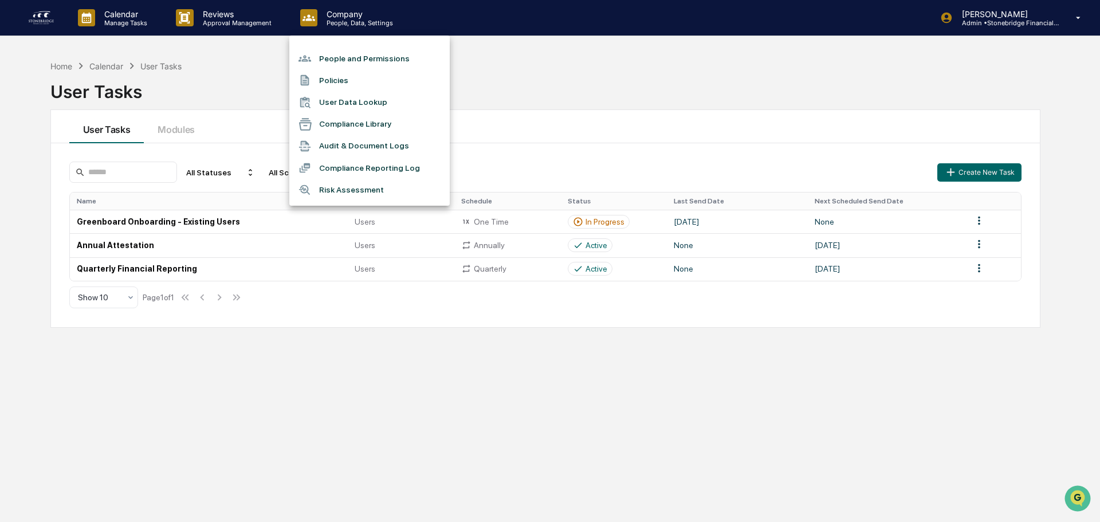
click at [367, 58] on li "People and Permissions" at bounding box center [369, 59] width 160 height 22
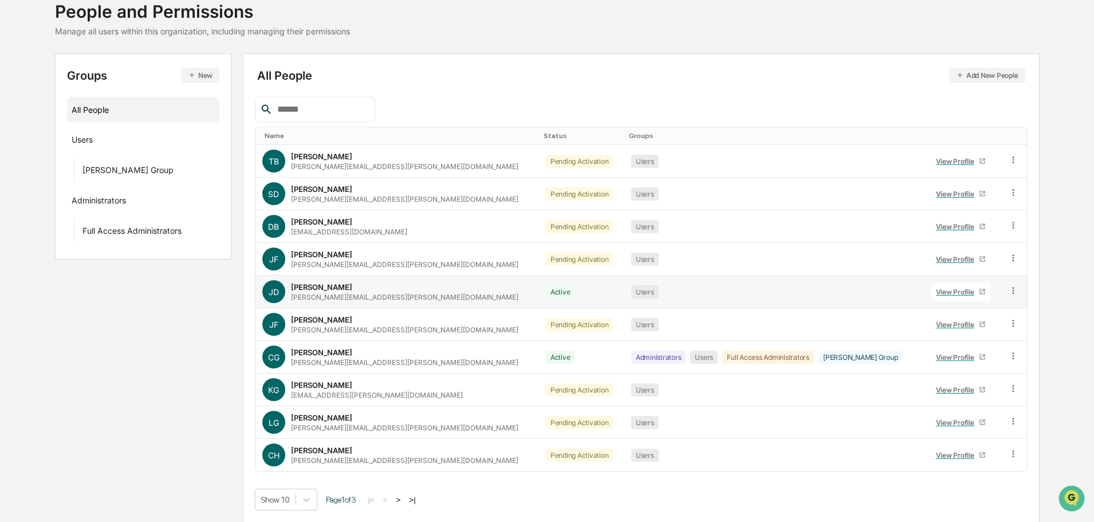
scroll to position [76, 0]
click at [1010, 158] on icon at bounding box center [1013, 159] width 11 height 11
click at [954, 206] on div "Change Status" at bounding box center [961, 201] width 95 height 14
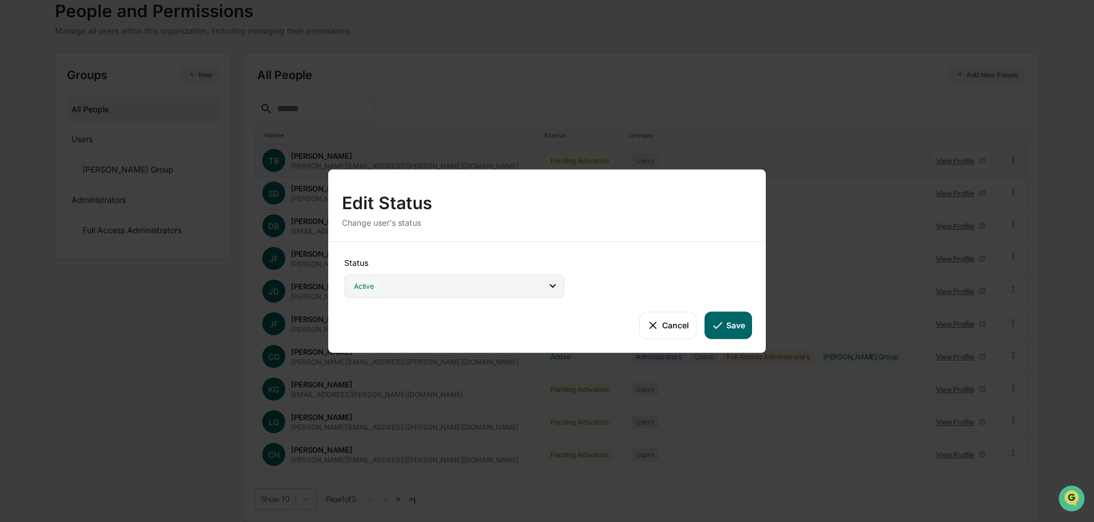
click at [406, 292] on div "Active" at bounding box center [454, 285] width 220 height 23
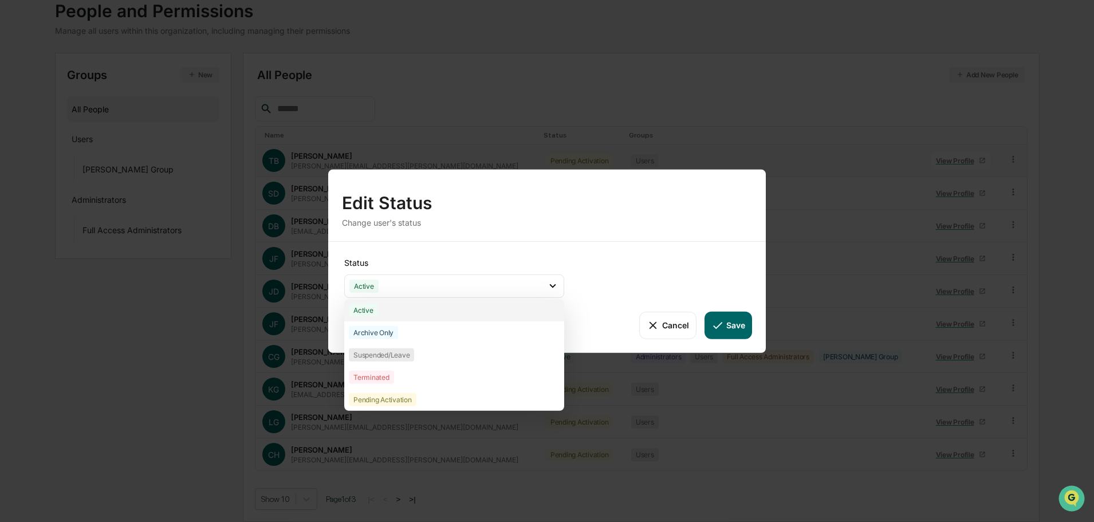
click at [401, 311] on div "Active" at bounding box center [454, 310] width 220 height 22
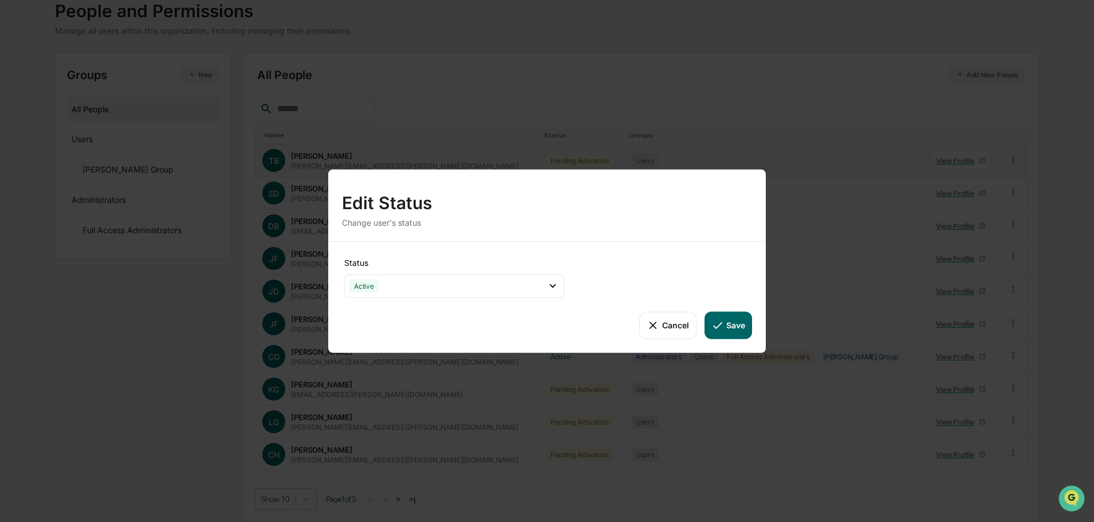
click at [722, 328] on icon at bounding box center [718, 325] width 13 height 13
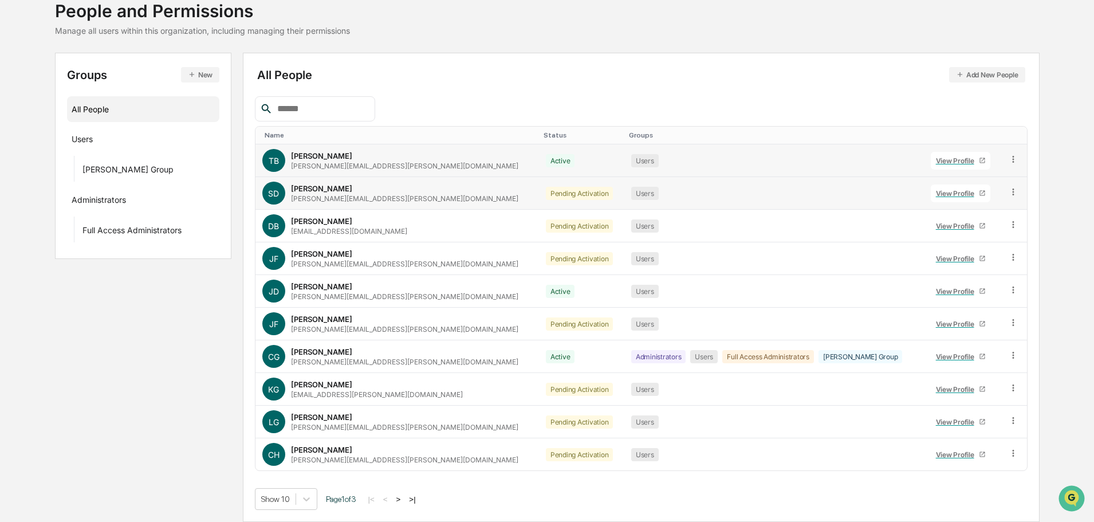
click at [1008, 188] on icon at bounding box center [1013, 192] width 11 height 11
click at [972, 237] on div "Change Status" at bounding box center [961, 234] width 95 height 14
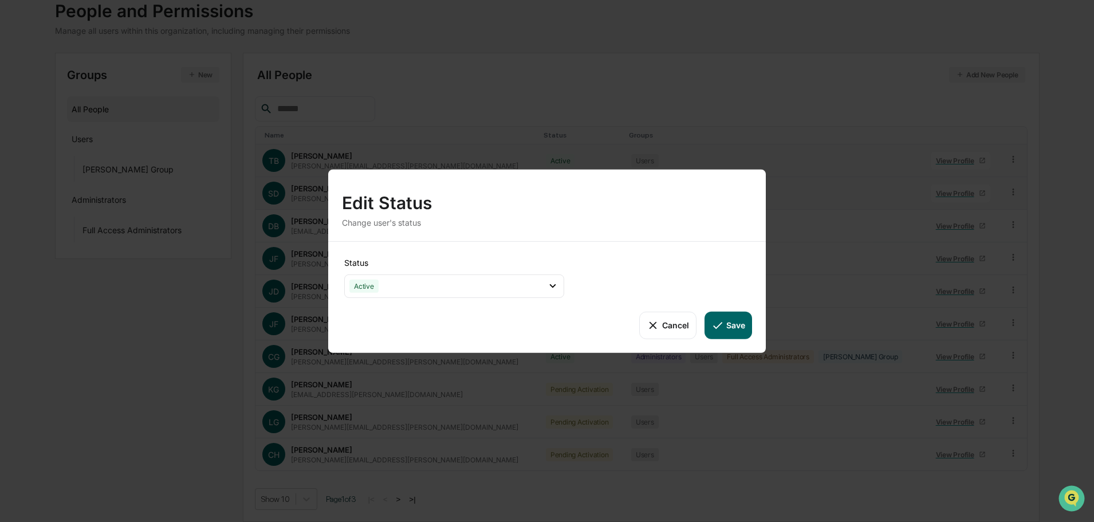
click at [731, 319] on button "Save" at bounding box center [729, 325] width 48 height 28
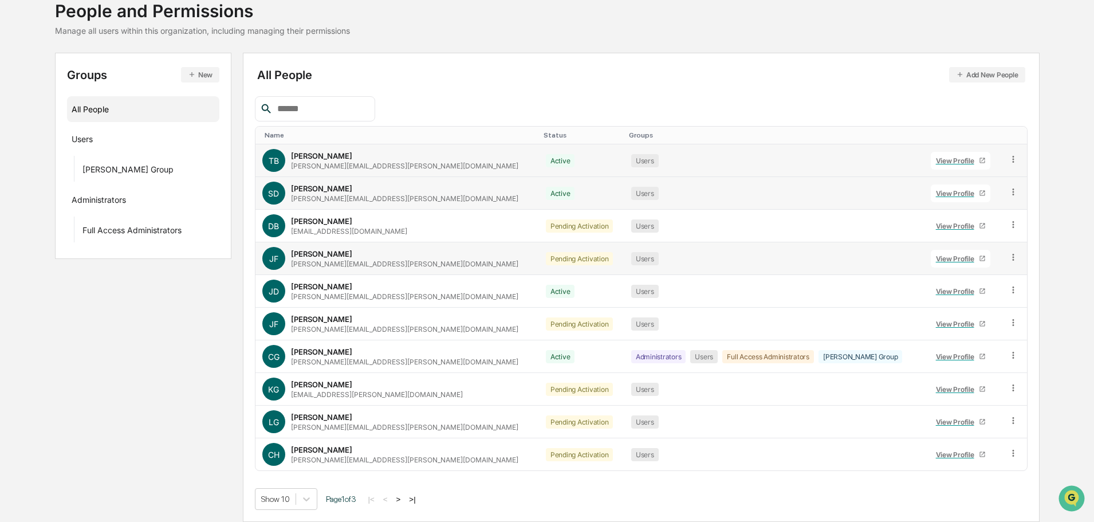
click at [1010, 254] on icon at bounding box center [1013, 257] width 11 height 11
click at [948, 305] on div "Change Status" at bounding box center [961, 299] width 95 height 14
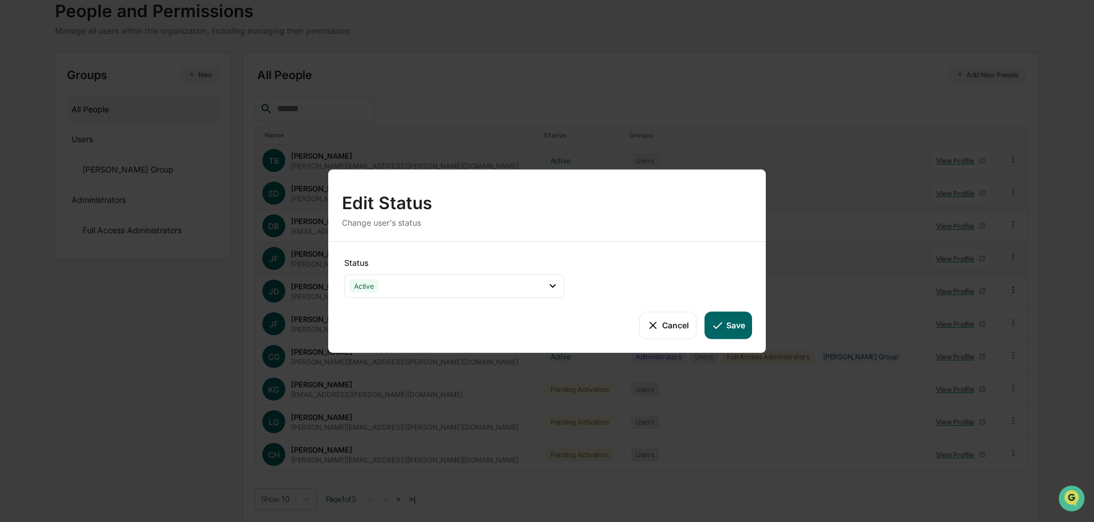
click at [744, 326] on button "Save" at bounding box center [729, 325] width 48 height 28
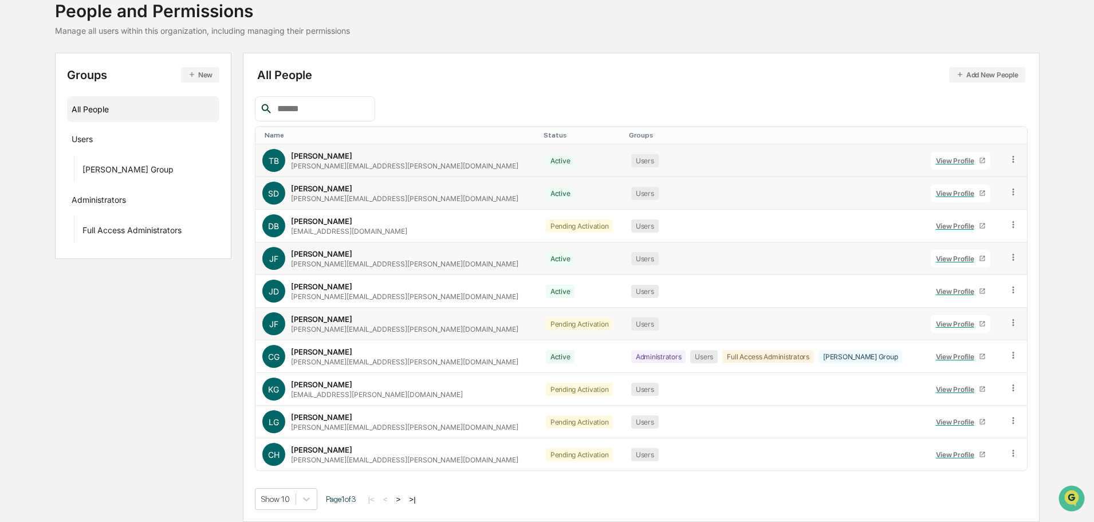
click at [1008, 321] on icon at bounding box center [1013, 322] width 11 height 11
click at [933, 365] on div "Change Status" at bounding box center [961, 365] width 95 height 14
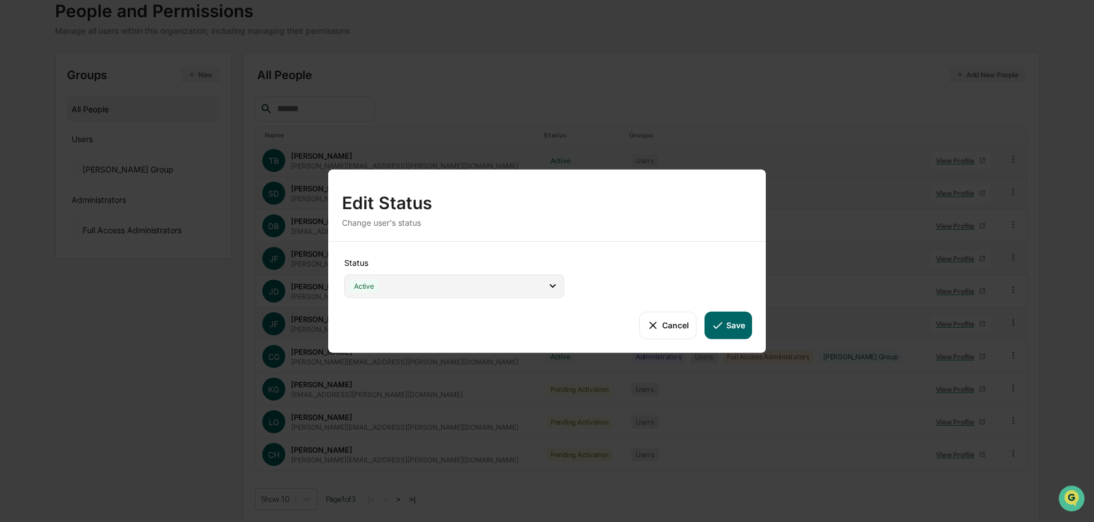
click at [524, 291] on div "Active" at bounding box center [454, 285] width 220 height 23
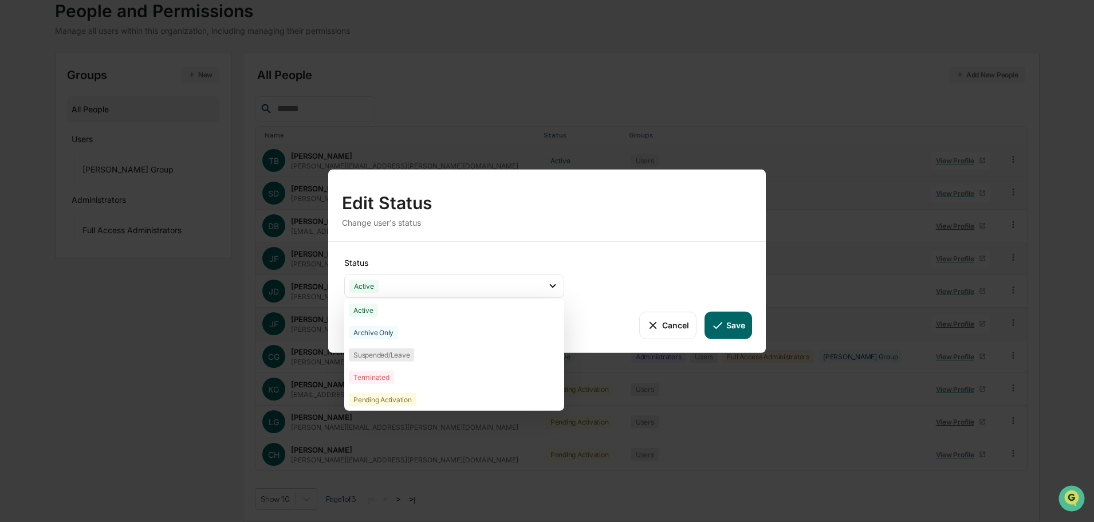
click at [742, 331] on button "Save" at bounding box center [729, 325] width 48 height 28
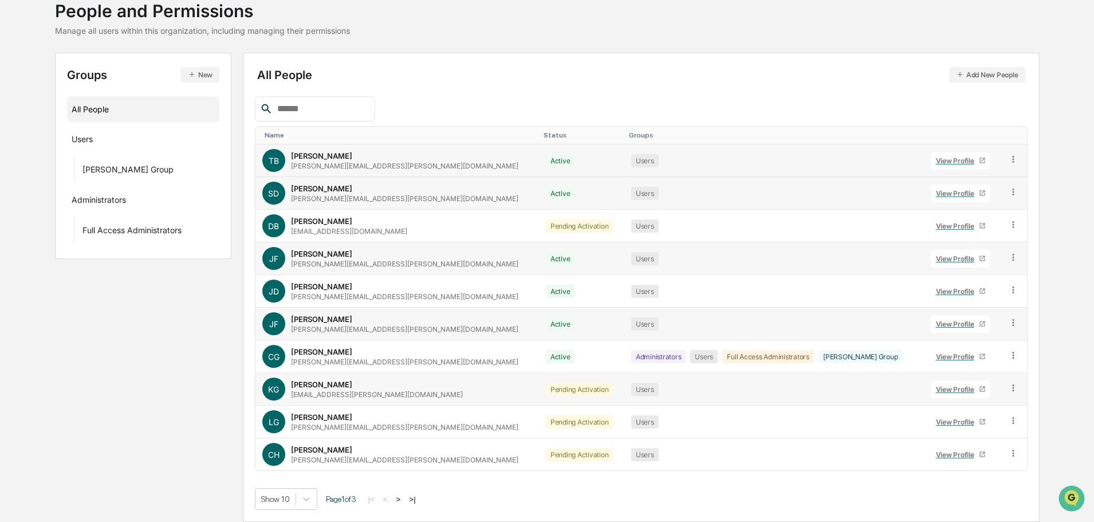
click at [1009, 382] on td at bounding box center [1015, 389] width 26 height 33
click at [1009, 390] on icon at bounding box center [1013, 388] width 11 height 11
click at [968, 423] on div "Change Status" at bounding box center [961, 430] width 95 height 14
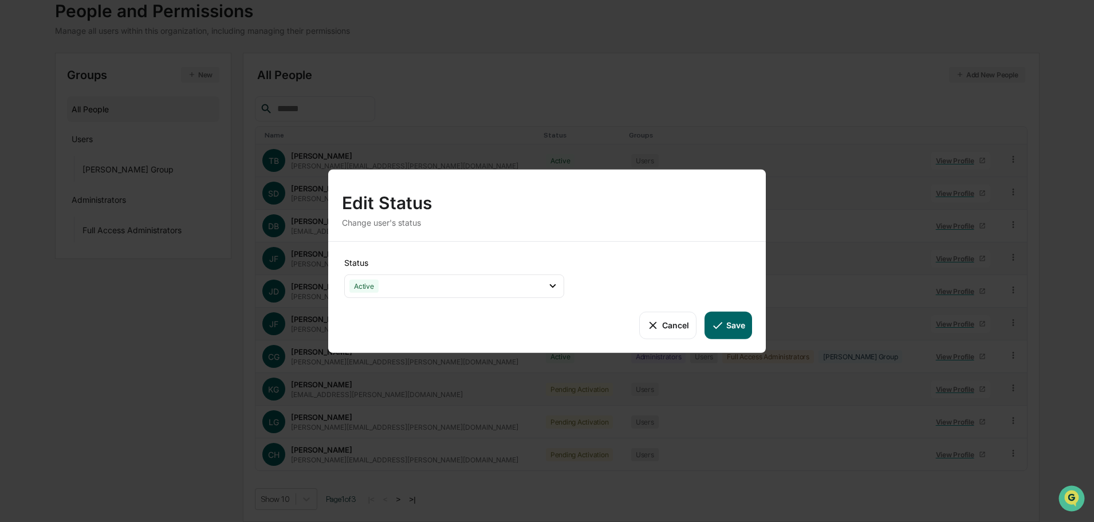
click at [724, 324] on button "Save" at bounding box center [729, 325] width 48 height 28
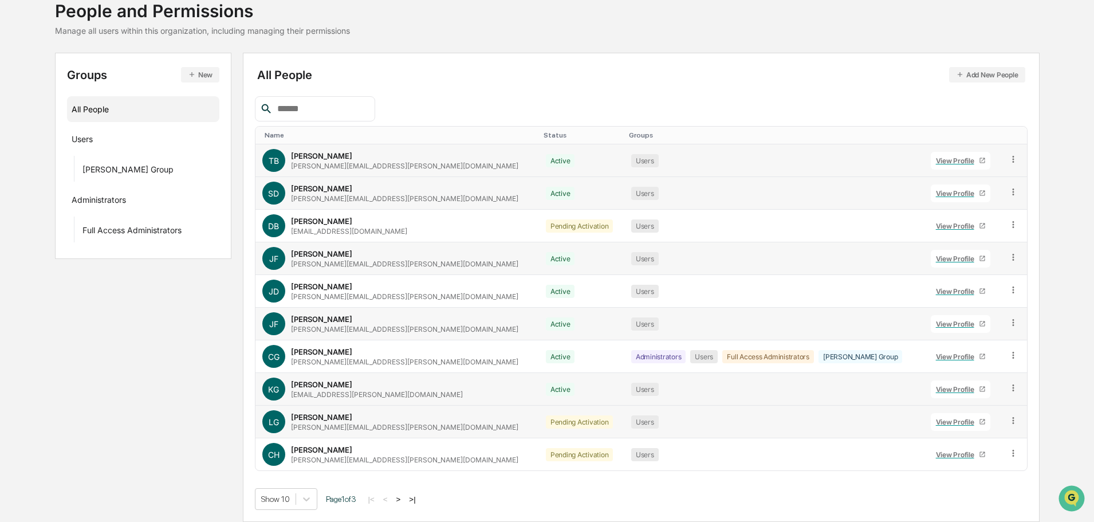
click at [1008, 421] on icon at bounding box center [1013, 420] width 11 height 11
click at [984, 462] on div "Change Status" at bounding box center [961, 463] width 95 height 14
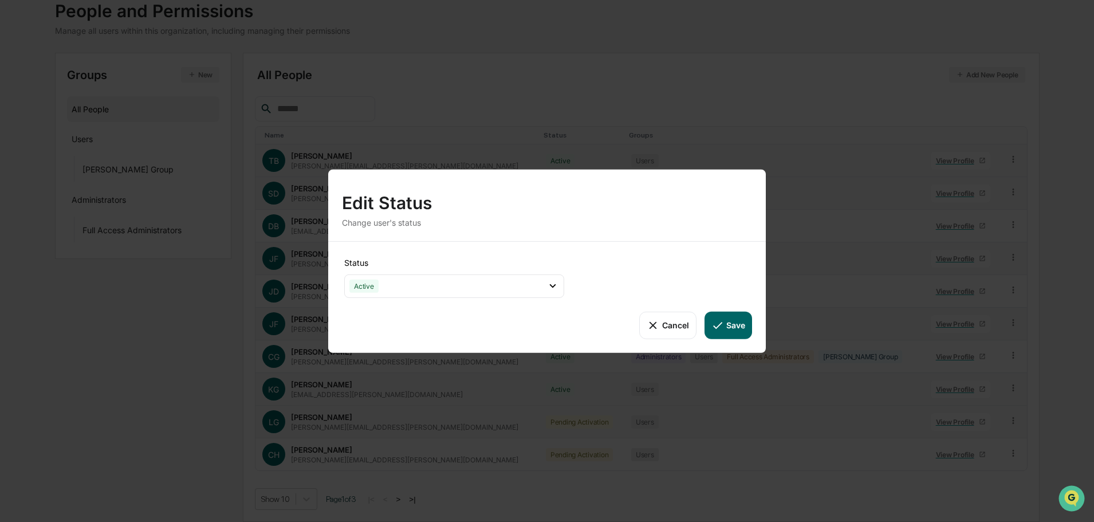
click at [729, 329] on button "Save" at bounding box center [729, 325] width 48 height 28
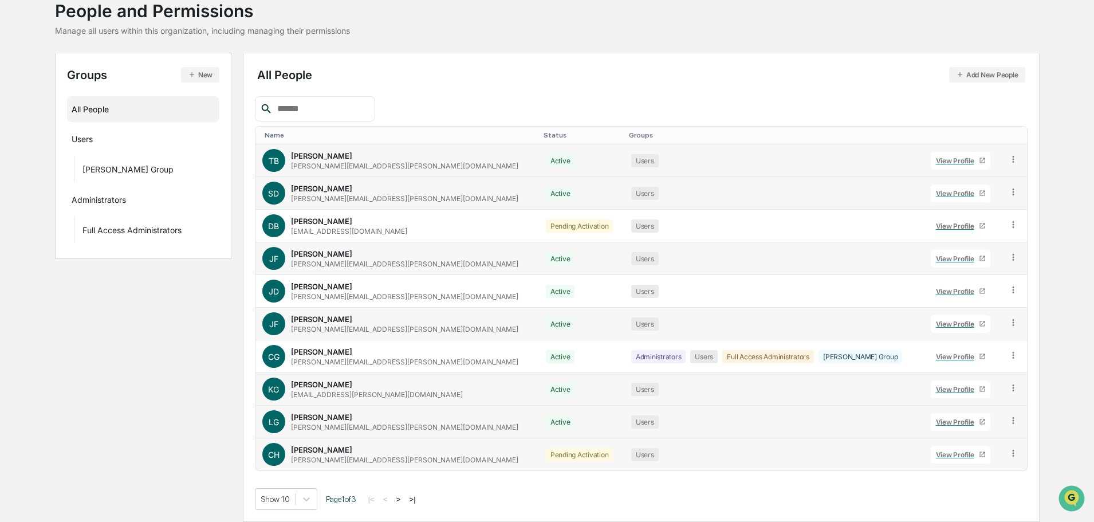
click at [1011, 452] on icon at bounding box center [1013, 453] width 11 height 11
click at [975, 496] on div "Change Status" at bounding box center [961, 495] width 95 height 14
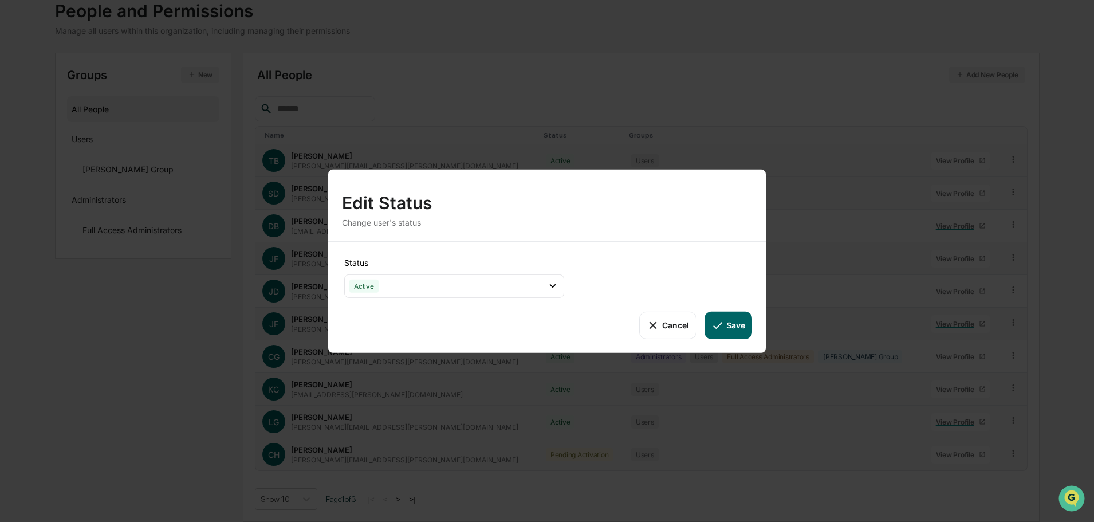
click at [726, 328] on button "Save" at bounding box center [729, 325] width 48 height 28
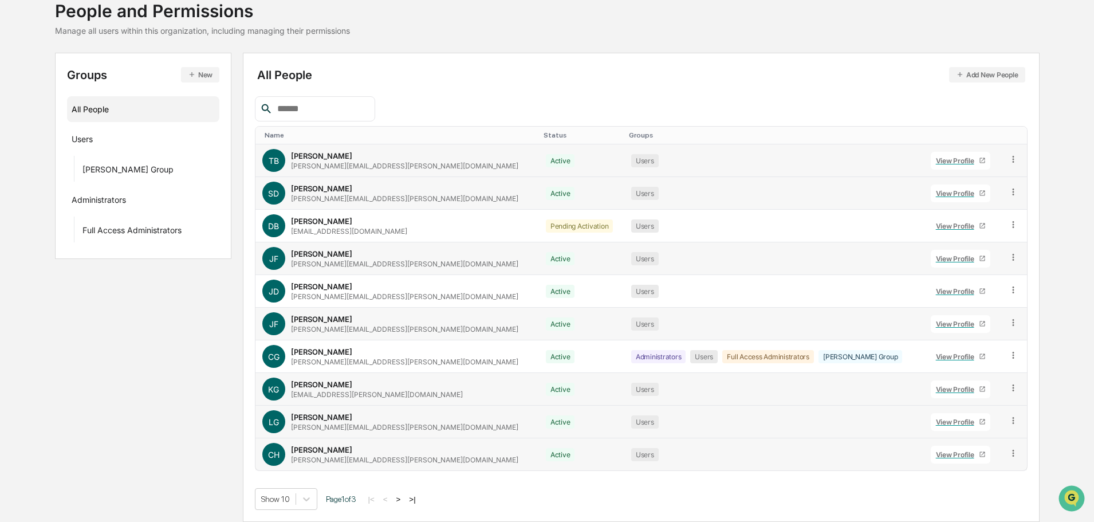
click at [402, 500] on button ">" at bounding box center [398, 499] width 11 height 10
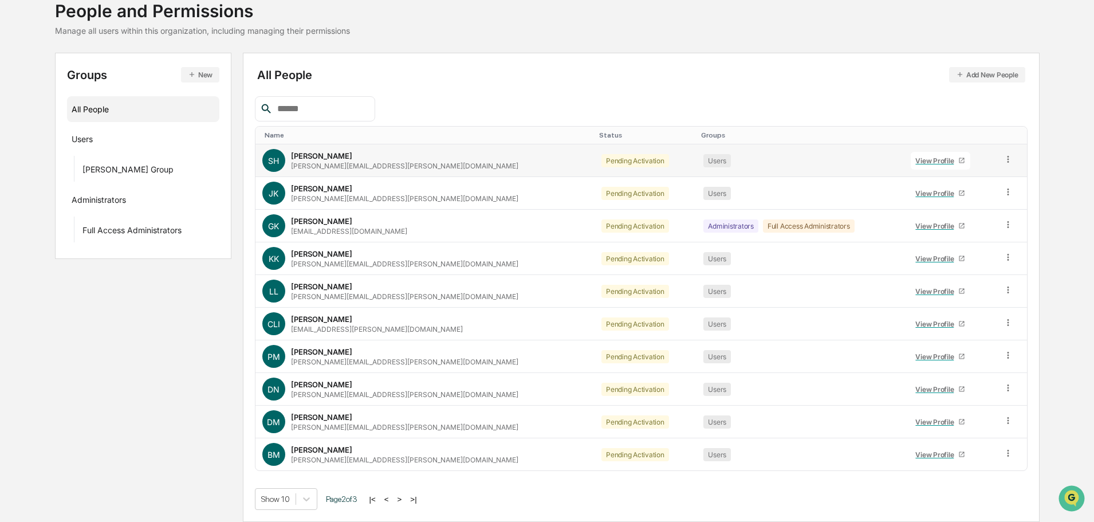
click at [1003, 161] on icon at bounding box center [1008, 159] width 11 height 11
click at [982, 201] on div "Change Status" at bounding box center [956, 201] width 95 height 14
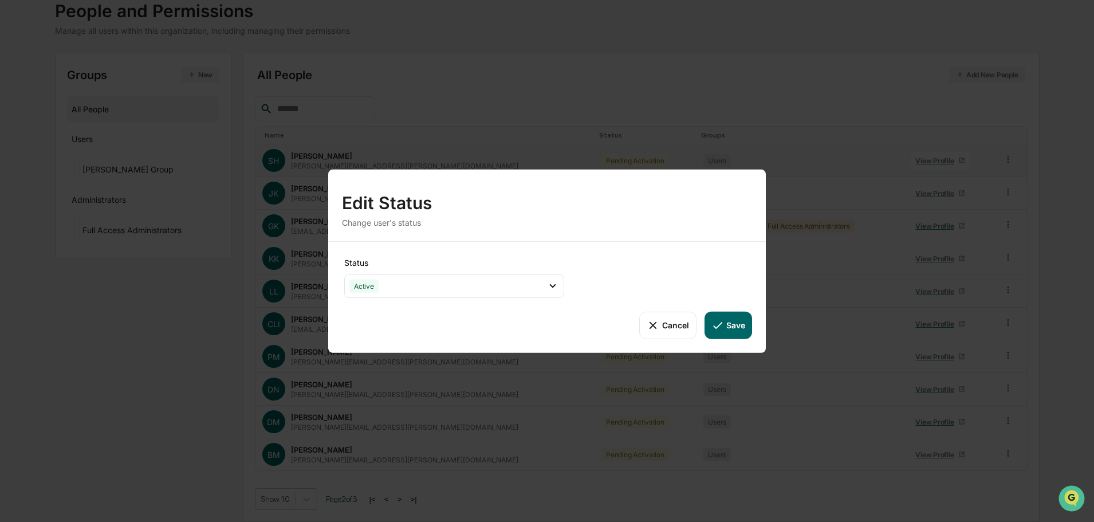
click at [721, 330] on icon at bounding box center [718, 325] width 13 height 13
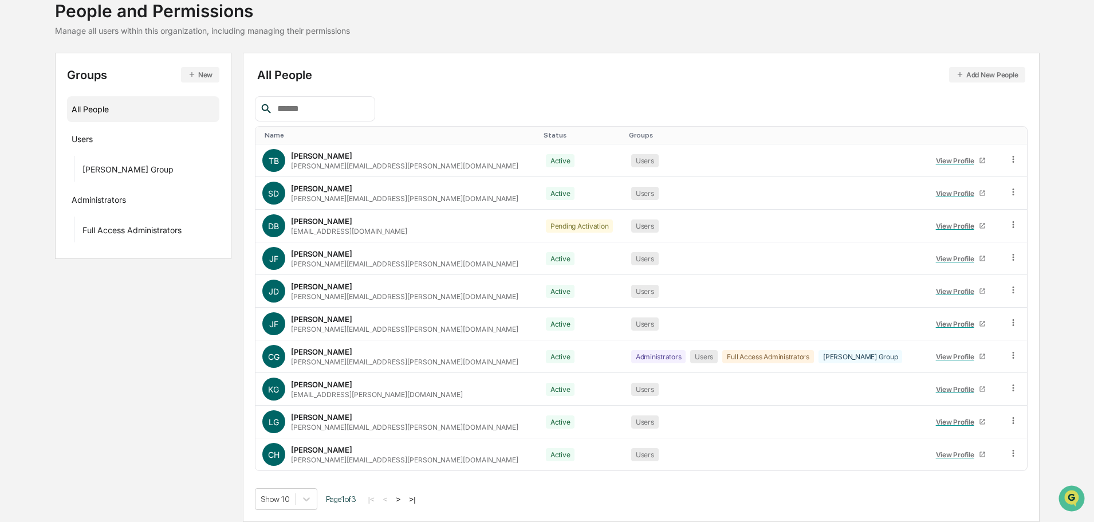
drag, startPoint x: 402, startPoint y: 497, endPoint x: 412, endPoint y: 493, distance: 10.8
click at [403, 497] on button ">" at bounding box center [398, 499] width 11 height 10
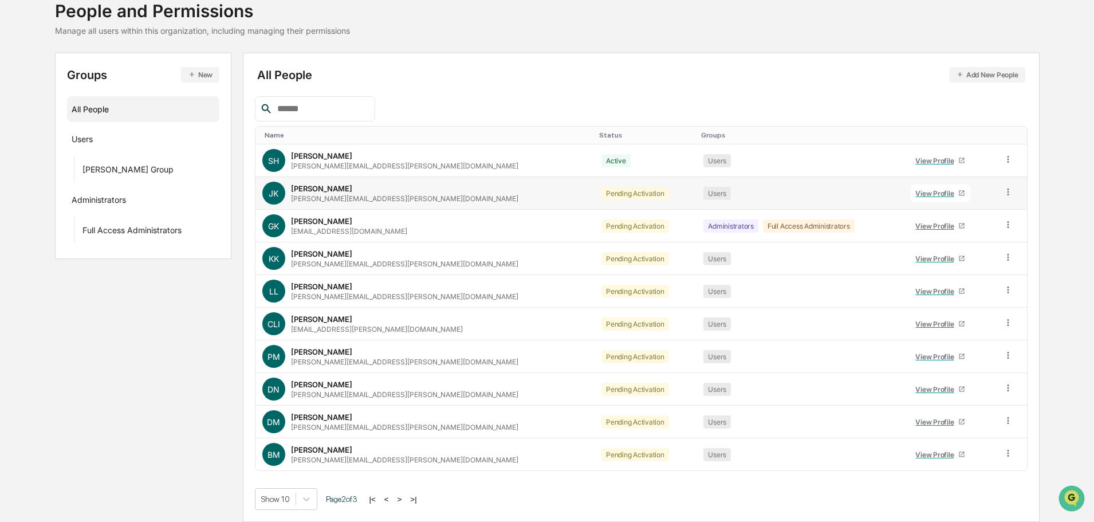
click at [1003, 194] on icon at bounding box center [1008, 192] width 11 height 11
click at [974, 231] on div "Change Status" at bounding box center [956, 234] width 95 height 14
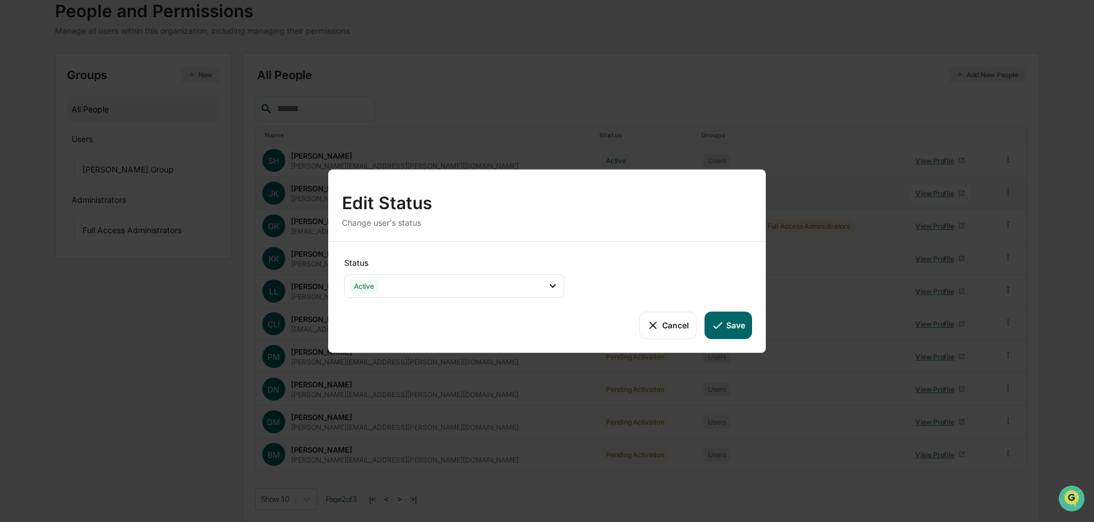
click at [733, 321] on button "Save" at bounding box center [729, 325] width 48 height 28
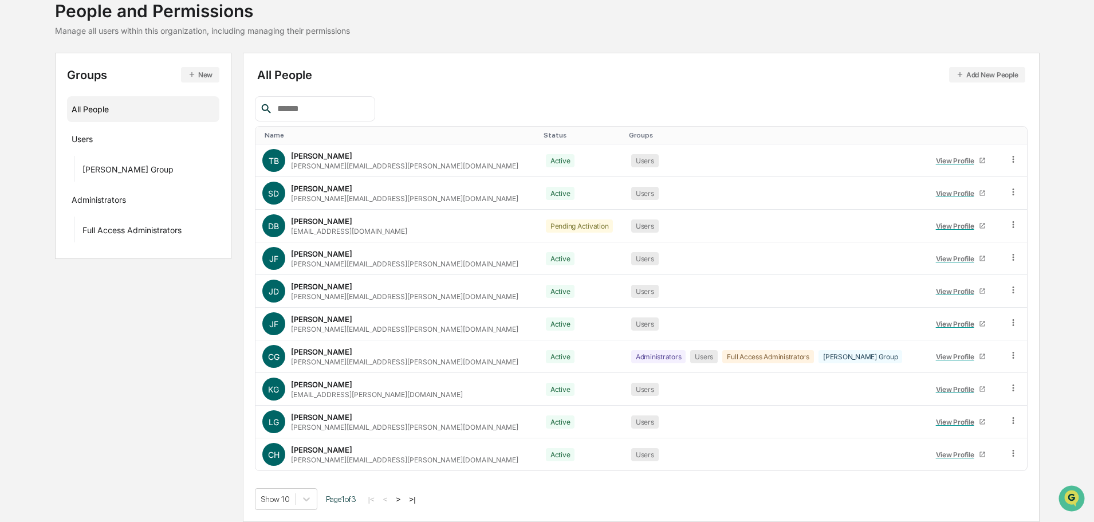
click at [402, 497] on button ">" at bounding box center [398, 499] width 11 height 10
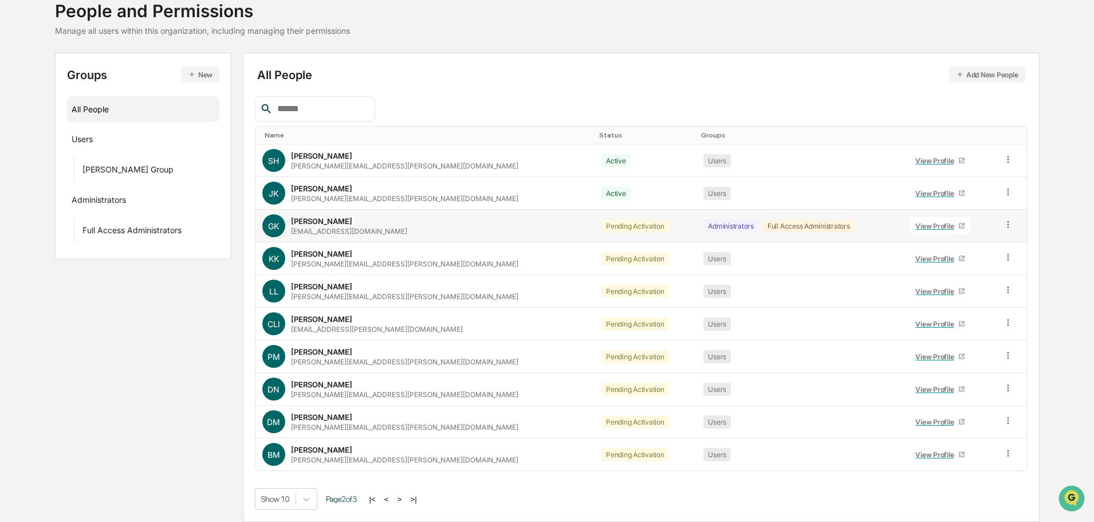
click at [1003, 229] on icon at bounding box center [1008, 224] width 11 height 11
click at [976, 268] on div "Change Status" at bounding box center [956, 267] width 95 height 14
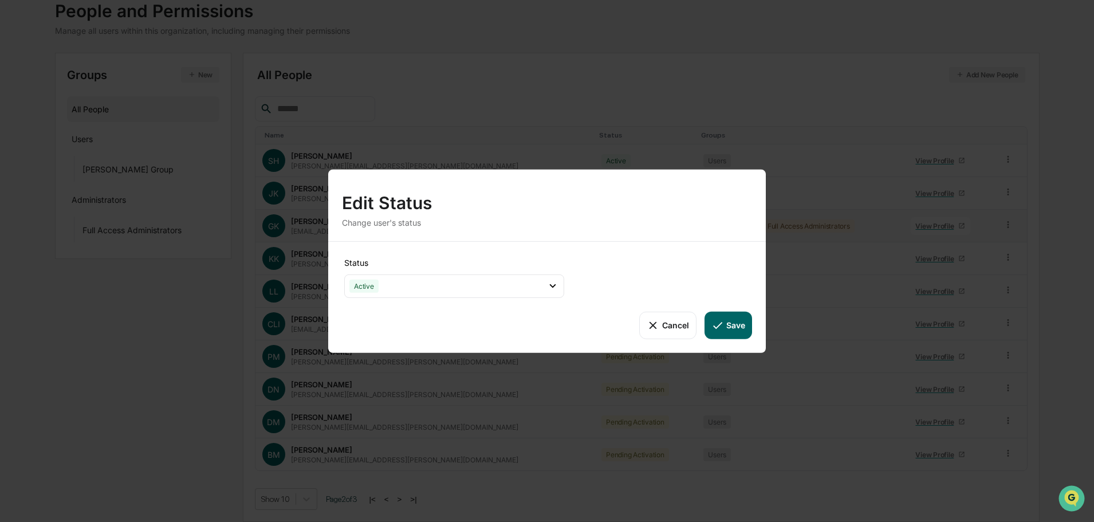
click at [725, 321] on button "Save" at bounding box center [729, 325] width 48 height 28
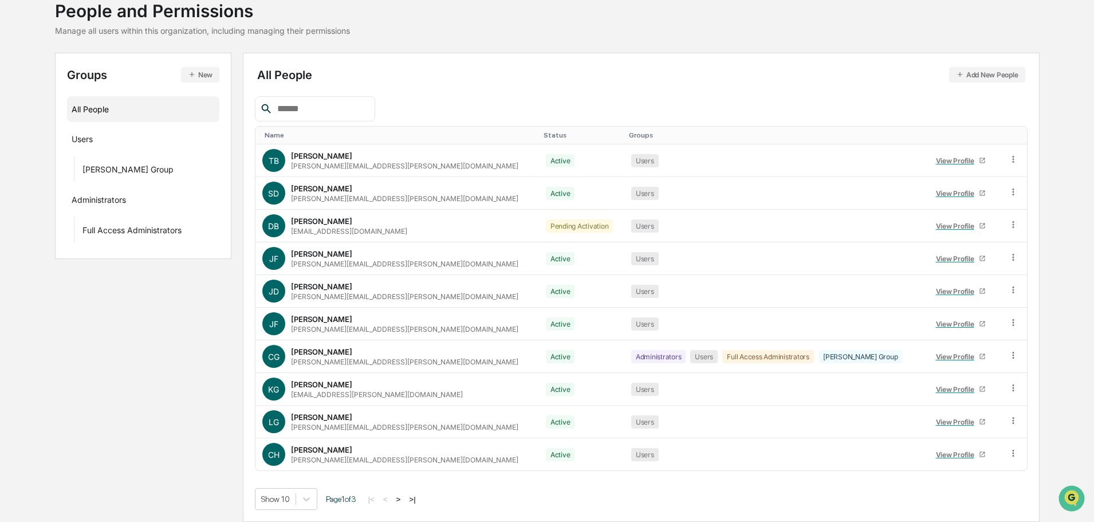
click at [401, 497] on button ">" at bounding box center [398, 499] width 11 height 10
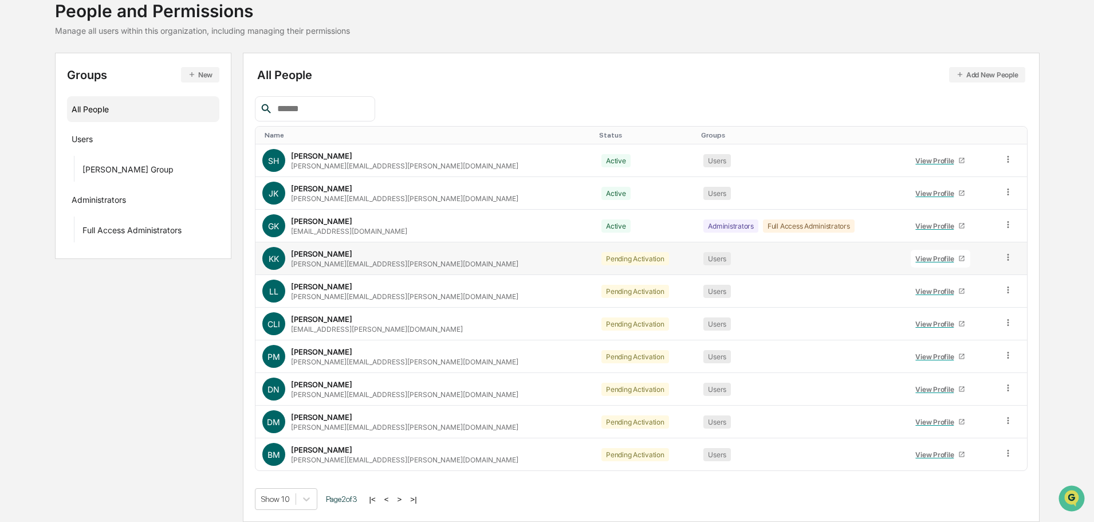
click at [1007, 254] on icon at bounding box center [1008, 257] width 11 height 11
click at [976, 297] on div "Change Status" at bounding box center [956, 299] width 95 height 14
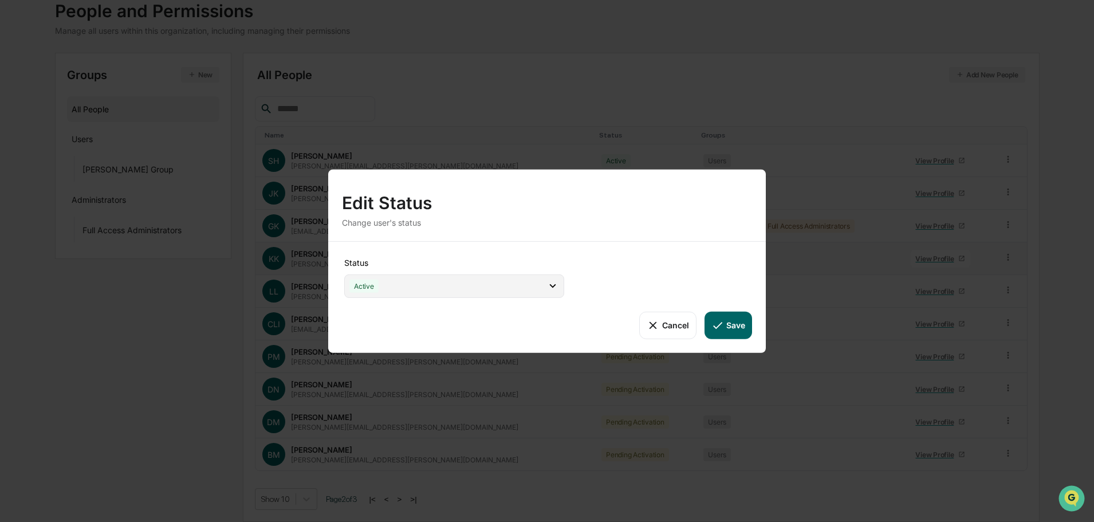
click at [501, 296] on div "Active" at bounding box center [454, 285] width 220 height 23
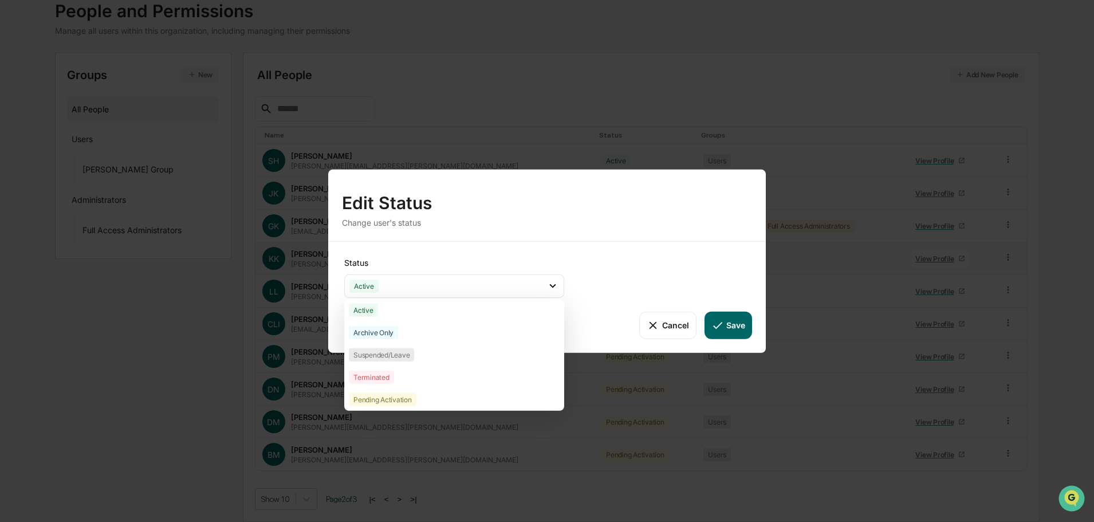
click at [744, 331] on button "Save" at bounding box center [729, 325] width 48 height 28
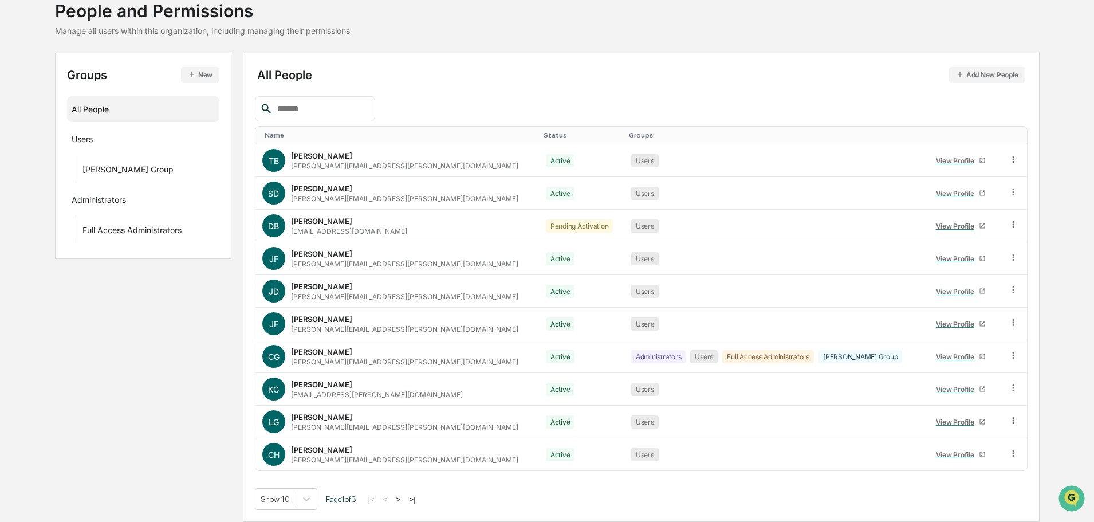
click at [405, 503] on button ">" at bounding box center [398, 499] width 11 height 10
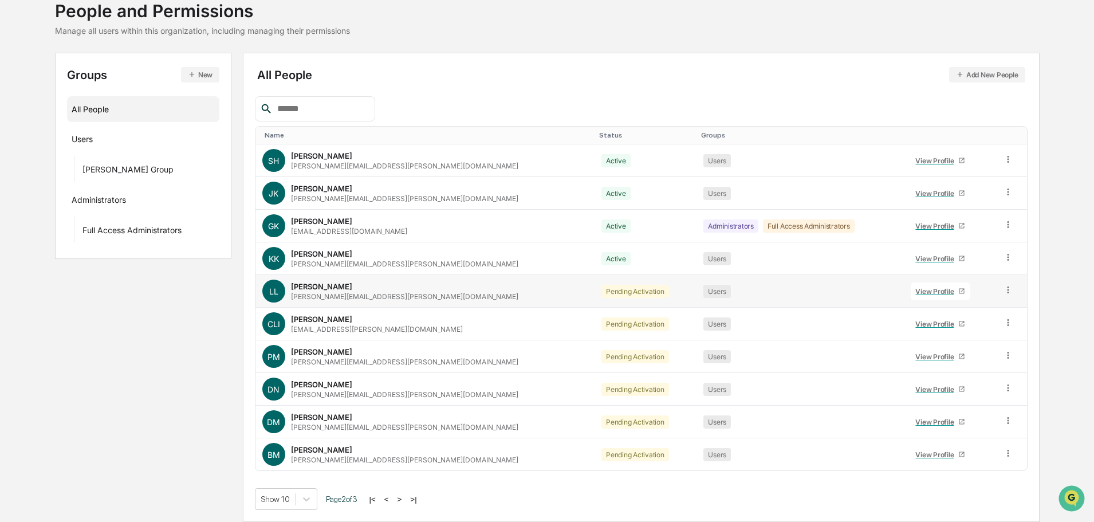
click at [1003, 287] on icon at bounding box center [1008, 290] width 11 height 11
click at [924, 327] on div "Change Status" at bounding box center [956, 332] width 95 height 14
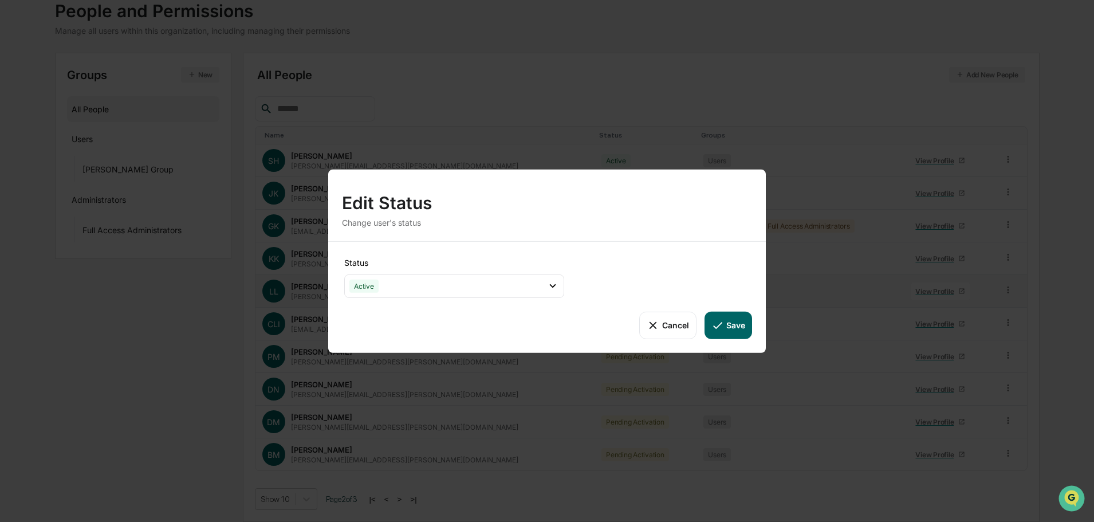
click at [739, 332] on button "Save" at bounding box center [729, 325] width 48 height 28
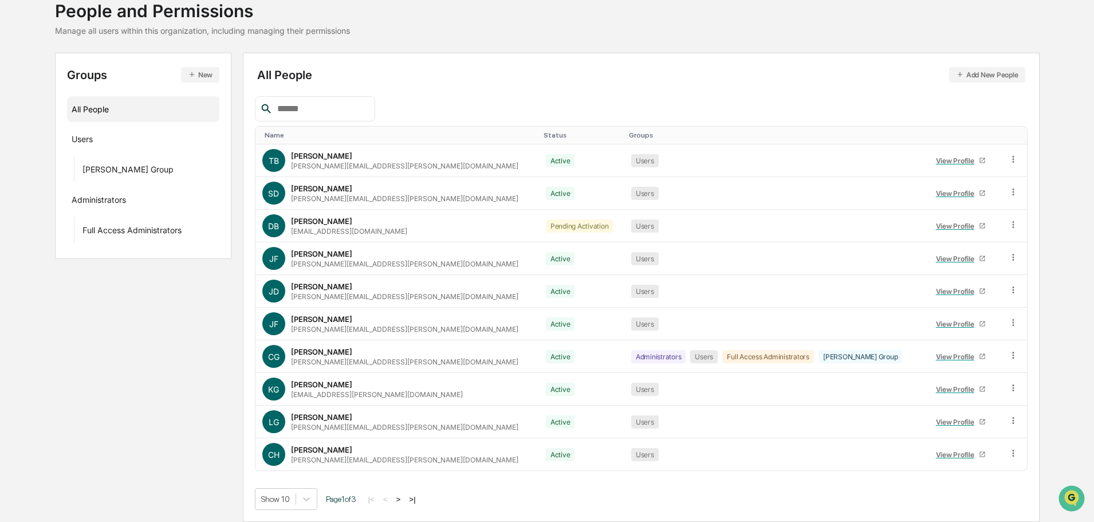
click at [403, 500] on button ">" at bounding box center [398, 499] width 11 height 10
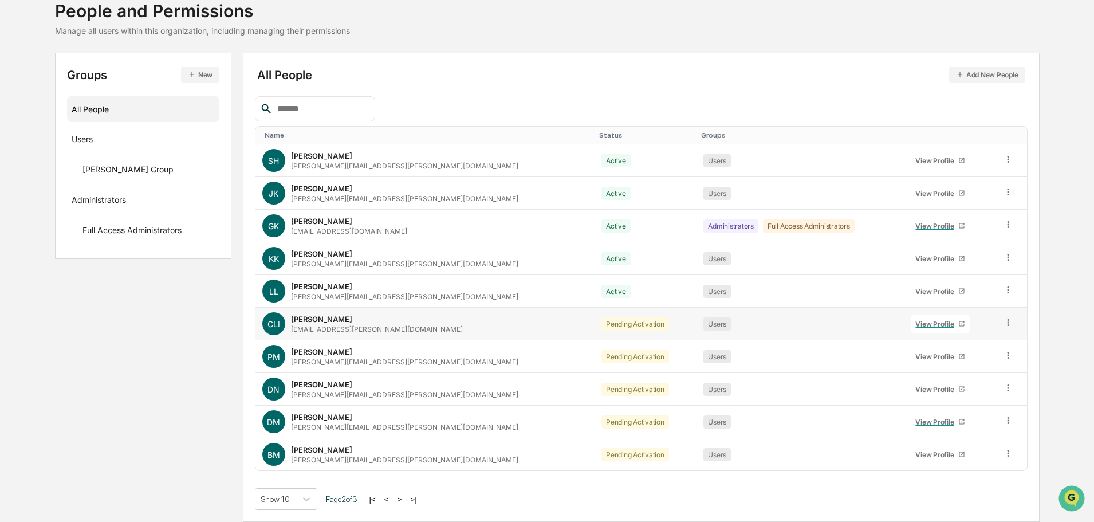
click at [1005, 324] on icon at bounding box center [1008, 322] width 11 height 11
click at [968, 363] on div "Change Status" at bounding box center [956, 365] width 95 height 14
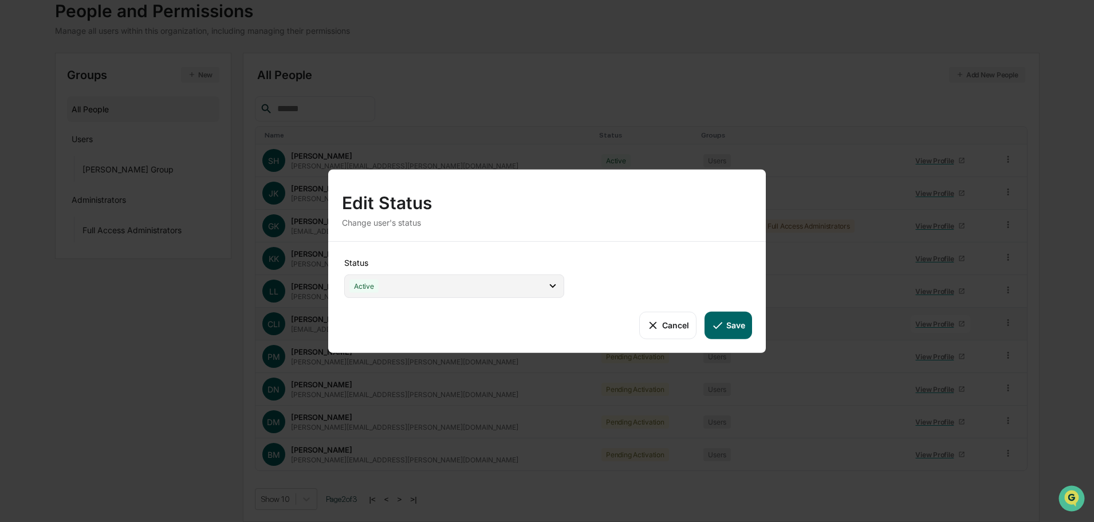
click at [507, 280] on div "Active" at bounding box center [454, 285] width 220 height 23
click at [725, 335] on button "Save" at bounding box center [729, 325] width 48 height 28
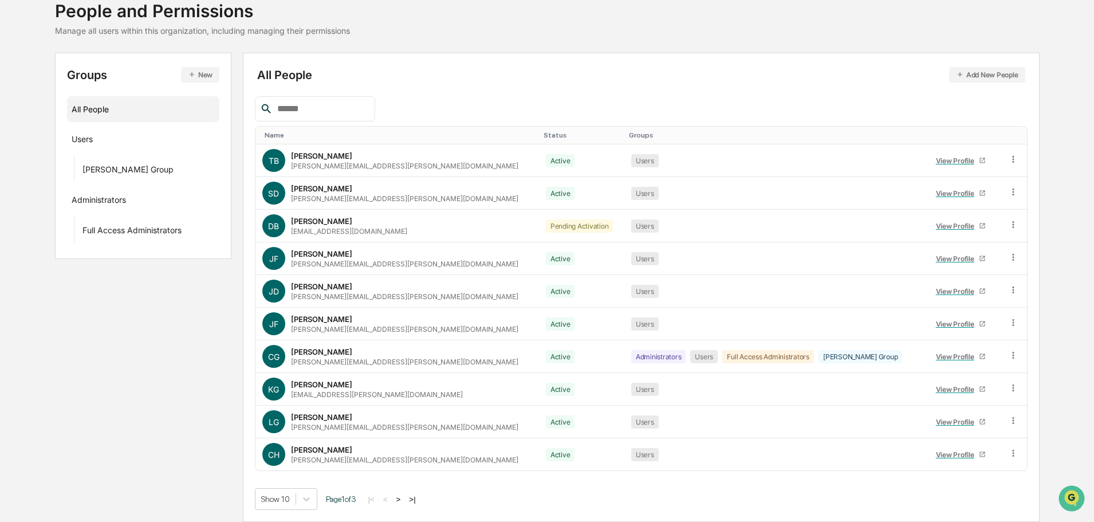
click at [726, 330] on button "Save" at bounding box center [729, 325] width 48 height 28
click at [405, 497] on button ">" at bounding box center [398, 499] width 11 height 10
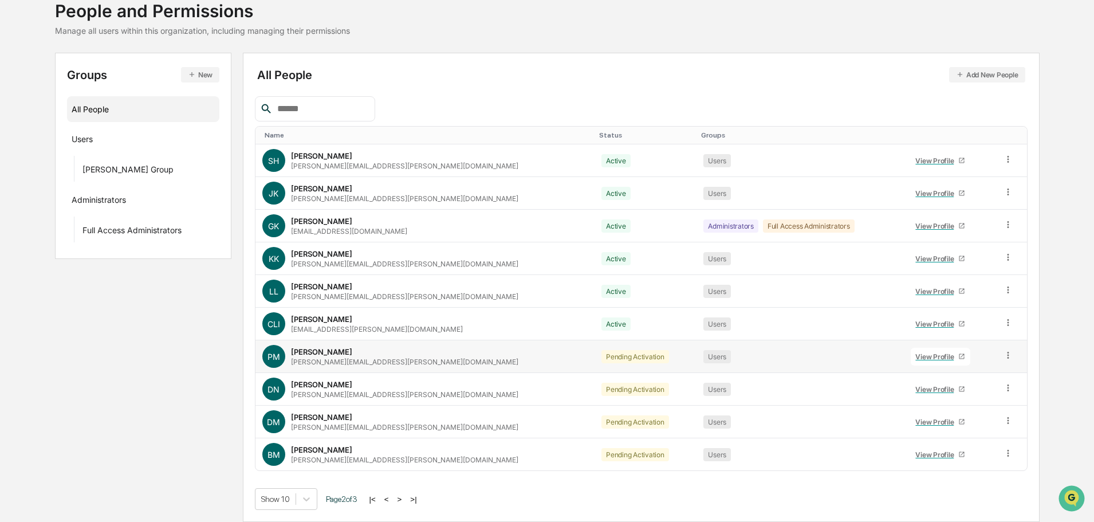
click at [1003, 352] on icon at bounding box center [1008, 355] width 11 height 11
click at [971, 396] on div "Change Status" at bounding box center [956, 397] width 95 height 14
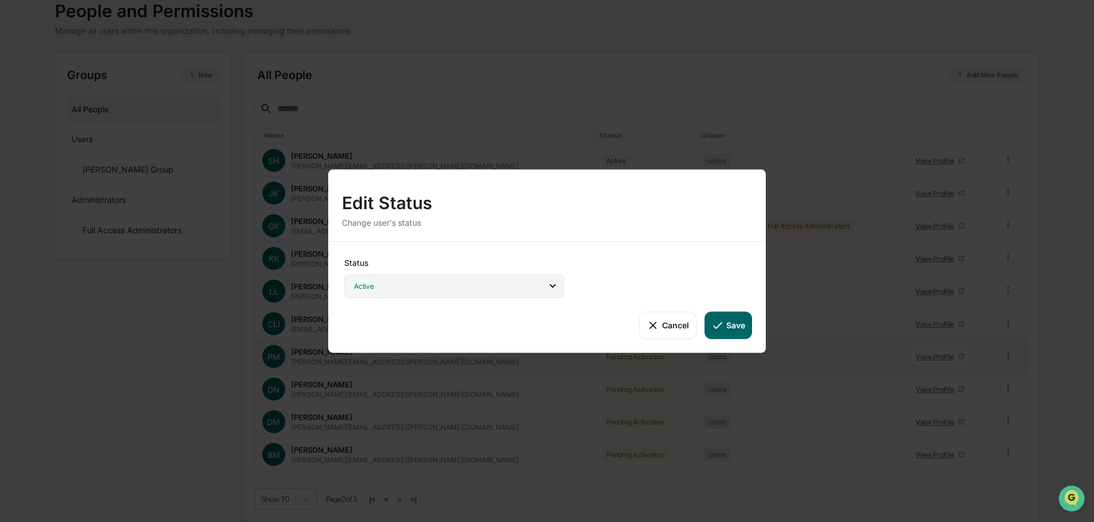
click at [417, 275] on div "Active" at bounding box center [454, 285] width 220 height 23
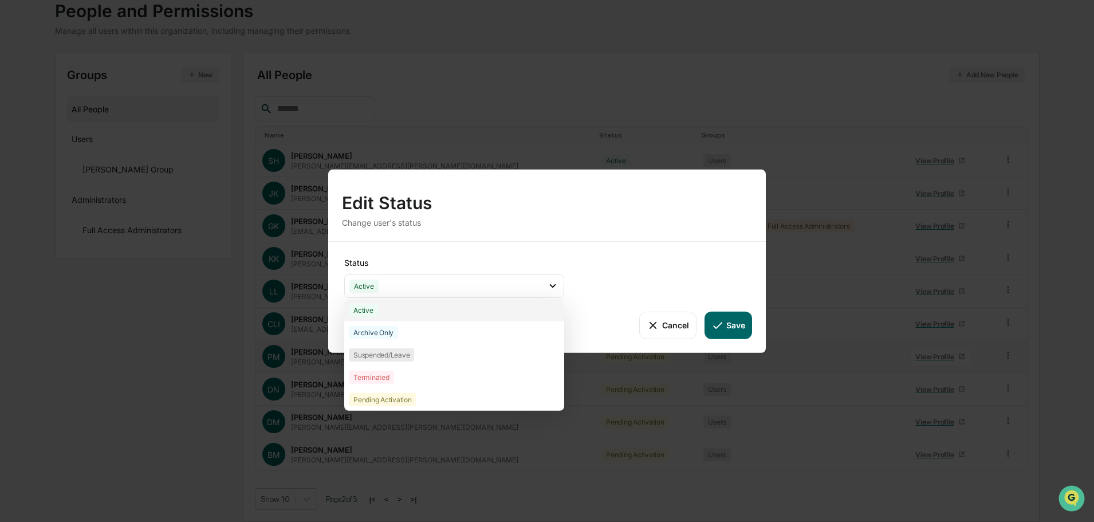
click at [489, 312] on div "Active" at bounding box center [454, 310] width 220 height 22
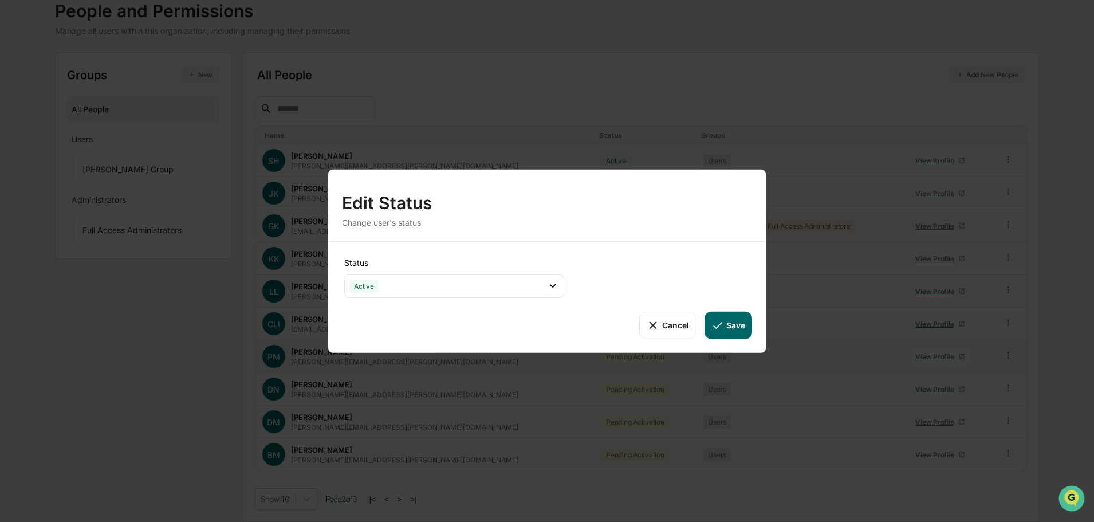
click at [734, 327] on button "Save" at bounding box center [729, 325] width 48 height 28
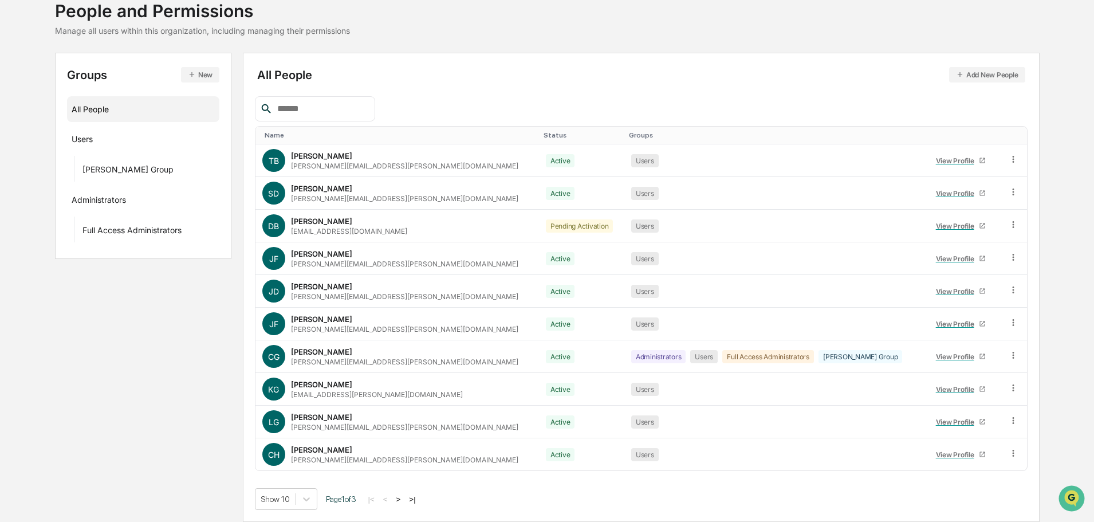
click at [404, 498] on button ">" at bounding box center [398, 499] width 11 height 10
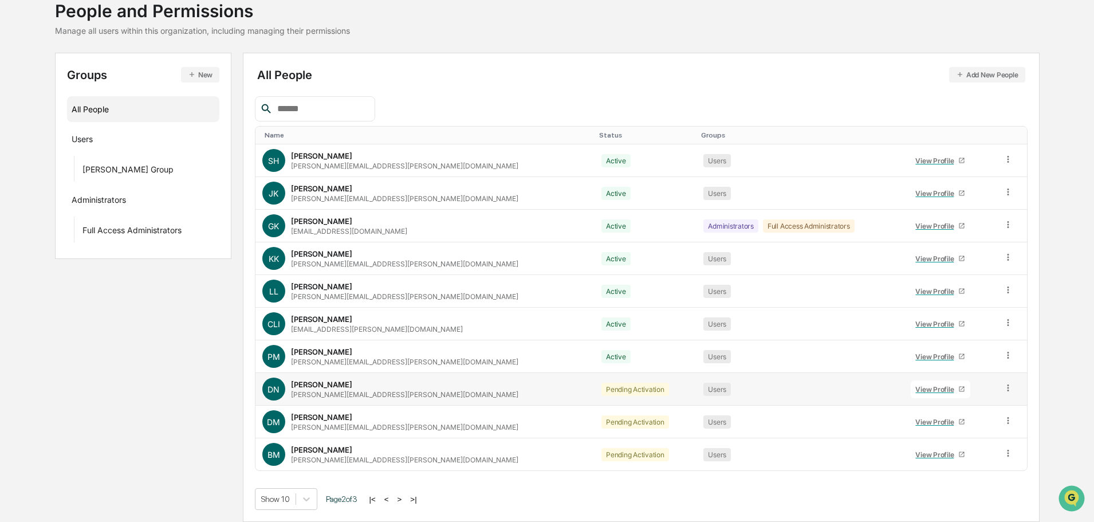
click at [1008, 390] on td at bounding box center [1011, 389] width 31 height 33
click at [1003, 390] on icon at bounding box center [1008, 388] width 11 height 11
click at [976, 435] on div "Change Status" at bounding box center [956, 430] width 95 height 14
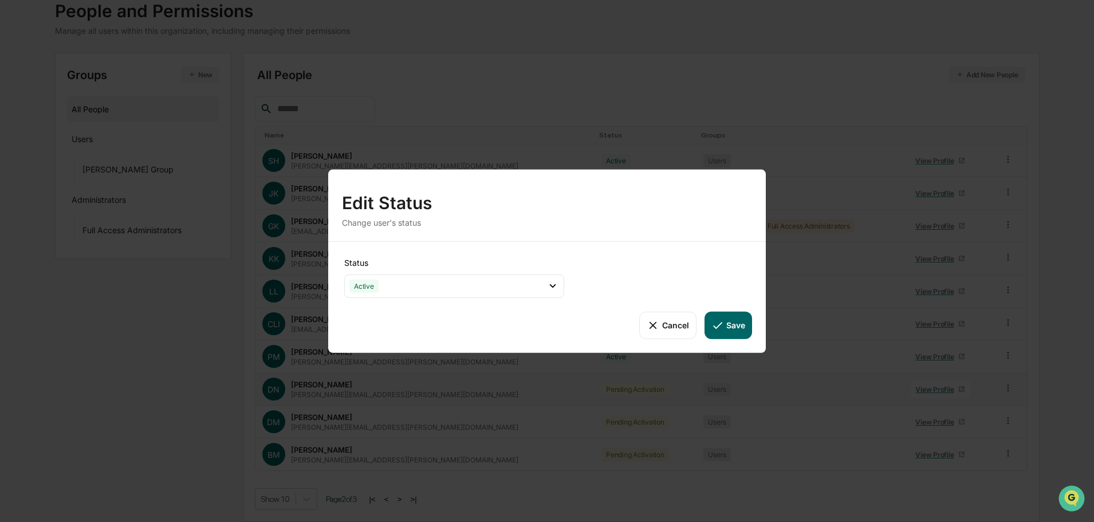
click at [741, 335] on button "Save" at bounding box center [729, 325] width 48 height 28
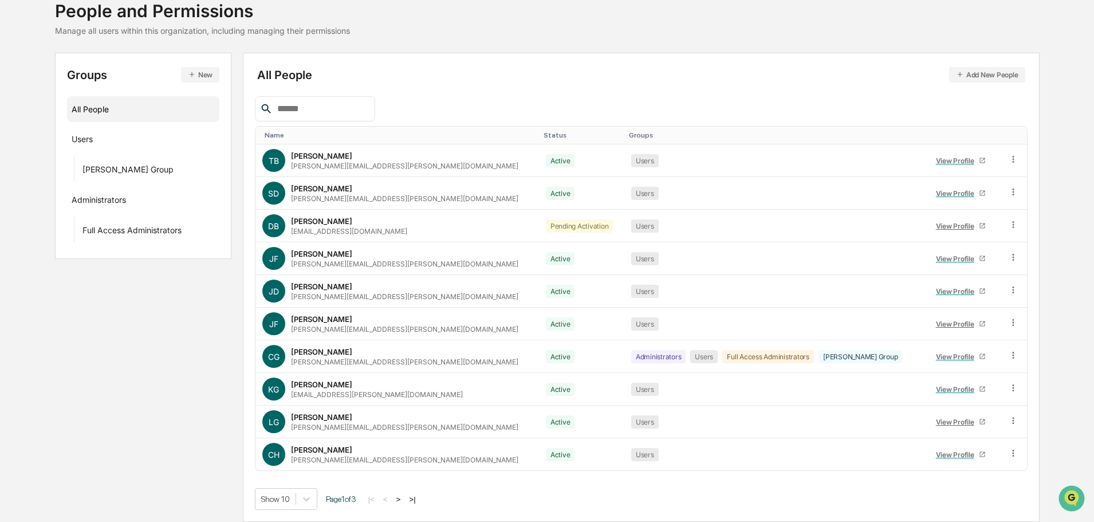
click at [401, 498] on button ">" at bounding box center [398, 499] width 11 height 10
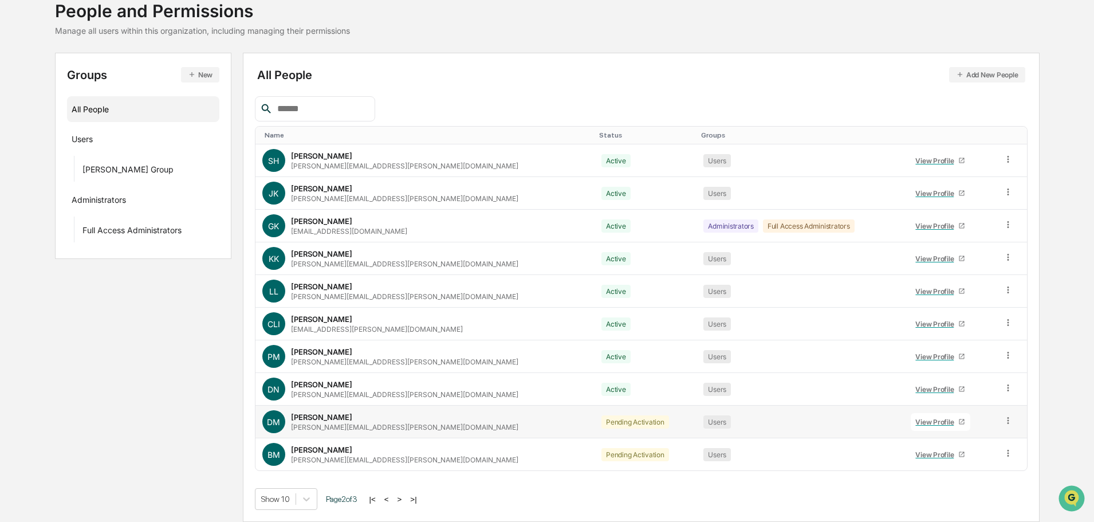
click at [996, 421] on td at bounding box center [1011, 422] width 31 height 33
click at [1003, 418] on icon at bounding box center [1008, 420] width 11 height 11
click at [964, 468] on div "Change Status" at bounding box center [956, 463] width 95 height 14
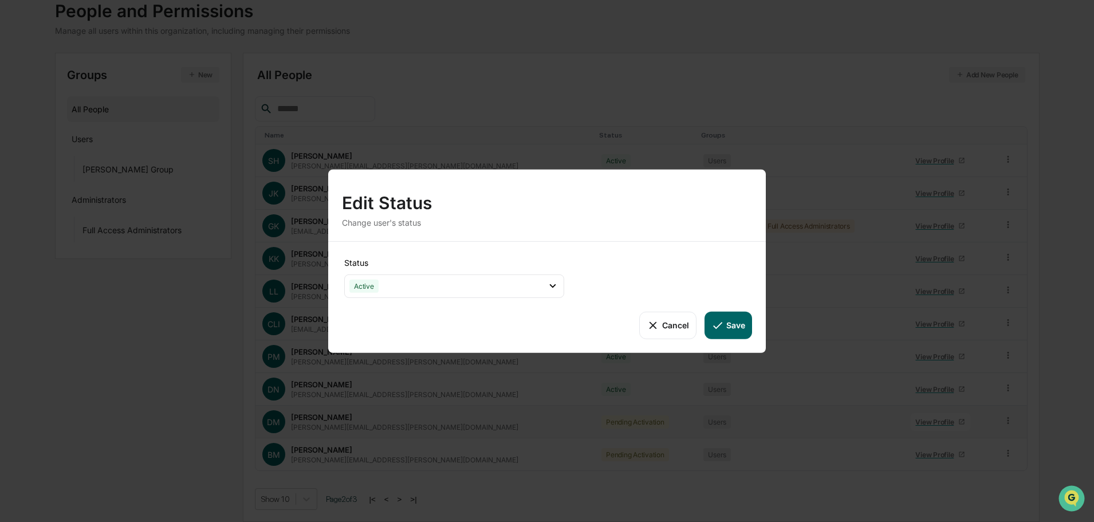
click at [725, 327] on button "Save" at bounding box center [729, 325] width 48 height 28
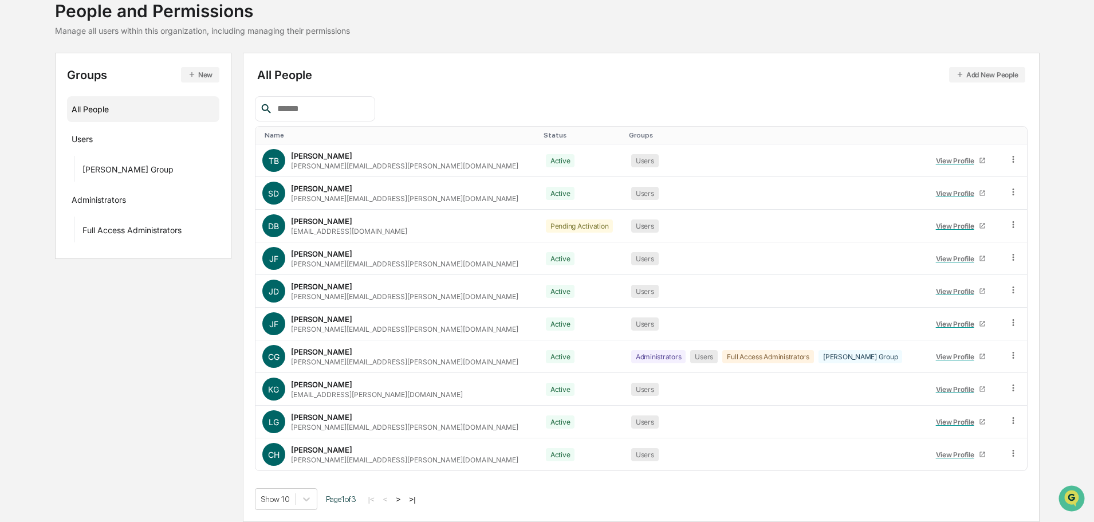
click at [398, 501] on button ">" at bounding box center [398, 499] width 11 height 10
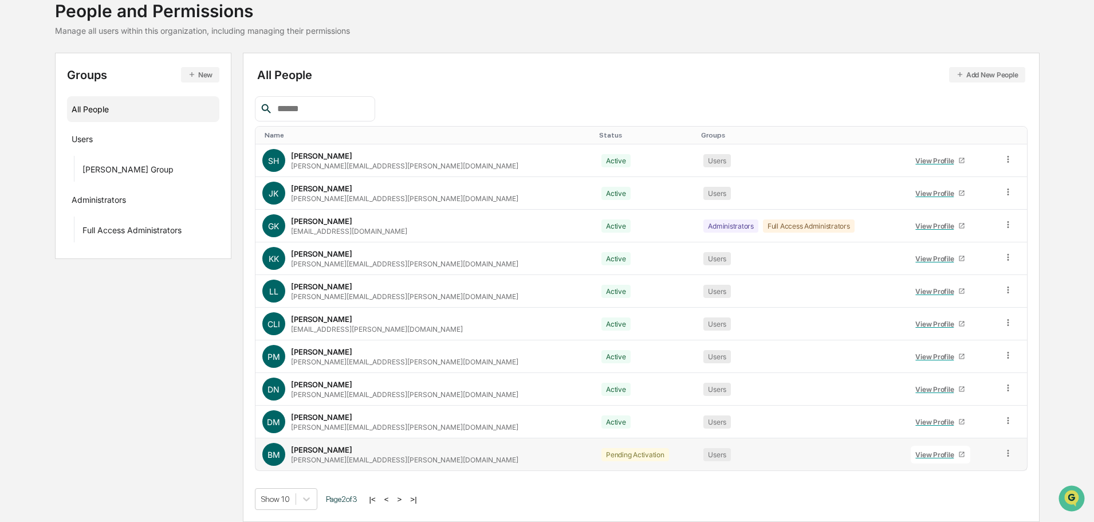
drag, startPoint x: 1008, startPoint y: 448, endPoint x: 1004, endPoint y: 453, distance: 6.7
click at [1007, 448] on td at bounding box center [1011, 454] width 31 height 32
click at [1004, 456] on icon at bounding box center [1008, 453] width 11 height 11
click at [965, 497] on div "Change Status" at bounding box center [956, 495] width 95 height 14
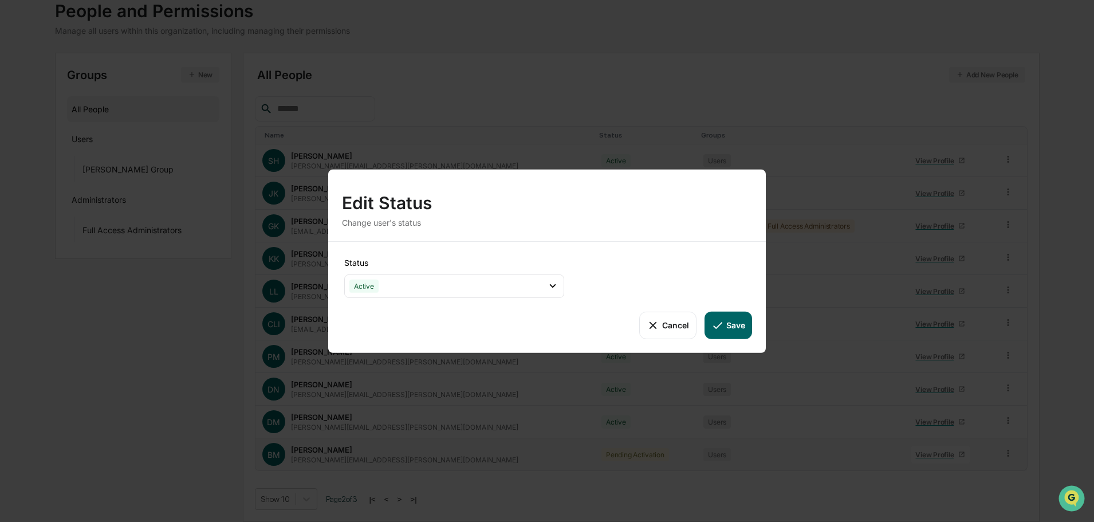
click at [740, 332] on button "Save" at bounding box center [729, 325] width 48 height 28
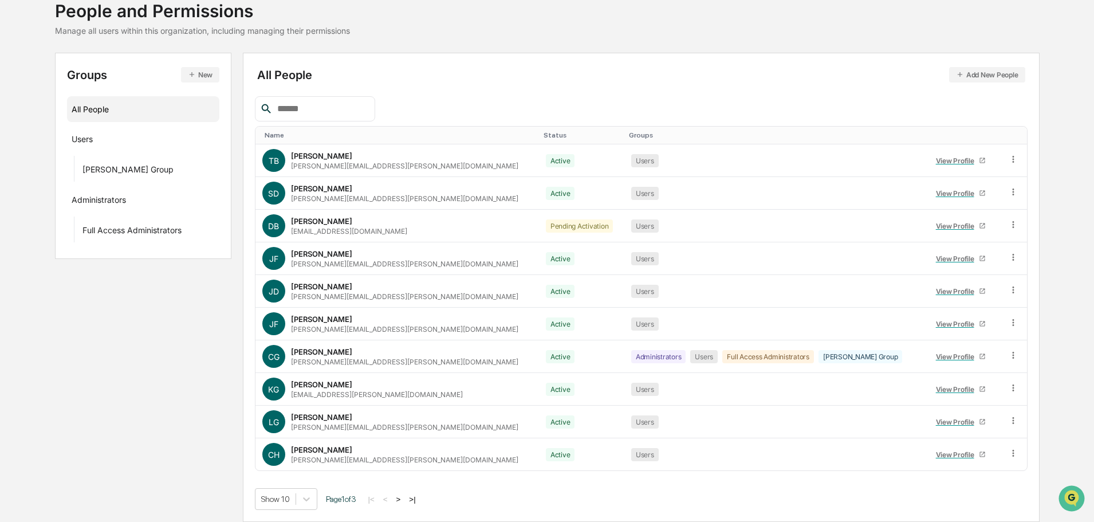
click at [405, 498] on button ">" at bounding box center [398, 499] width 11 height 10
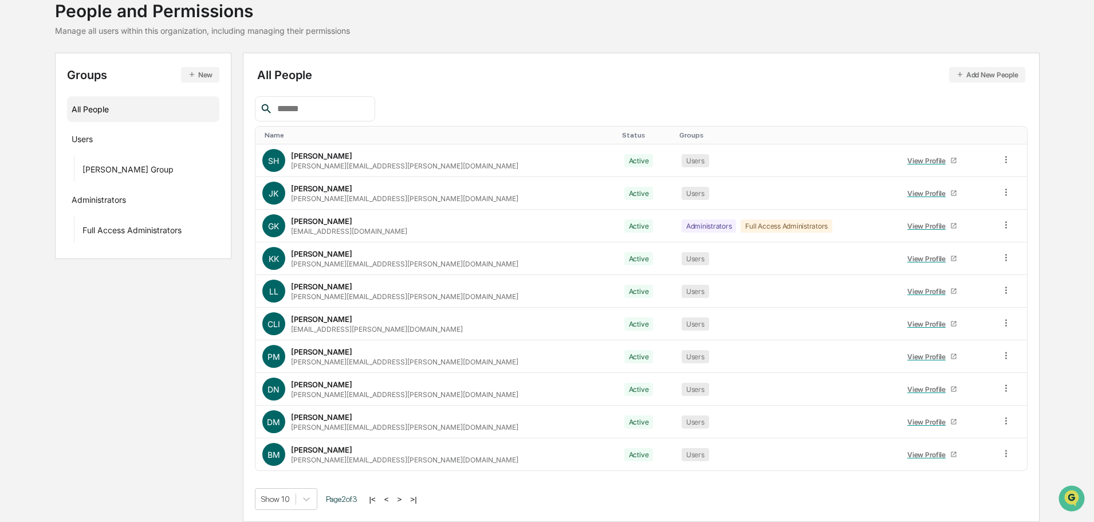
click at [403, 500] on button ">" at bounding box center [399, 499] width 11 height 10
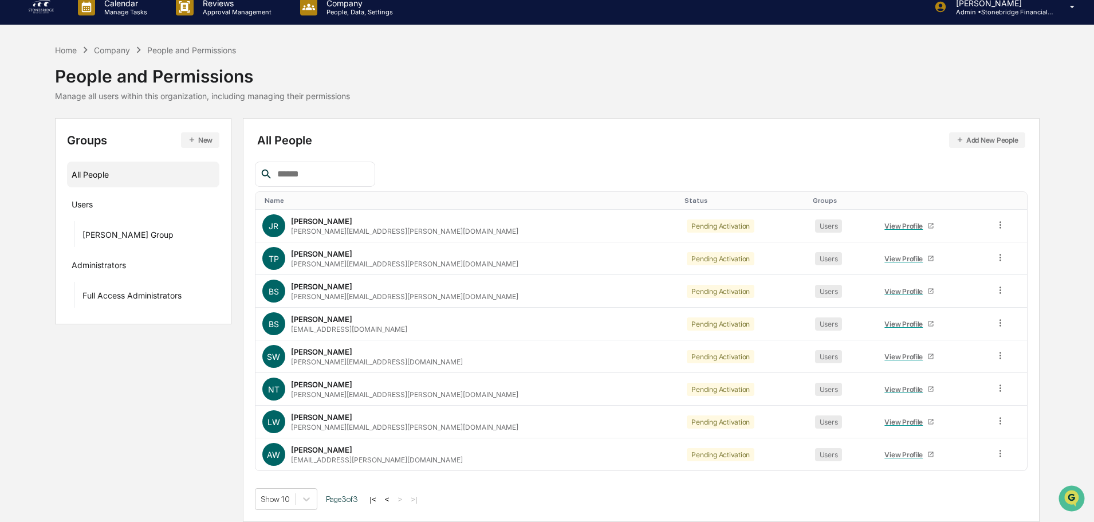
scroll to position [11, 0]
click at [988, 226] on td at bounding box center [1007, 226] width 38 height 33
click at [995, 222] on icon at bounding box center [1000, 224] width 11 height 11
click at [939, 264] on div "Change Status" at bounding box center [949, 267] width 95 height 14
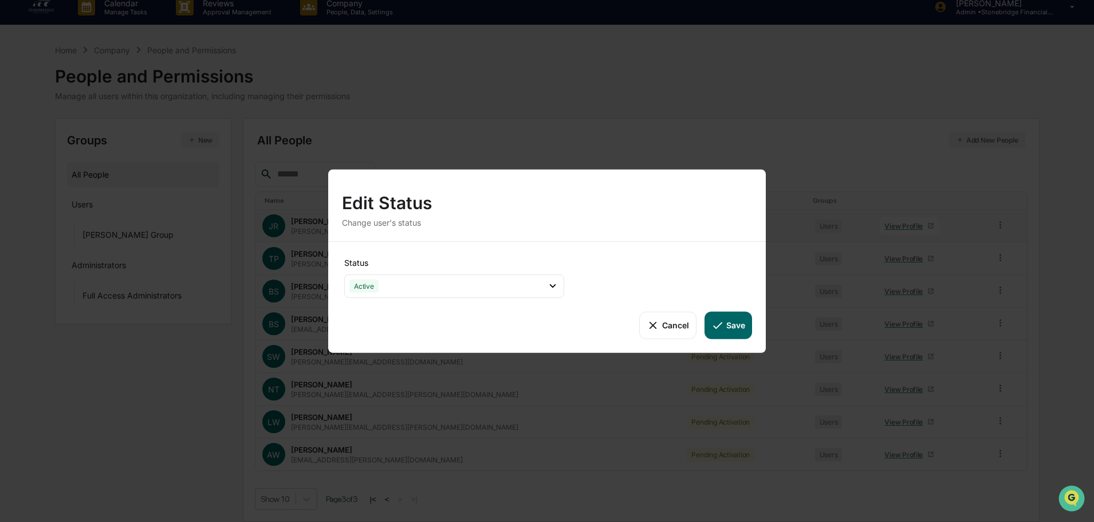
click at [732, 323] on button "Save" at bounding box center [729, 325] width 48 height 28
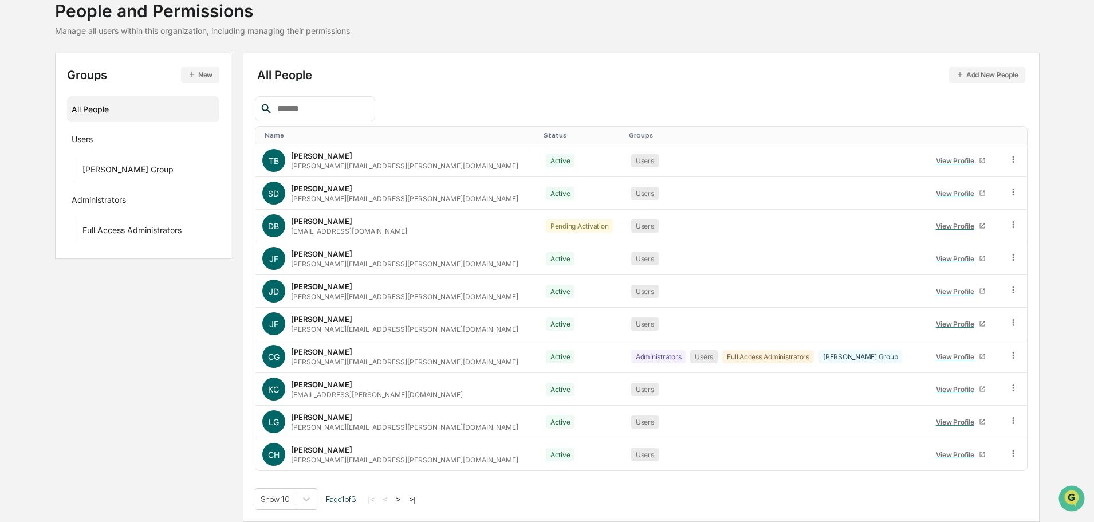
click at [418, 500] on button ">|" at bounding box center [412, 499] width 13 height 10
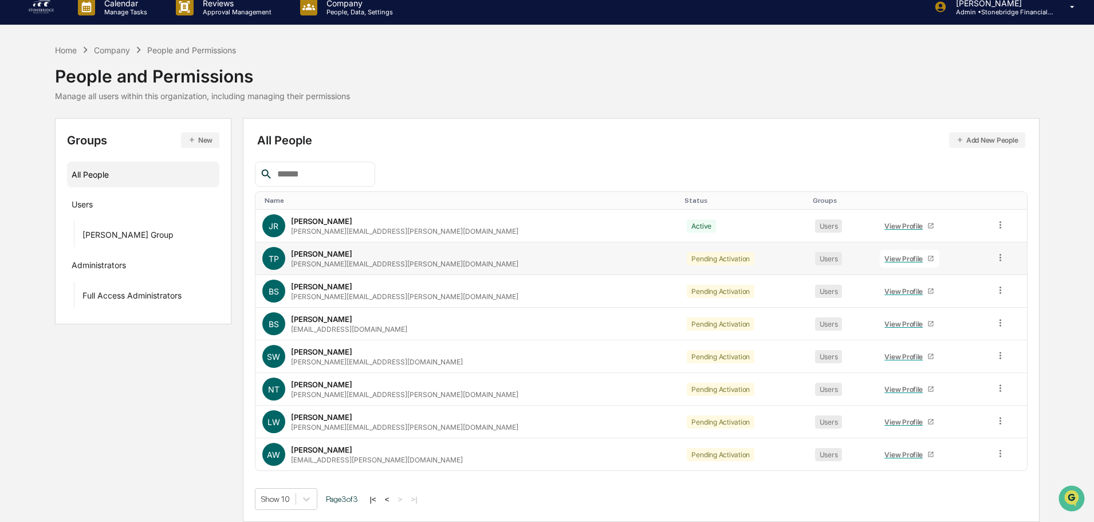
click at [988, 248] on td at bounding box center [1007, 258] width 38 height 33
click at [995, 257] on icon at bounding box center [1000, 257] width 11 height 11
click at [967, 291] on div "Change Status" at bounding box center [949, 299] width 113 height 23
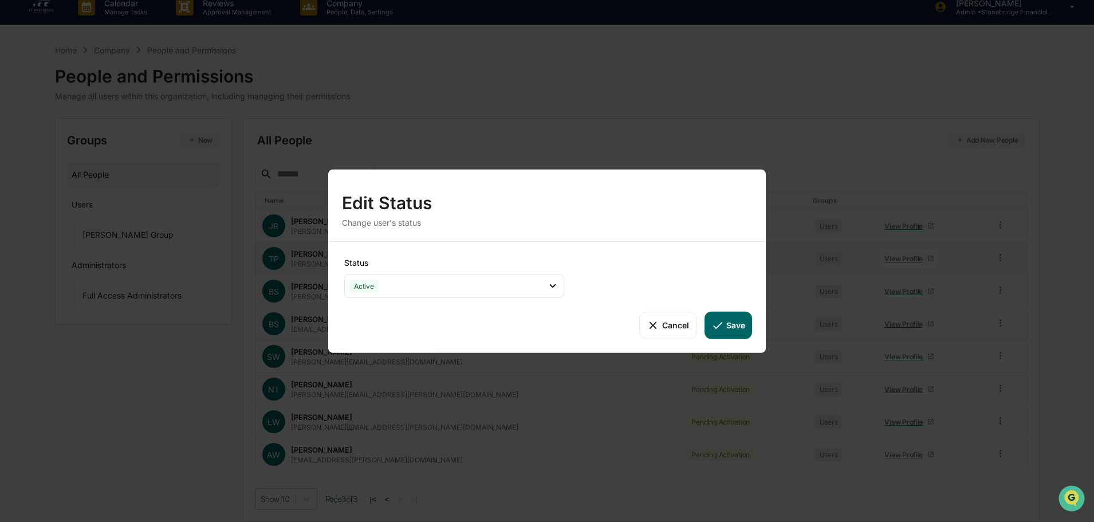
click at [709, 318] on button "Save" at bounding box center [729, 325] width 48 height 28
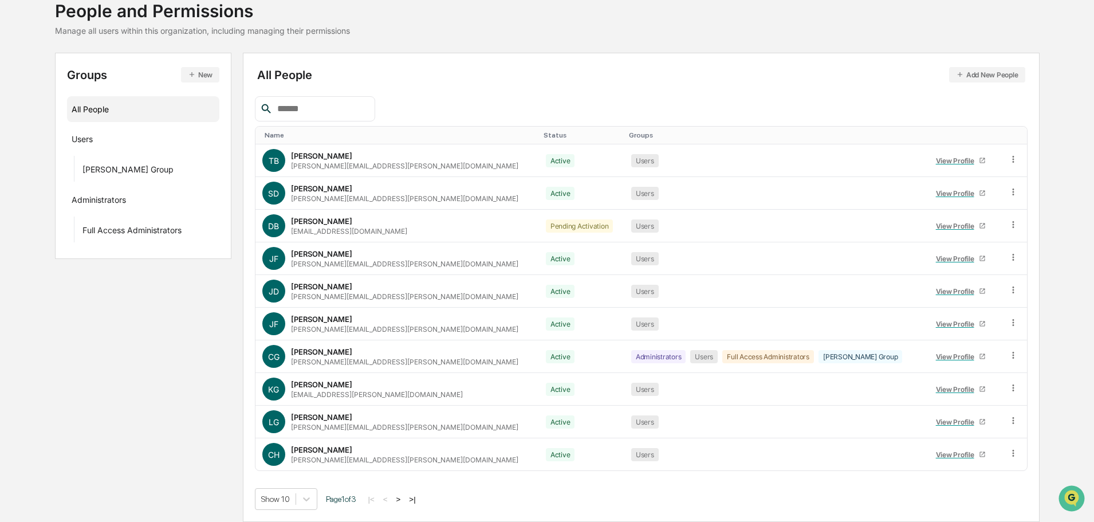
click at [417, 501] on button ">|" at bounding box center [412, 499] width 13 height 10
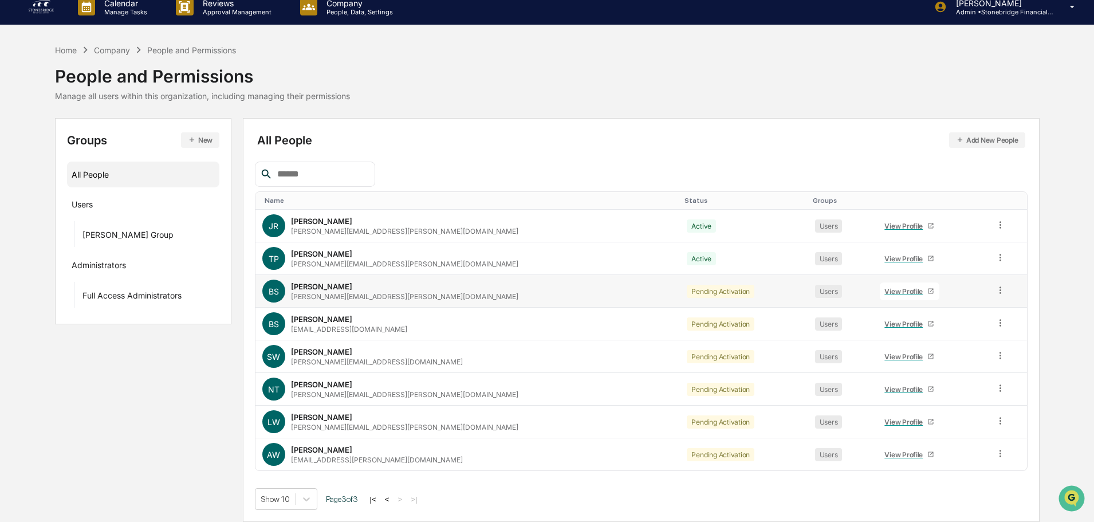
click at [995, 286] on icon at bounding box center [1000, 290] width 11 height 11
click at [942, 332] on div "Change Status" at bounding box center [949, 332] width 95 height 14
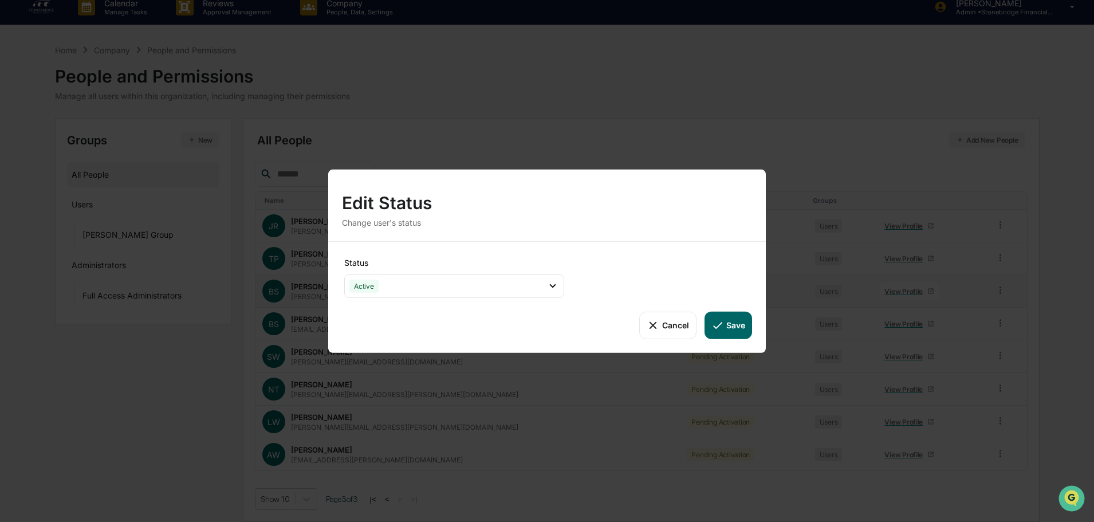
click at [730, 328] on button "Save" at bounding box center [729, 325] width 48 height 28
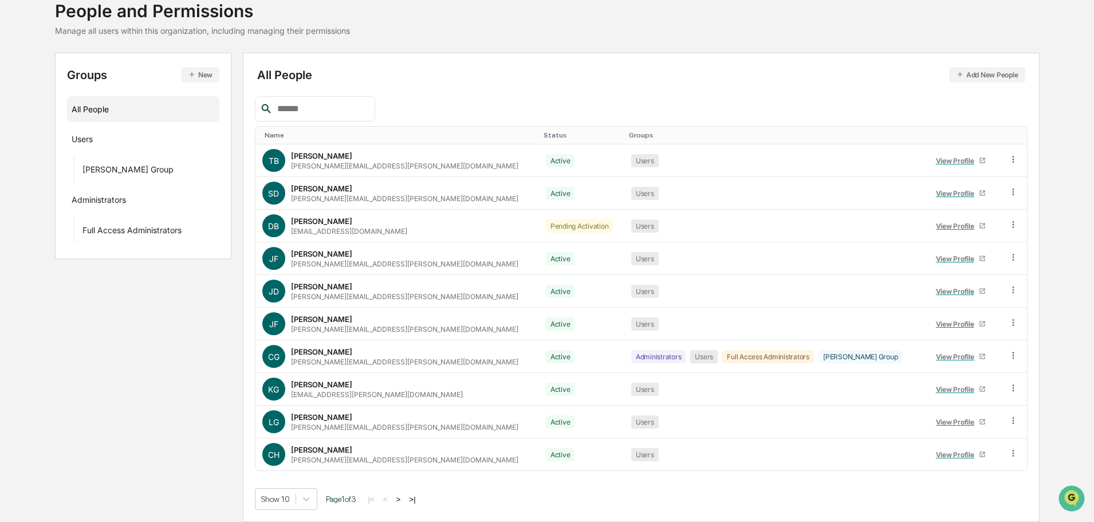
click at [419, 501] on button ">|" at bounding box center [412, 499] width 13 height 10
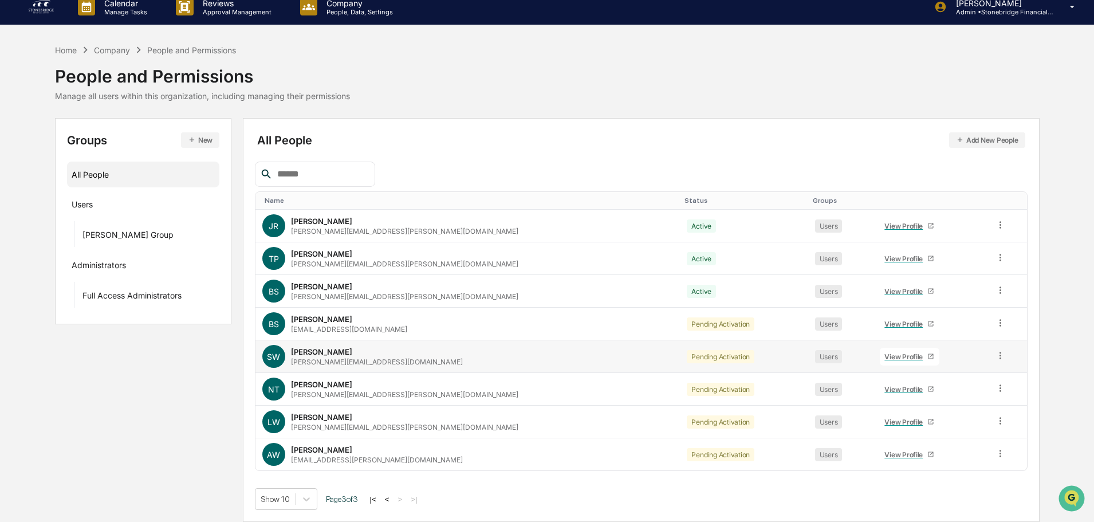
click at [995, 359] on icon at bounding box center [1000, 355] width 11 height 11
click at [963, 395] on div "Change Status" at bounding box center [949, 397] width 95 height 14
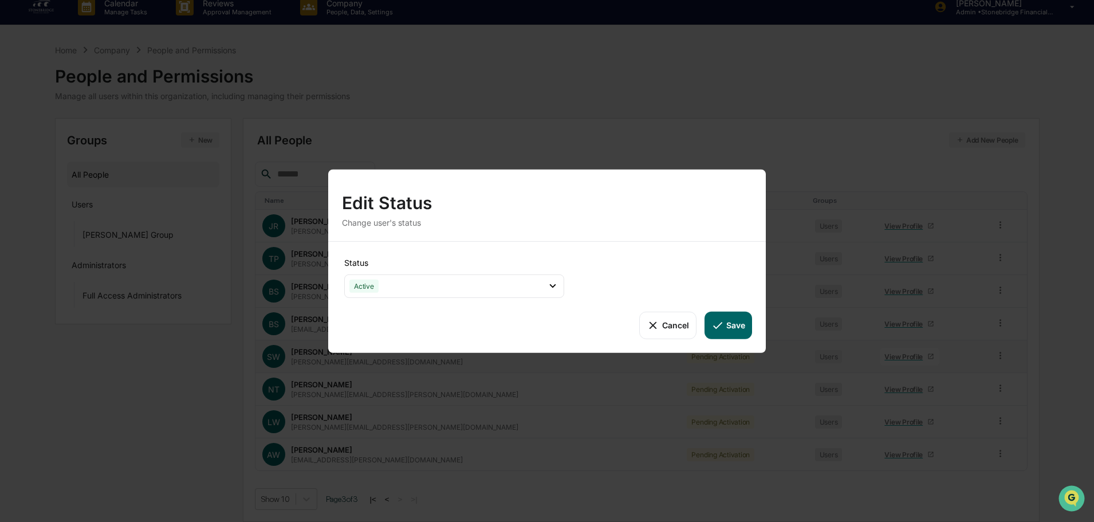
click at [731, 331] on button "Save" at bounding box center [729, 325] width 48 height 28
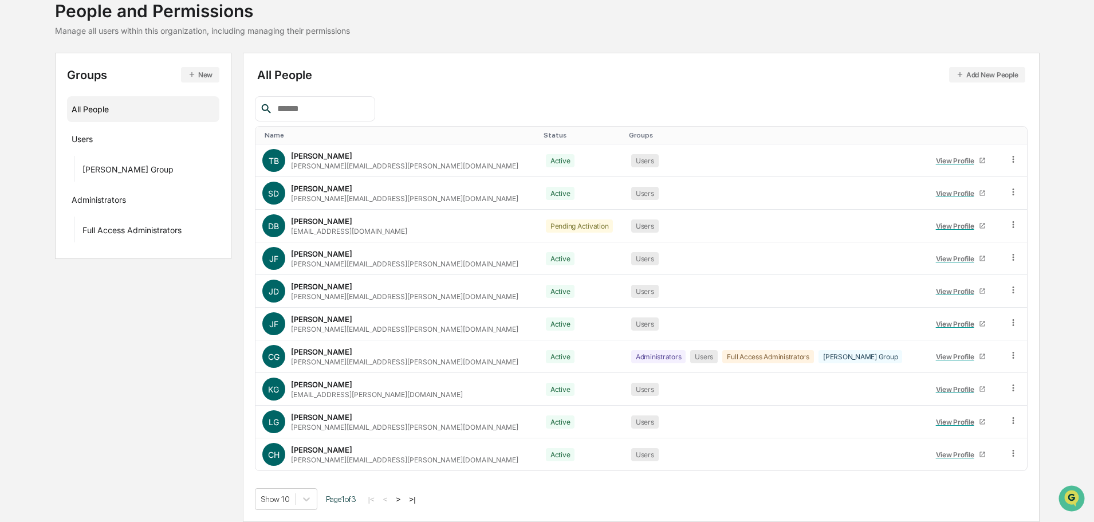
click at [419, 501] on button ">|" at bounding box center [412, 499] width 13 height 10
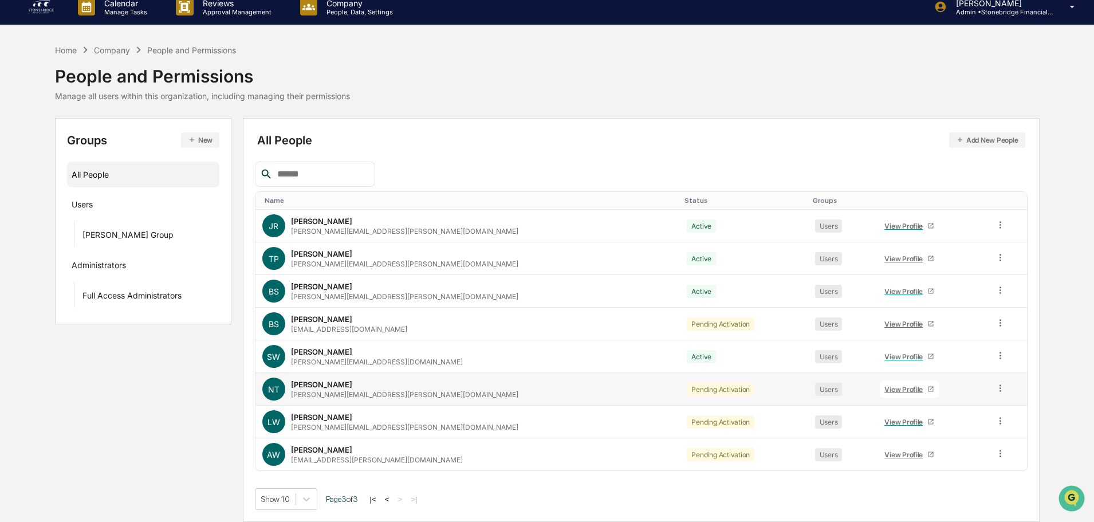
click at [995, 393] on icon at bounding box center [1000, 388] width 11 height 11
click at [941, 431] on div "Change Status" at bounding box center [949, 430] width 95 height 14
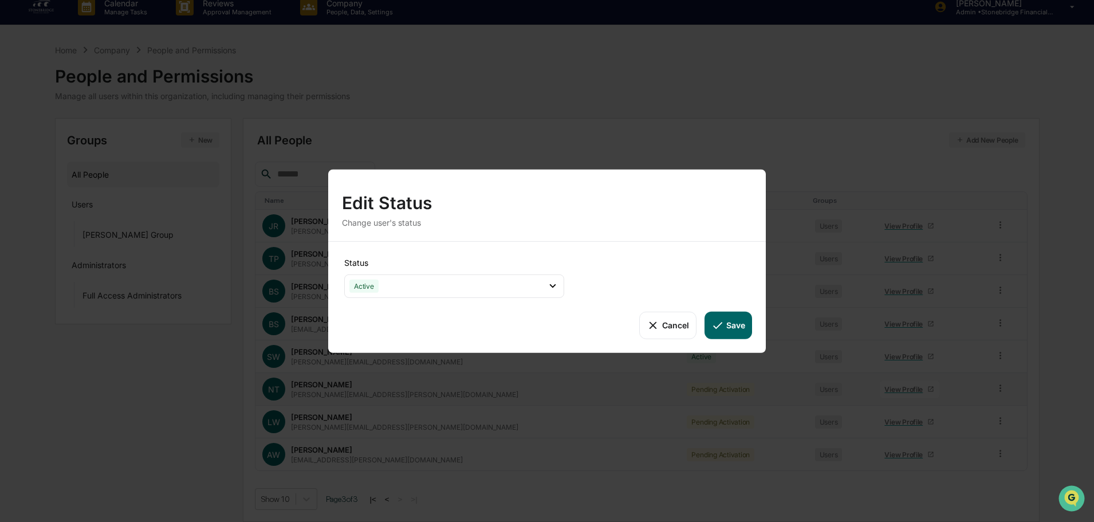
click at [728, 329] on button "Save" at bounding box center [729, 325] width 48 height 28
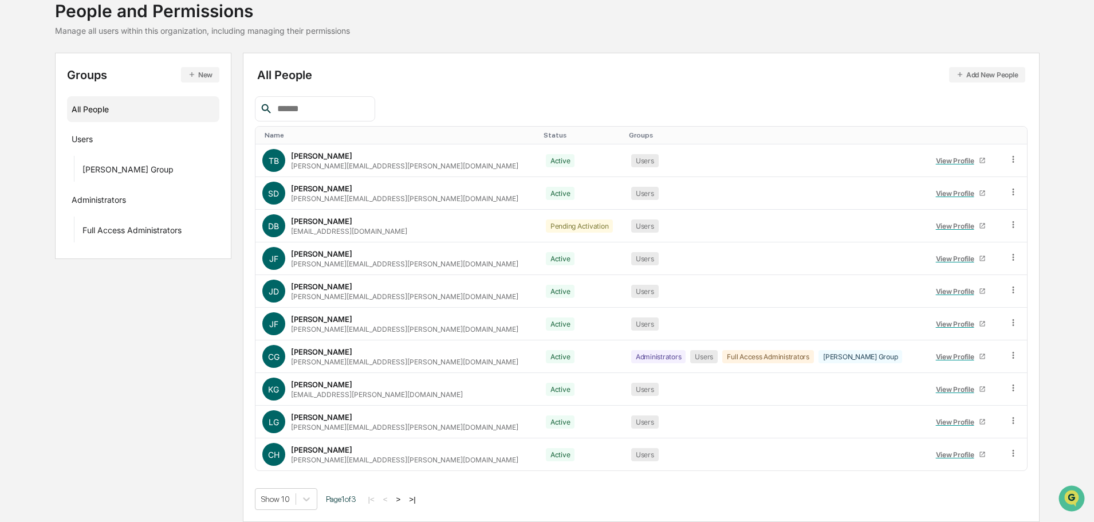
click at [419, 503] on button ">|" at bounding box center [412, 499] width 13 height 10
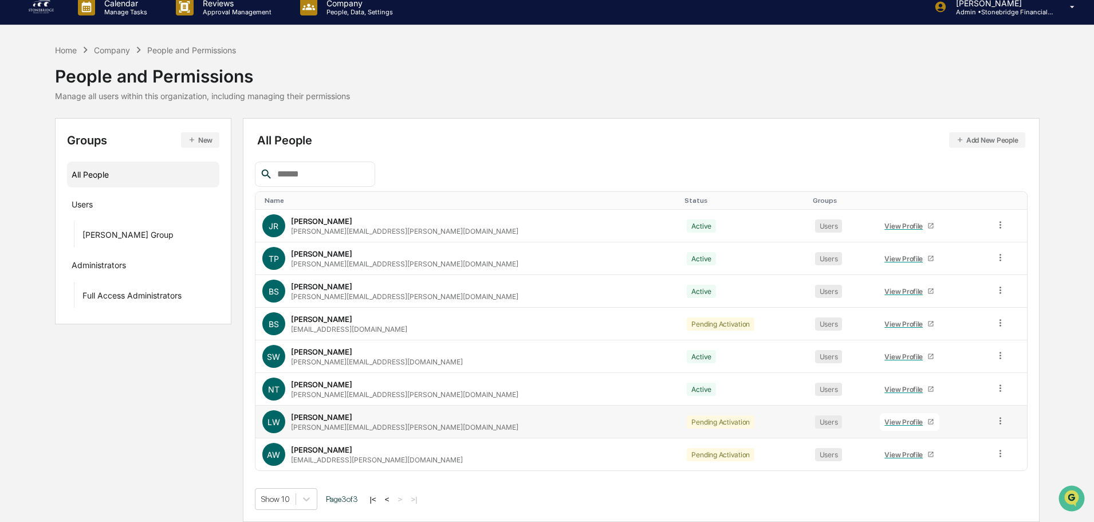
click at [995, 419] on icon at bounding box center [1000, 420] width 11 height 11
click at [955, 459] on div "Change Status" at bounding box center [949, 463] width 95 height 14
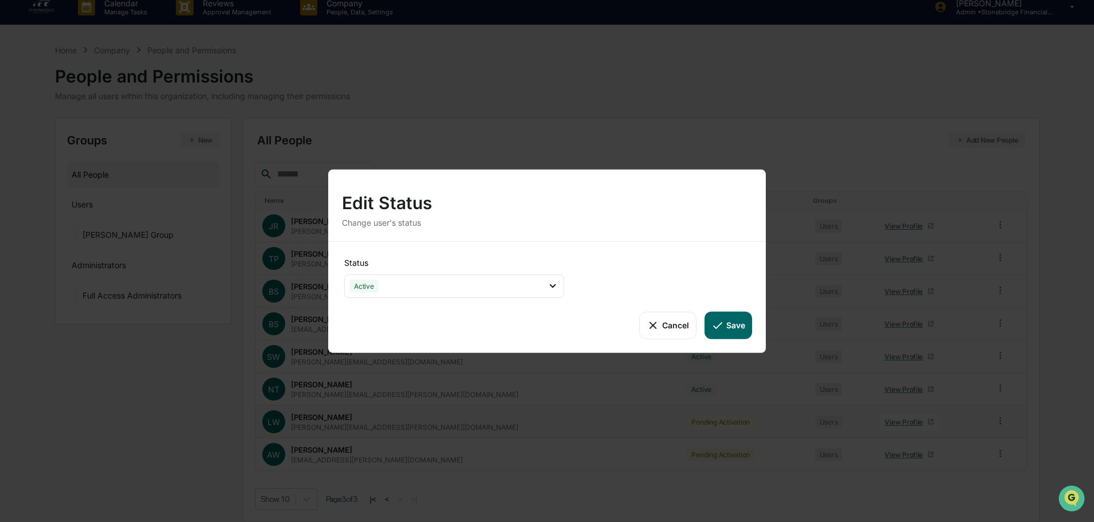
click at [407, 273] on div "Status Active Active Archive Only Suspended/Leave Terminated Pending Activation" at bounding box center [454, 277] width 225 height 45
click at [679, 330] on button "Cancel" at bounding box center [667, 325] width 57 height 28
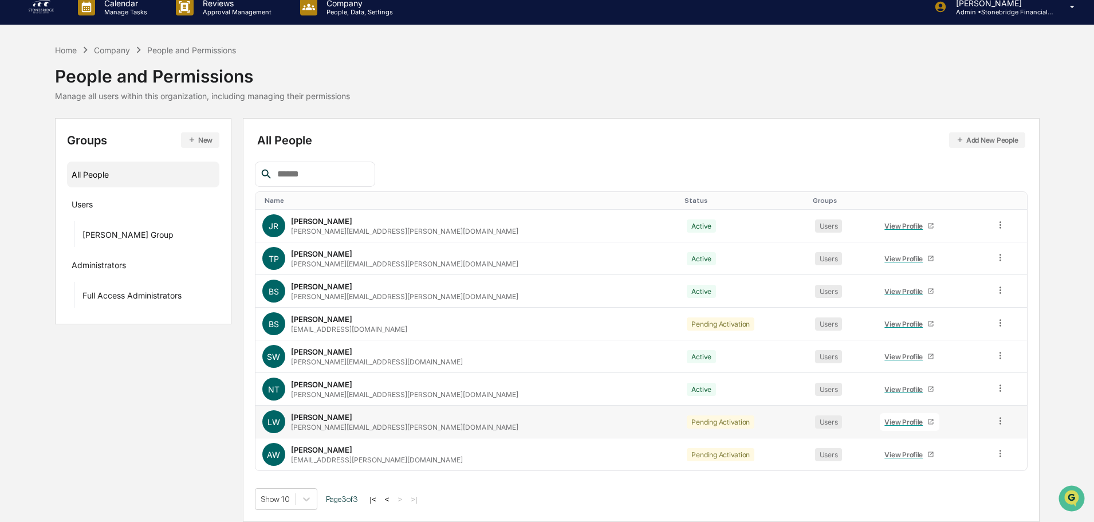
click at [988, 426] on td at bounding box center [1007, 422] width 38 height 33
click at [995, 425] on icon at bounding box center [1000, 420] width 11 height 11
click at [960, 464] on div "Change Status" at bounding box center [949, 463] width 95 height 14
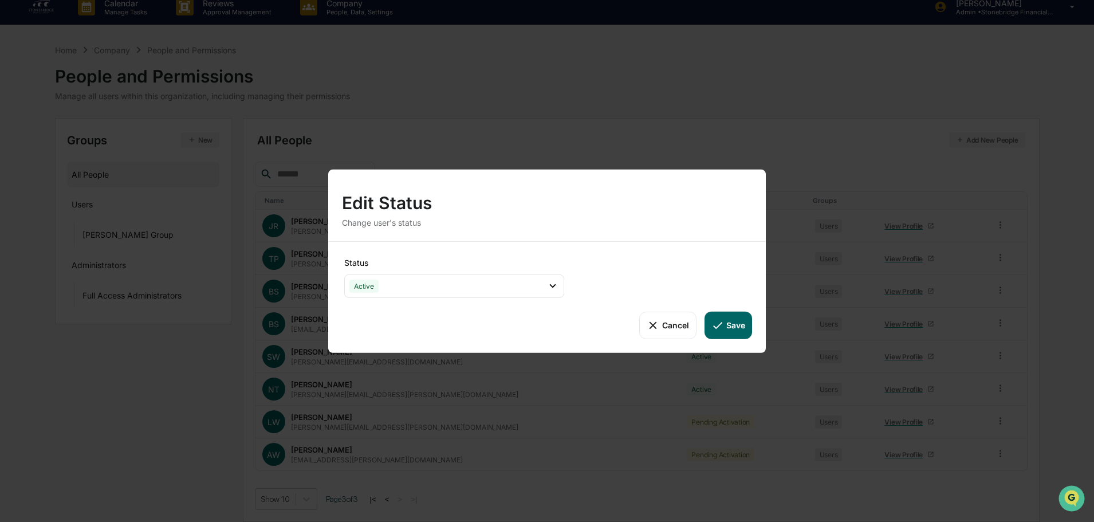
click at [731, 324] on button "Save" at bounding box center [729, 325] width 48 height 28
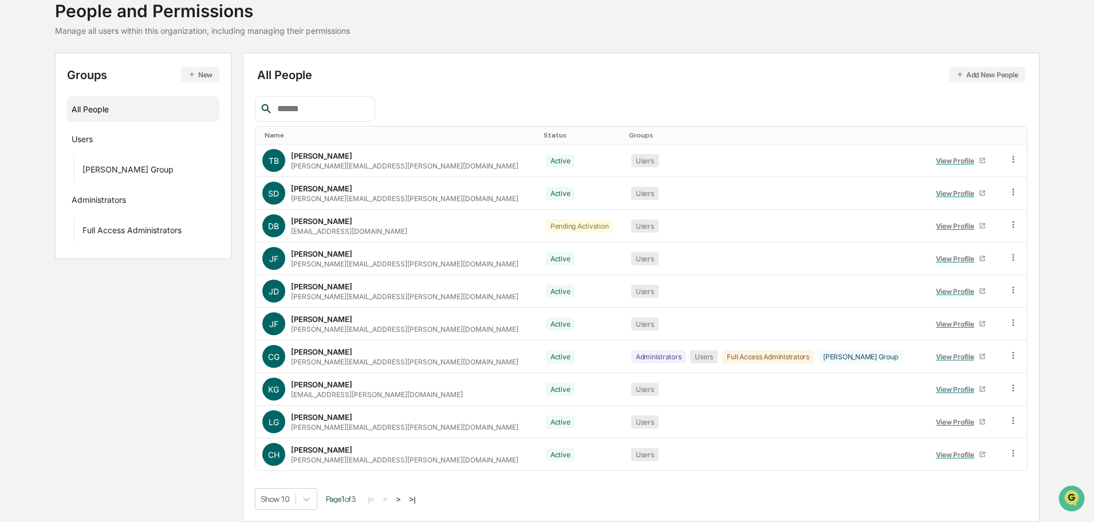
click at [419, 500] on button ">|" at bounding box center [412, 499] width 13 height 10
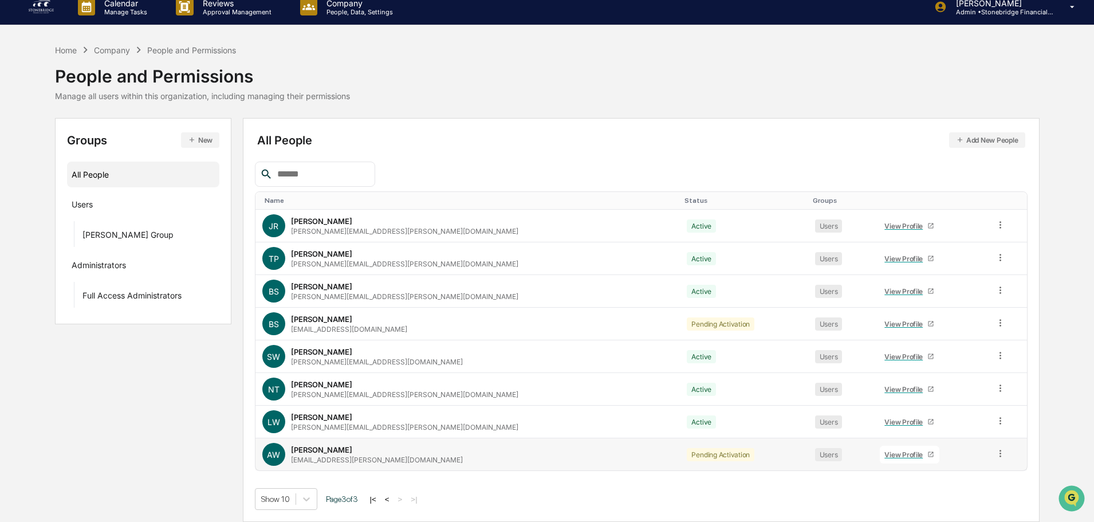
click at [995, 458] on icon at bounding box center [1000, 453] width 11 height 11
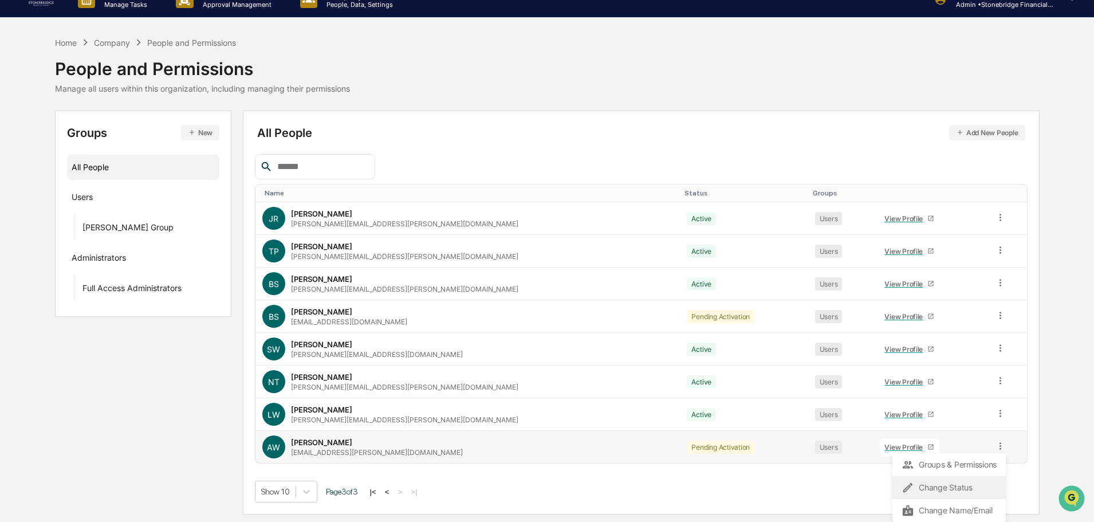
click at [978, 492] on div "Change Status" at bounding box center [949, 488] width 95 height 14
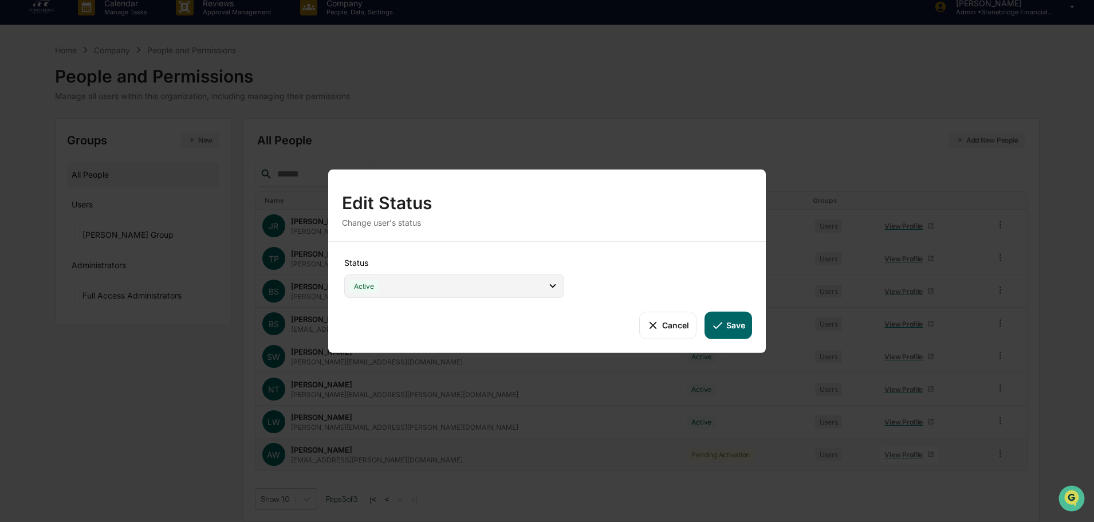
click at [443, 285] on div "Active" at bounding box center [454, 285] width 220 height 23
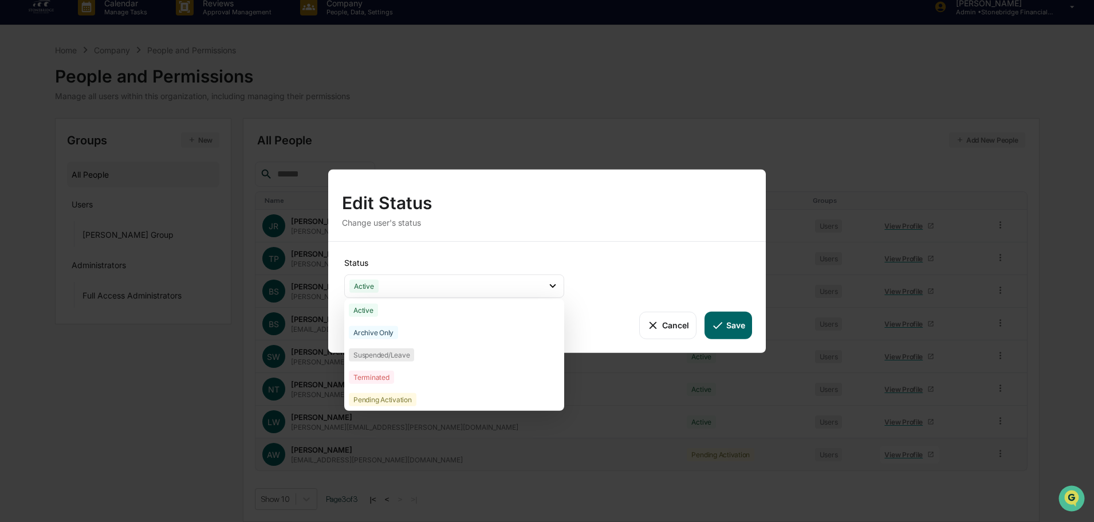
click at [713, 320] on icon at bounding box center [718, 325] width 13 height 13
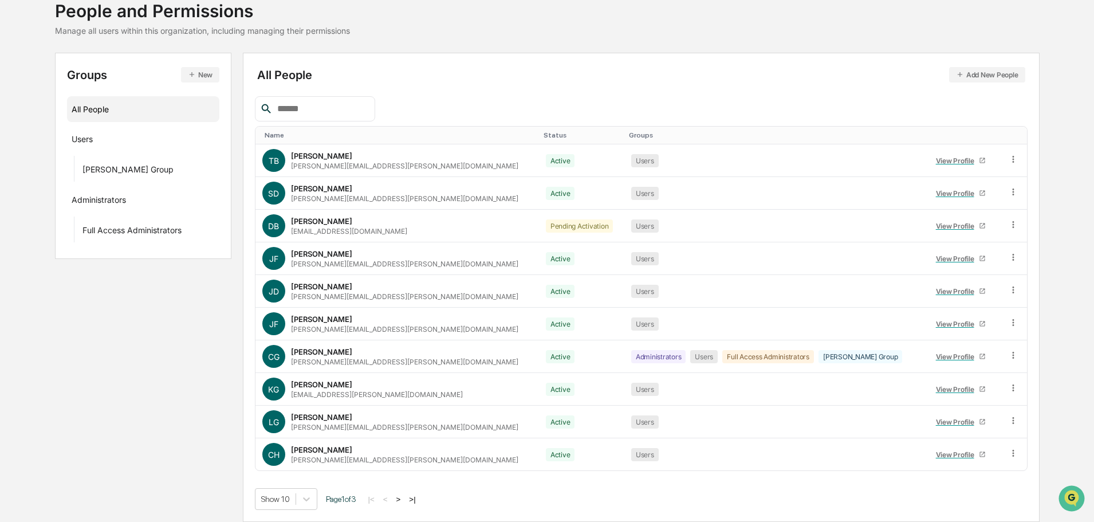
click at [419, 500] on button ">|" at bounding box center [412, 499] width 13 height 10
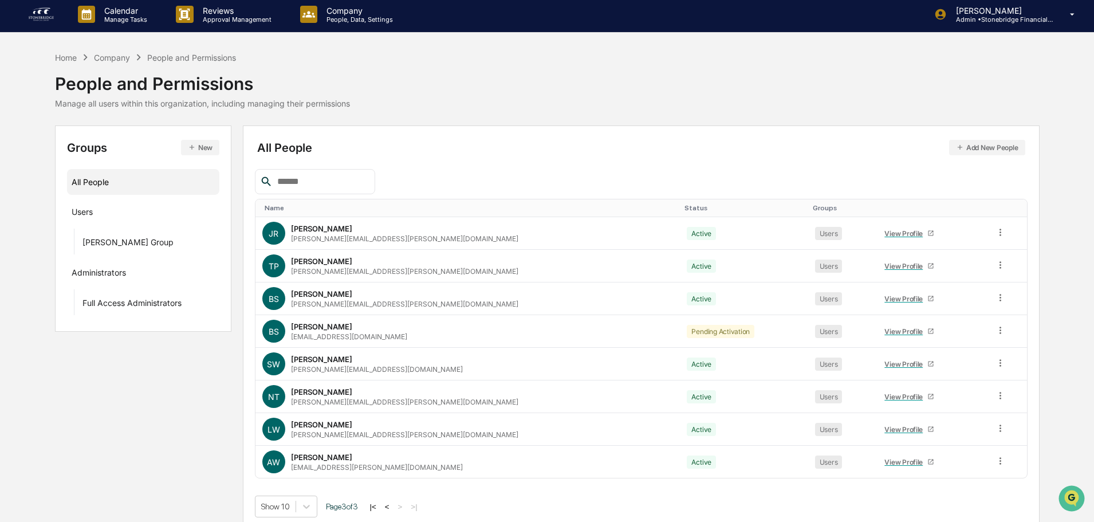
scroll to position [0, 0]
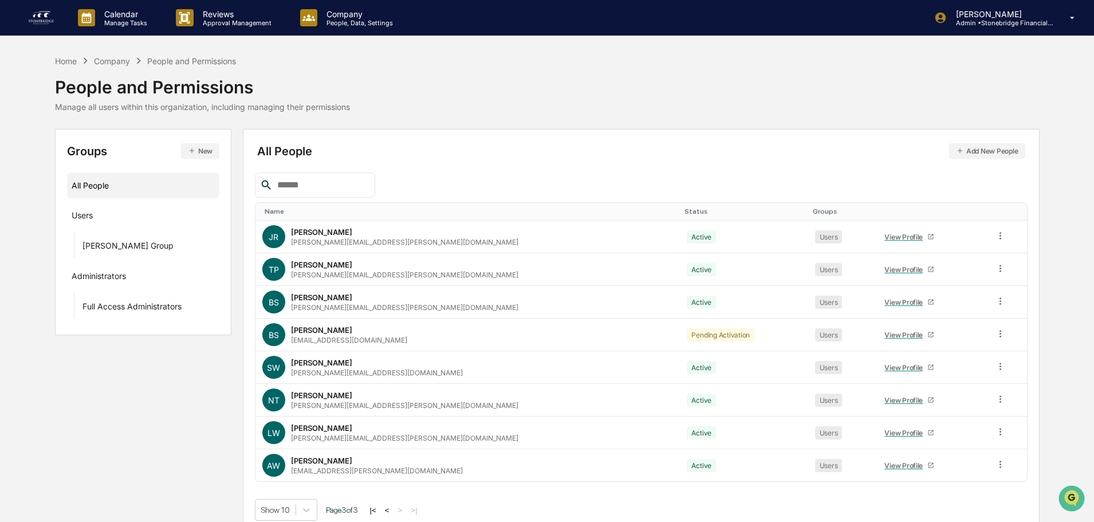
click at [31, 14] on img at bounding box center [42, 18] width 28 height 18
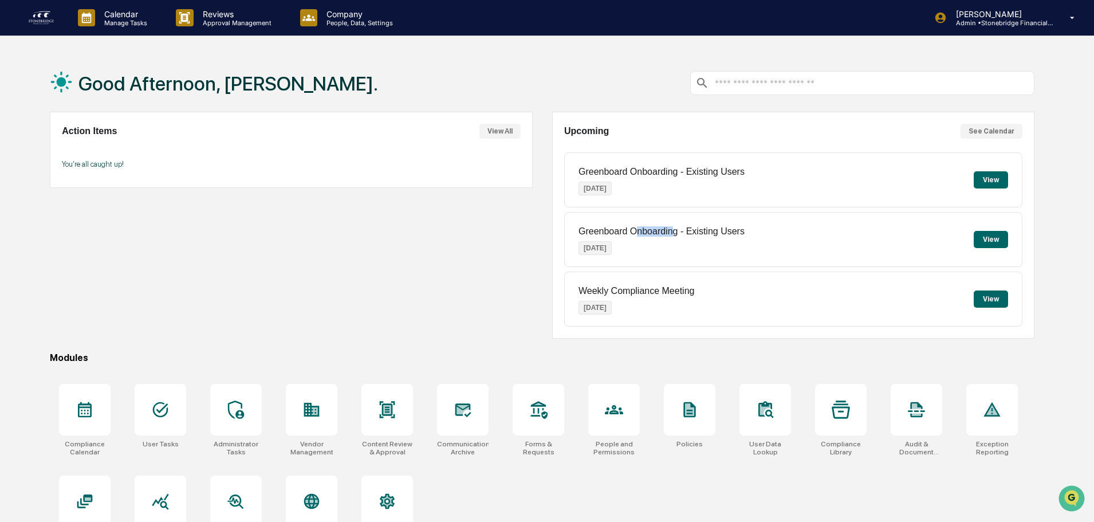
drag, startPoint x: 637, startPoint y: 237, endPoint x: 675, endPoint y: 245, distance: 39.2
click at [675, 245] on div "Greenboard Onboarding - Existing Users [DATE]" at bounding box center [662, 239] width 166 height 45
drag, startPoint x: 652, startPoint y: 246, endPoint x: 599, endPoint y: 217, distance: 60.3
click at [599, 217] on div "Greenboard Onboarding - Existing Users [DATE]" at bounding box center [662, 239] width 166 height 45
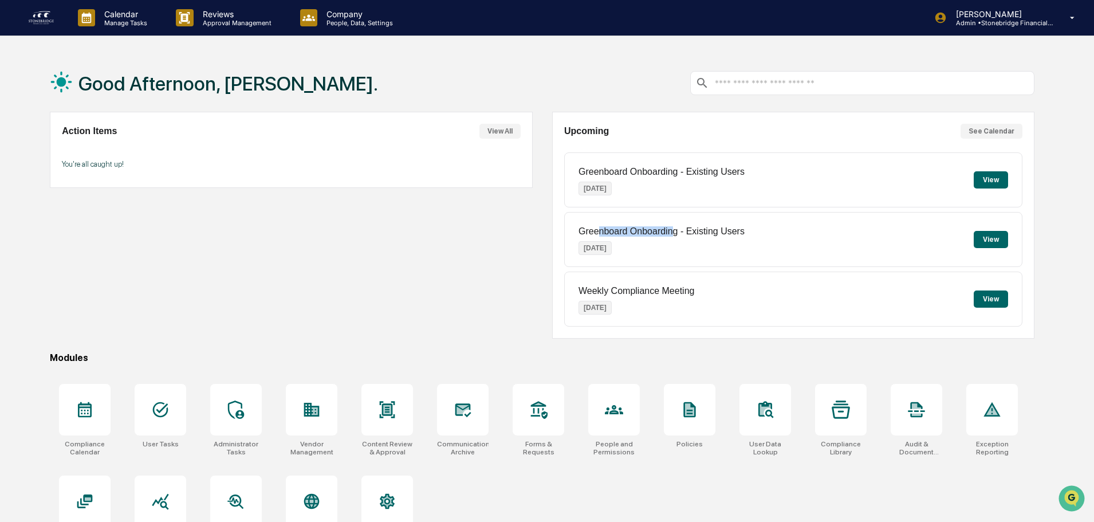
click at [599, 217] on div "Greenboard Onboarding - Existing Users [DATE]" at bounding box center [662, 239] width 166 height 45
drag, startPoint x: 600, startPoint y: 229, endPoint x: 812, endPoint y: 241, distance: 212.3
click at [812, 241] on div "Greenboard Onboarding - Existing Users [DATE] View" at bounding box center [793, 239] width 458 height 55
click at [142, 37] on div "Calendar Manage Tasks Reviews Approval Management Company People, Data, Setting…" at bounding box center [547, 288] width 1094 height 576
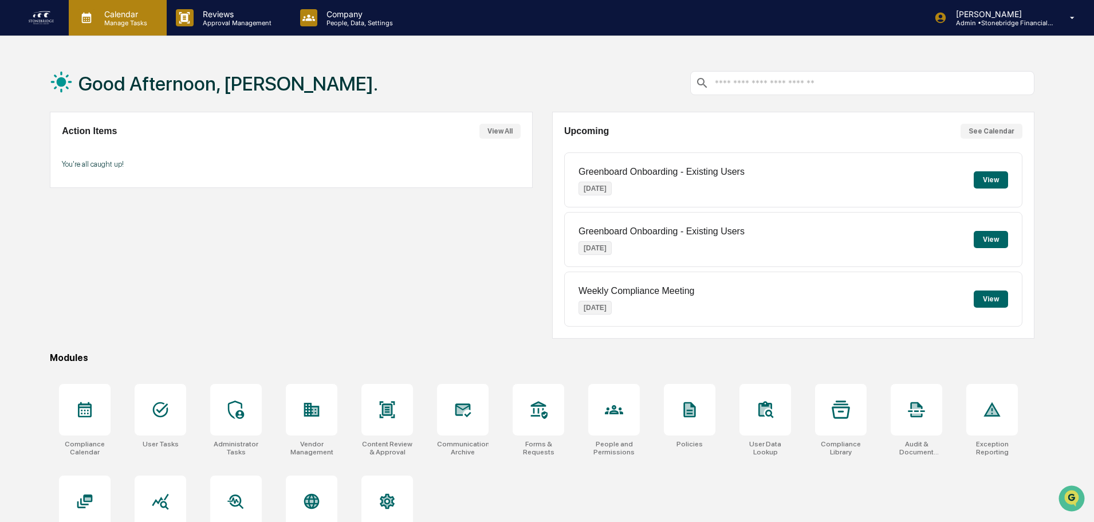
click at [134, 26] on p "Manage Tasks" at bounding box center [124, 23] width 58 height 8
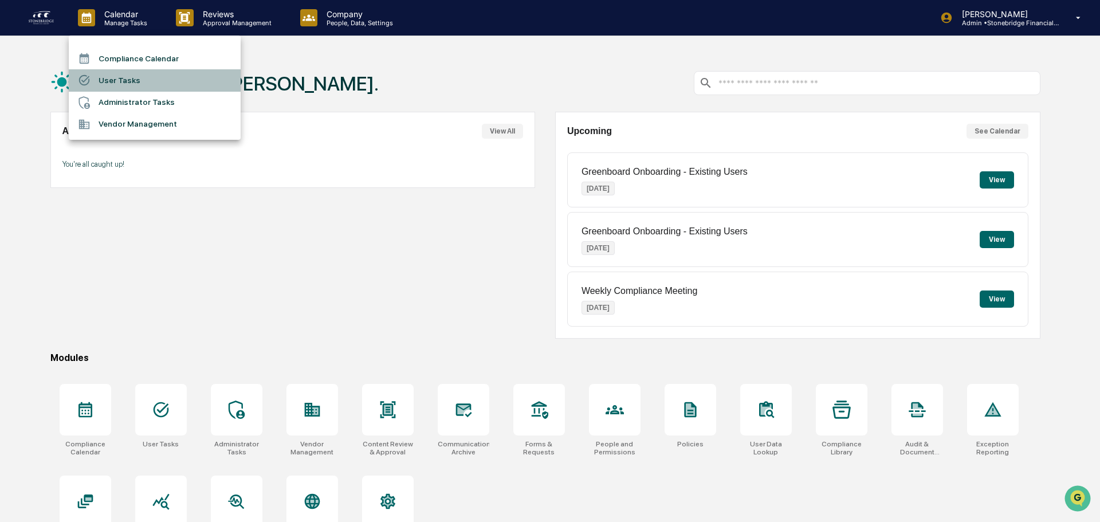
click at [117, 87] on li "User Tasks" at bounding box center [155, 80] width 172 height 22
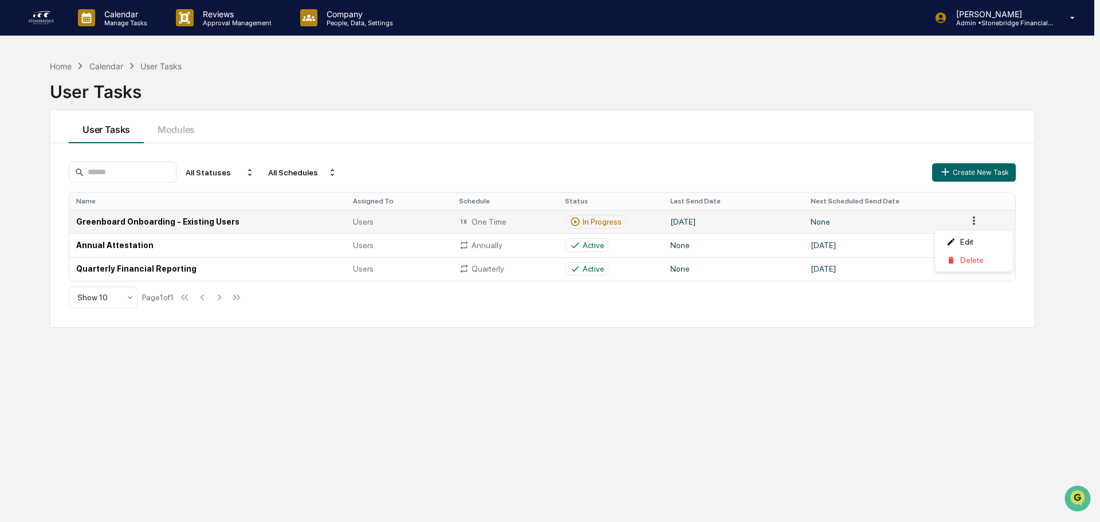
click at [975, 218] on html "Calendar Manage Tasks Reviews Approval Management Company People, Data, Setting…" at bounding box center [550, 261] width 1100 height 522
click at [784, 218] on html "Calendar Manage Tasks Reviews Approval Management Company People, Data, Setting…" at bounding box center [550, 261] width 1100 height 522
click at [211, 223] on td "Greenboard Onboarding - Existing Users" at bounding box center [207, 221] width 277 height 23
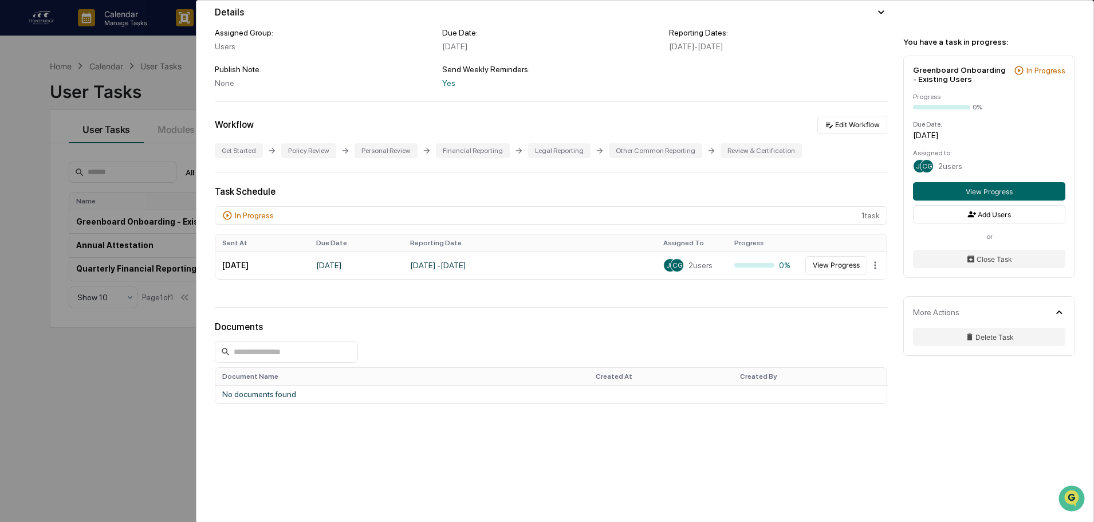
scroll to position [104, 0]
click at [872, 262] on html "Calendar Manage Tasks Reviews Approval Management Company People, Data, Setting…" at bounding box center [550, 261] width 1100 height 522
click at [968, 217] on html "Calendar Manage Tasks Reviews Approval Management Company People, Data, Setting…" at bounding box center [550, 261] width 1100 height 522
click at [965, 215] on button "Add Users" at bounding box center [989, 214] width 152 height 18
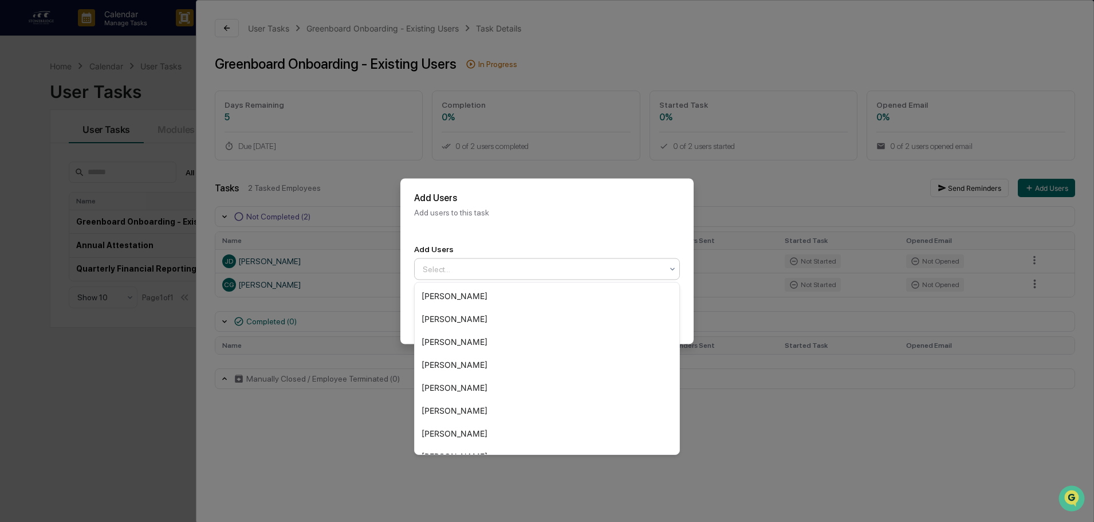
click at [481, 276] on div "Select..." at bounding box center [542, 269] width 251 height 18
click at [478, 296] on div "[PERSON_NAME]" at bounding box center [547, 296] width 265 height 23
click at [503, 295] on div "[PERSON_NAME]" at bounding box center [547, 296] width 265 height 23
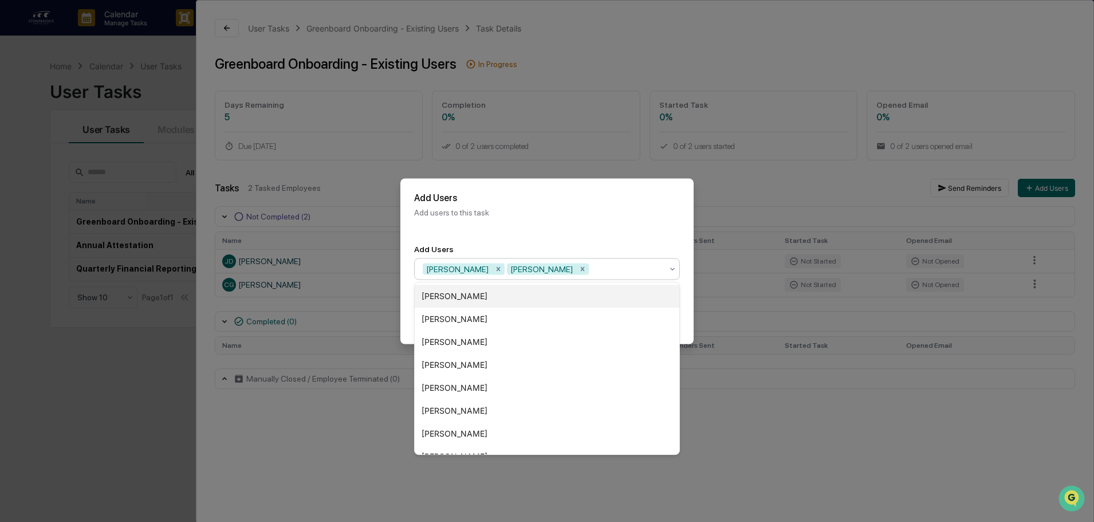
click at [497, 303] on div "[PERSON_NAME]" at bounding box center [547, 296] width 265 height 23
click at [495, 305] on div "[PERSON_NAME]" at bounding box center [547, 296] width 265 height 23
click at [495, 305] on div "[PERSON_NAME]" at bounding box center [547, 298] width 265 height 23
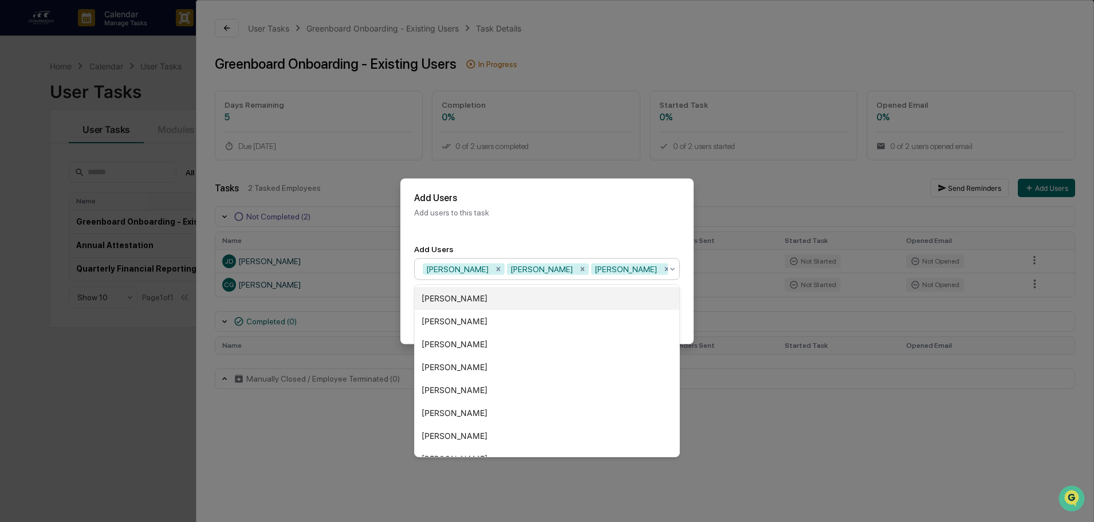
click at [495, 305] on div "[PERSON_NAME]" at bounding box center [547, 298] width 265 height 23
click at [490, 315] on div "[PERSON_NAME]" at bounding box center [547, 321] width 265 height 23
click at [487, 320] on div "[PERSON_NAME]" at bounding box center [547, 321] width 265 height 23
click at [487, 322] on div "[PERSON_NAME]" at bounding box center [547, 321] width 265 height 23
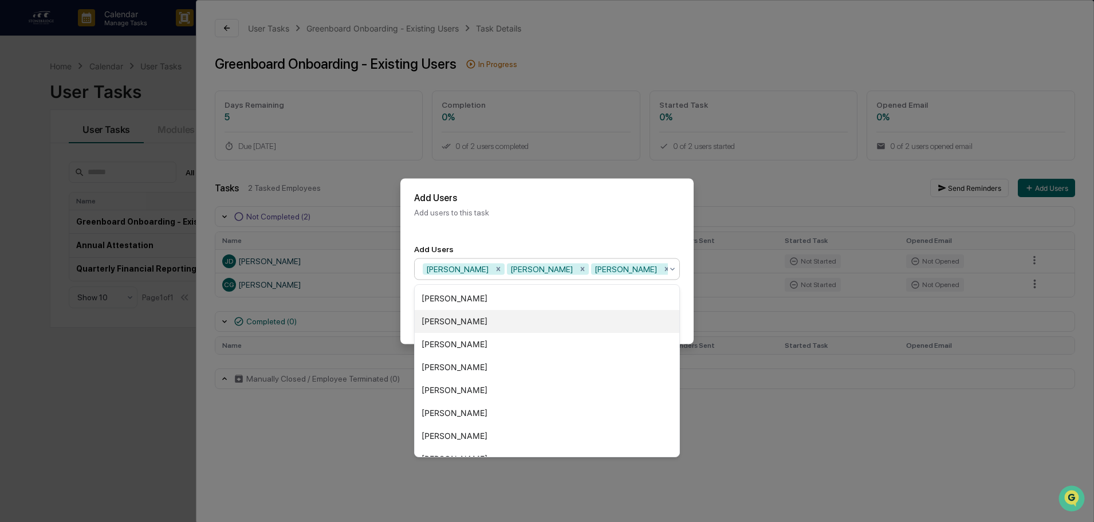
click at [487, 322] on div "[PERSON_NAME]" at bounding box center [547, 321] width 265 height 23
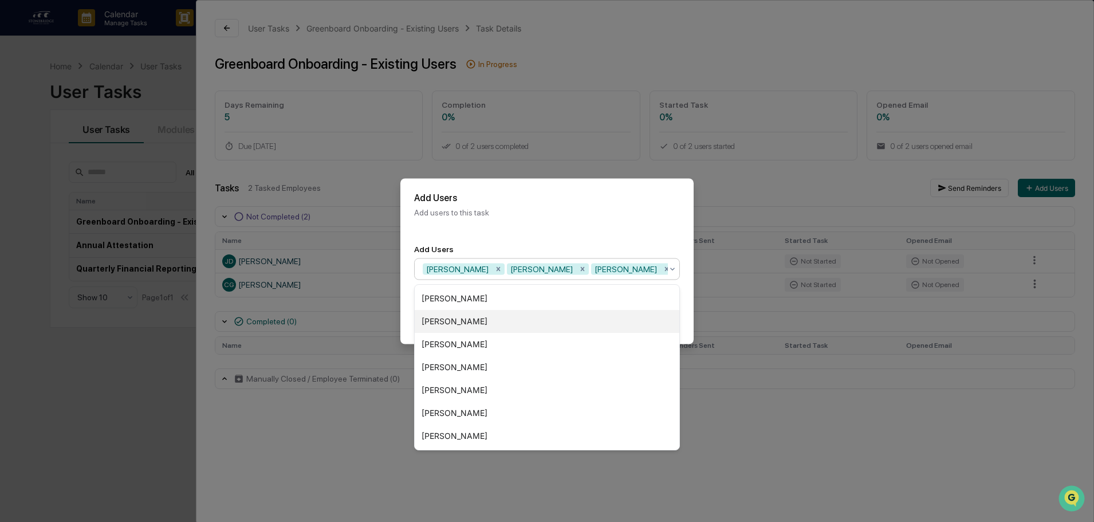
click at [487, 322] on div "[PERSON_NAME]" at bounding box center [547, 321] width 265 height 23
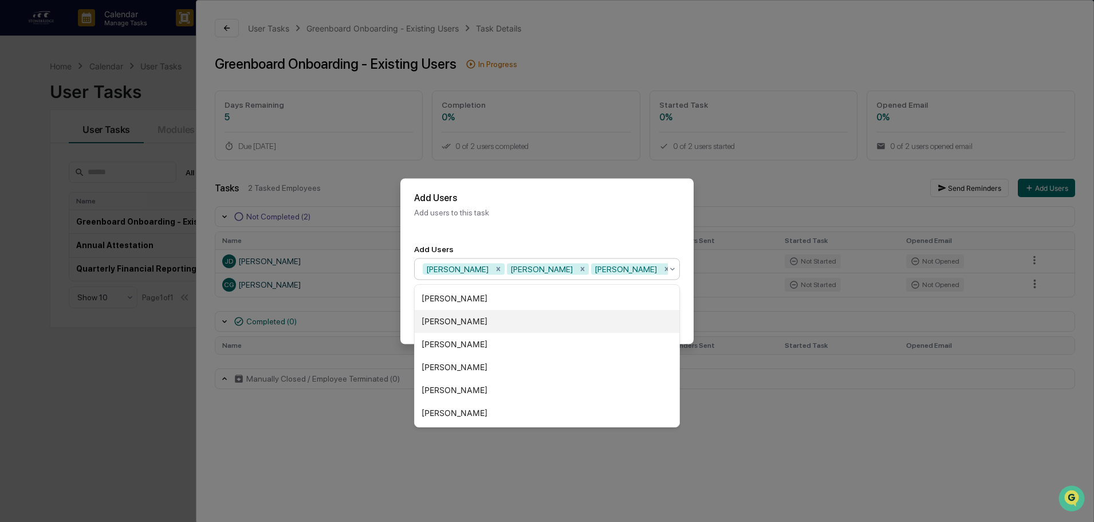
click at [487, 322] on div "[PERSON_NAME]" at bounding box center [547, 321] width 265 height 23
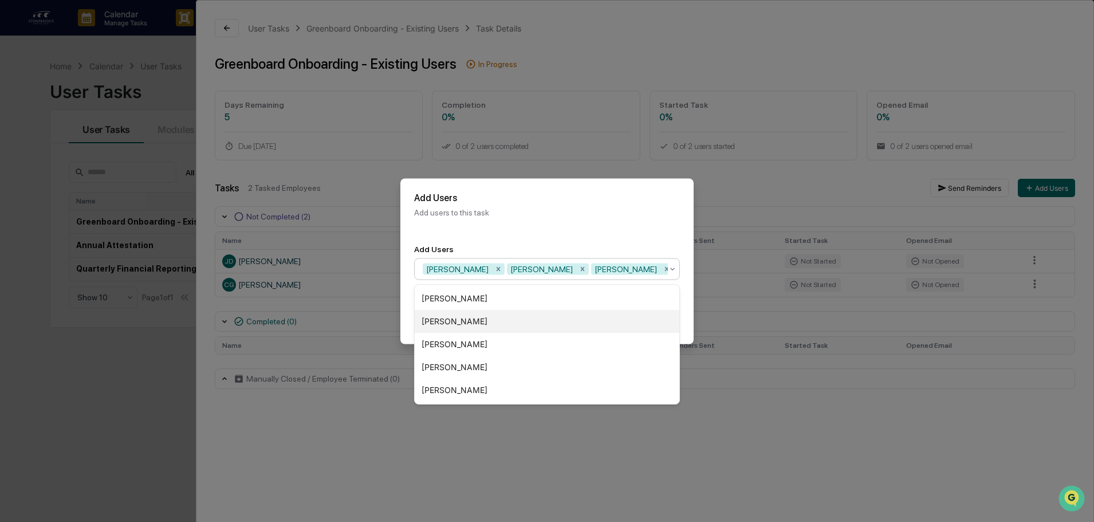
click at [487, 323] on div "[PERSON_NAME]" at bounding box center [547, 321] width 265 height 23
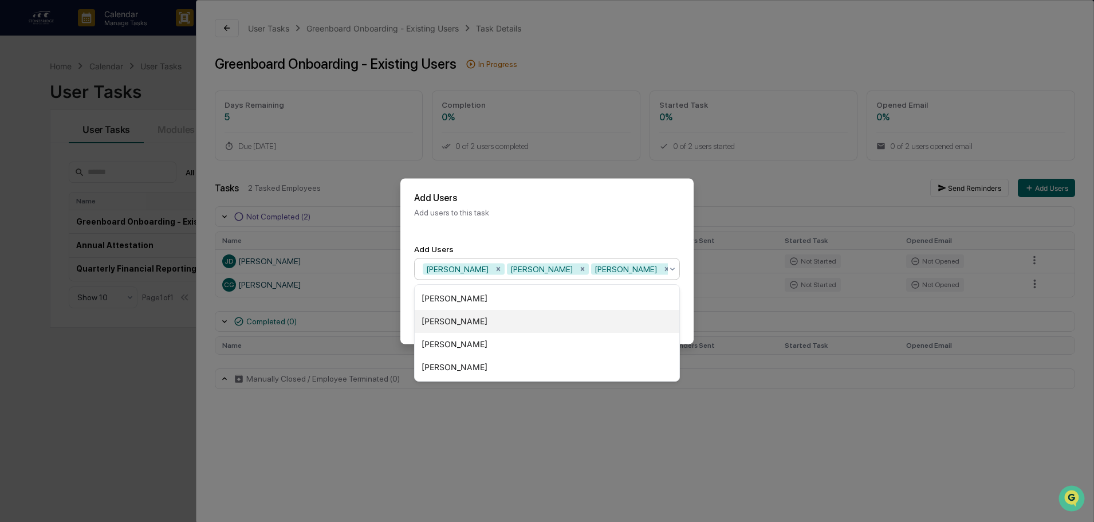
click at [487, 323] on div "[PERSON_NAME]" at bounding box center [547, 321] width 265 height 23
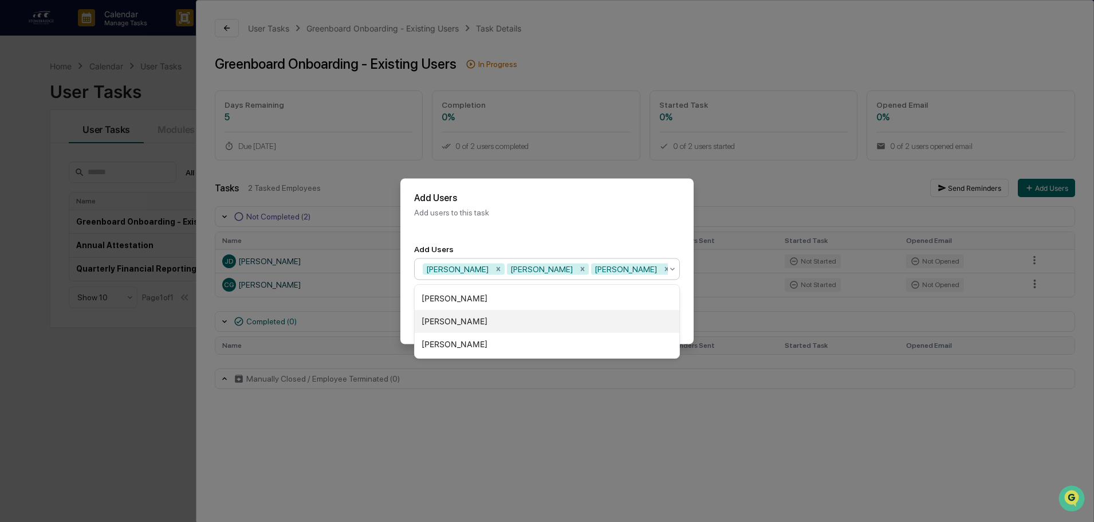
click at [487, 323] on div "[PERSON_NAME]" at bounding box center [547, 321] width 265 height 23
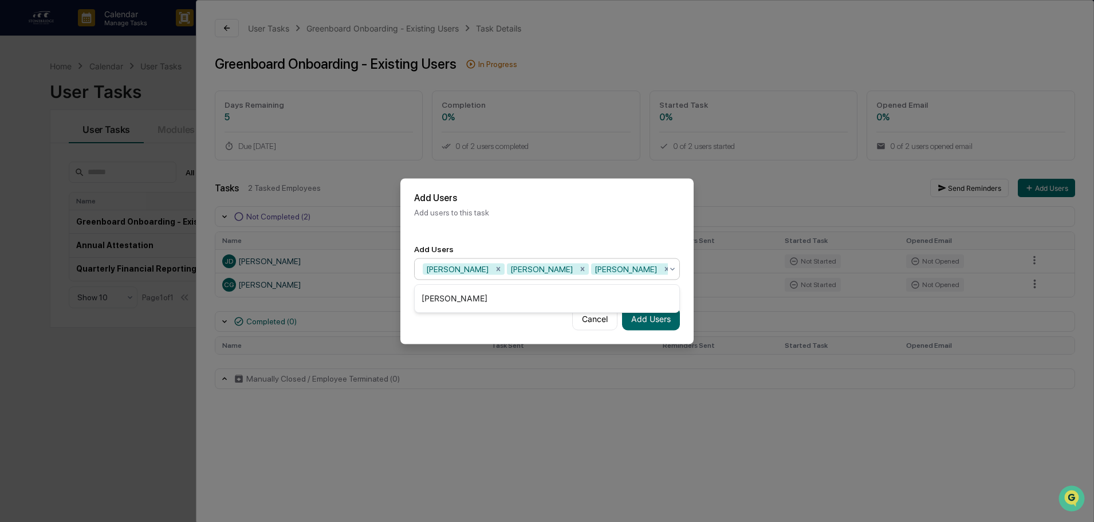
click at [545, 336] on div "Cancel Add Users" at bounding box center [547, 318] width 293 height 50
click at [590, 226] on div "Add Users Add users to this task" at bounding box center [547, 204] width 293 height 52
drag, startPoint x: 645, startPoint y: 242, endPoint x: 645, endPoint y: 252, distance: 9.2
click at [645, 244] on div "Add Users" at bounding box center [547, 248] width 266 height 9
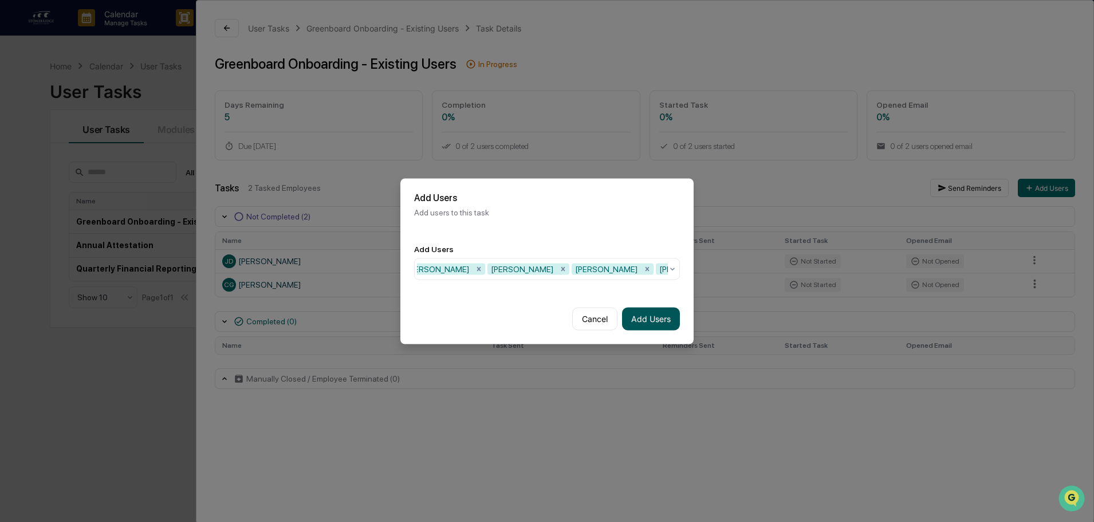
click at [646, 326] on button "Add Users" at bounding box center [651, 318] width 58 height 23
click at [547, 233] on div "Add Users 1 result available. Use Up and Down to choose options, press Enter to…" at bounding box center [547, 261] width 293 height 63
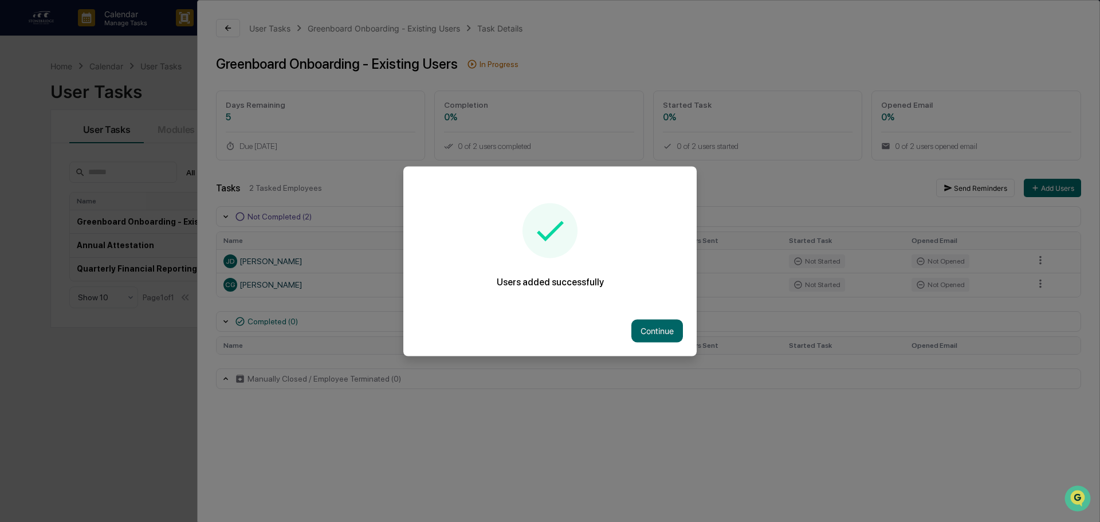
click at [671, 332] on button "Continue" at bounding box center [657, 330] width 52 height 23
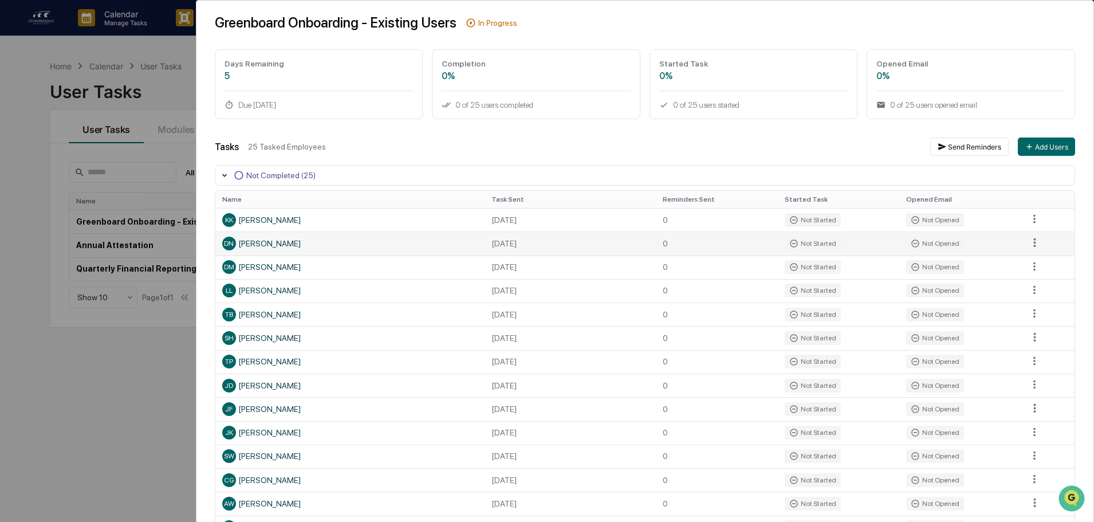
scroll to position [0, 0]
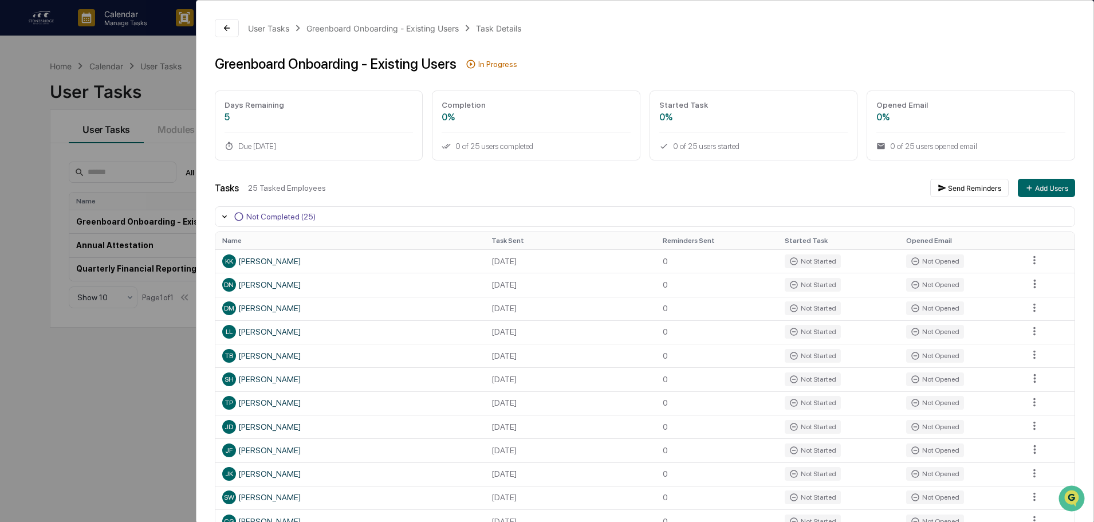
click at [544, 183] on div "25 Tasked Employees" at bounding box center [584, 187] width 673 height 9
click at [268, 29] on div "User Tasks" at bounding box center [268, 28] width 41 height 10
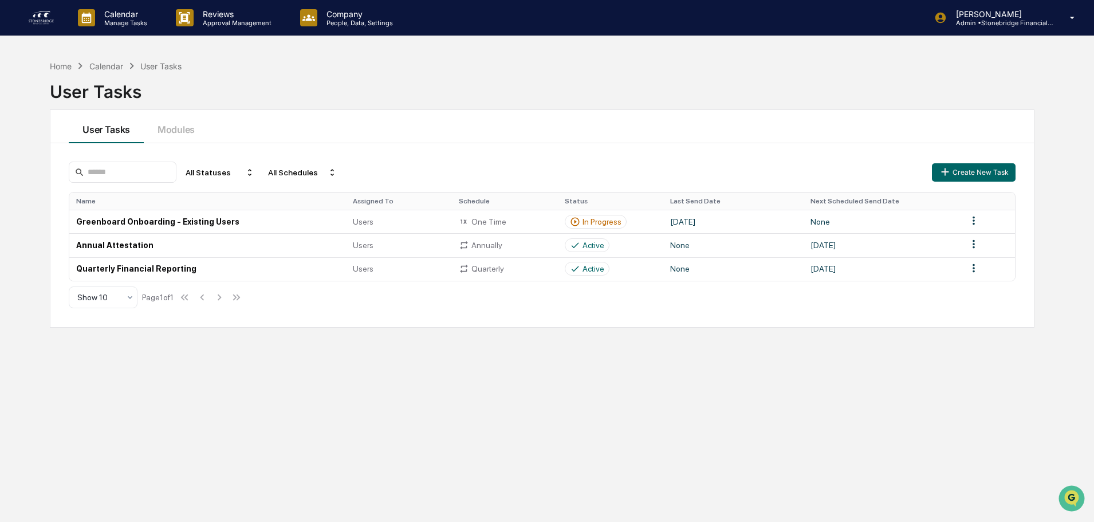
click at [847, 135] on div "User Tasks Modules" at bounding box center [542, 126] width 984 height 33
click at [1078, 15] on icon at bounding box center [1073, 18] width 20 height 11
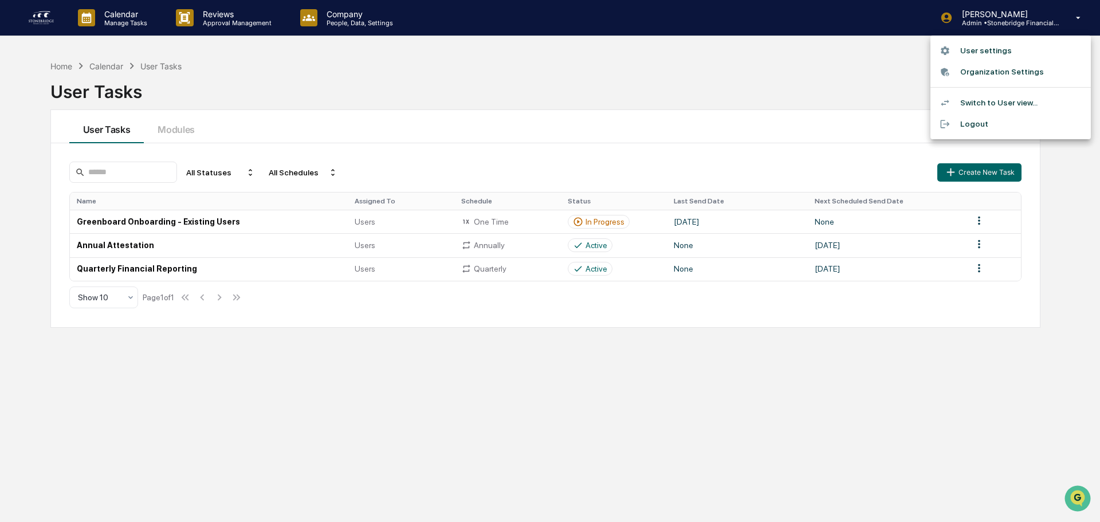
click at [1012, 55] on li "User settings" at bounding box center [1011, 50] width 160 height 21
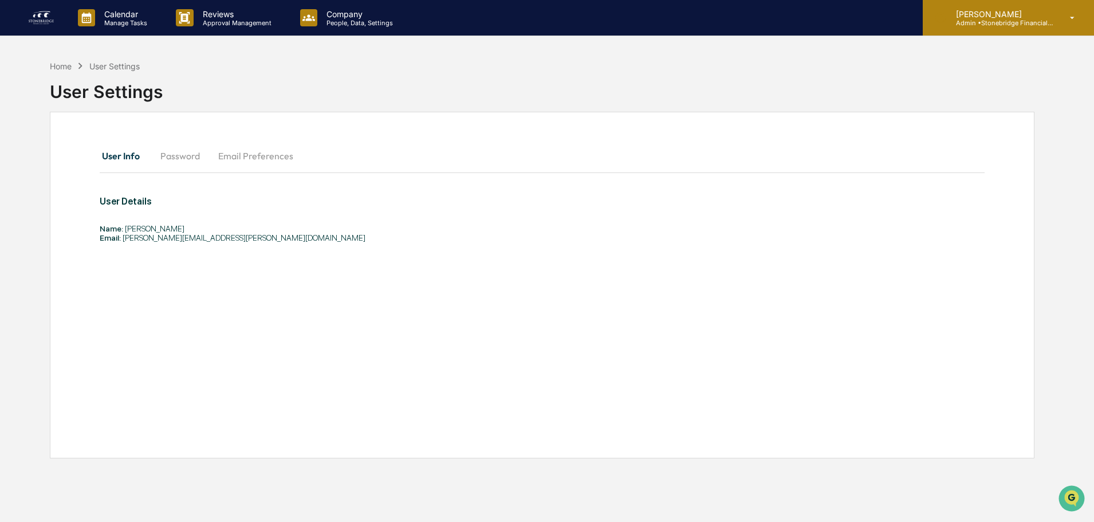
click at [952, 18] on p "[PERSON_NAME]" at bounding box center [1000, 14] width 107 height 10
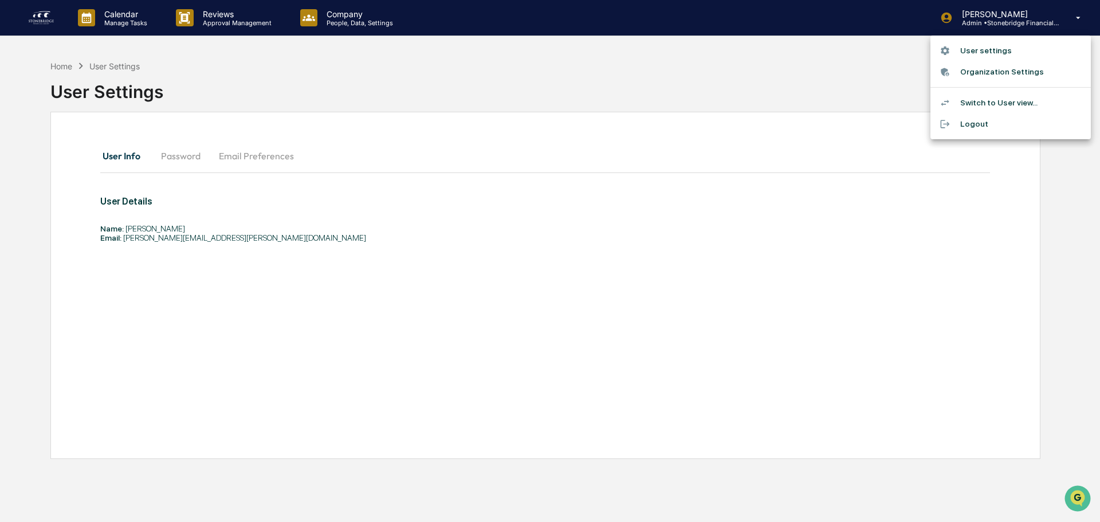
click at [320, 5] on div at bounding box center [550, 261] width 1100 height 522
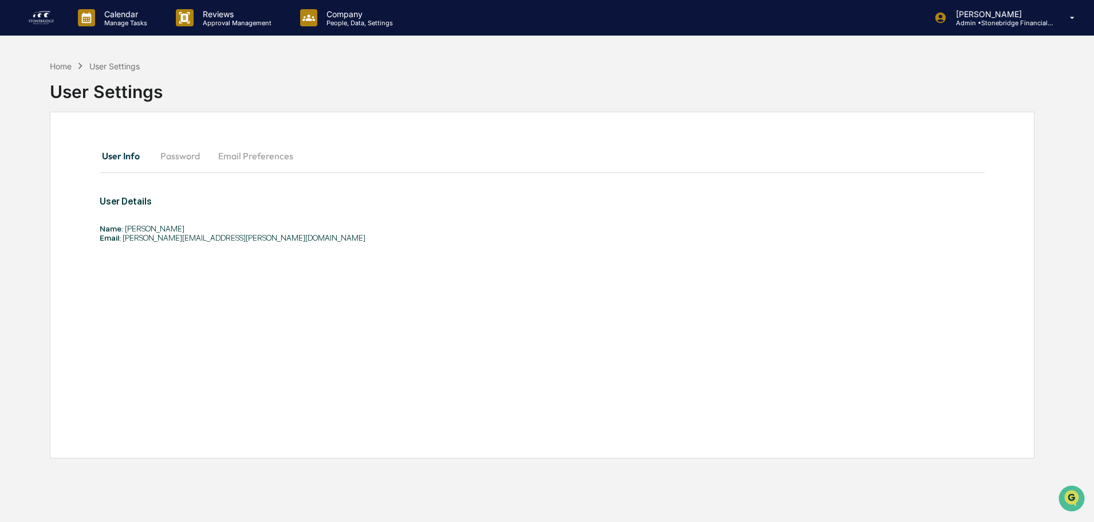
click at [331, 13] on div "User settings Organization Settings Switch to User view... Logout" at bounding box center [547, 261] width 1094 height 522
click at [357, 31] on div "Company People, Data, Settings" at bounding box center [351, 18] width 121 height 36
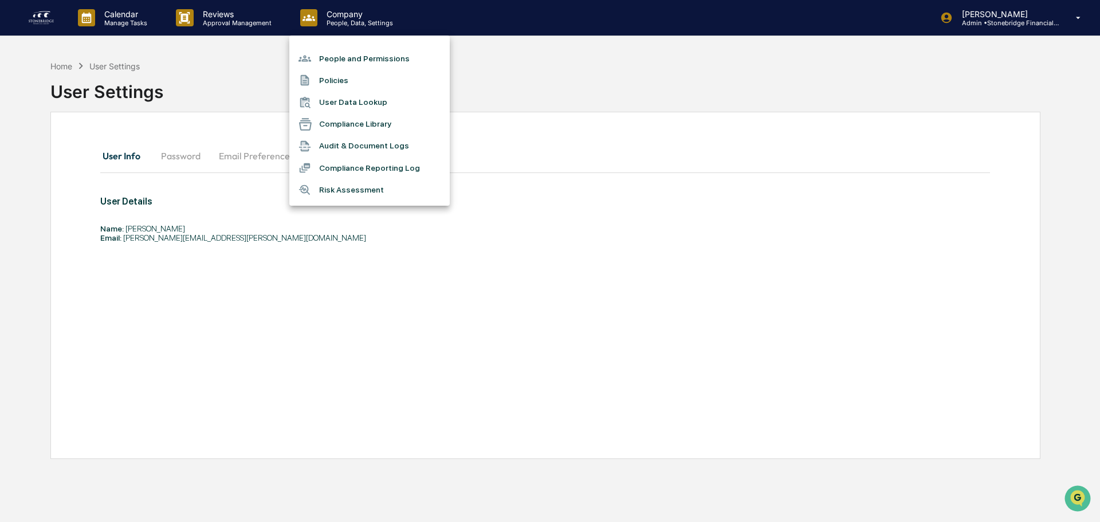
click at [362, 58] on li "People and Permissions" at bounding box center [369, 59] width 160 height 22
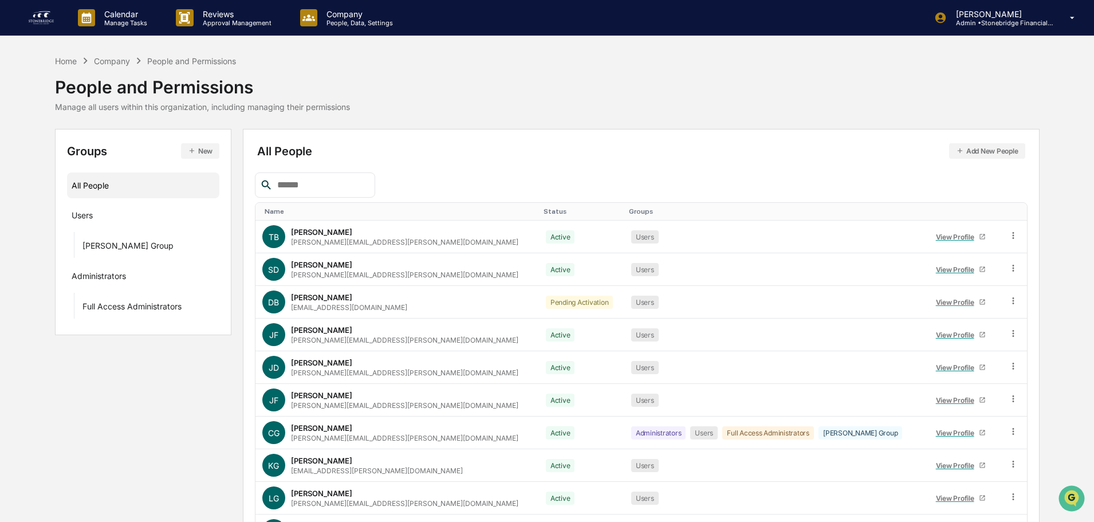
click at [982, 153] on button "Add New People" at bounding box center [987, 150] width 76 height 15
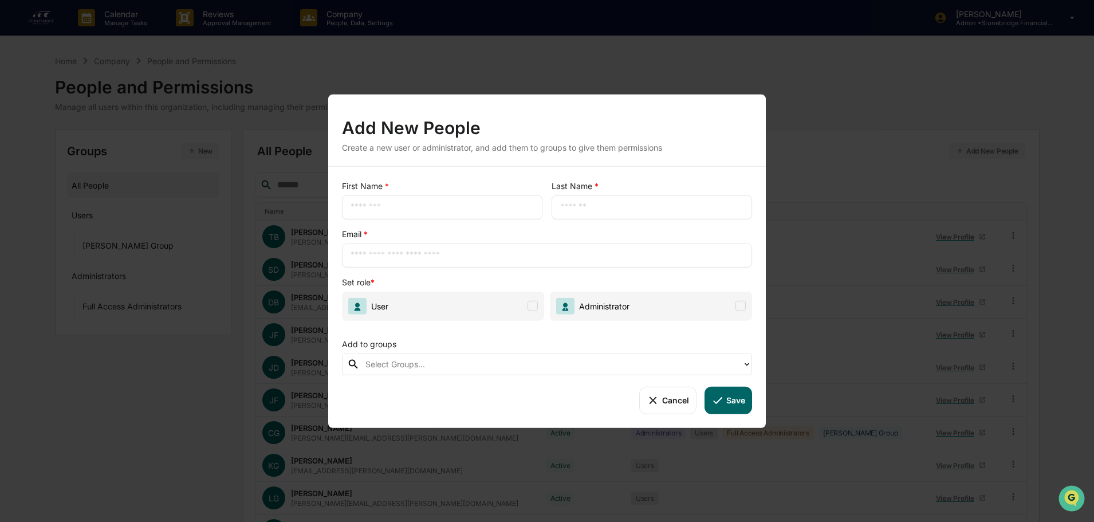
drag, startPoint x: 430, startPoint y: 205, endPoint x: 436, endPoint y: 212, distance: 9.0
click at [429, 204] on input "text" at bounding box center [442, 206] width 183 height 11
type input "*******"
type input "**********"
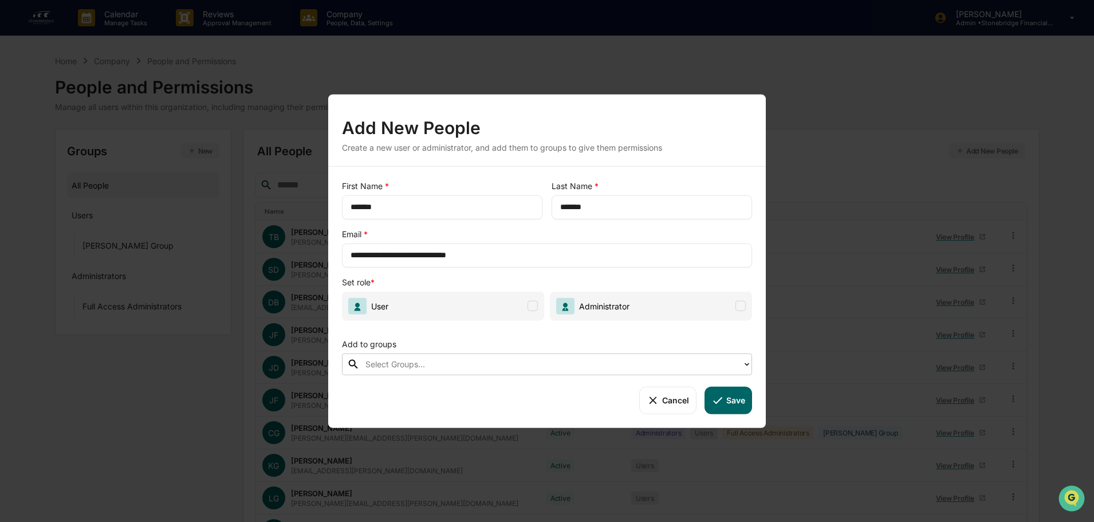
click at [533, 311] on span at bounding box center [533, 306] width 10 height 10
click at [507, 360] on div at bounding box center [551, 364] width 371 height 13
click at [482, 362] on div at bounding box center [551, 364] width 371 height 13
click at [470, 344] on div "Add to groups" at bounding box center [547, 340] width 410 height 23
click at [727, 395] on button "Save" at bounding box center [729, 400] width 48 height 28
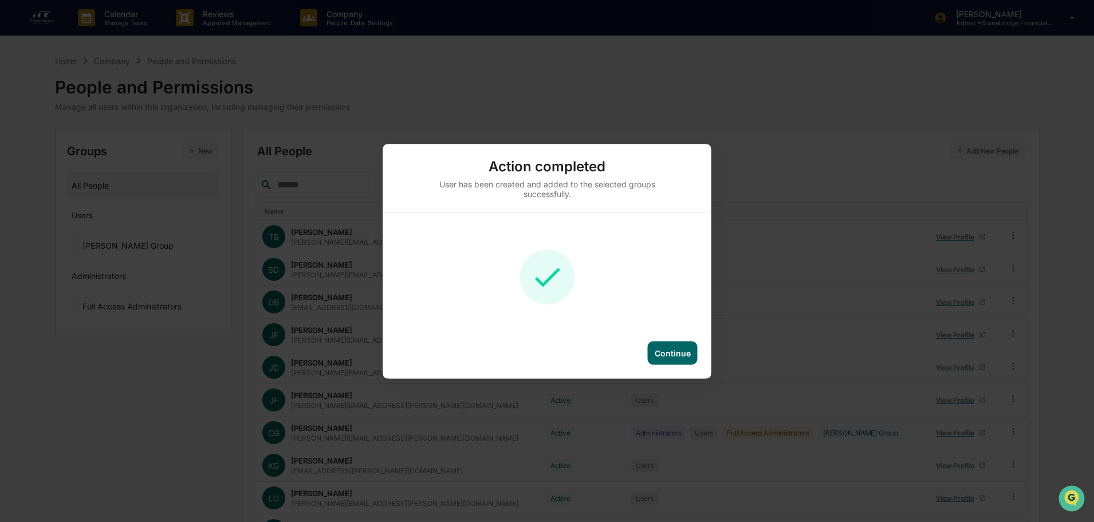
click at [672, 361] on div "Continue" at bounding box center [673, 352] width 50 height 23
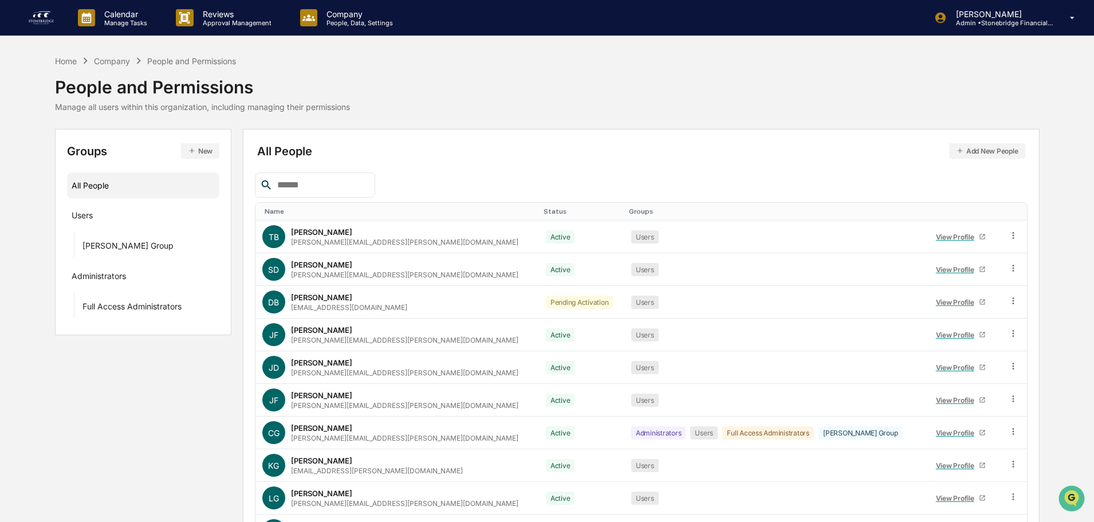
click at [539, 215] on th "Status" at bounding box center [581, 212] width 85 height 18
click at [544, 212] on div "Status" at bounding box center [582, 211] width 76 height 8
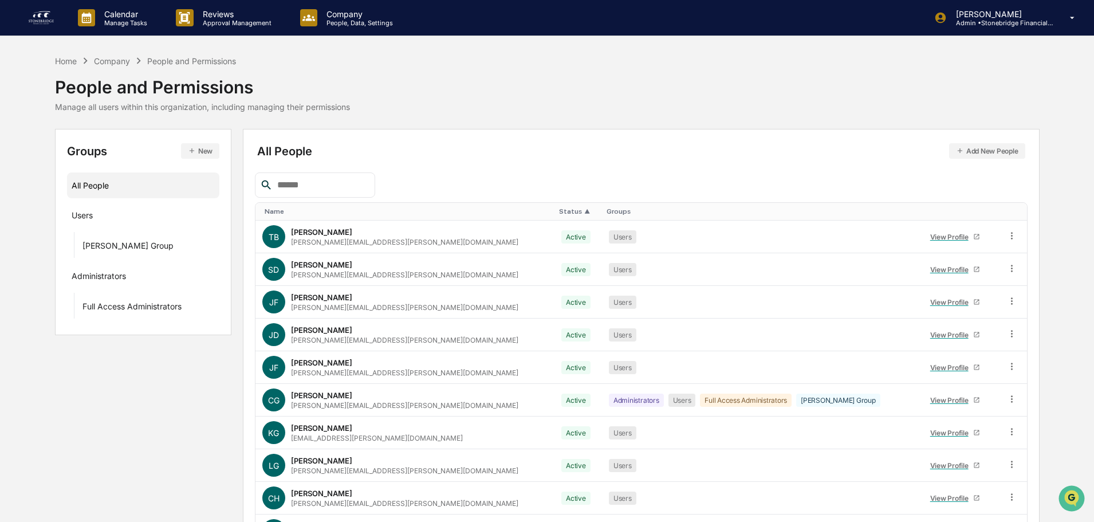
click at [559, 210] on div "Status ▲" at bounding box center [578, 211] width 38 height 8
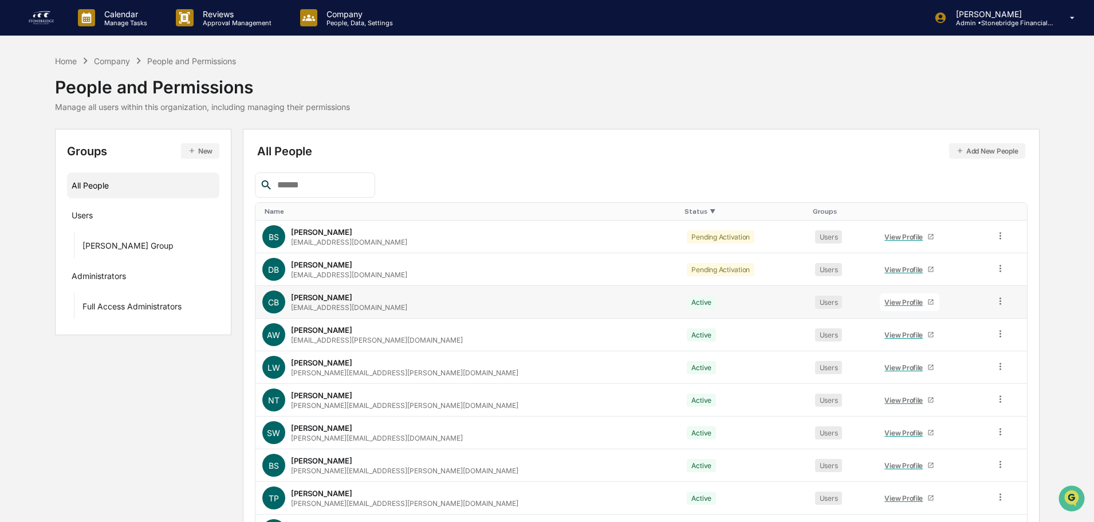
click at [1004, 304] on td at bounding box center [1007, 302] width 38 height 33
click at [995, 300] on icon at bounding box center [1000, 301] width 11 height 11
click at [979, 343] on div "Change Status" at bounding box center [949, 343] width 95 height 14
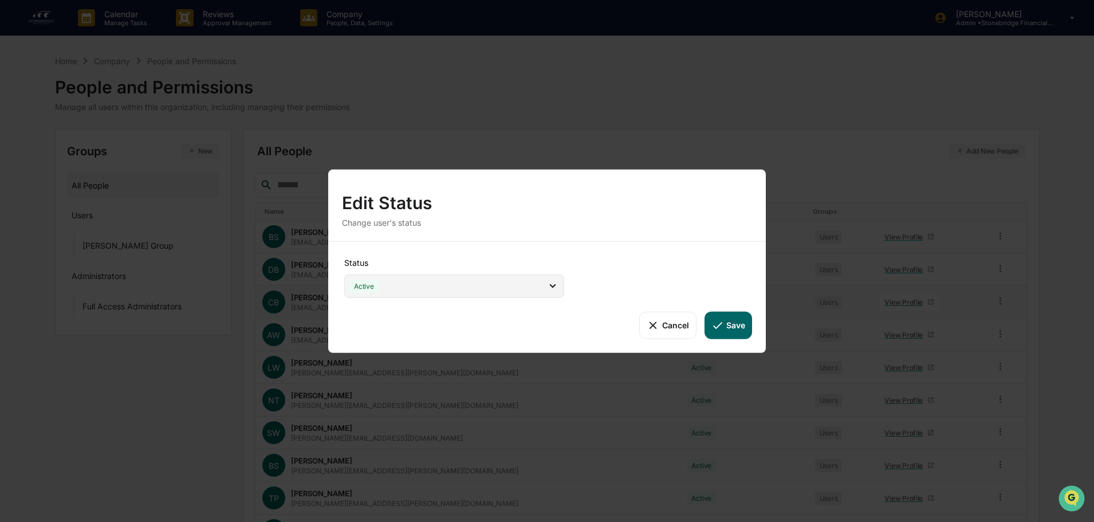
click at [421, 280] on div "Active" at bounding box center [454, 285] width 220 height 23
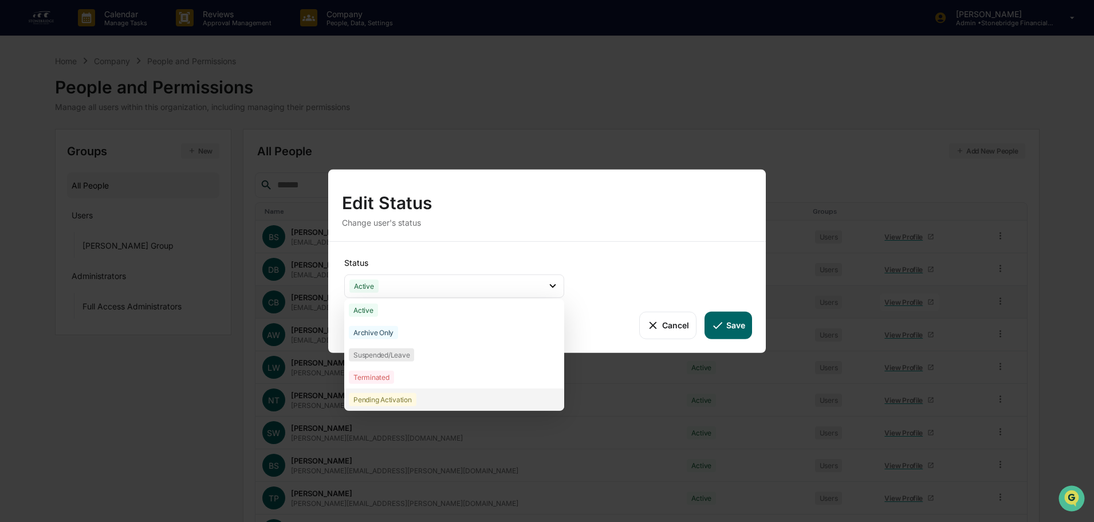
click at [414, 392] on div "Pending Activation" at bounding box center [454, 399] width 220 height 22
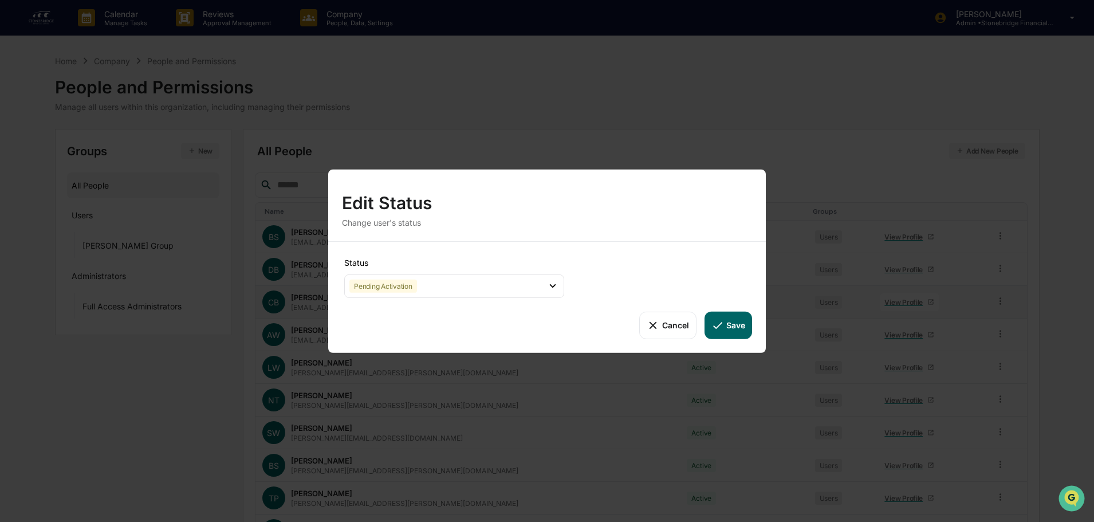
click at [748, 322] on button "Save" at bounding box center [729, 325] width 48 height 28
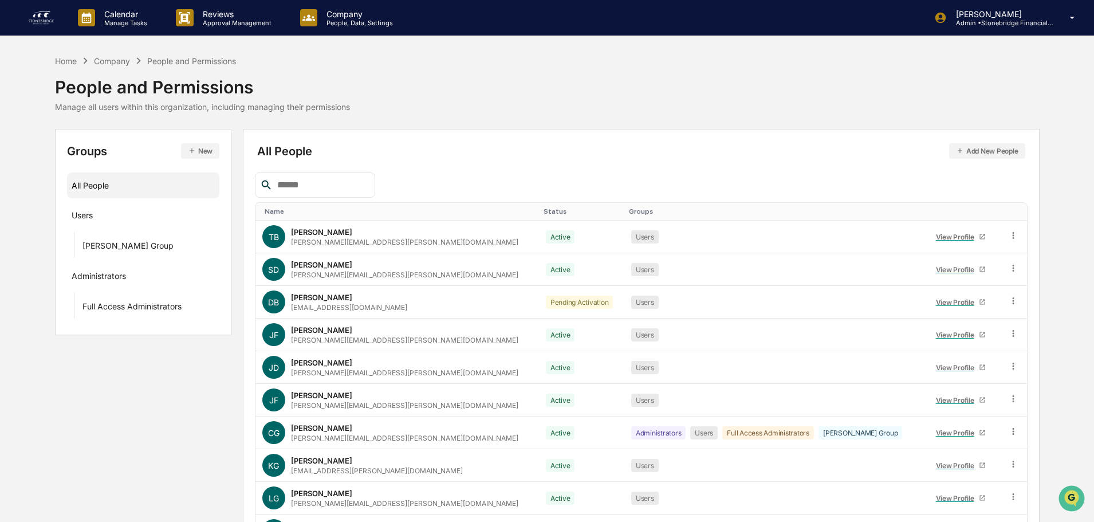
click at [544, 210] on div "Status" at bounding box center [582, 211] width 76 height 8
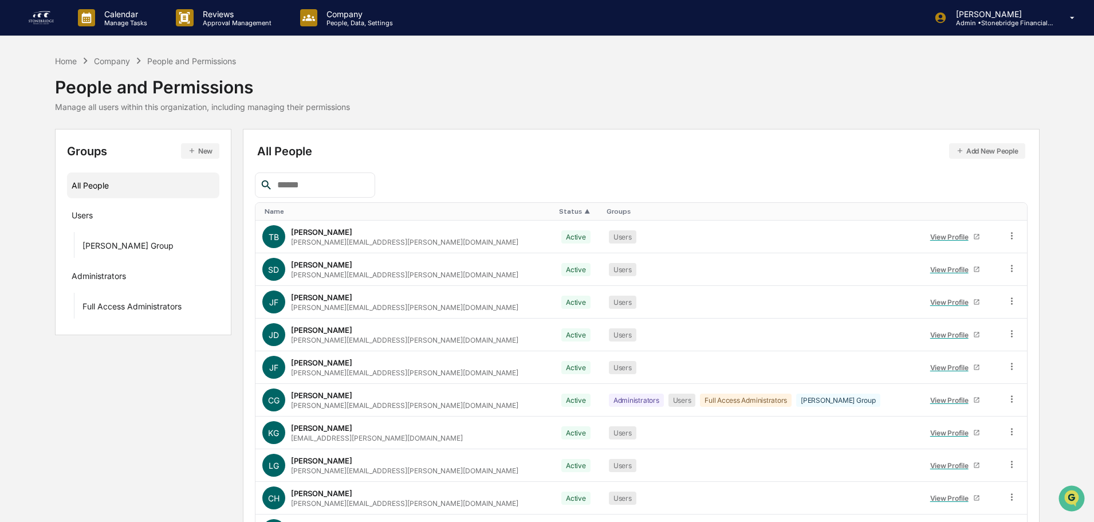
click at [559, 210] on div "Status ▲" at bounding box center [578, 211] width 38 height 8
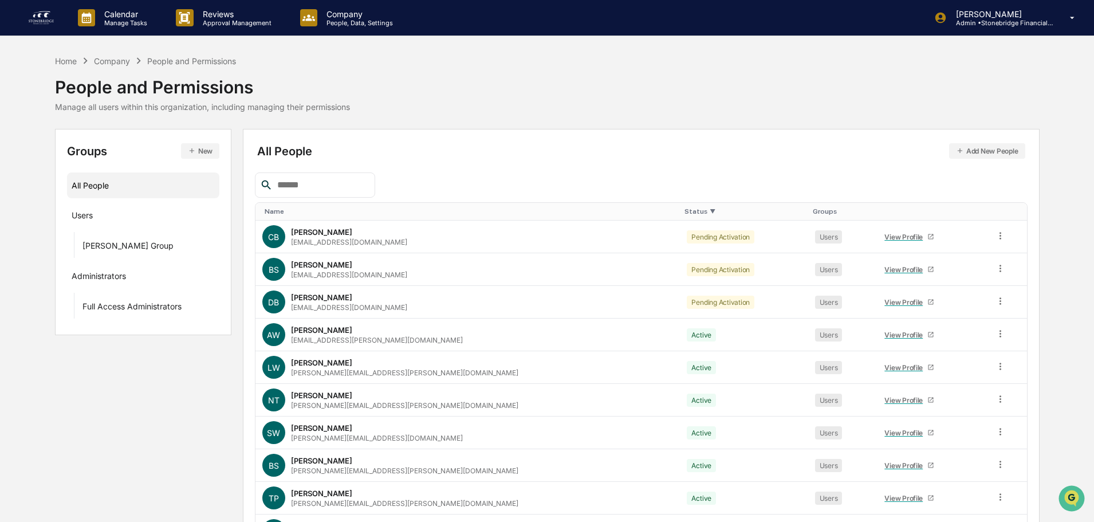
click at [543, 150] on div "All People Add New People" at bounding box center [641, 150] width 768 height 15
click at [995, 272] on icon at bounding box center [1000, 268] width 11 height 11
click at [946, 313] on div "Change Status" at bounding box center [949, 310] width 95 height 14
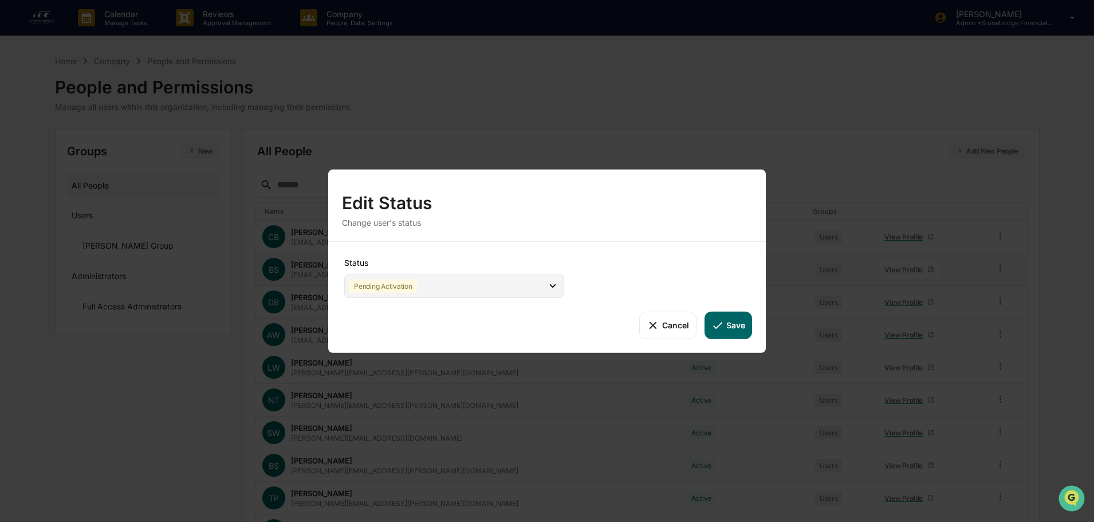
click at [443, 278] on div "Pending Activation" at bounding box center [454, 285] width 220 height 23
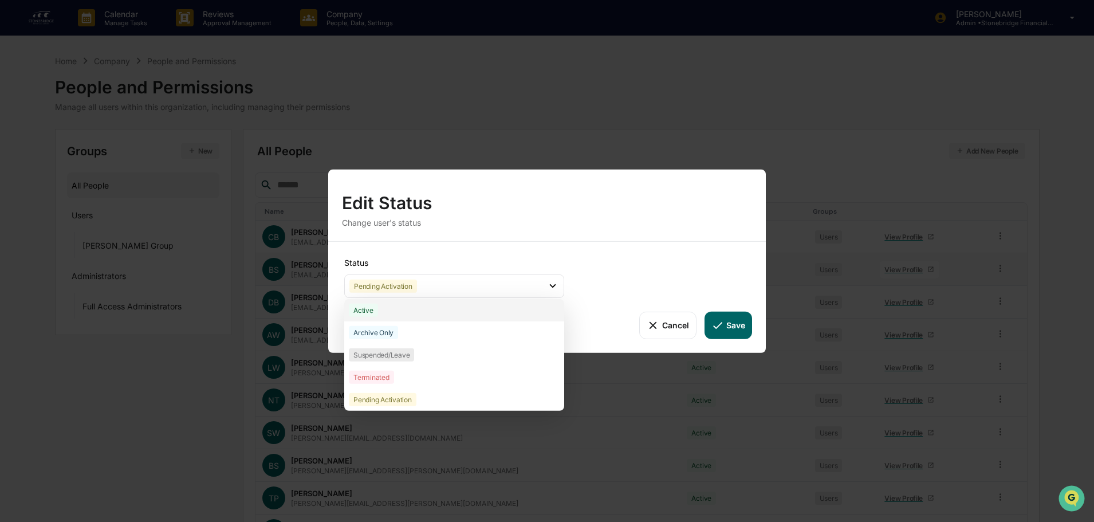
click at [417, 311] on div "Active" at bounding box center [454, 310] width 220 height 22
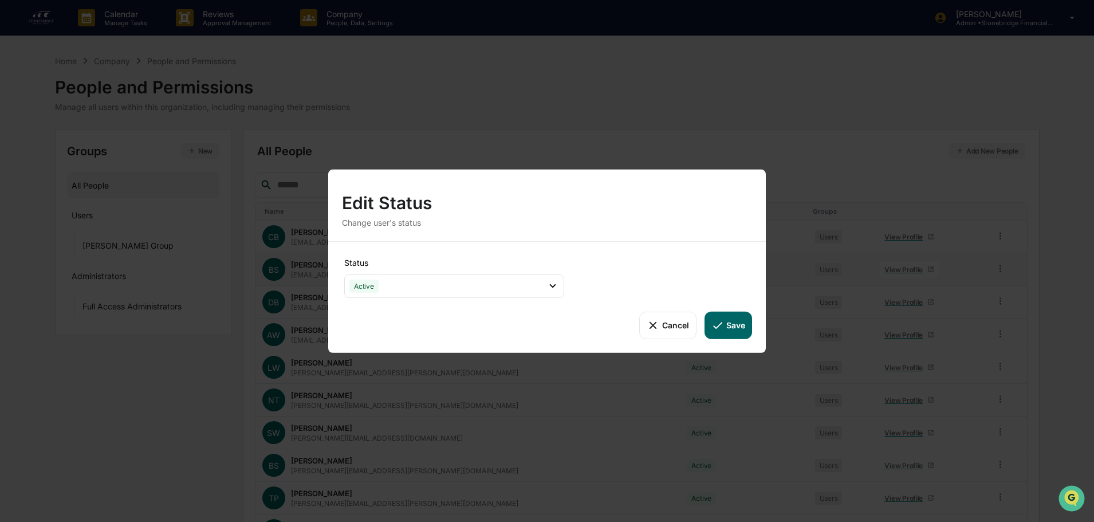
click at [716, 331] on icon at bounding box center [718, 325] width 13 height 13
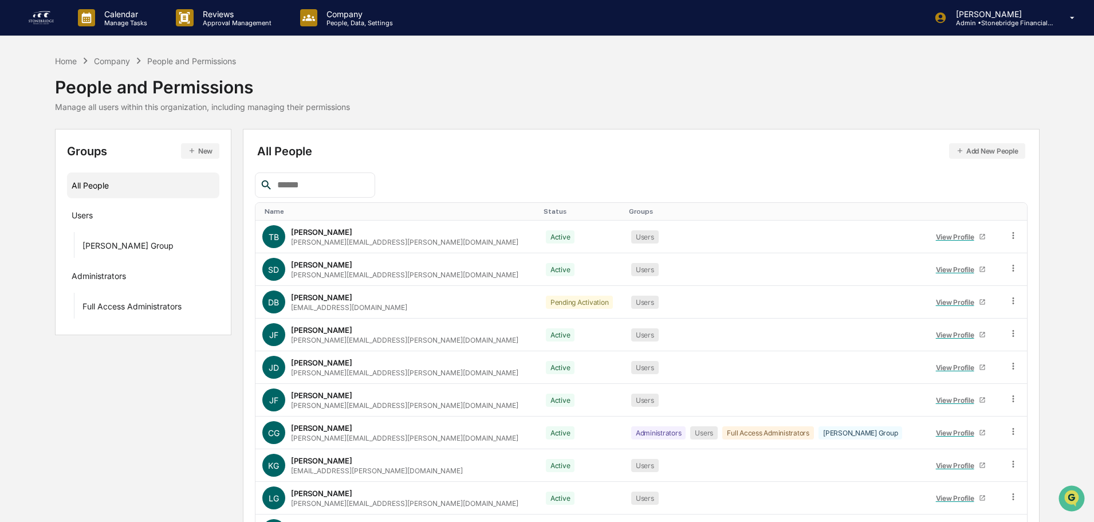
click at [530, 136] on div "All People Add New People Name Status Groups [PERSON_NAME] Bogda [EMAIL_ADDRESS…" at bounding box center [641, 363] width 797 height 469
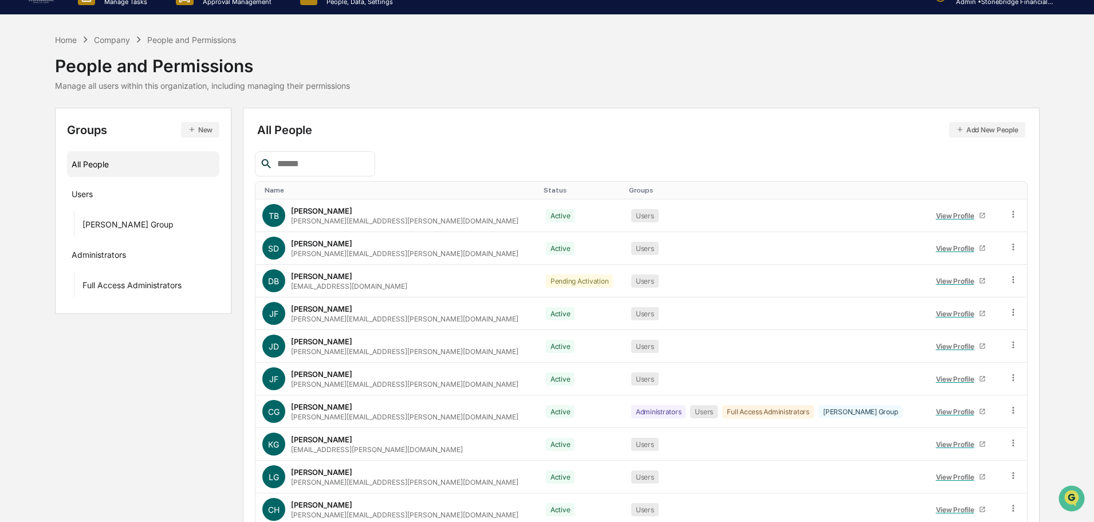
scroll to position [57, 0]
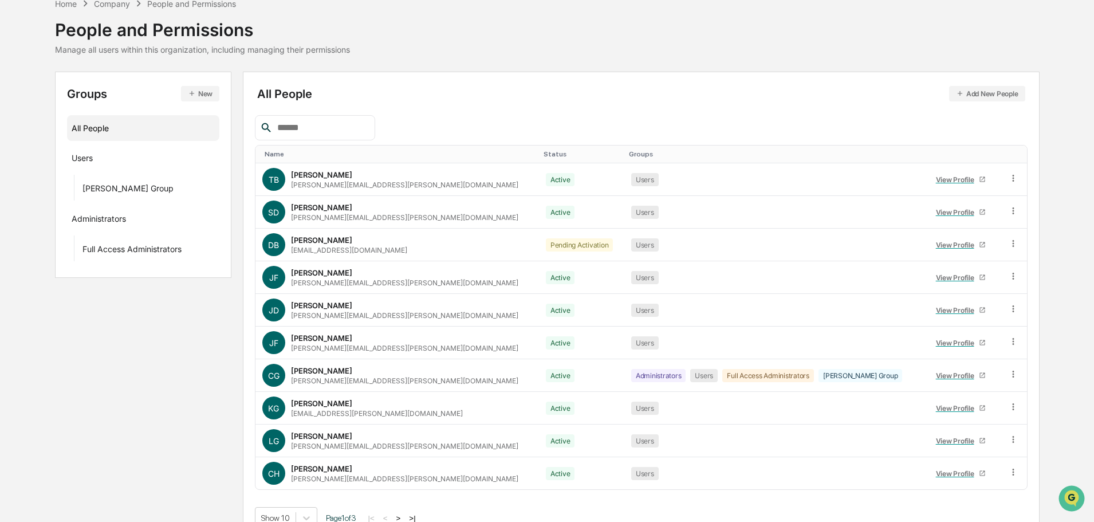
click at [898, 21] on div "Home Company People and Permissions People and Permissions Manage all users wit…" at bounding box center [547, 25] width 985 height 57
